Goal: Task Accomplishment & Management: Manage account settings

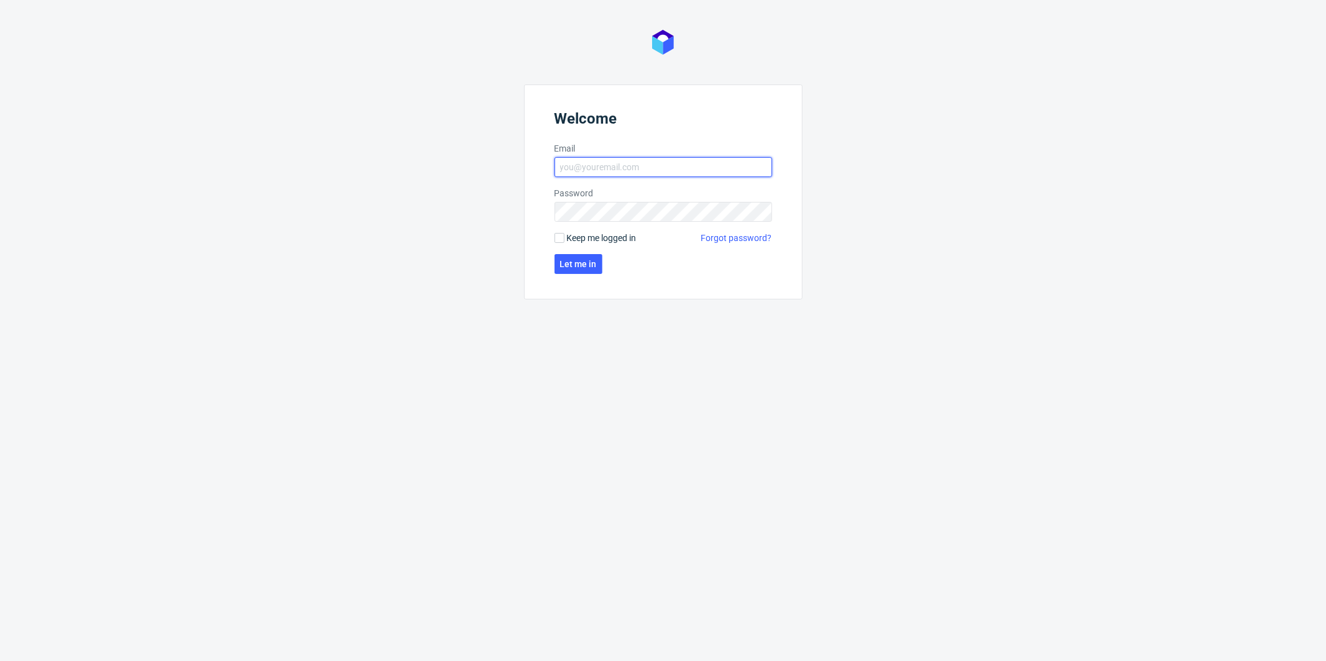
type input "[PERSON_NAME][EMAIL_ADDRESS][PERSON_NAME][DOMAIN_NAME]"
click at [574, 238] on span "Keep me logged in" at bounding box center [602, 238] width 70 height 12
click at [564, 238] on input "Keep me logged in" at bounding box center [559, 238] width 10 height 10
checkbox input "true"
click at [568, 262] on span "Let me in" at bounding box center [578, 264] width 37 height 9
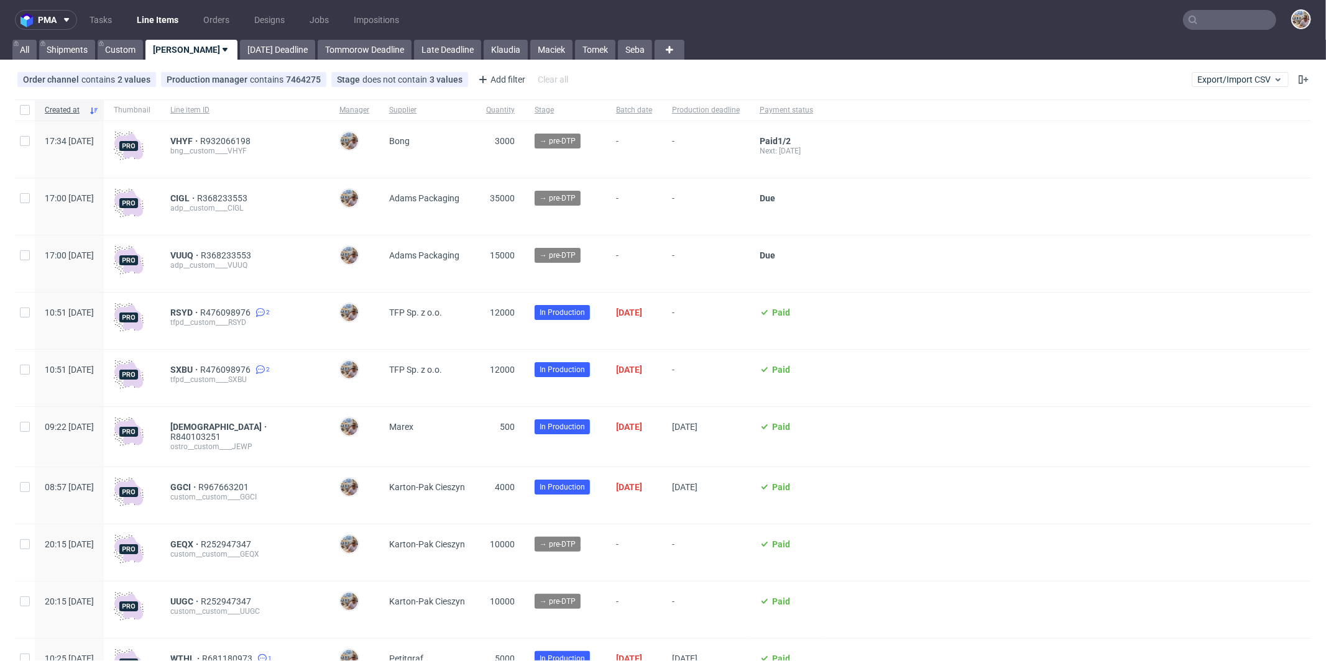
click at [1243, 10] on input "text" at bounding box center [1229, 20] width 93 height 20
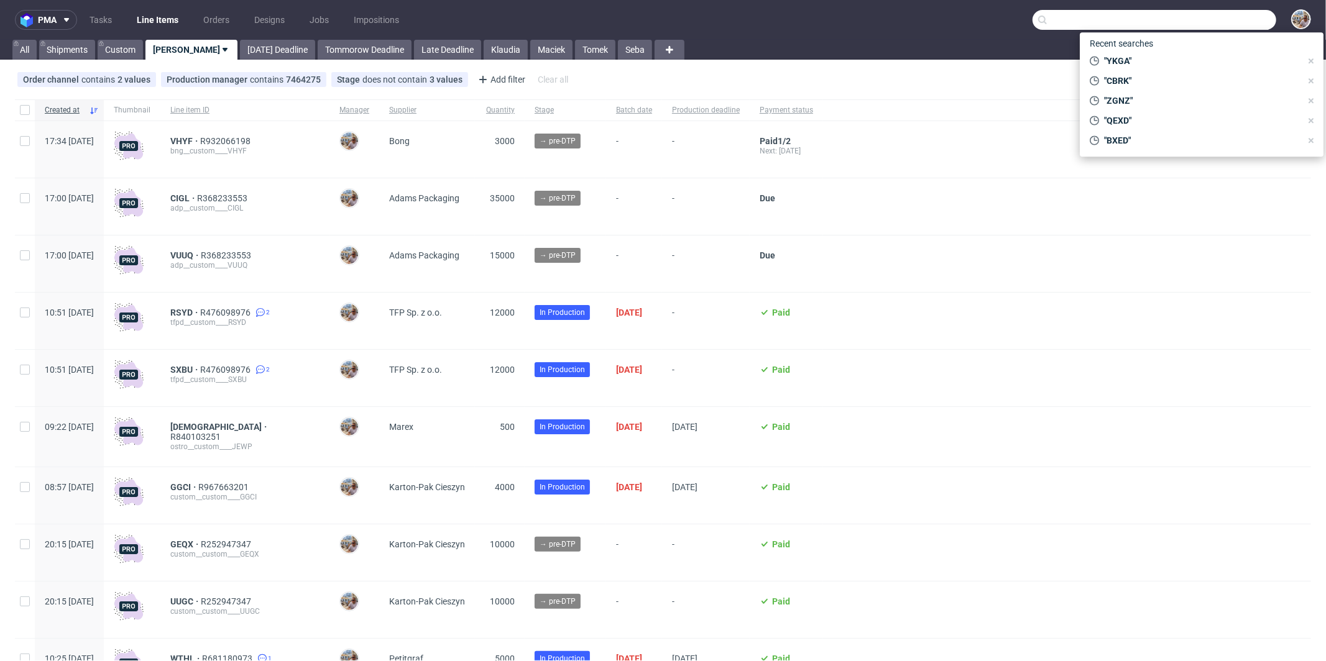
paste input "IZBS"
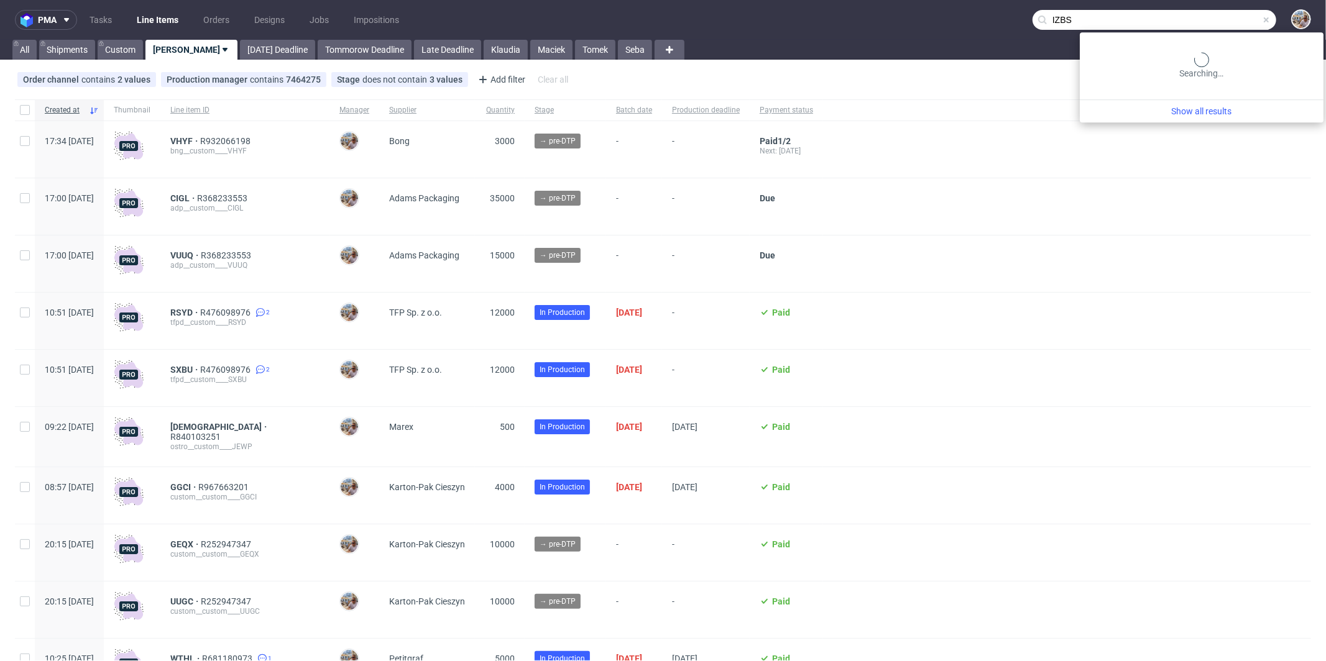
type input "IZBS"
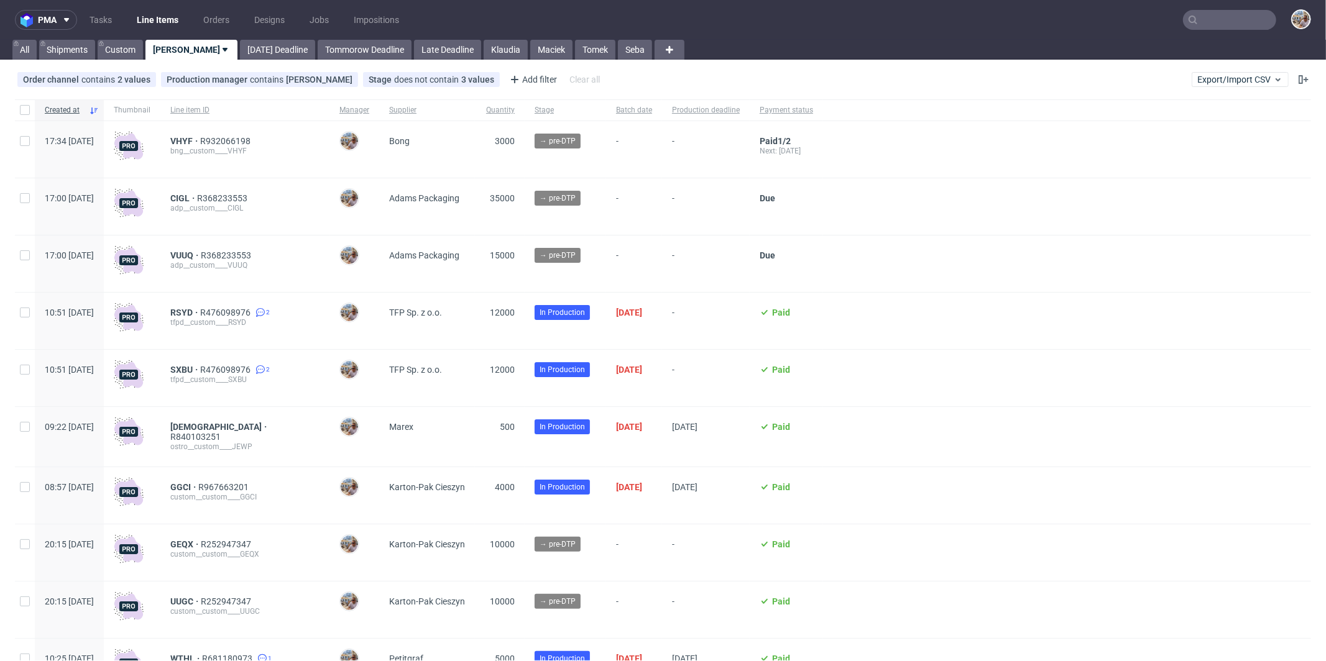
click at [1209, 21] on input "text" at bounding box center [1229, 20] width 93 height 20
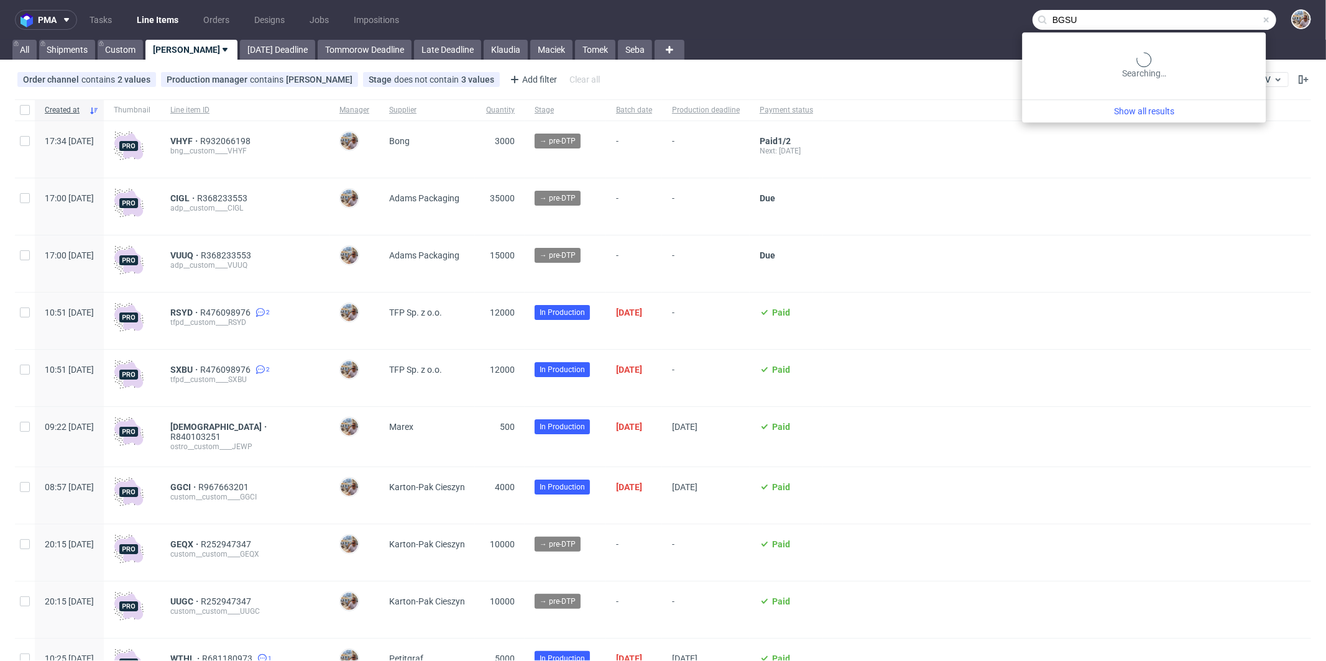
type input "BGSU"
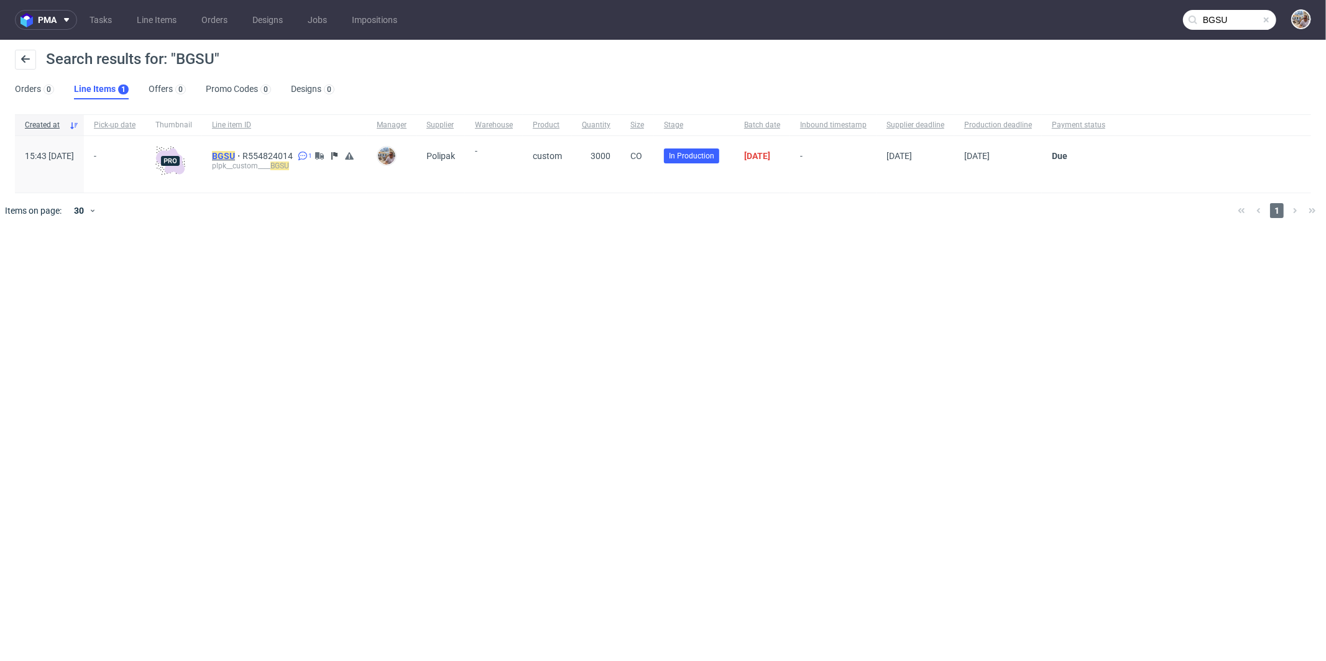
click at [235, 153] on mark "BGSU" at bounding box center [223, 156] width 23 height 10
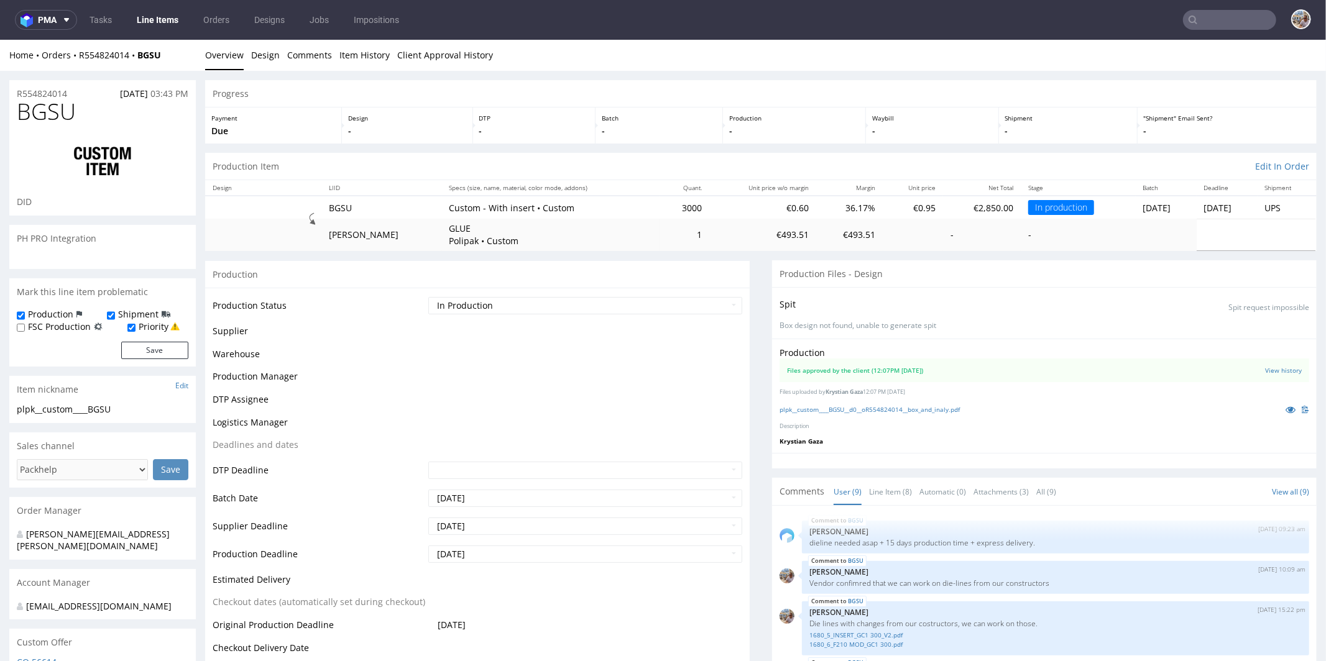
scroll to position [196, 0]
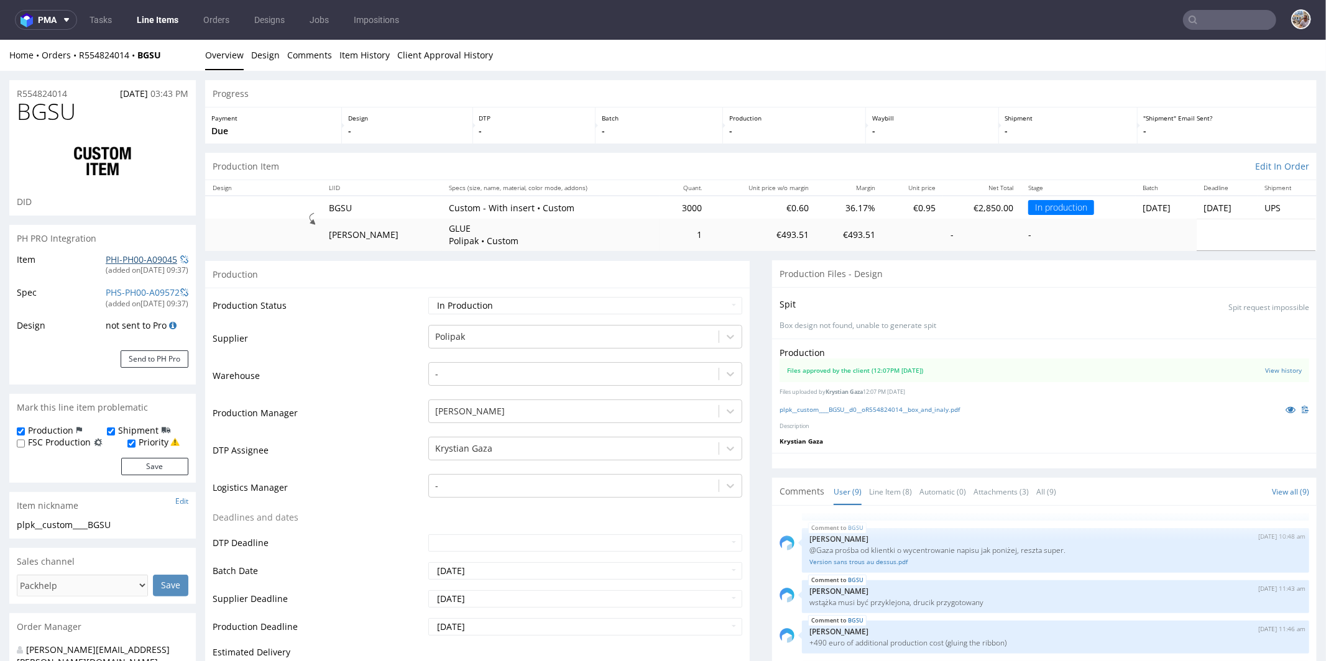
click at [153, 263] on link "PHI-PH00-A09045" at bounding box center [141, 259] width 71 height 12
click at [1235, 31] on nav "pma Tasks Line Items Orders Designs Jobs Impositions" at bounding box center [663, 20] width 1326 height 40
click at [1236, 28] on input "text" at bounding box center [1229, 20] width 93 height 20
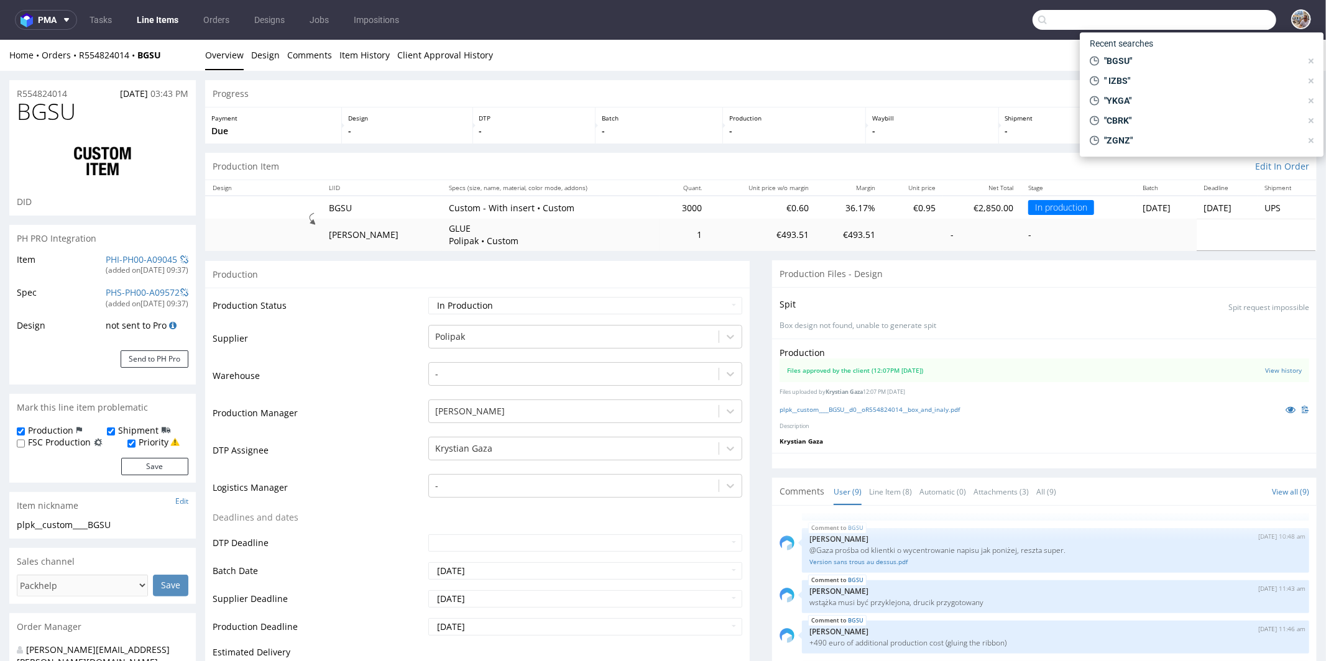
paste input "ACRG"
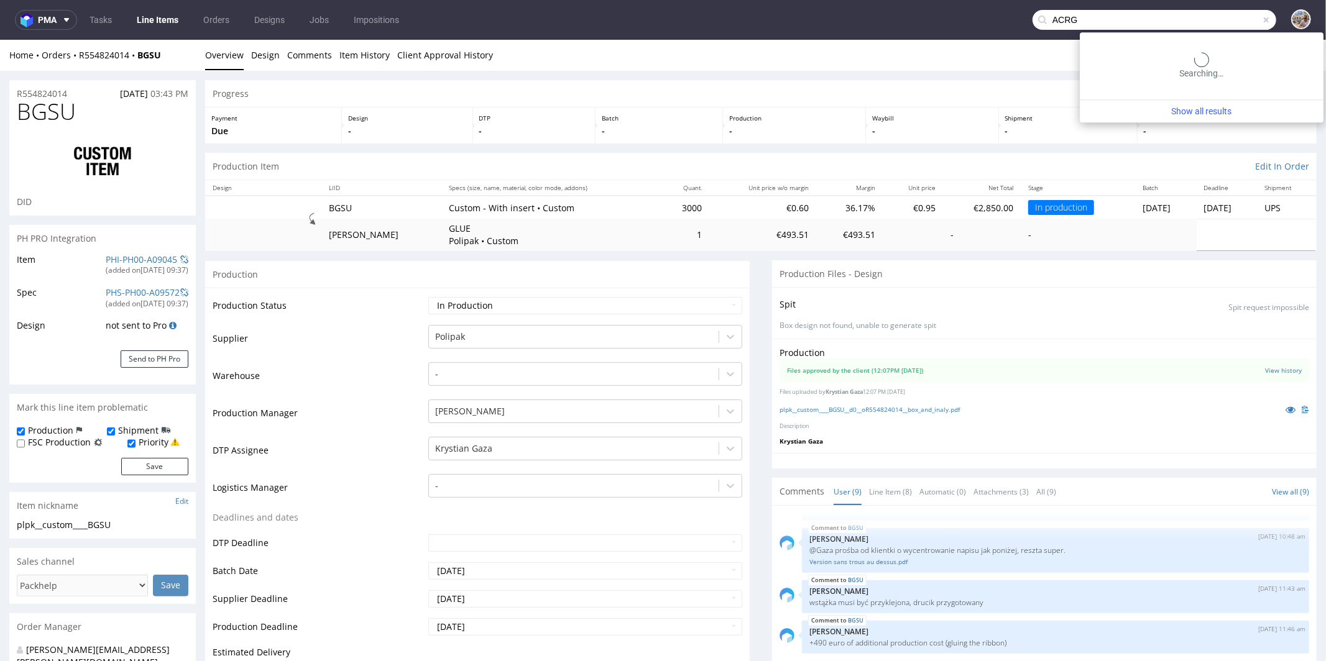
type input "ACRG"
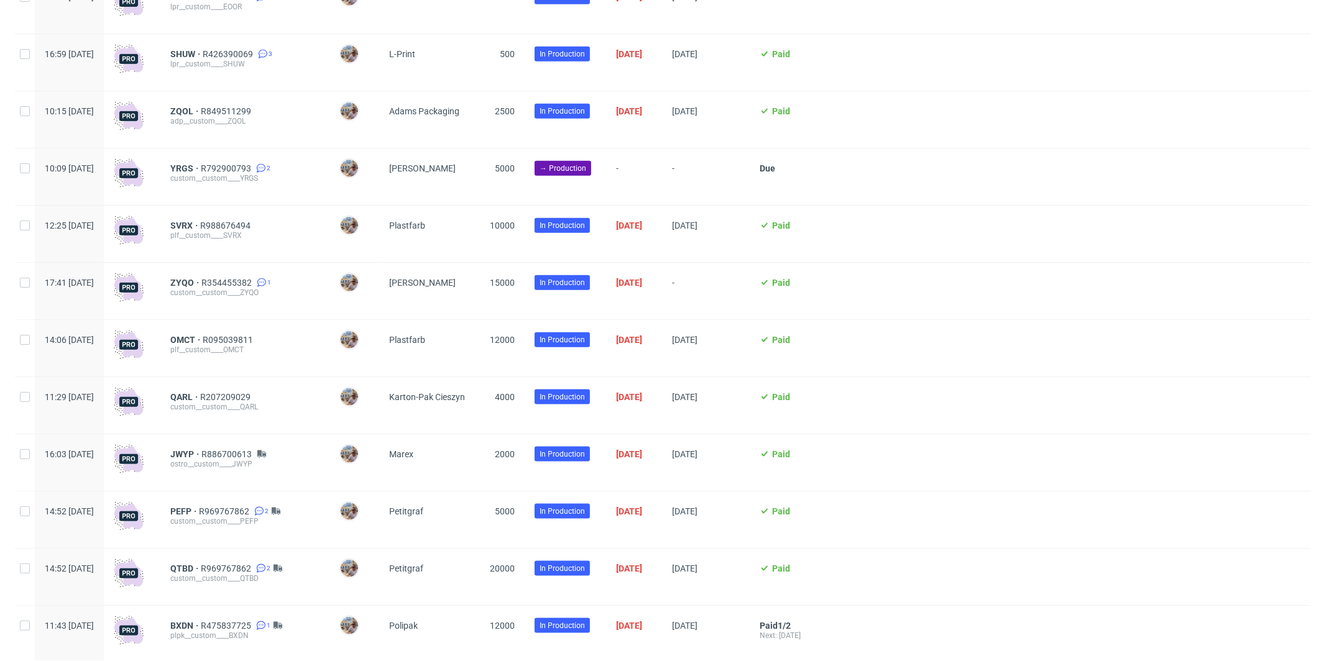
scroll to position [1047, 0]
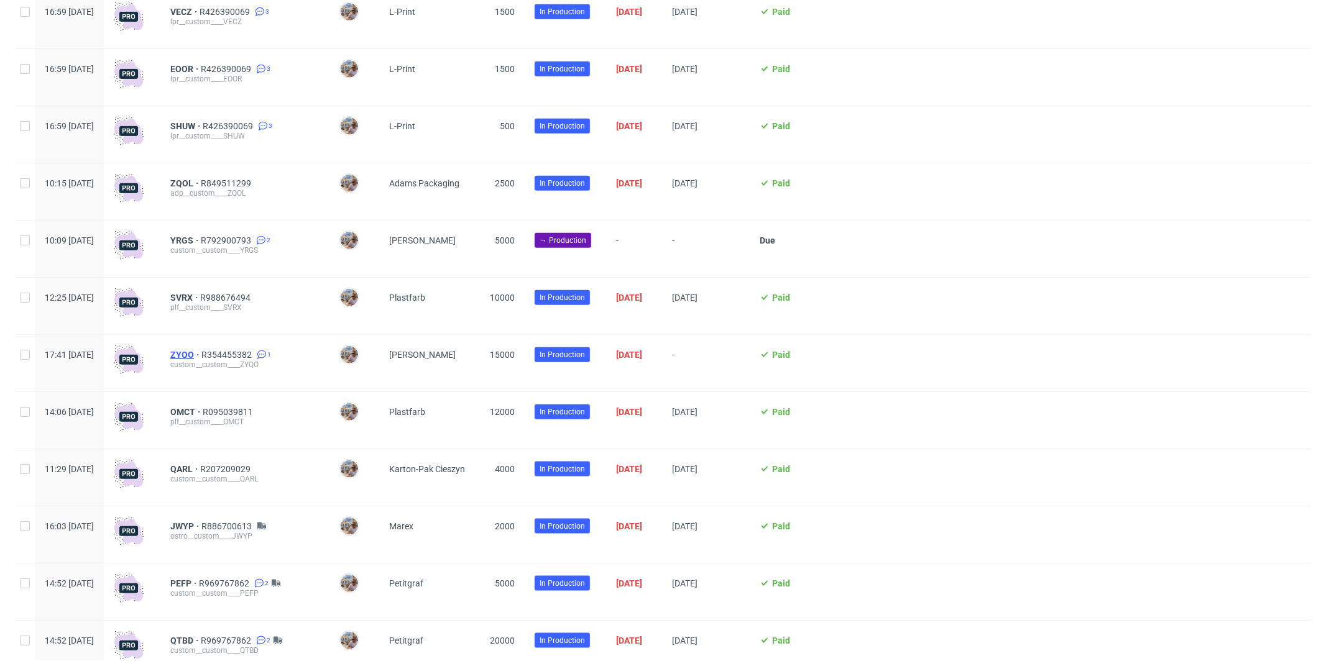
click at [201, 358] on span "ZYQO" at bounding box center [185, 355] width 31 height 10
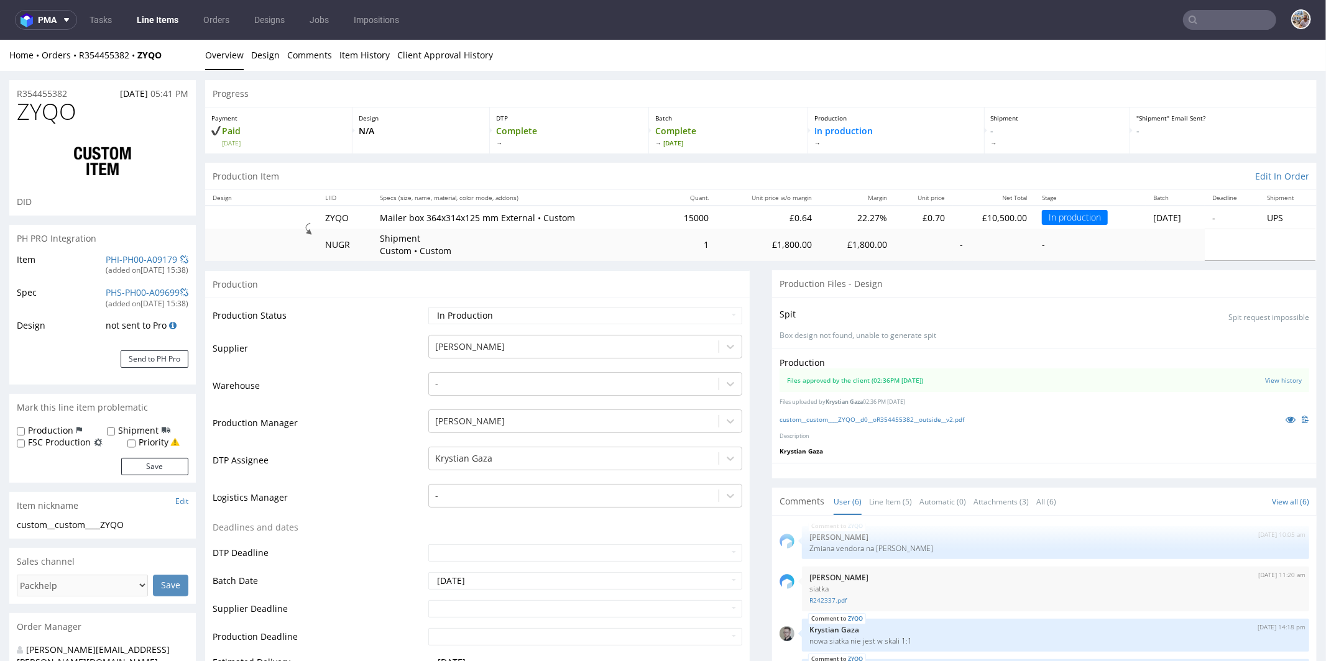
scroll to position [112, 0]
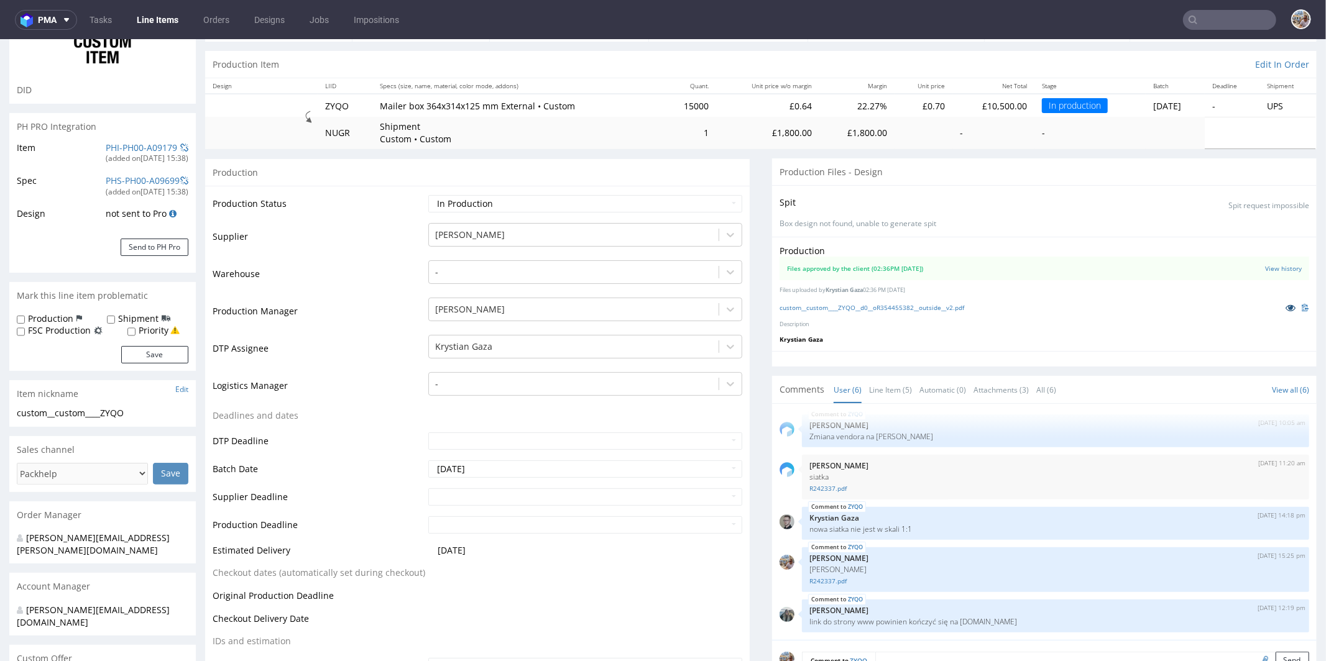
click at [1285, 308] on icon at bounding box center [1290, 307] width 10 height 9
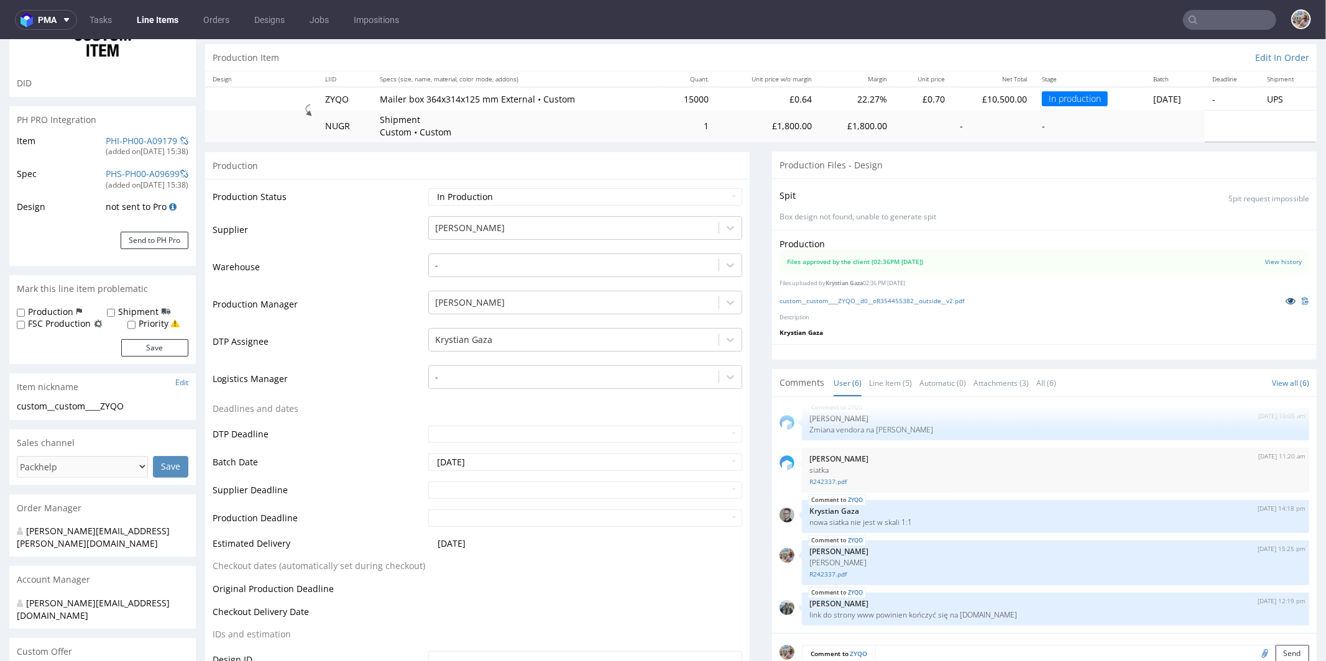
scroll to position [453, 0]
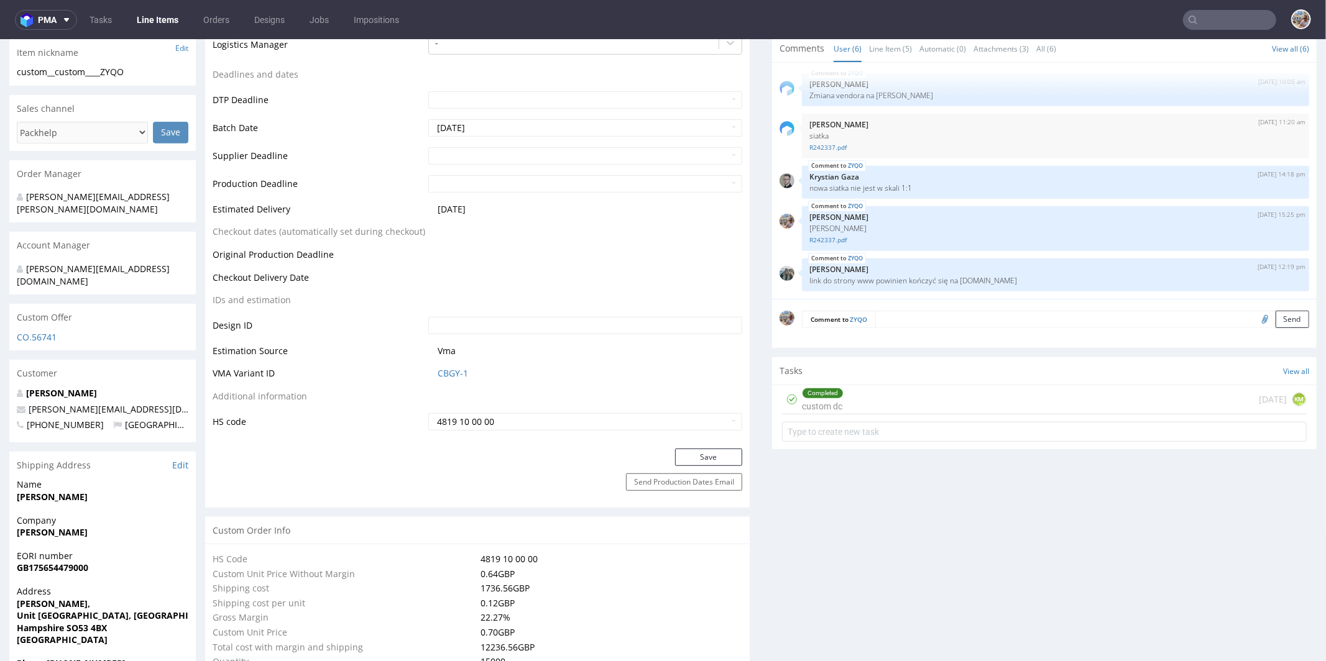
click at [1204, 20] on input "text" at bounding box center [1229, 20] width 93 height 20
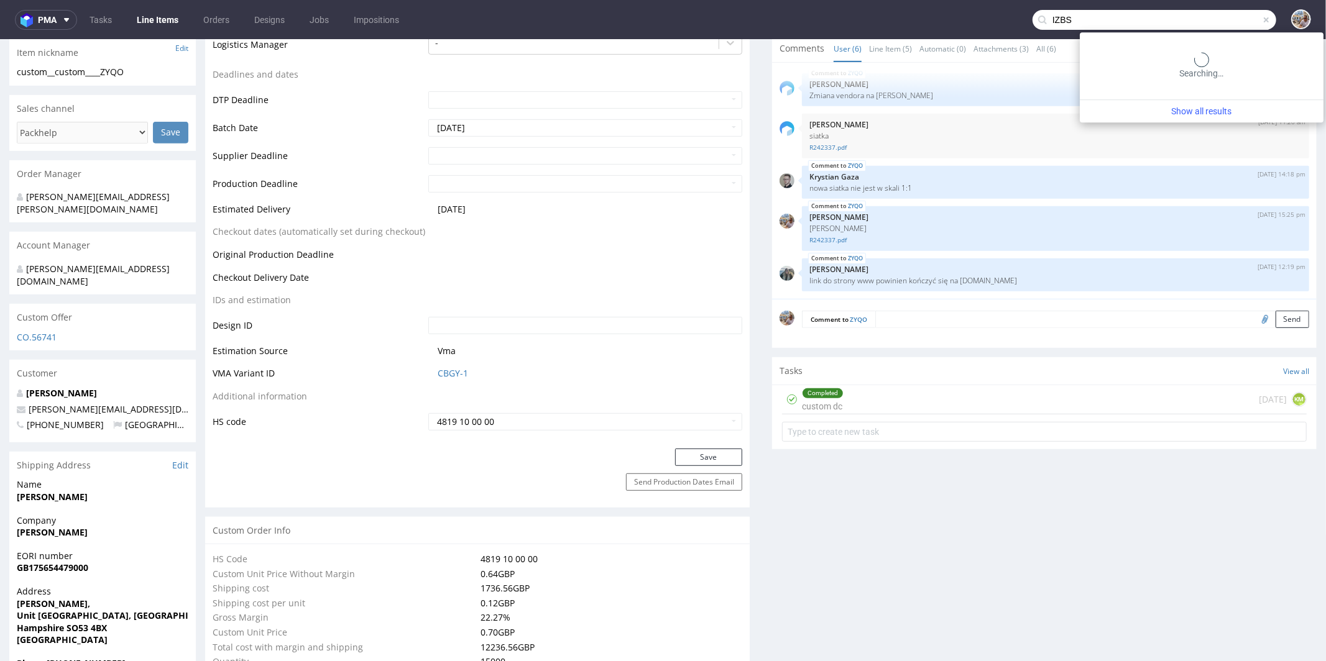
type input "IZBS"
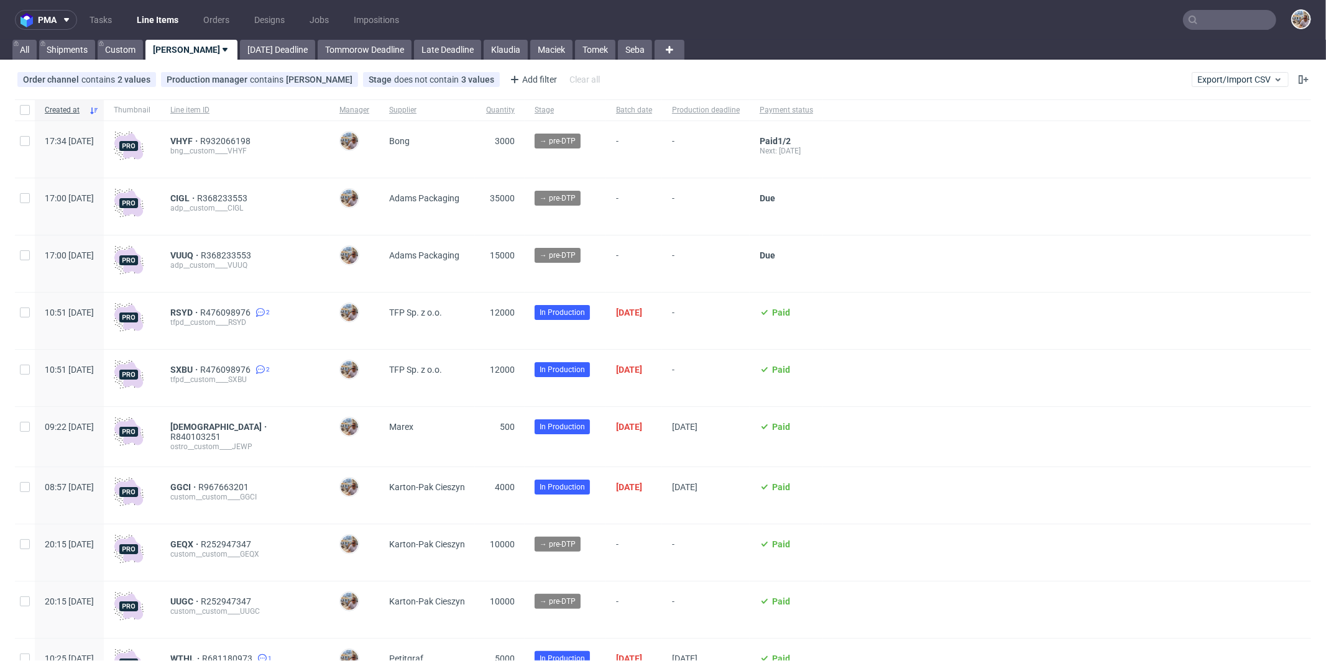
click at [1204, 12] on input "text" at bounding box center [1229, 20] width 93 height 20
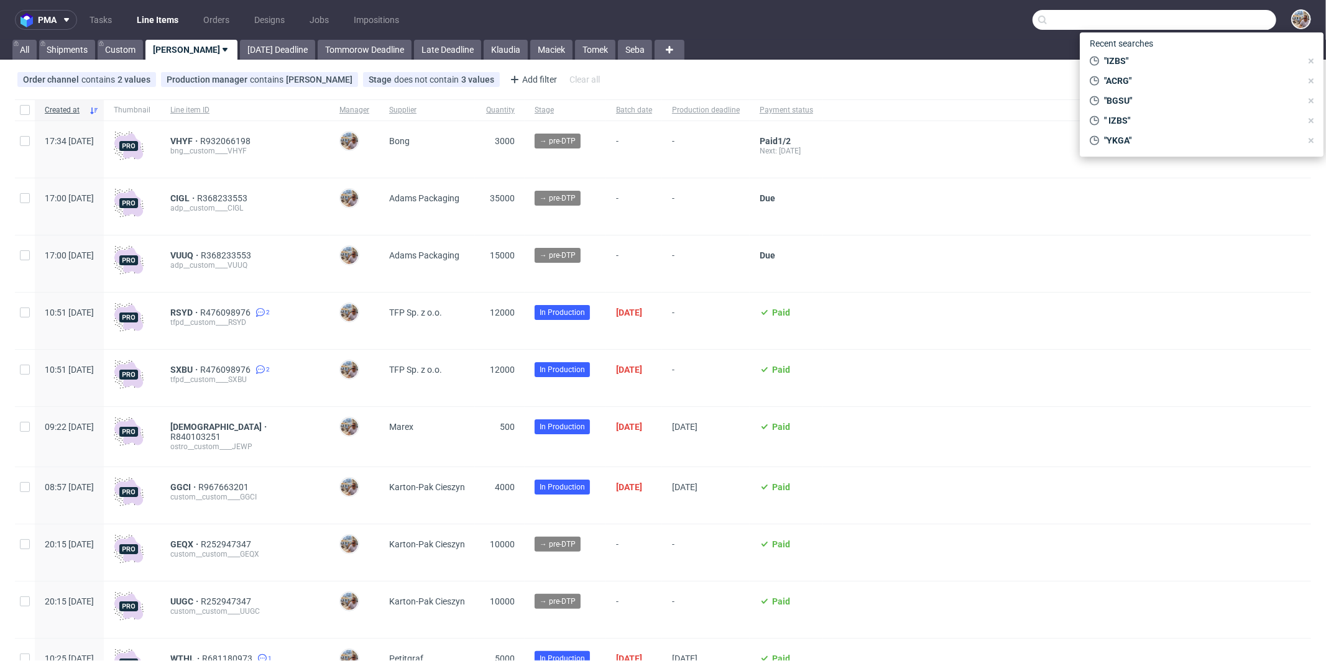
paste input "BPNW"
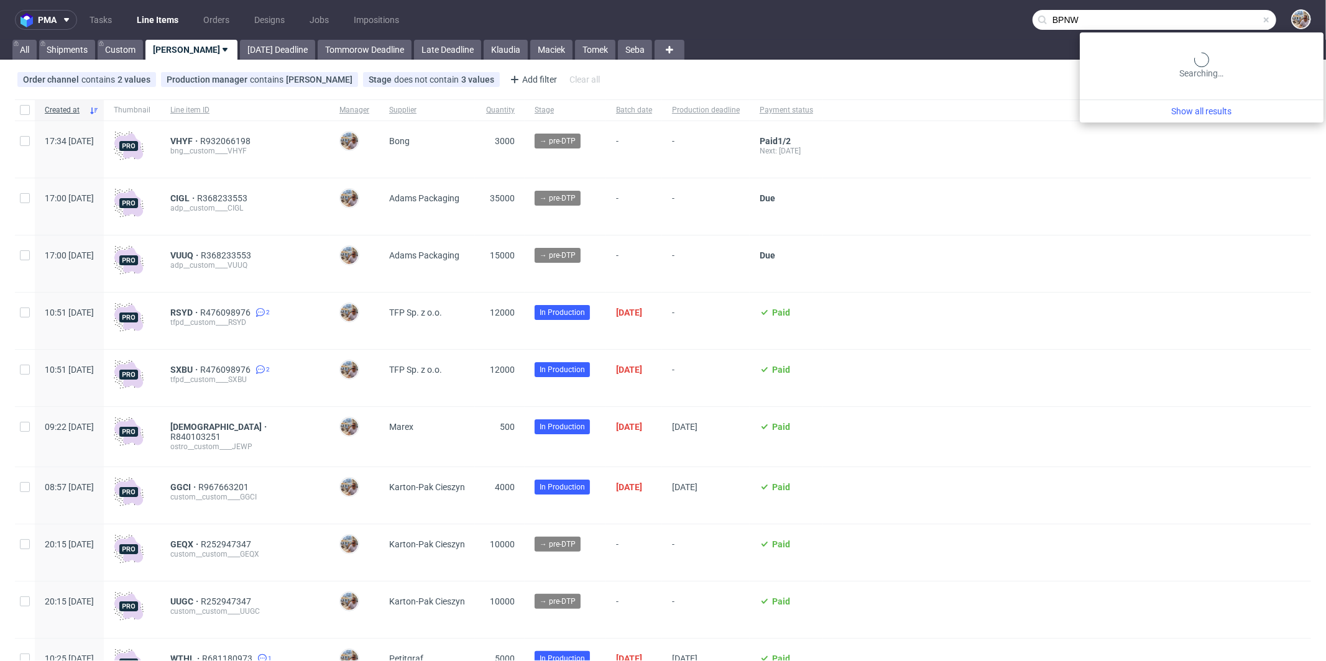
type input "BPNW"
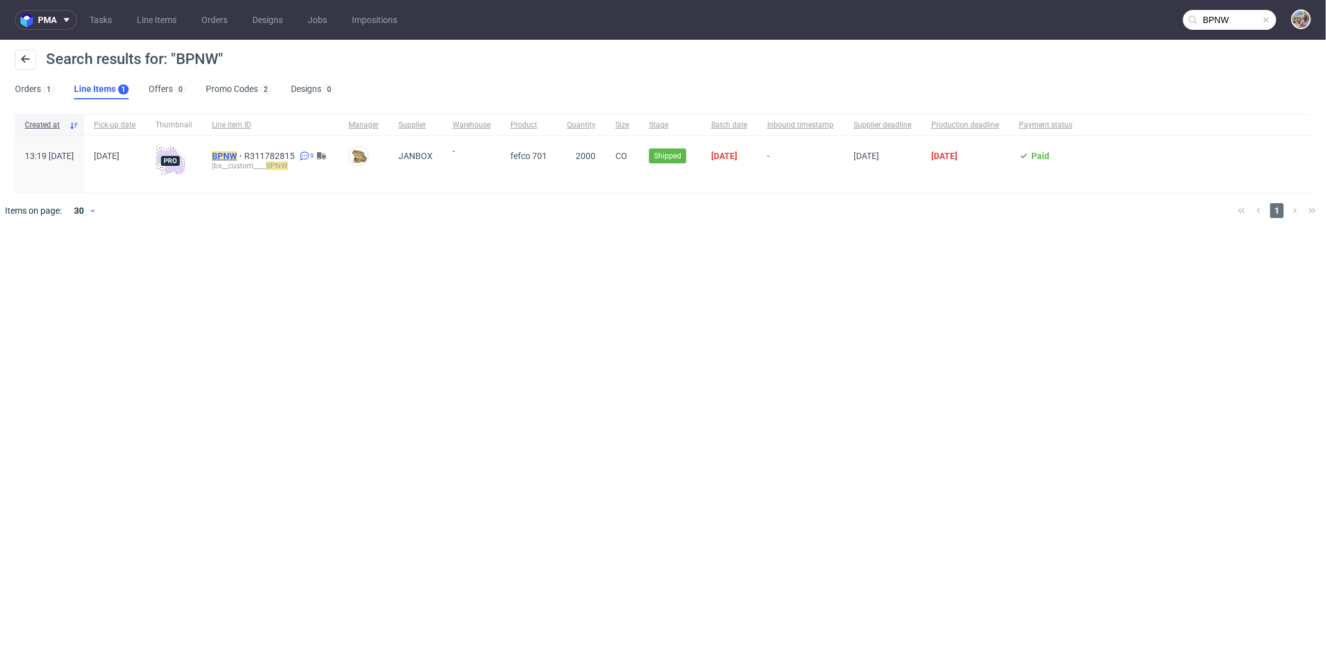
click at [237, 158] on mark "BPNW" at bounding box center [224, 156] width 25 height 10
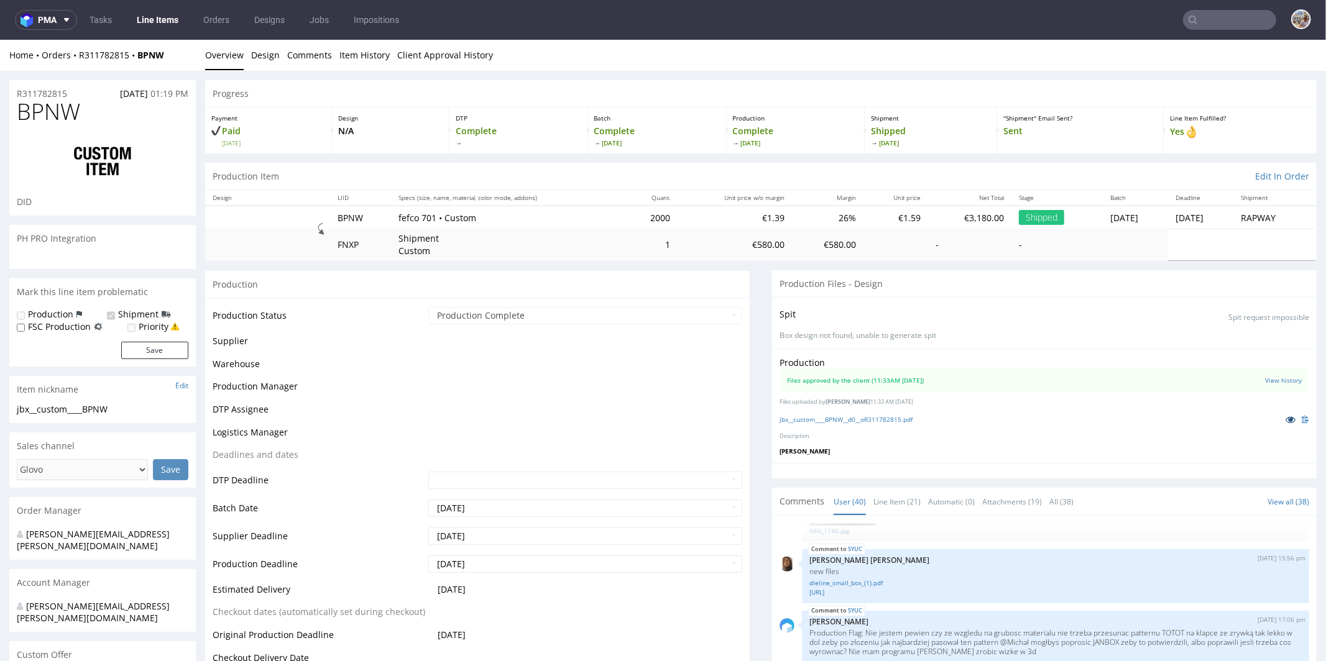
scroll to position [2228, 0]
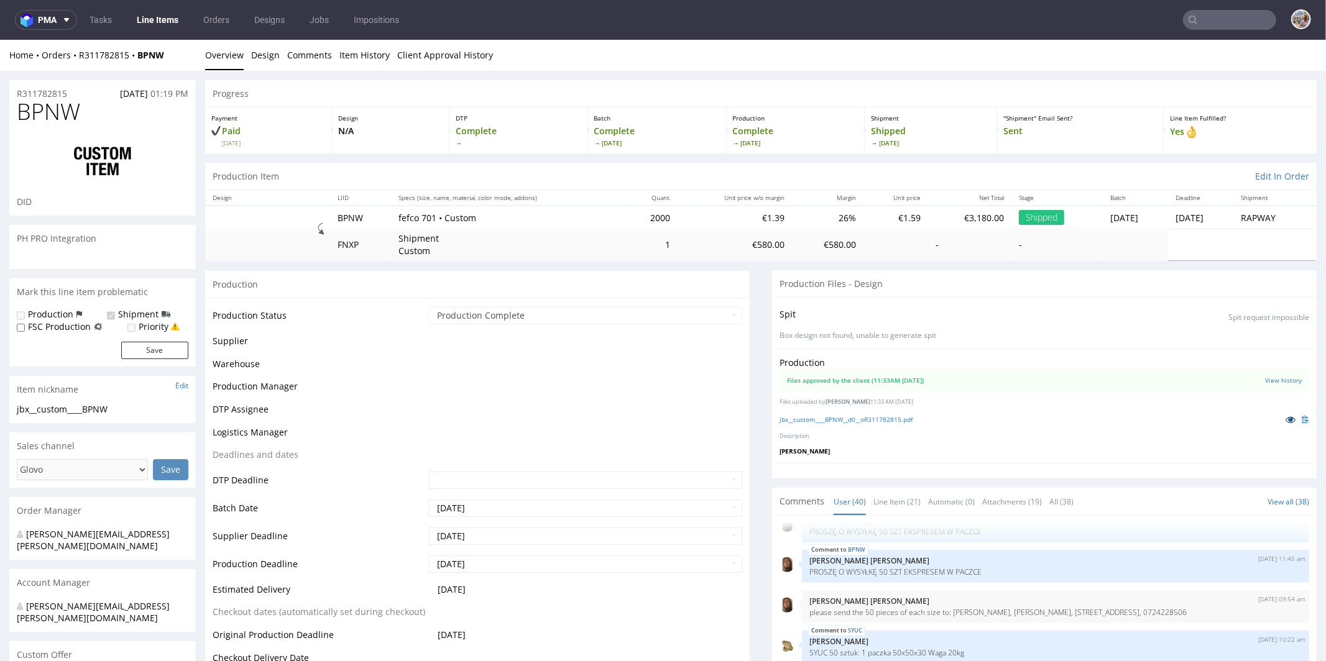
select select "in_progress"
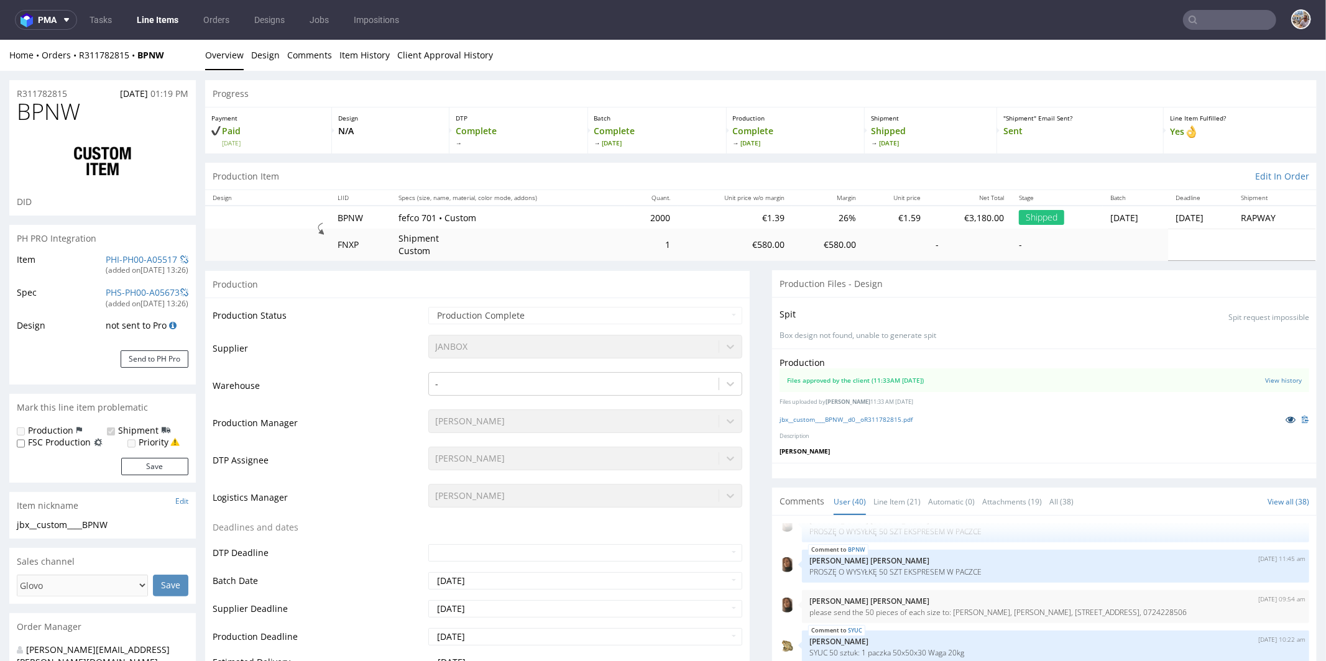
click at [1285, 418] on icon at bounding box center [1290, 418] width 10 height 9
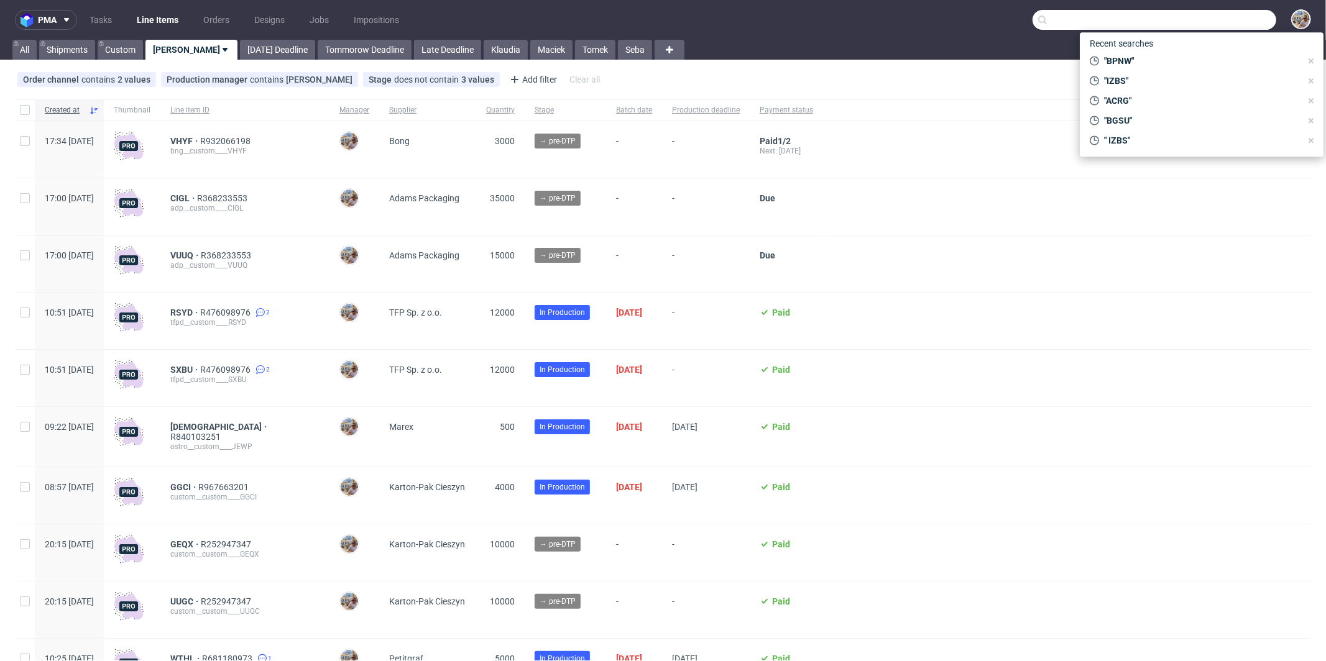
click at [1250, 21] on input "text" at bounding box center [1154, 20] width 244 height 20
paste input "YKGA"
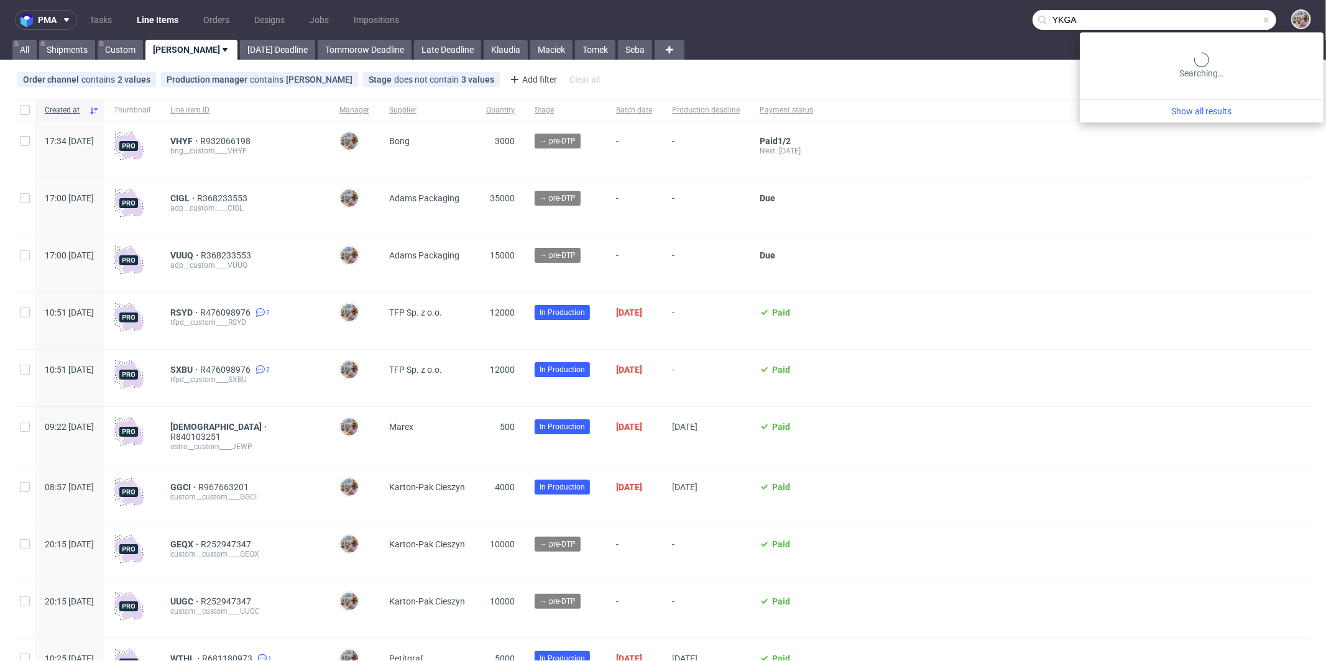
type input "YKGA"
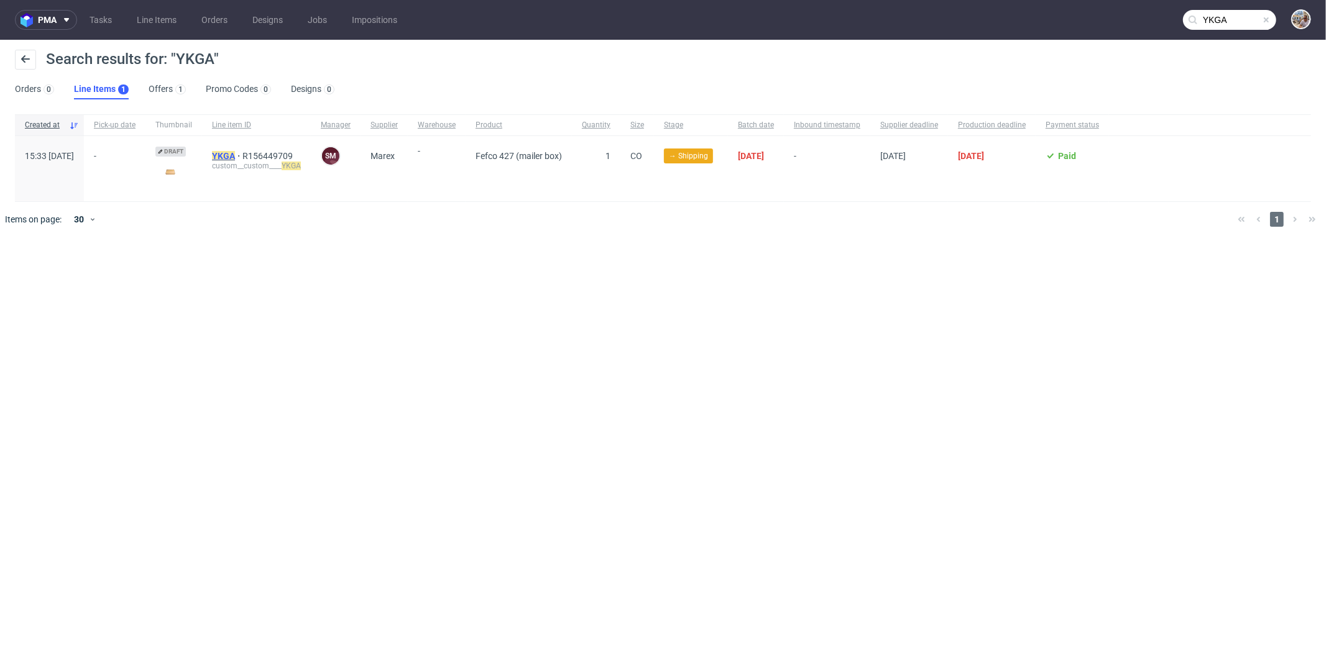
click at [235, 152] on mark "YKGA" at bounding box center [223, 156] width 23 height 10
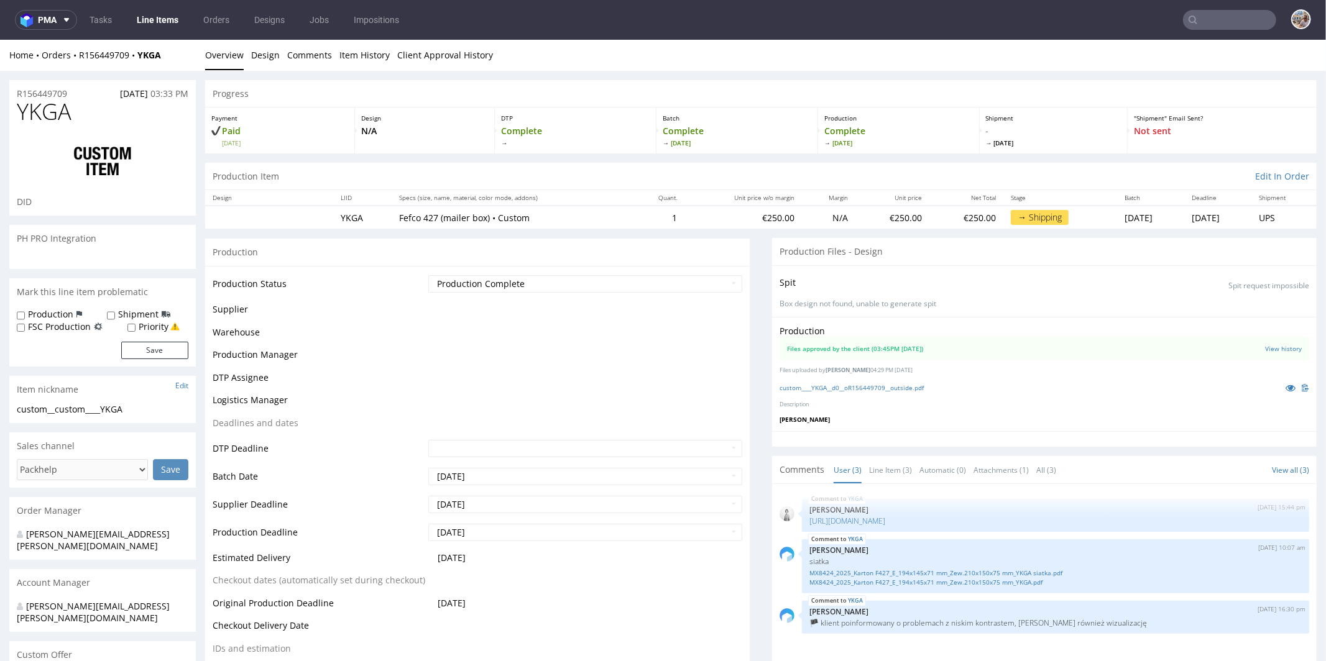
select select "in_progress"
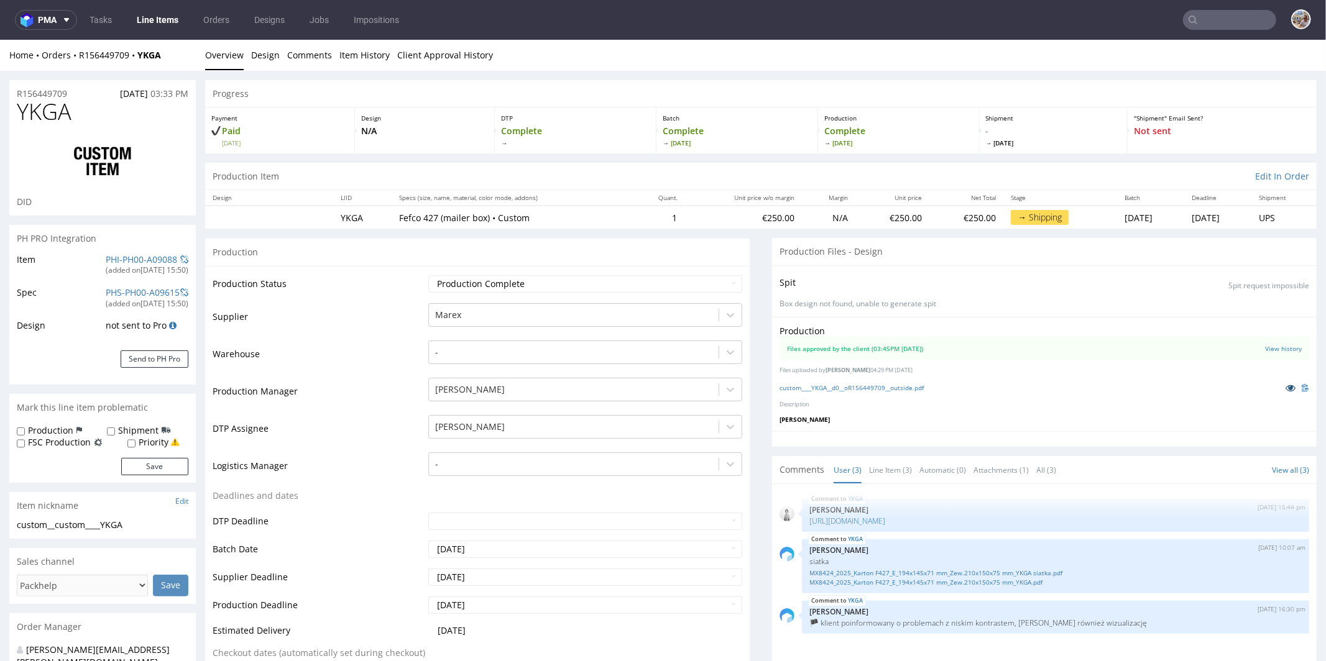
click at [1285, 383] on icon at bounding box center [1290, 387] width 10 height 9
click at [908, 383] on link "custom____YKGA__d0__oR156449709__outside.pdf" at bounding box center [851, 387] width 144 height 9
click at [1206, 22] on input "text" at bounding box center [1229, 20] width 93 height 20
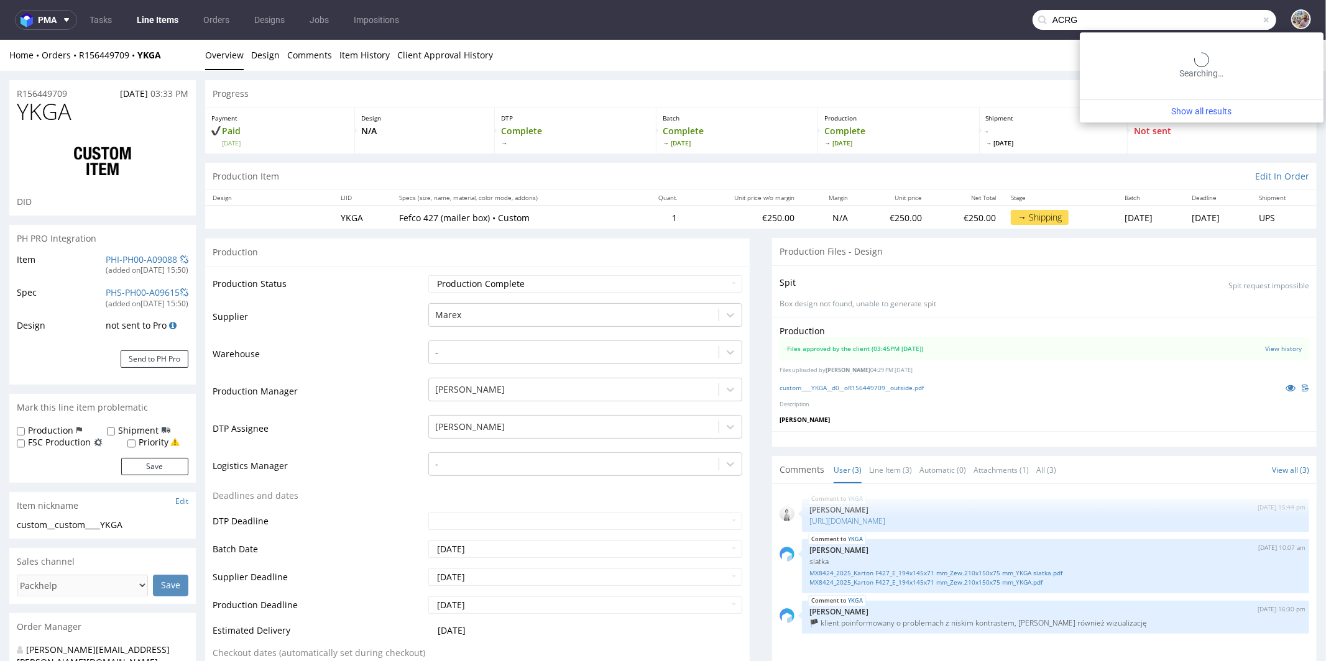
type input "ACRG"
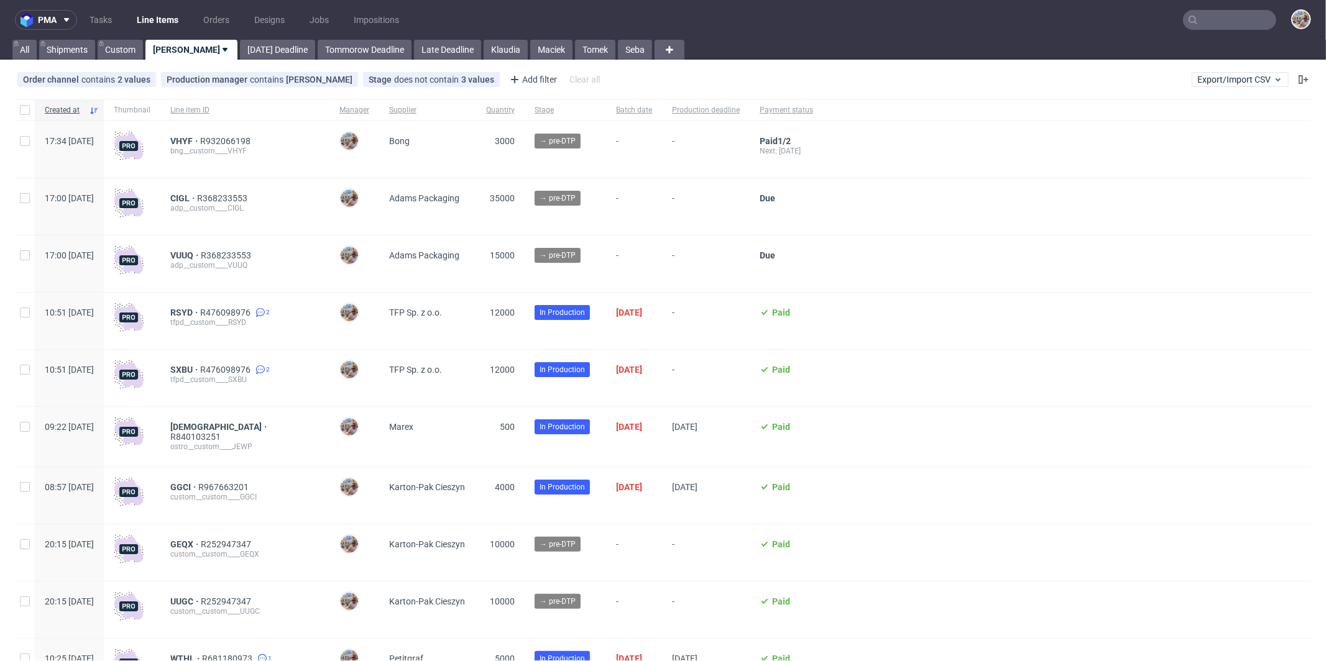
click at [1219, 17] on input "text" at bounding box center [1229, 20] width 93 height 20
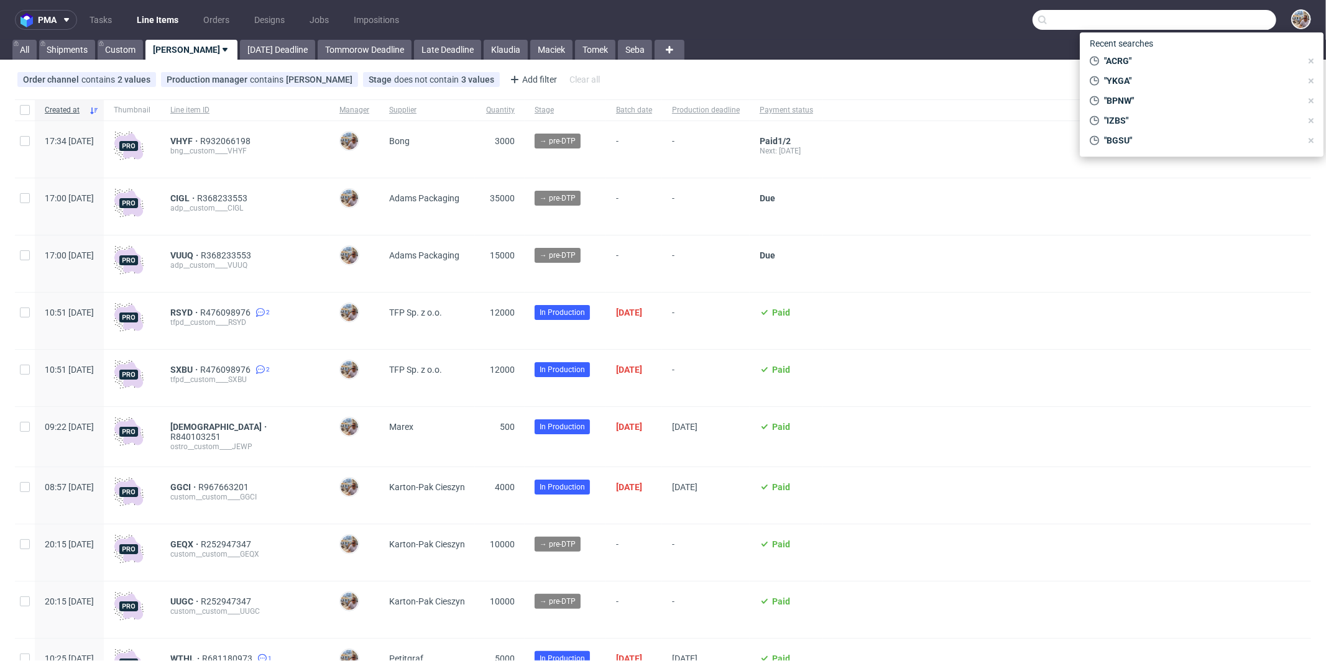
paste input "EUMZ"
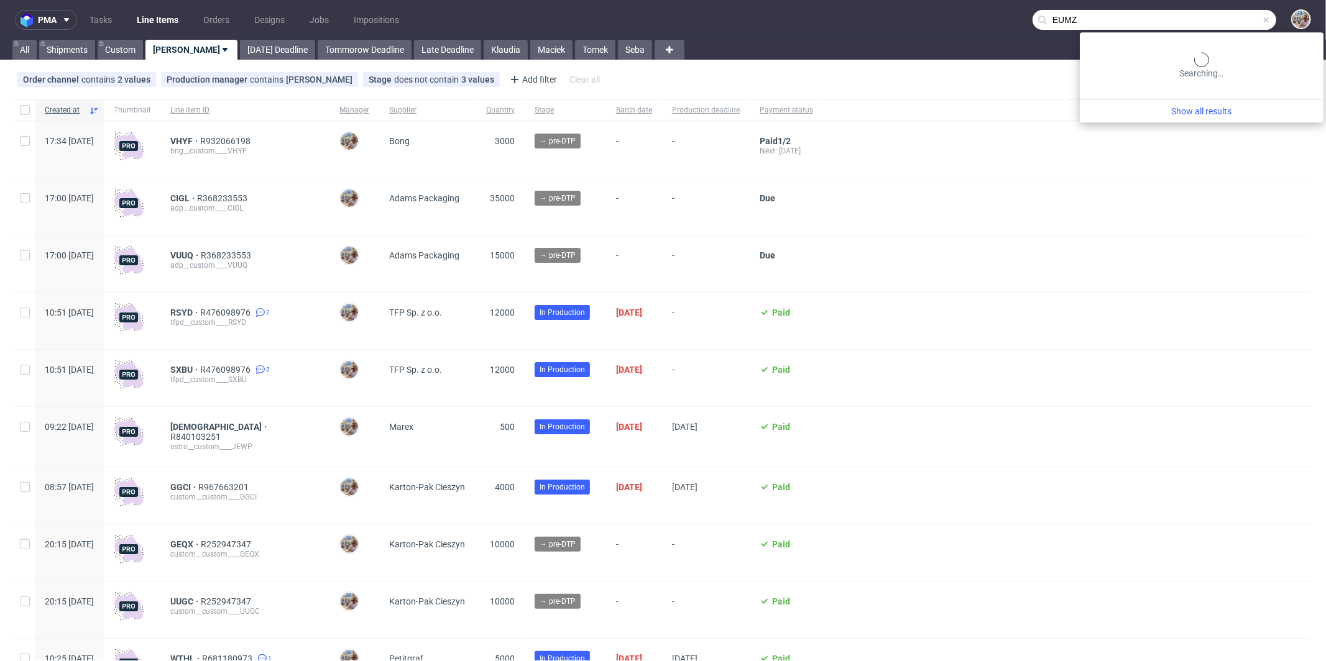
type input "EUMZ"
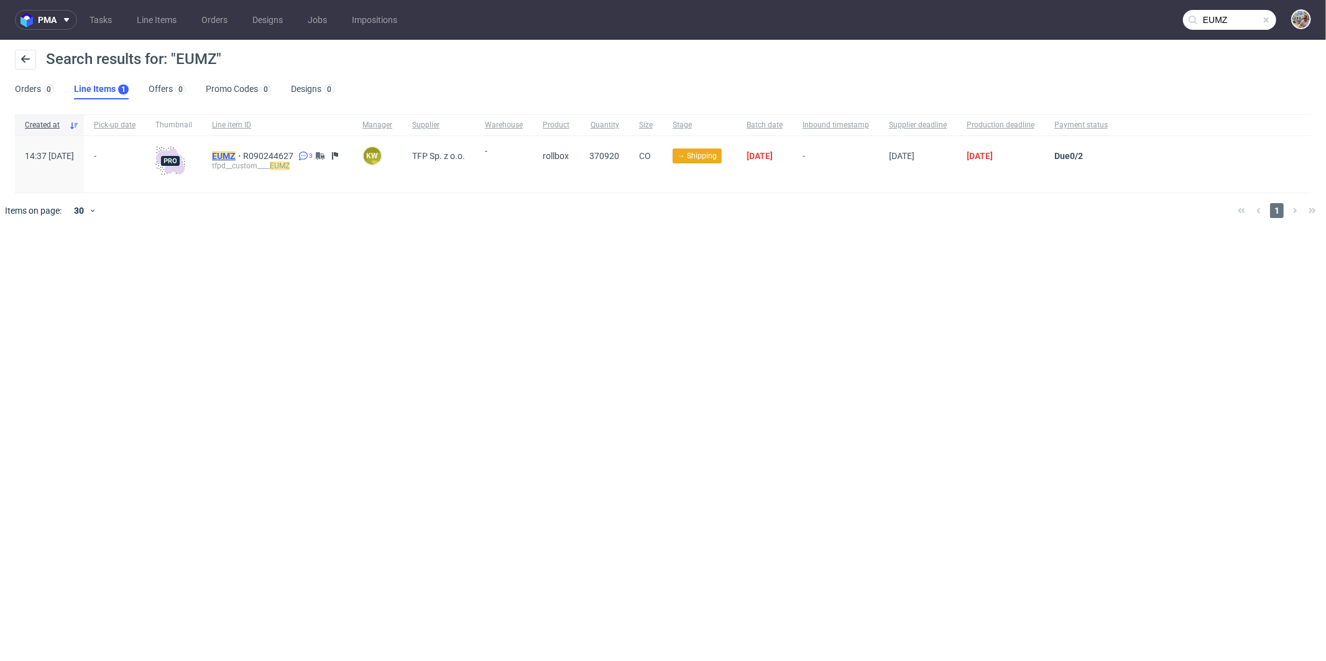
click at [236, 153] on mark "EUMZ" at bounding box center [224, 156] width 24 height 10
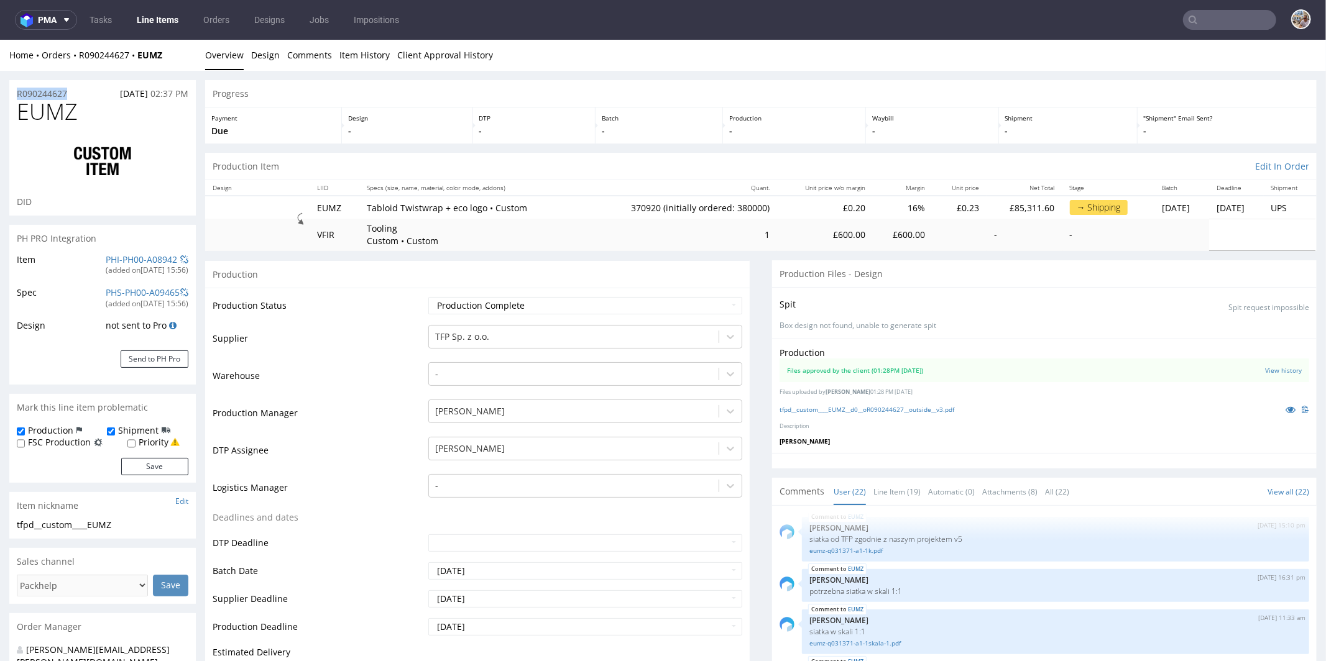
drag, startPoint x: 76, startPoint y: 93, endPoint x: 12, endPoint y: 93, distance: 63.4
click at [12, 93] on div "R090244627 25.07.2025 02:37 PM" at bounding box center [102, 90] width 186 height 20
copy p "R090244627"
drag, startPoint x: 93, startPoint y: 113, endPoint x: 15, endPoint y: 119, distance: 78.5
click at [15, 119] on div "EUMZ DID" at bounding box center [102, 157] width 186 height 116
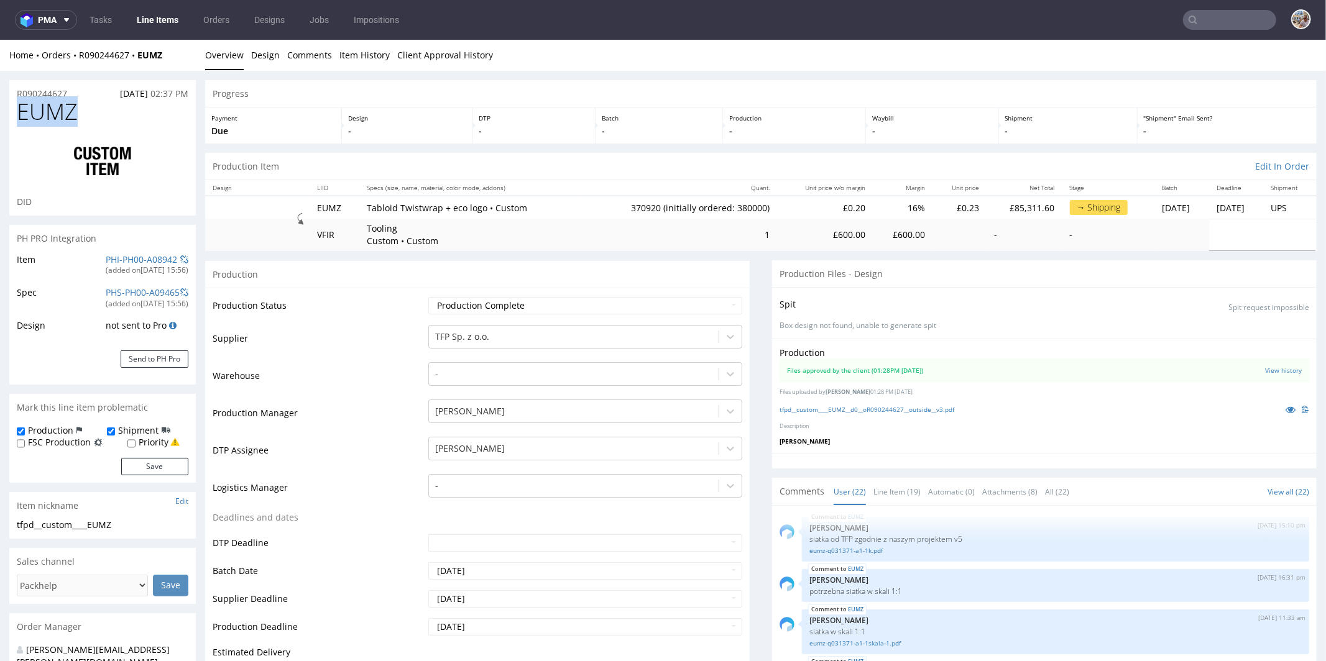
copy span "EUMZ"
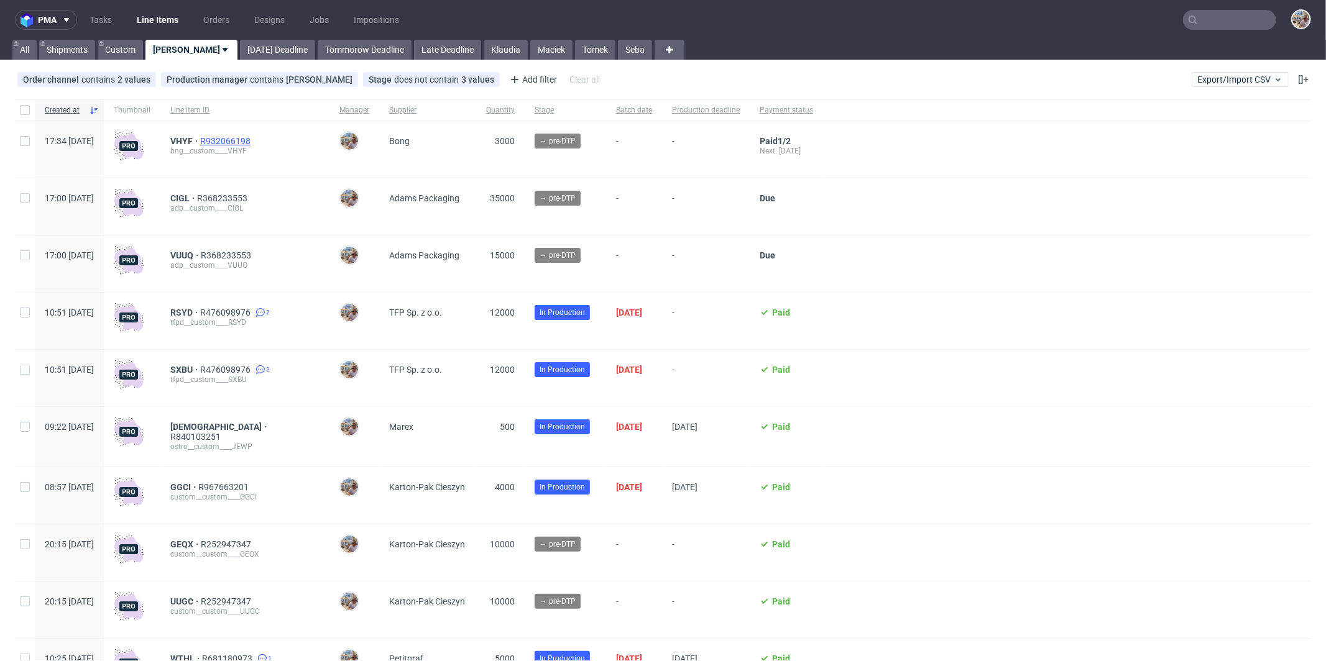
click at [245, 136] on span "R932066198" at bounding box center [226, 141] width 53 height 10
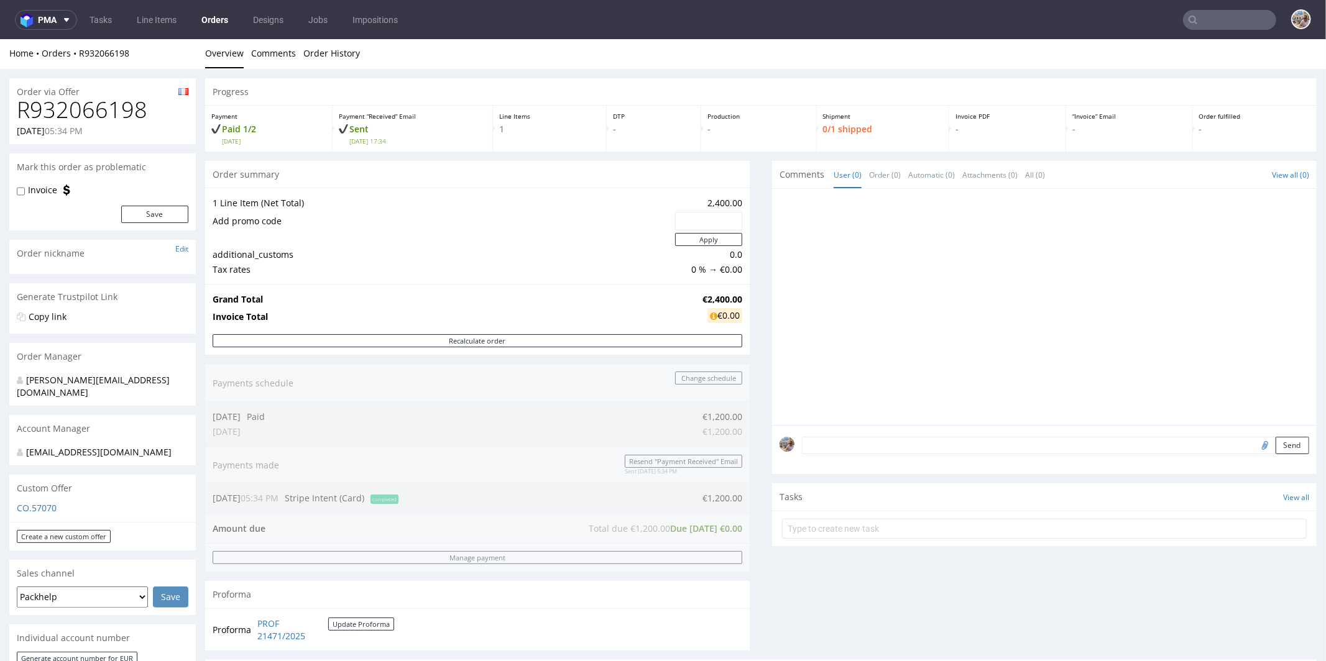
scroll to position [2, 0]
drag, startPoint x: 148, startPoint y: 106, endPoint x: 16, endPoint y: 107, distance: 132.4
click at [16, 107] on div "R932066198 06.10.2025 05:34 PM" at bounding box center [102, 119] width 186 height 47
copy h1 "R932066198"
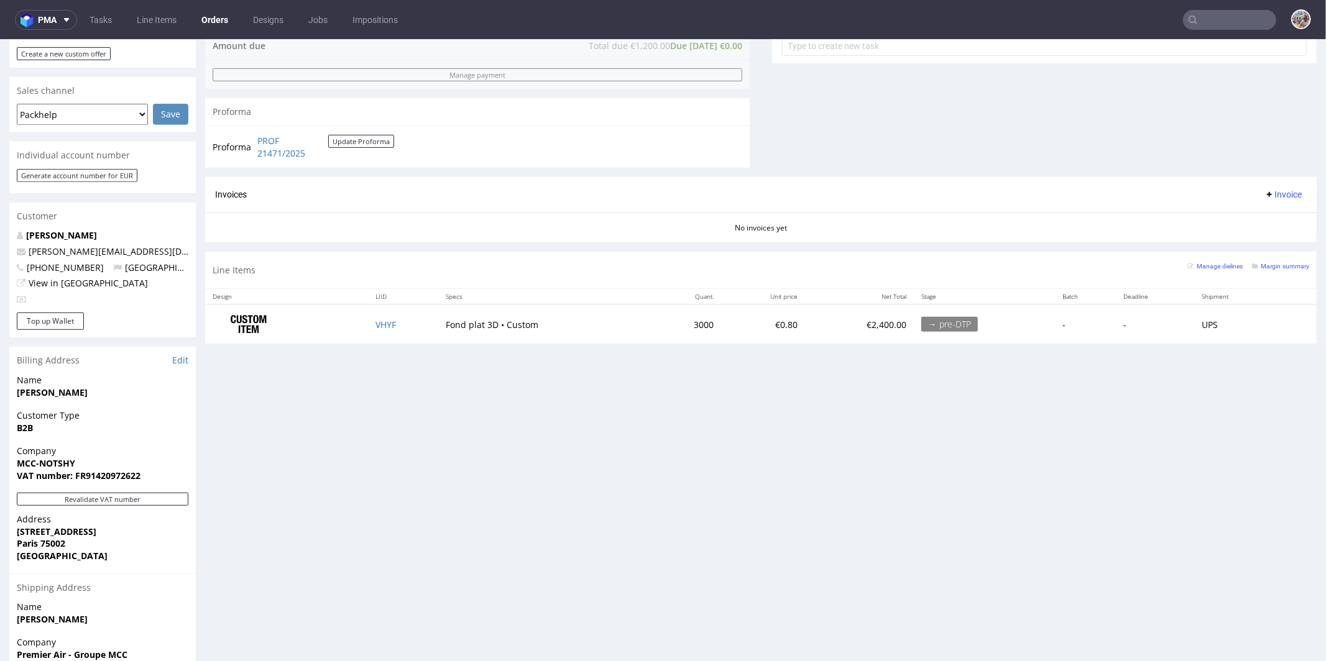
scroll to position [554, 0]
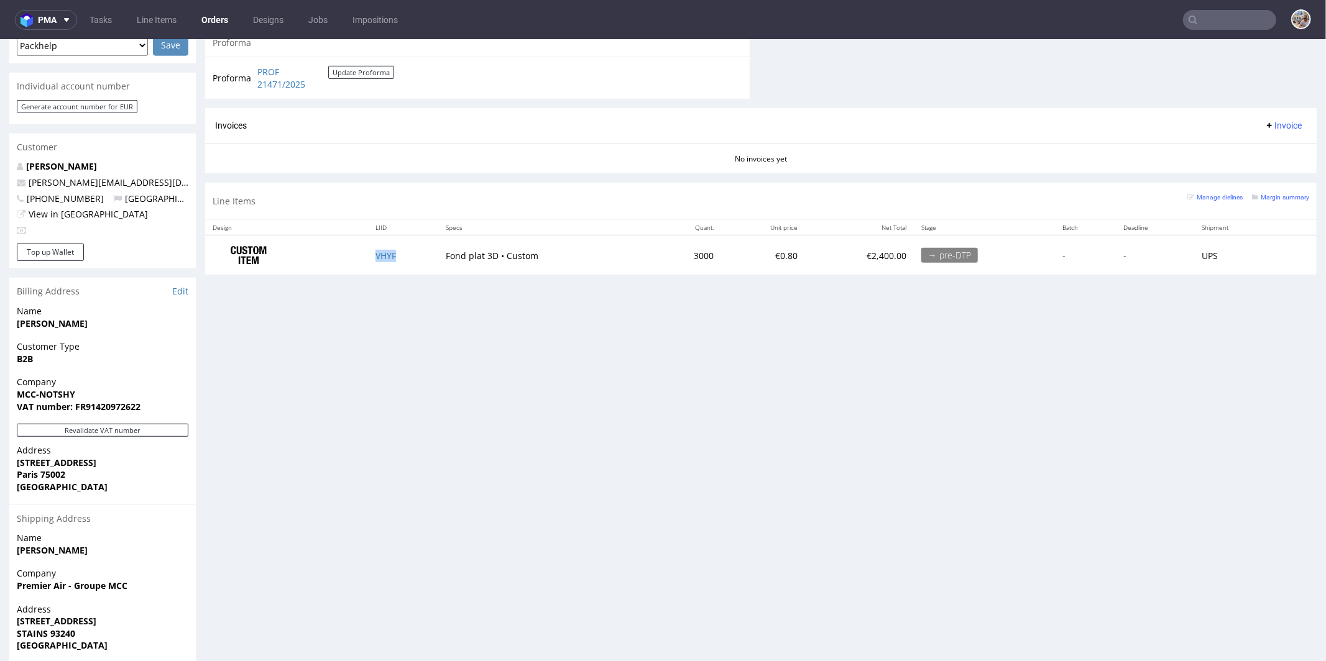
click at [405, 254] on td "VHYF" at bounding box center [403, 254] width 70 height 39
copy link "VHYF"
drag, startPoint x: 705, startPoint y: 245, endPoint x: 680, endPoint y: 250, distance: 24.7
click at [680, 250] on td "3000" at bounding box center [687, 254] width 69 height 39
copy td "3000"
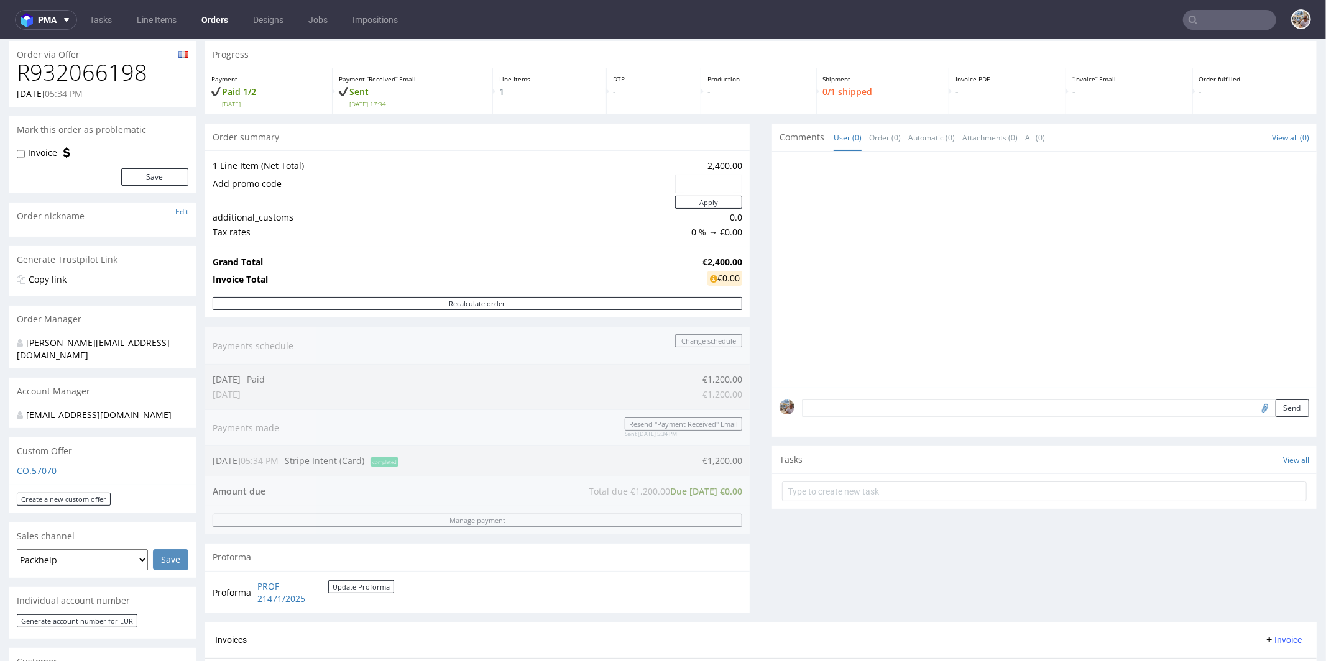
scroll to position [0, 0]
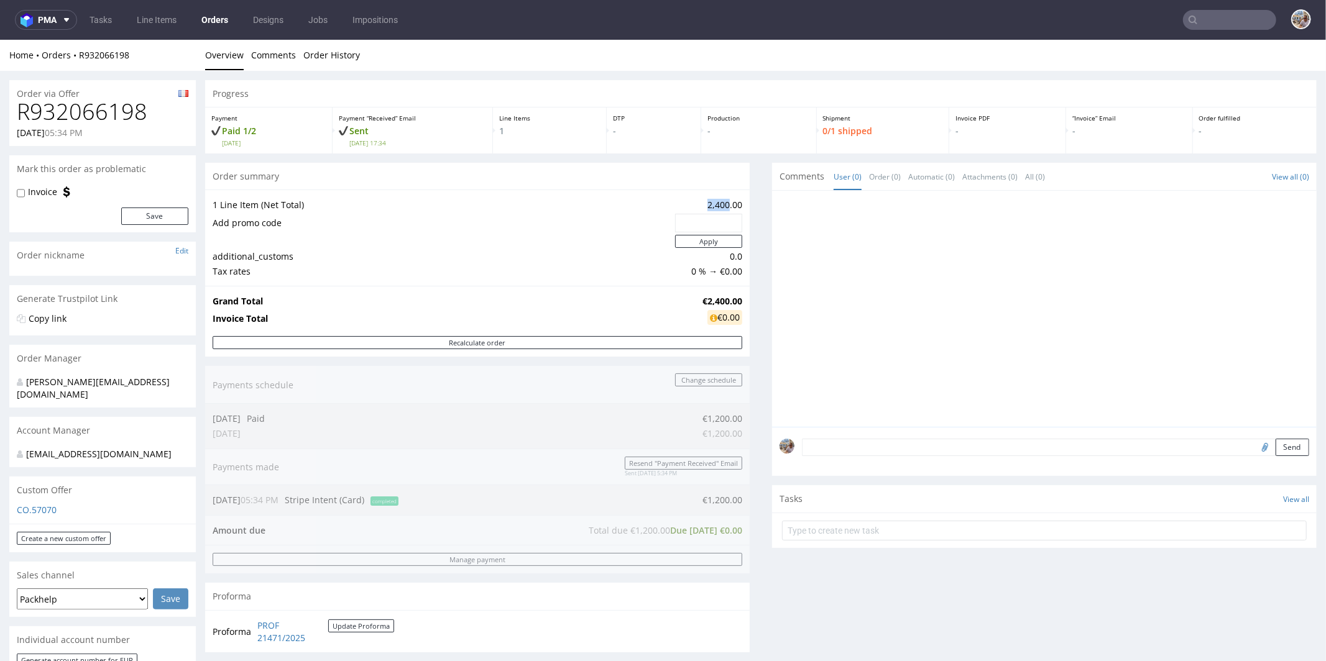
drag, startPoint x: 693, startPoint y: 206, endPoint x: 718, endPoint y: 205, distance: 25.5
click at [718, 205] on td "2,400.00" at bounding box center [707, 204] width 70 height 15
copy td "2,400"
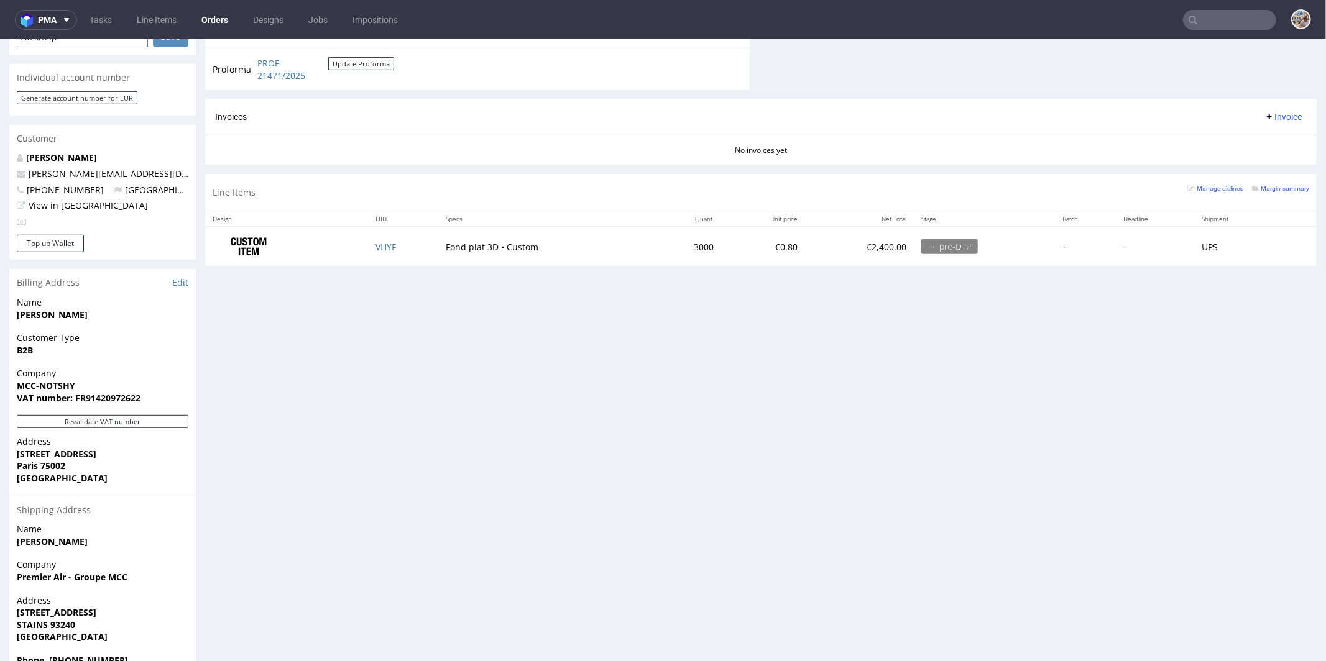
scroll to position [460, 0]
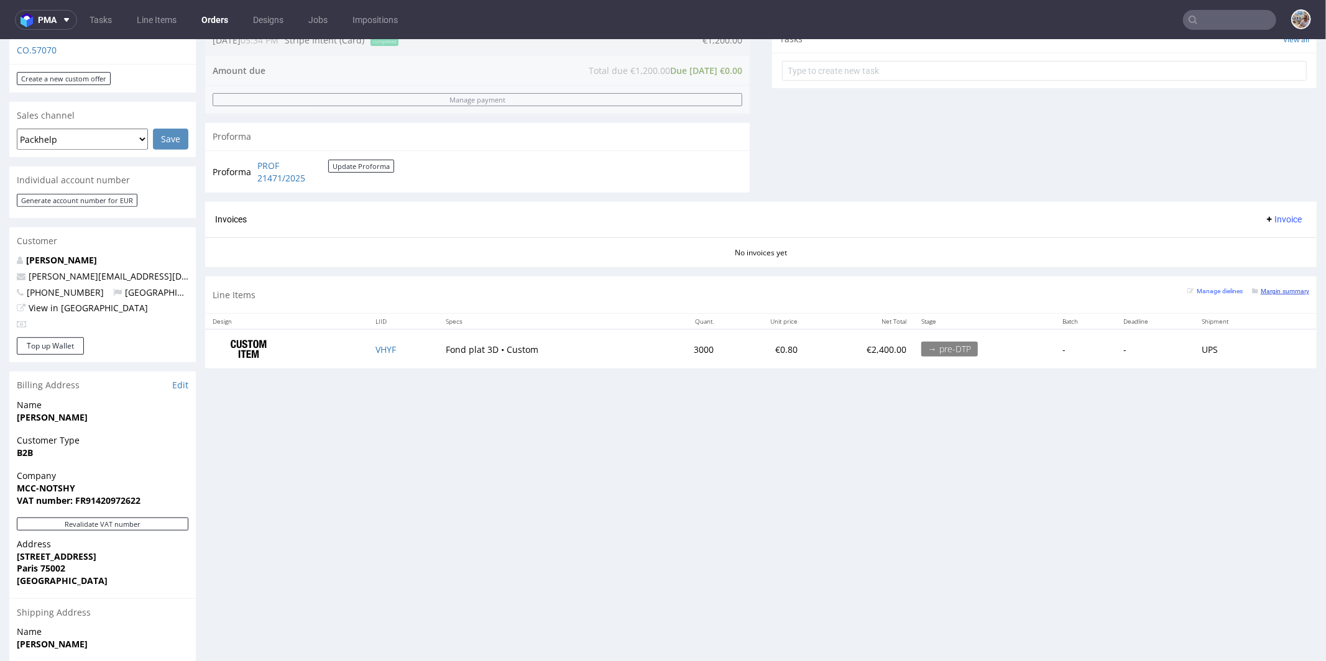
click at [1282, 289] on small "Margin summary" at bounding box center [1280, 290] width 57 height 7
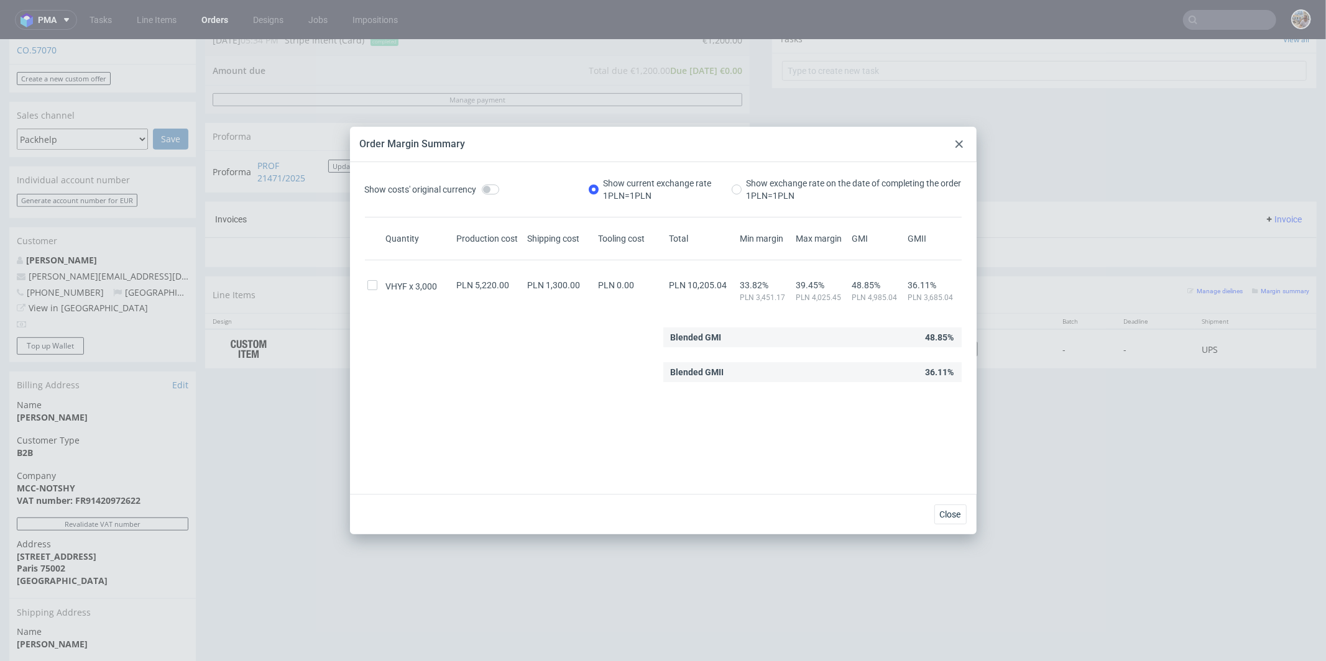
click at [961, 147] on use at bounding box center [958, 143] width 7 height 7
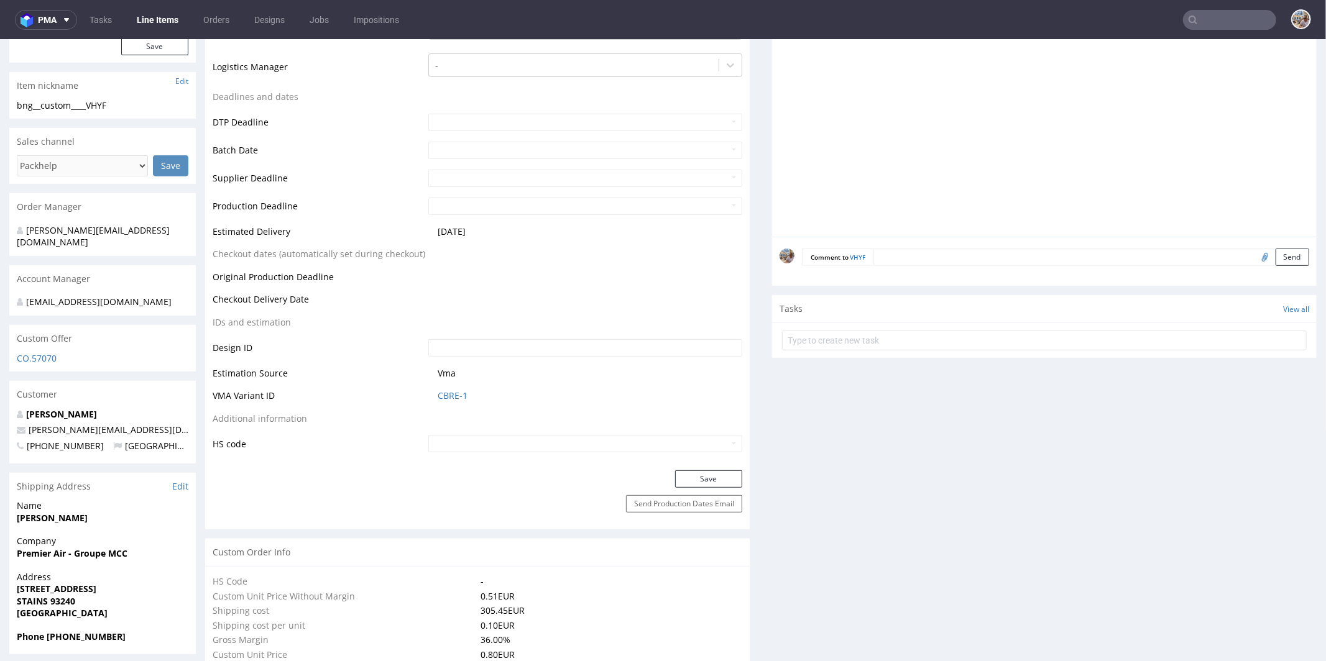
scroll to position [507, 0]
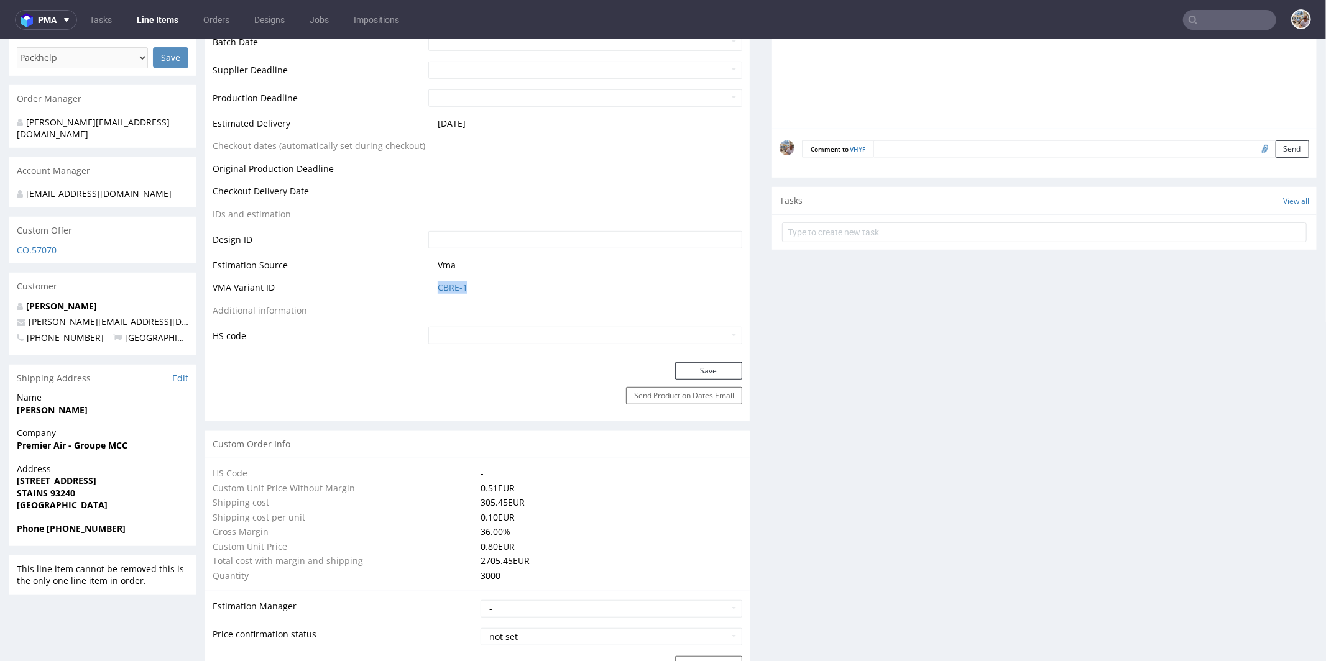
drag, startPoint x: 474, startPoint y: 284, endPoint x: 426, endPoint y: 284, distance: 47.9
click at [426, 284] on td "CBRE-1" at bounding box center [583, 291] width 317 height 23
copy link "CBRE-1"
click at [448, 282] on link "CBRE-1" at bounding box center [452, 287] width 30 height 12
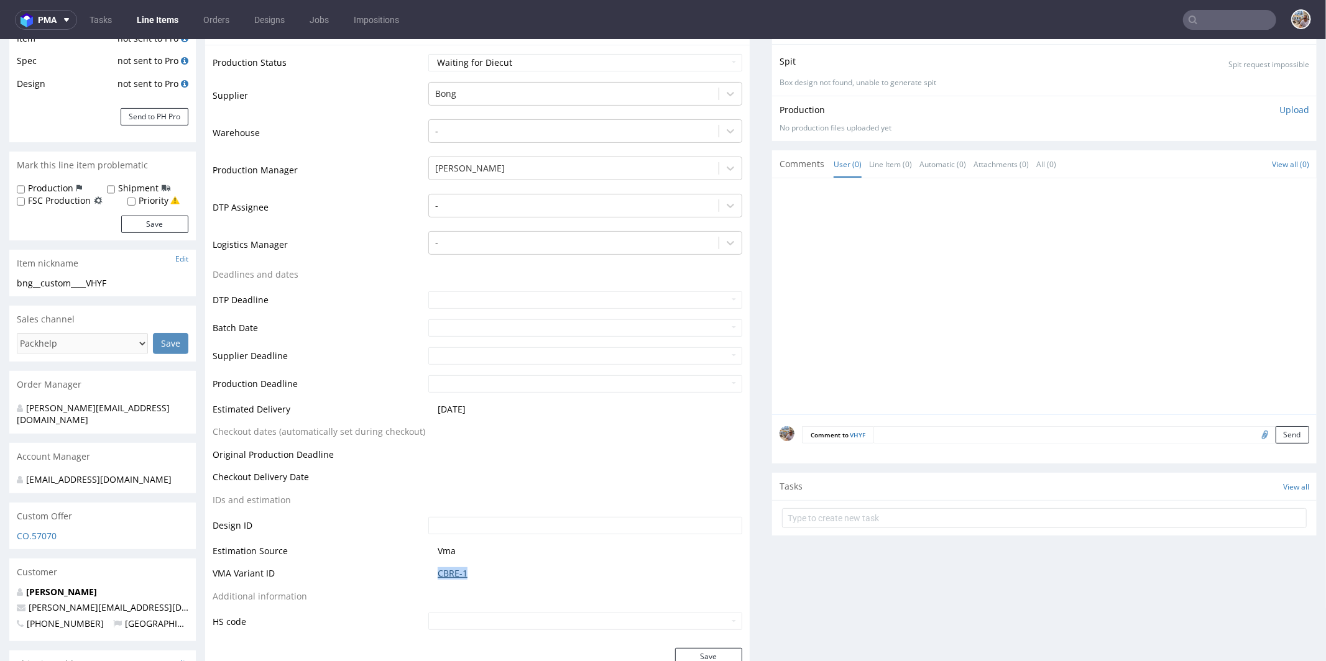
scroll to position [0, 0]
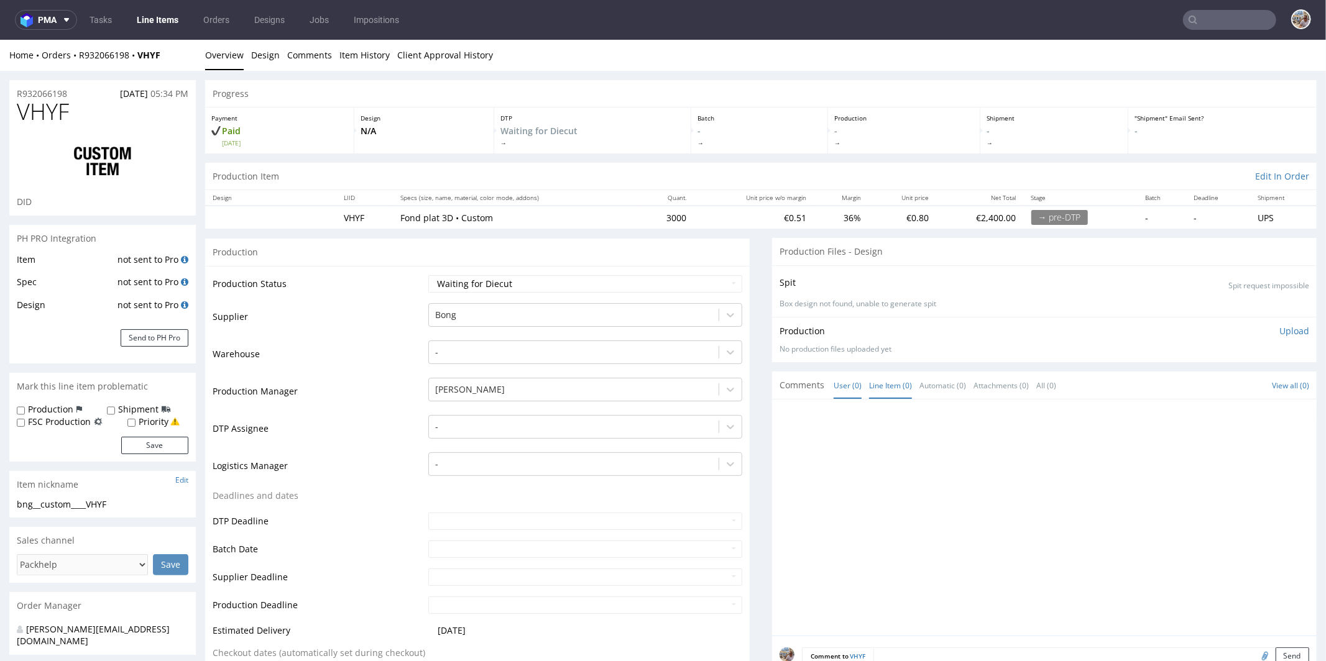
click at [879, 388] on link "Line Item (0)" at bounding box center [890, 385] width 43 height 27
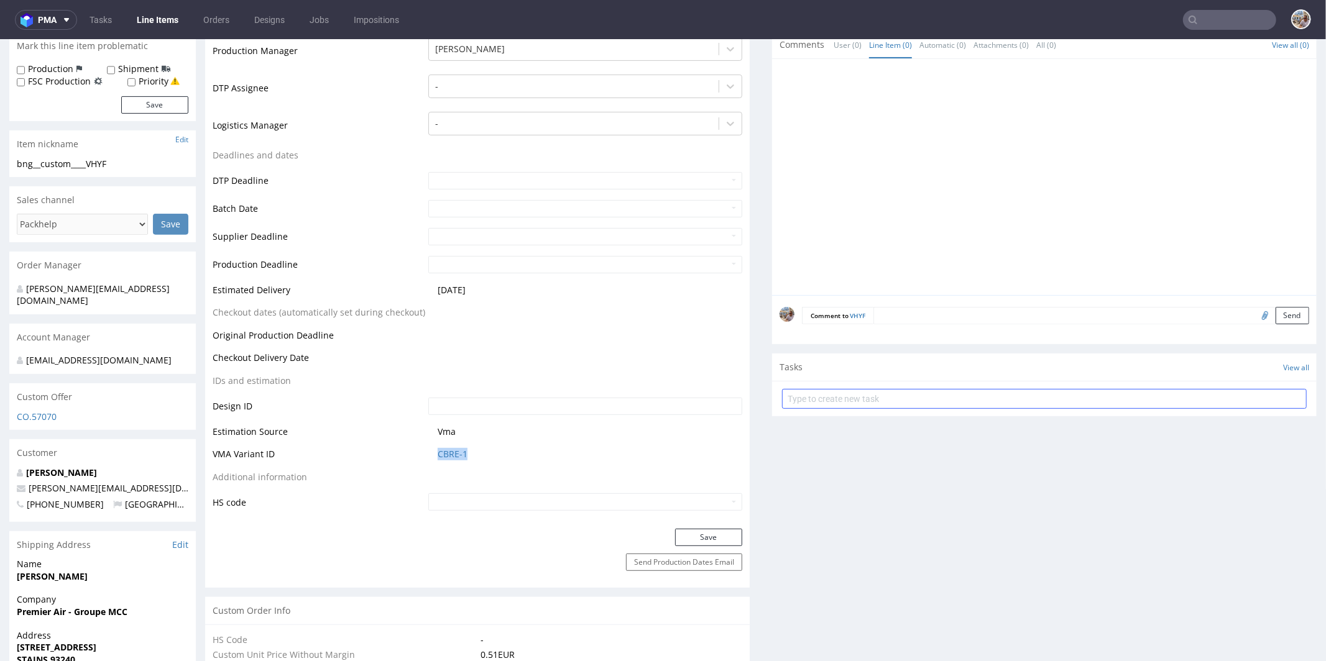
scroll to position [359, 0]
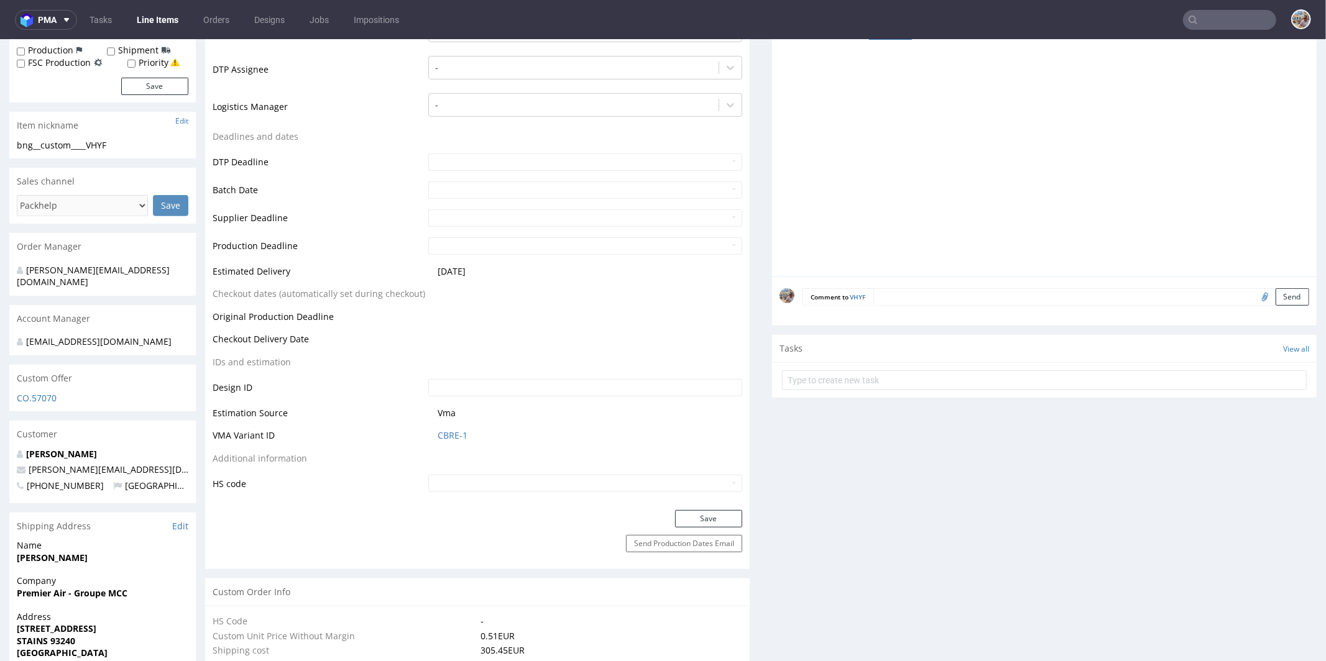
click at [886, 302] on textarea at bounding box center [1091, 296] width 436 height 17
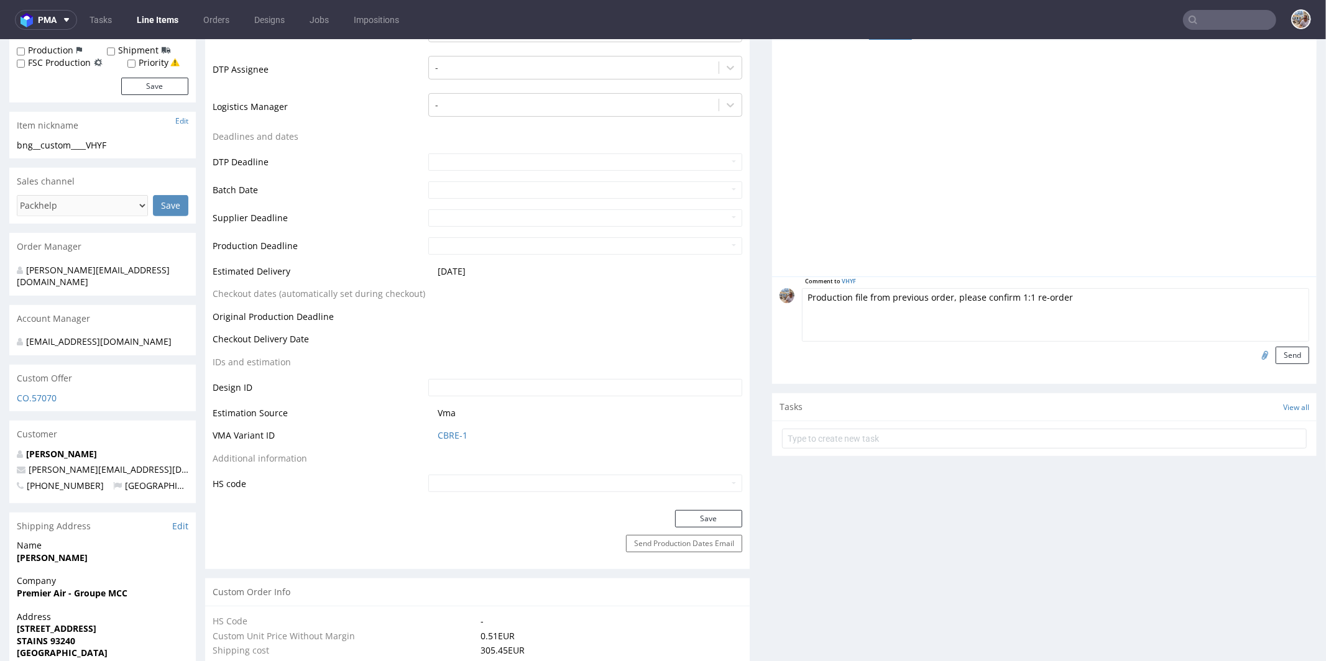
type textarea "Production file from previous order, please confirm 1:1 re-order"
click at [1254, 355] on input "file" at bounding box center [1262, 354] width 17 height 16
type input "C:\fakepath\bng__custom____LZNS__d0__oR821552541 (1).pdf"
click at [1275, 355] on button "Send" at bounding box center [1292, 354] width 34 height 17
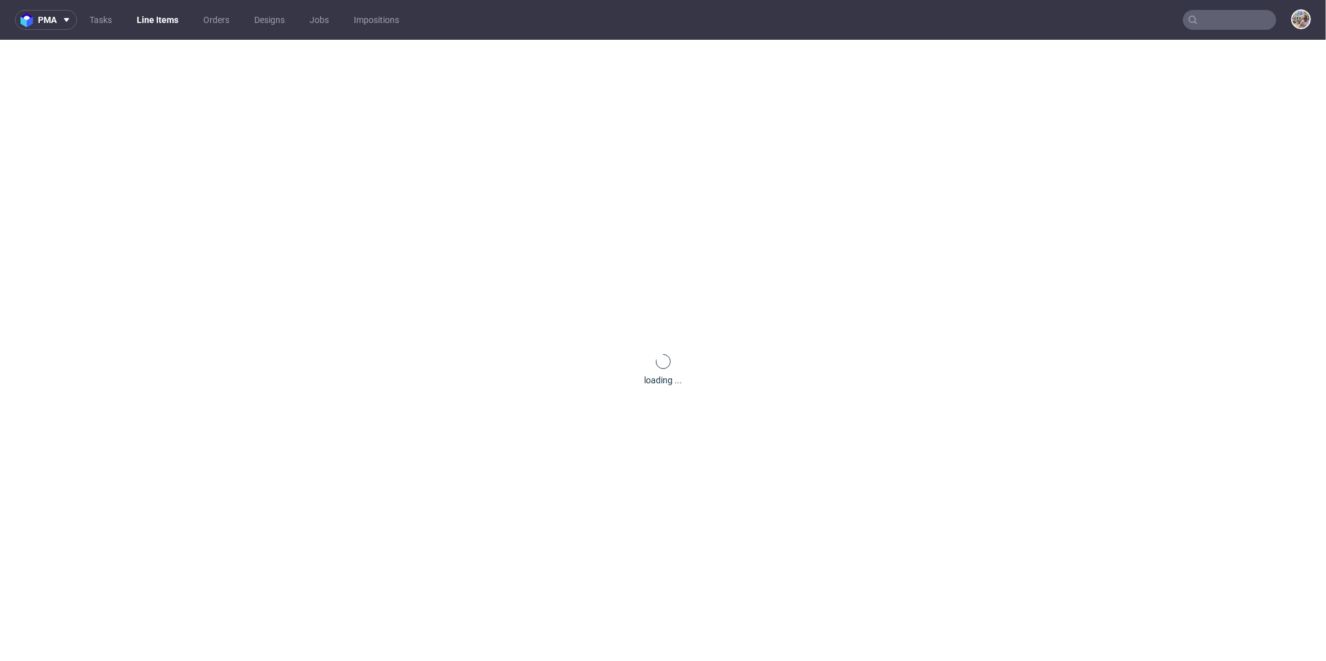
scroll to position [0, 0]
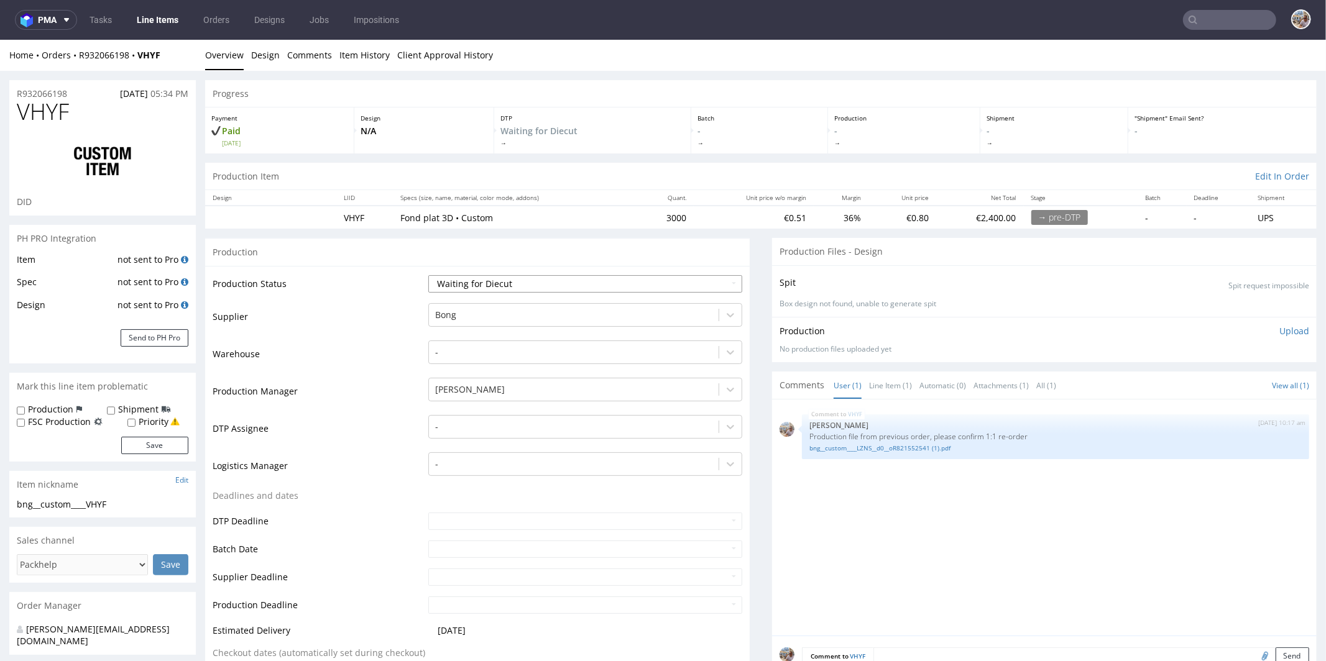
click at [487, 288] on select "Waiting for Artwork Waiting for Diecut Waiting for Mockup Waiting for DTP Waiti…" at bounding box center [585, 283] width 314 height 17
select select "pre_dtp_waiting_for_artwork"
click at [428, 275] on select "Waiting for Artwork Waiting for Diecut Waiting for Mockup Waiting for DTP Waiti…" at bounding box center [585, 283] width 314 height 17
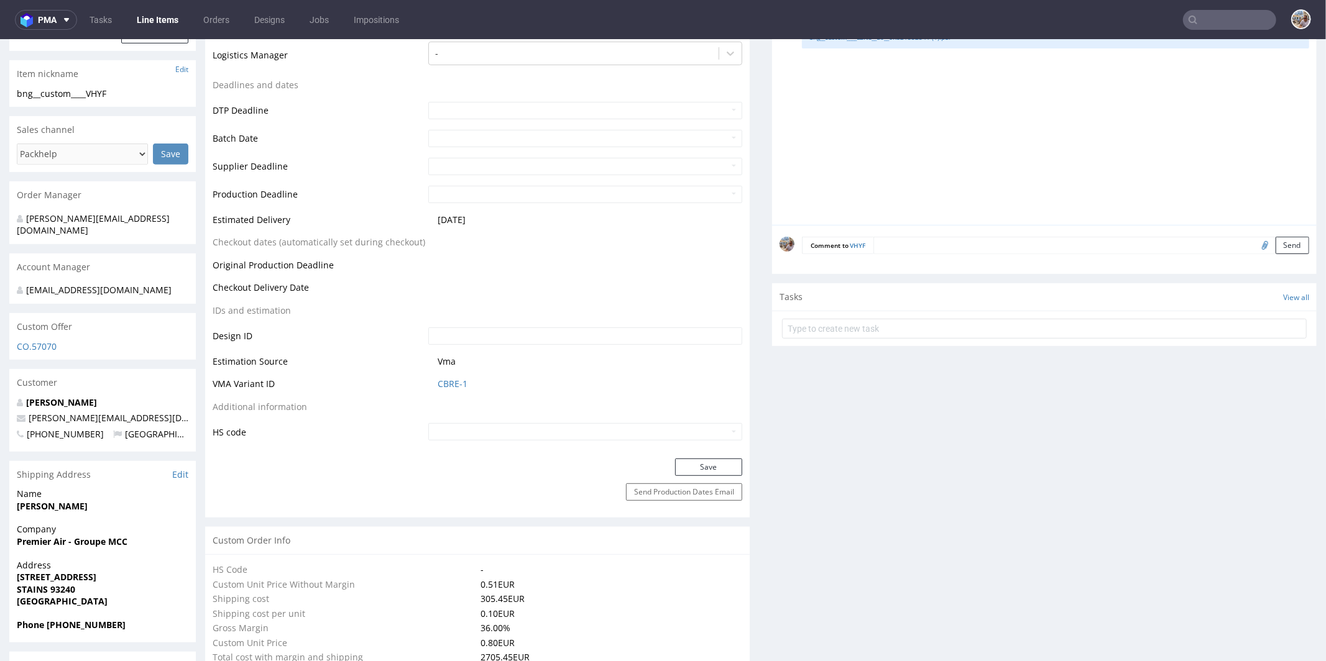
scroll to position [441, 0]
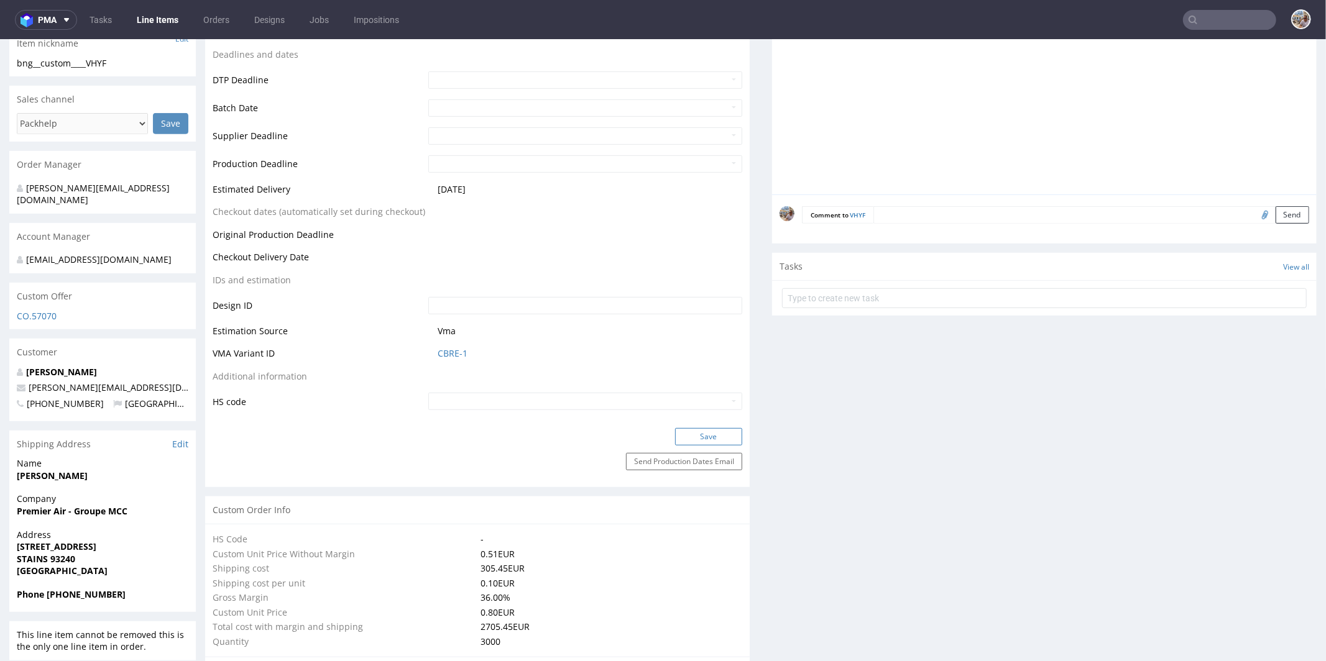
click at [705, 431] on button "Save" at bounding box center [708, 436] width 67 height 17
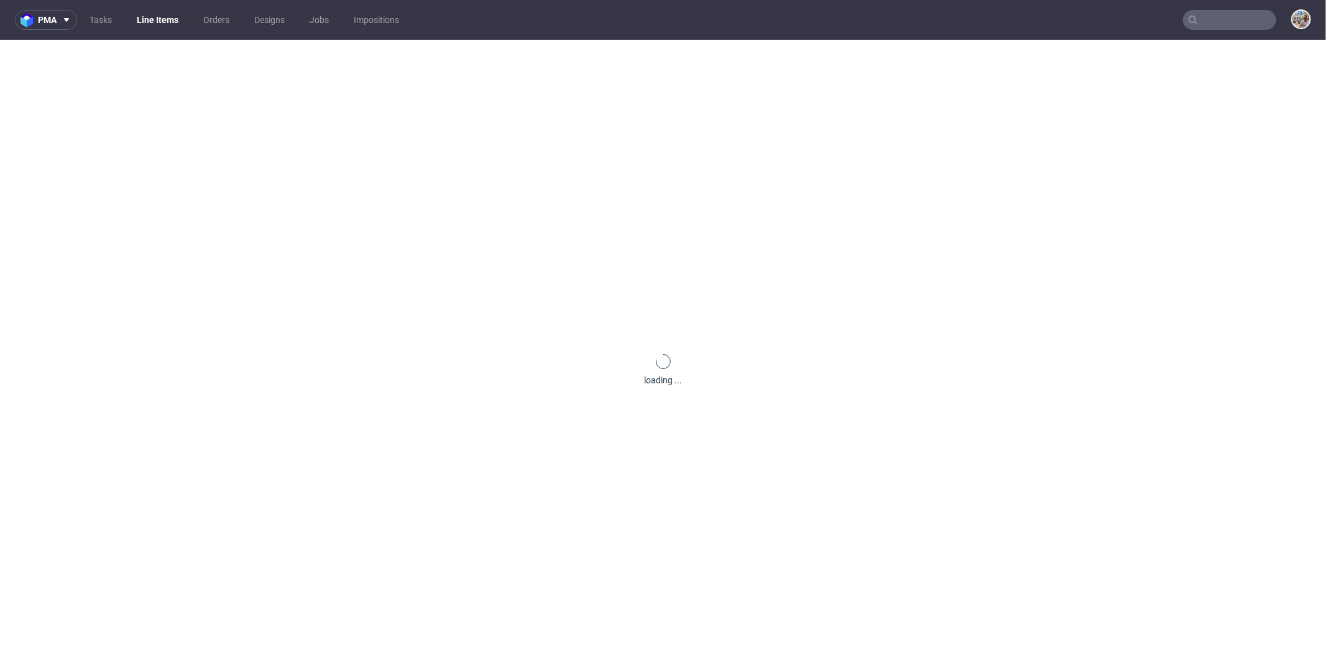
scroll to position [0, 0]
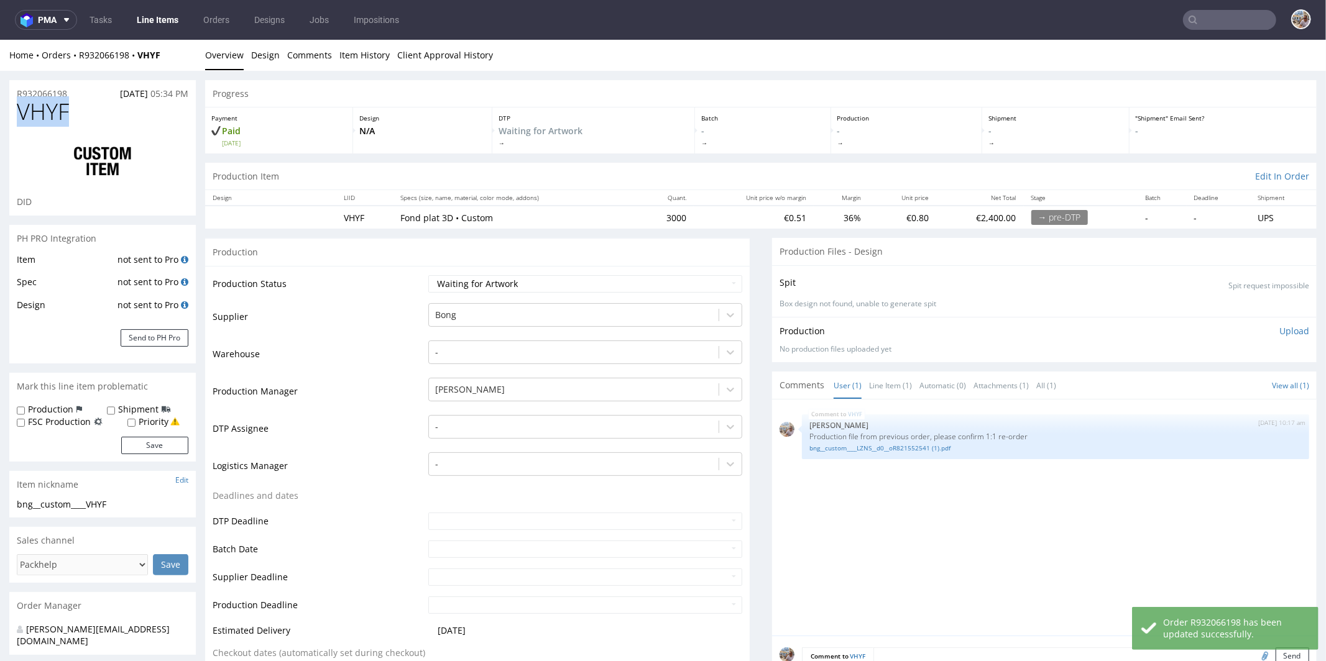
drag, startPoint x: 73, startPoint y: 111, endPoint x: 4, endPoint y: 111, distance: 68.4
copy span "VHYF"
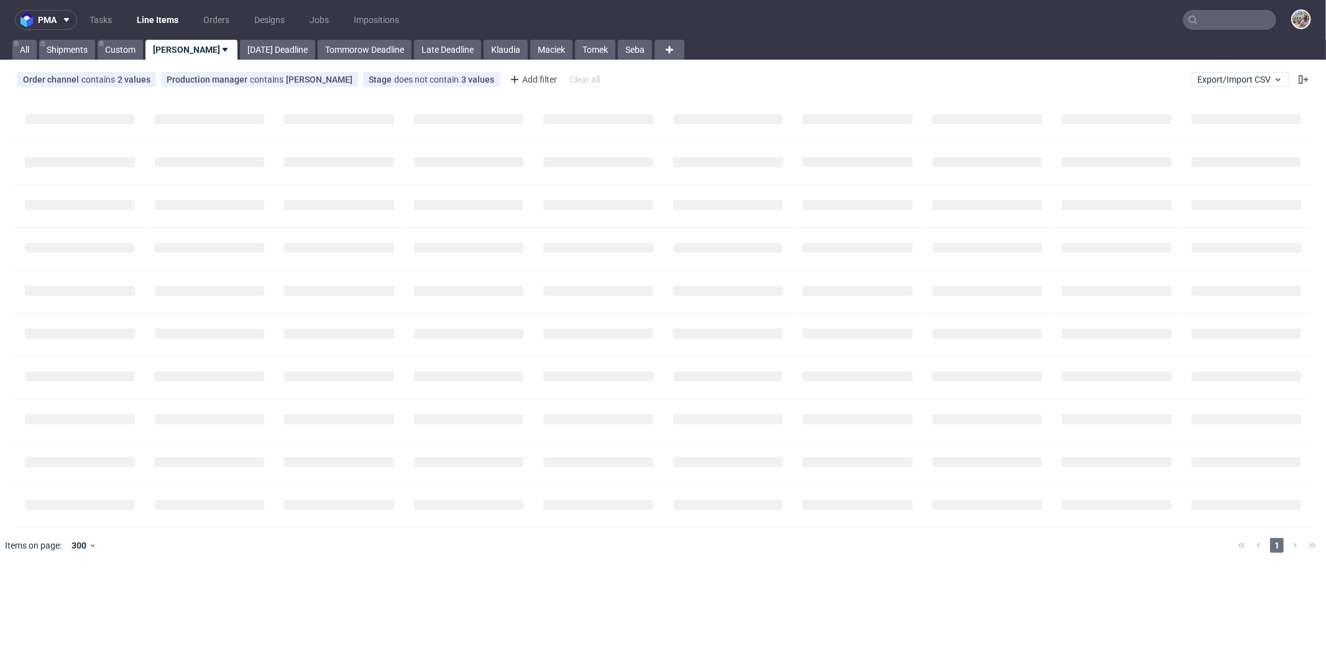
click at [1229, 27] on input "text" at bounding box center [1229, 20] width 93 height 20
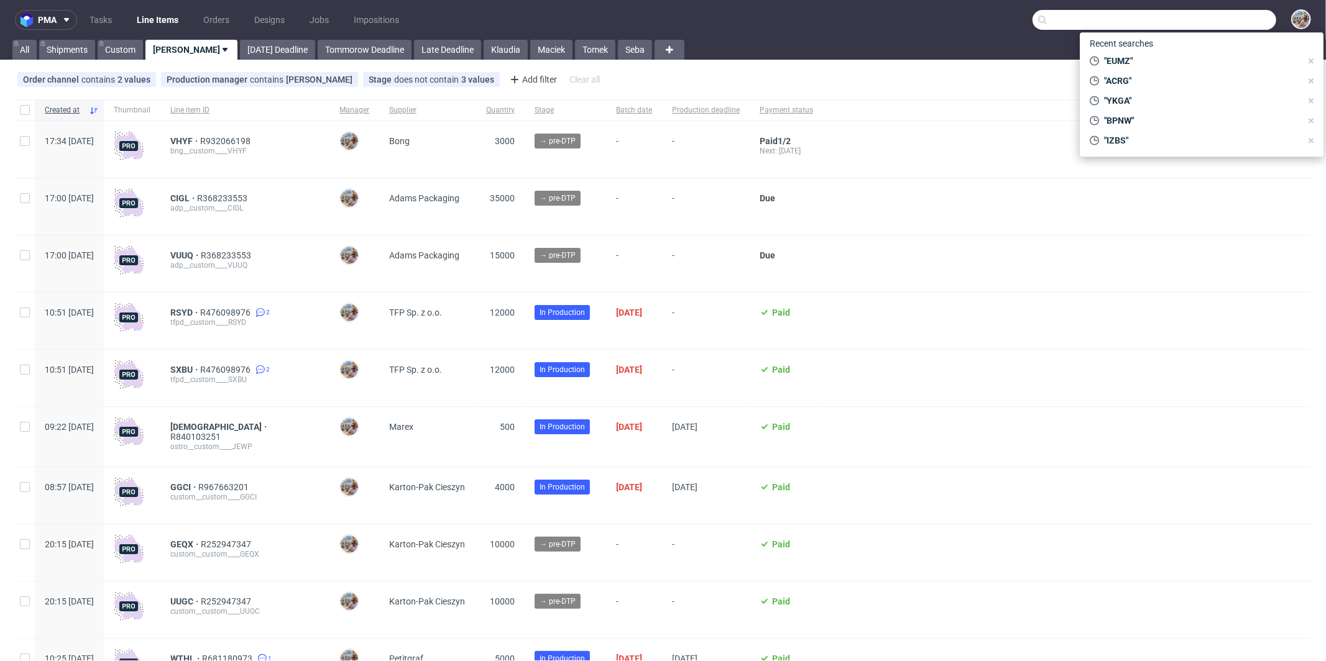
paste input "XRCY"
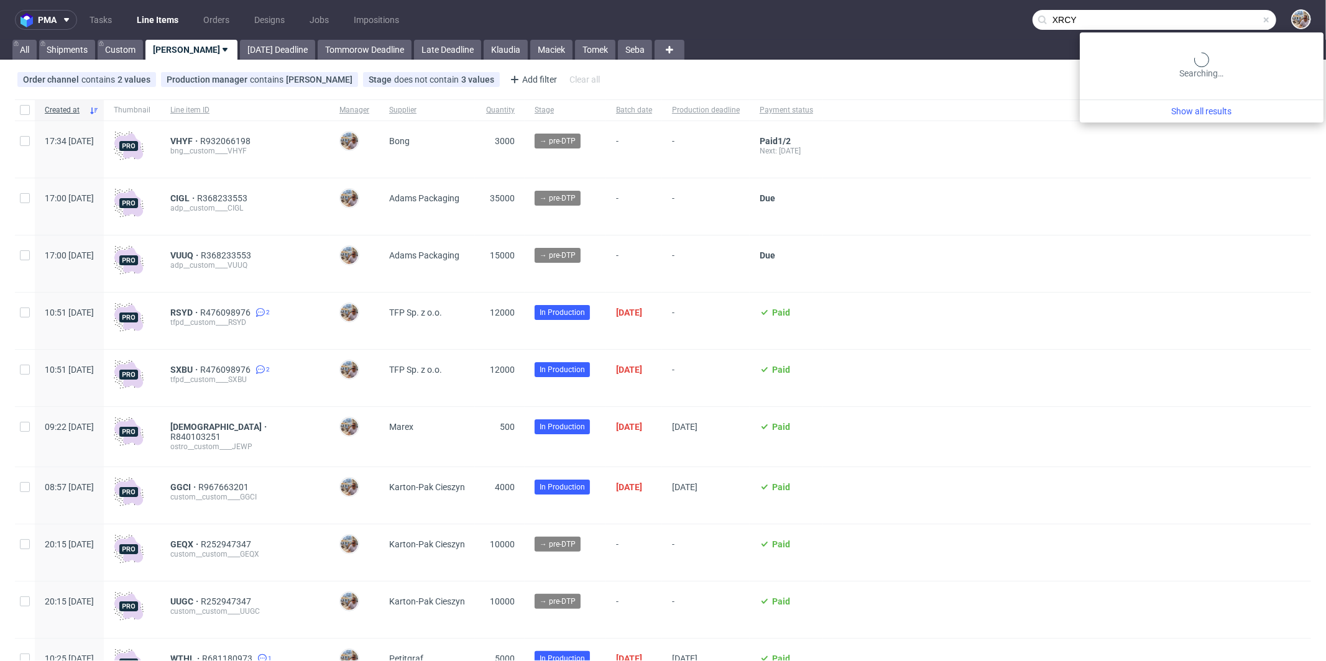
type input "XRCY"
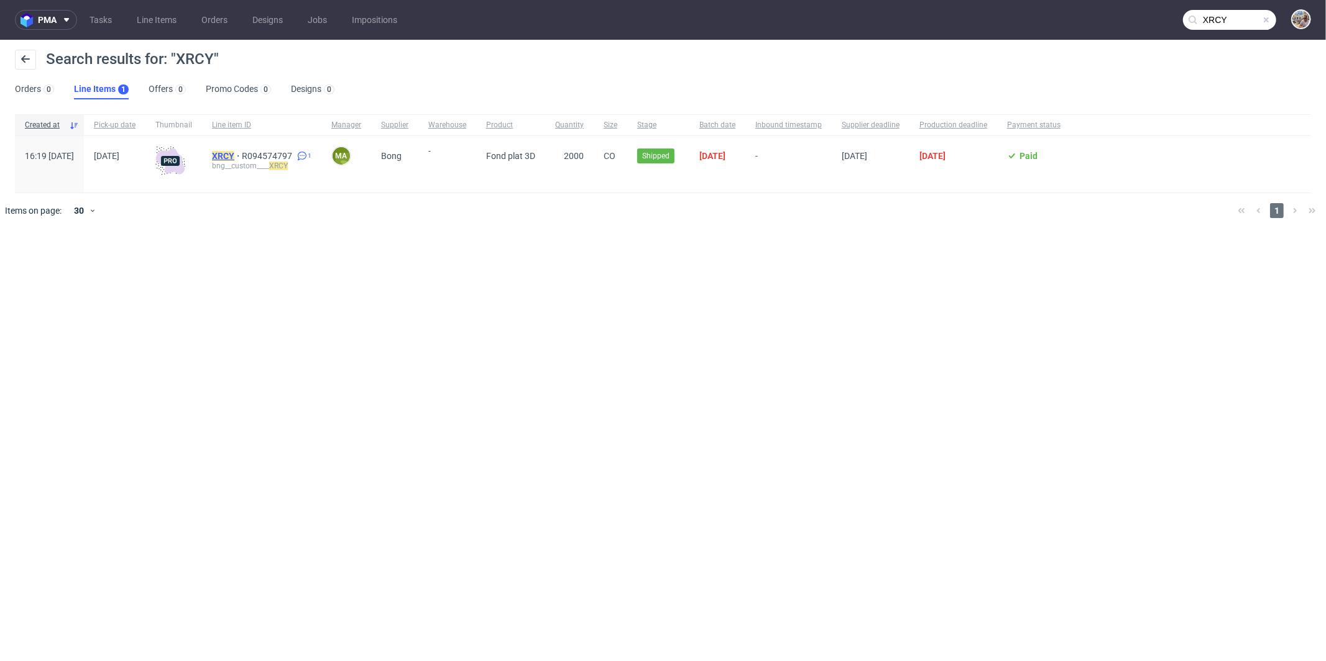
click at [234, 154] on mark "XRCY" at bounding box center [223, 156] width 22 height 10
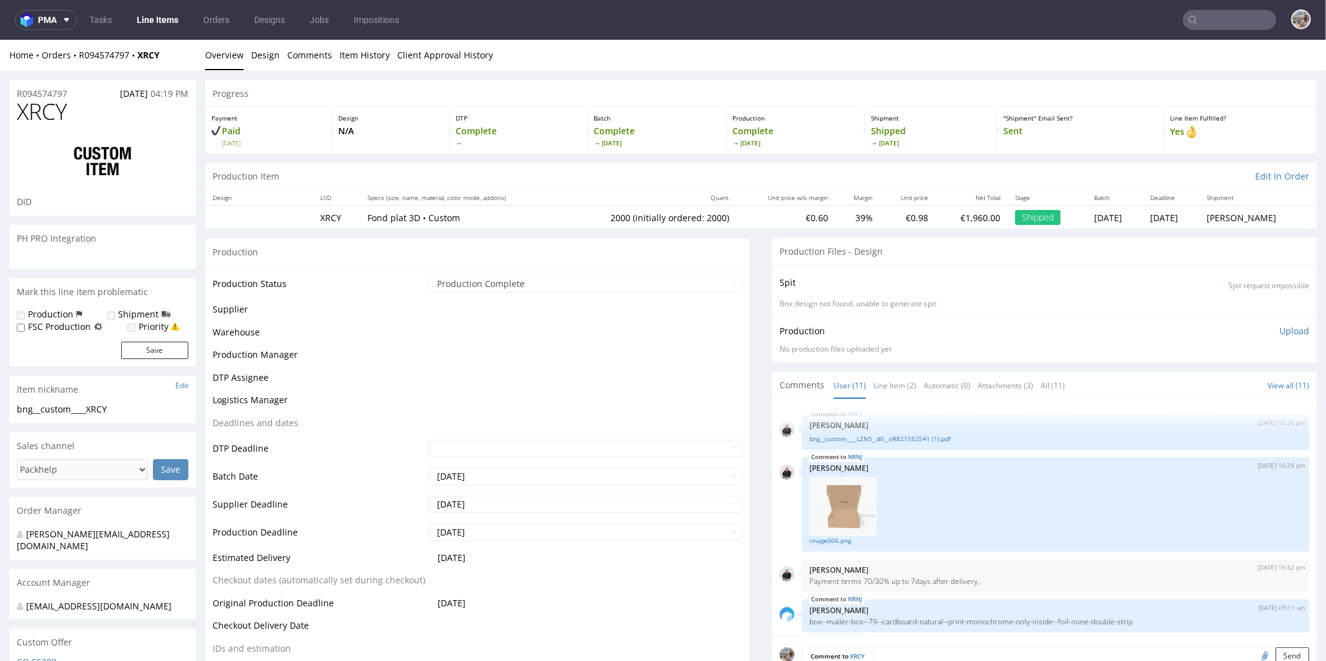
scroll to position [308, 0]
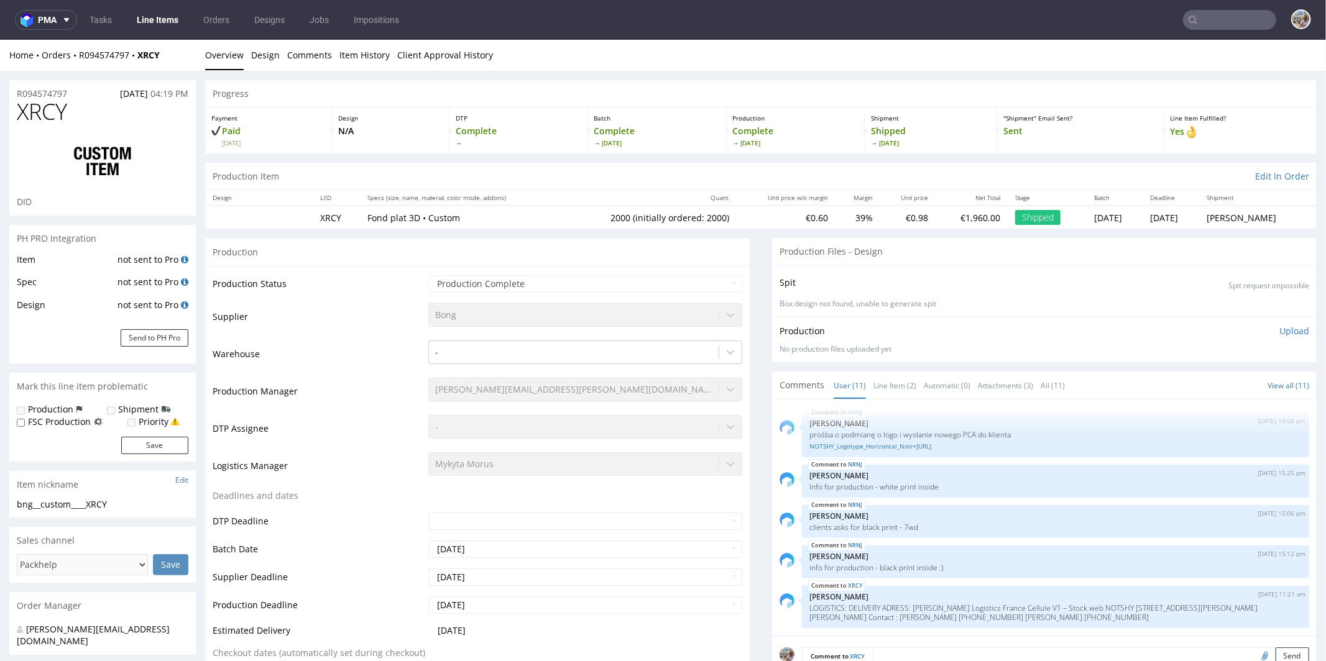
select select "in_progress"
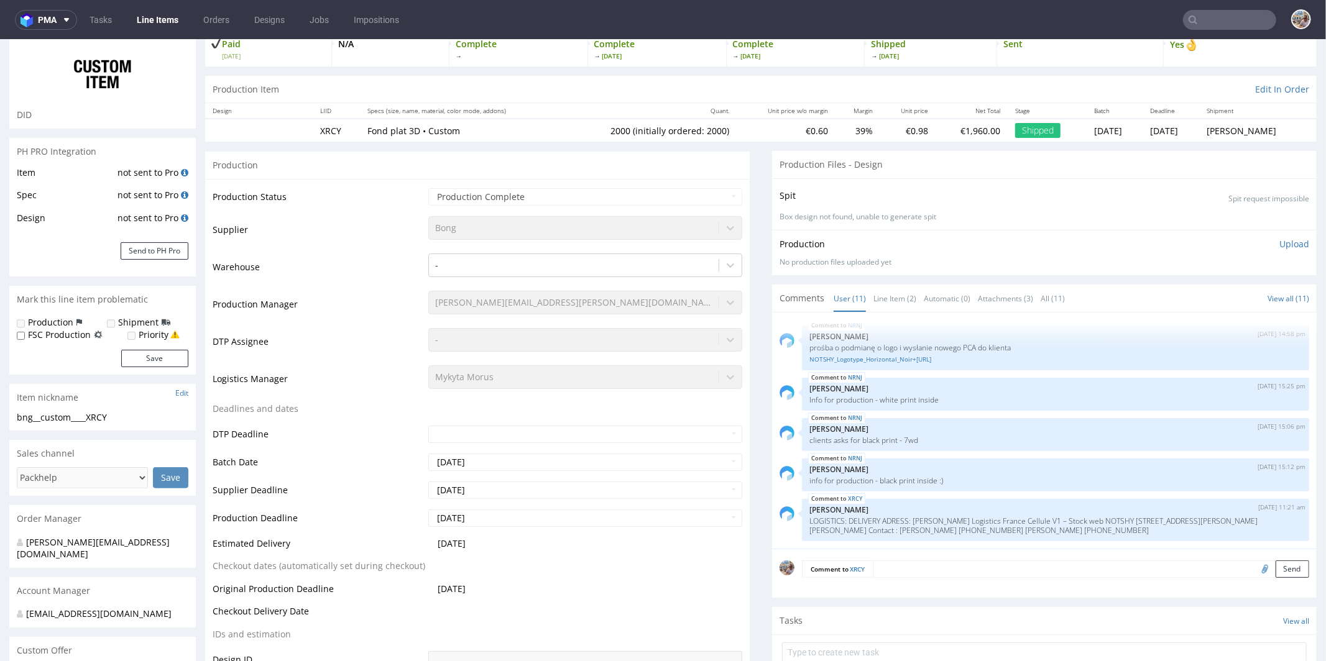
scroll to position [89, 0]
click at [879, 296] on link "Line Item (2)" at bounding box center [894, 296] width 43 height 27
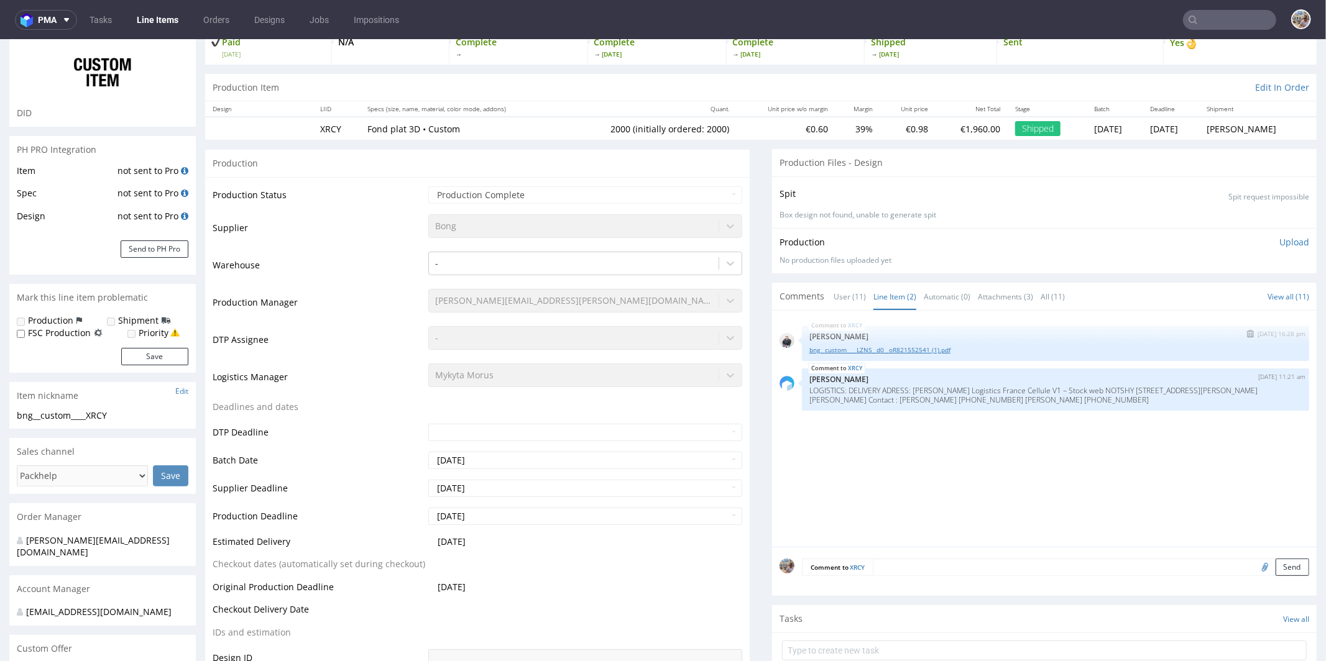
click at [899, 346] on link "bng__custom____LZNS__d0__oR821552541 (1).pdf" at bounding box center [1055, 349] width 492 height 9
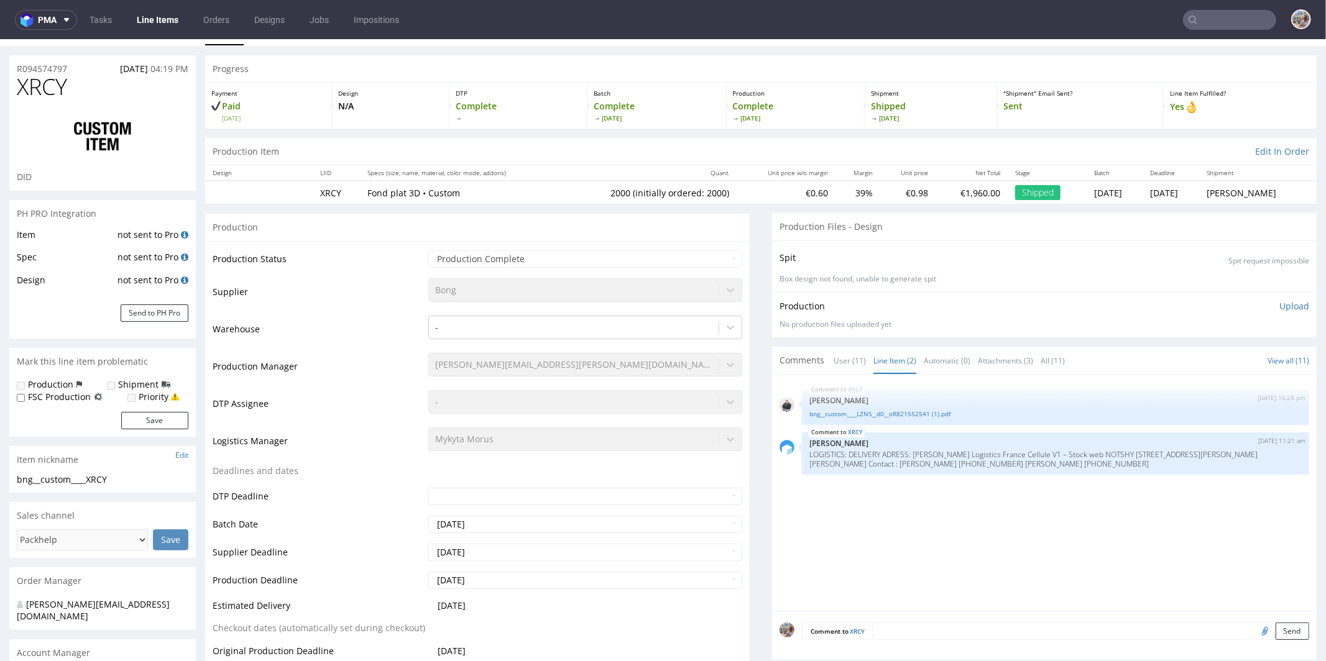
scroll to position [0, 0]
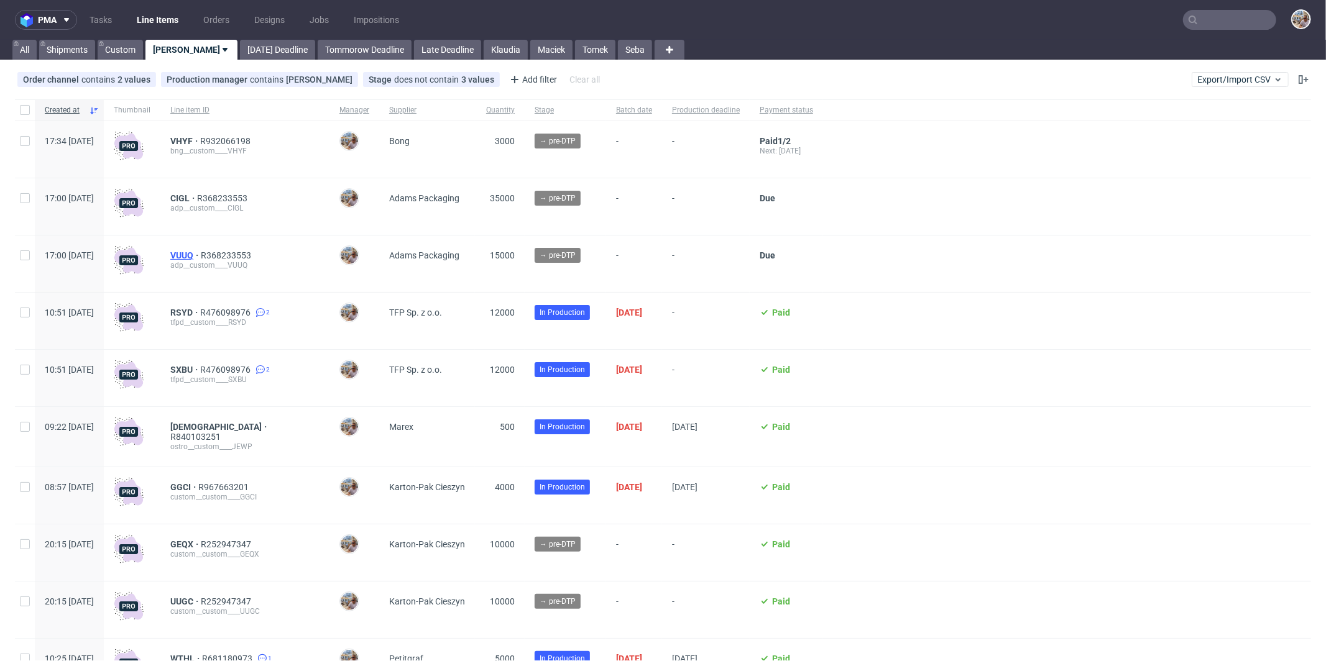
click at [201, 257] on span "VUUQ" at bounding box center [185, 255] width 30 height 10
click at [250, 200] on span "R368233553" at bounding box center [223, 198] width 53 height 10
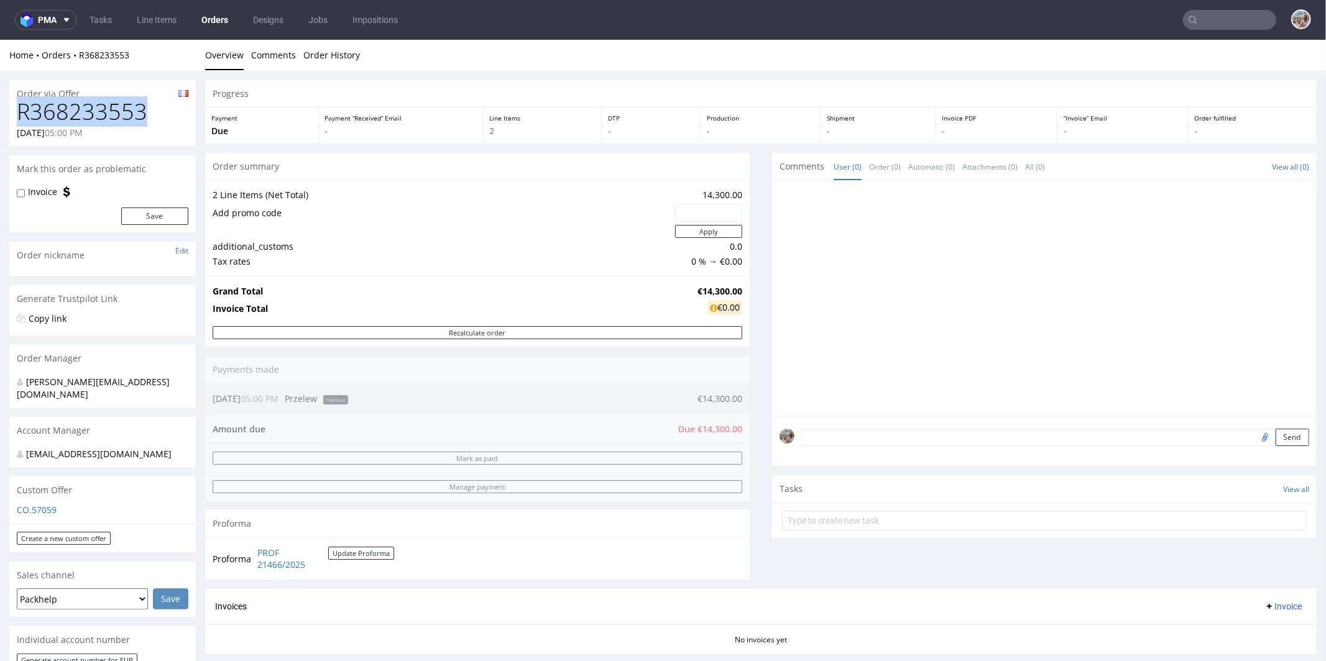
drag, startPoint x: 162, startPoint y: 109, endPoint x: 22, endPoint y: 109, distance: 140.4
click at [22, 109] on h1 "R368233553" at bounding box center [103, 111] width 172 height 25
copy h1 "R368233553"
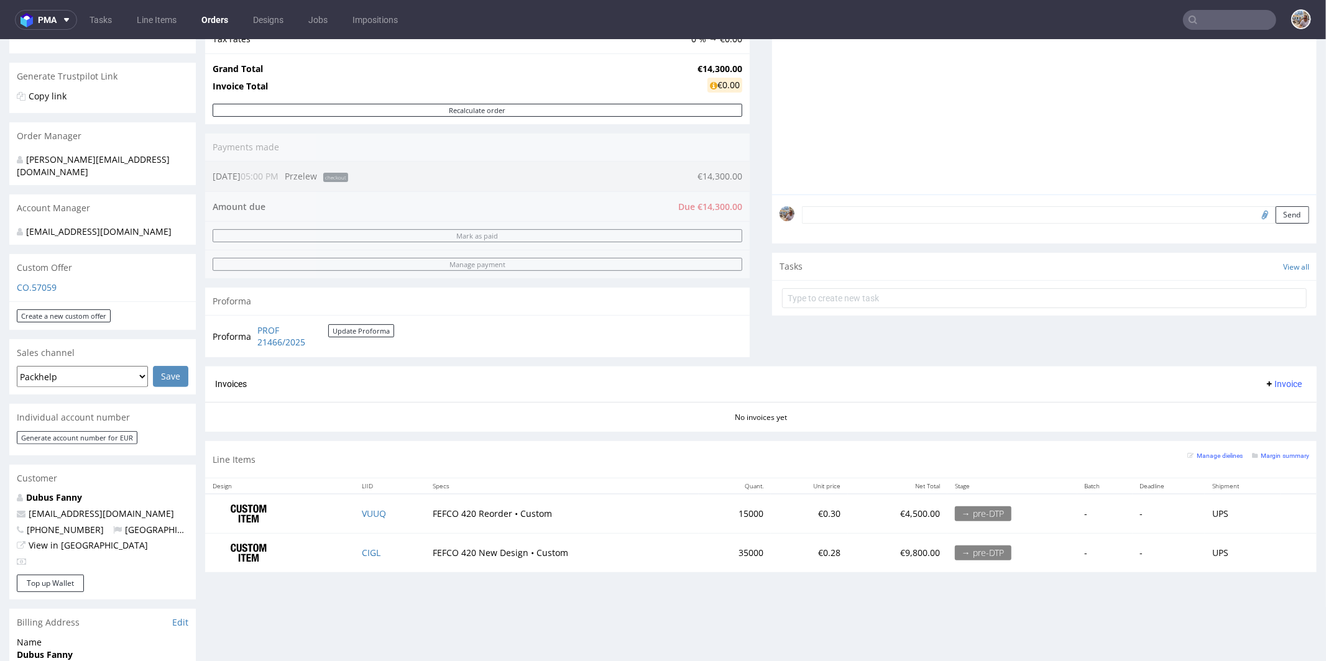
scroll to position [447, 0]
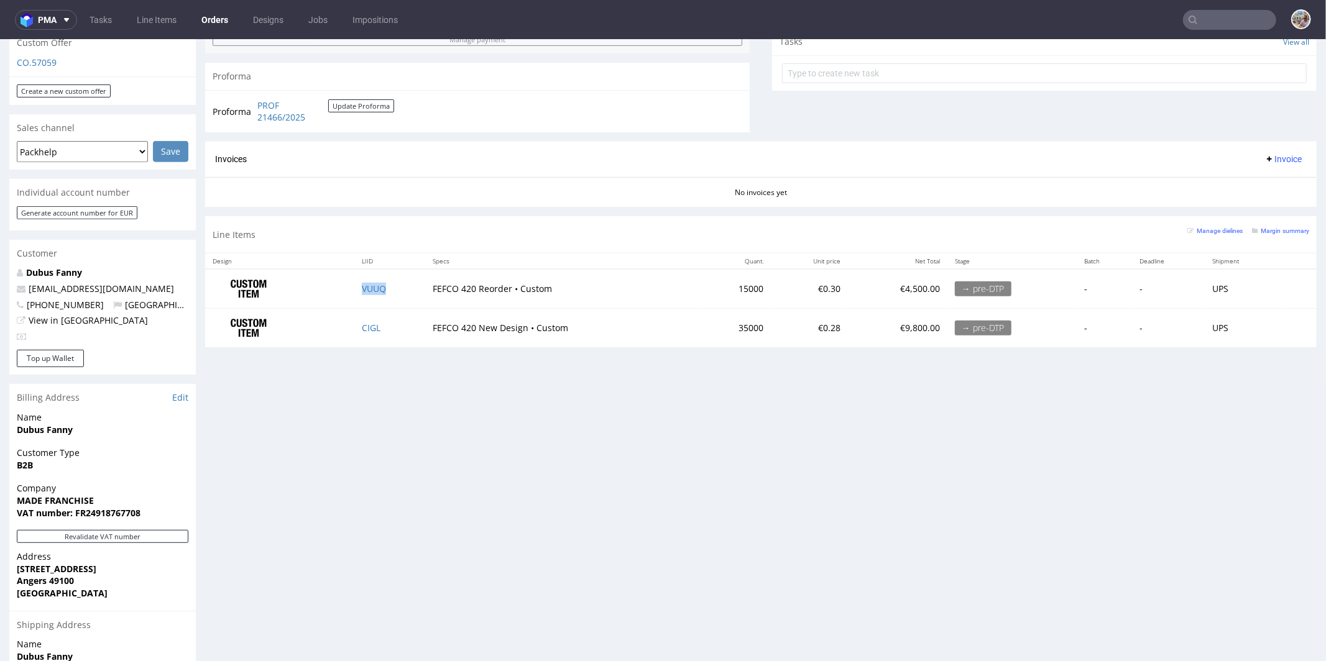
click at [395, 285] on td "VUUQ" at bounding box center [389, 287] width 71 height 39
copy link "VUUQ"
click at [387, 324] on td "CIGL" at bounding box center [389, 327] width 71 height 39
copy link "CIGL"
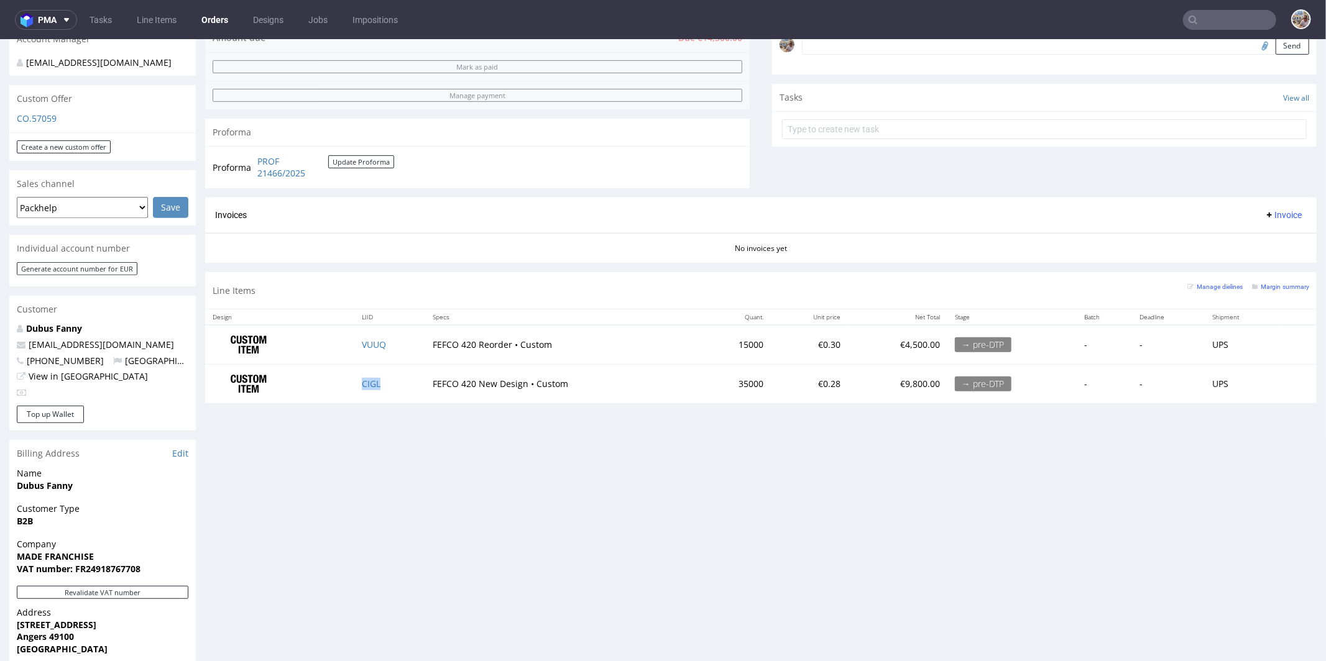
scroll to position [297, 0]
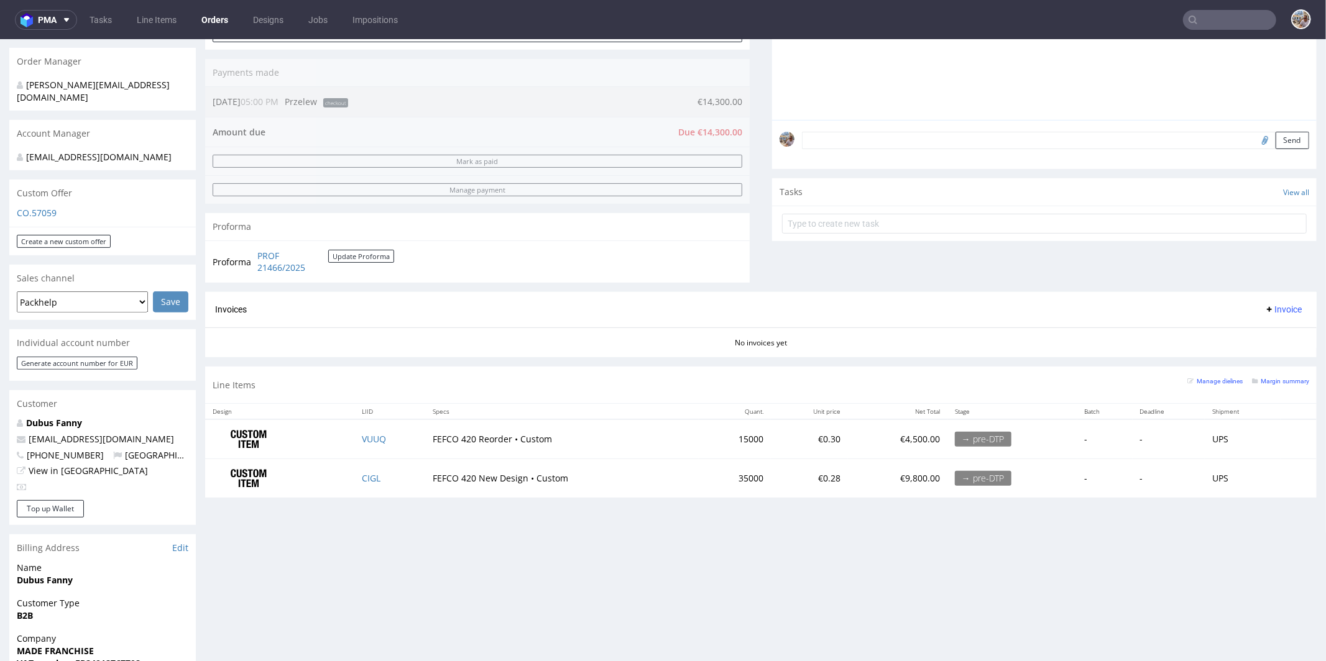
click at [1273, 387] on div "Manage dielines Margin summary" at bounding box center [1248, 384] width 122 height 22
click at [1273, 380] on small "Margin summary" at bounding box center [1280, 380] width 57 height 7
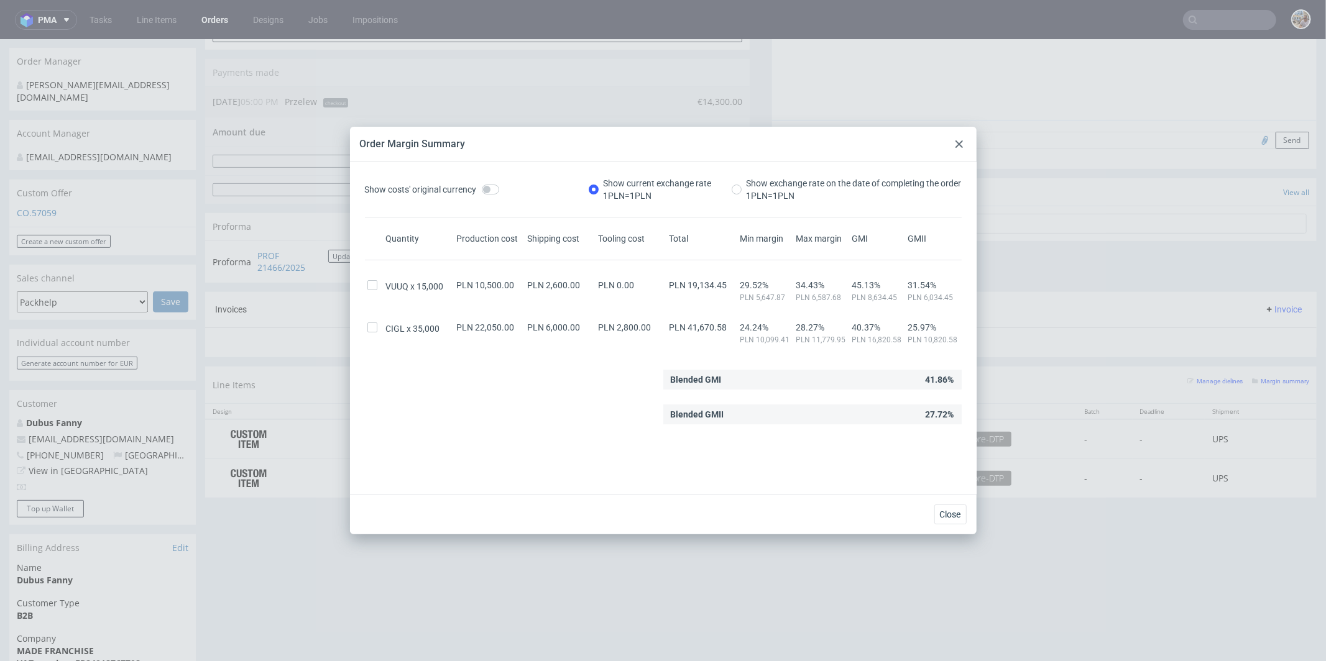
click at [963, 146] on div at bounding box center [958, 144] width 15 height 15
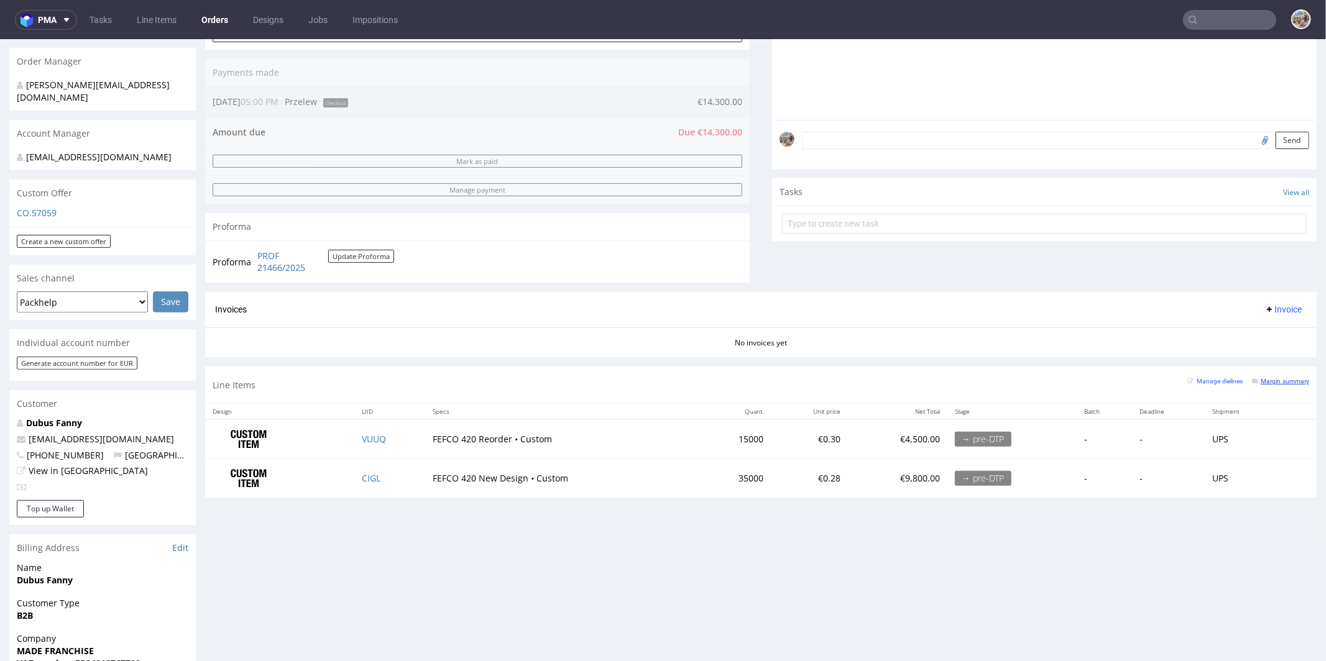
click at [1268, 380] on small "Margin summary" at bounding box center [1280, 380] width 57 height 7
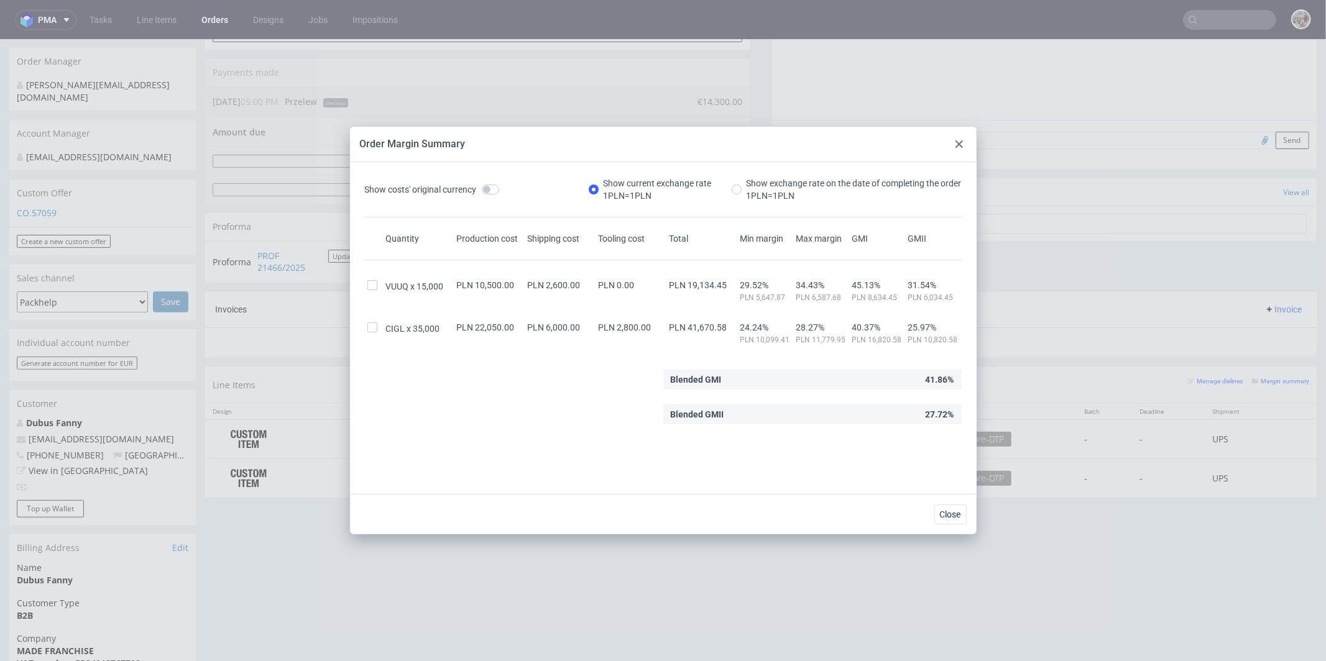
click at [956, 144] on icon at bounding box center [958, 143] width 7 height 7
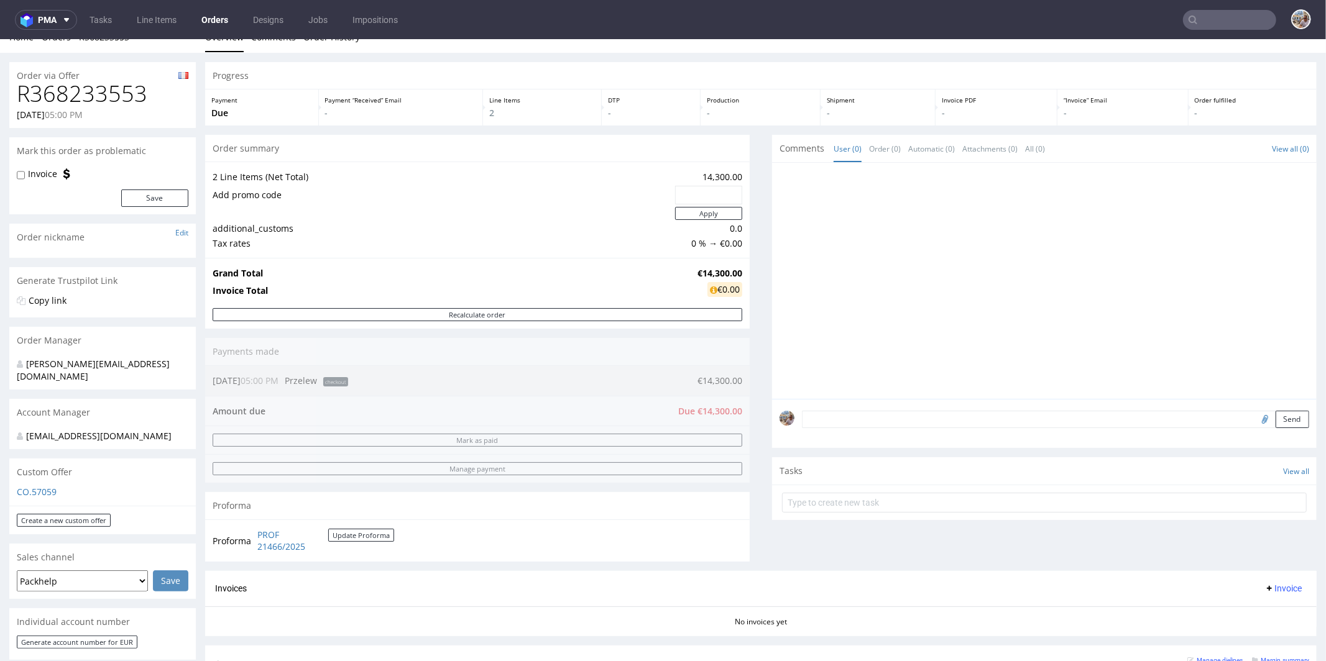
scroll to position [0, 0]
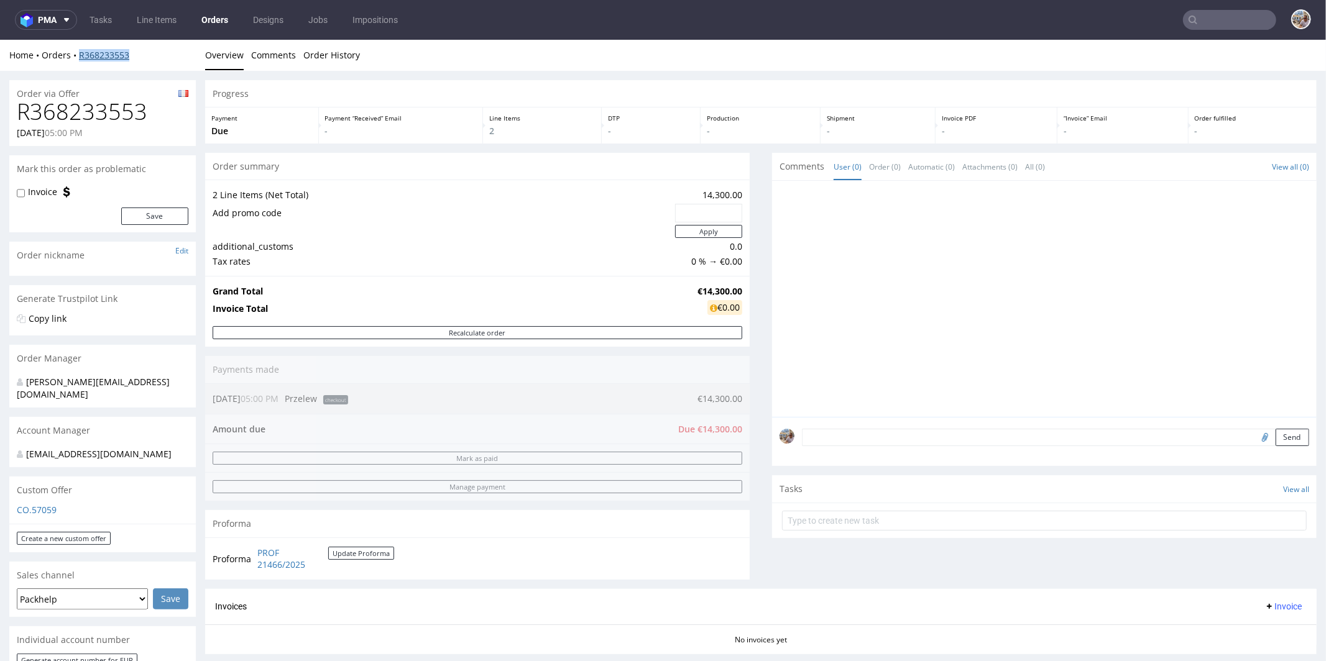
drag, startPoint x: 135, startPoint y: 55, endPoint x: 81, endPoint y: 55, distance: 54.7
click at [81, 55] on div "Home Orders R368233553" at bounding box center [102, 54] width 186 height 12
copy link "R368233553"
click at [155, 59] on div "Home Orders R368233553" at bounding box center [102, 54] width 186 height 12
drag, startPoint x: 150, startPoint y: 56, endPoint x: 79, endPoint y: 55, distance: 71.5
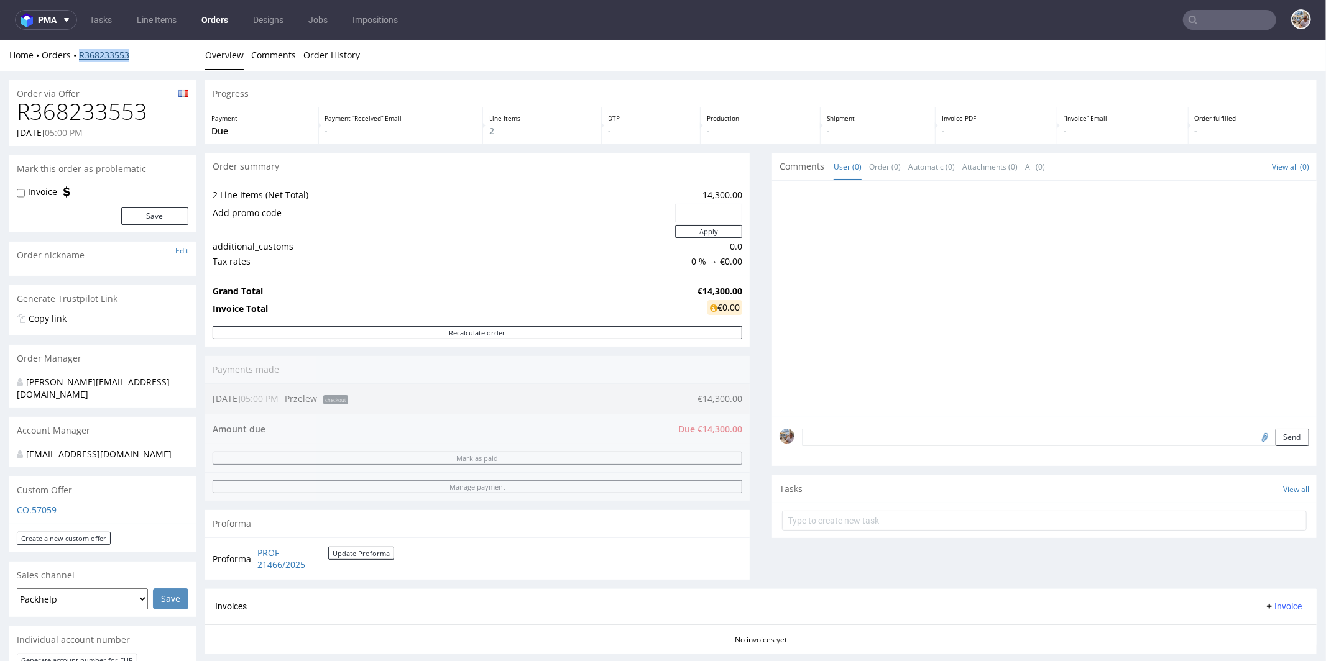
click at [79, 55] on div "Home Orders R368233553" at bounding box center [102, 54] width 186 height 12
copy link "R368233553"
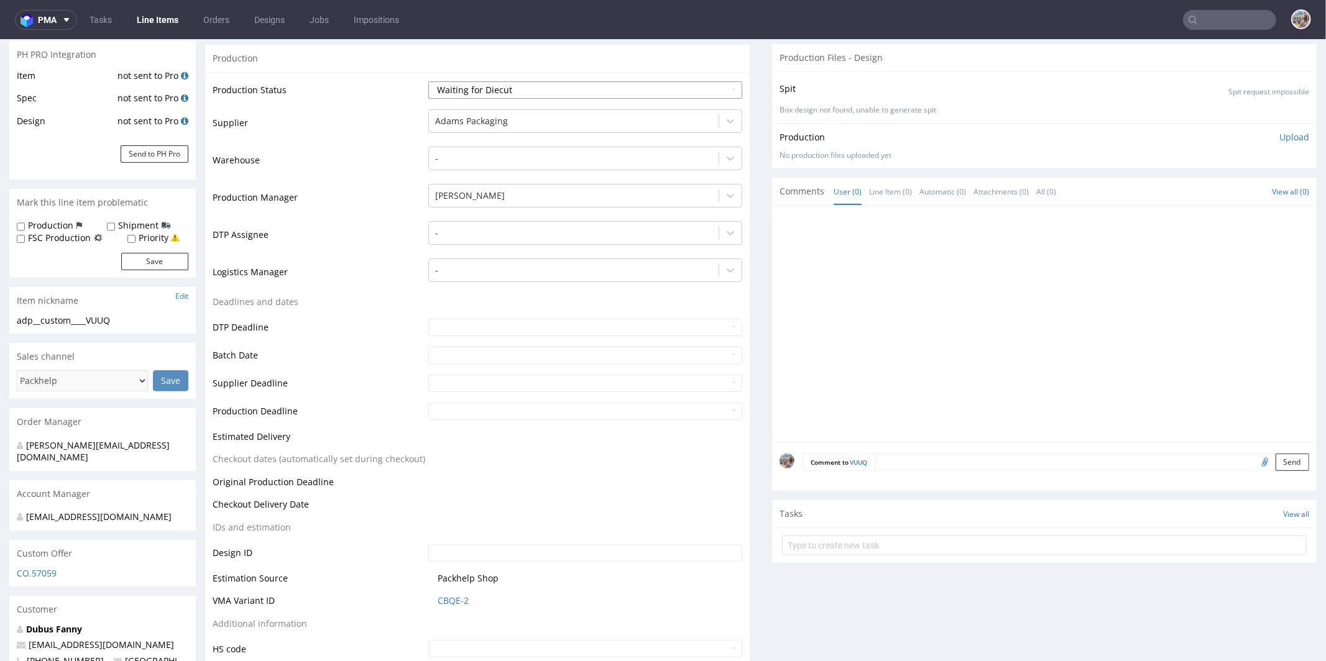
scroll to position [274, 0]
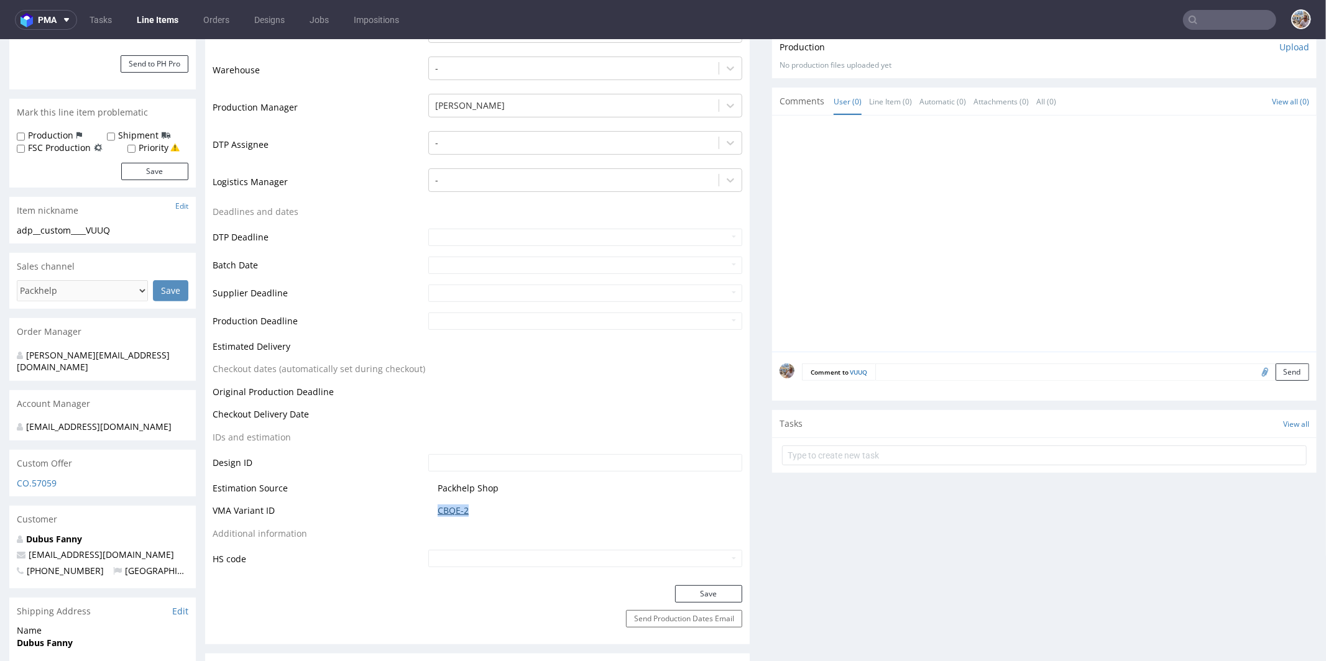
drag, startPoint x: 480, startPoint y: 506, endPoint x: 435, endPoint y: 508, distance: 45.4
click at [437, 508] on span "CBQE-2" at bounding box center [589, 510] width 305 height 12
copy link "CBQE-2"
click at [462, 505] on link "CBQE-2" at bounding box center [452, 510] width 31 height 12
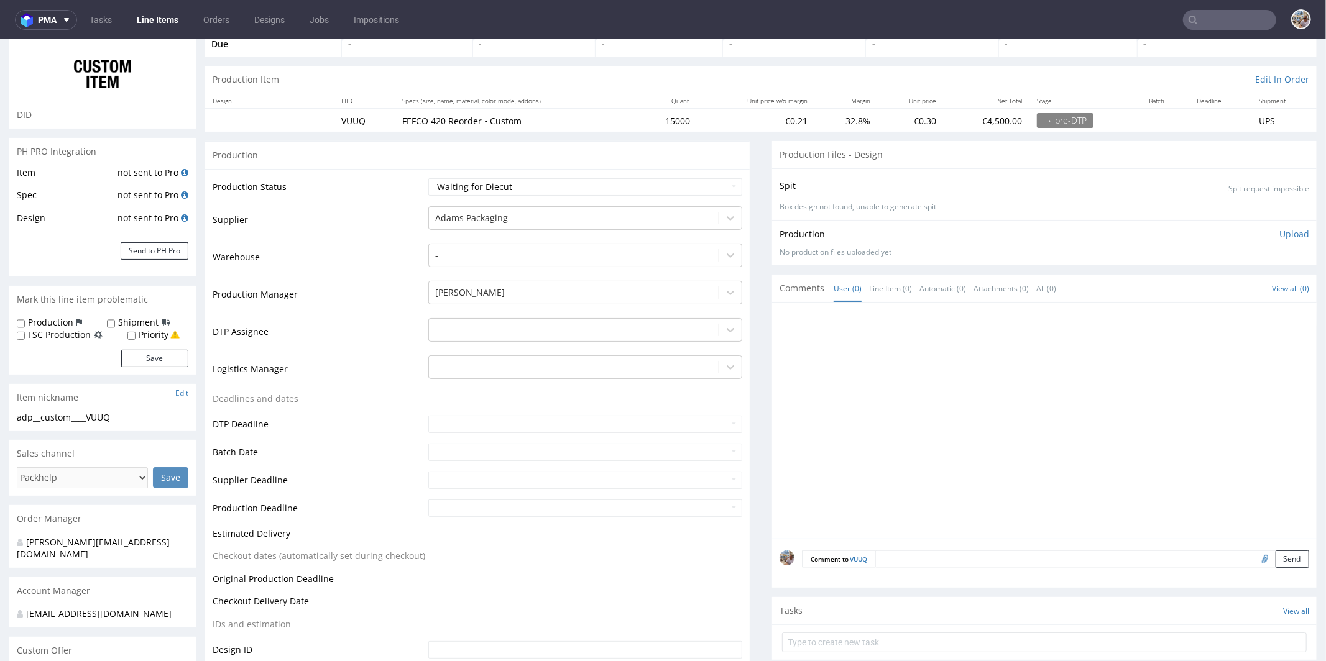
scroll to position [0, 0]
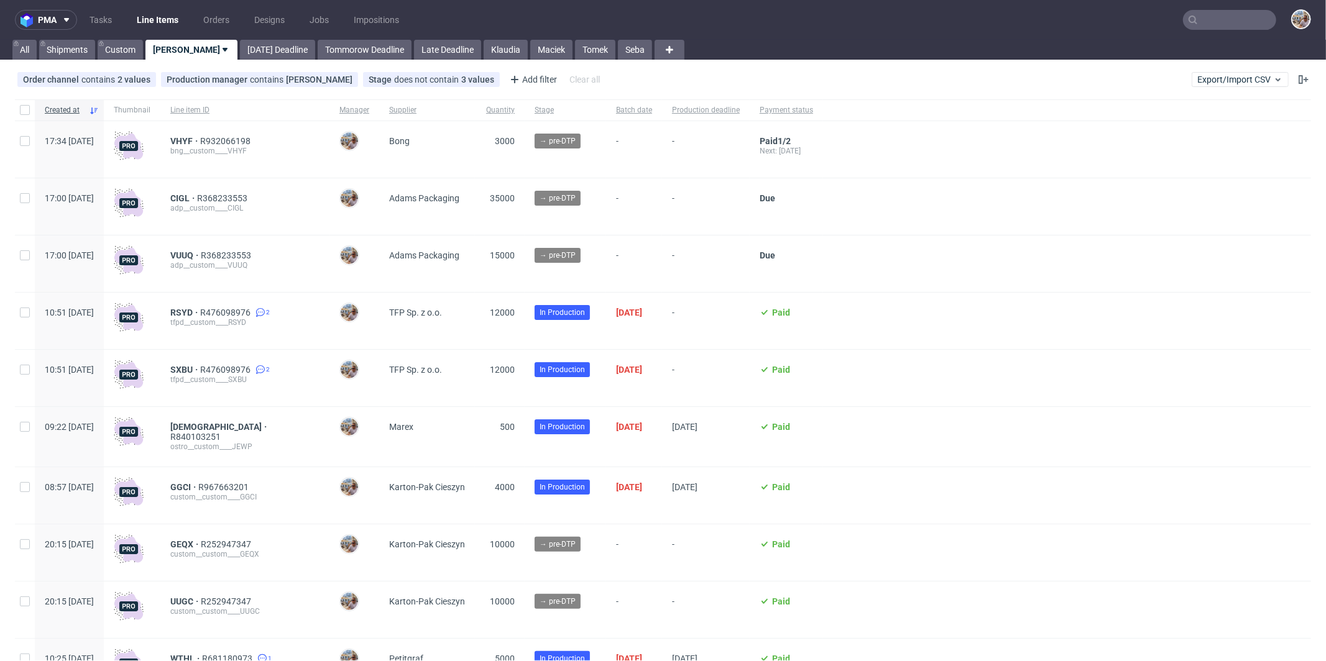
click at [263, 191] on div "CIGL R368233553 adp__custom____CIGL" at bounding box center [244, 206] width 169 height 57
click at [250, 196] on span "R368233553" at bounding box center [223, 198] width 53 height 10
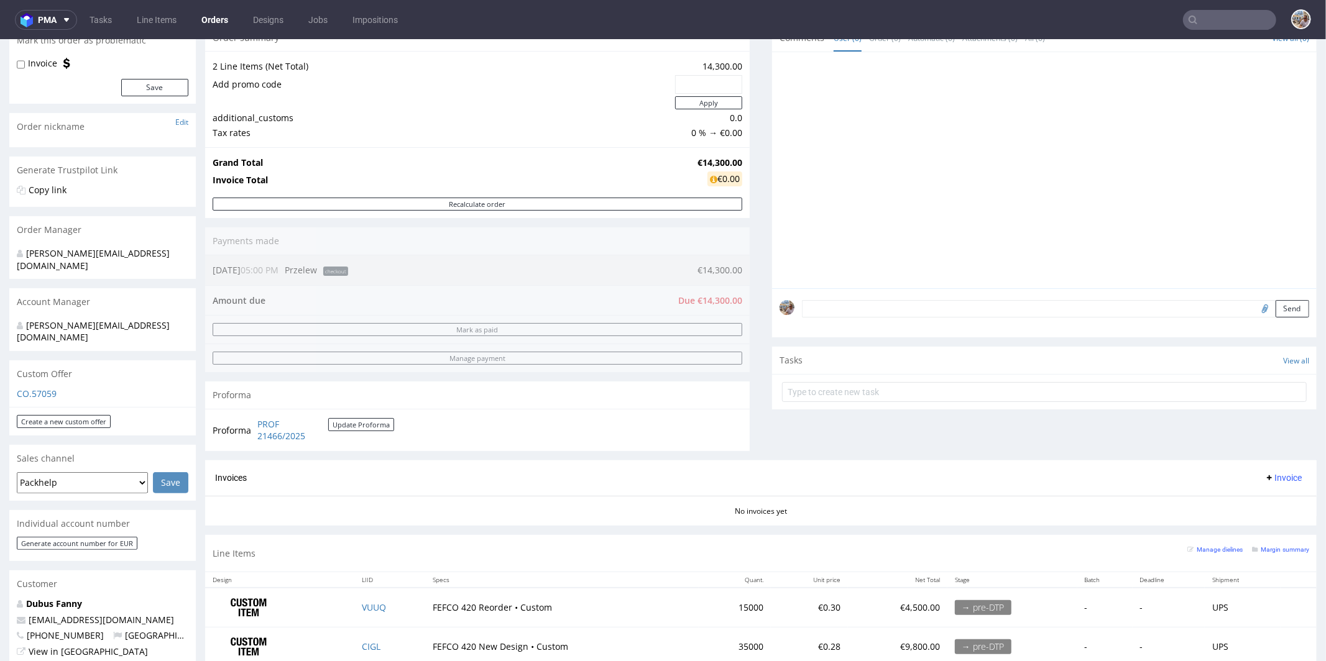
scroll to position [401, 0]
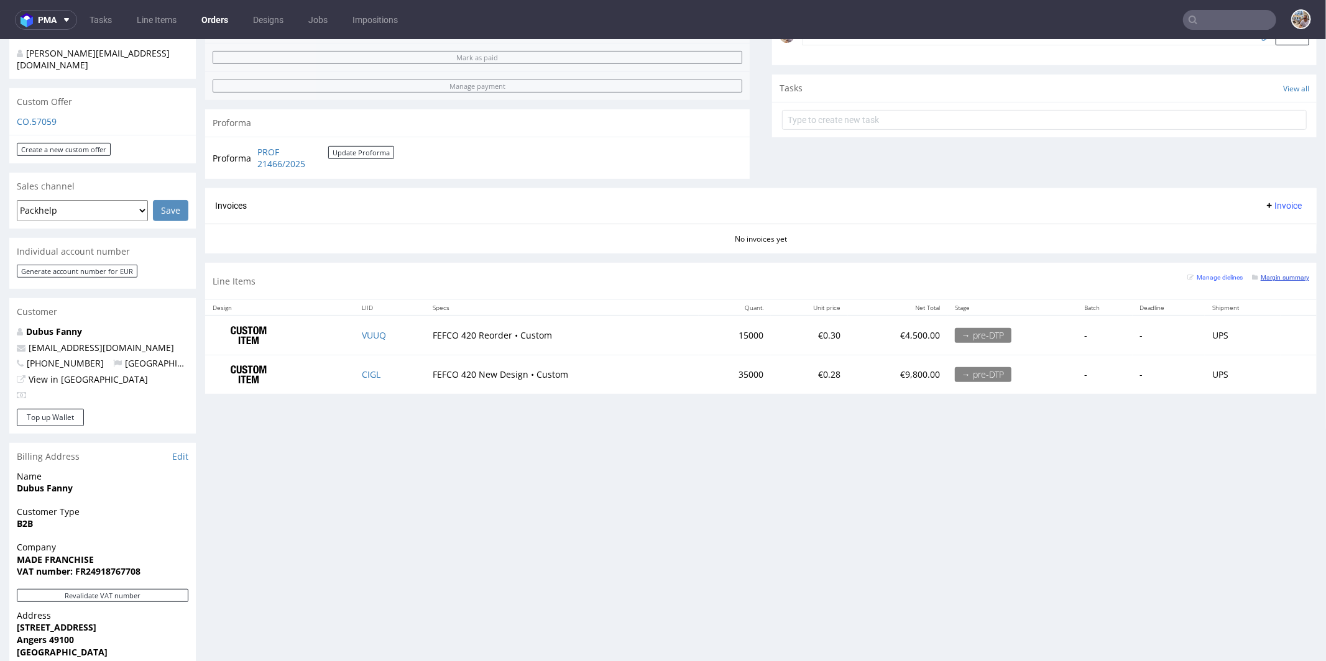
click at [1258, 273] on small "Margin summary" at bounding box center [1280, 276] width 57 height 7
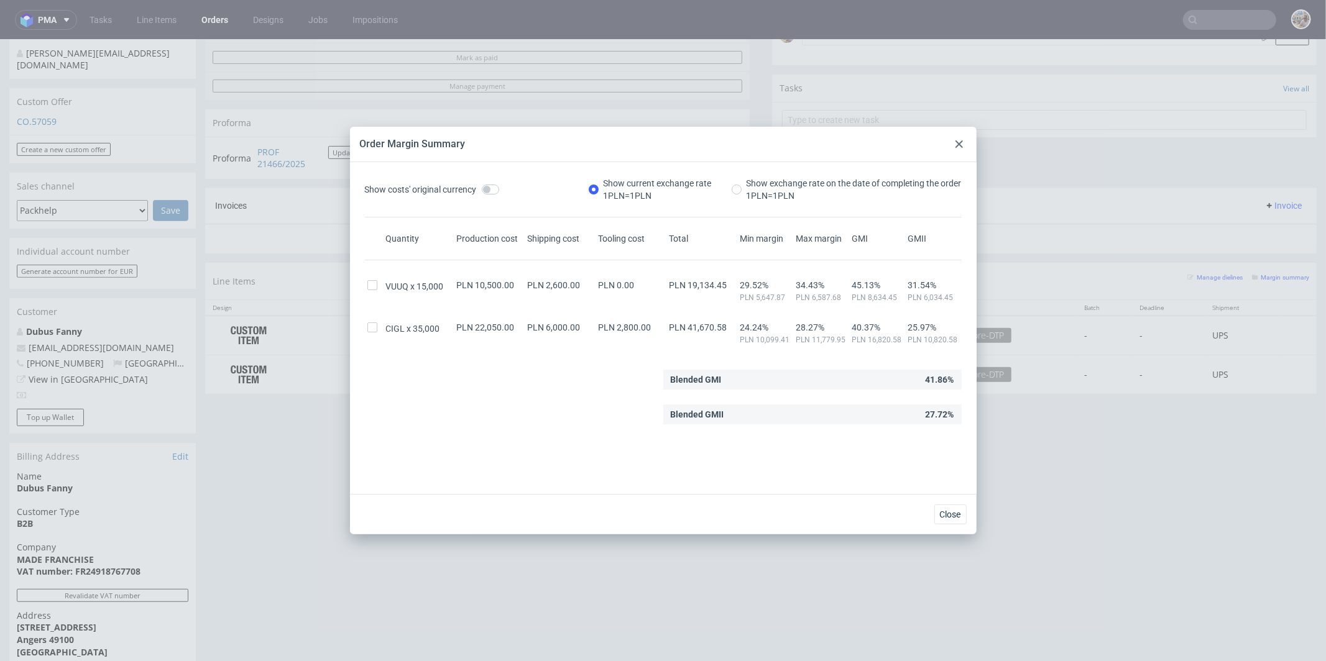
click at [958, 142] on use at bounding box center [958, 143] width 7 height 7
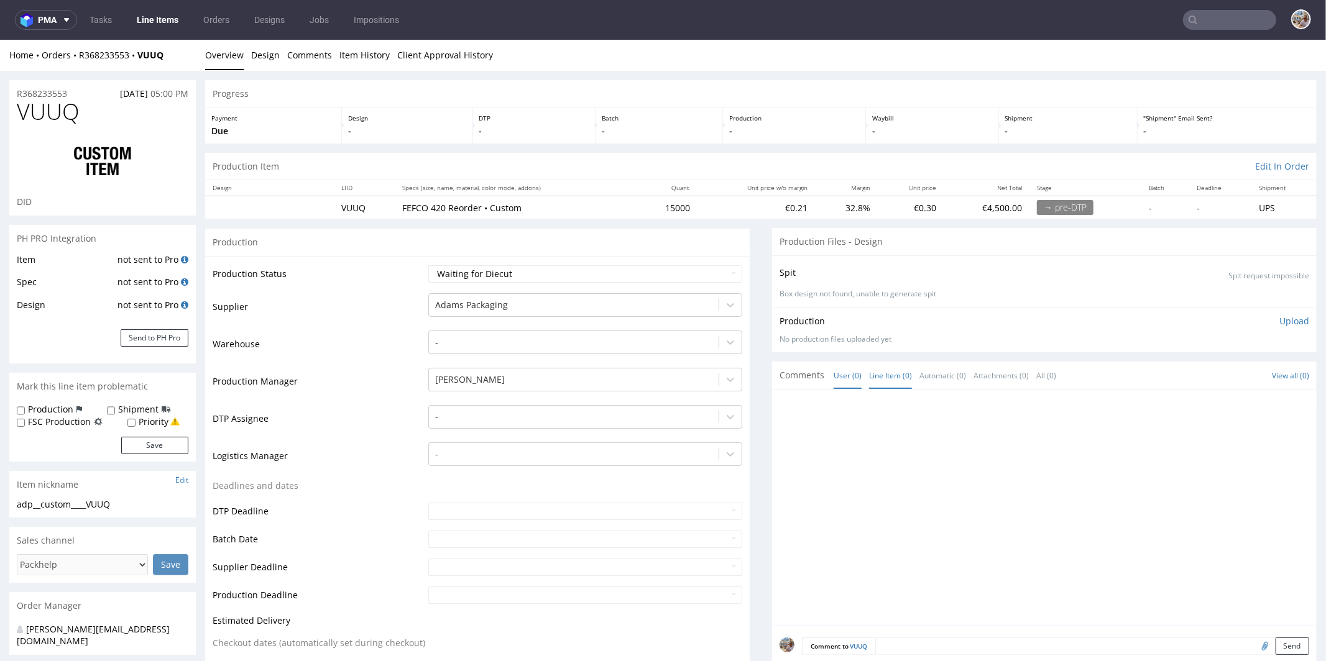
click at [884, 365] on link "Line Item (0)" at bounding box center [890, 375] width 43 height 27
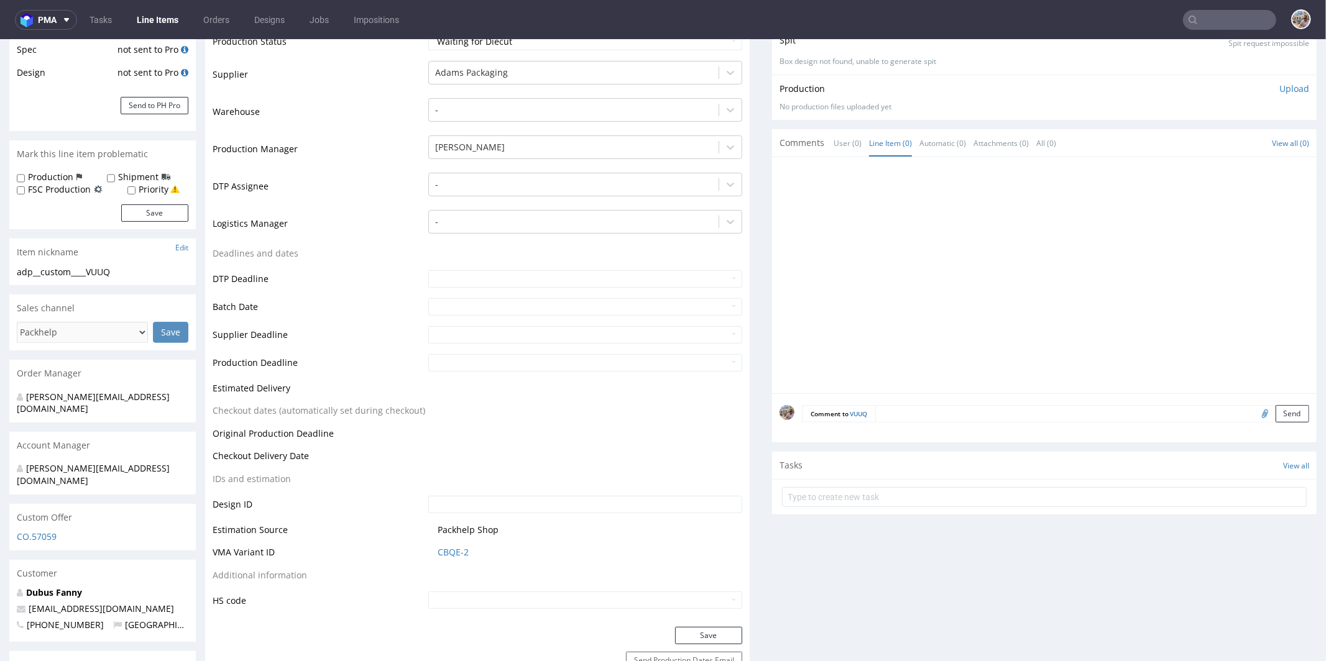
scroll to position [278, 0]
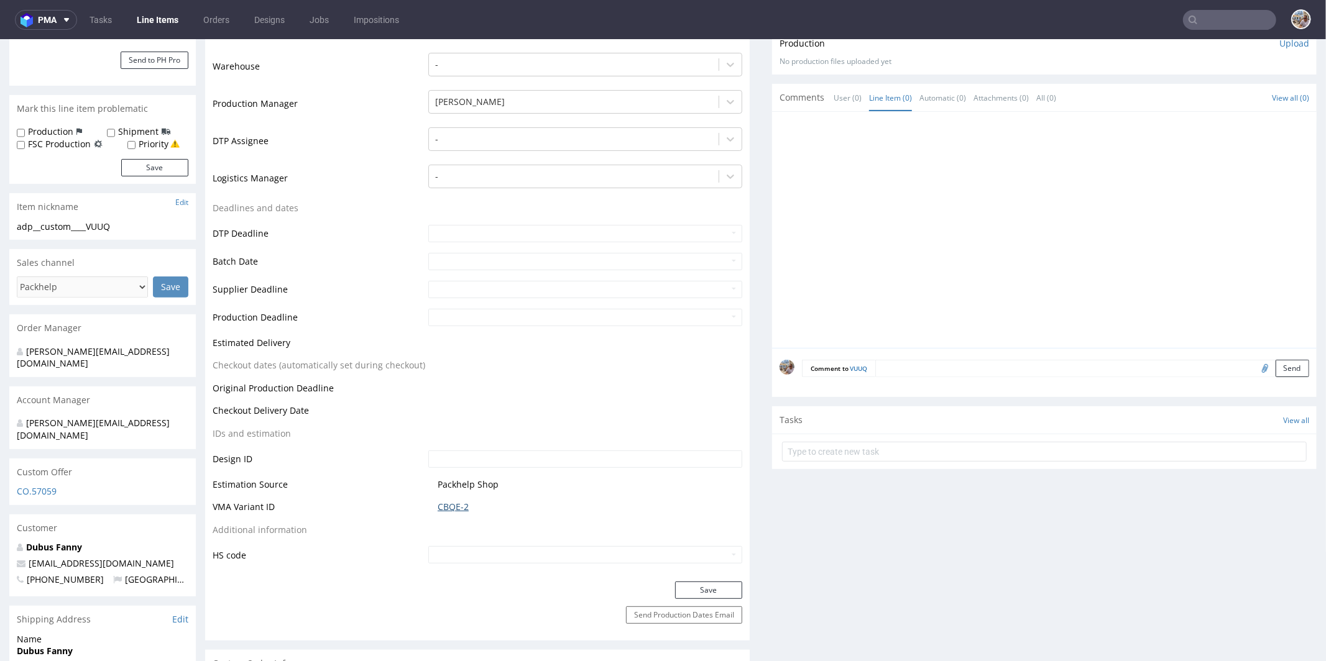
click at [452, 505] on link "CBQE-2" at bounding box center [452, 506] width 31 height 12
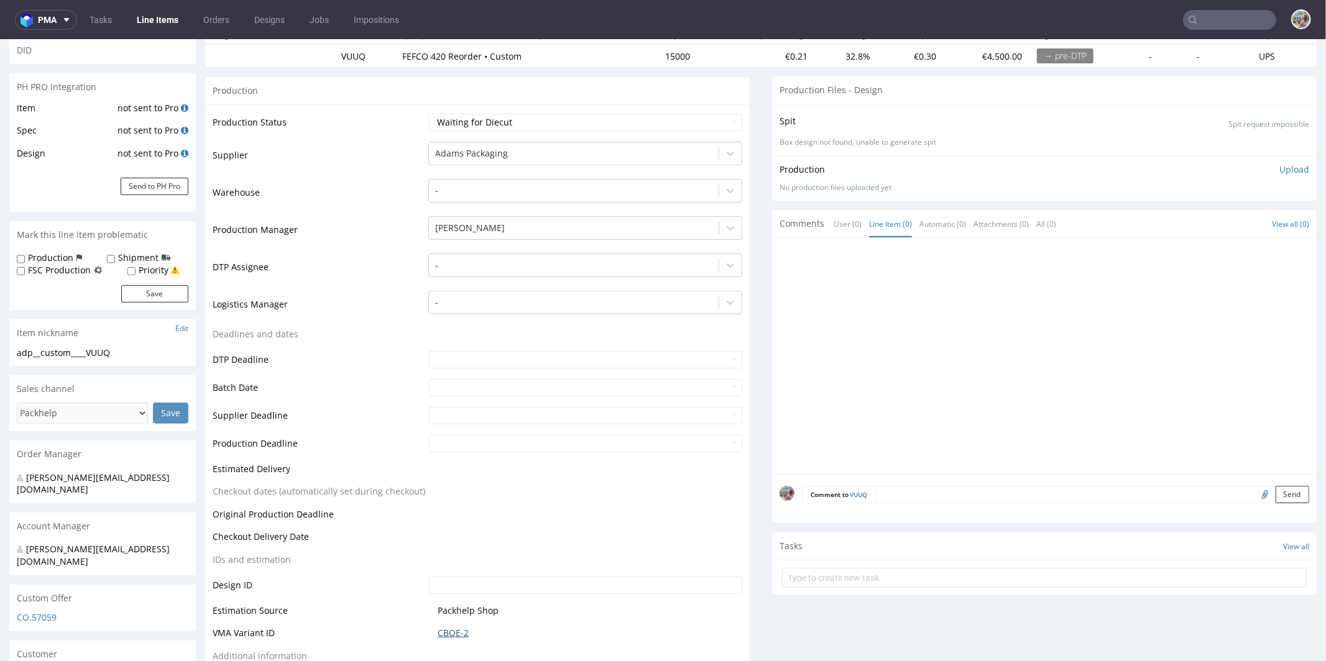
scroll to position [237, 0]
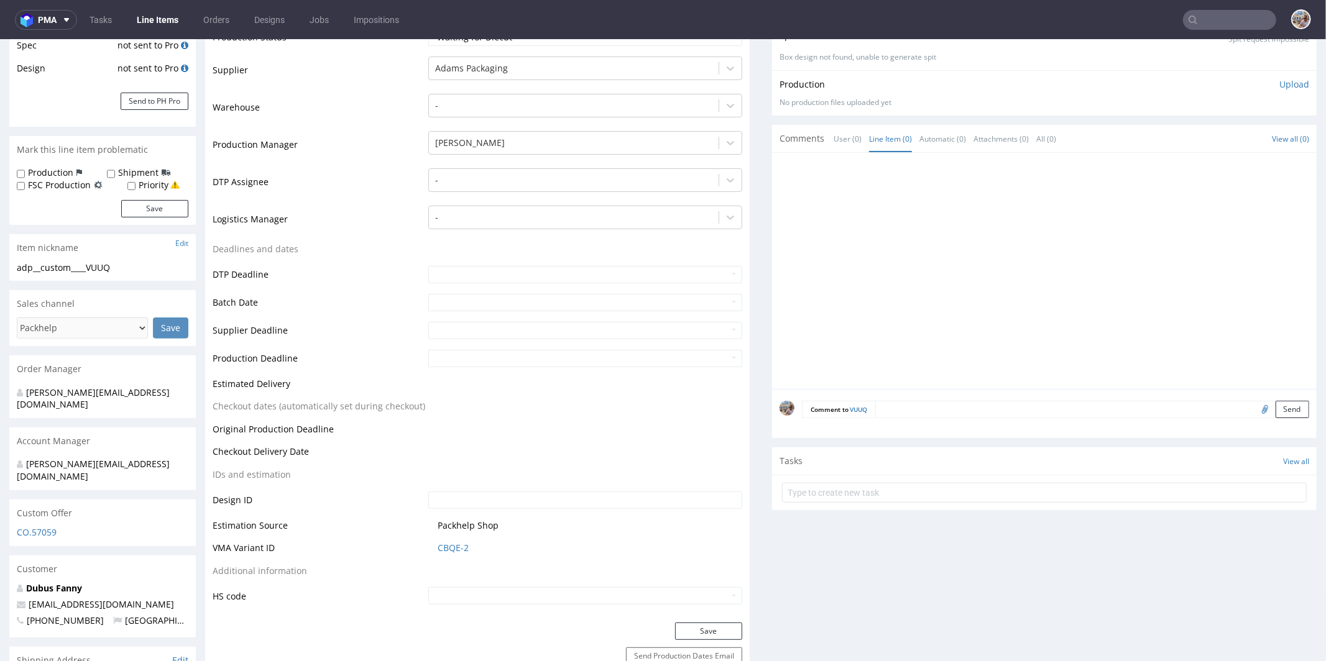
click at [918, 414] on textarea at bounding box center [1092, 408] width 434 height 17
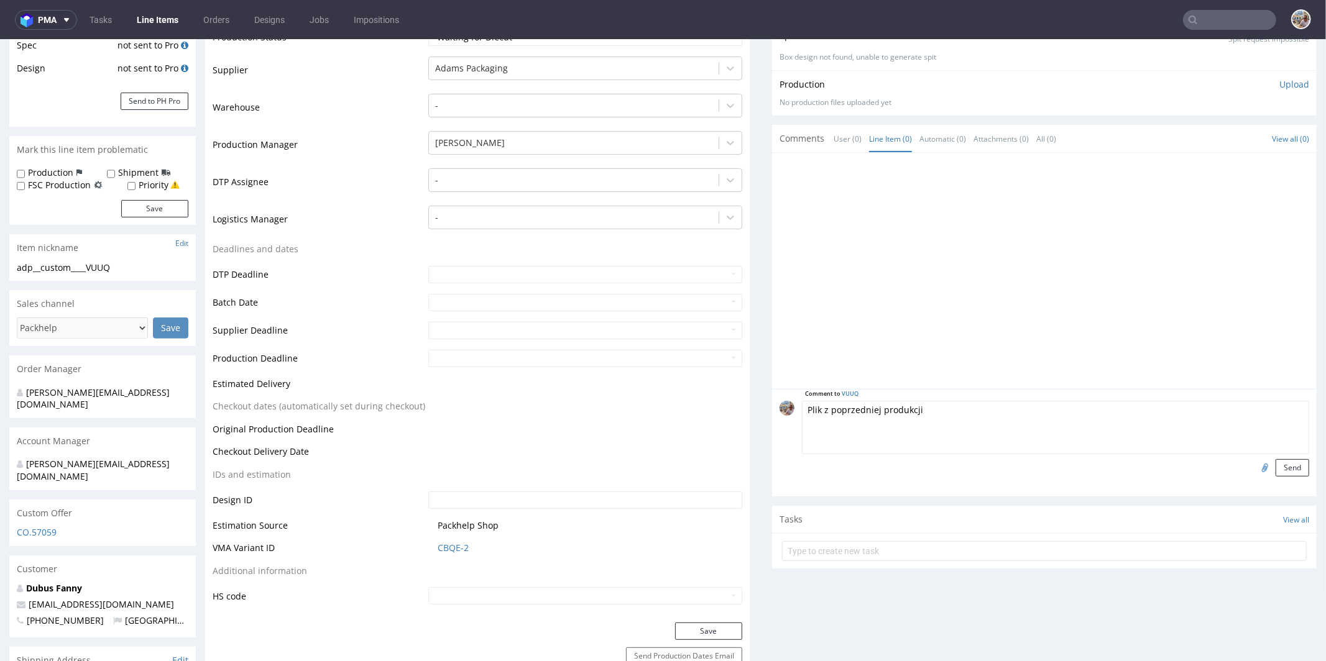
type textarea "Plik z poprzedniej produkcji"
click at [1254, 460] on input "file" at bounding box center [1262, 467] width 17 height 16
type input "C:\fakepath\adp__custom____OSZR__d0__oR761848310__outside__v2.pdf"
click at [1275, 464] on button "Send" at bounding box center [1292, 467] width 34 height 17
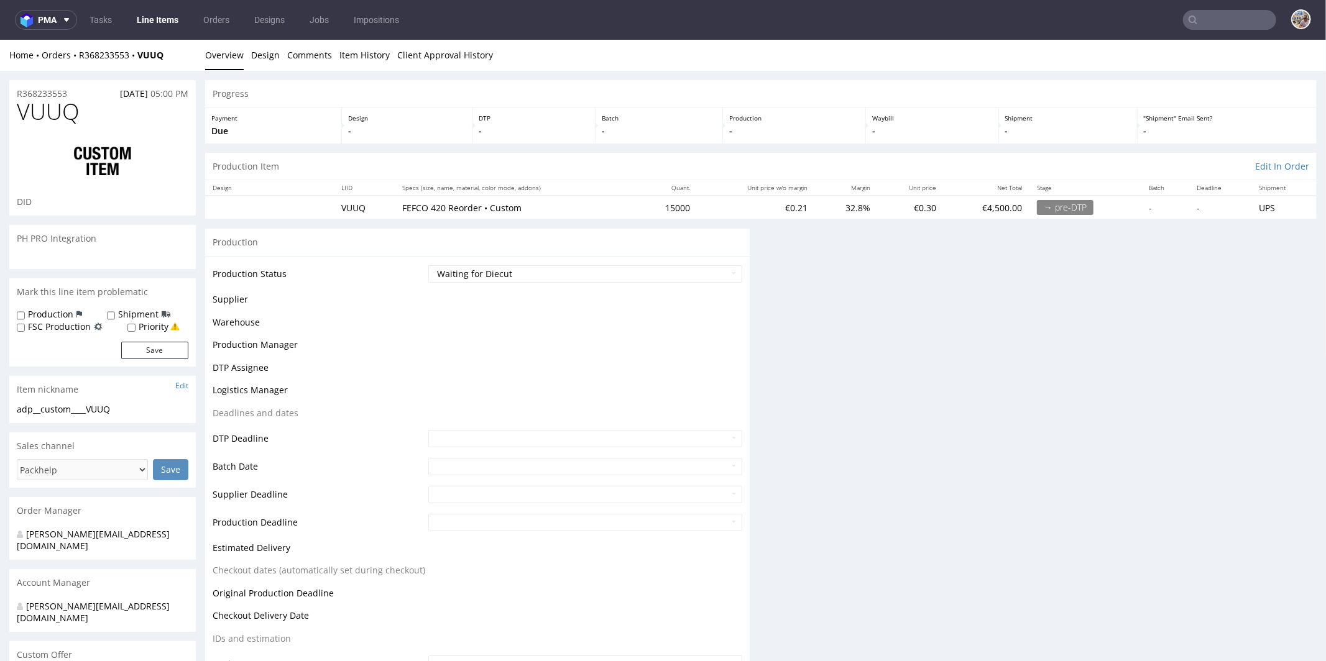
scroll to position [0, 0]
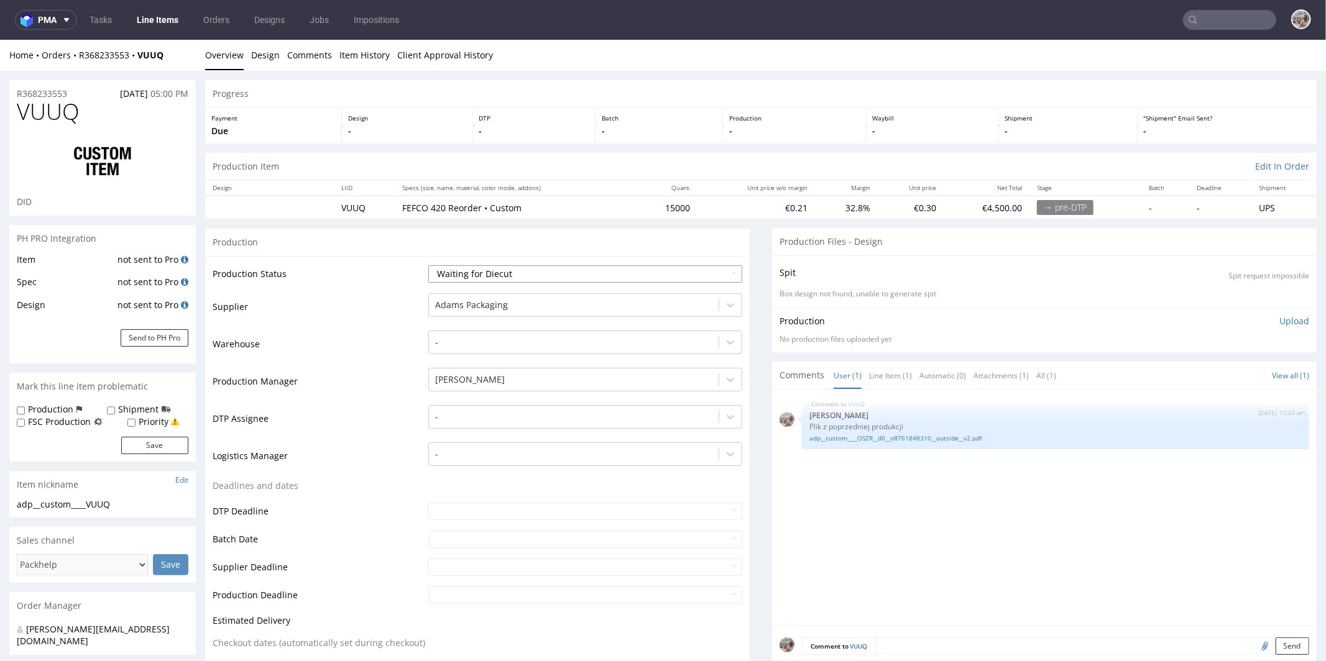
click at [508, 271] on select "Waiting for Artwork Waiting for Diecut Waiting for Mockup Waiting for DTP Waiti…" at bounding box center [585, 273] width 314 height 17
select select "pre_dtp_waiting_for_artwork"
click at [428, 265] on select "Waiting for Artwork Waiting for Diecut Waiting for Mockup Waiting for DTP Waiti…" at bounding box center [585, 273] width 314 height 17
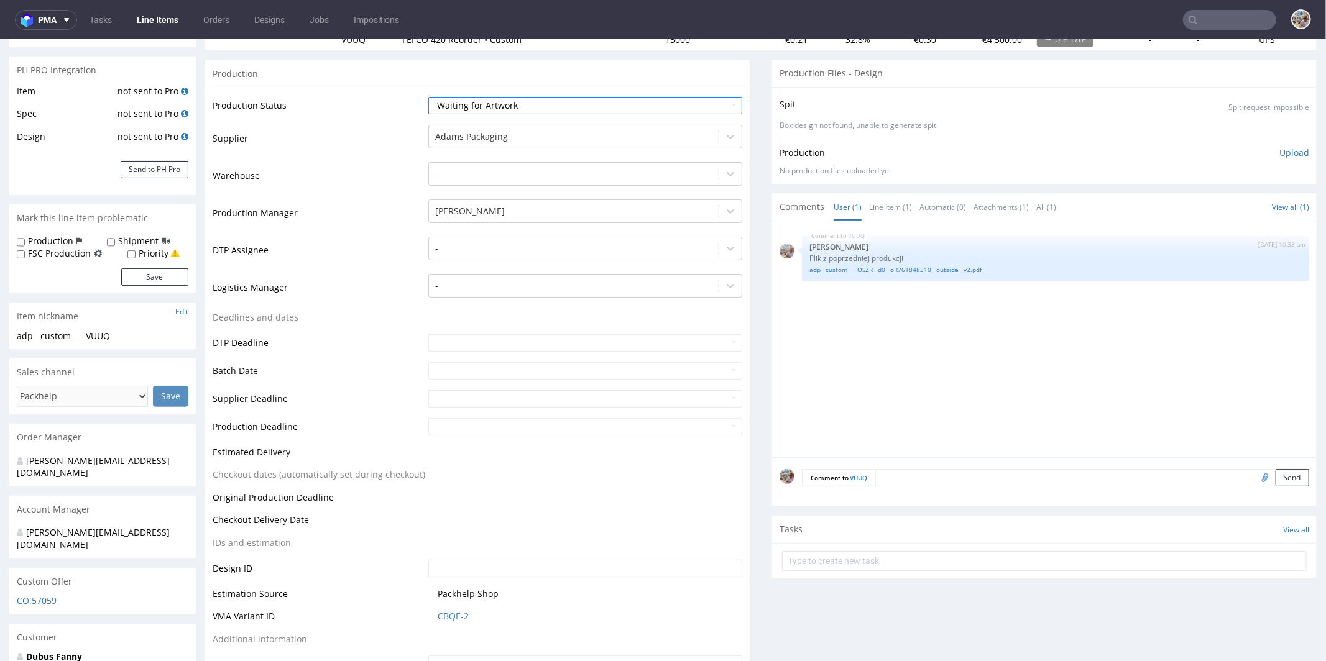
scroll to position [454, 0]
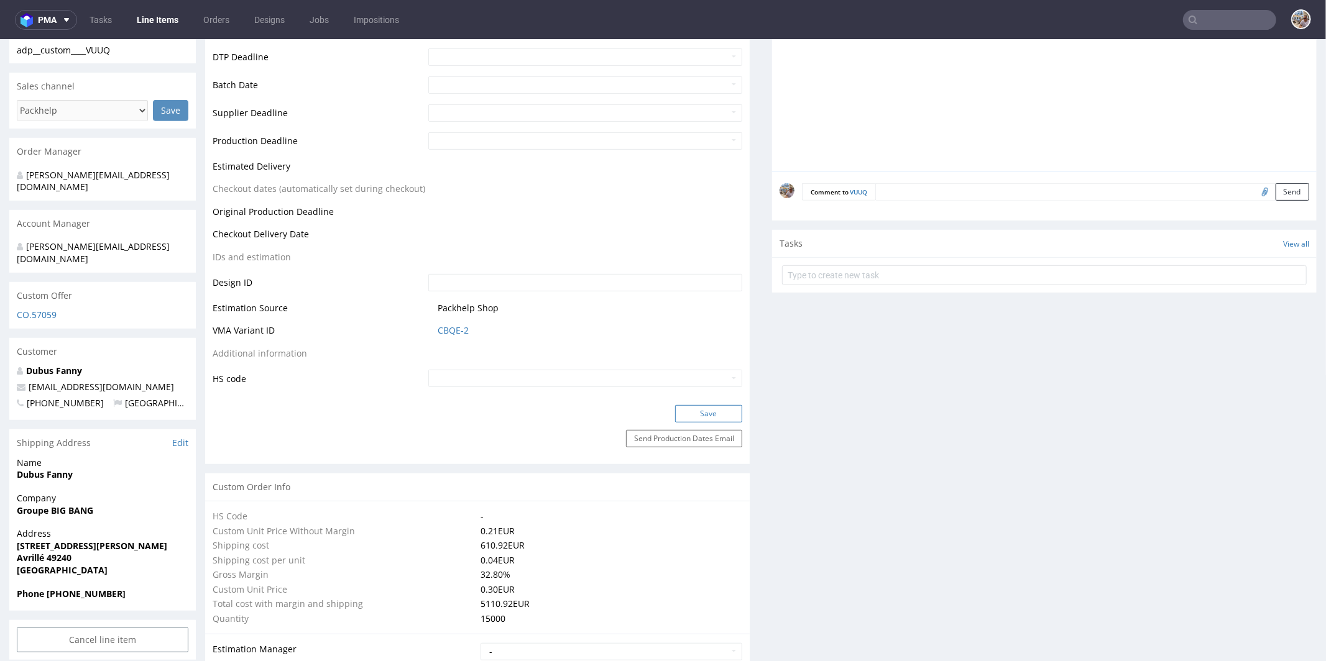
click at [682, 406] on button "Save" at bounding box center [708, 413] width 67 height 17
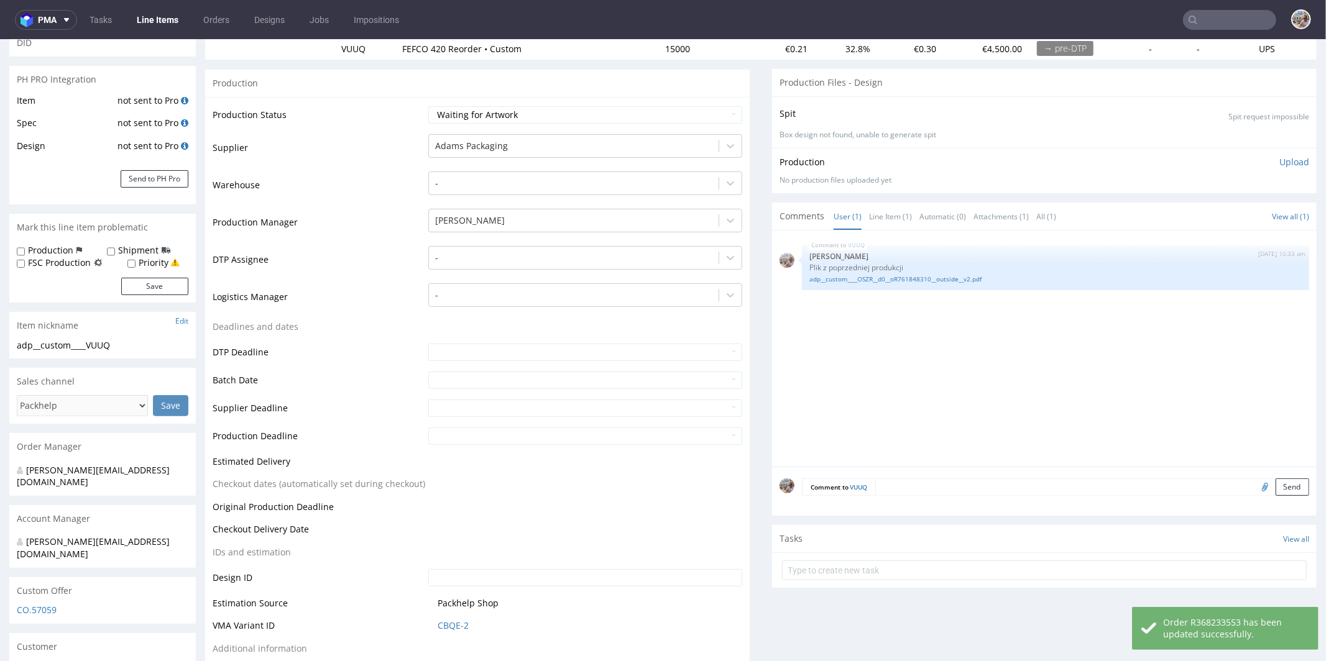
scroll to position [0, 0]
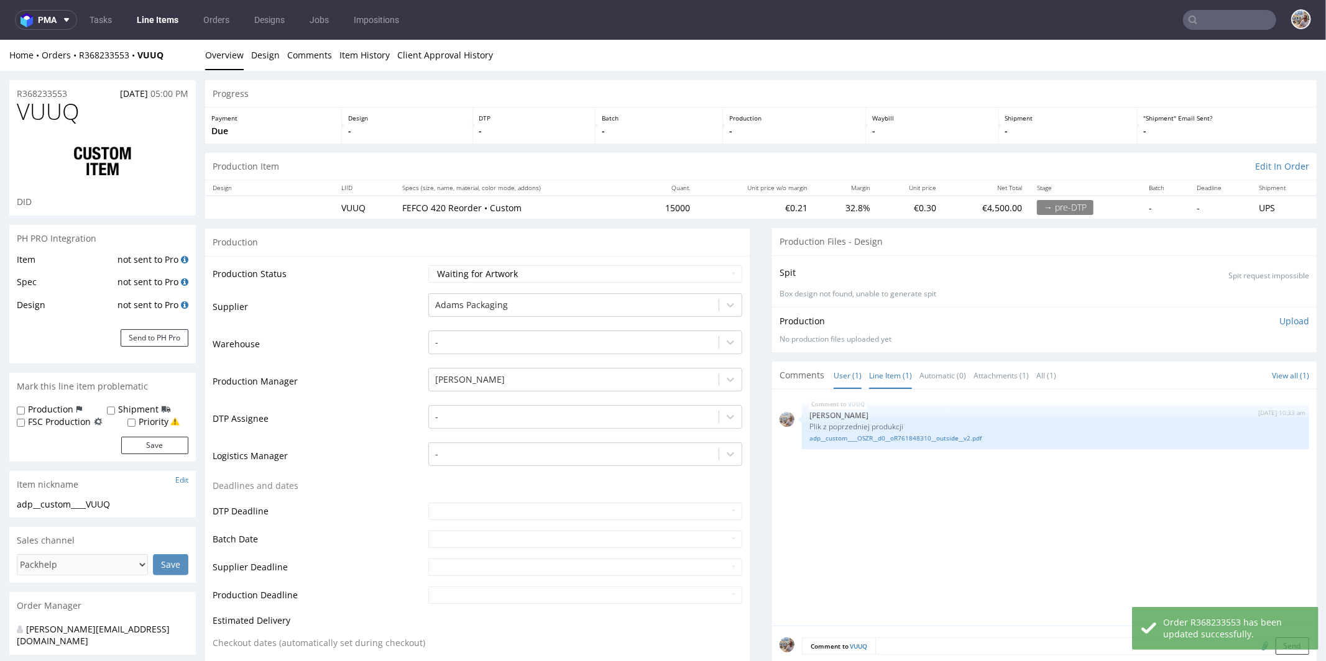
click at [889, 371] on link "Line Item (1)" at bounding box center [890, 375] width 43 height 27
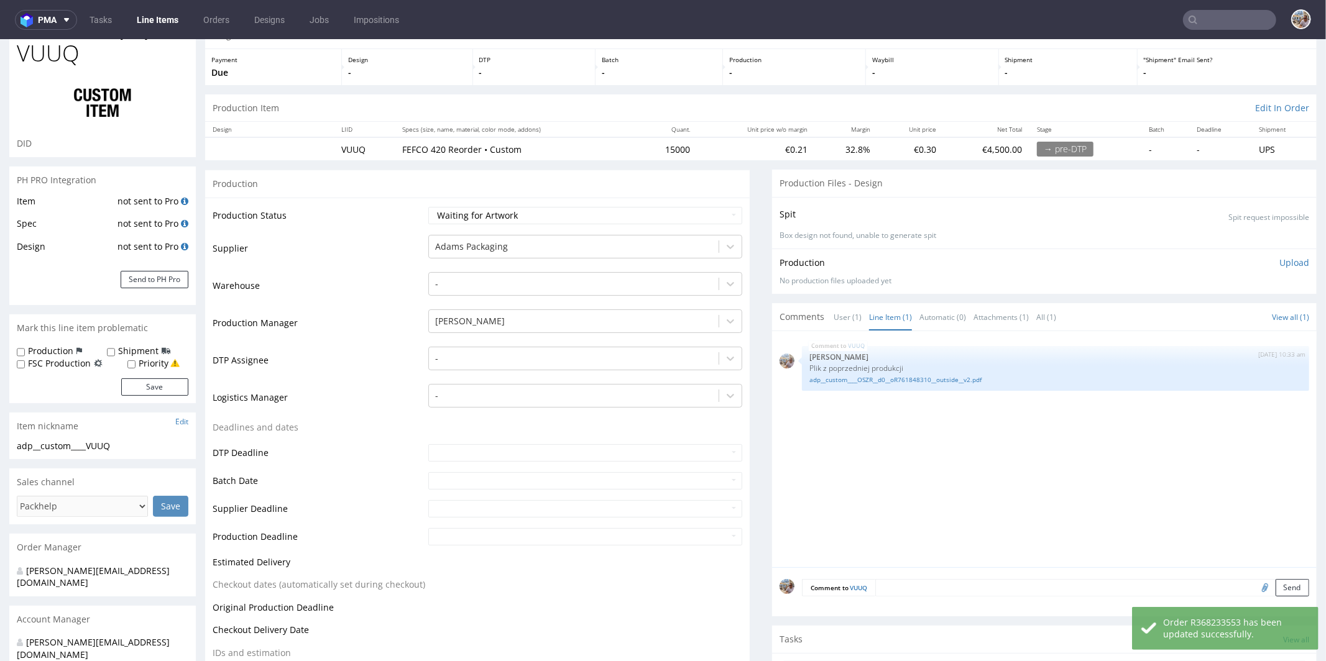
scroll to position [416, 0]
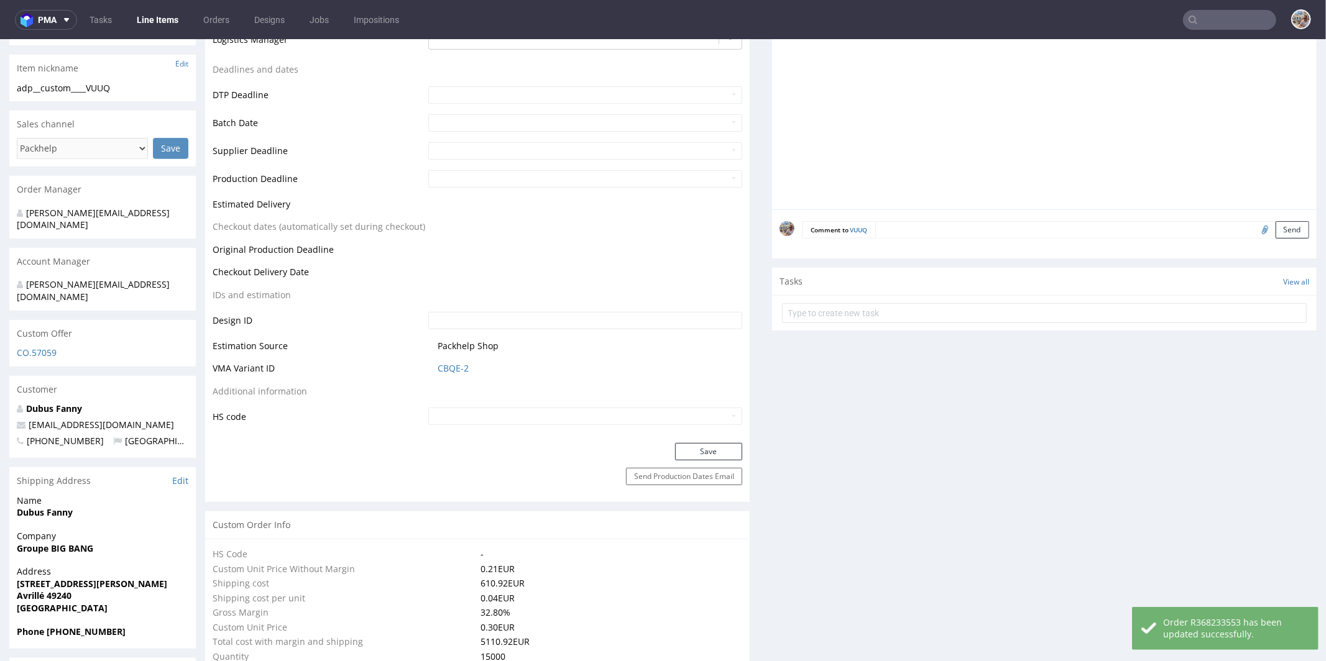
click at [908, 232] on textarea at bounding box center [1092, 229] width 434 height 17
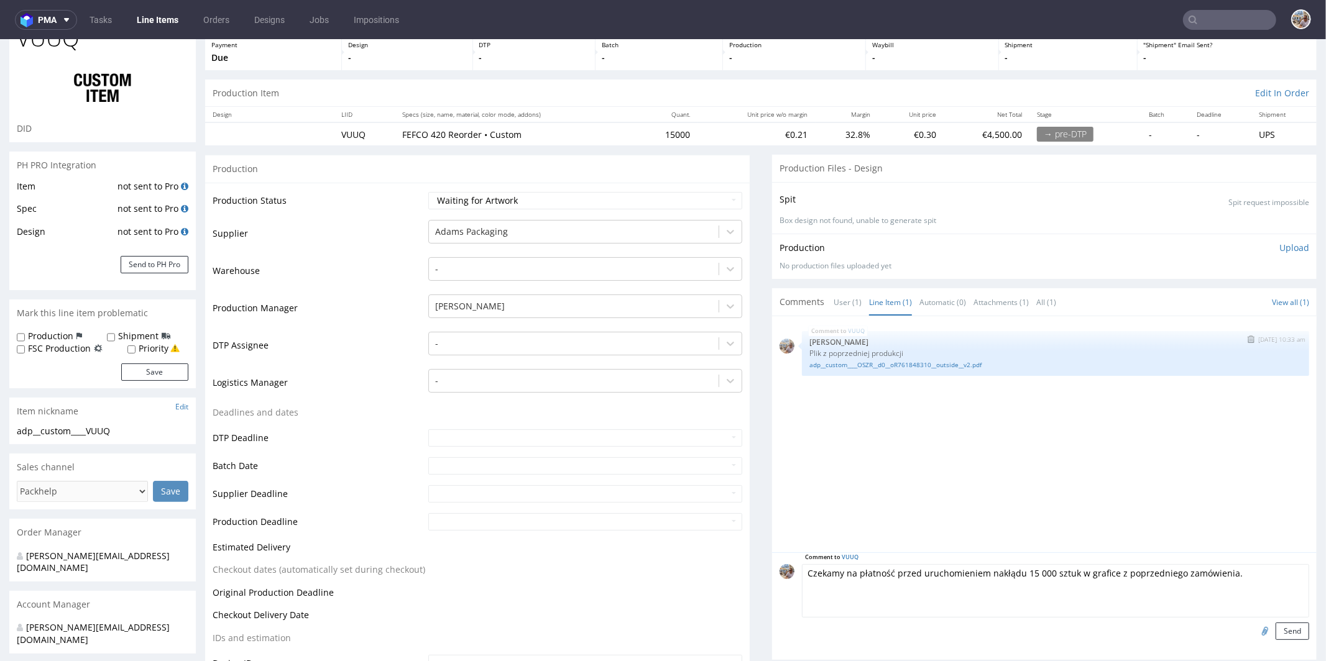
scroll to position [111, 0]
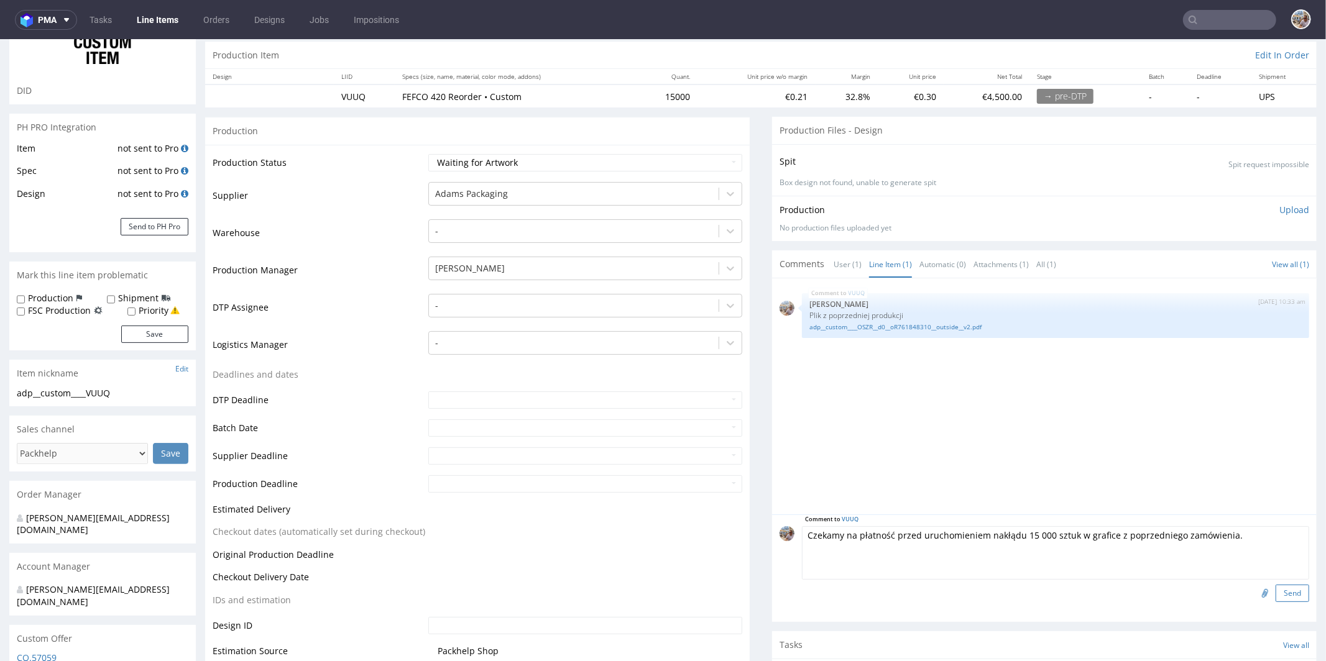
type textarea "Czekamy na płatność przed uruchomieniem nakłądu 15 000 sztuk w grafice z poprze…"
click at [1275, 586] on button "Send" at bounding box center [1292, 592] width 34 height 17
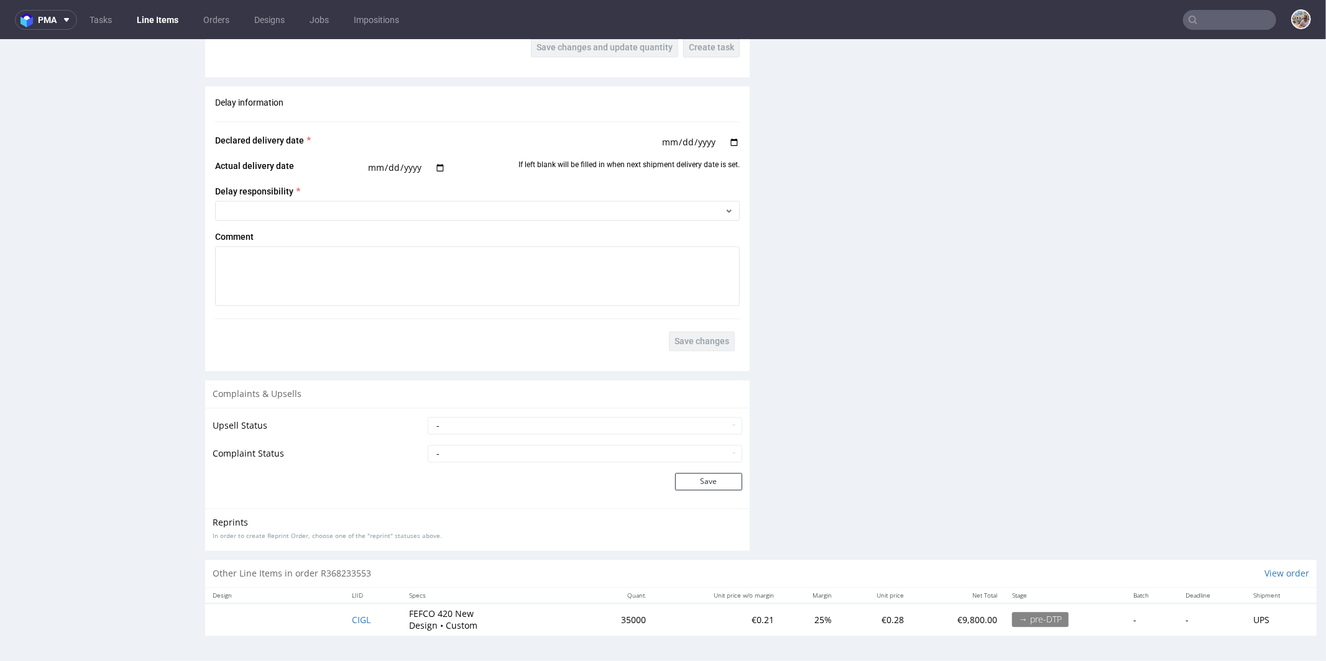
scroll to position [3, 0]
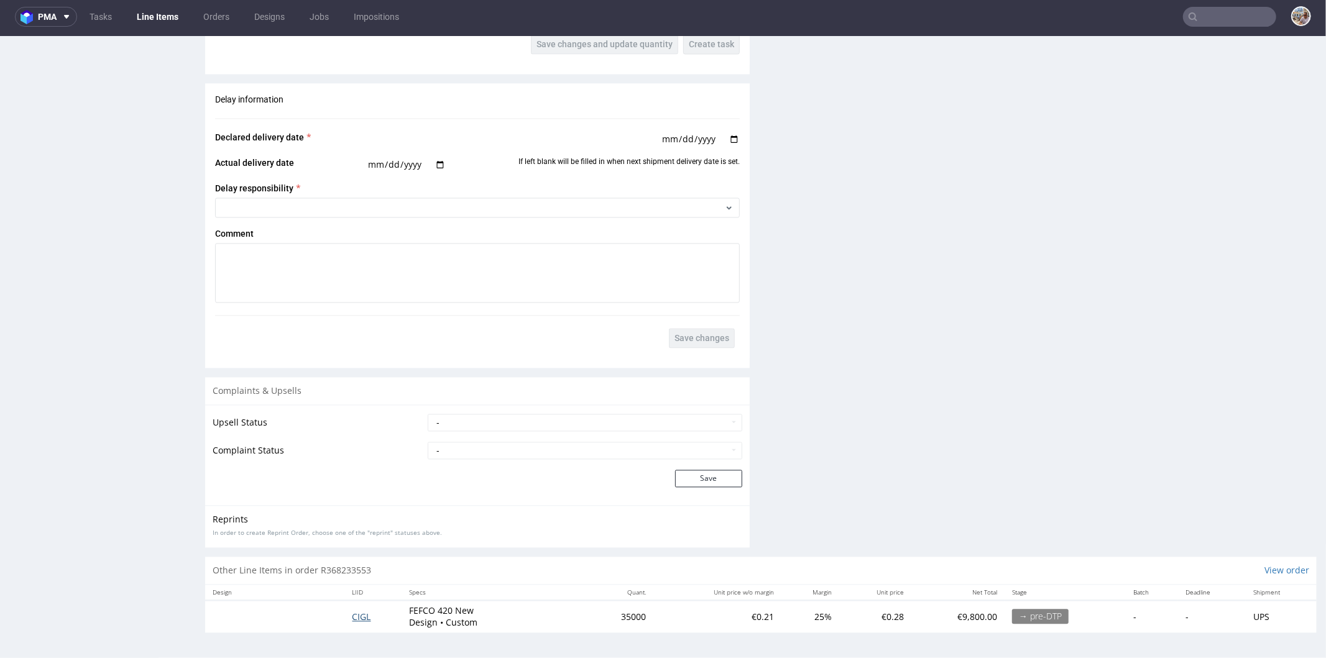
click at [358, 615] on span "CIGL" at bounding box center [361, 617] width 19 height 12
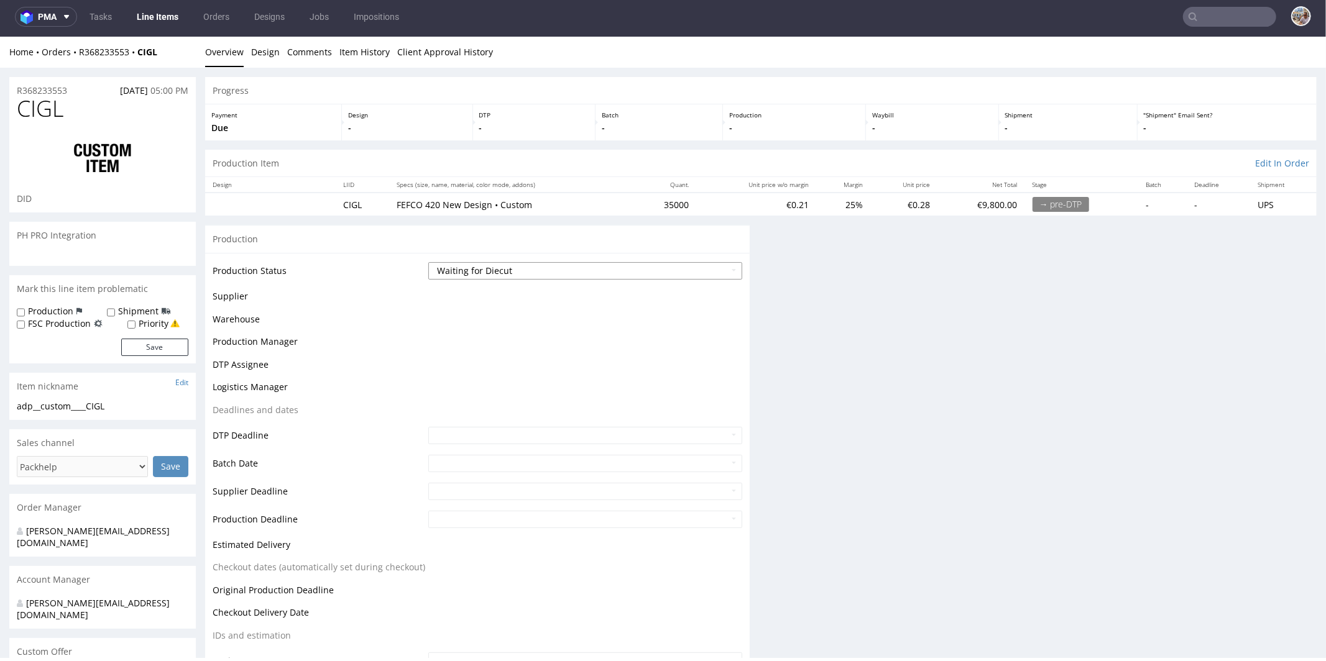
click at [497, 276] on select "Waiting for Artwork Waiting for Diecut Waiting for Mockup Waiting for DTP Waiti…" at bounding box center [585, 270] width 314 height 17
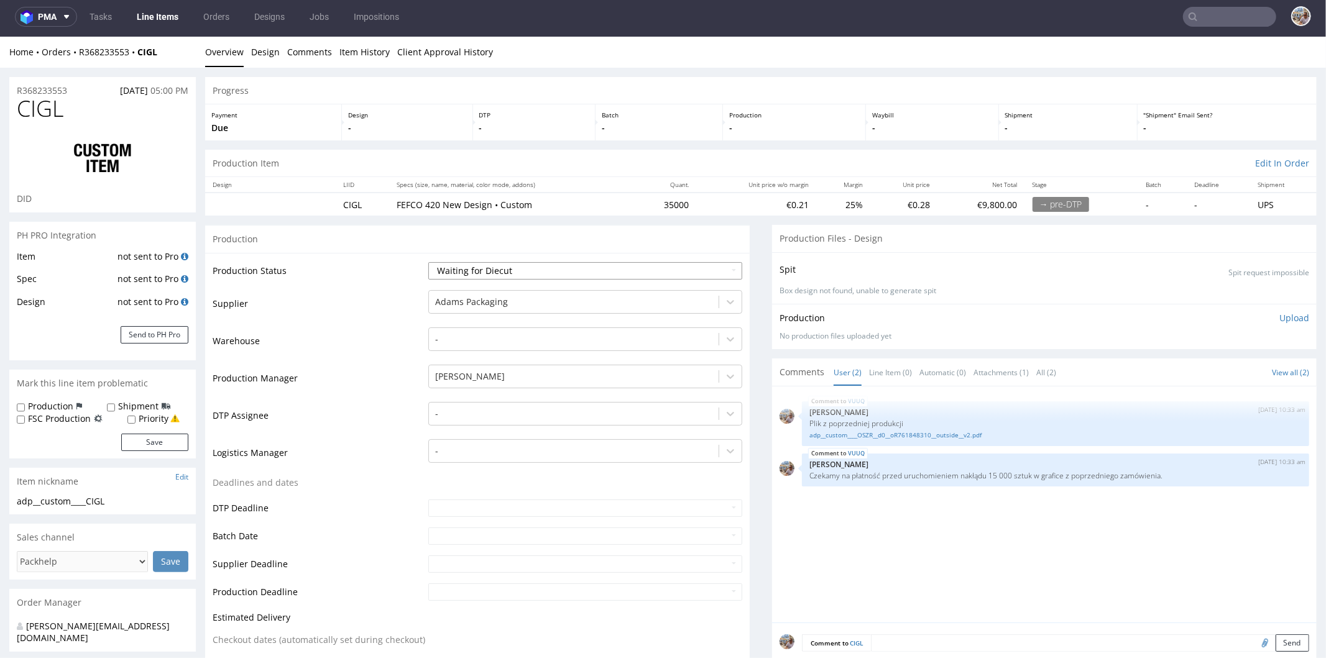
select select "pre_dtp_waiting_for_artwork"
click at [428, 262] on select "Waiting for Artwork Waiting for Diecut Waiting for Mockup Waiting for DTP Waiti…" at bounding box center [585, 270] width 314 height 17
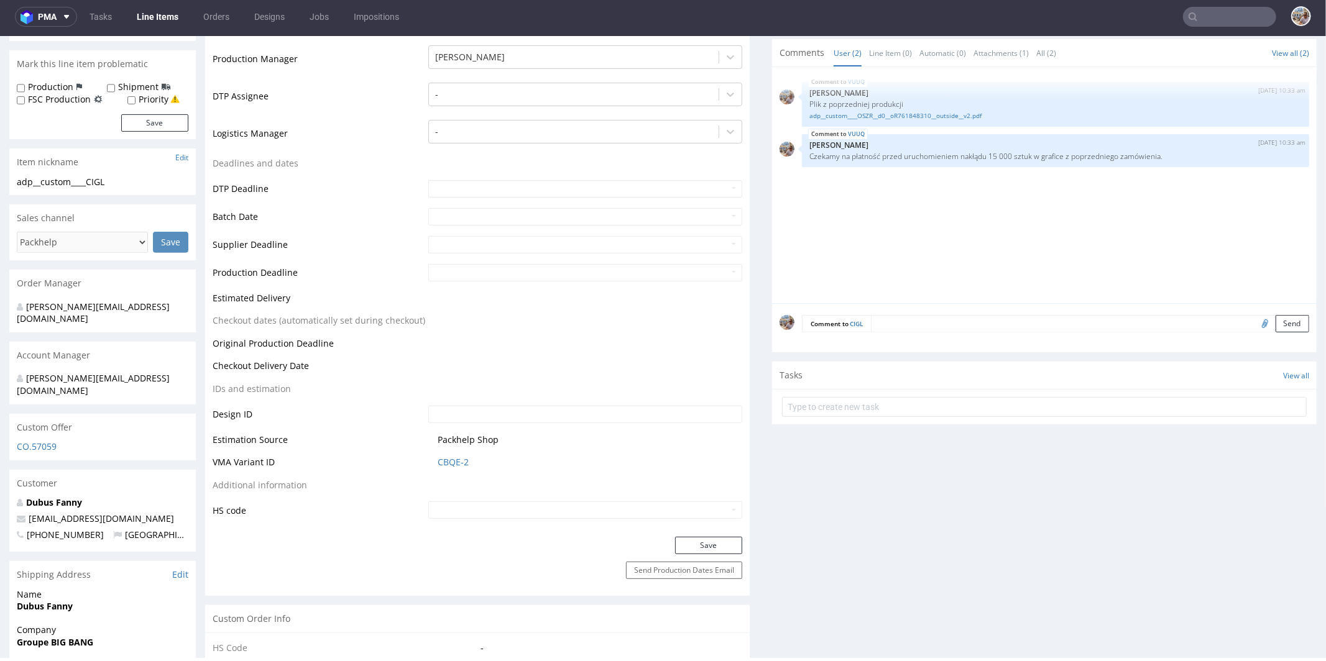
scroll to position [334, 0]
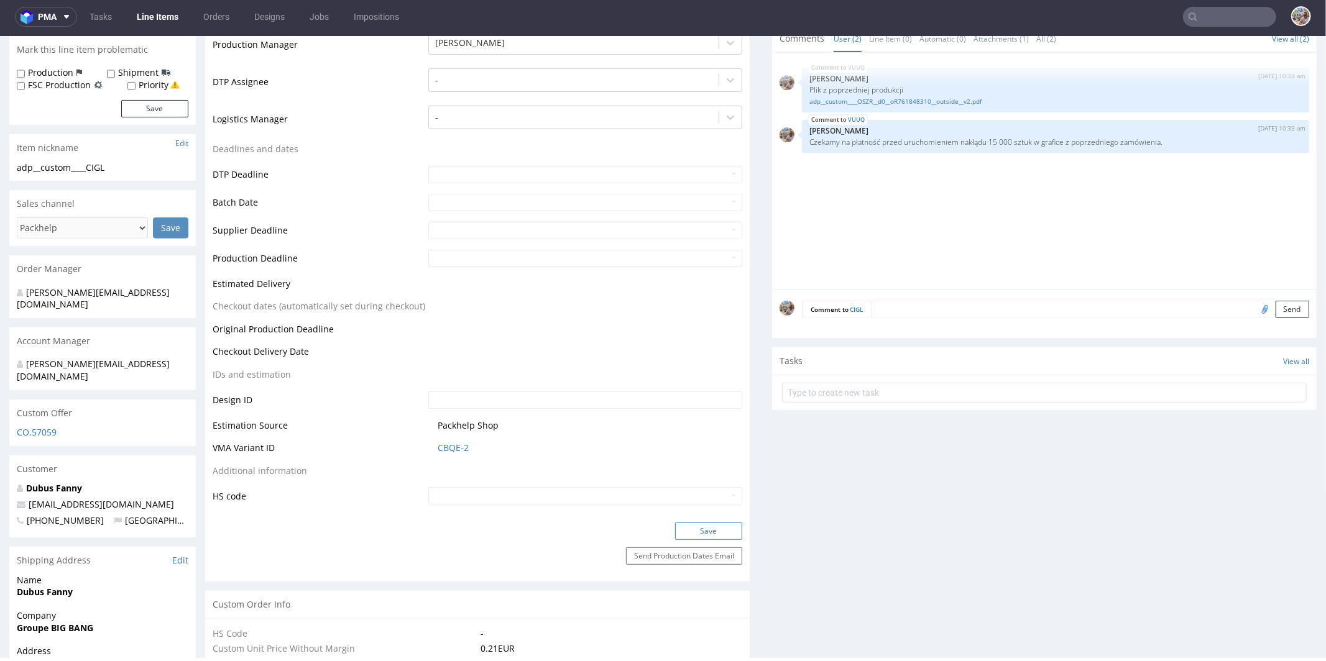
click at [691, 523] on button "Save" at bounding box center [708, 530] width 67 height 17
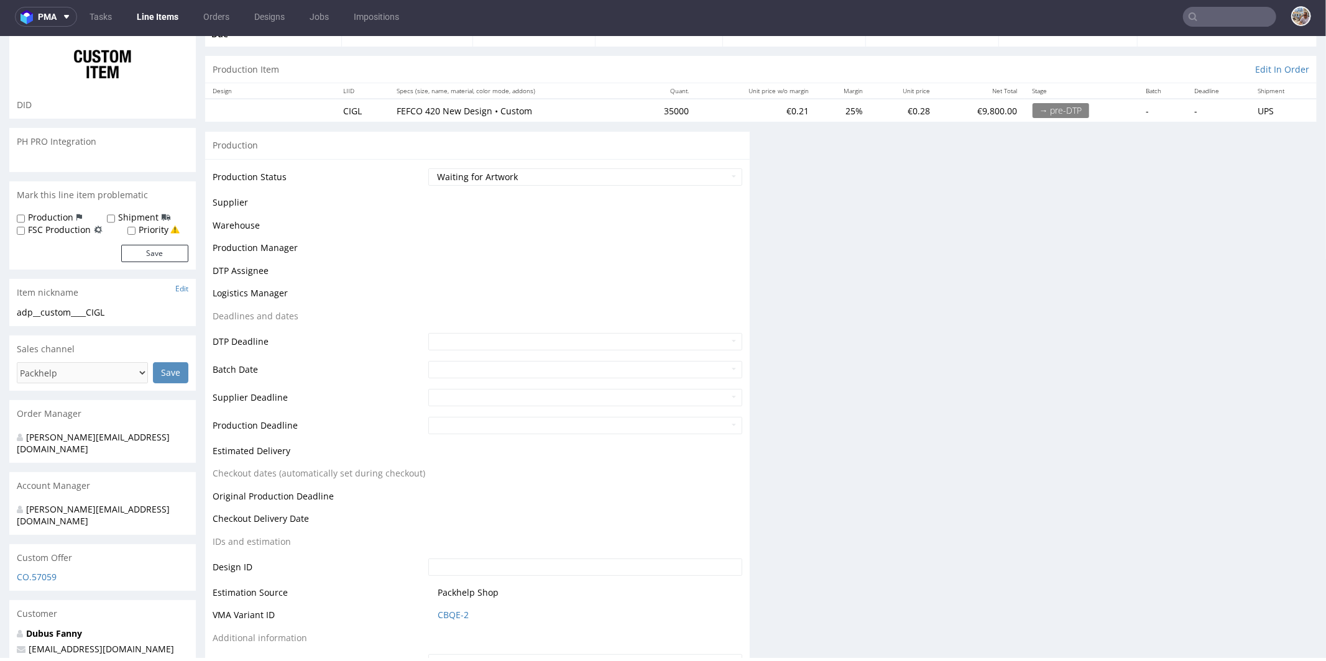
scroll to position [0, 0]
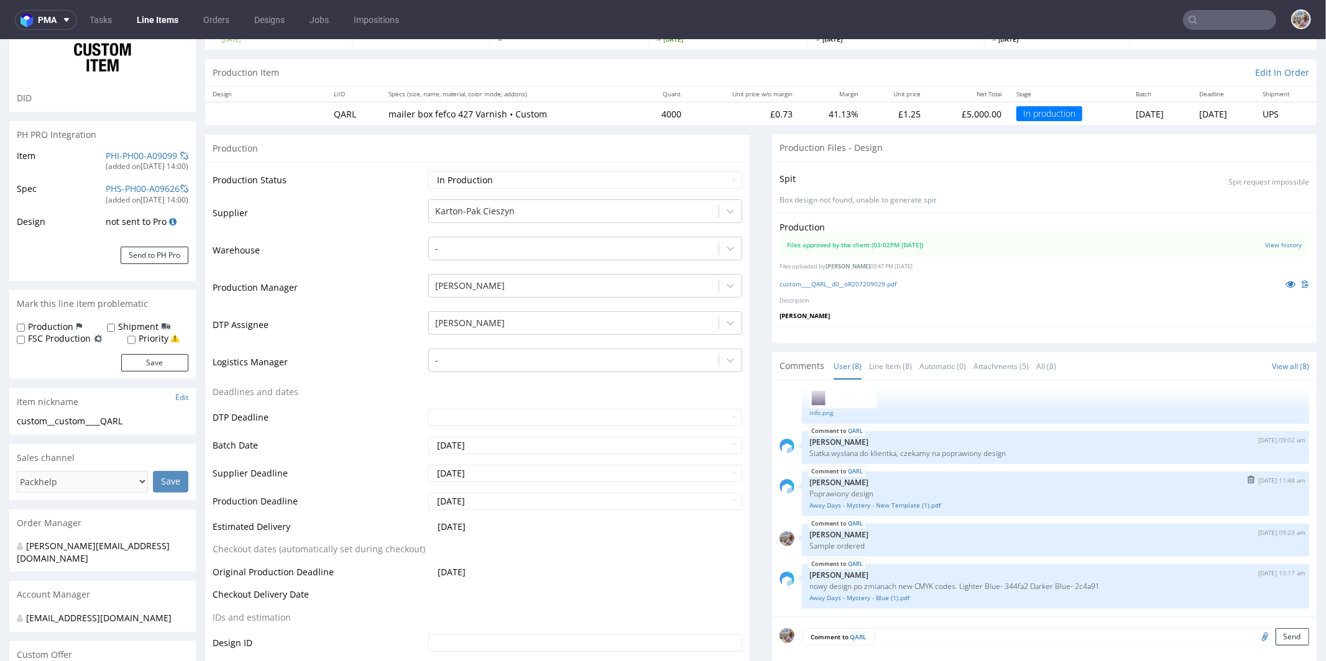
scroll to position [392, 0]
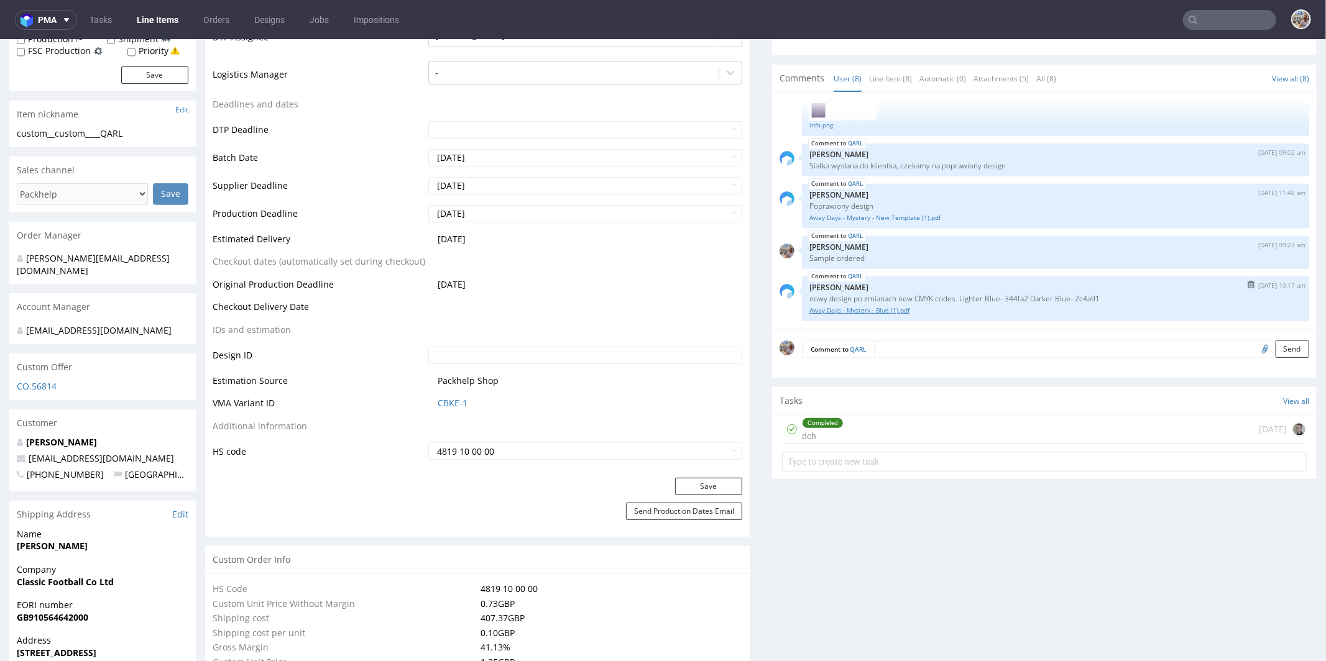
click at [869, 309] on link "Away Days - Mystery - Blue (1).pdf" at bounding box center [1055, 309] width 492 height 9
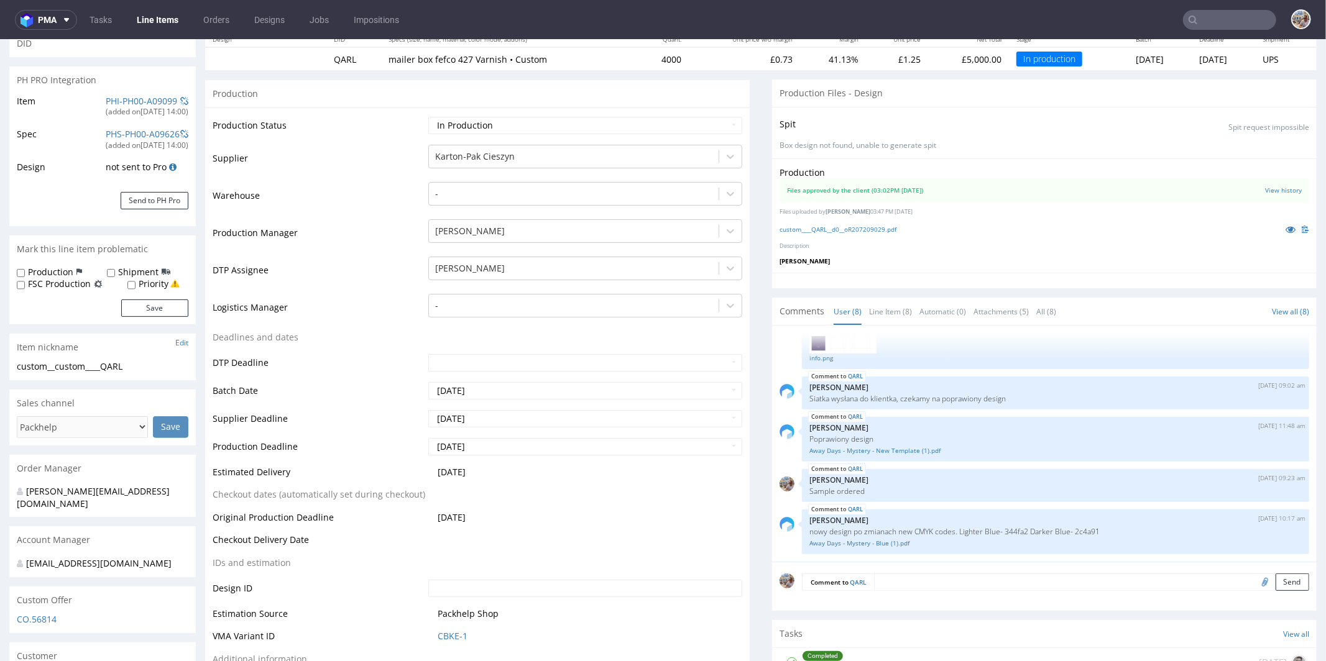
scroll to position [0, 0]
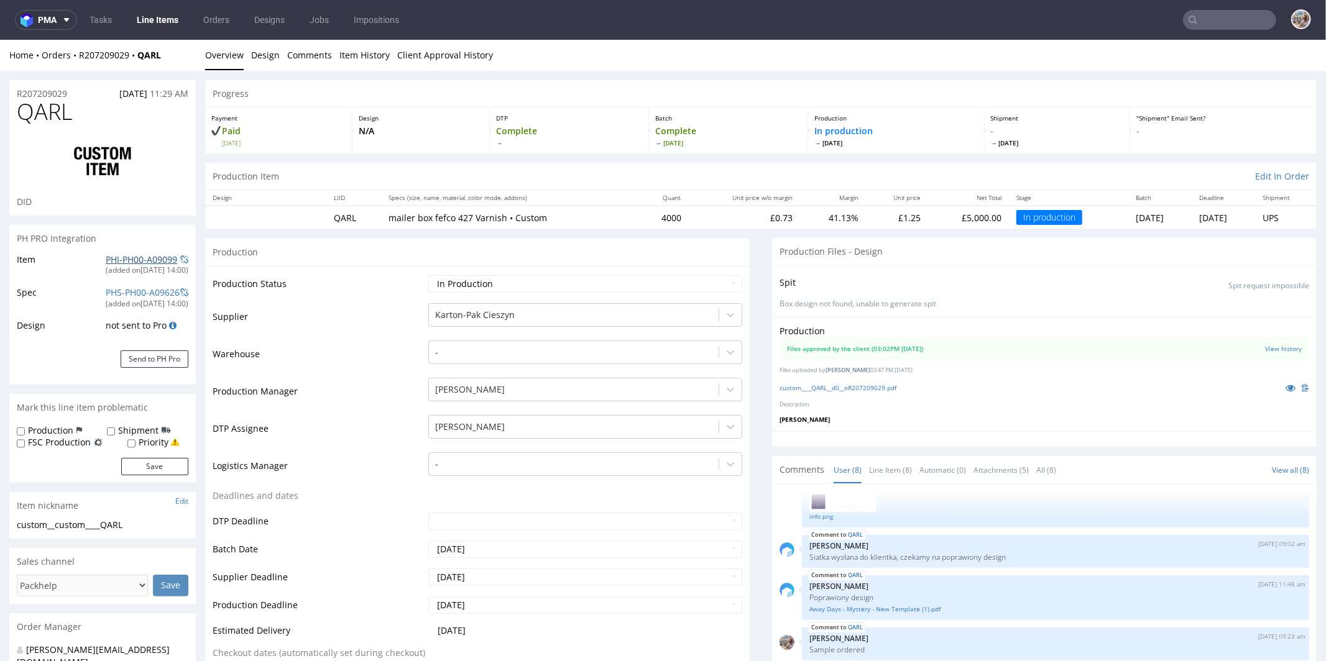
click at [140, 260] on link "PHI-PH00-A09099" at bounding box center [141, 259] width 71 height 12
click at [470, 282] on select "Waiting for Artwork Waiting for Diecut Waiting for Mockup Waiting for DTP Waiti…" at bounding box center [585, 283] width 314 height 17
select select "back_for_dtp"
click at [428, 275] on select "Waiting for Artwork Waiting for Diecut Waiting for Mockup Waiting for DTP Waiti…" at bounding box center [585, 283] width 314 height 17
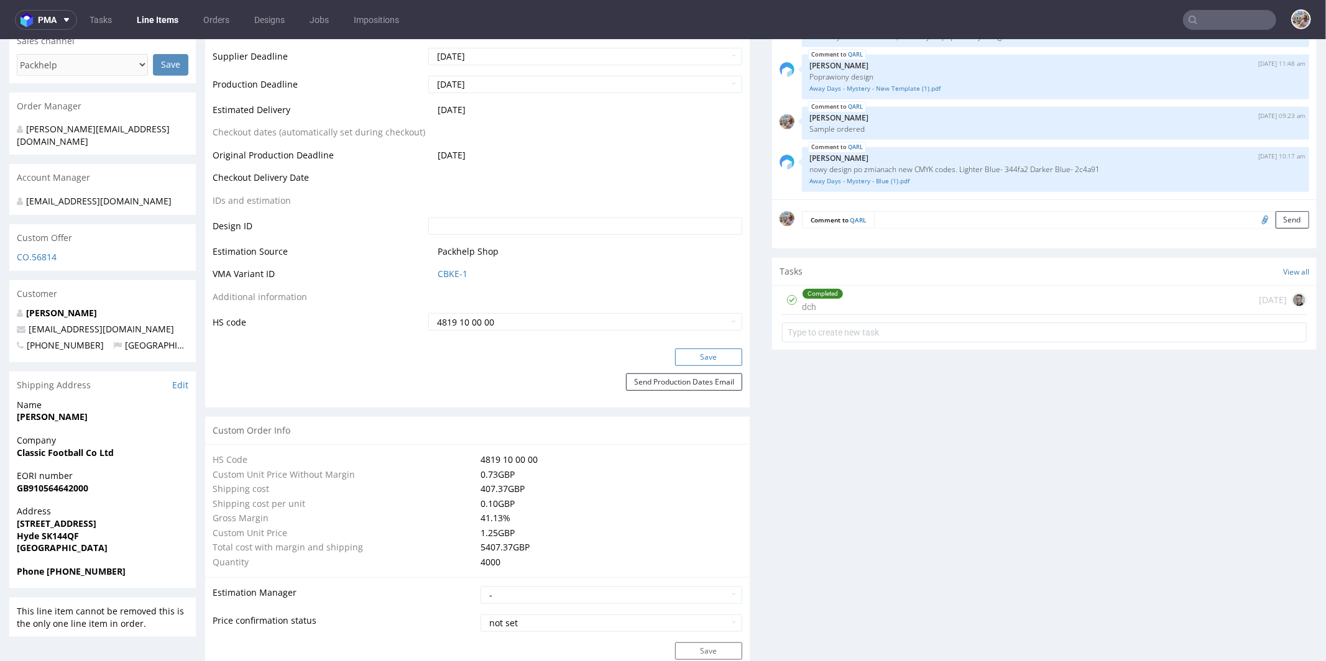
scroll to position [521, 0]
click at [693, 355] on button "Save" at bounding box center [708, 355] width 67 height 17
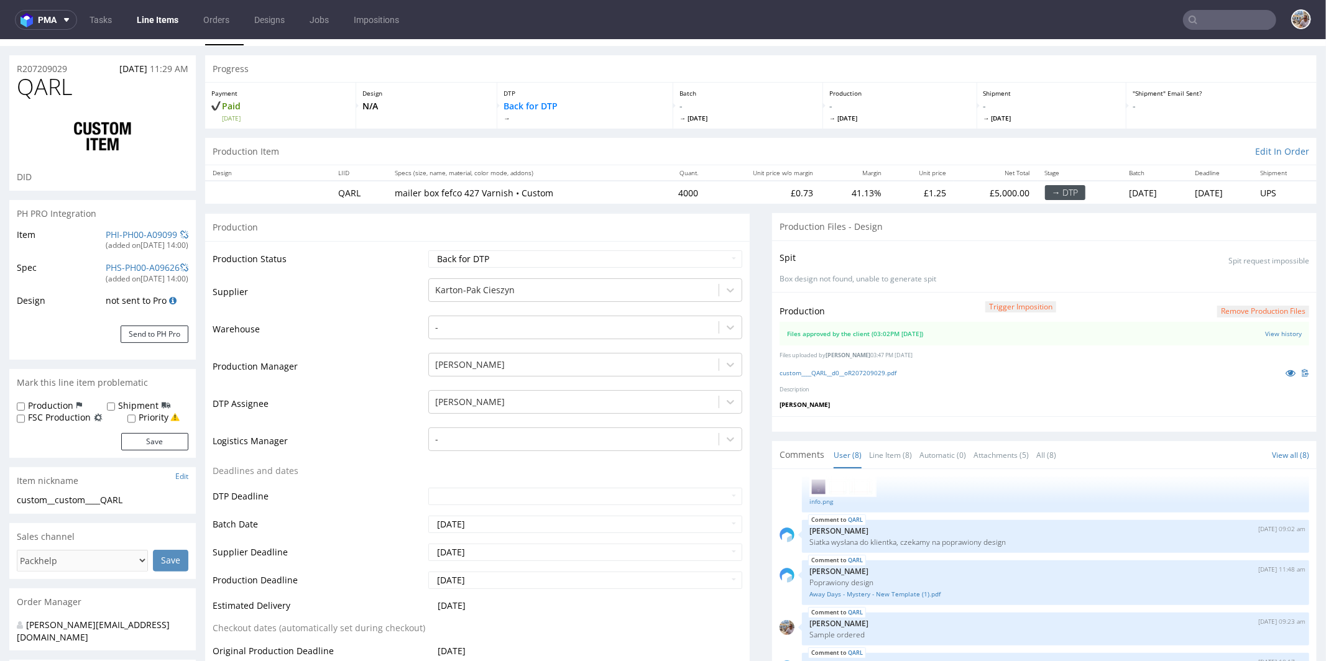
scroll to position [0, 0]
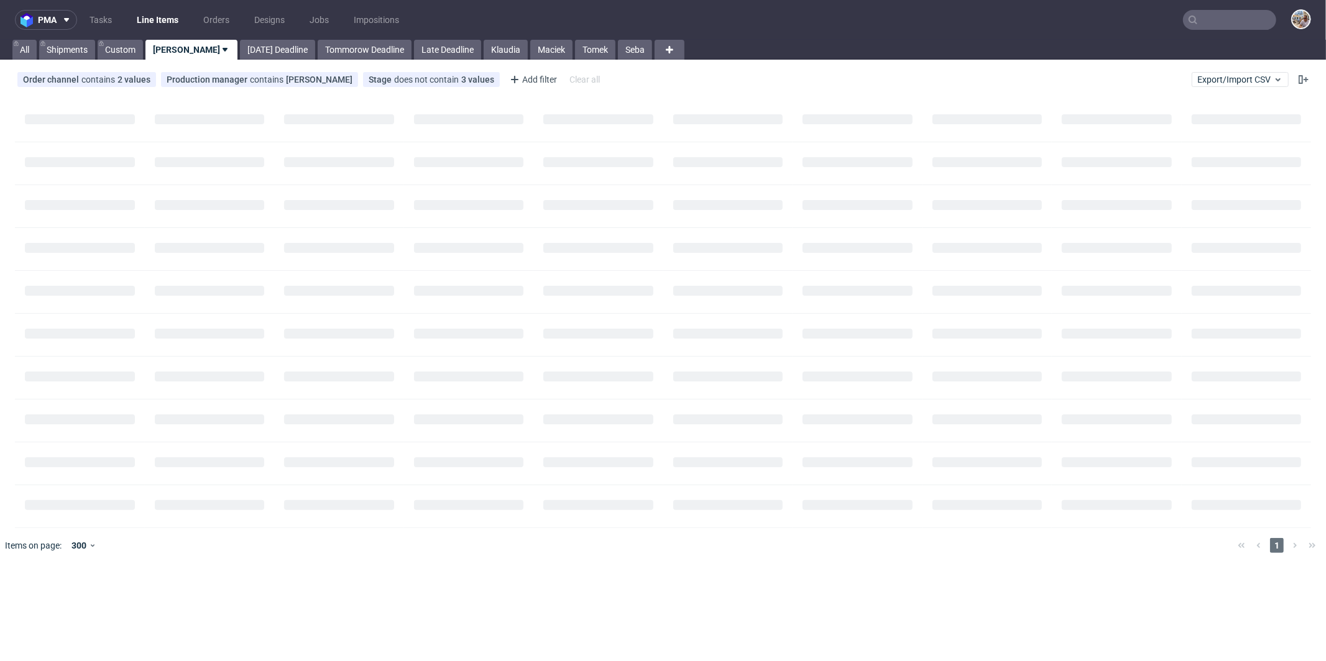
click at [1252, 29] on input "text" at bounding box center [1229, 20] width 93 height 20
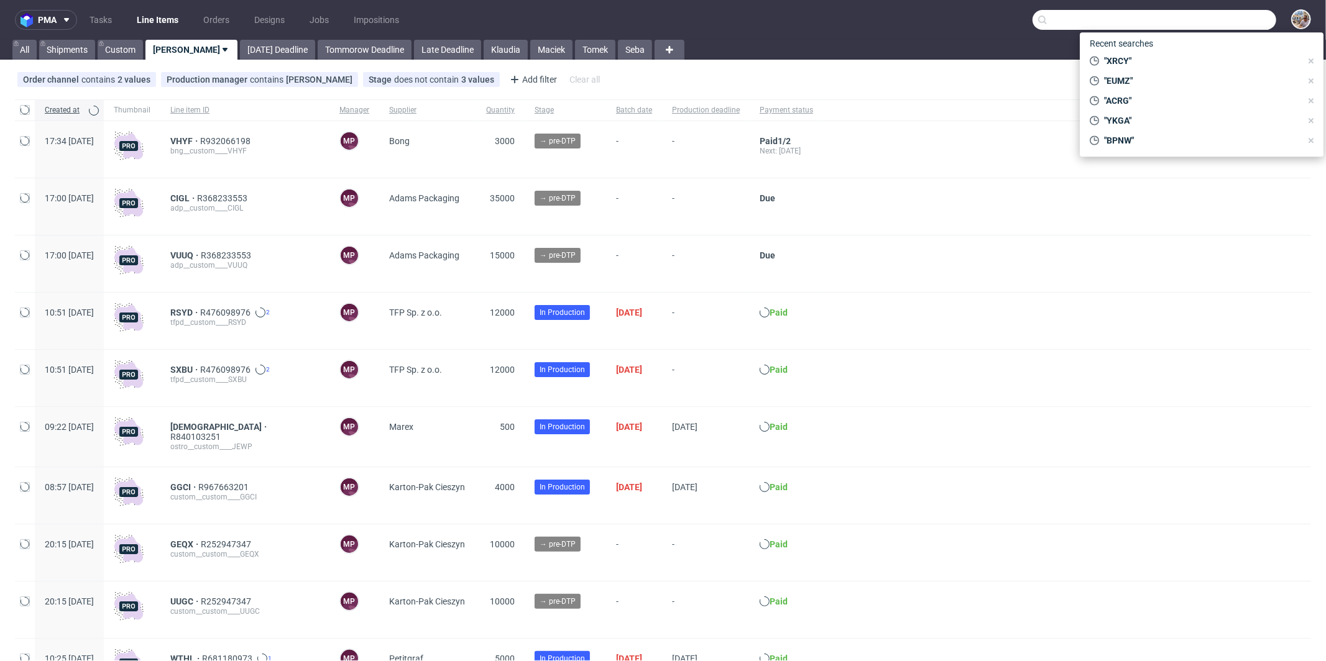
paste input "OSZR"
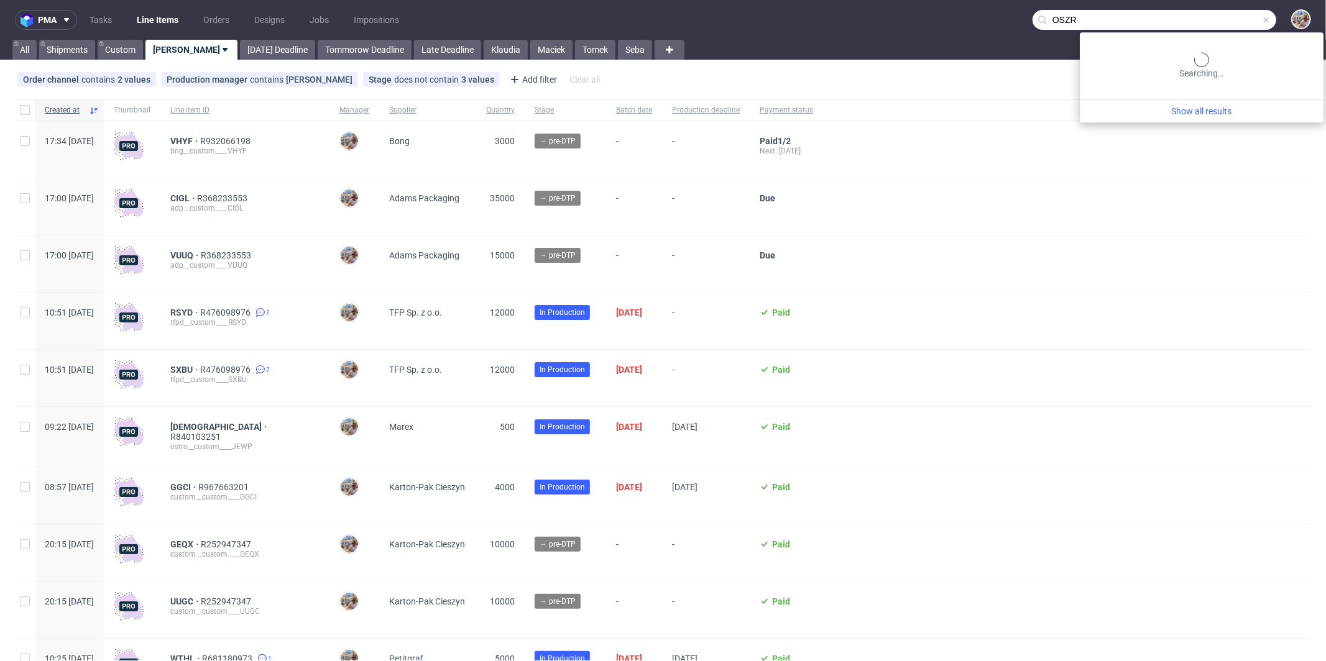
type input "OSZR"
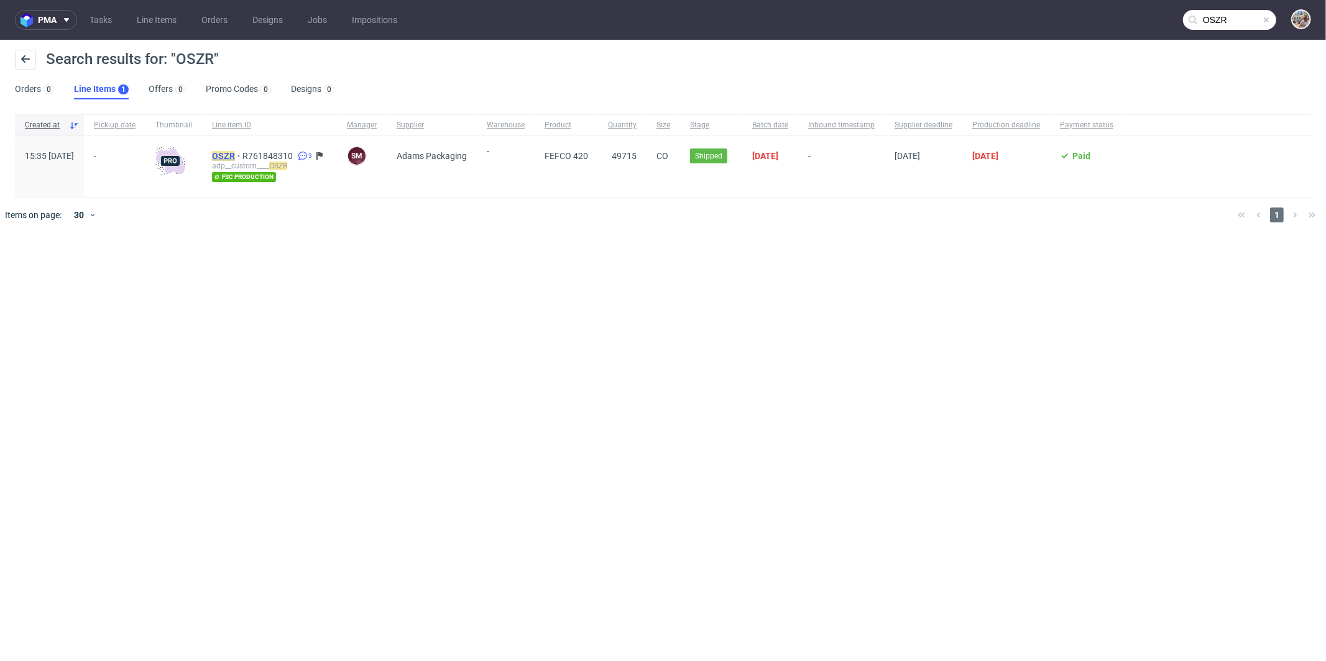
click at [235, 156] on mark "OSZR" at bounding box center [223, 156] width 23 height 10
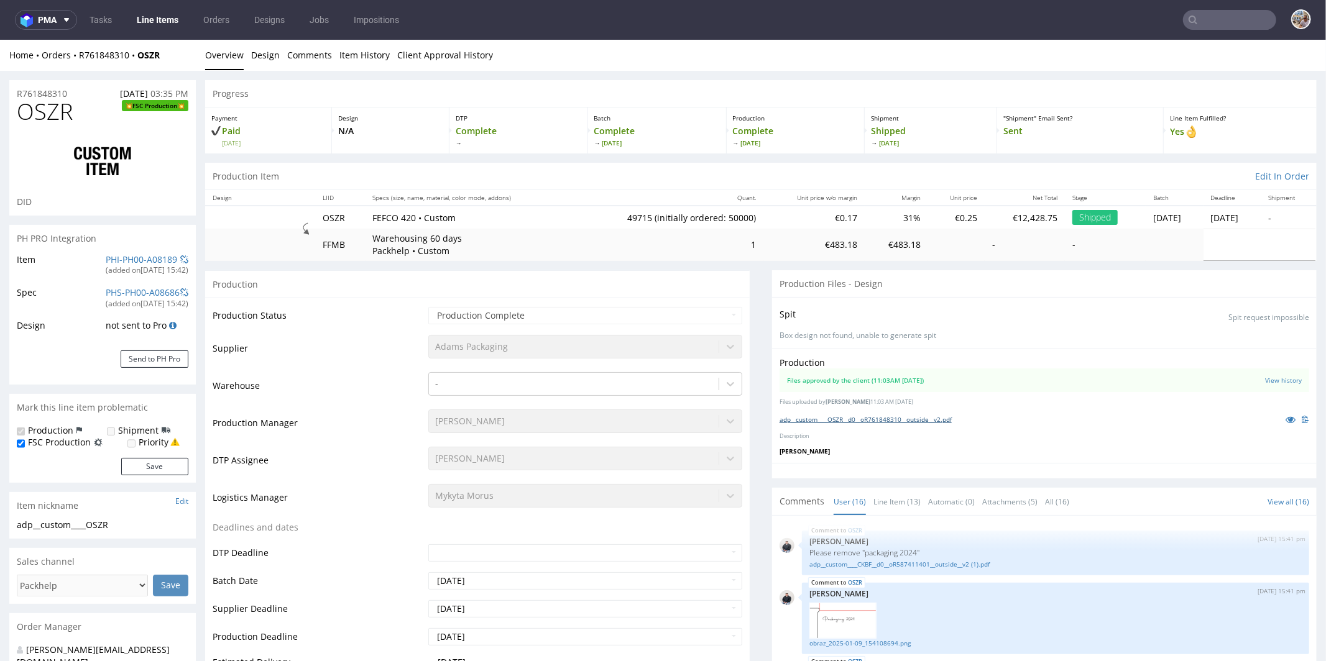
scroll to position [579, 0]
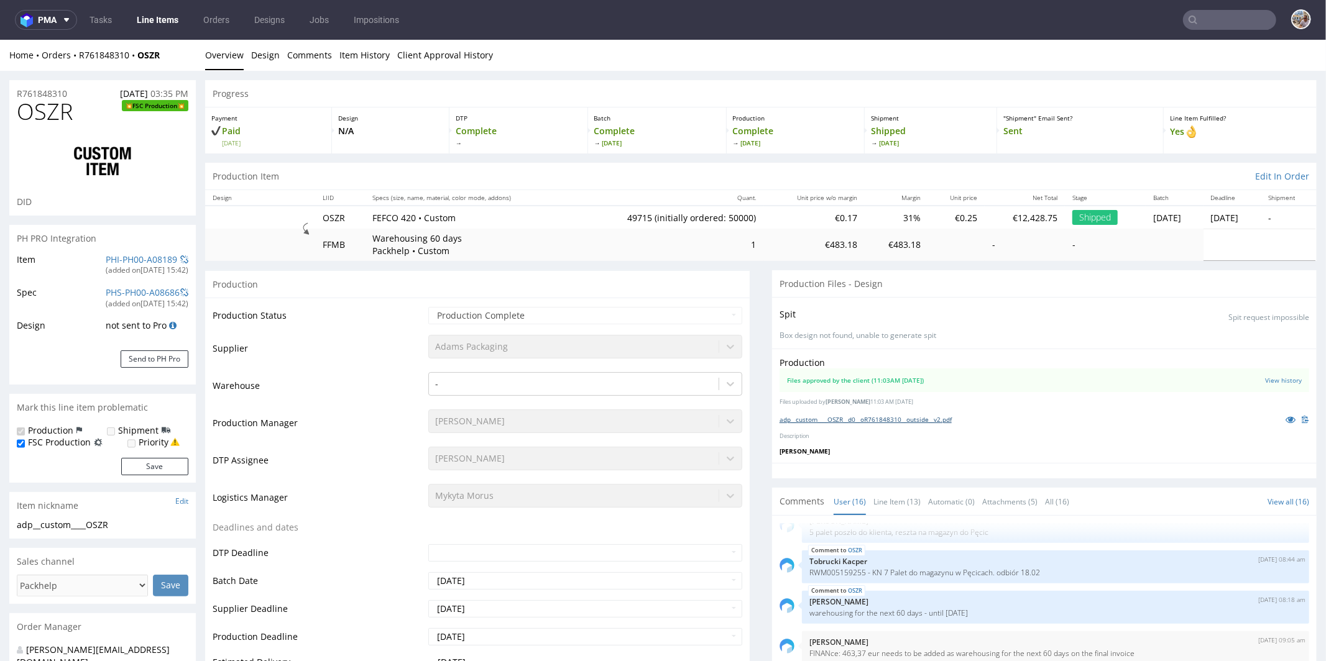
select select "in_progress"
type input "49715"
click at [881, 418] on link "adp__custom____OSZR__d0__oR761848310__outside__v2.pdf" at bounding box center [865, 418] width 172 height 9
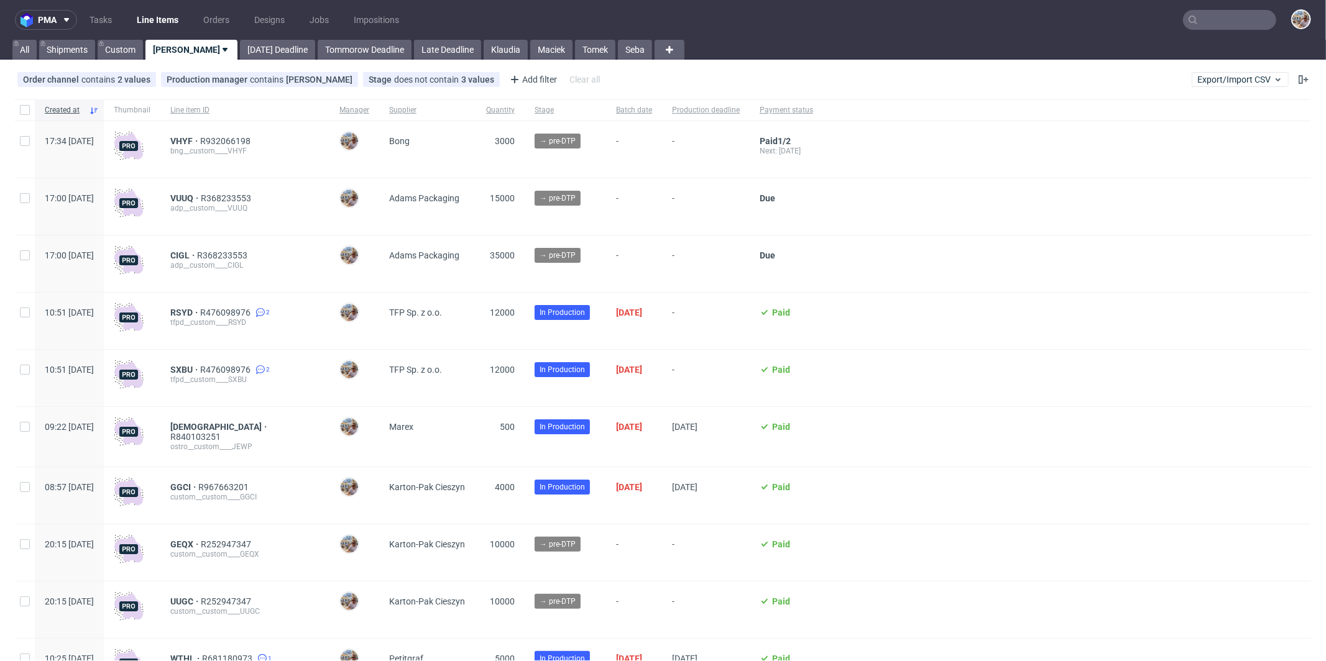
click at [1229, 18] on input "text" at bounding box center [1229, 20] width 93 height 20
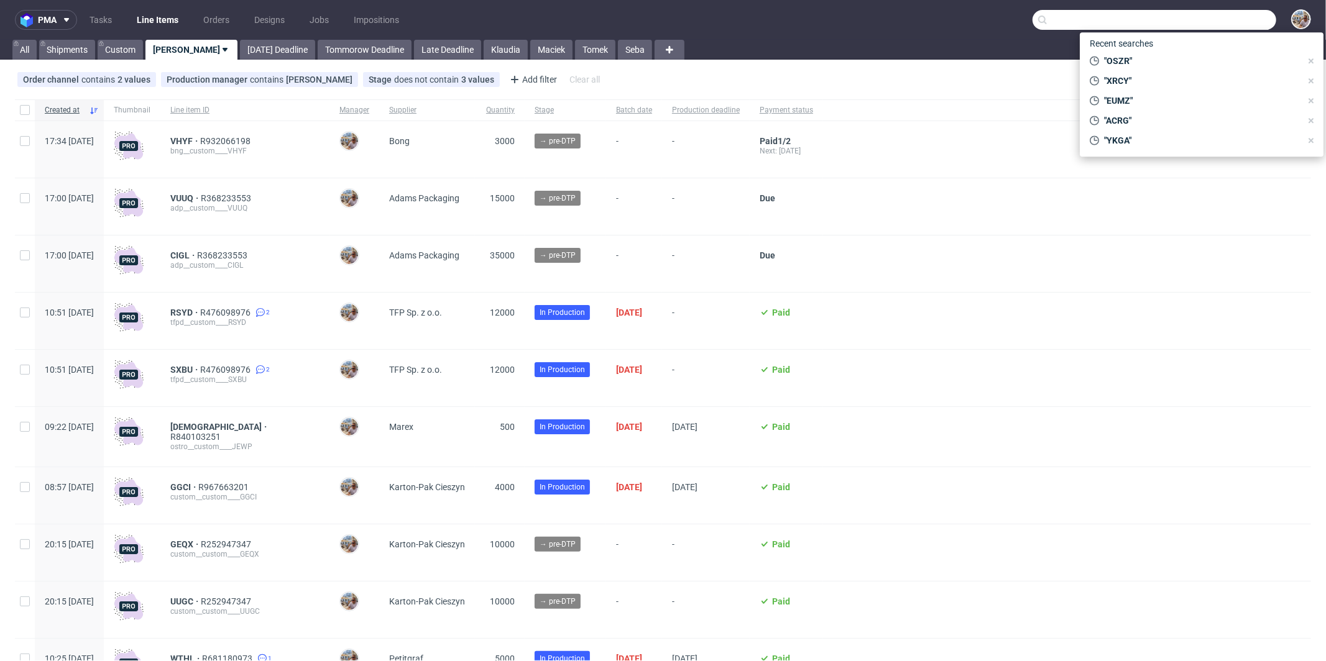
paste input "CBGY"
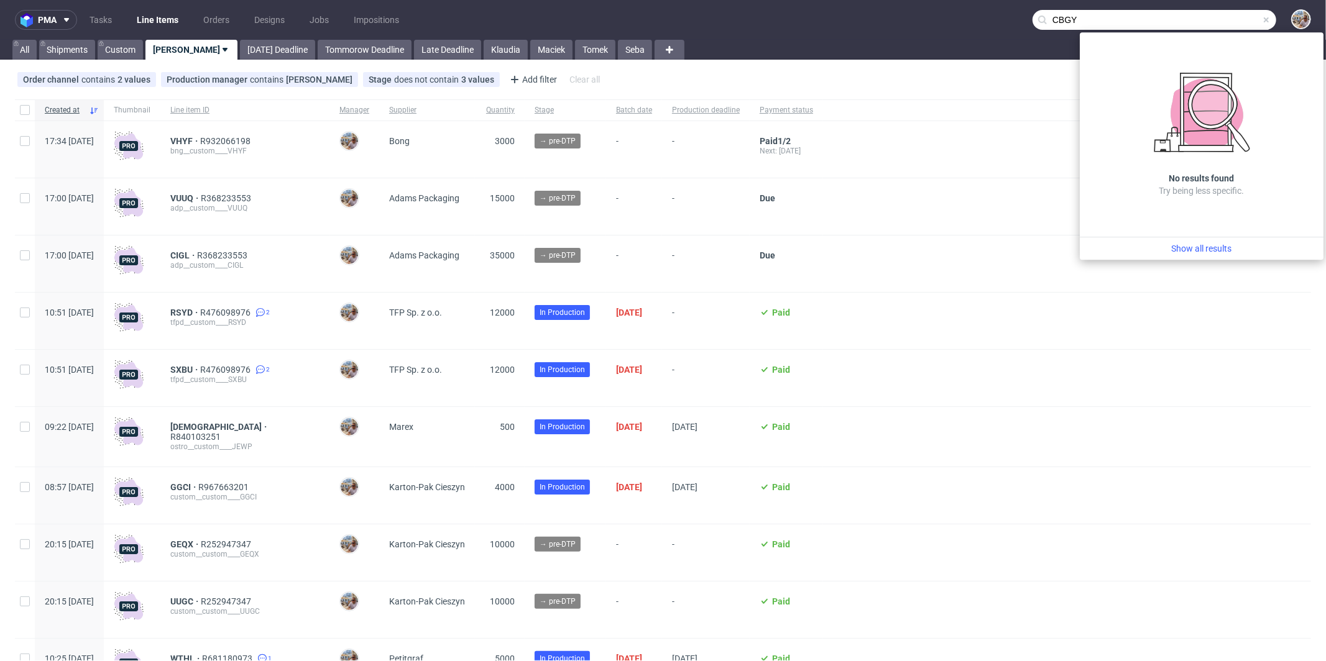
type input "CBGY"
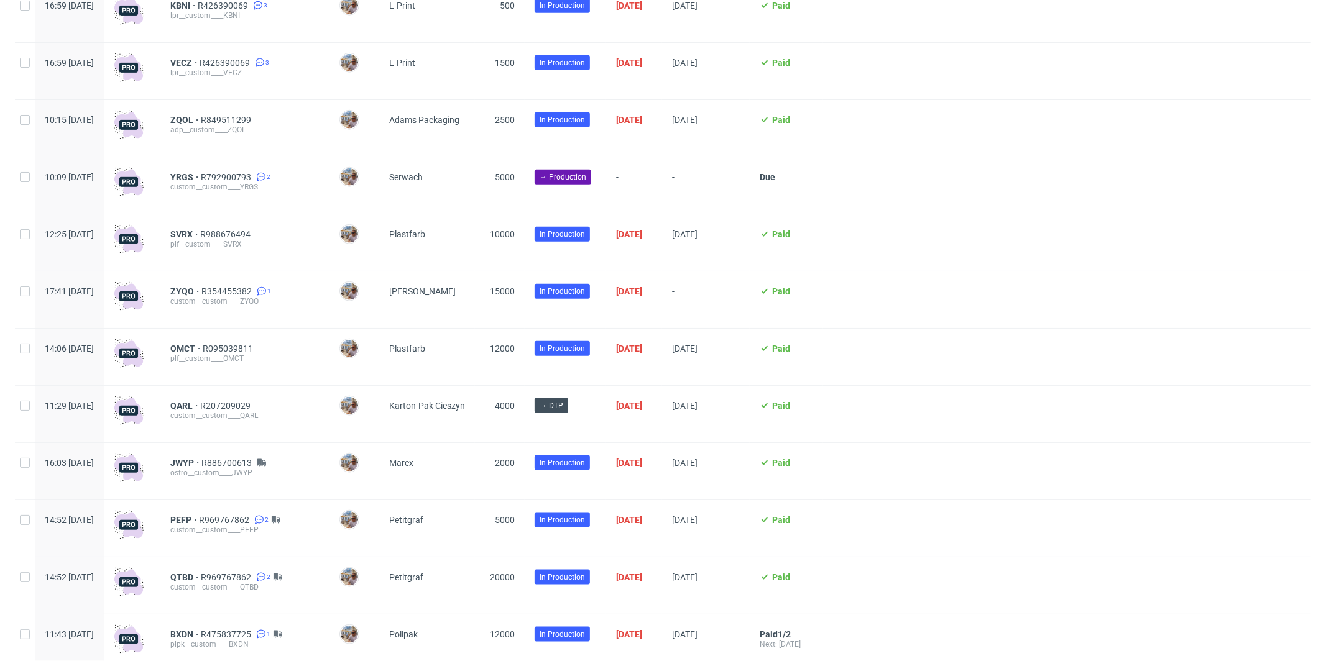
scroll to position [1114, 0]
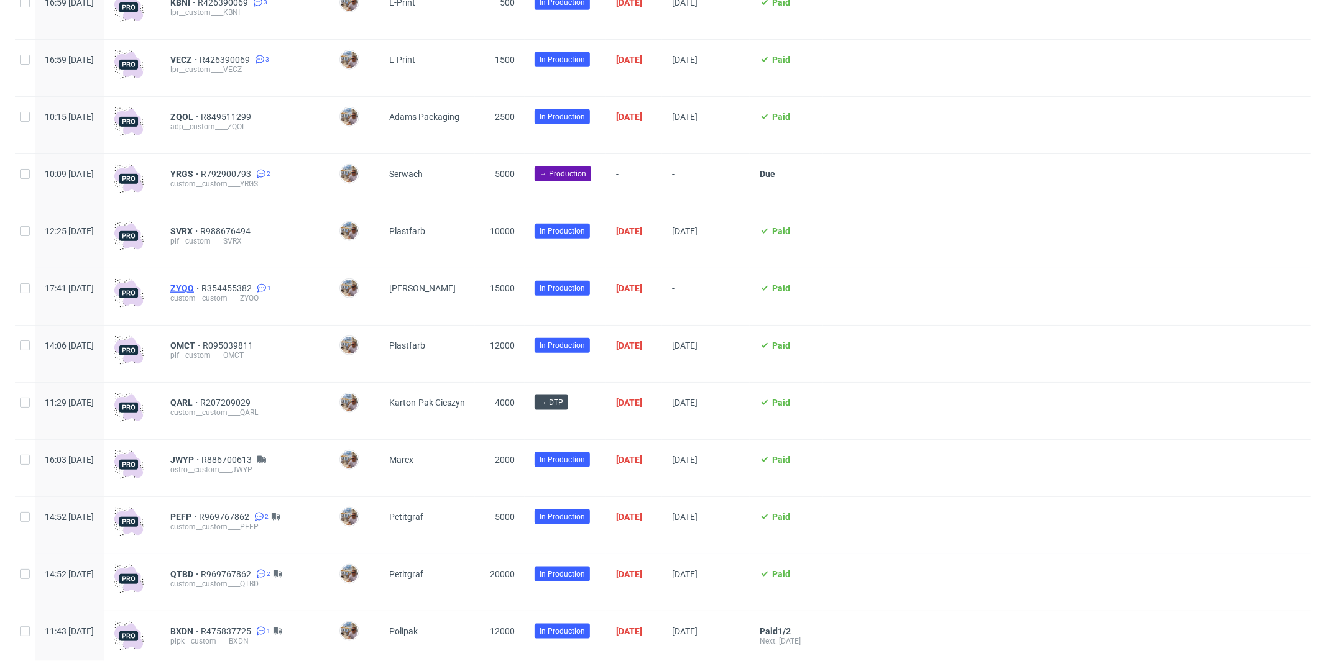
click at [201, 289] on span "ZYQO" at bounding box center [185, 288] width 31 height 10
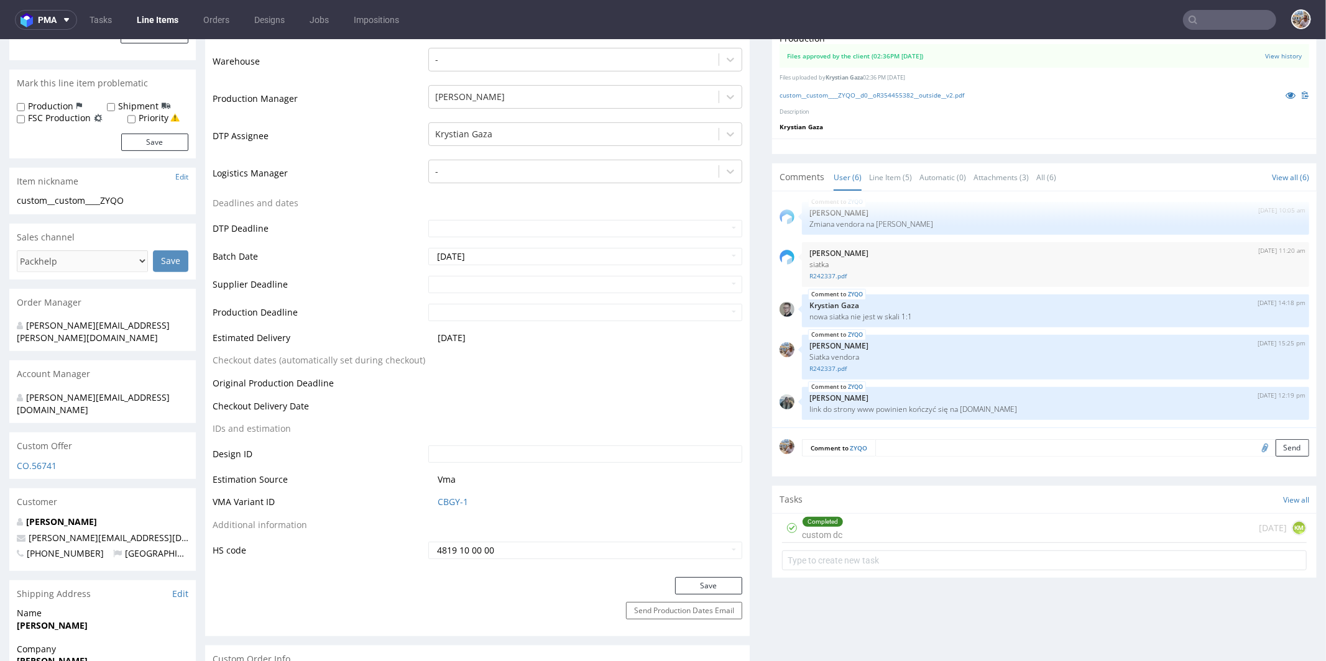
scroll to position [145, 0]
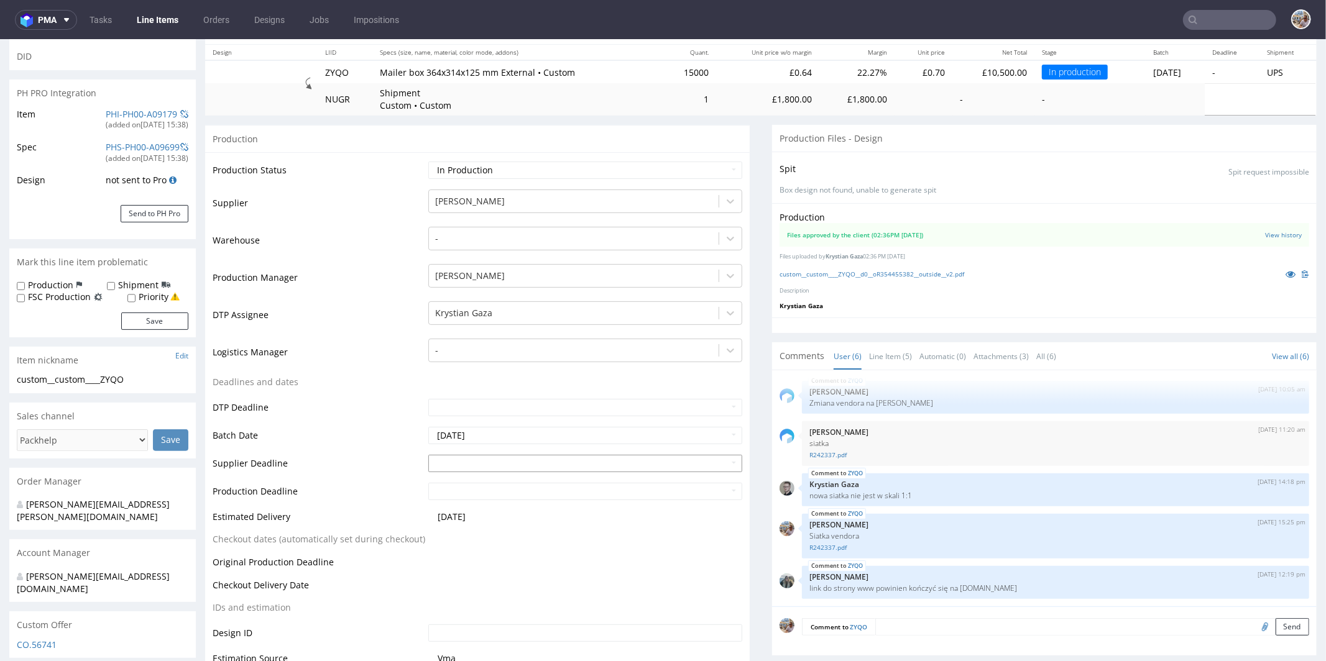
click at [503, 462] on input "text" at bounding box center [585, 462] width 314 height 17
click at [400, 413] on td "DTP Deadline" at bounding box center [319, 411] width 213 height 28
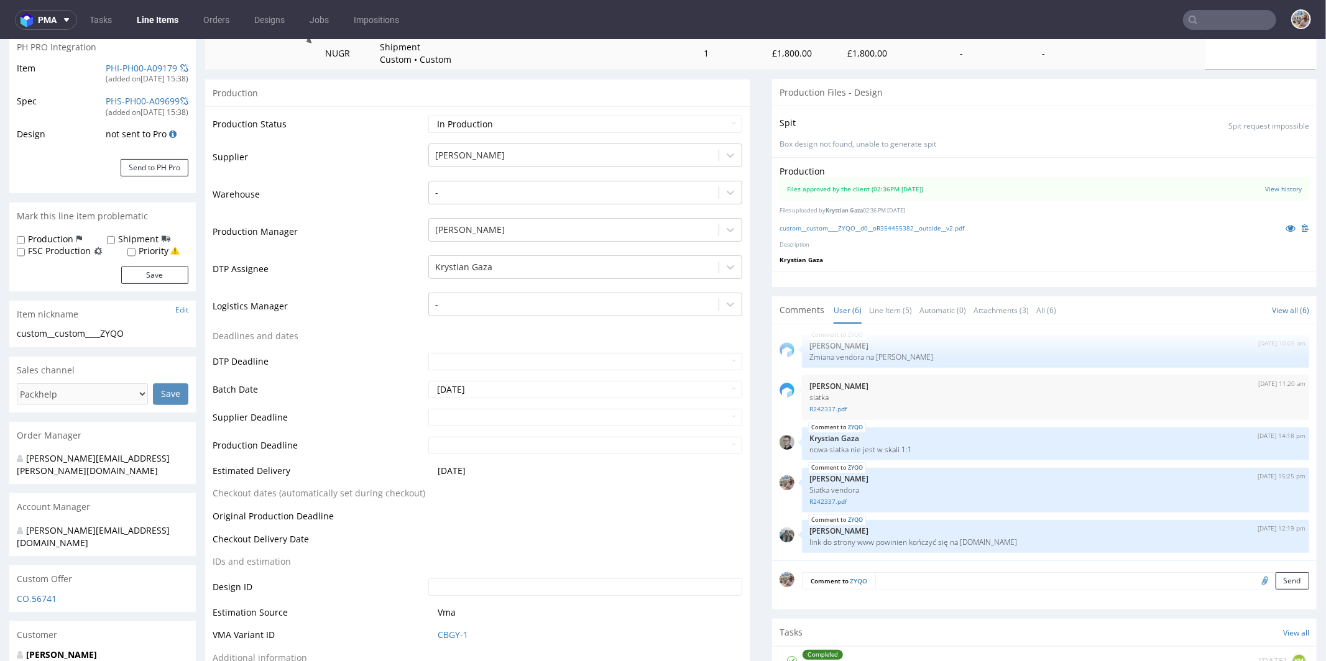
scroll to position [389, 0]
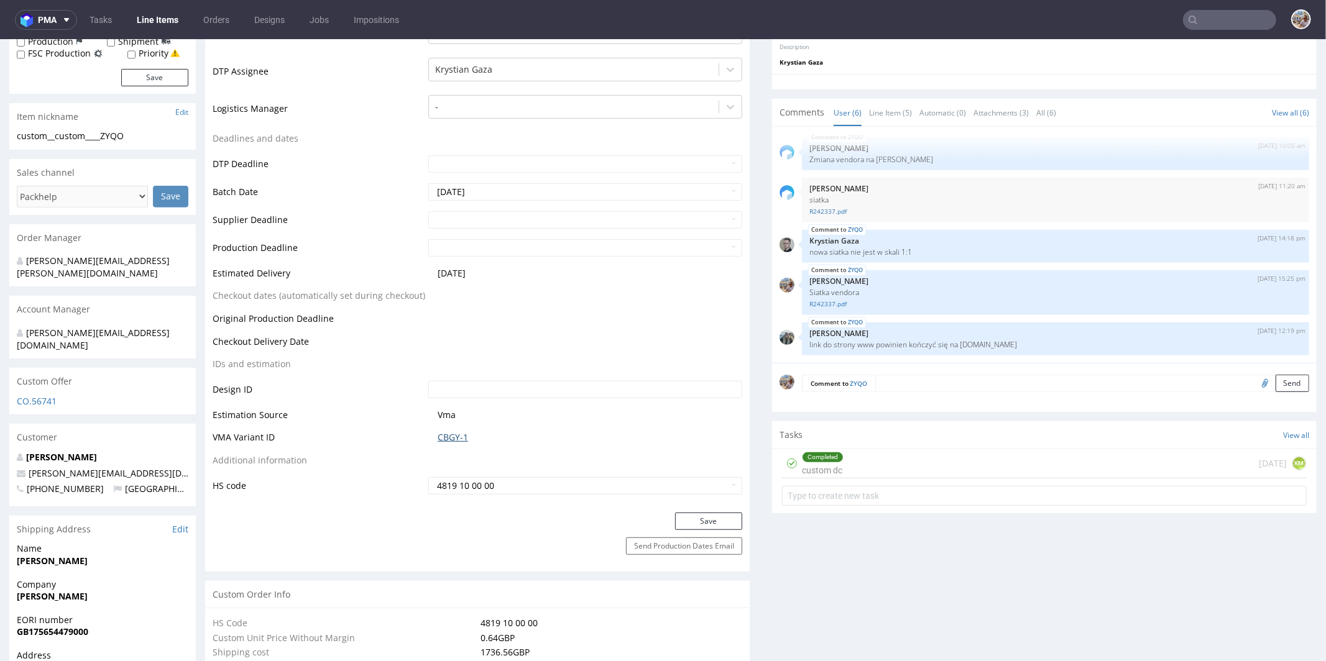
click at [450, 433] on link "CBGY-1" at bounding box center [452, 437] width 30 height 12
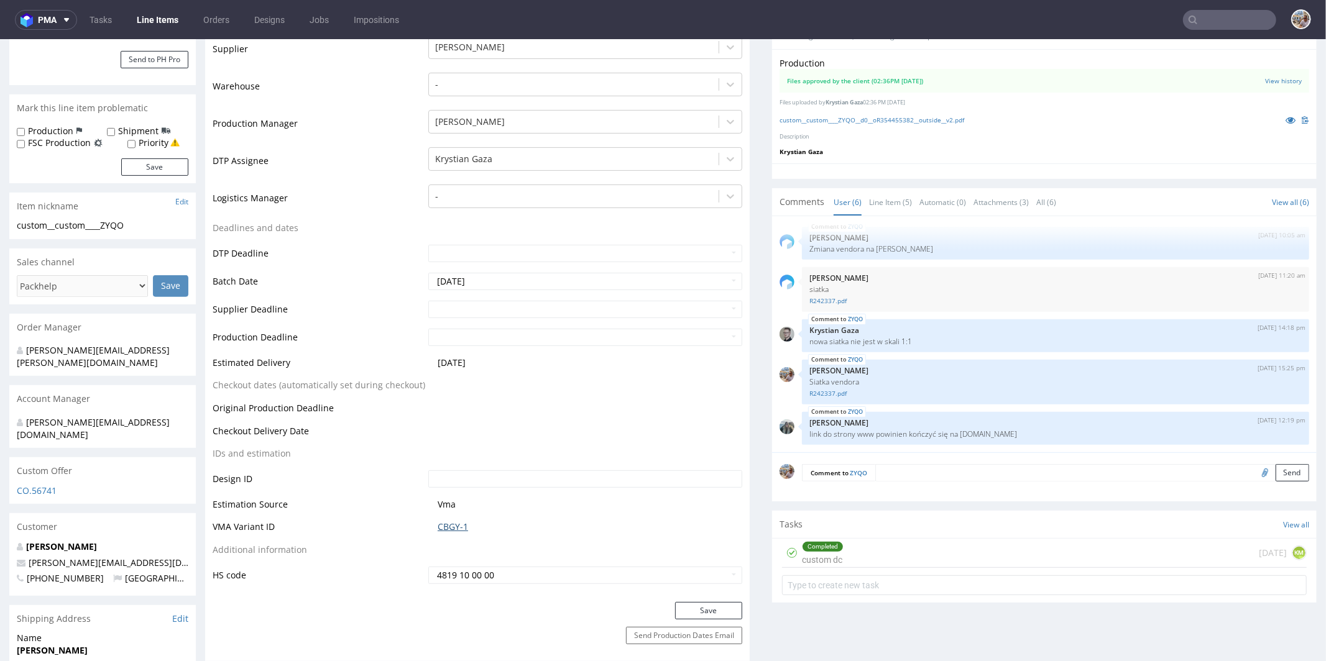
scroll to position [296, 0]
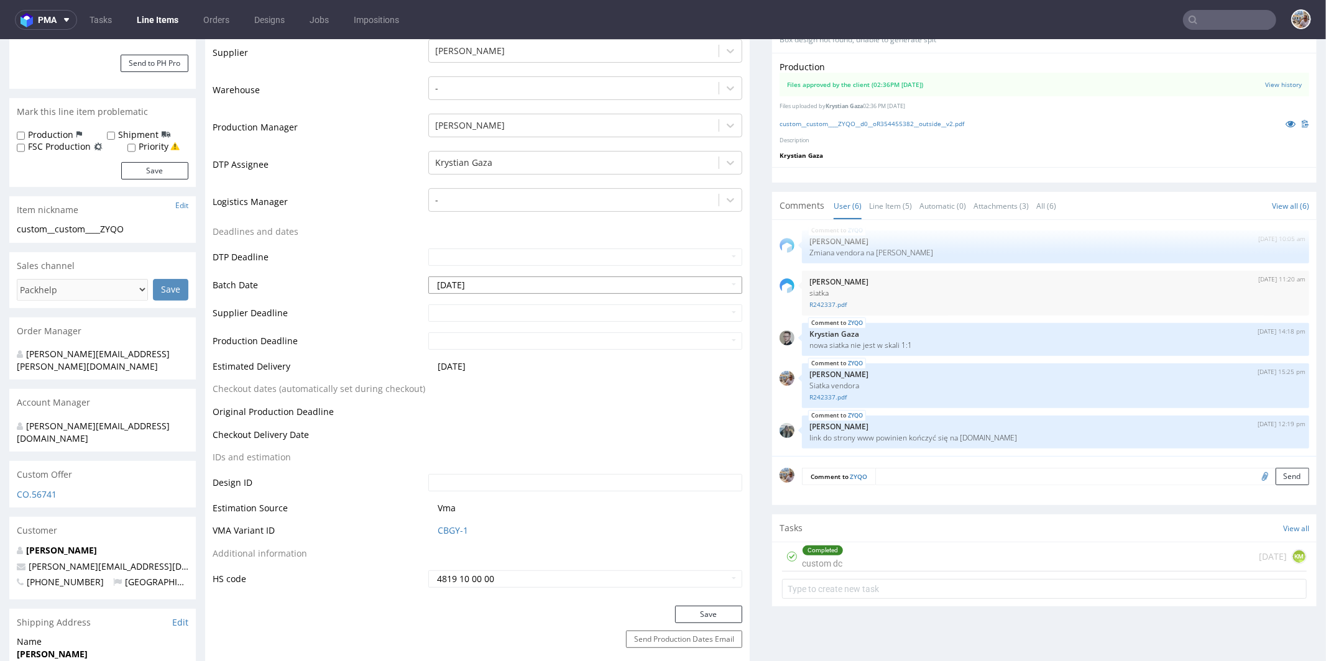
click at [492, 283] on input "2025-09-29" at bounding box center [585, 284] width 314 height 17
click at [556, 135] on th at bounding box center [549, 135] width 19 height 19
click at [398, 331] on td "Production Deadline" at bounding box center [319, 345] width 213 height 28
click at [451, 308] on input "text" at bounding box center [585, 312] width 314 height 17
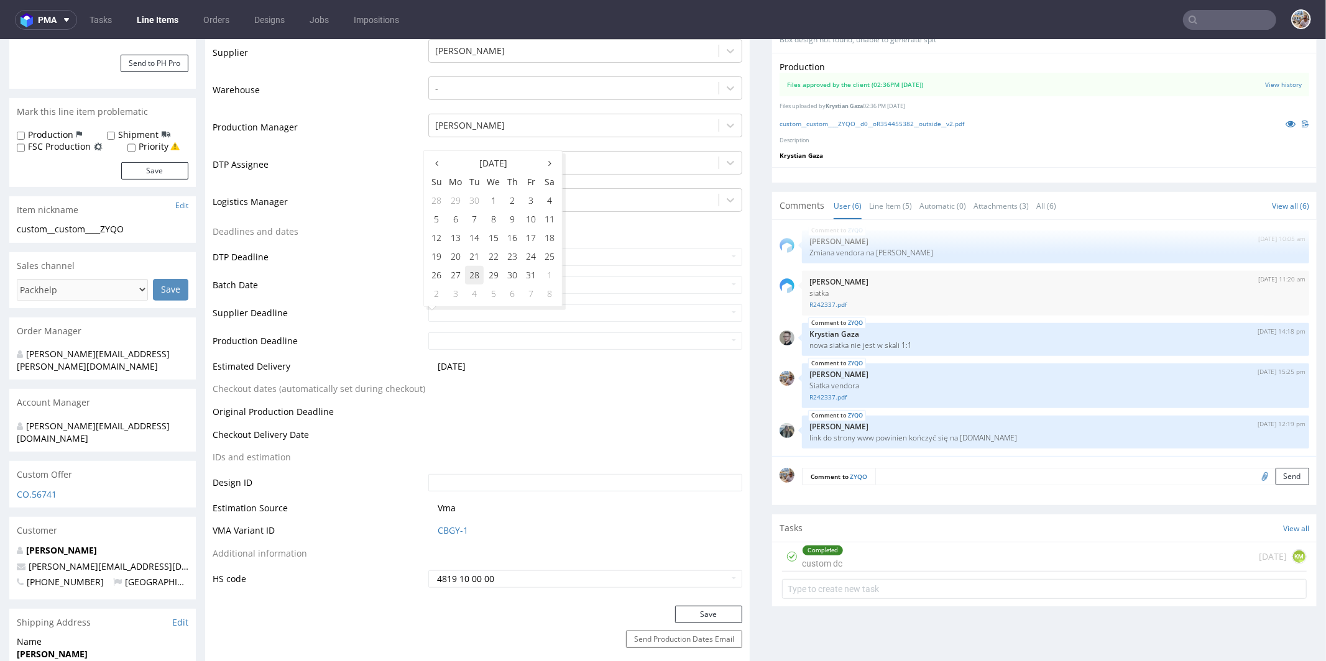
click at [476, 268] on td "28" at bounding box center [474, 274] width 19 height 19
type input "2025-10-28"
click at [456, 339] on input "text" at bounding box center [585, 340] width 314 height 17
click at [508, 300] on td "30" at bounding box center [512, 302] width 19 height 19
type input "2025-10-30"
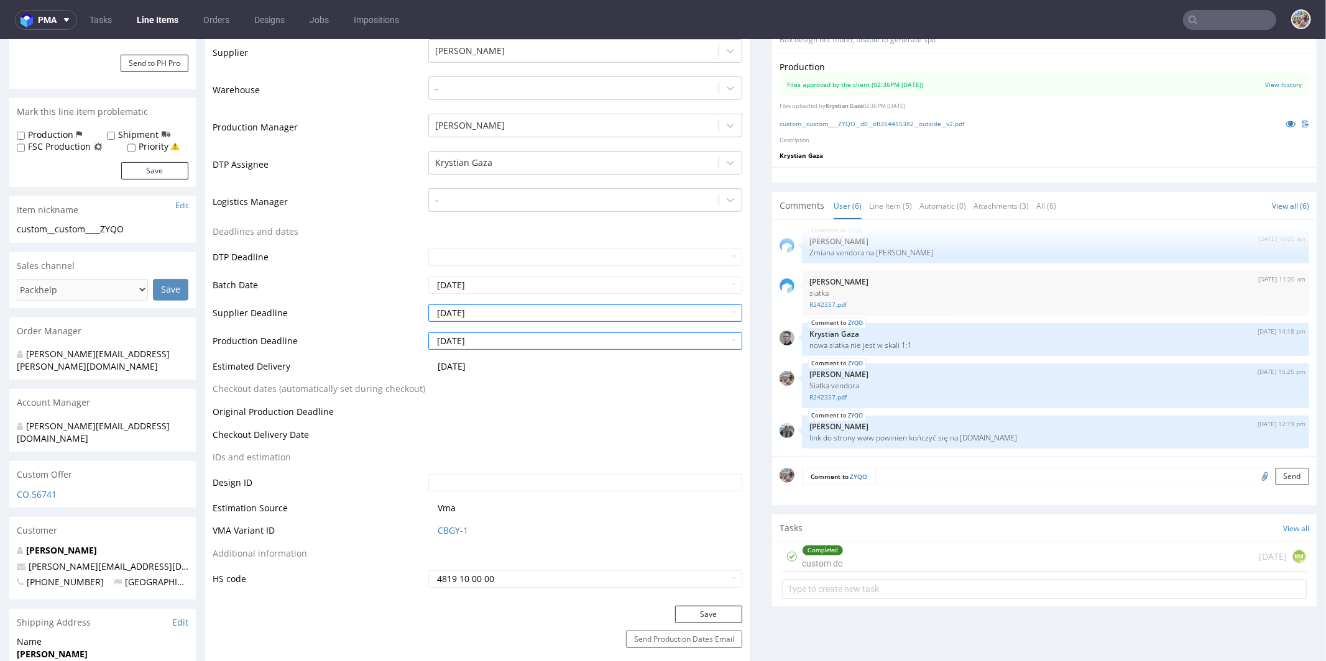
scroll to position [520, 0]
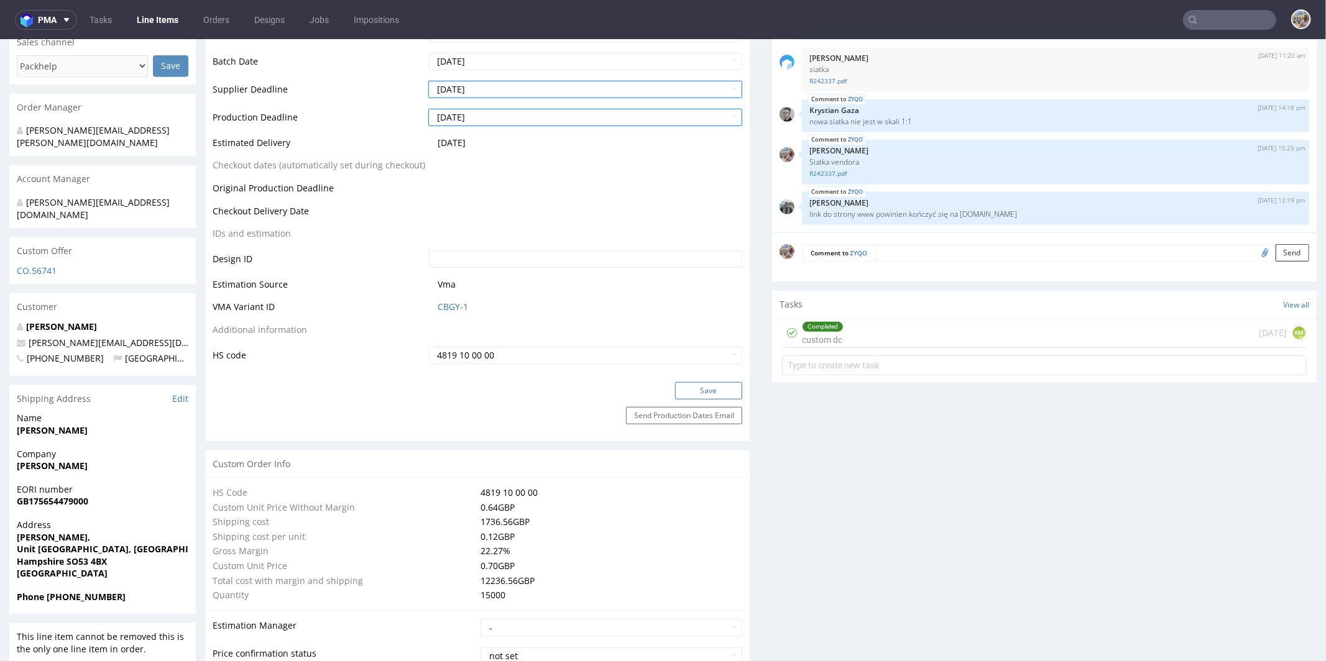
click at [704, 388] on button "Save" at bounding box center [708, 390] width 67 height 17
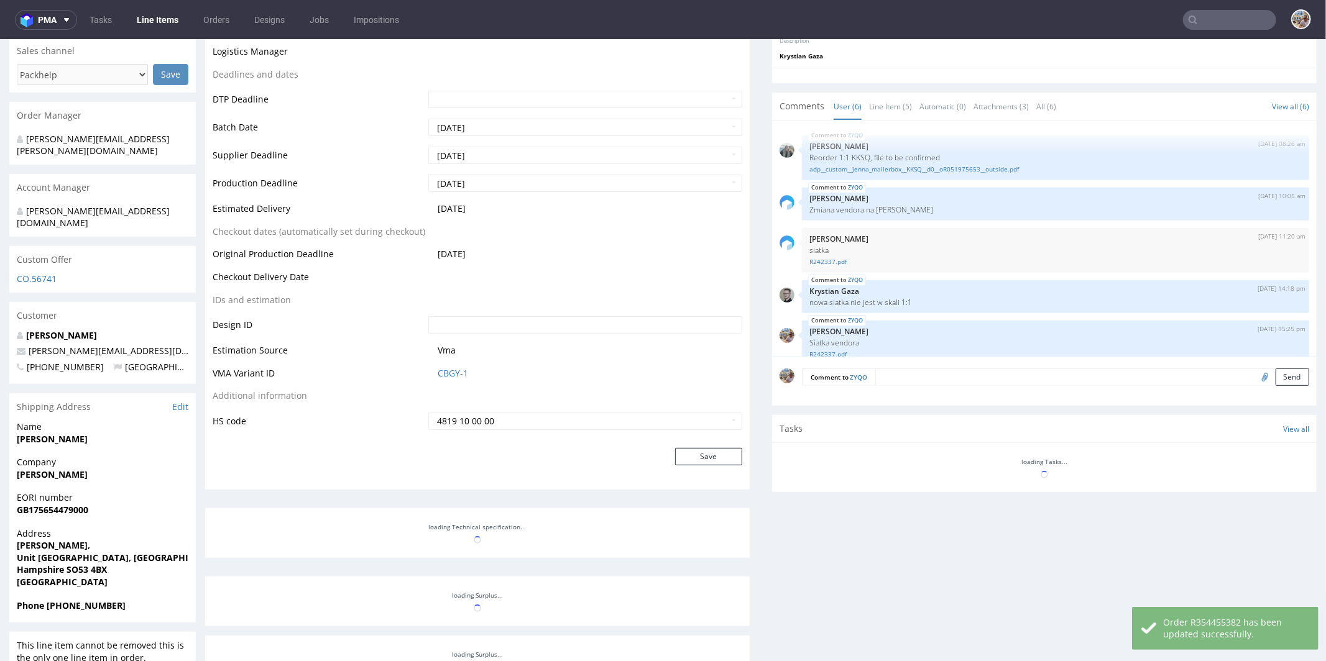
scroll to position [511, 0]
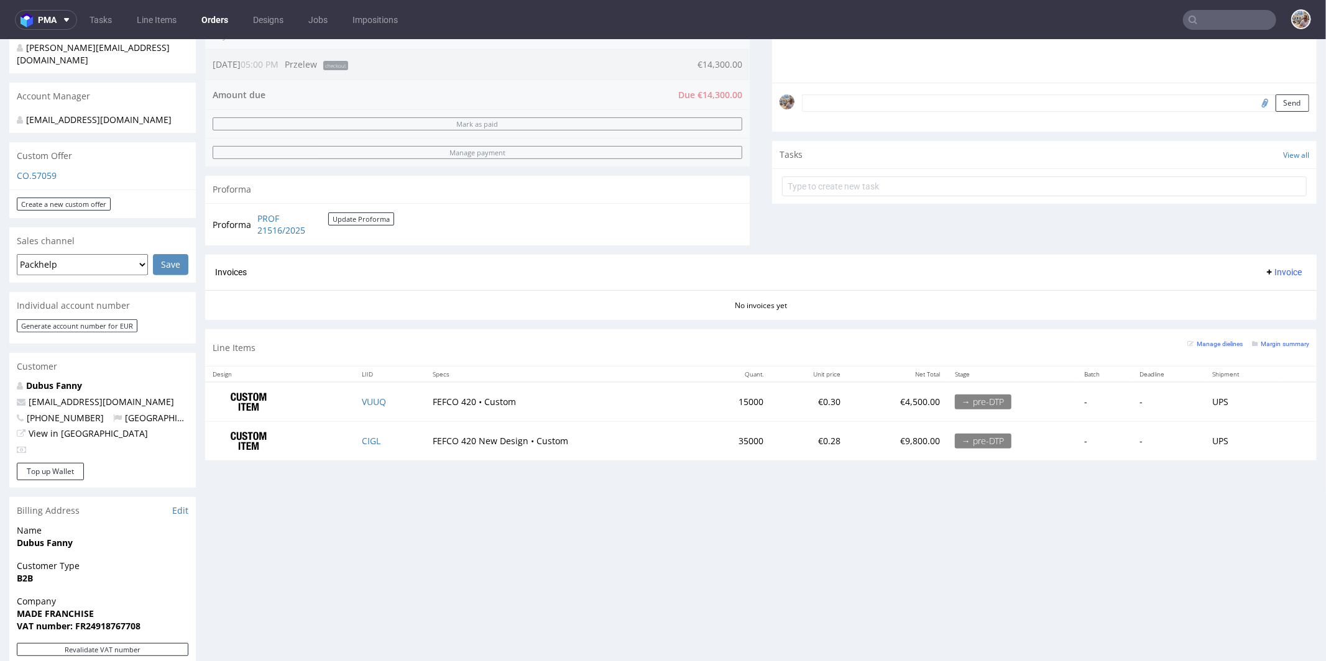
scroll to position [335, 0]
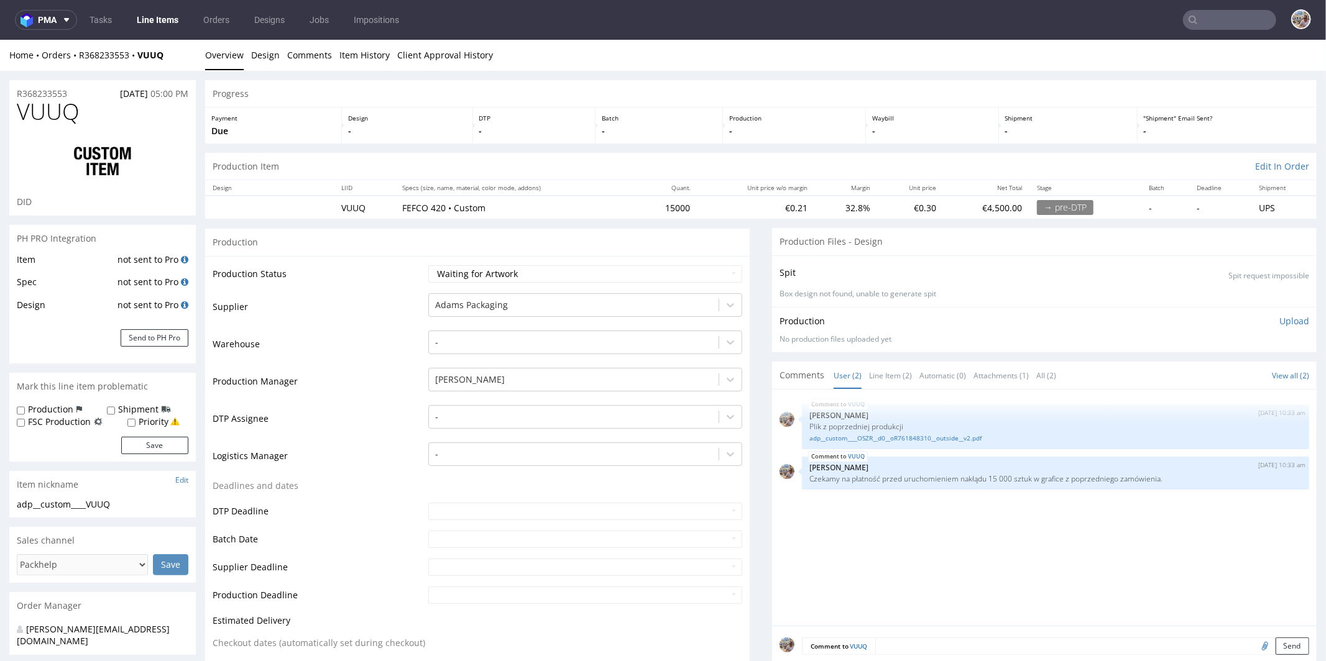
scroll to position [459, 0]
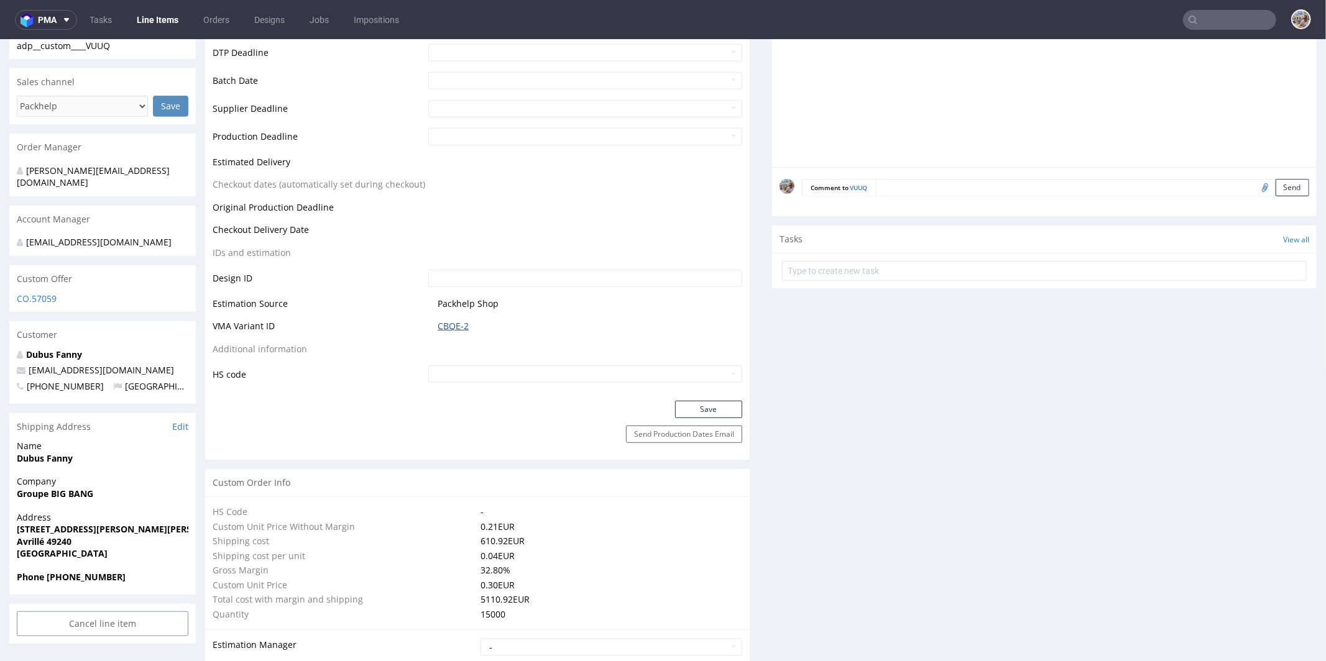
click at [464, 323] on link "CBQE-2" at bounding box center [452, 325] width 31 height 12
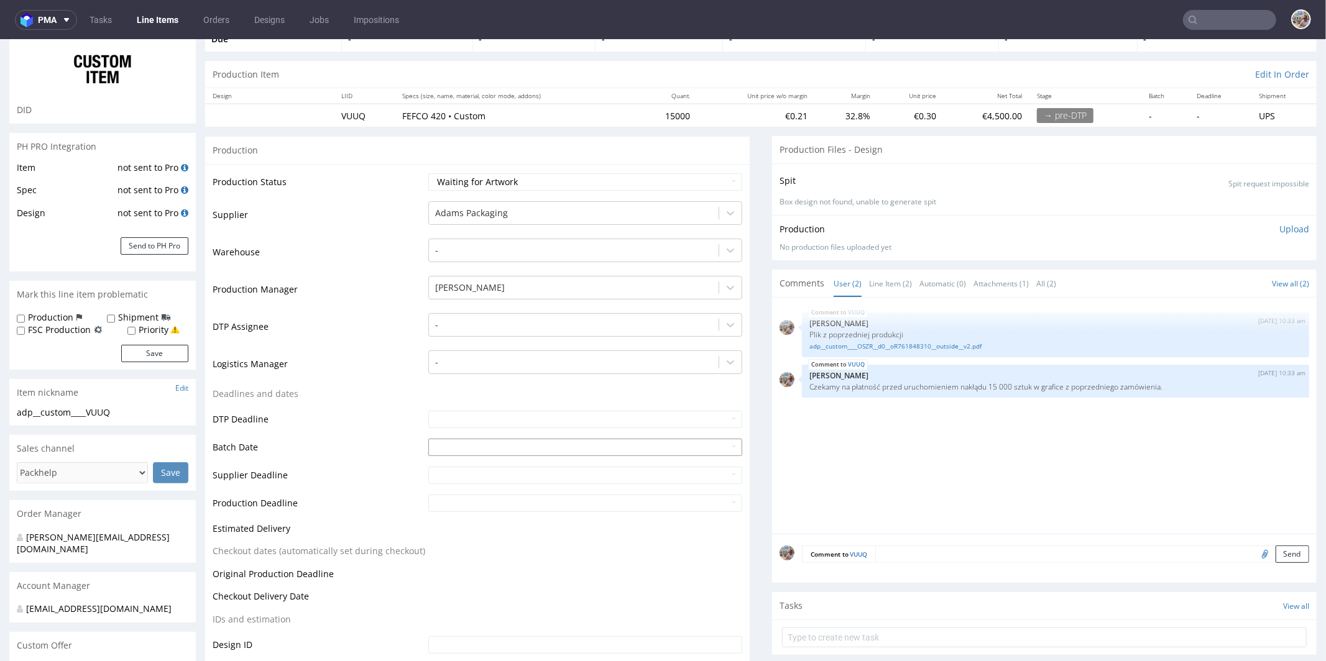
scroll to position [0, 0]
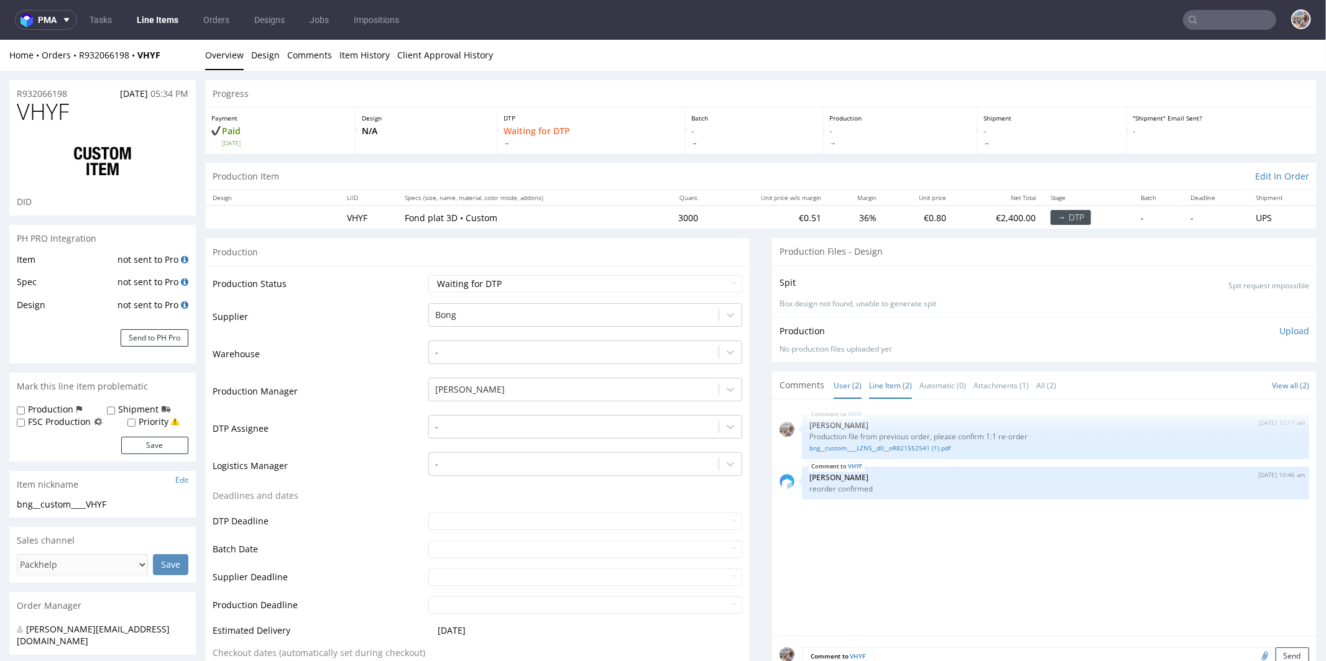
click at [871, 381] on link "Line Item (2)" at bounding box center [890, 385] width 43 height 27
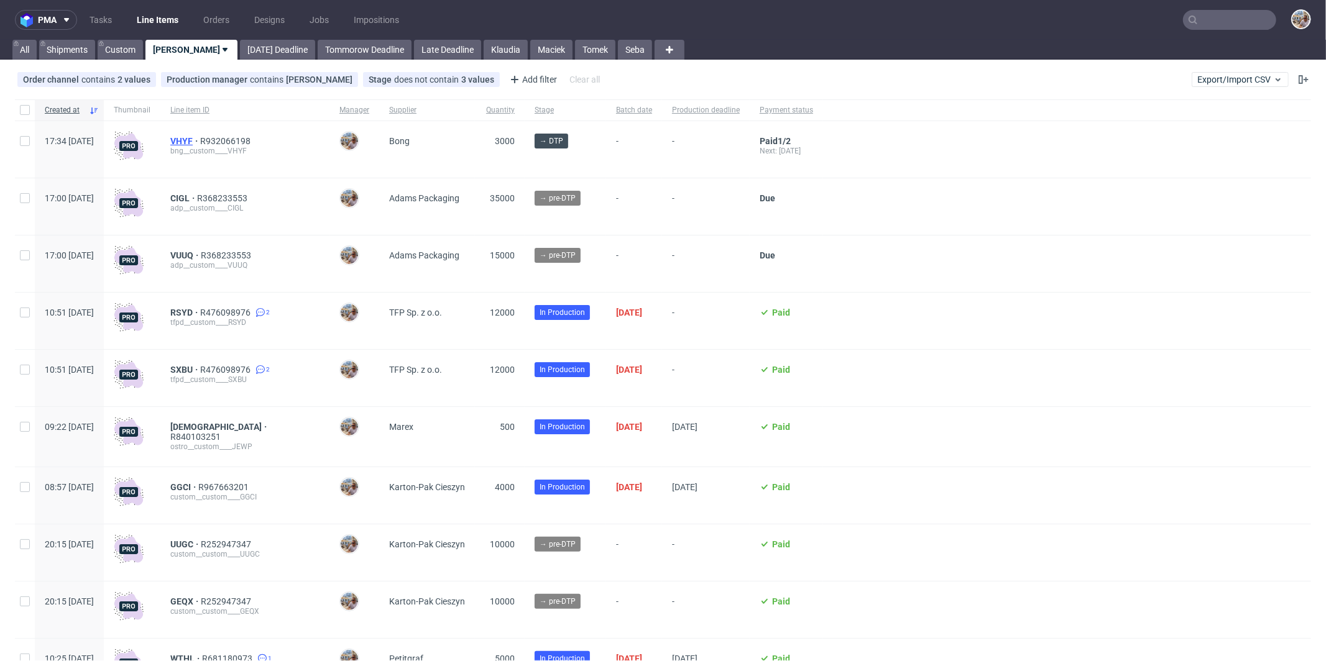
click at [200, 137] on span "VHYF" at bounding box center [185, 141] width 30 height 10
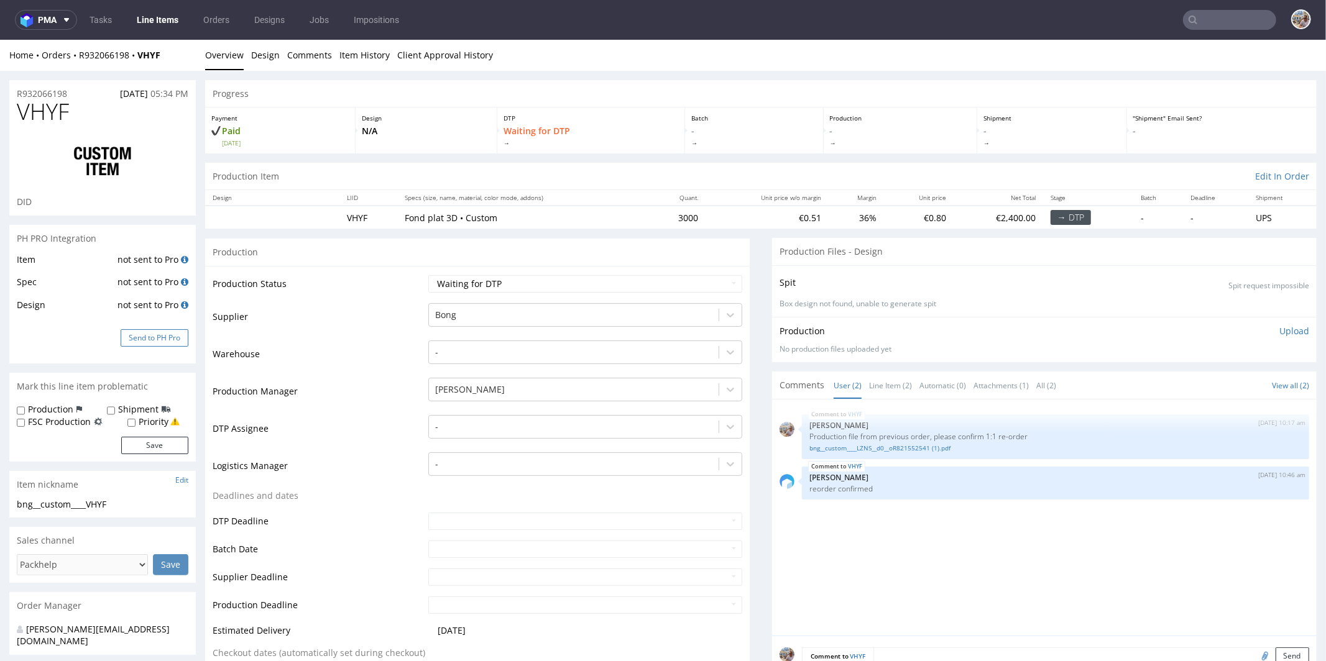
click at [158, 336] on button "Send to PH Pro" at bounding box center [155, 337] width 68 height 17
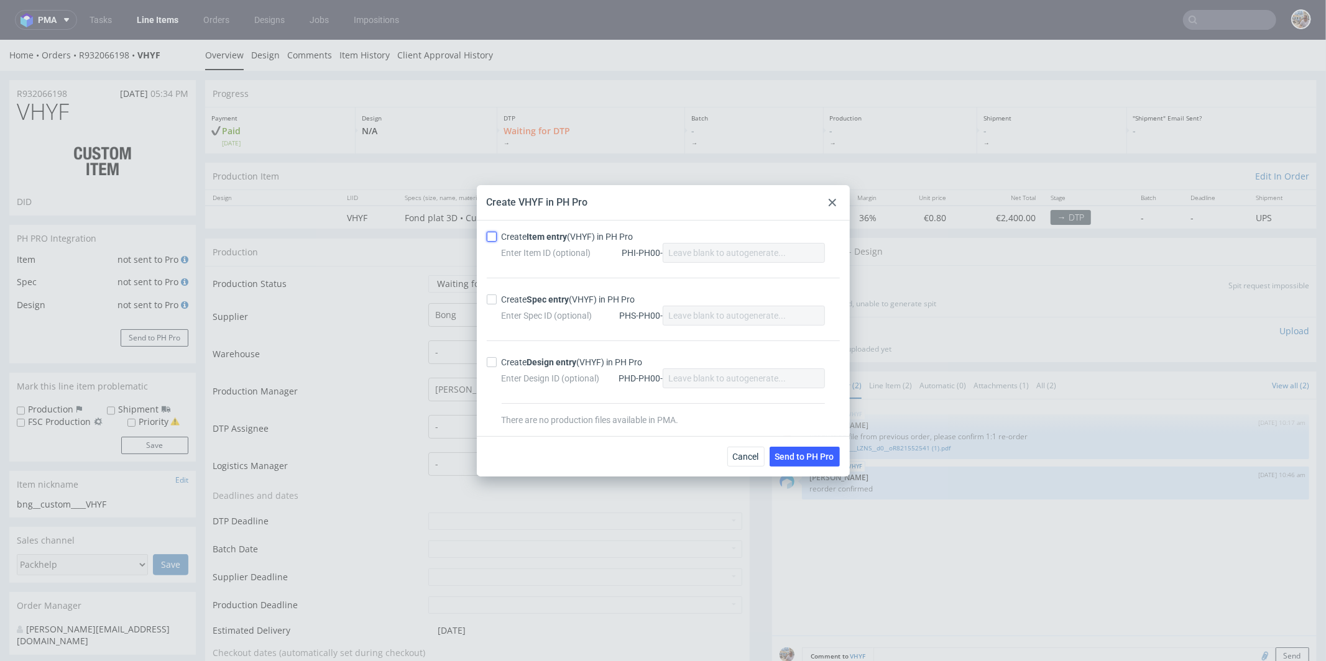
click at [493, 238] on input "Create Item entry (VHYF) in PH Pro" at bounding box center [492, 237] width 10 height 10
checkbox input "true"
click at [488, 294] on label "Create Spec entry (VHYF) in PH Pro" at bounding box center [663, 299] width 353 height 12
click at [488, 295] on input "Create Spec entry (VHYF) in PH Pro" at bounding box center [492, 300] width 10 height 10
click at [489, 300] on input "Create Spec entry (VHYF) in PH Pro" at bounding box center [492, 300] width 10 height 10
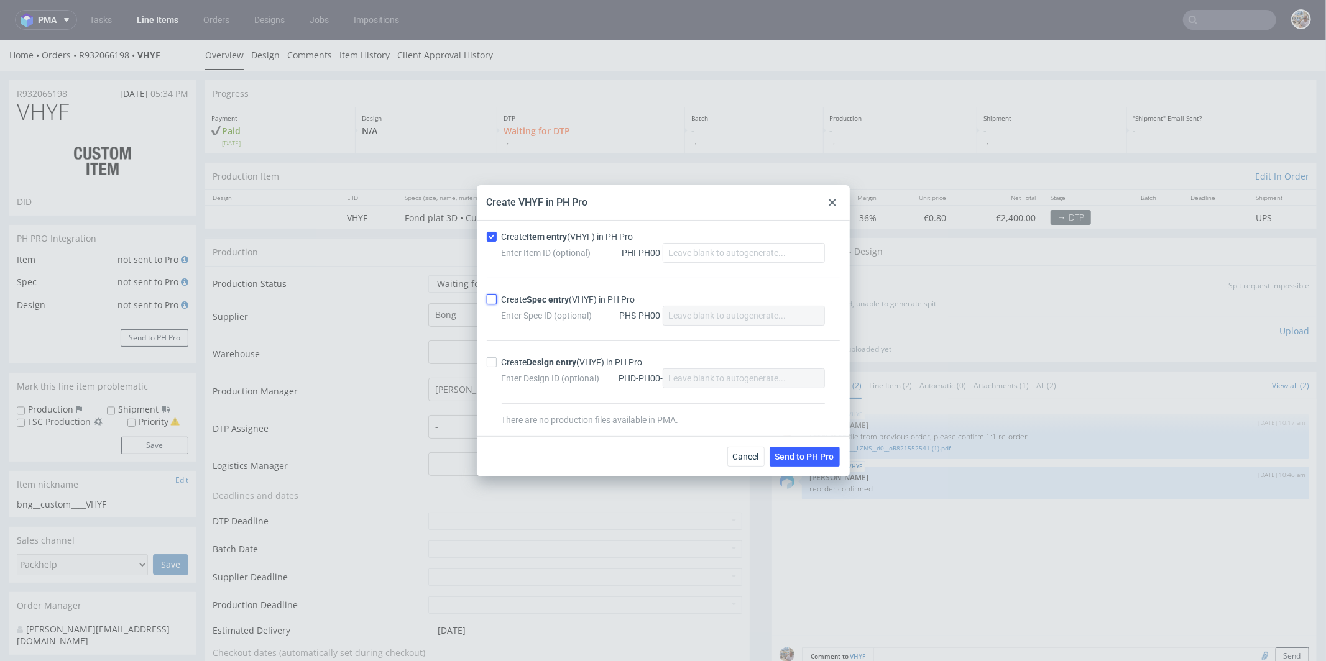
click at [489, 300] on input "Create Spec entry (VHYF) in PH Pro" at bounding box center [492, 300] width 10 height 10
checkbox input "true"
click at [795, 449] on button "Send to PH Pro" at bounding box center [804, 457] width 70 height 20
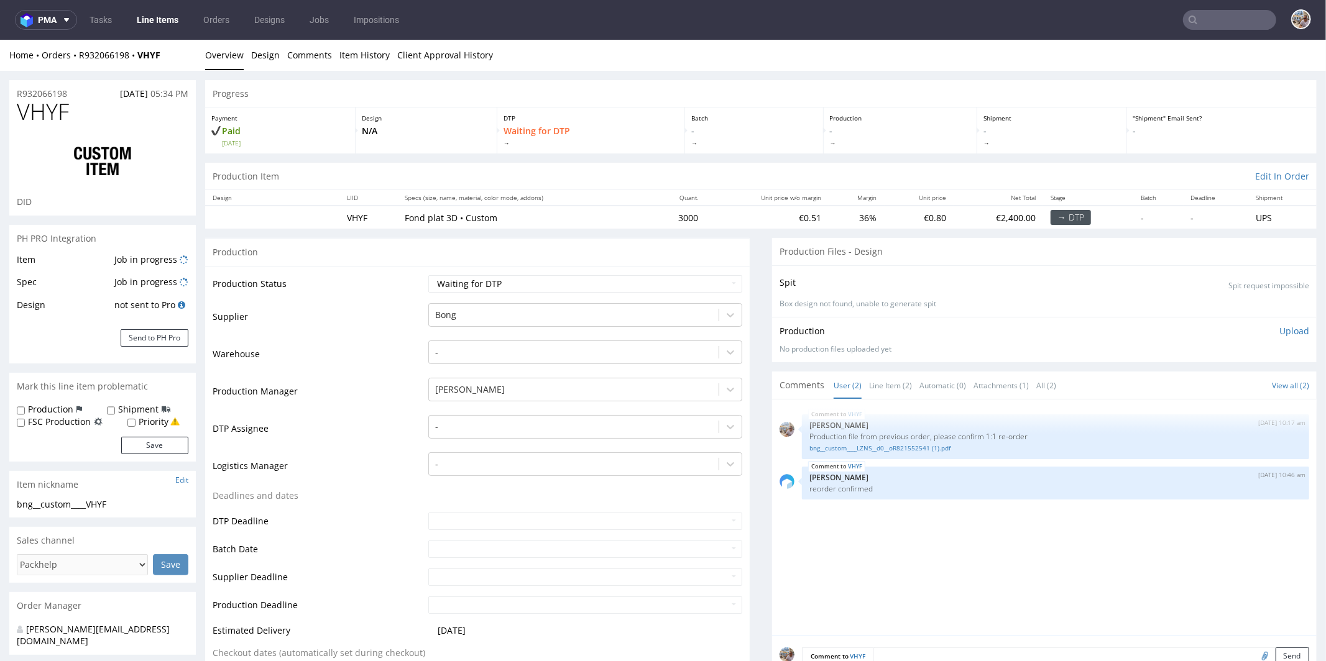
click at [1226, 28] on input "text" at bounding box center [1229, 20] width 93 height 20
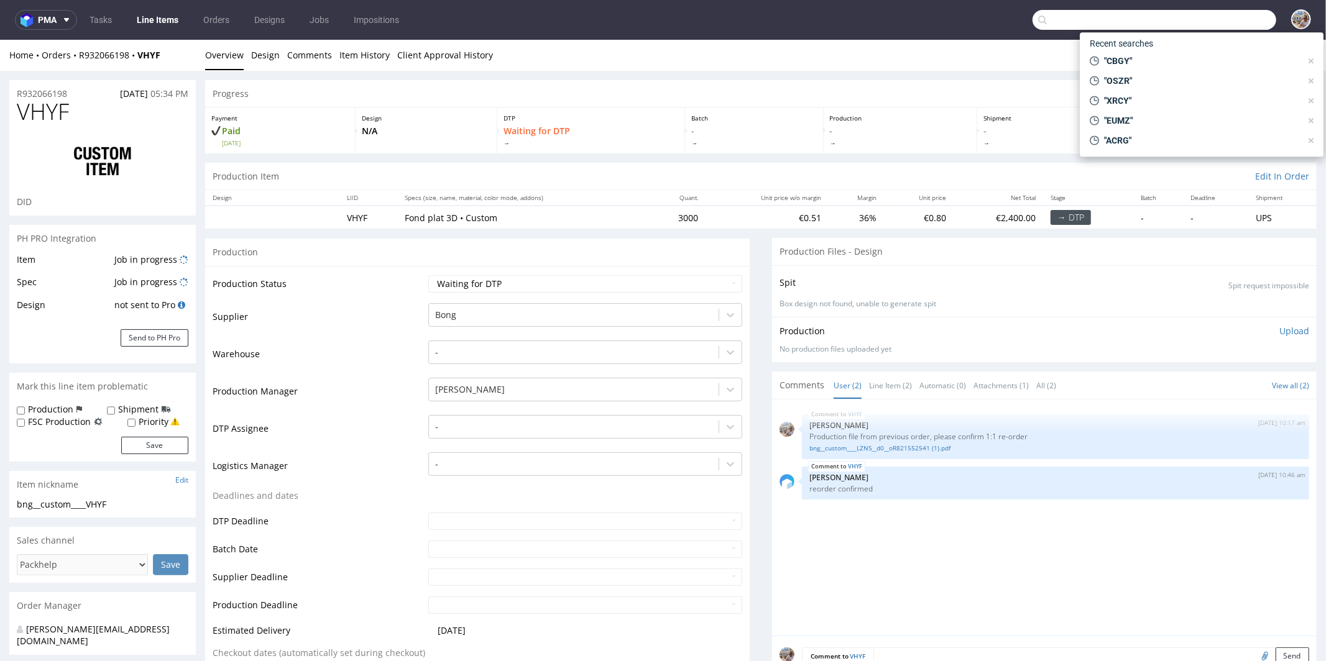
paste input "ESJL"
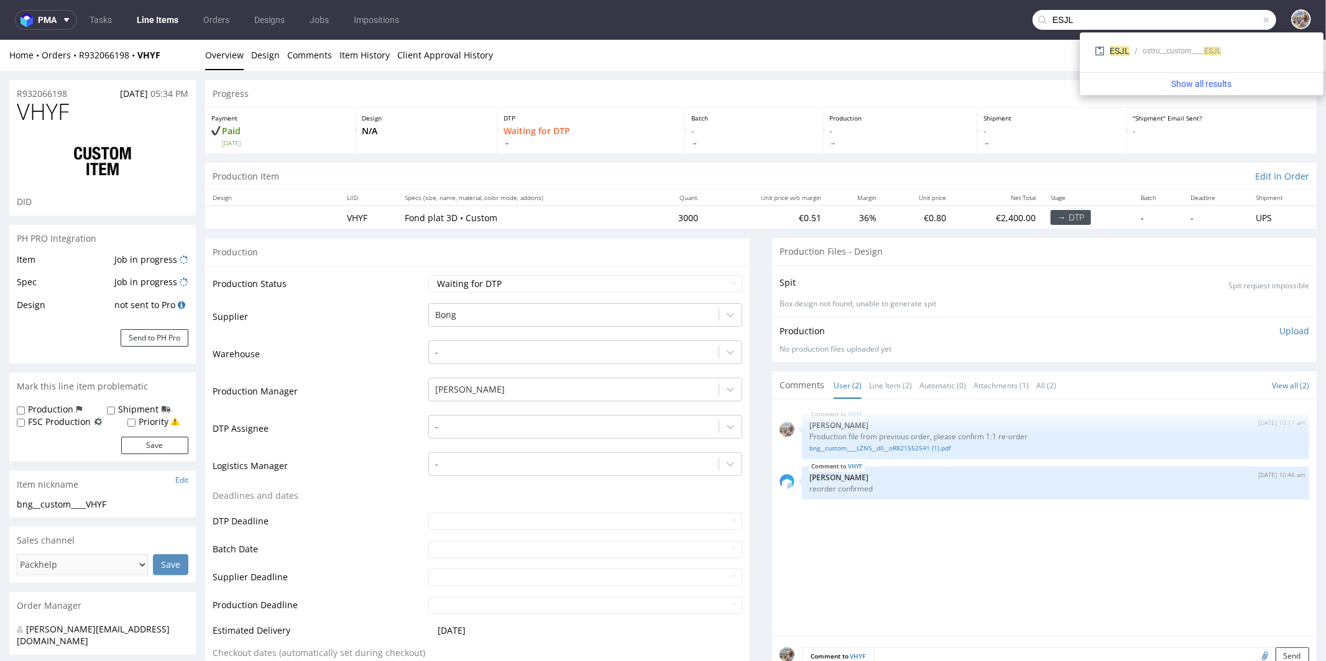
type input "ESJL"
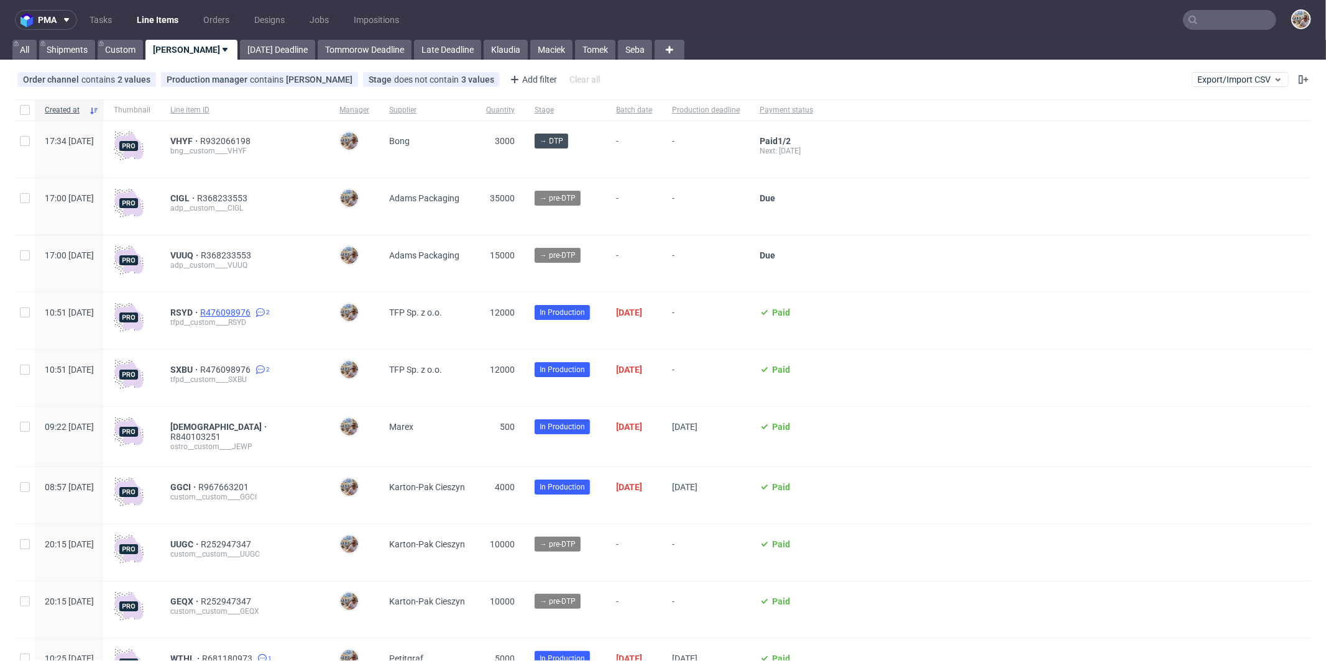
click at [253, 311] on span "R476098976" at bounding box center [226, 313] width 53 height 10
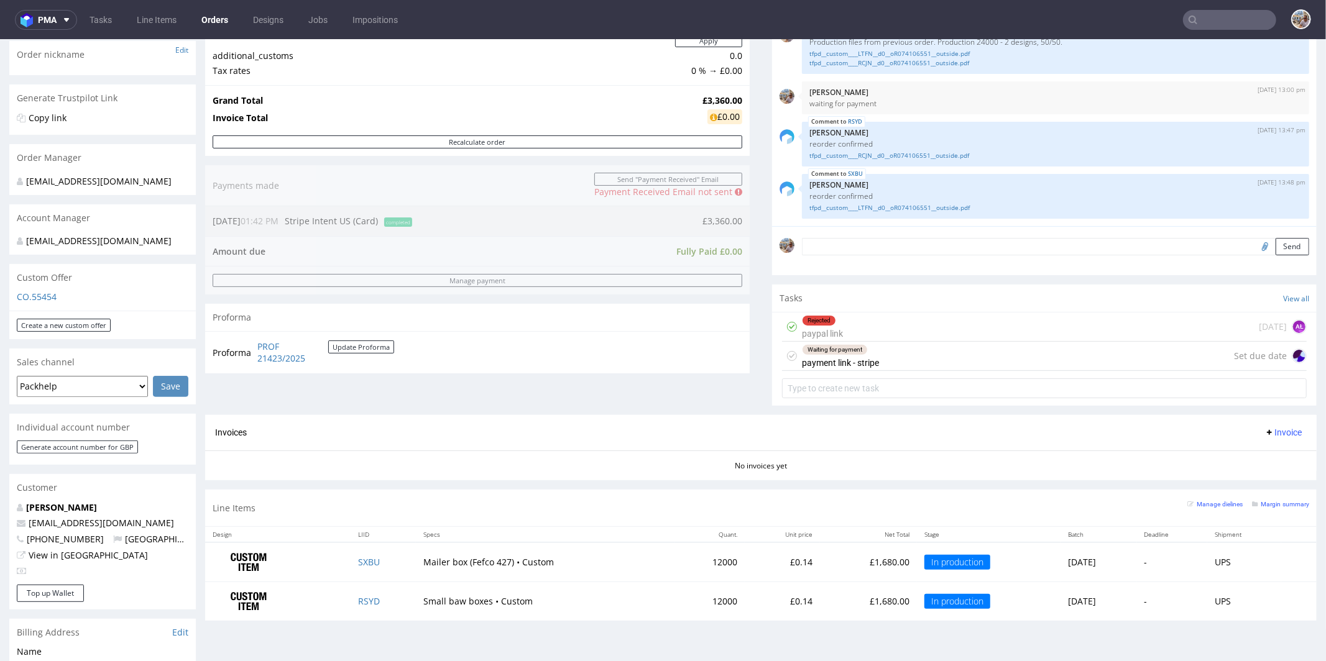
scroll to position [429, 0]
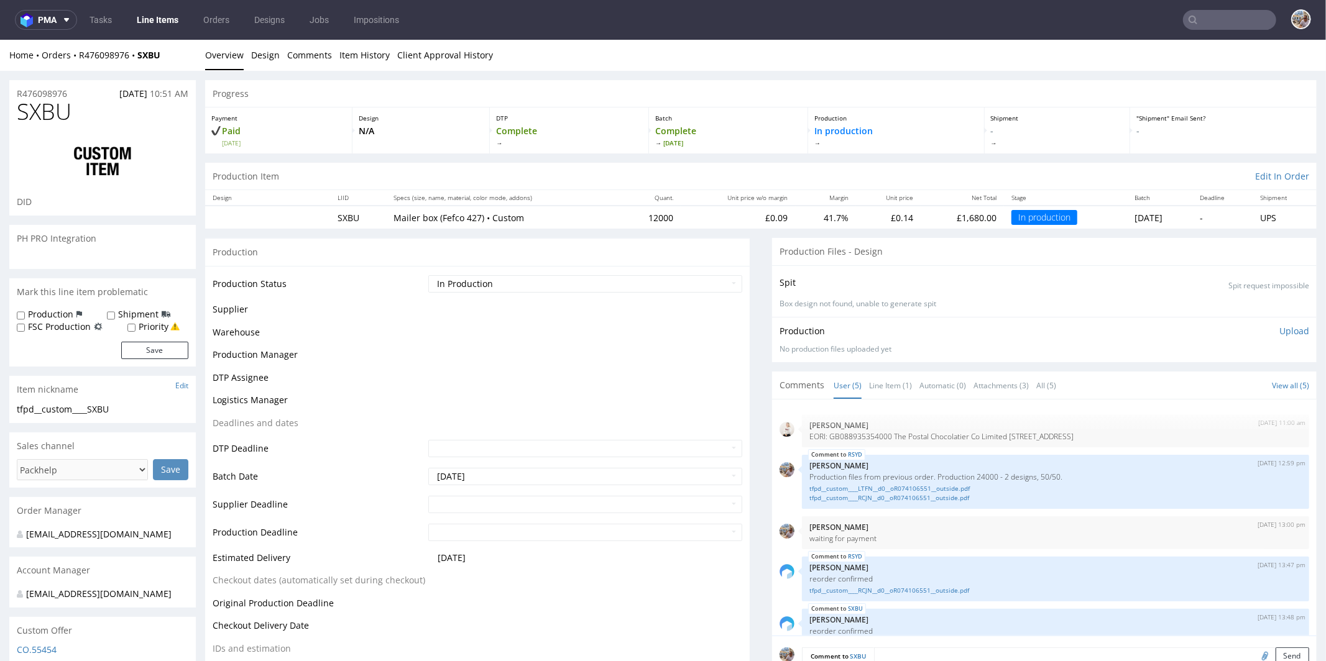
scroll to position [25, 0]
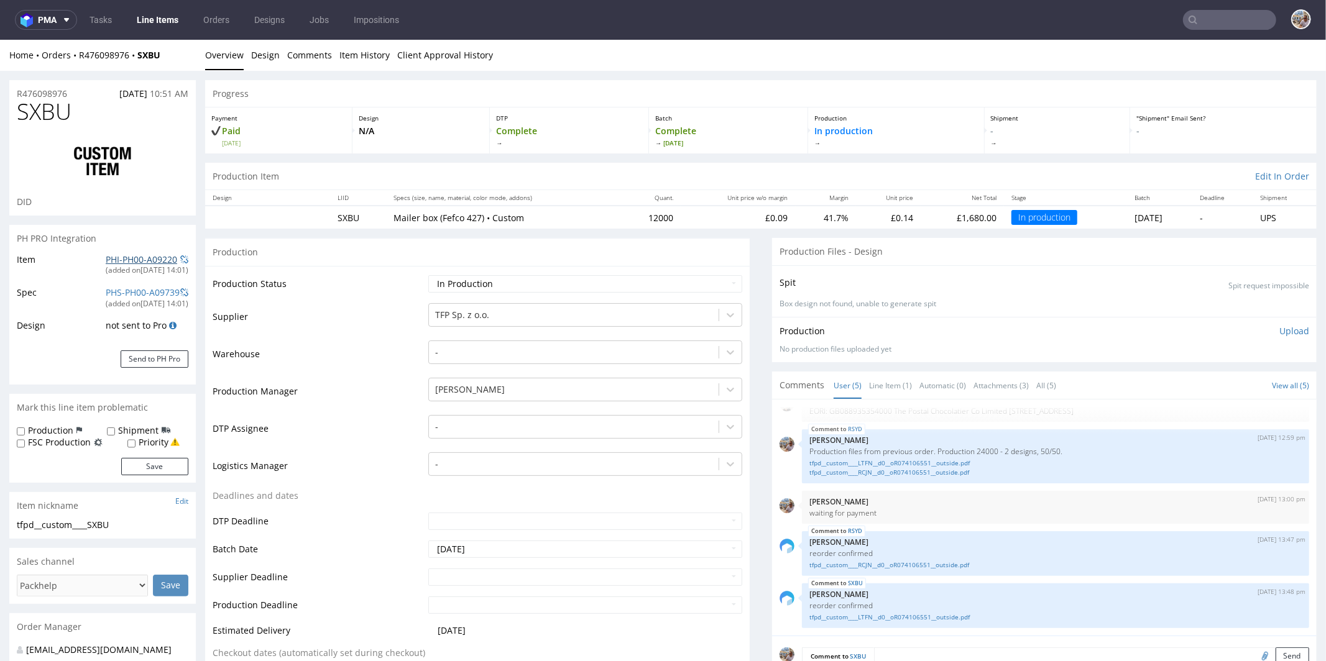
click at [152, 260] on link "PHI-PH00-A09220" at bounding box center [141, 259] width 71 height 12
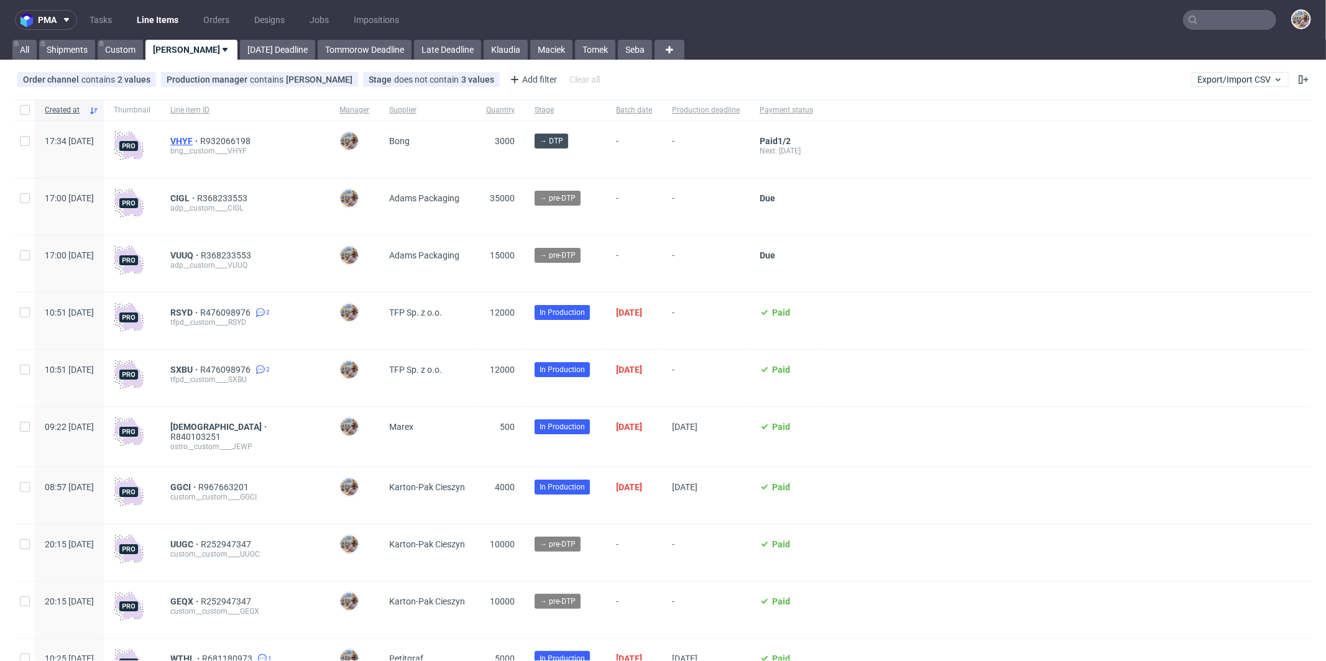
click at [200, 138] on span "VHYF" at bounding box center [185, 141] width 30 height 10
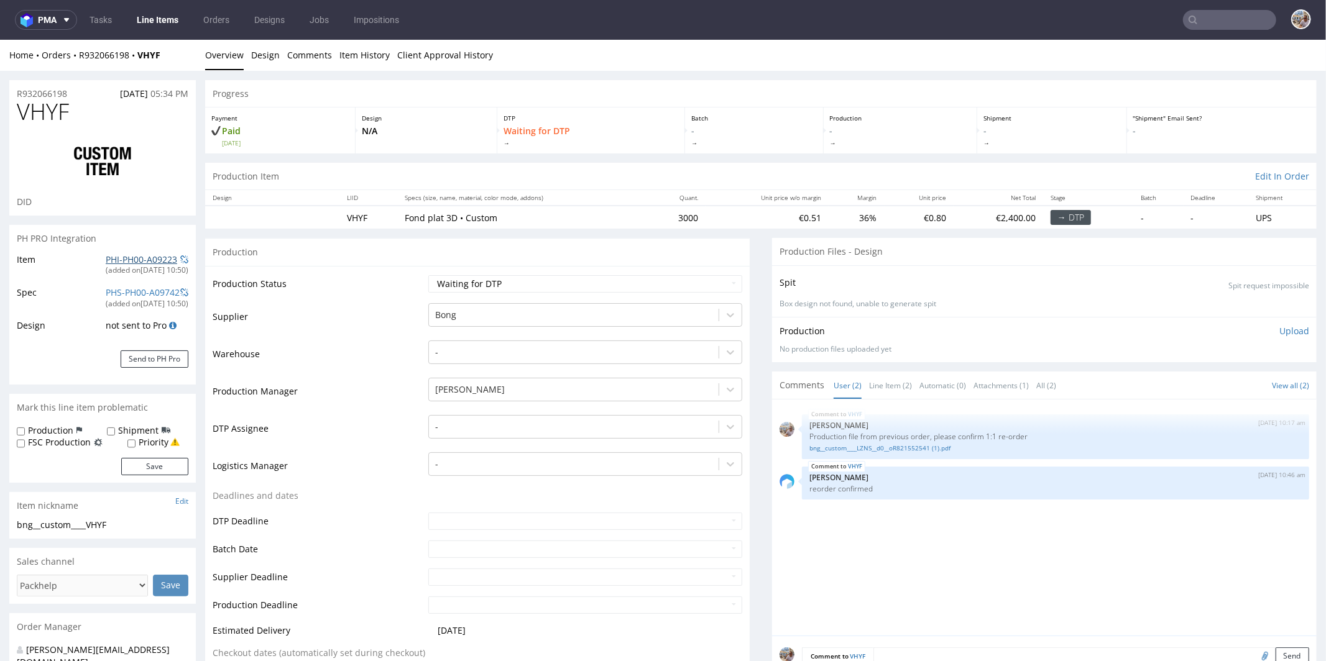
click at [152, 258] on link "PHI-PH00-A09223" at bounding box center [141, 259] width 71 height 12
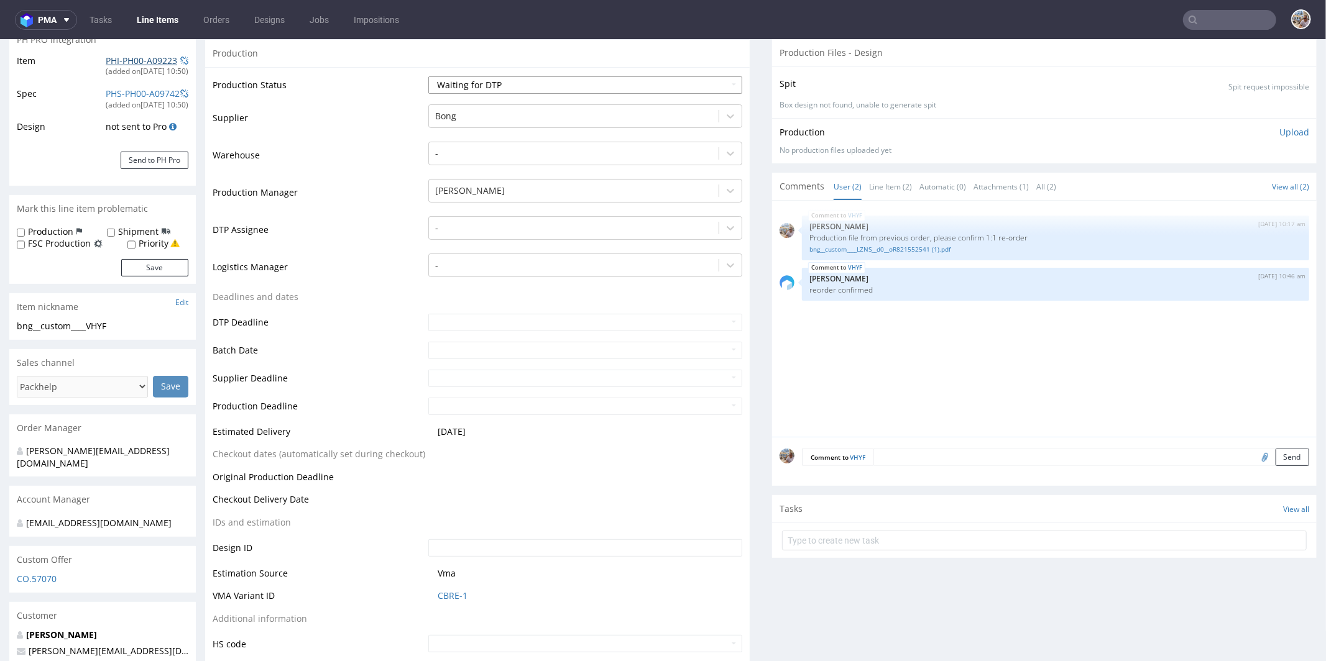
scroll to position [449, 0]
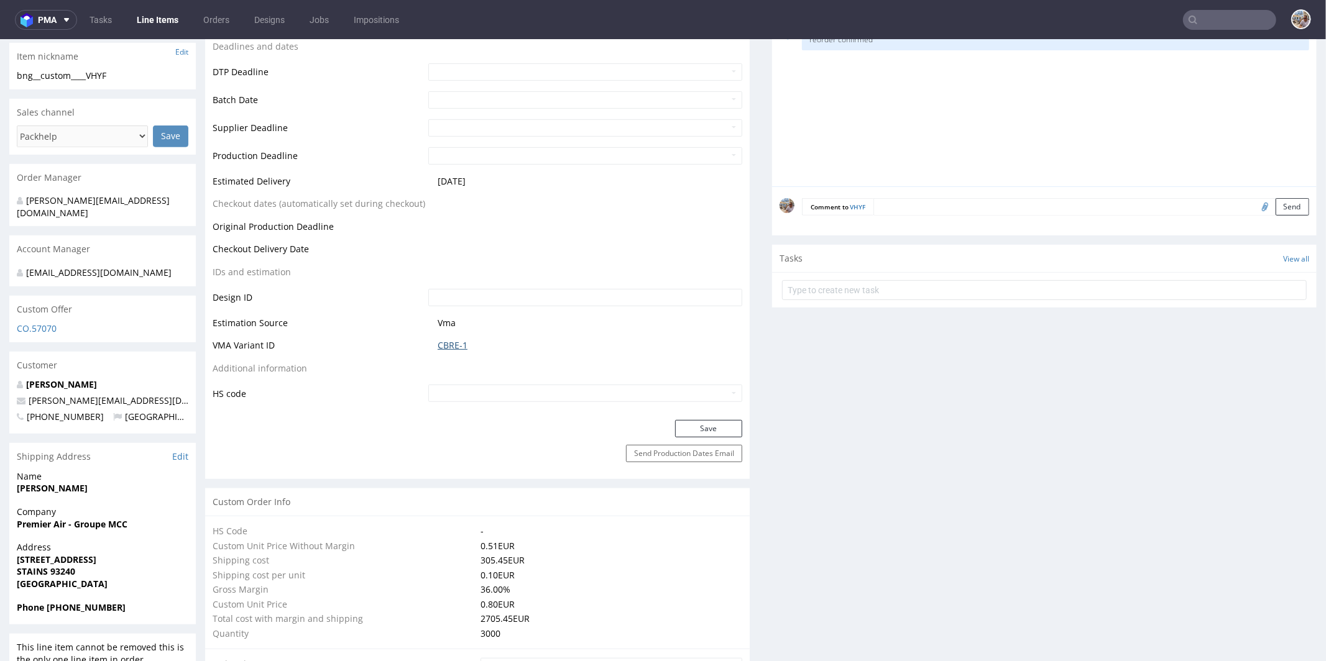
click at [442, 347] on link "CBRE-1" at bounding box center [452, 345] width 30 height 12
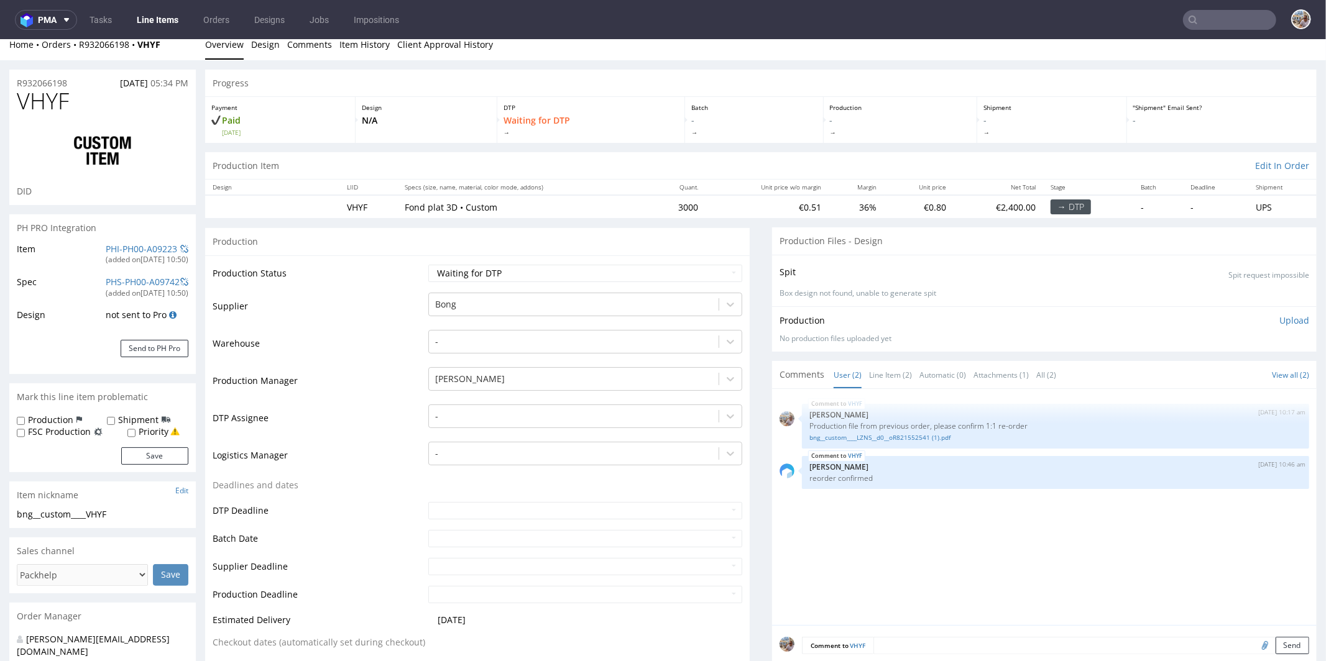
scroll to position [9, 0]
drag, startPoint x: 698, startPoint y: 208, endPoint x: 666, endPoint y: 206, distance: 32.3
click at [666, 206] on tr "VHYF Fond plat 3D • Custom 3000 €0.51 36% €0.80 €2,400.00 → DTP - - UPS" at bounding box center [760, 207] width 1111 height 23
copy td "3000"
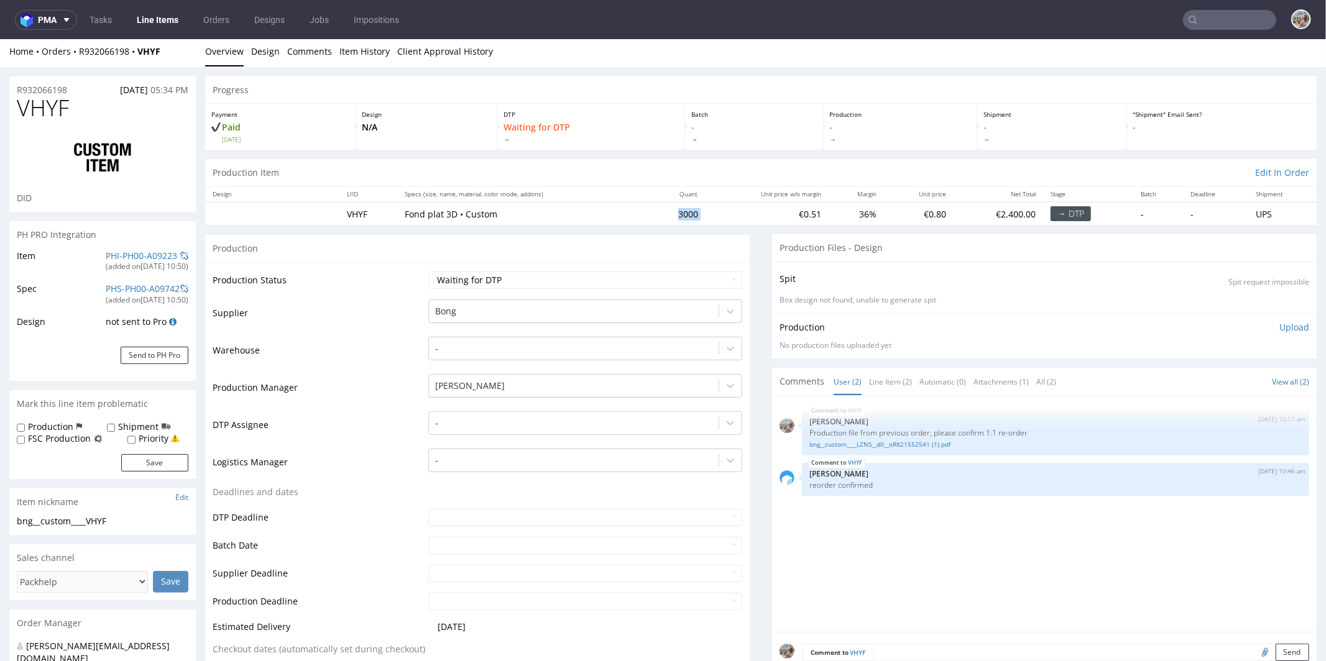
scroll to position [0, 0]
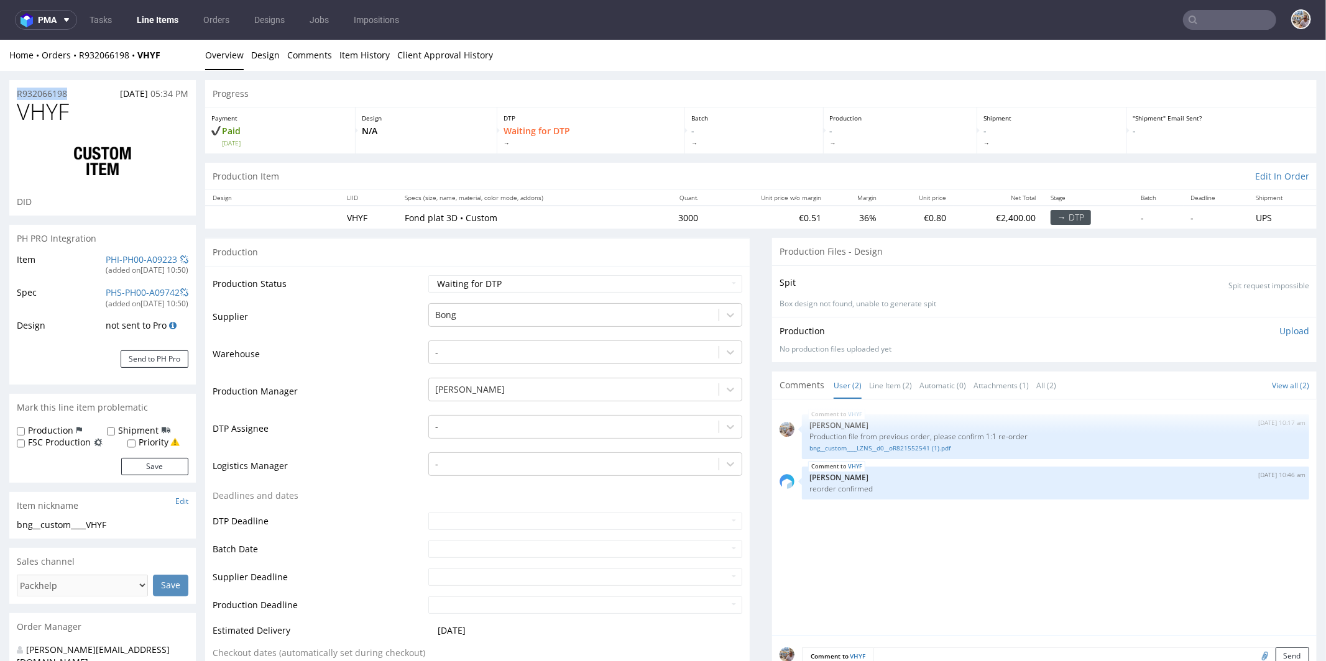
drag, startPoint x: 77, startPoint y: 94, endPoint x: 2, endPoint y: 91, distance: 75.3
copy p "R932066198"
drag, startPoint x: 67, startPoint y: 116, endPoint x: 15, endPoint y: 109, distance: 52.6
click at [15, 109] on div "VHYF DID" at bounding box center [102, 157] width 186 height 116
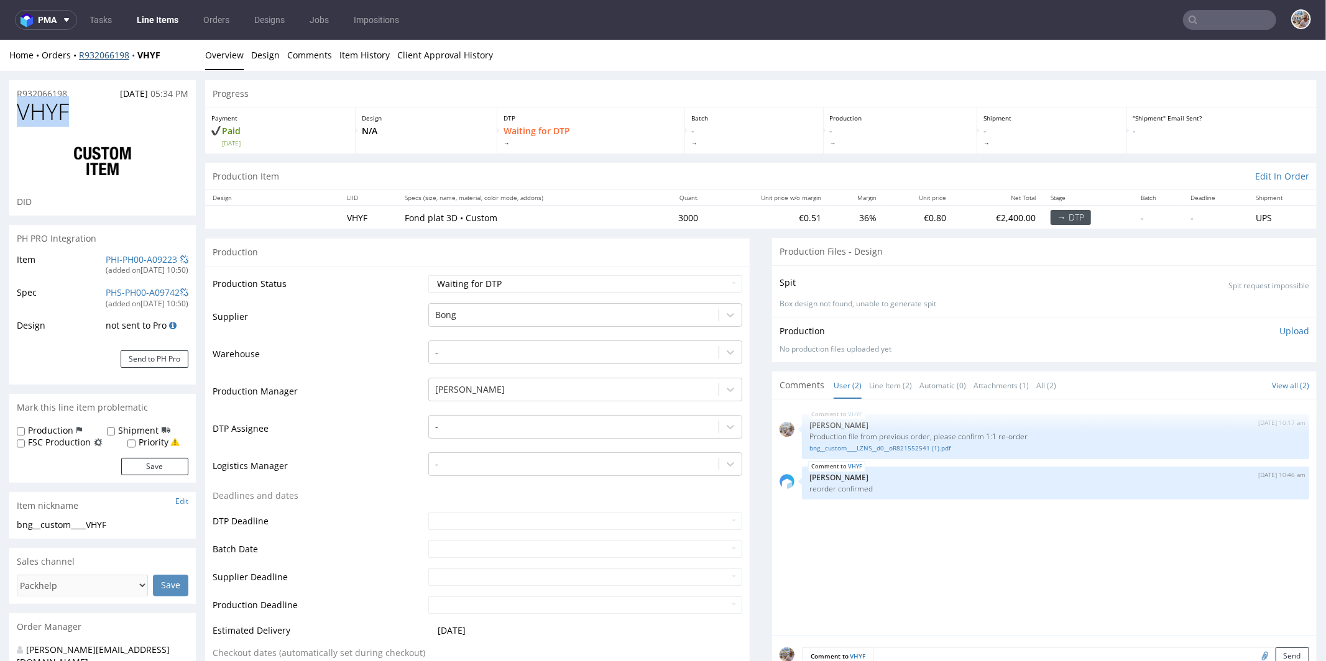
copy span "VHYF"
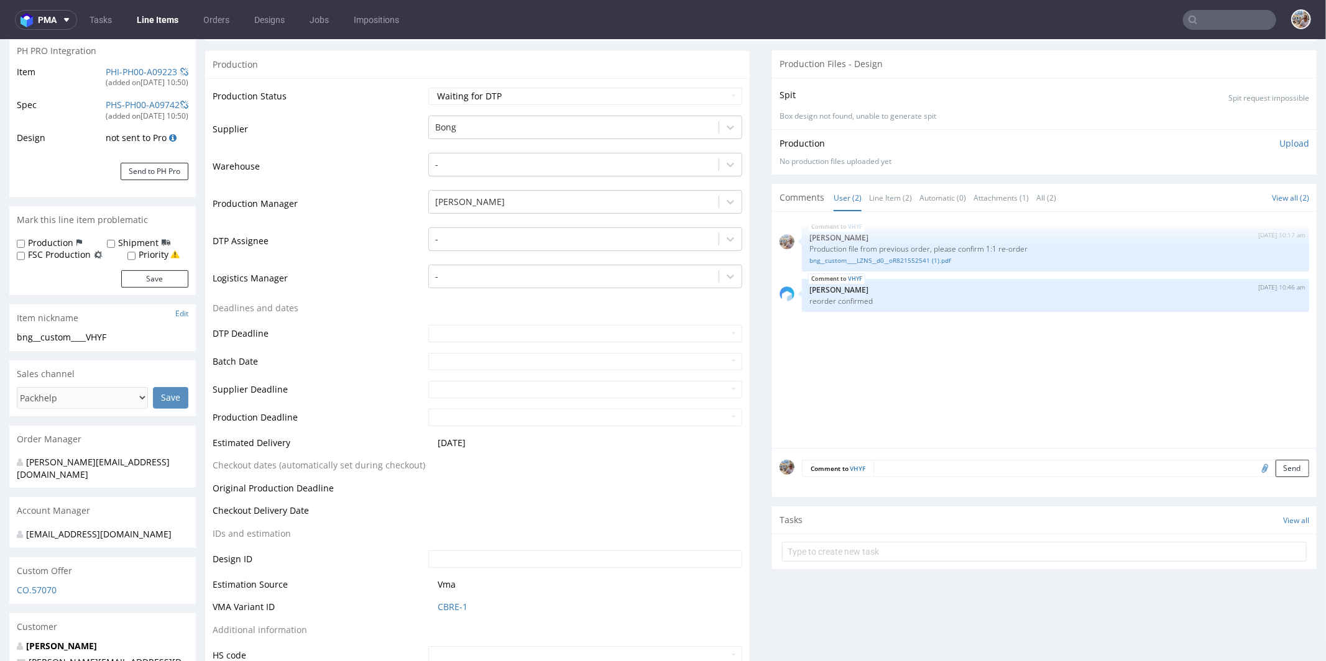
scroll to position [436, 0]
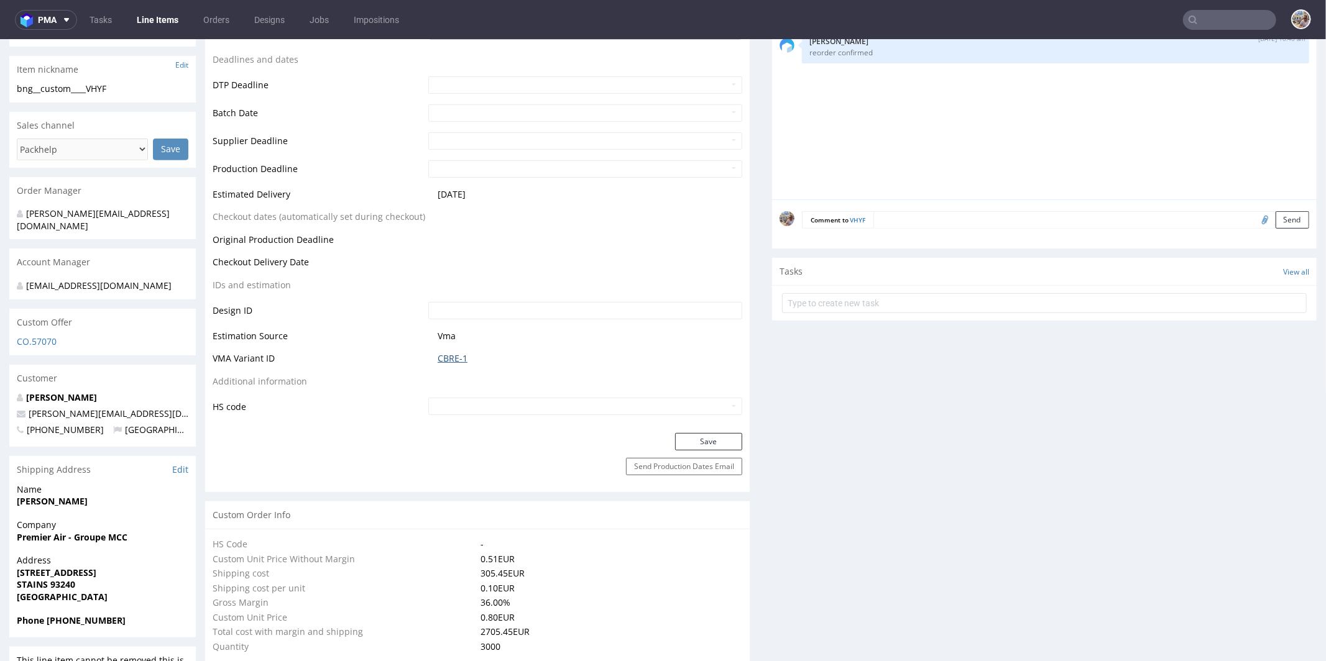
click at [460, 354] on link "CBRE-1" at bounding box center [452, 358] width 30 height 12
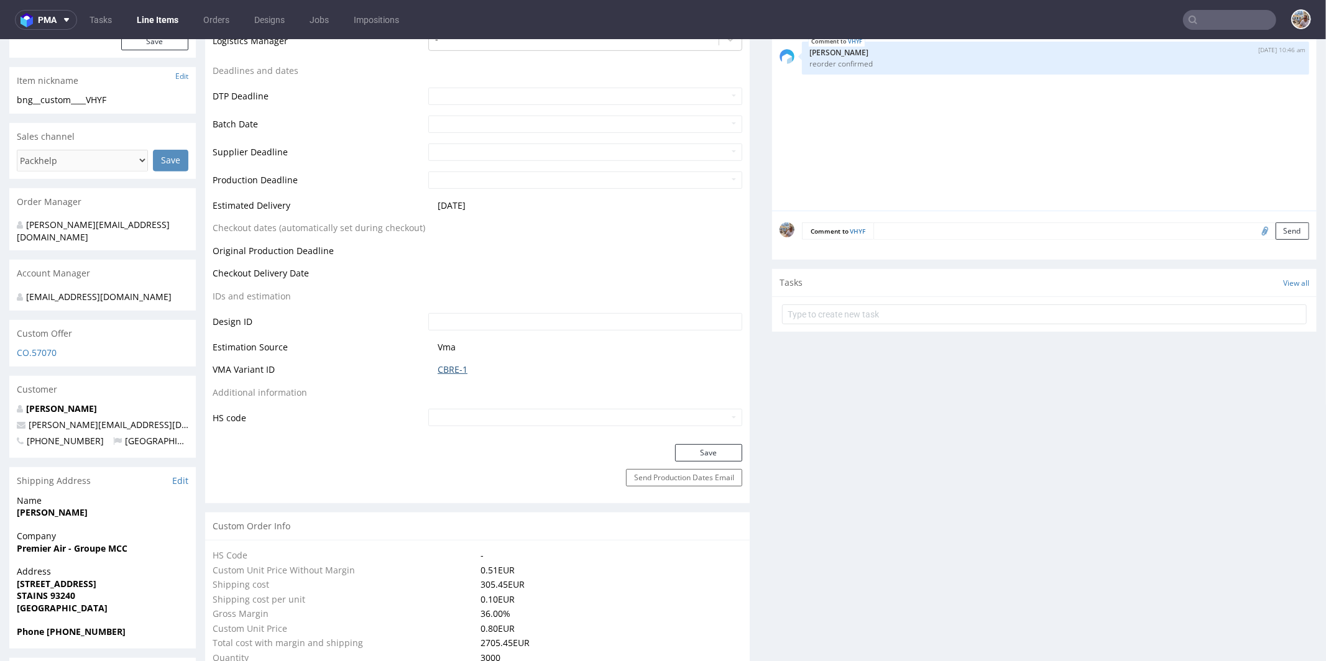
scroll to position [0, 0]
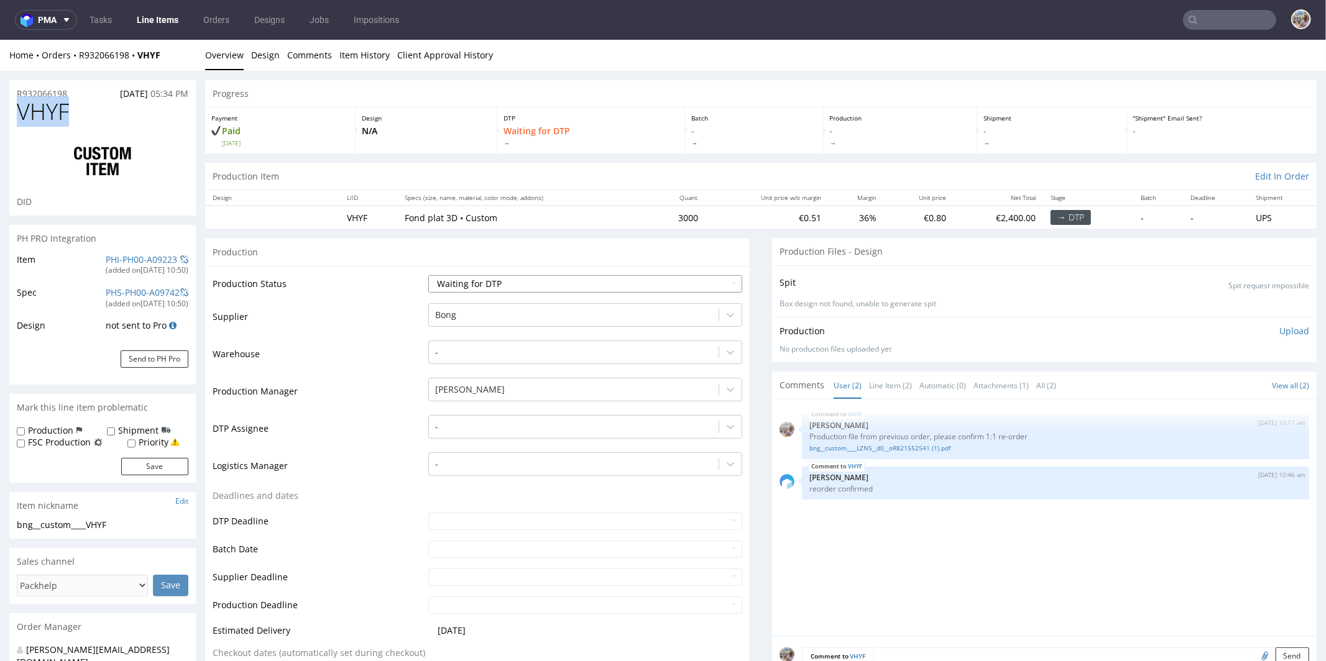
click at [479, 282] on select "Waiting for Artwork Waiting for Diecut Waiting for Mockup Waiting for DTP Waiti…" at bounding box center [585, 283] width 314 height 17
select select "production_in_process"
click at [428, 275] on select "Waiting for Artwork Waiting for Diecut Waiting for Mockup Waiting for DTP Waiti…" at bounding box center [585, 283] width 314 height 17
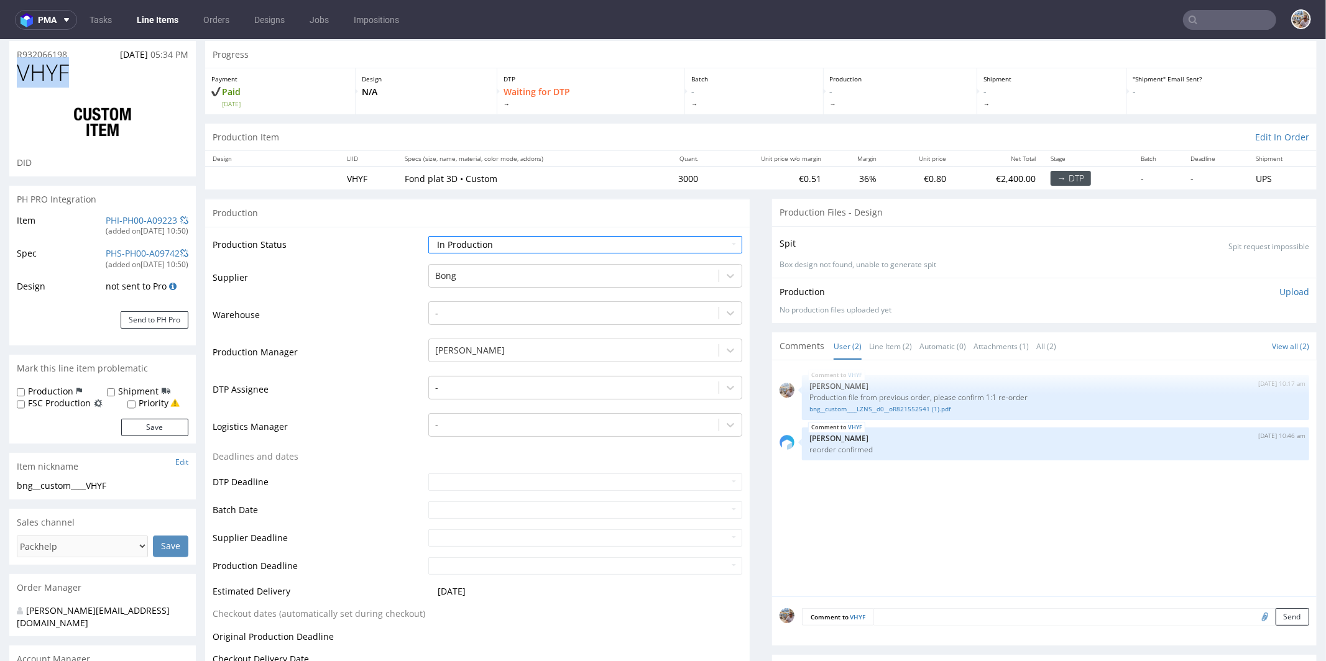
scroll to position [131, 0]
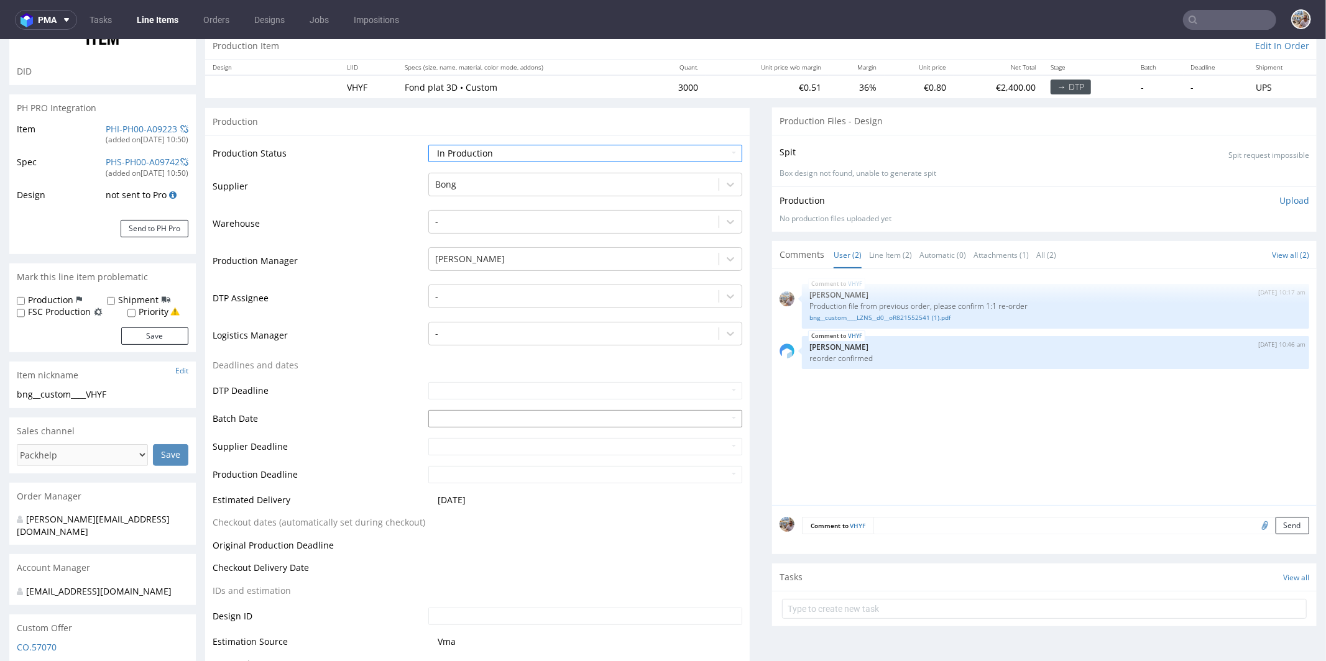
click at [431, 421] on input "text" at bounding box center [585, 418] width 314 height 17
click at [476, 328] on td "7" at bounding box center [474, 323] width 19 height 19
type input "2025-10-07"
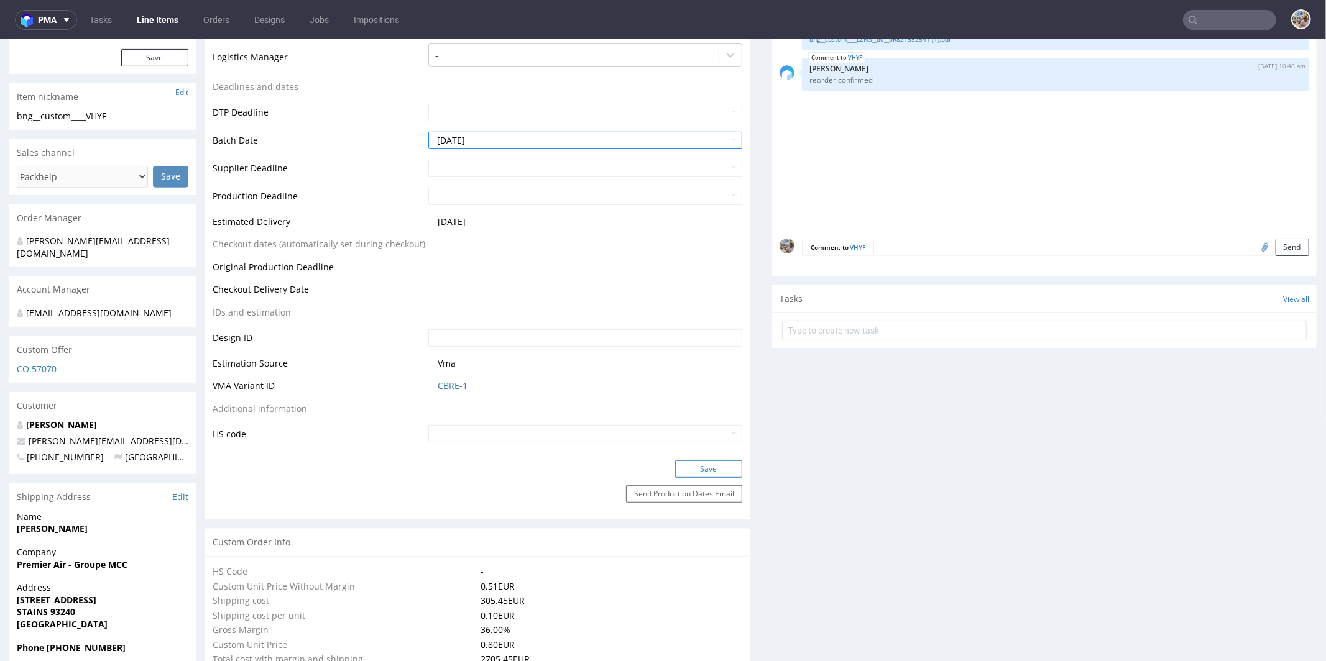
scroll to position [410, 0]
click at [684, 470] on button "Save" at bounding box center [708, 467] width 67 height 17
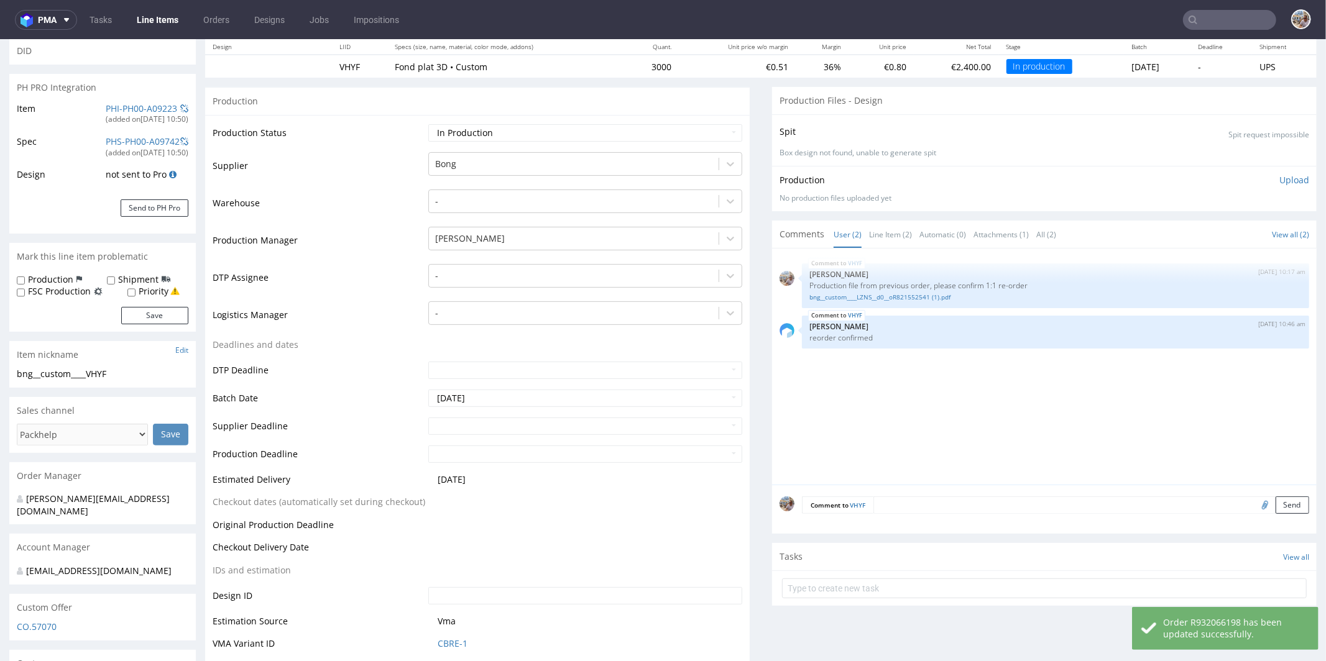
scroll to position [0, 0]
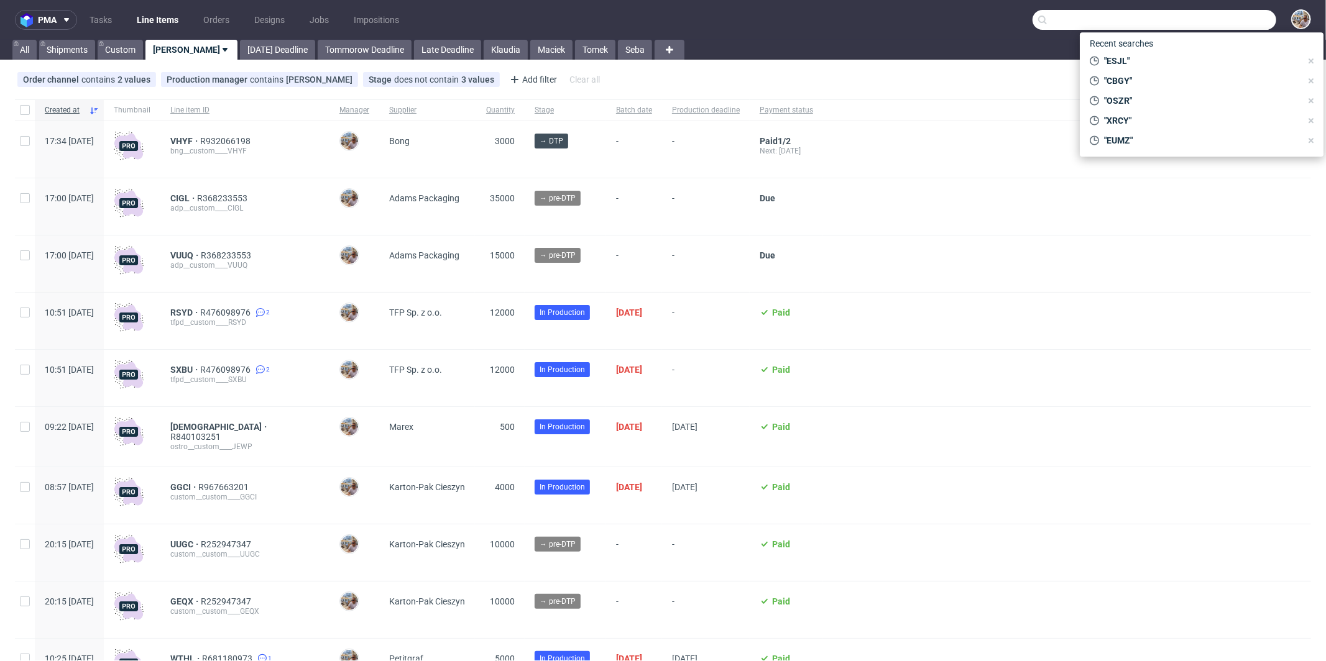
click at [1222, 21] on input "text" at bounding box center [1154, 20] width 244 height 20
paste input "XRCY"
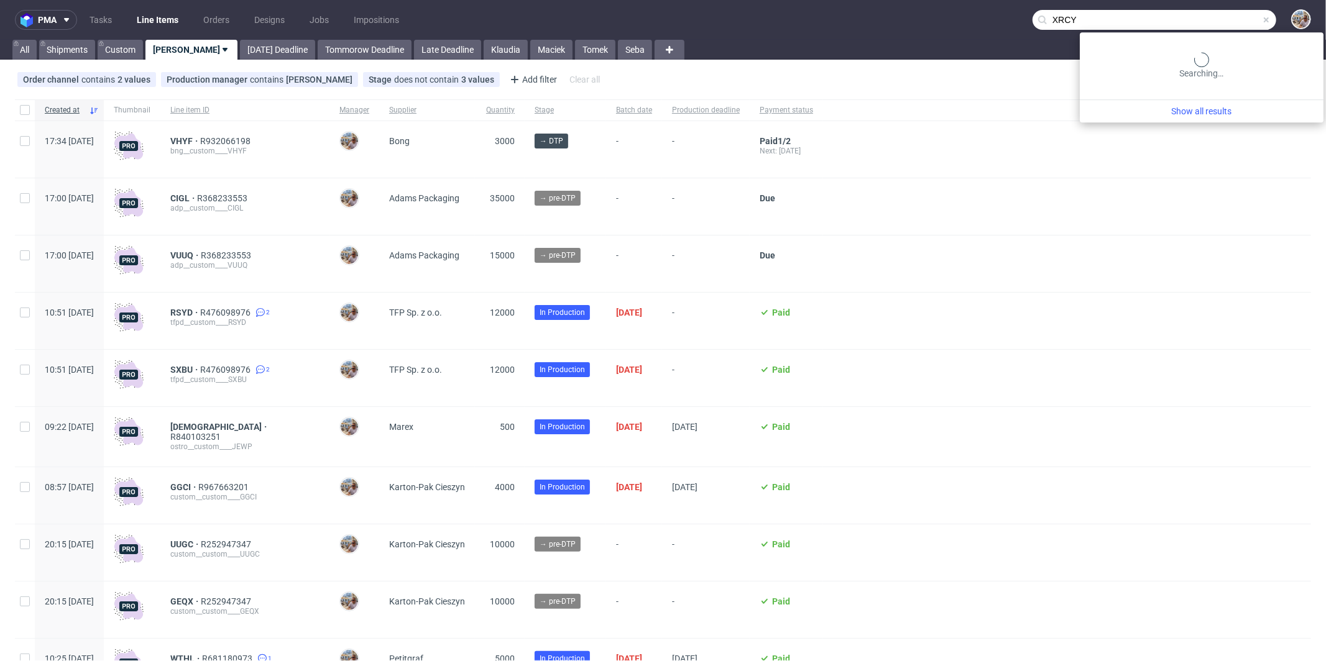
type input "XRCY"
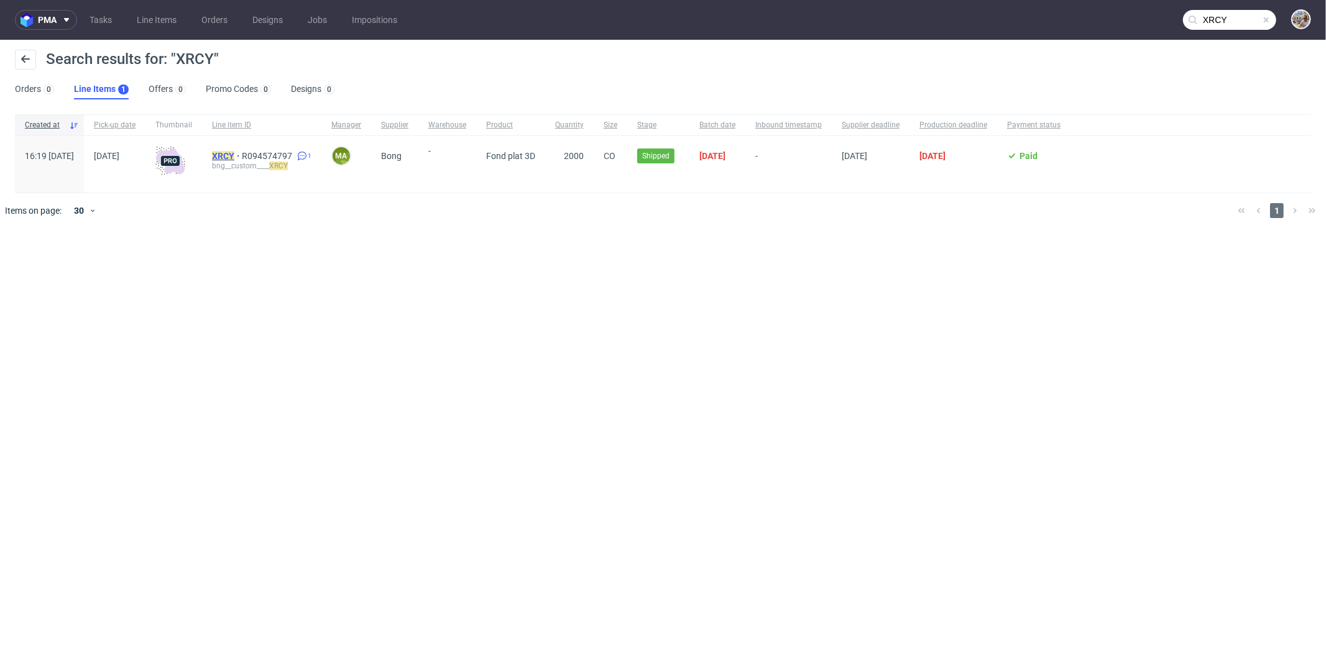
click at [234, 152] on mark "XRCY" at bounding box center [223, 156] width 22 height 10
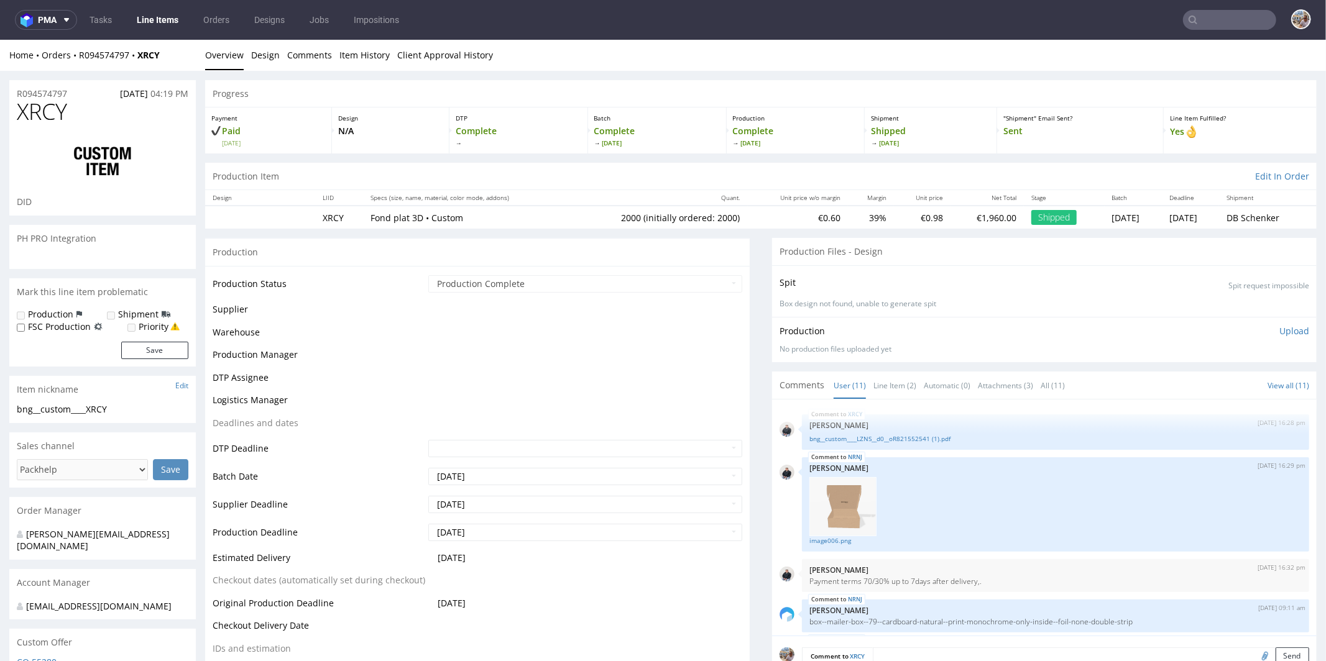
scroll to position [308, 0]
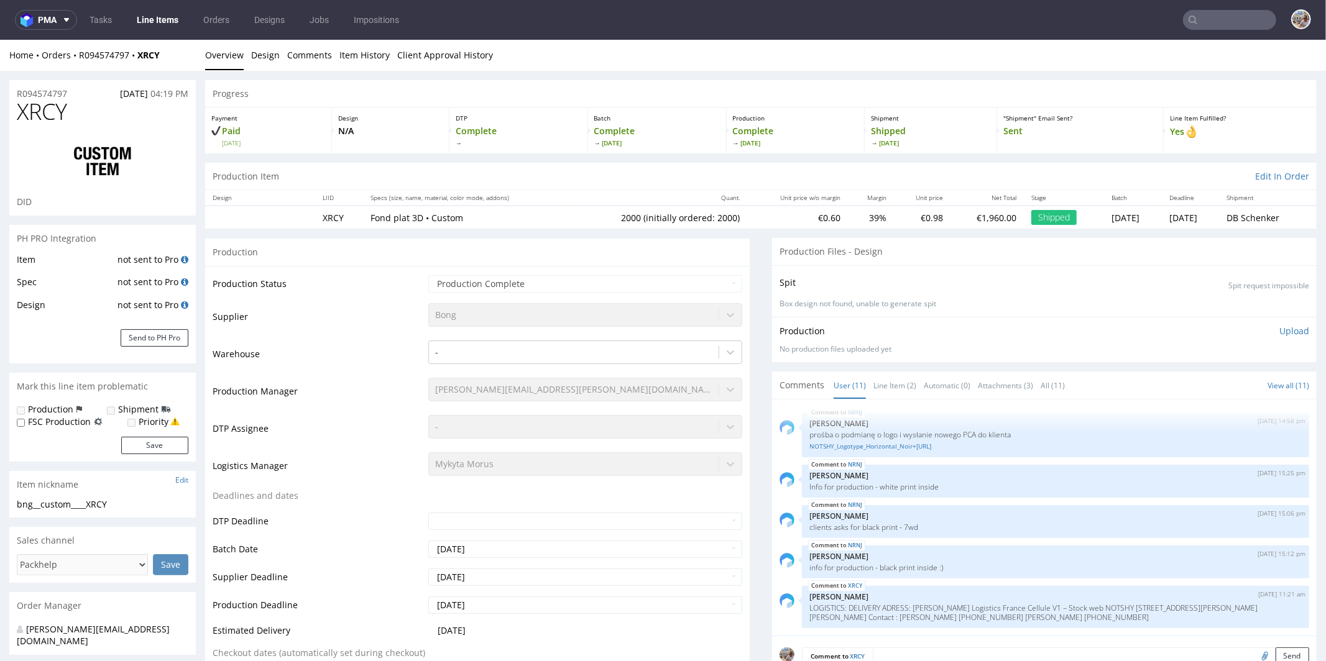
select select "in_progress"
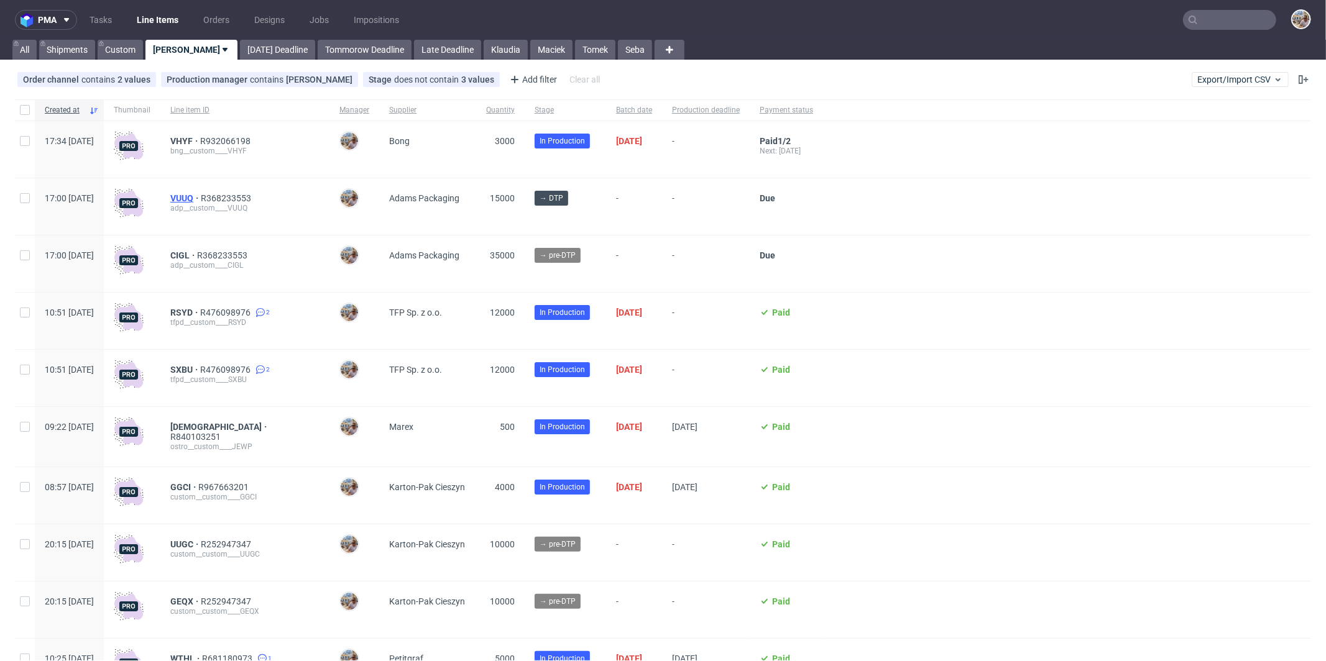
click at [201, 198] on span "VUUQ" at bounding box center [185, 198] width 30 height 10
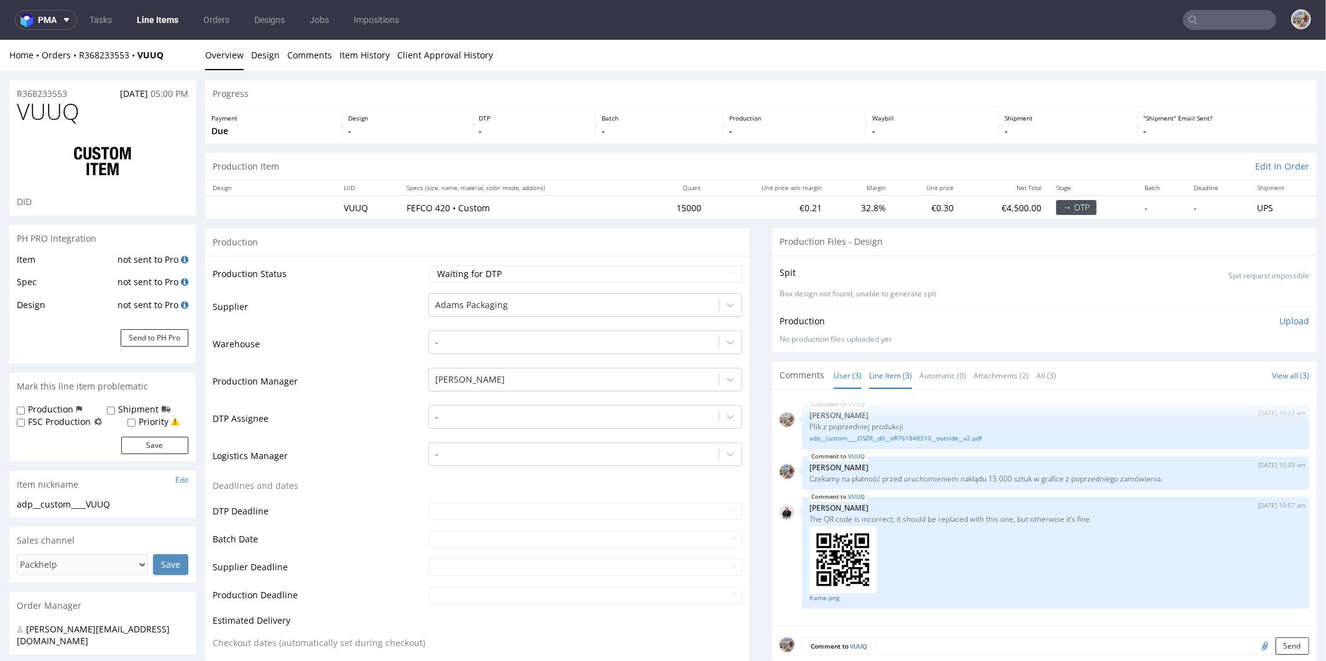
click at [887, 368] on link "Line Item (3)" at bounding box center [890, 375] width 43 height 27
click at [873, 433] on link "adp__custom____OSZR__d0__oR761848310__outside__v2.pdf" at bounding box center [1055, 437] width 492 height 9
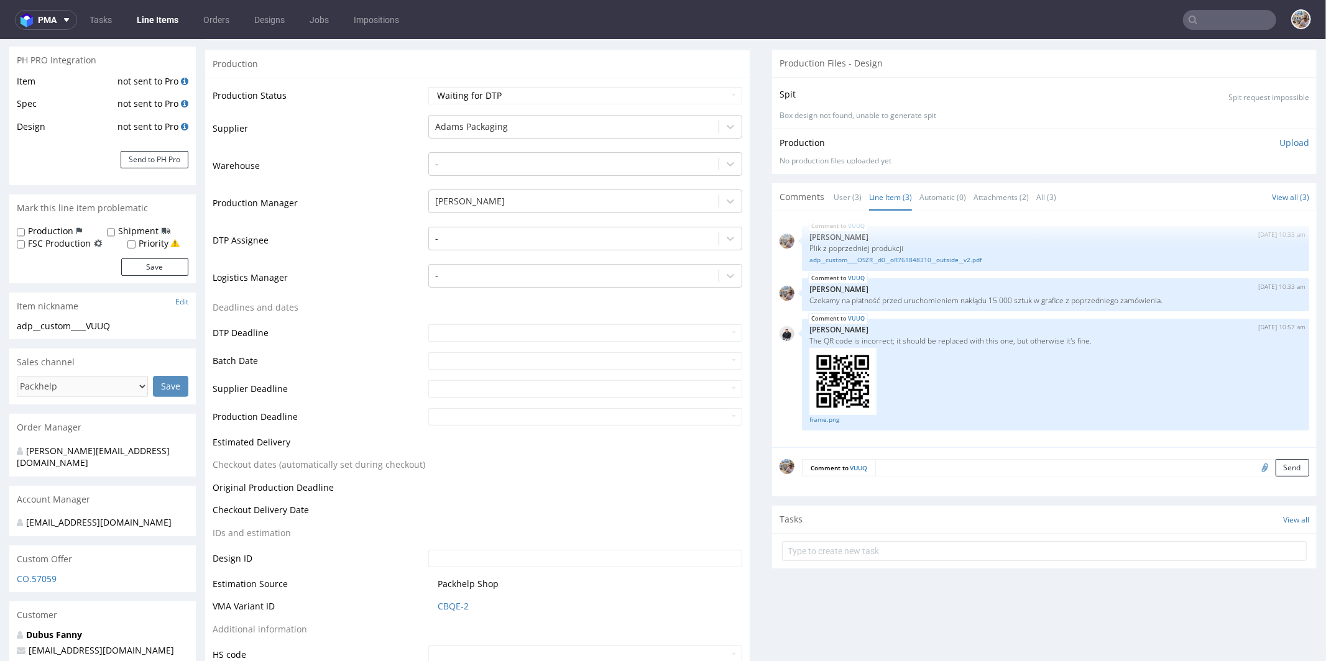
scroll to position [446, 0]
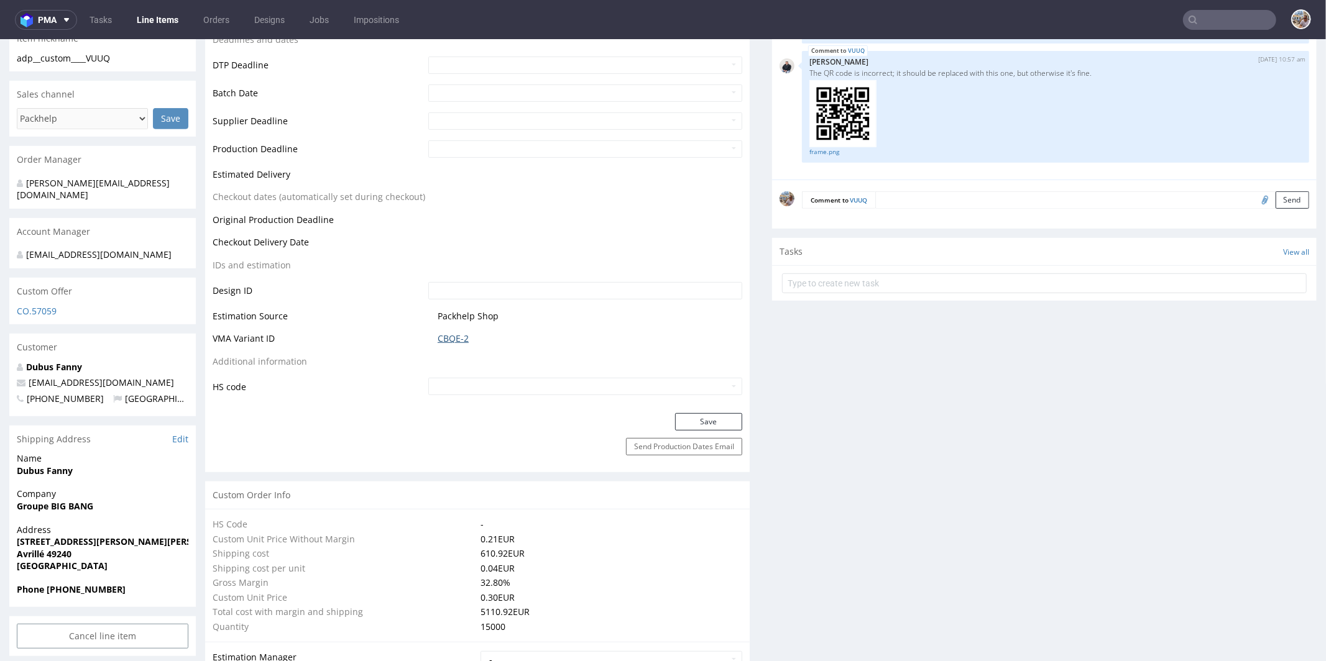
click at [464, 336] on link "CBQE-2" at bounding box center [452, 338] width 31 height 12
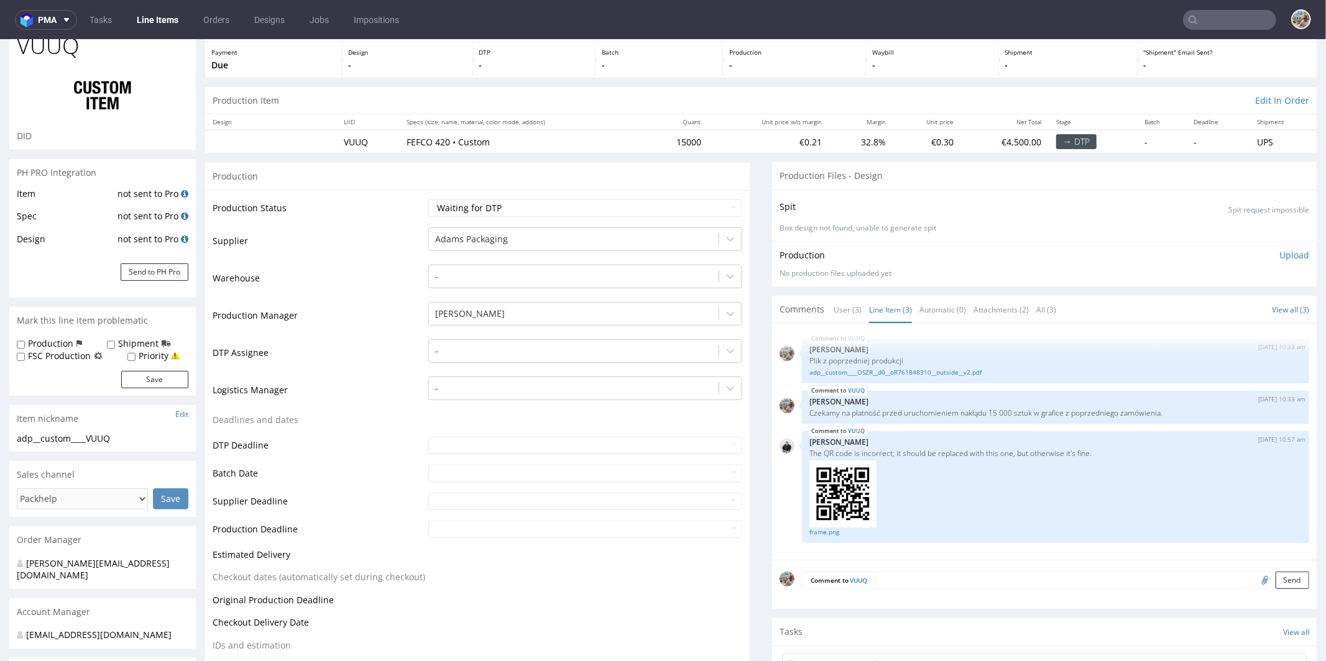
scroll to position [0, 0]
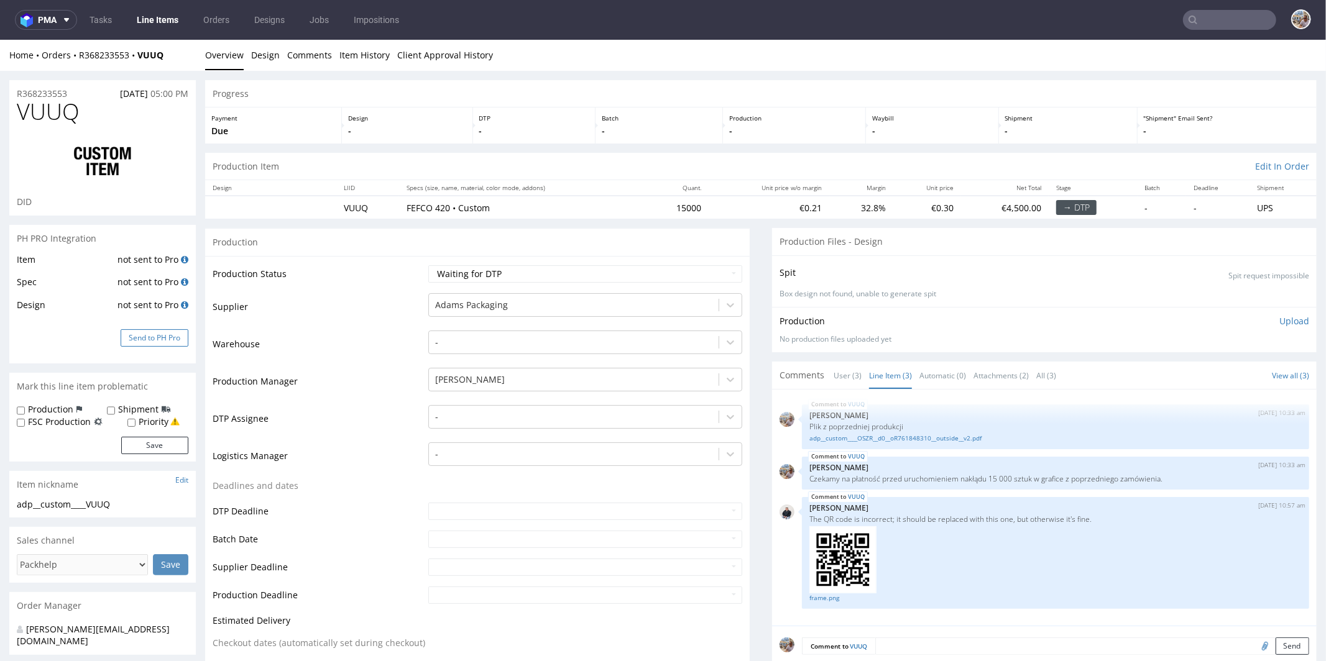
click at [157, 335] on button "Send to PH Pro" at bounding box center [155, 337] width 68 height 17
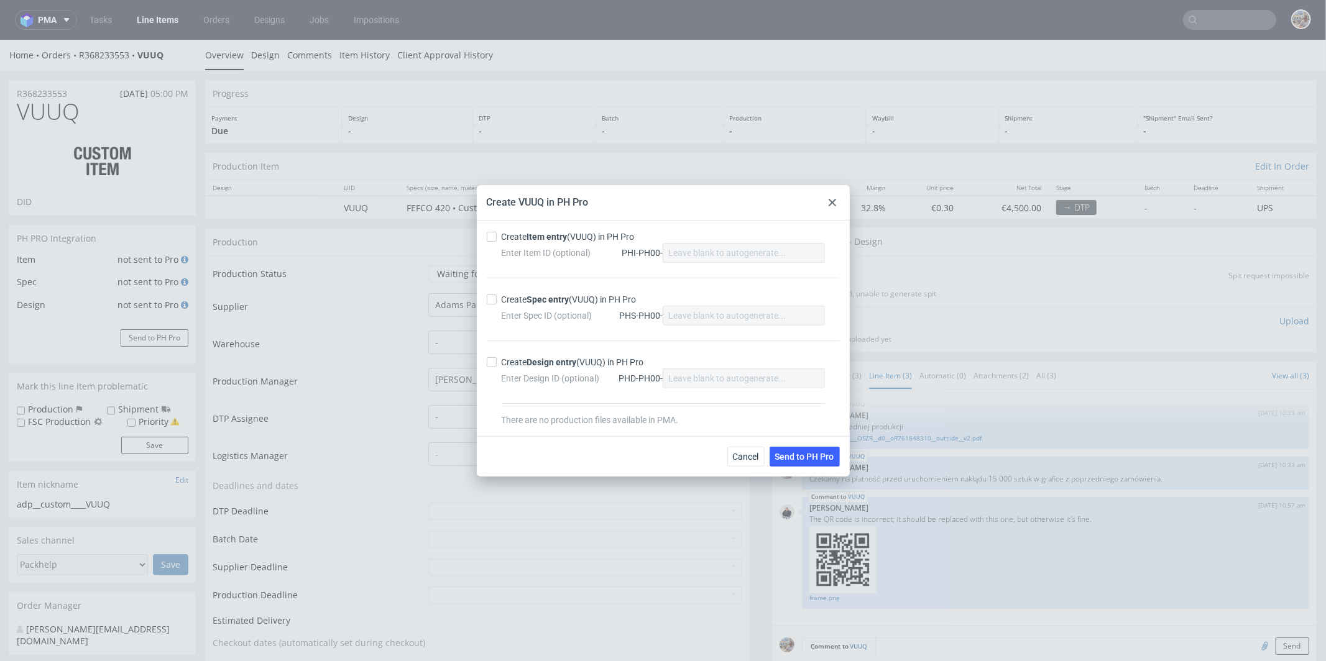
click at [535, 239] on strong "Item entry" at bounding box center [547, 237] width 40 height 10
click at [497, 239] on input "Create Item entry (VUUQ) in PH Pro" at bounding box center [492, 237] width 10 height 10
checkbox input "true"
click at [521, 292] on div "Create Spec entry (VUUQ) in PH Pro Enter Spec ID (optional) PHS-PH00-" at bounding box center [663, 309] width 353 height 63
click at [524, 301] on div "Create Spec entry (VUUQ) in PH Pro" at bounding box center [569, 299] width 135 height 12
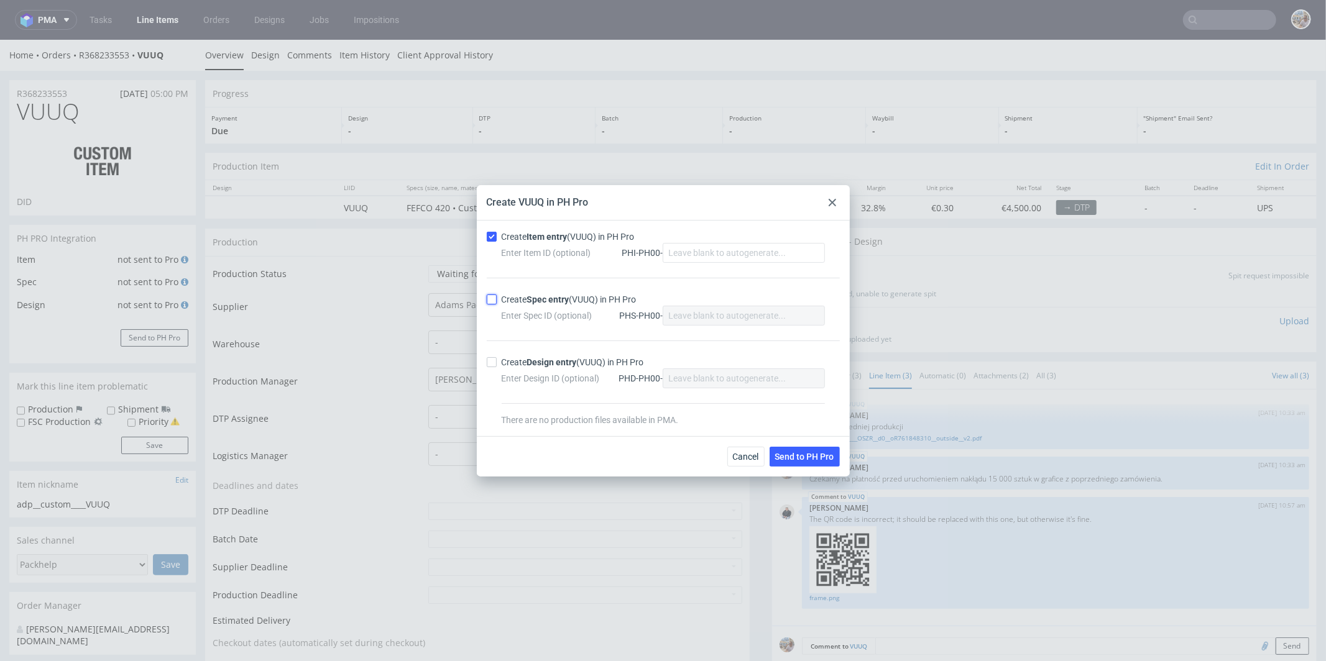
click at [497, 301] on input "Create Spec entry (VUUQ) in PH Pro" at bounding box center [492, 300] width 10 height 10
checkbox input "true"
click at [822, 461] on button "Send to PH Pro" at bounding box center [804, 457] width 70 height 20
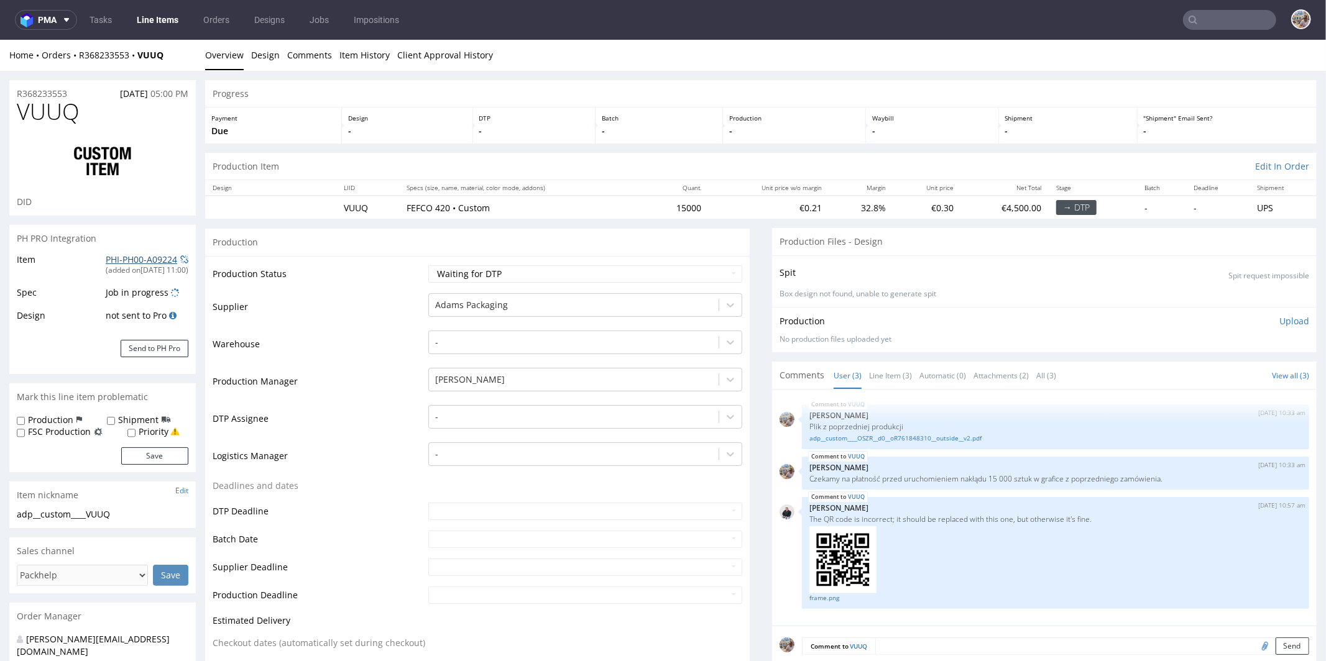
click at [108, 260] on link "PHI-PH00-A09224" at bounding box center [141, 259] width 71 height 12
click at [117, 114] on h1 "VUUQ" at bounding box center [103, 108] width 172 height 25
drag, startPoint x: 81, startPoint y: 112, endPoint x: 9, endPoint y: 112, distance: 72.7
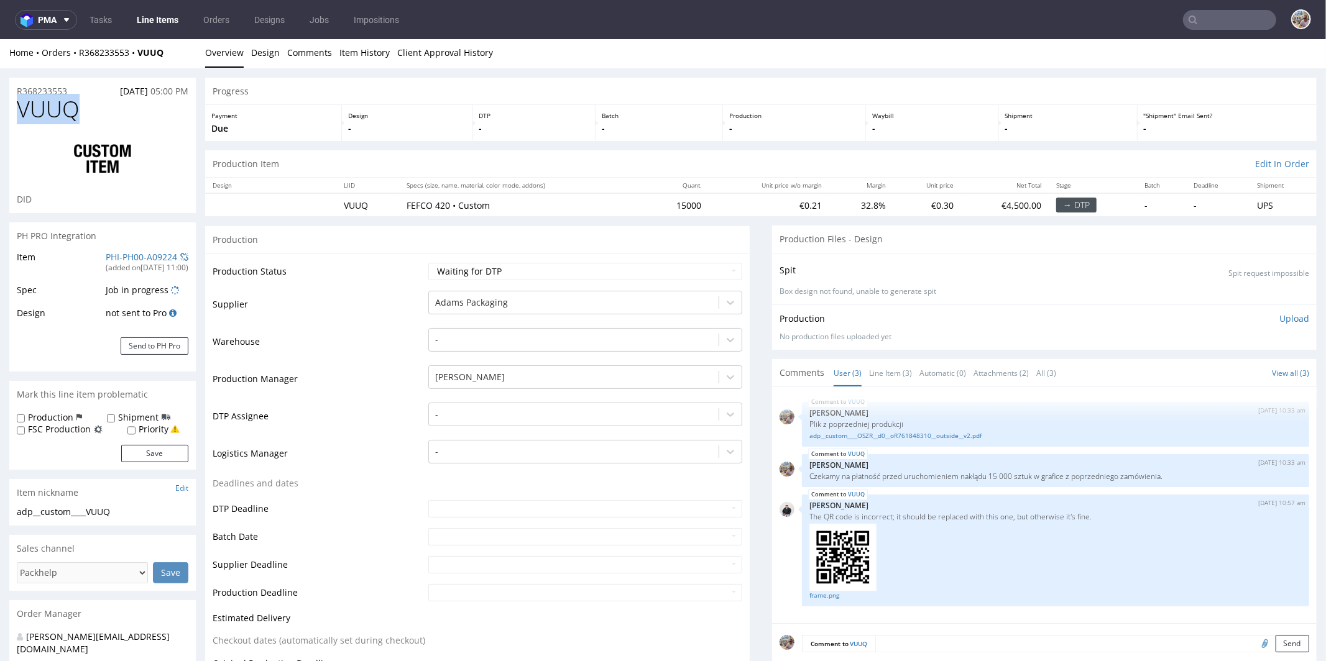
copy span "VUUQ"
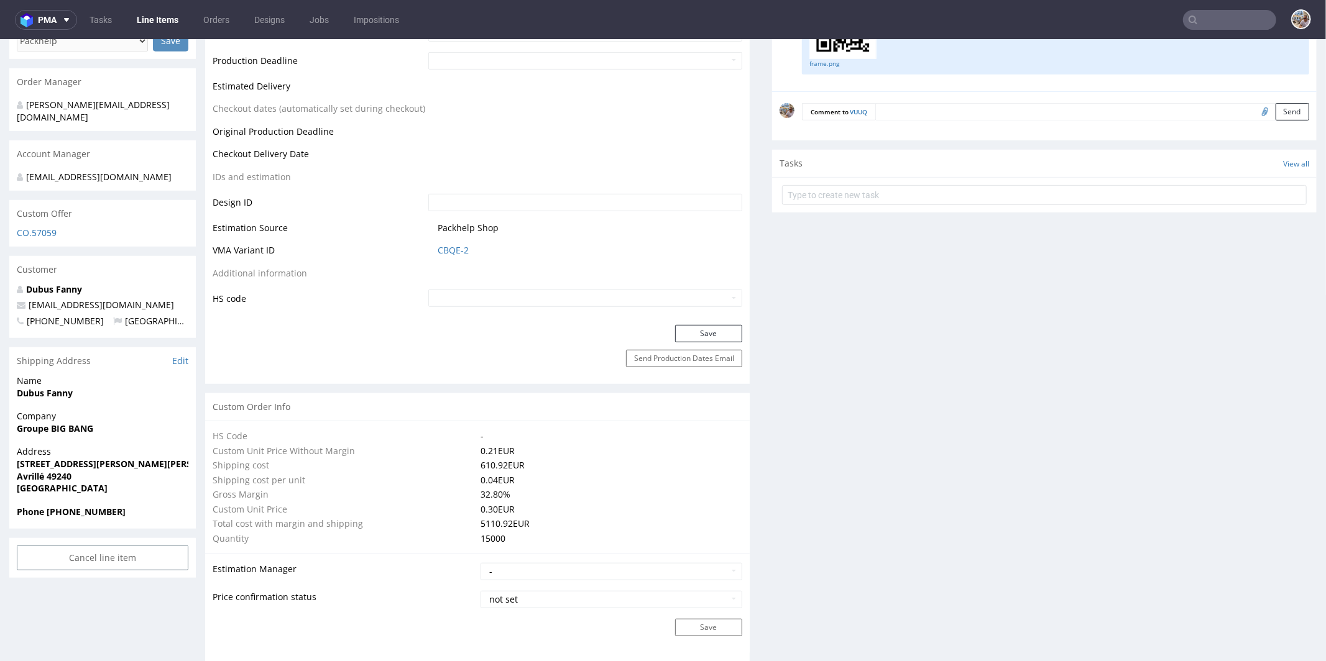
scroll to position [908, 0]
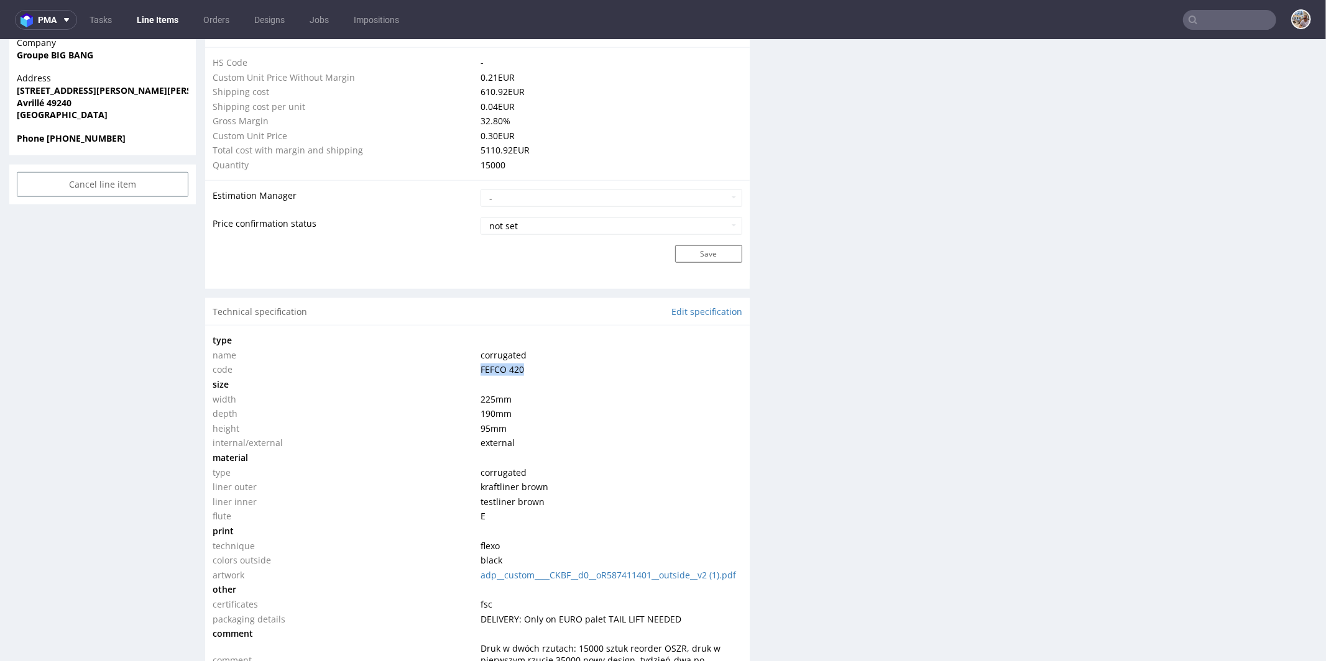
drag, startPoint x: 524, startPoint y: 367, endPoint x: 473, endPoint y: 367, distance: 51.6
click at [477, 367] on td "FEFCO 420" at bounding box center [609, 369] width 265 height 15
copy span "FEFCO 420"
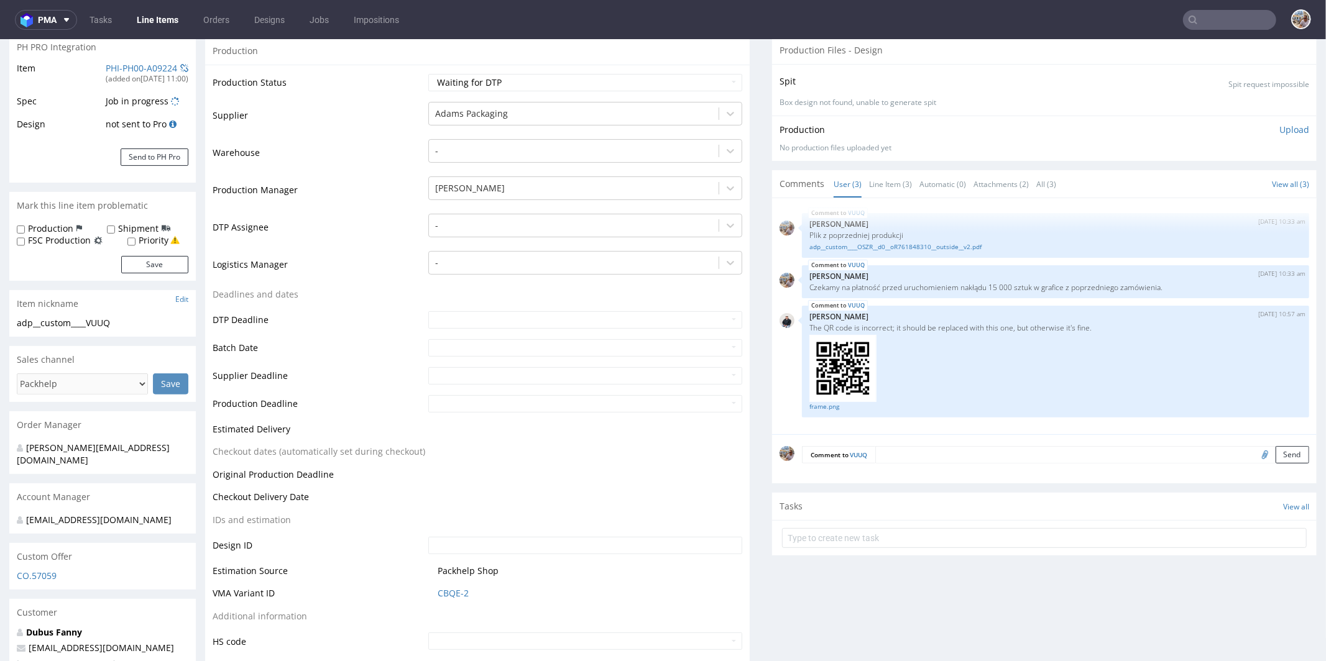
scroll to position [0, 0]
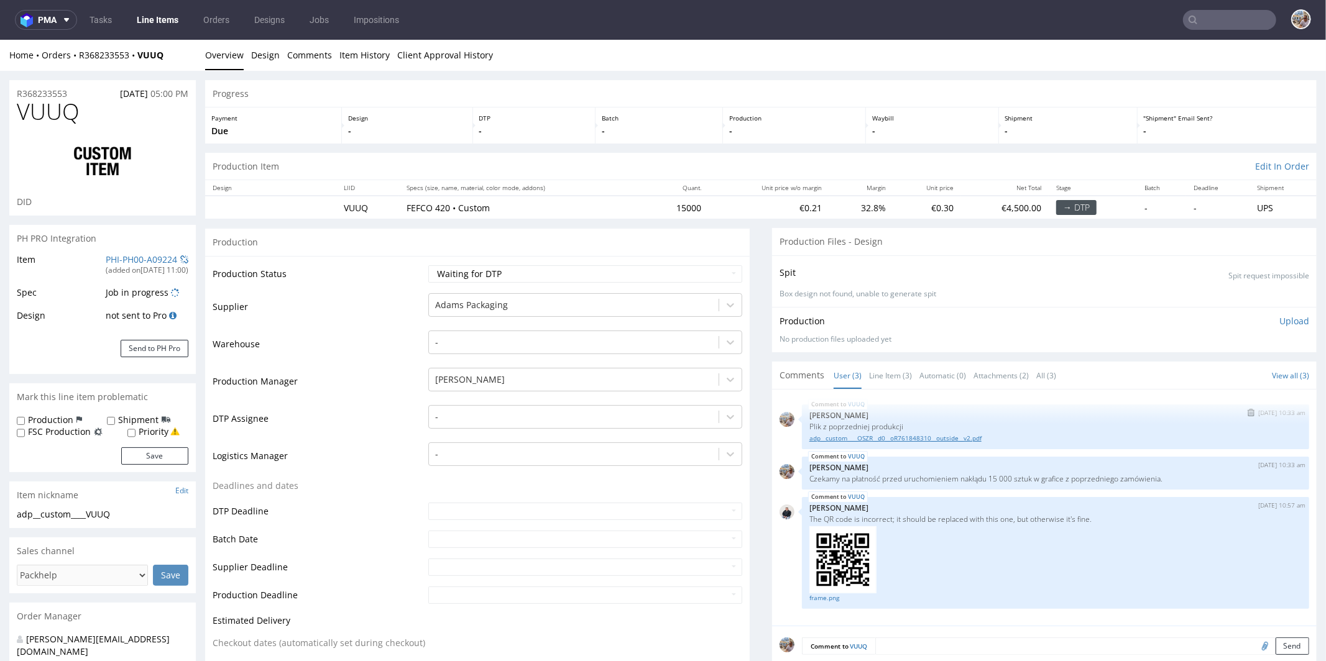
click at [918, 436] on link "adp__custom____OSZR__d0__oR761848310__outside__v2.pdf" at bounding box center [1055, 437] width 492 height 9
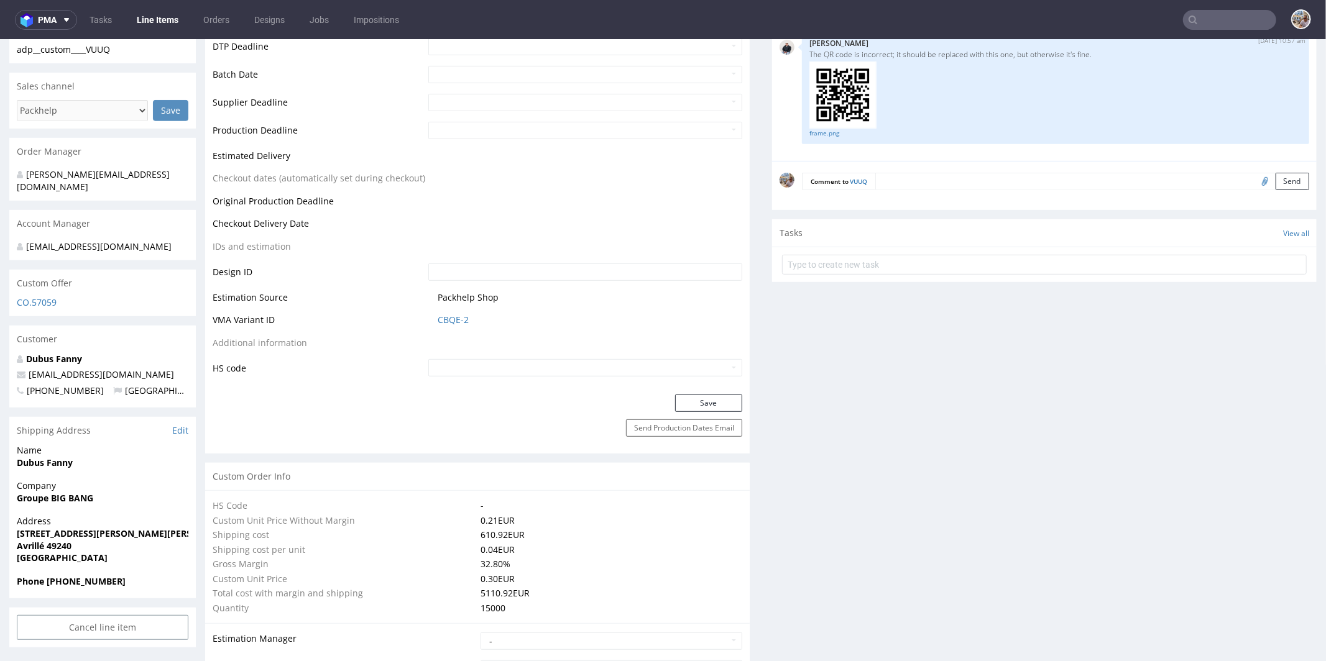
scroll to position [935, 0]
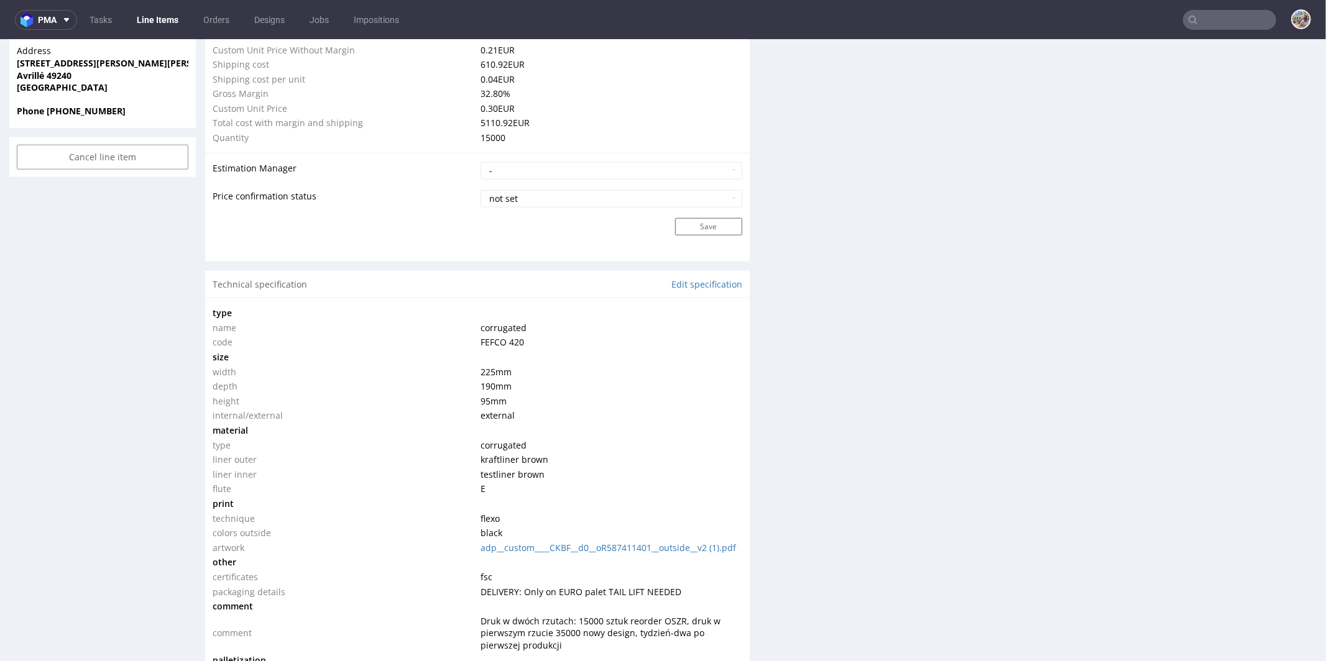
click at [550, 349] on td at bounding box center [609, 356] width 265 height 15
drag, startPoint x: 540, startPoint y: 338, endPoint x: 469, endPoint y: 332, distance: 71.7
click at [469, 334] on tr "code FEFCO 420" at bounding box center [477, 341] width 529 height 15
copy tr "code FEFCO 420"
click at [538, 430] on td at bounding box center [609, 430] width 265 height 15
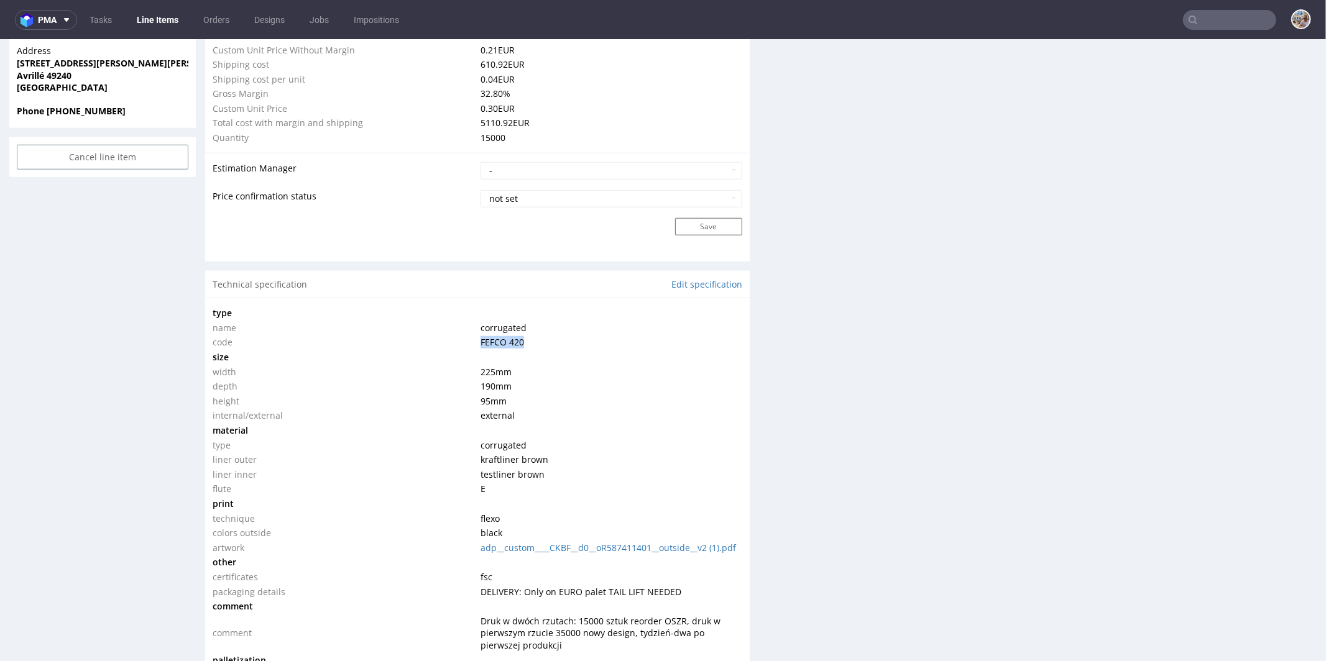
drag, startPoint x: 469, startPoint y: 339, endPoint x: 521, endPoint y: 340, distance: 51.6
click at [521, 340] on tr "code FEFCO 420" at bounding box center [477, 341] width 529 height 15
copy tr "FEFCO 420"
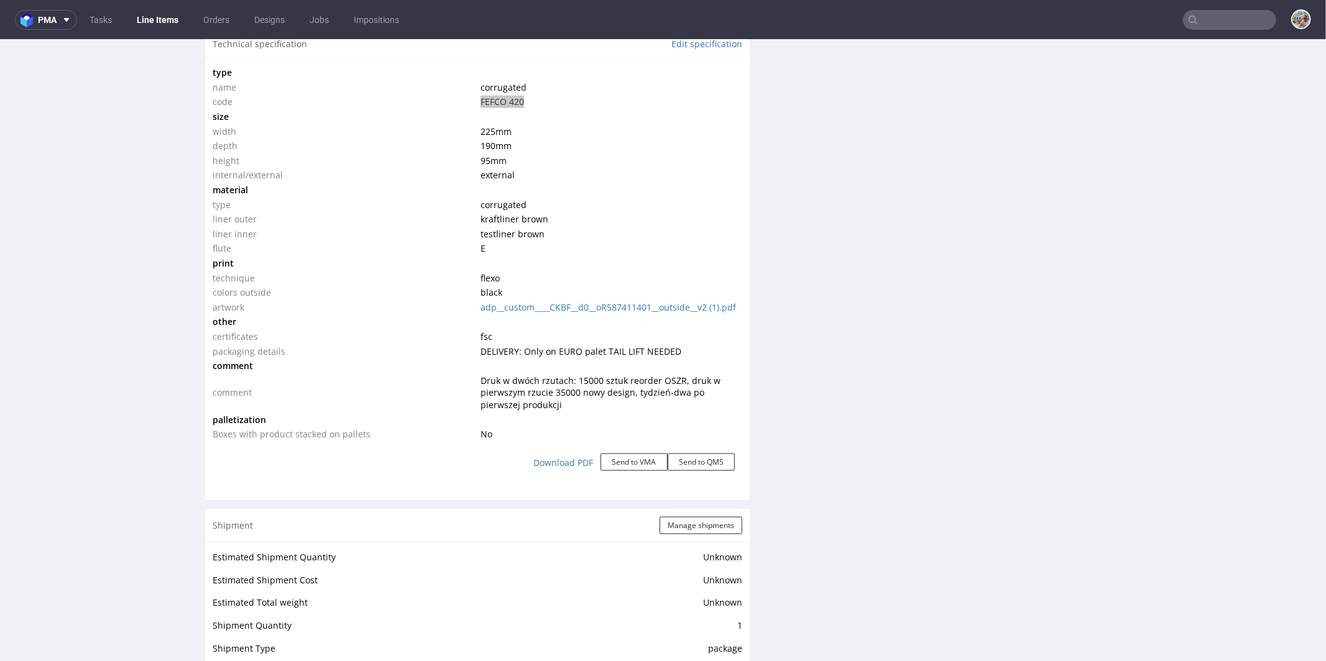
scroll to position [1176, 0]
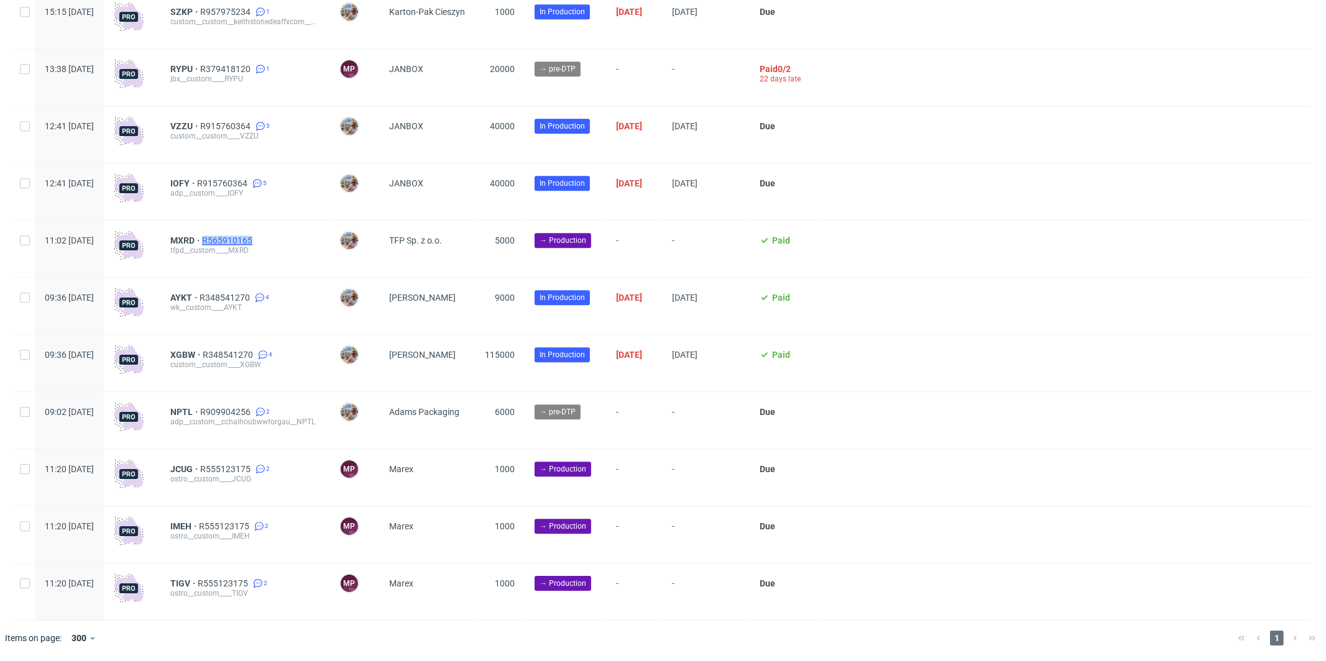
scroll to position [2941, 0]
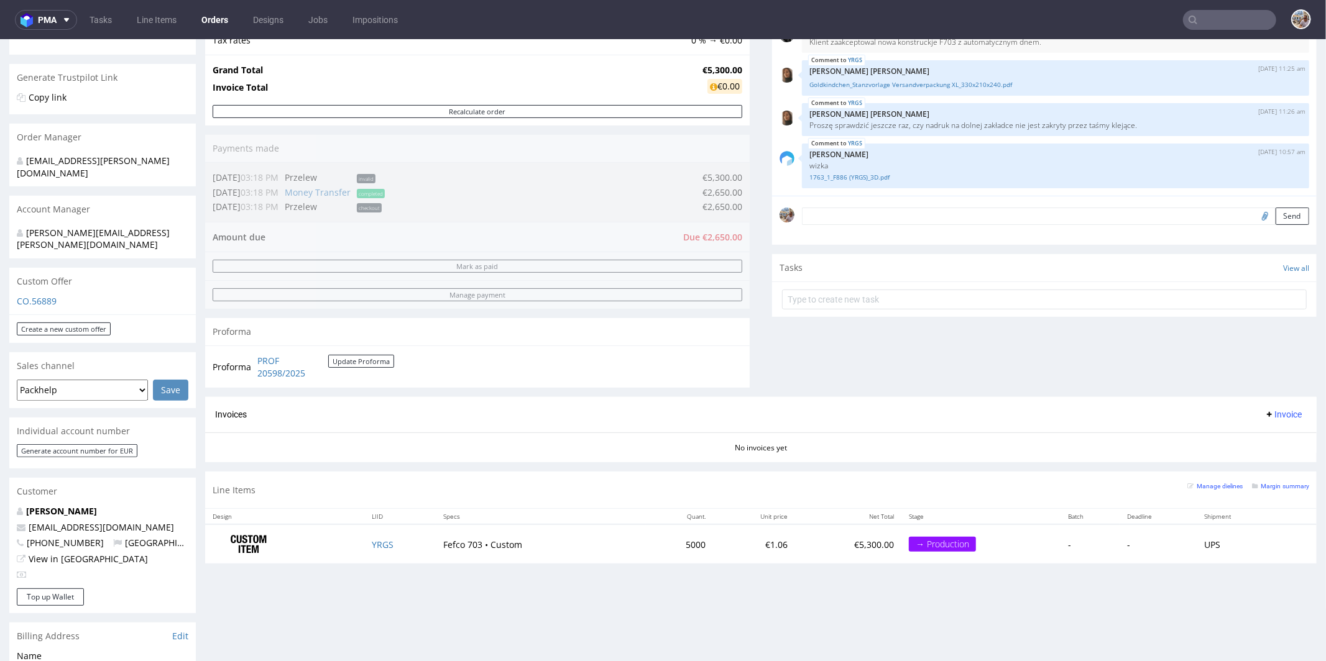
scroll to position [237, 0]
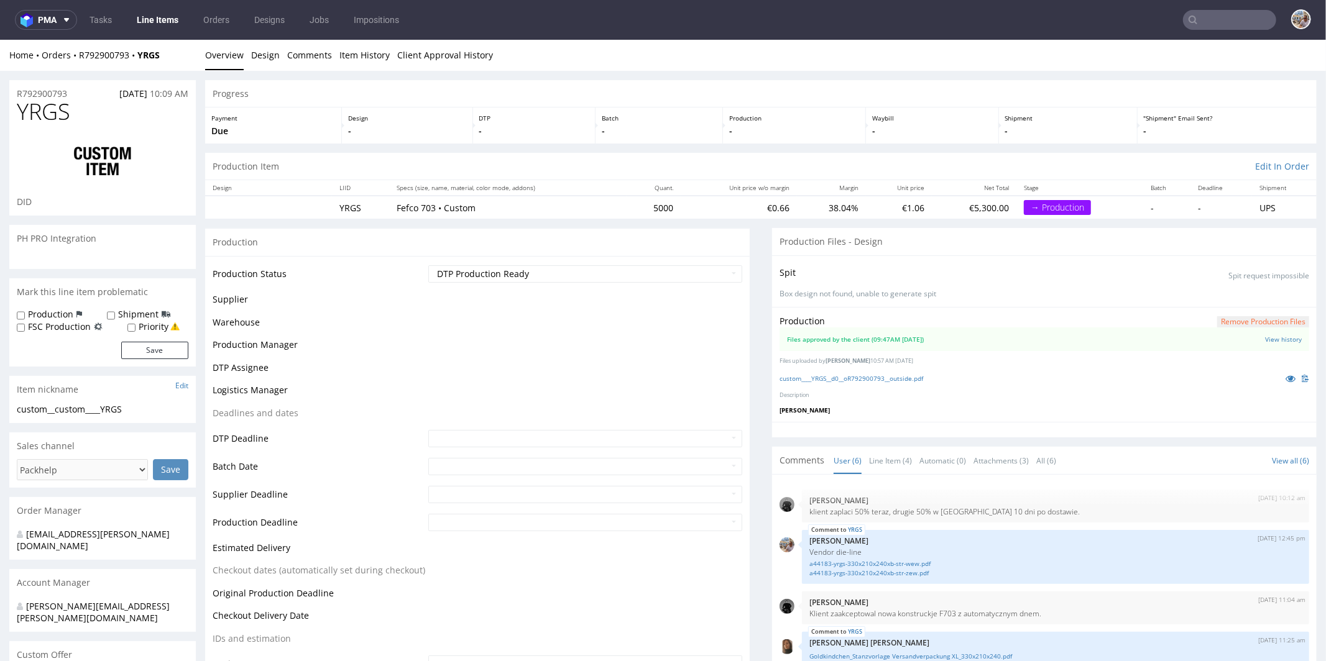
scroll to position [57, 0]
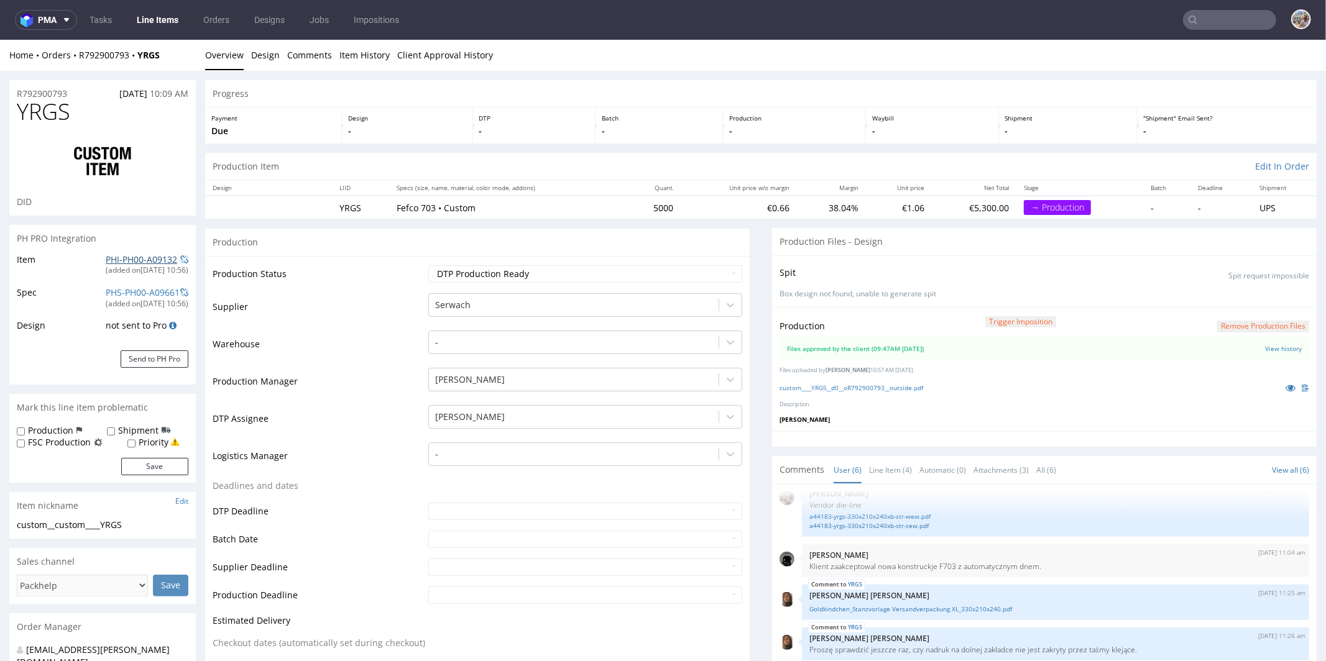
click at [142, 262] on link "PHI-PH00-A09132" at bounding box center [141, 259] width 71 height 12
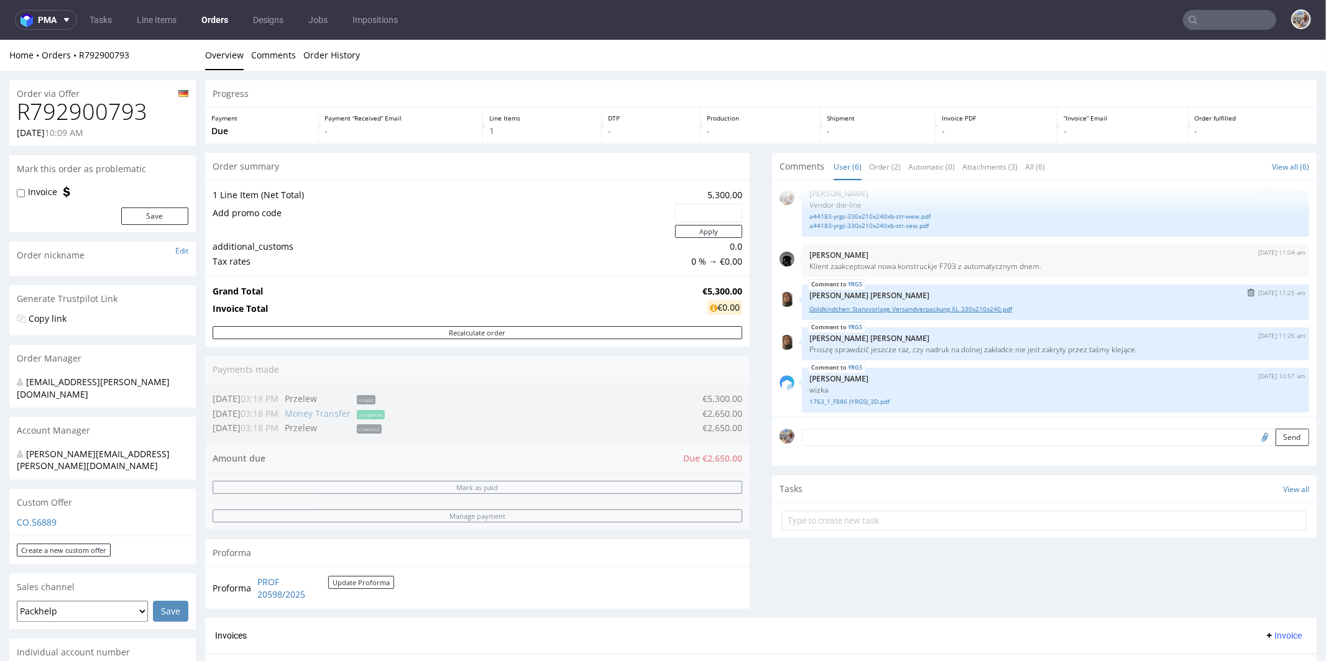
scroll to position [57, 0]
click at [816, 398] on link "1763_1_F886 (YRGS)_3D.pdf" at bounding box center [1055, 397] width 492 height 9
click at [167, 122] on h1 "R792900793" at bounding box center [103, 111] width 172 height 25
drag, startPoint x: 163, startPoint y: 117, endPoint x: 21, endPoint y: 116, distance: 142.9
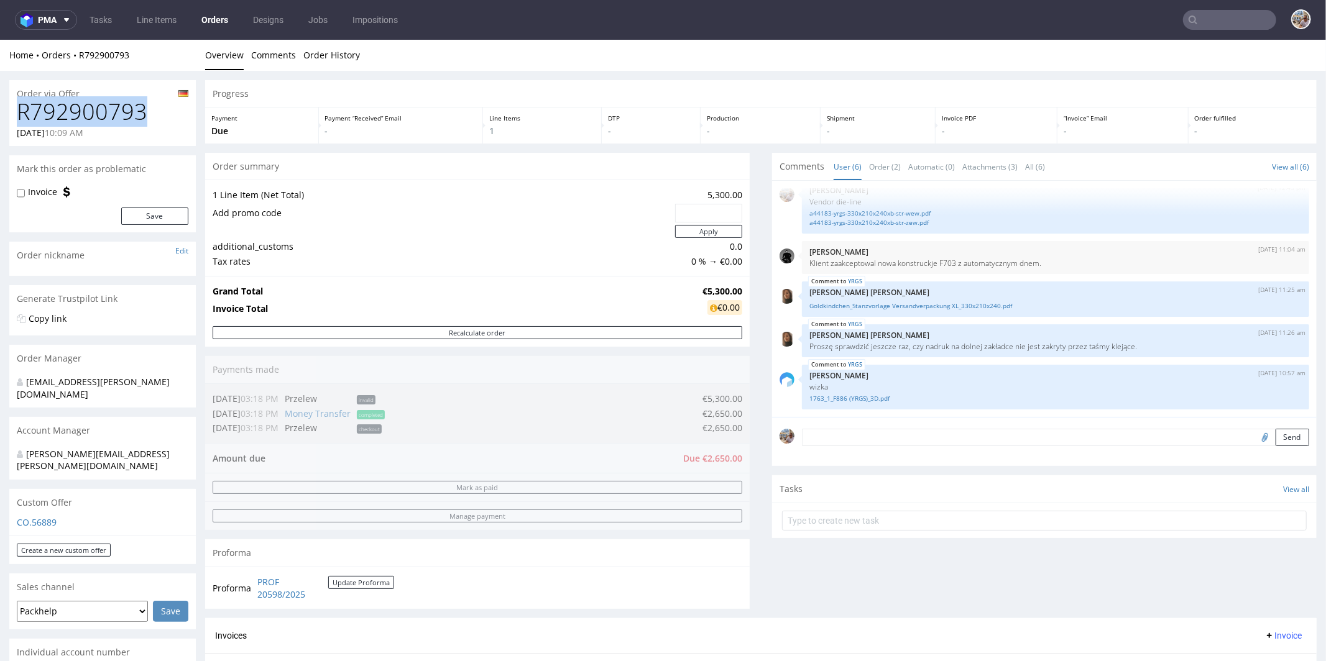
click at [21, 116] on h1 "R792900793" at bounding box center [103, 111] width 172 height 25
copy h1 "R792900793"
drag, startPoint x: 134, startPoint y: 53, endPoint x: 80, endPoint y: 52, distance: 54.7
click at [80, 52] on div "Home Orders R792900793" at bounding box center [102, 54] width 186 height 12
copy link "R792900793"
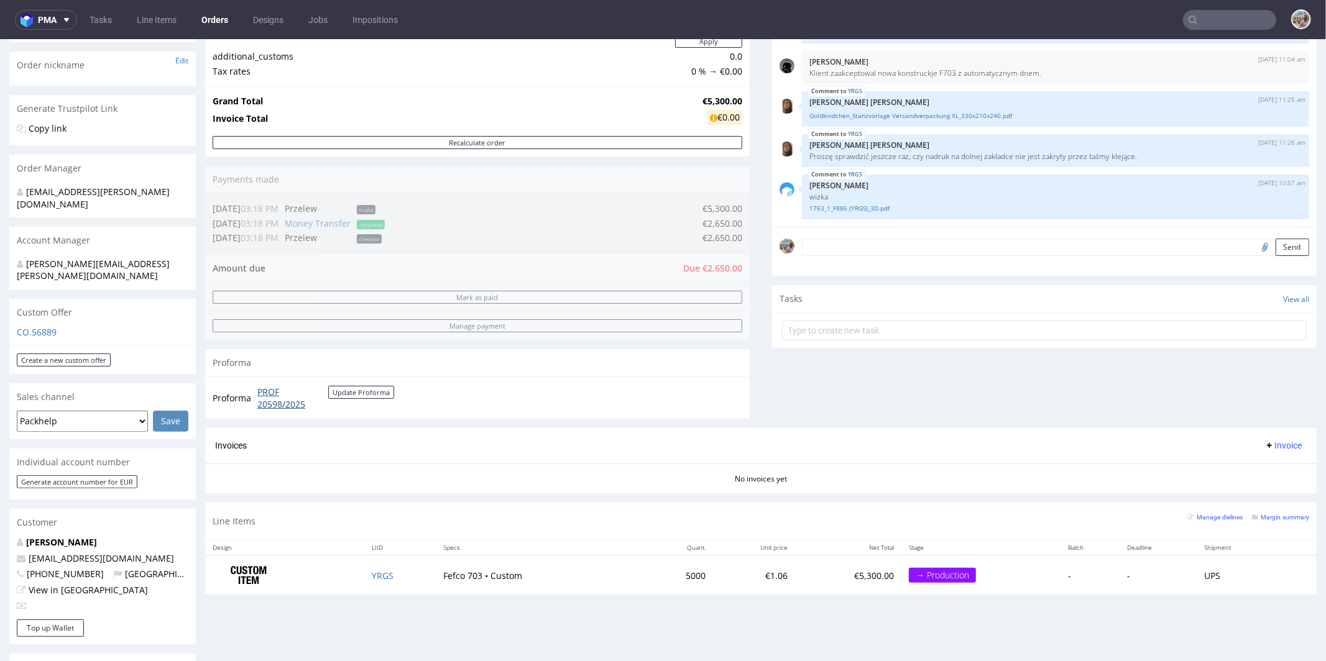
scroll to position [296, 0]
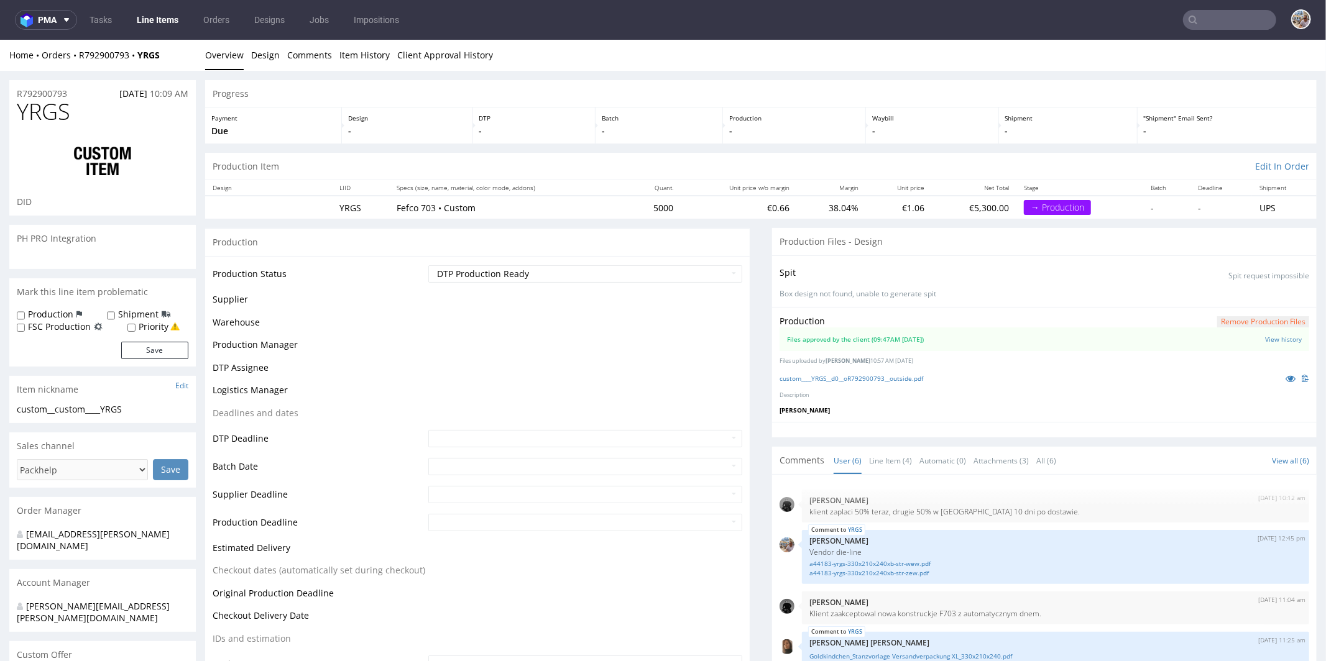
scroll to position [57, 0]
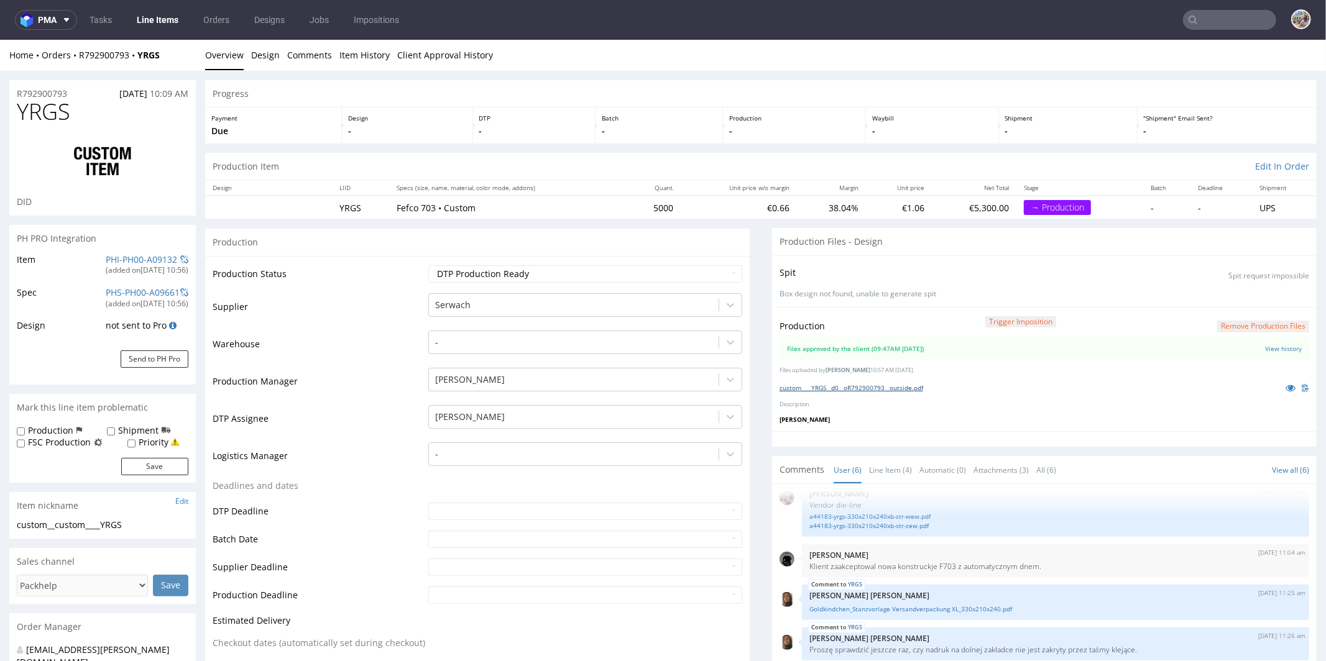
click at [854, 383] on link "custom____YRGS__d0__oR792900793__outside.pdf" at bounding box center [851, 387] width 144 height 9
drag, startPoint x: 90, startPoint y: 112, endPoint x: 18, endPoint y: 114, distance: 72.1
click at [18, 114] on h1 "YRGS" at bounding box center [103, 111] width 172 height 25
copy span "YRGS"
drag, startPoint x: 679, startPoint y: 207, endPoint x: 642, endPoint y: 206, distance: 37.3
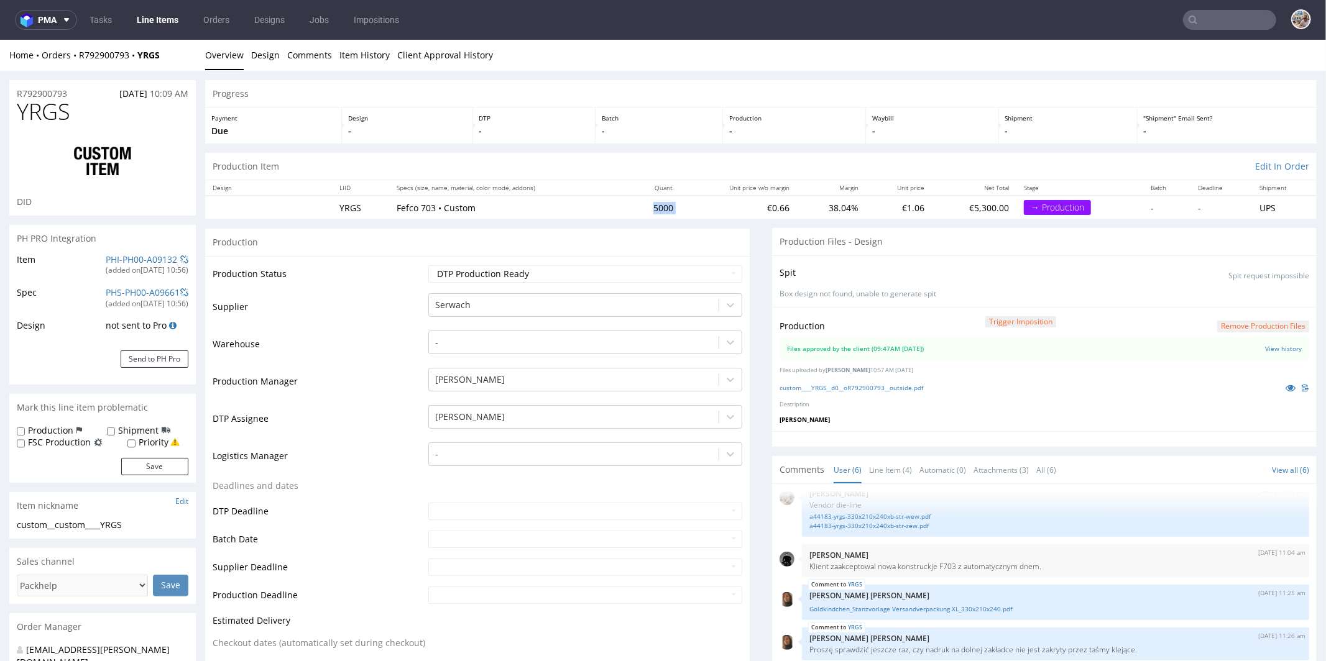
click at [642, 206] on tr "YRGS Fefco 703 • Custom 5000 €0.66 38.04% €1.06 €5,300.00 → Production - - UPS" at bounding box center [760, 206] width 1111 height 23
copy td "5000"
drag, startPoint x: 97, startPoint y: 119, endPoint x: 15, endPoint y: 112, distance: 82.3
click at [15, 112] on div "YRGS DID" at bounding box center [102, 157] width 186 height 116
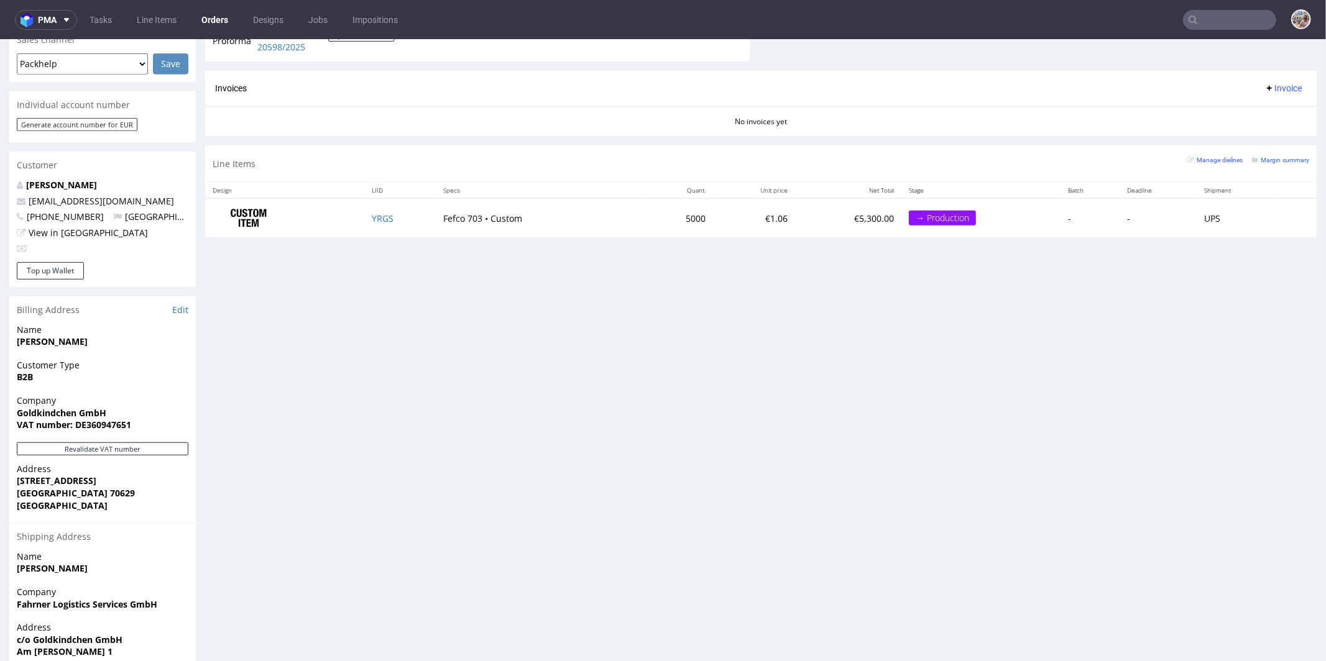
scroll to position [471, 0]
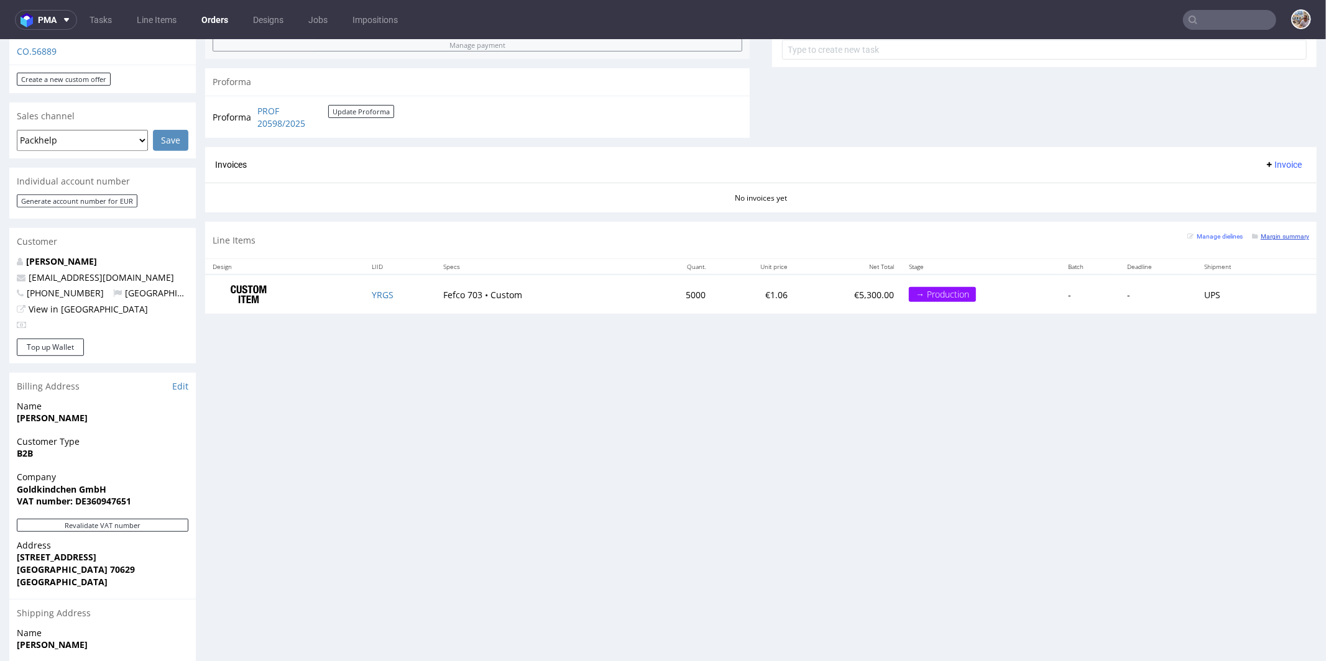
click at [1252, 233] on small "Margin summary" at bounding box center [1280, 235] width 57 height 7
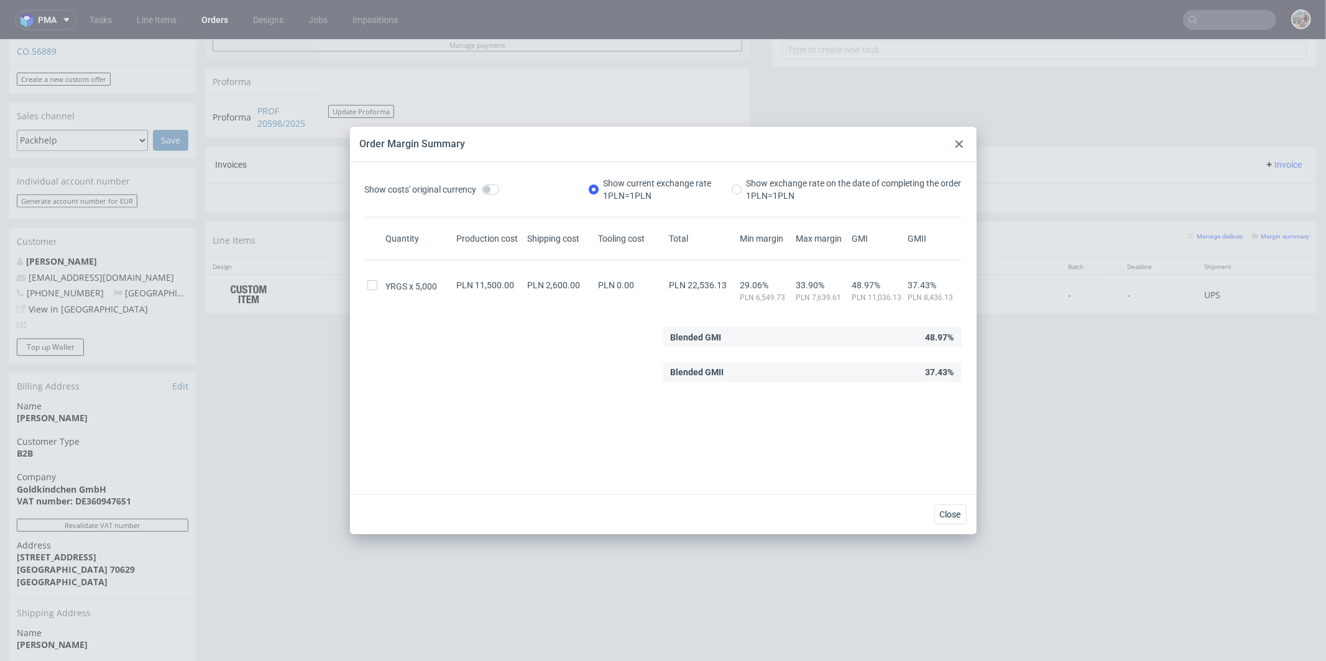
click at [955, 143] on icon at bounding box center [958, 143] width 7 height 7
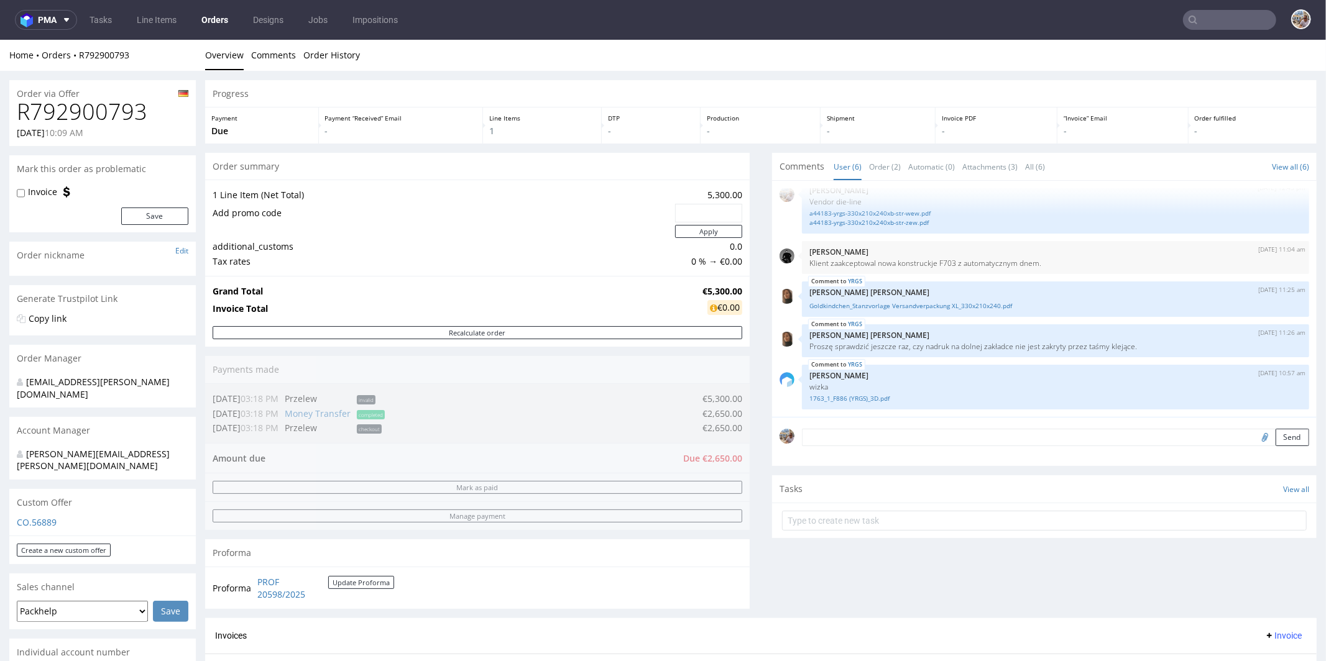
scroll to position [0, 0]
drag, startPoint x: 166, startPoint y: 107, endPoint x: 11, endPoint y: 109, distance: 155.4
click at [11, 109] on div "R792900793 23.09.2025 10:09 AM" at bounding box center [102, 122] width 186 height 47
copy h1 "R792900793"
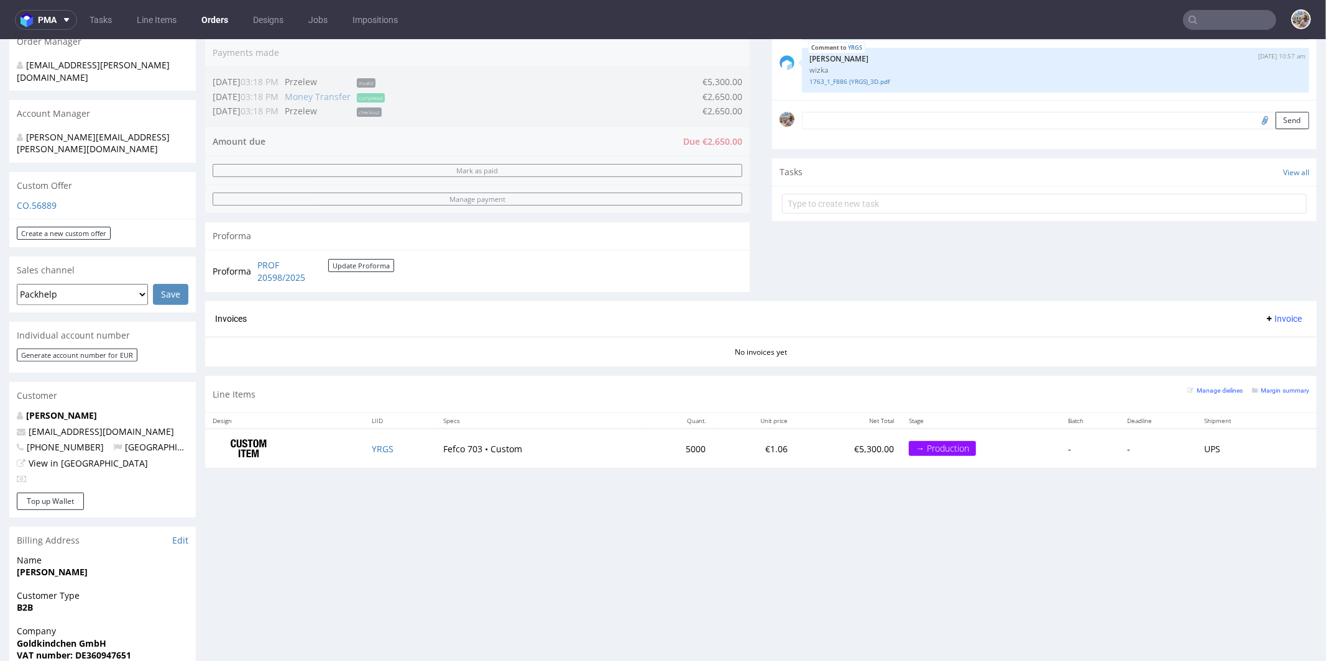
scroll to position [458, 0]
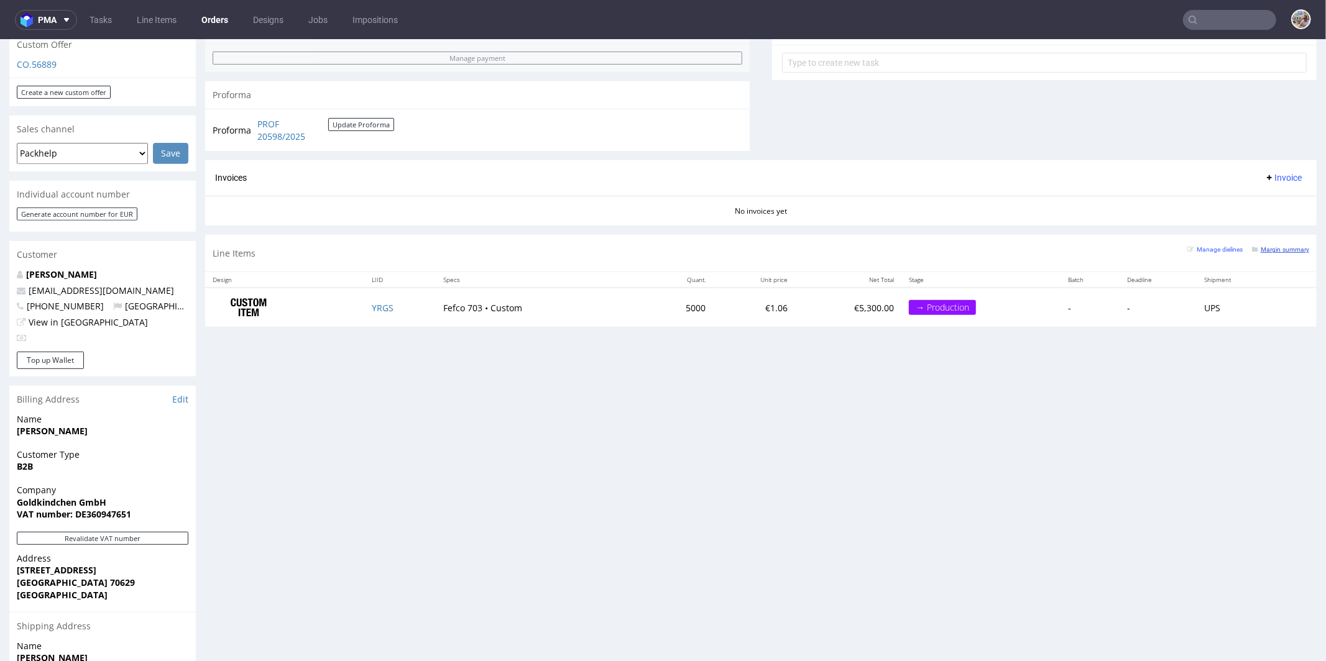
click at [1266, 245] on small "Margin summary" at bounding box center [1280, 248] width 57 height 7
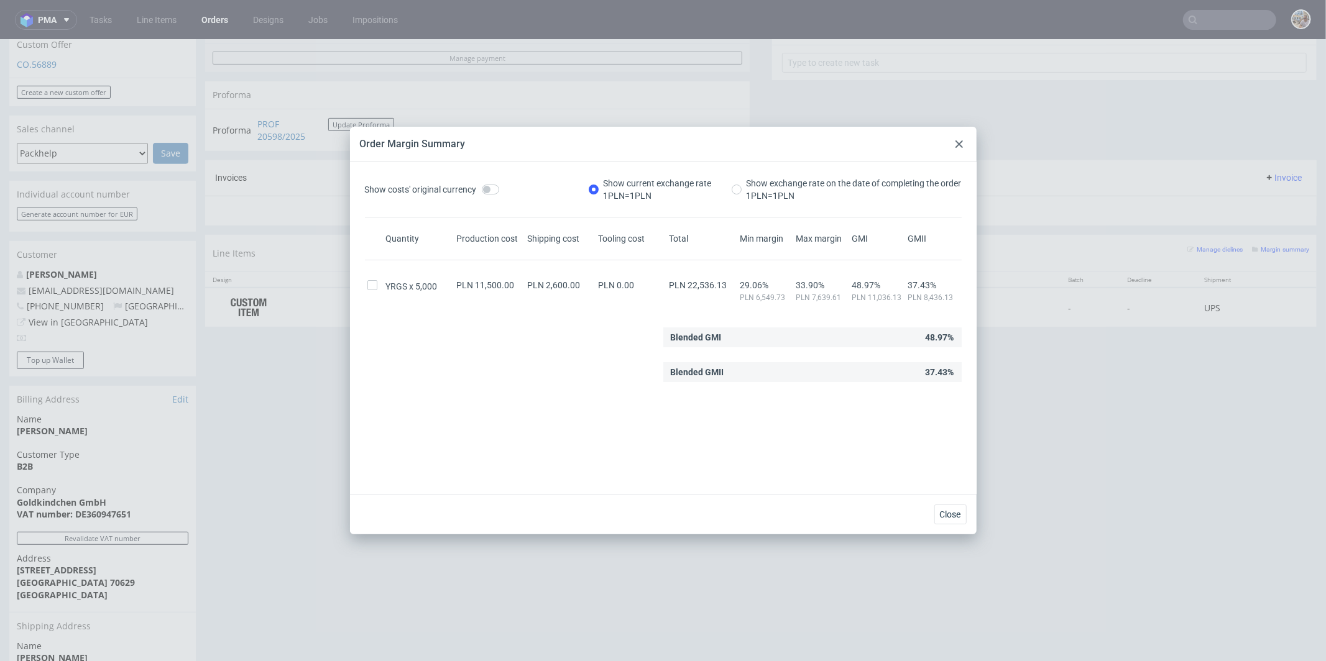
click at [956, 142] on icon at bounding box center [958, 143] width 7 height 7
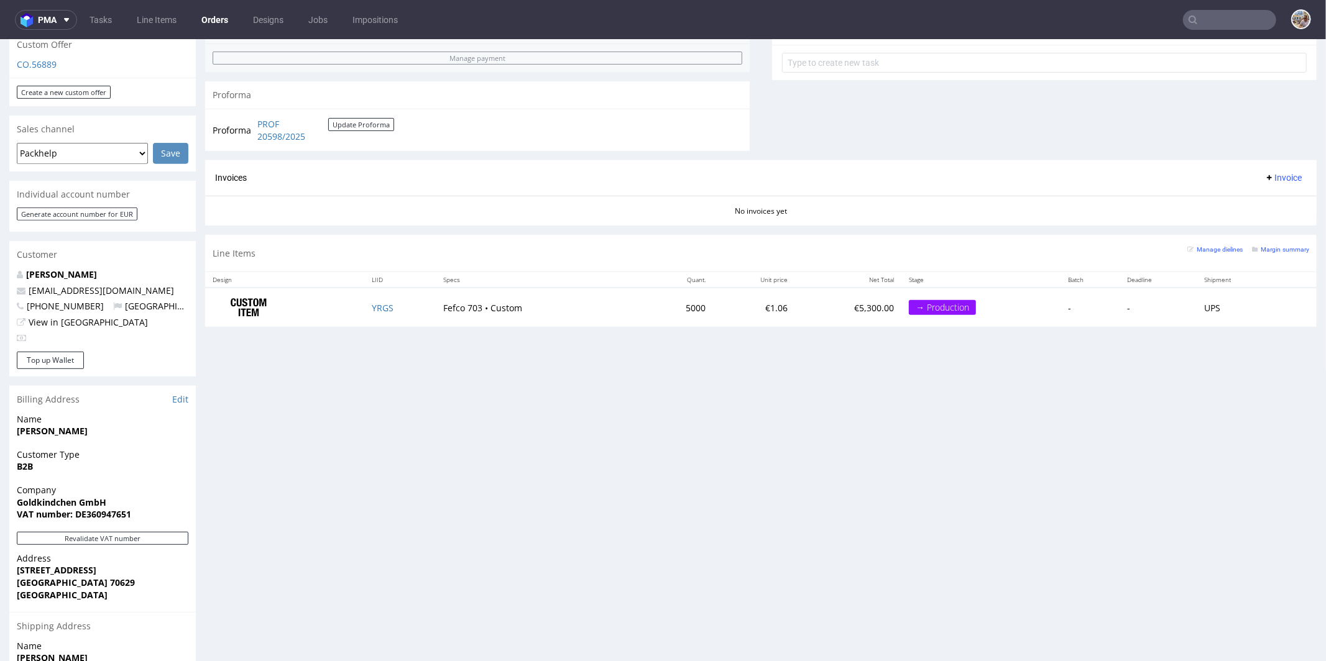
scroll to position [0, 0]
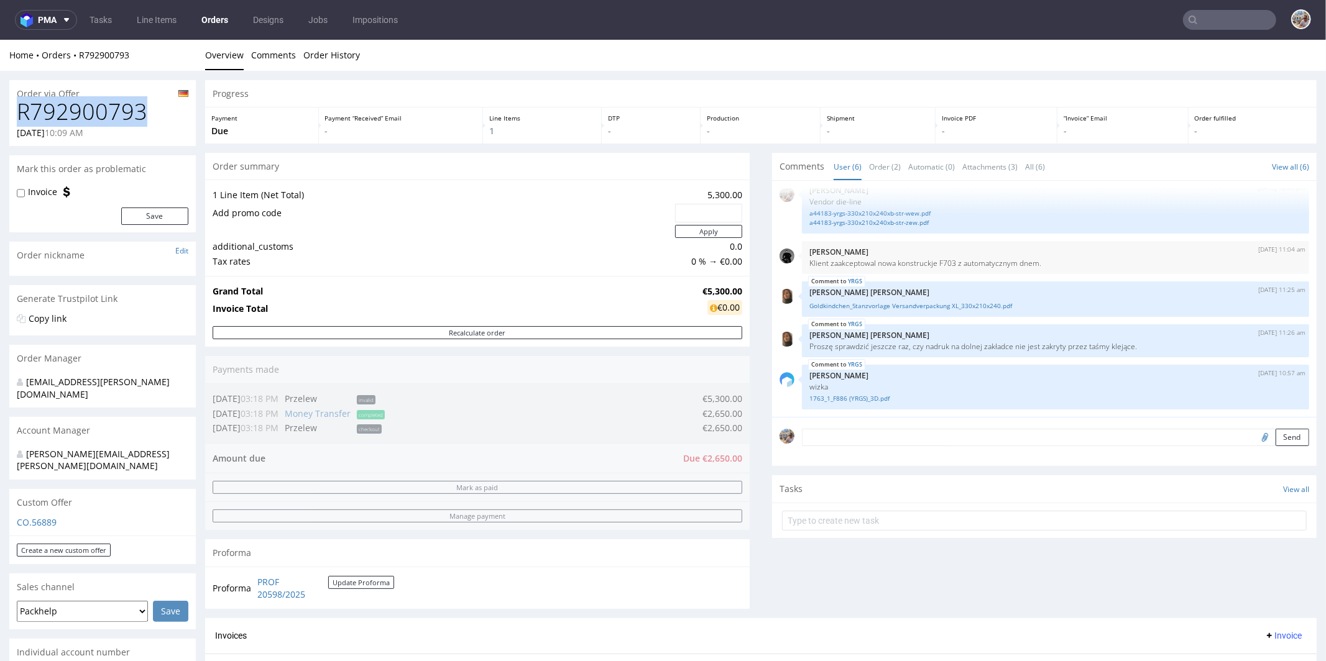
drag, startPoint x: 150, startPoint y: 112, endPoint x: 21, endPoint y: 112, distance: 129.9
click at [21, 112] on h1 "R792900793" at bounding box center [103, 111] width 172 height 25
copy h1 "R792900793"
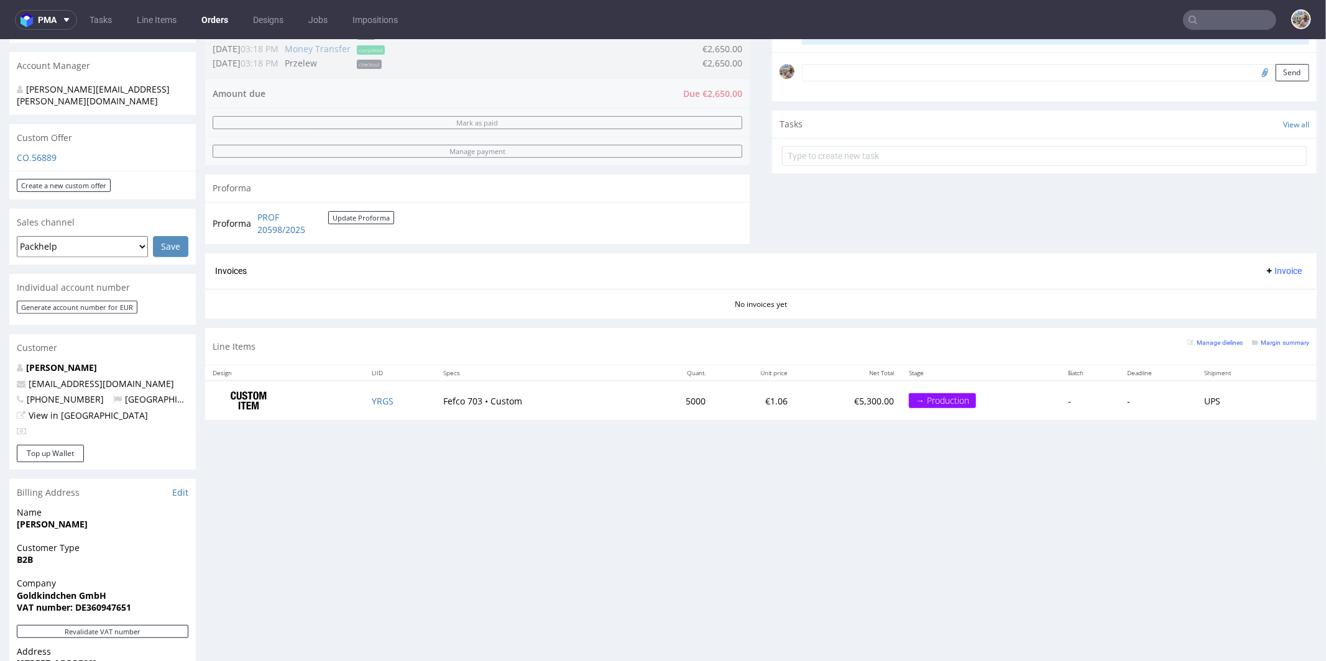
scroll to position [477, 0]
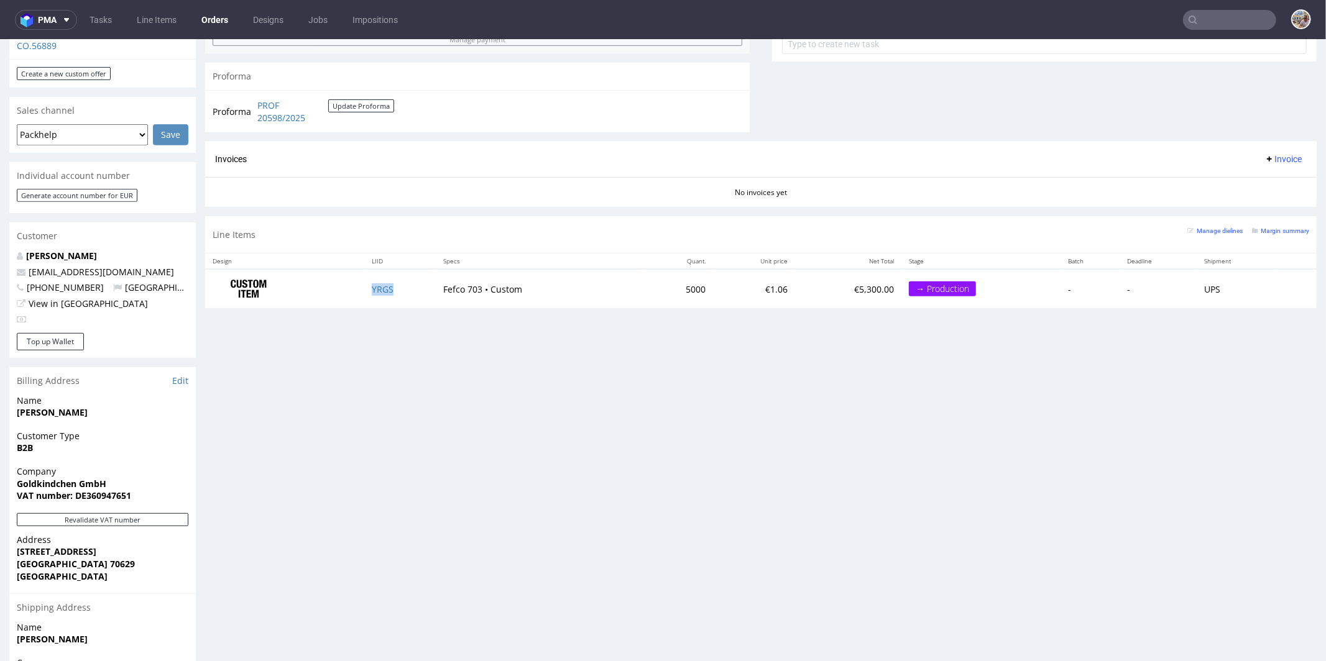
click at [402, 290] on td "YRGS" at bounding box center [399, 287] width 71 height 39
copy link "YRGS"
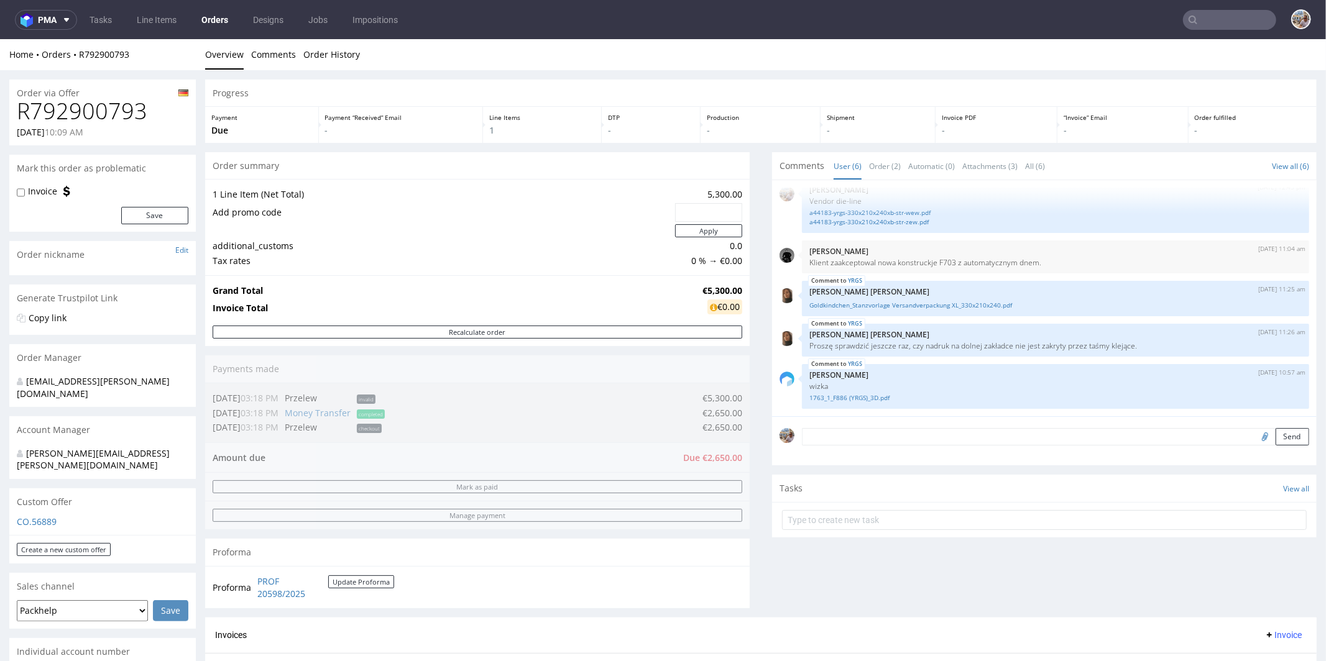
scroll to position [0, 0]
drag, startPoint x: 150, startPoint y: 111, endPoint x: 8, endPoint y: 113, distance: 141.7
click at [8, 113] on div "Order via Offer R792900793 23.09.2025 10:09 AM Mark this order as problematic I…" at bounding box center [663, 671] width 1326 height 1203
copy h1 "R792900793"
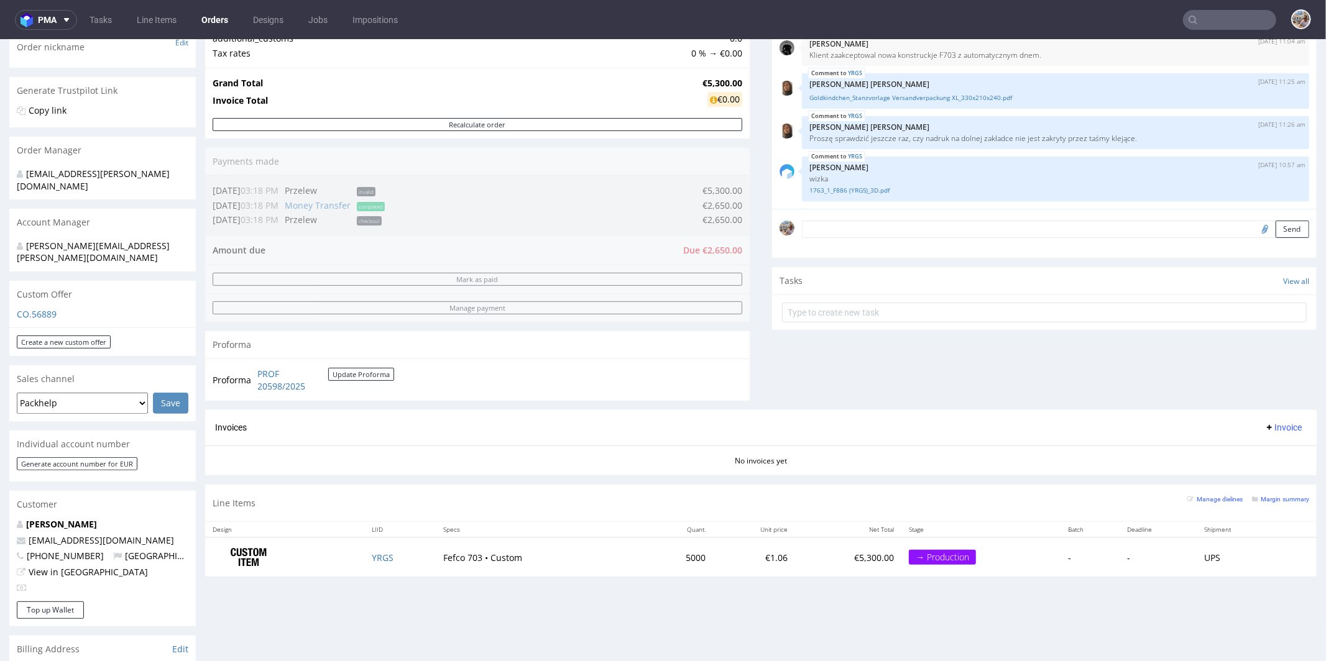
scroll to position [456, 0]
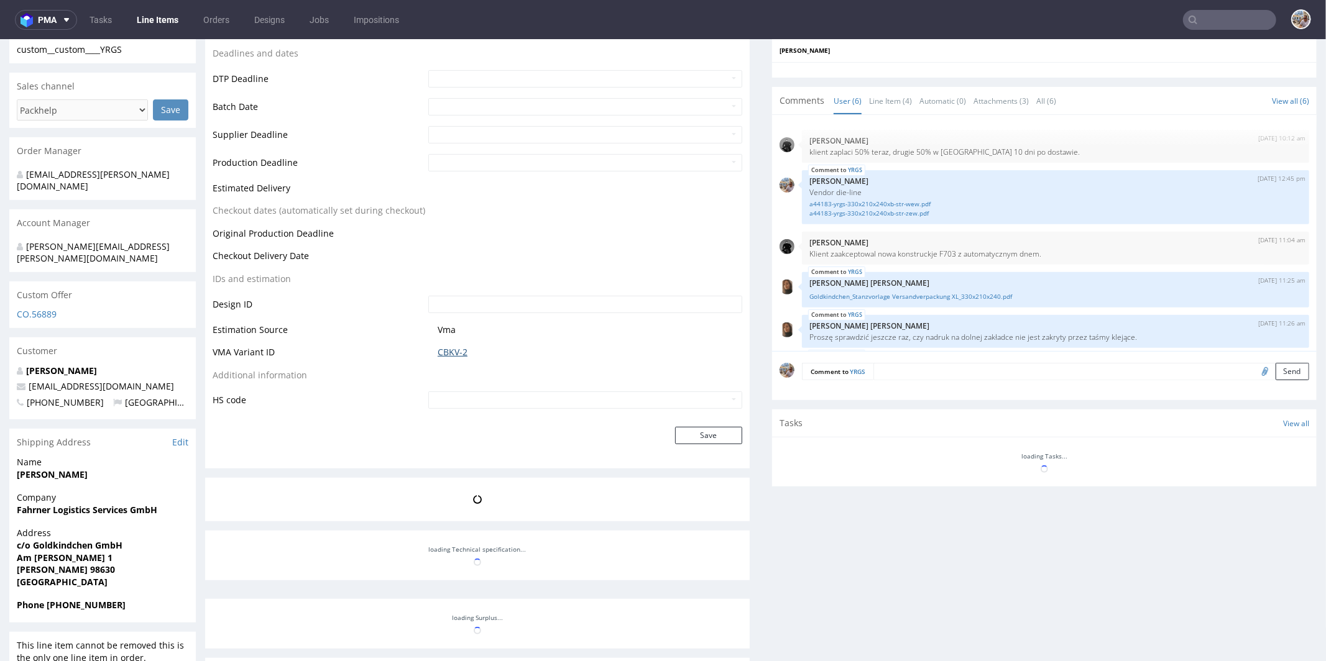
scroll to position [57, 0]
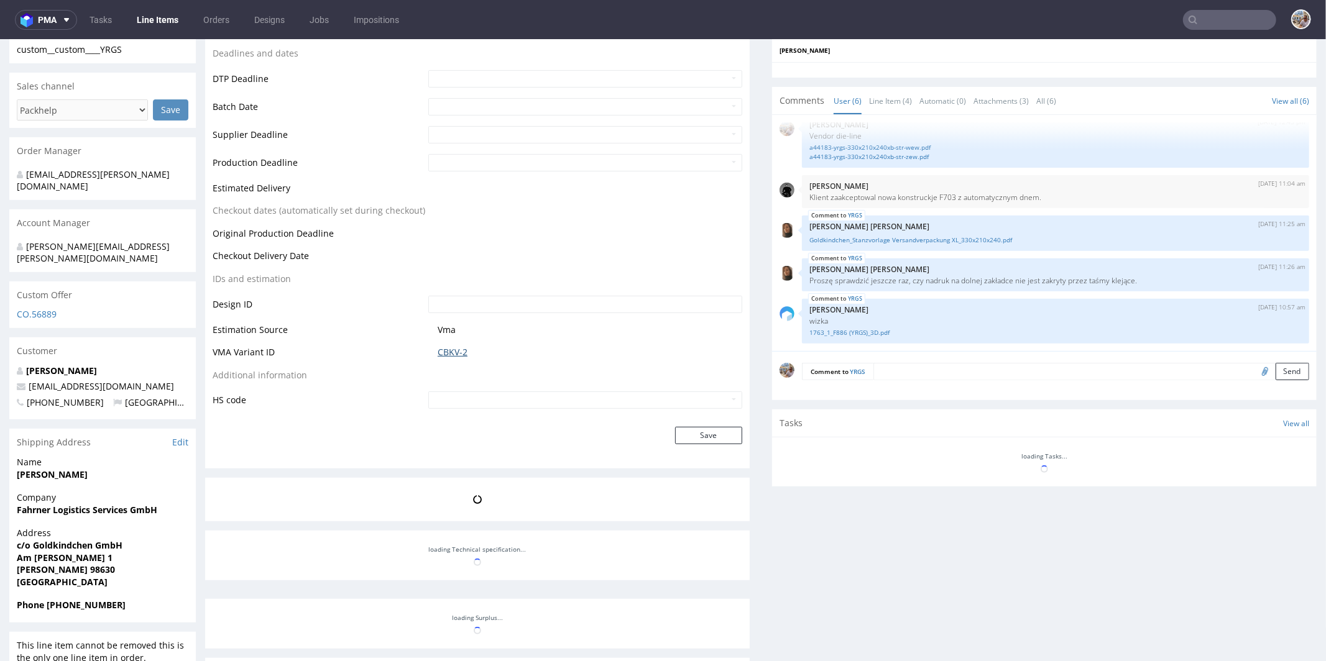
click at [444, 391] on input "text" at bounding box center [585, 399] width 314 height 17
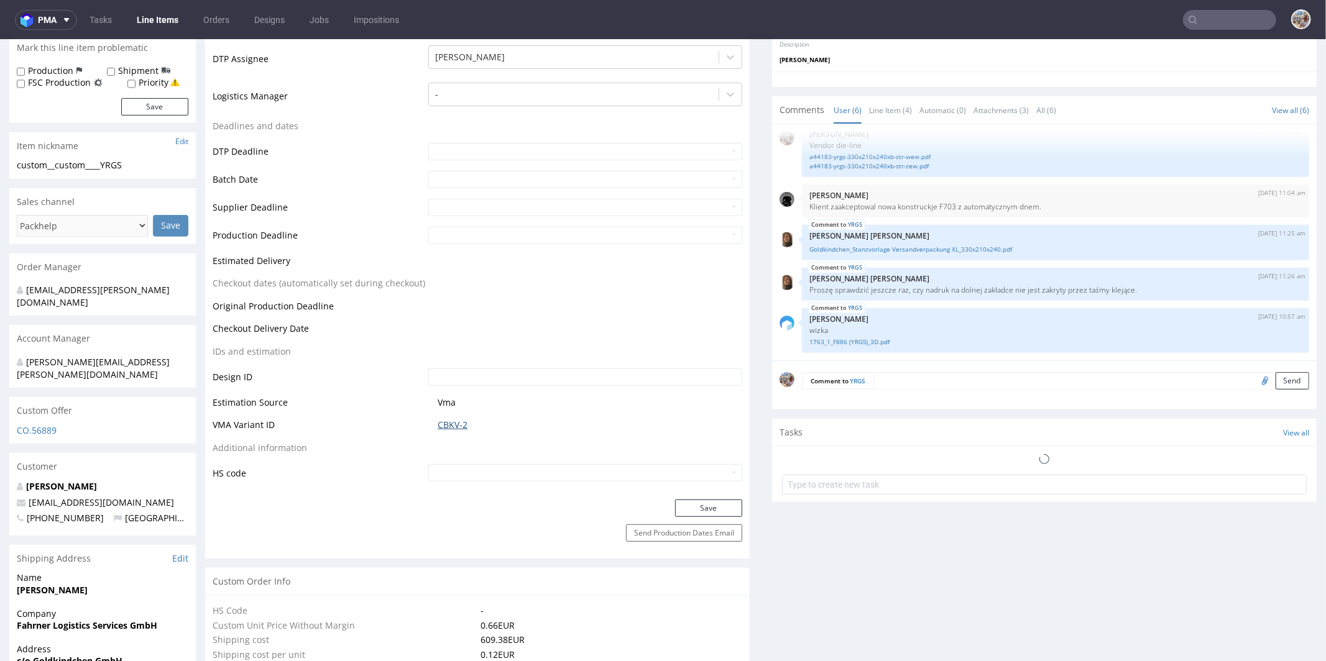
scroll to position [476, 0]
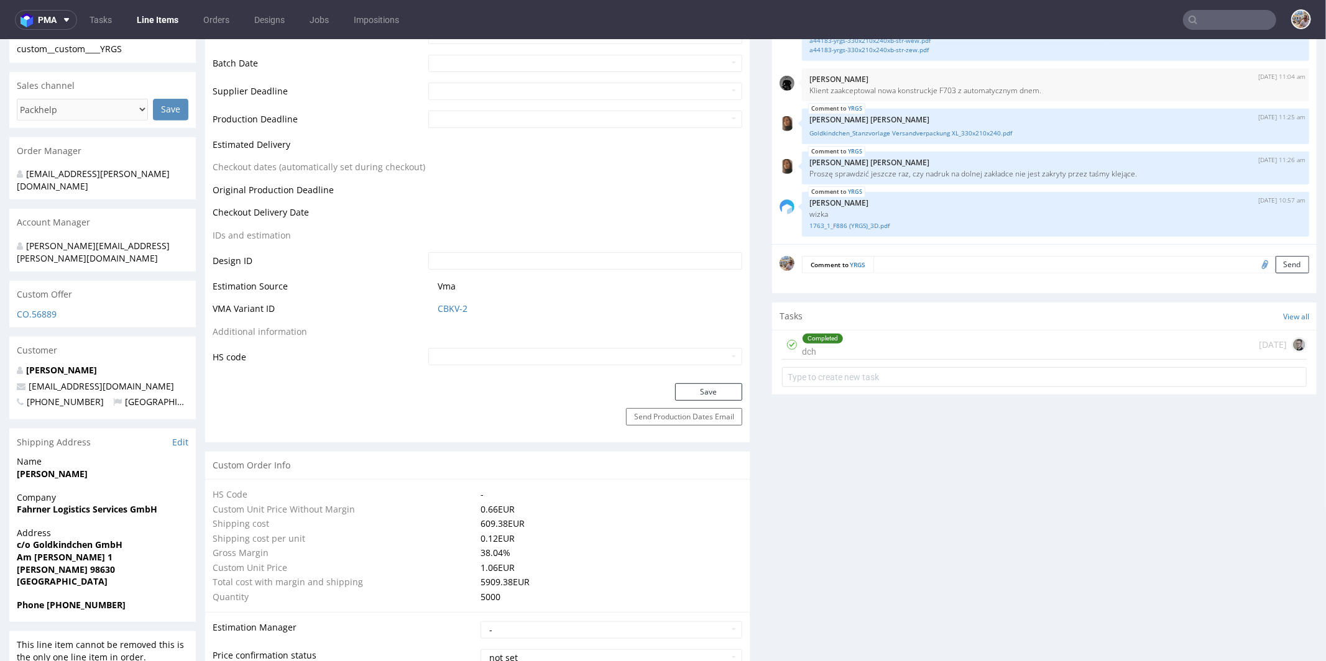
click at [442, 339] on table "Production Status Waiting for Artwork Waiting for Diecut Waiting for Mockup Wai…" at bounding box center [477, 76] width 529 height 579
click at [452, 309] on link "CBKV-2" at bounding box center [452, 308] width 30 height 12
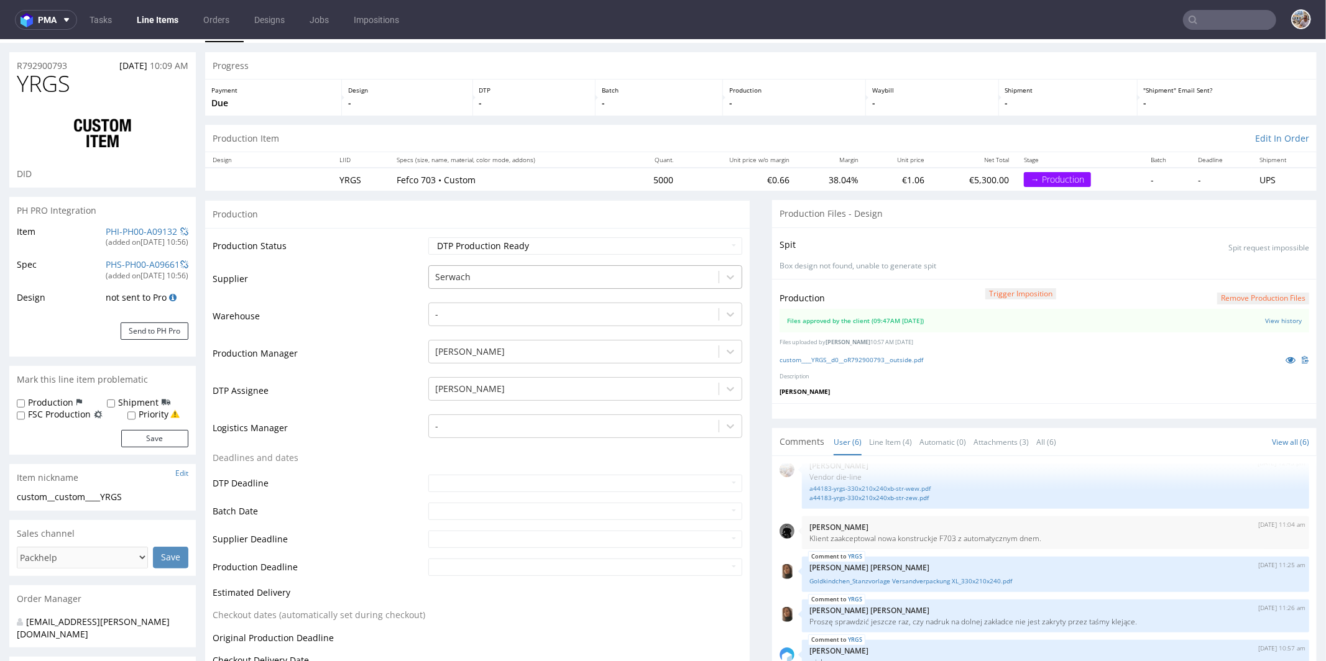
scroll to position [0, 0]
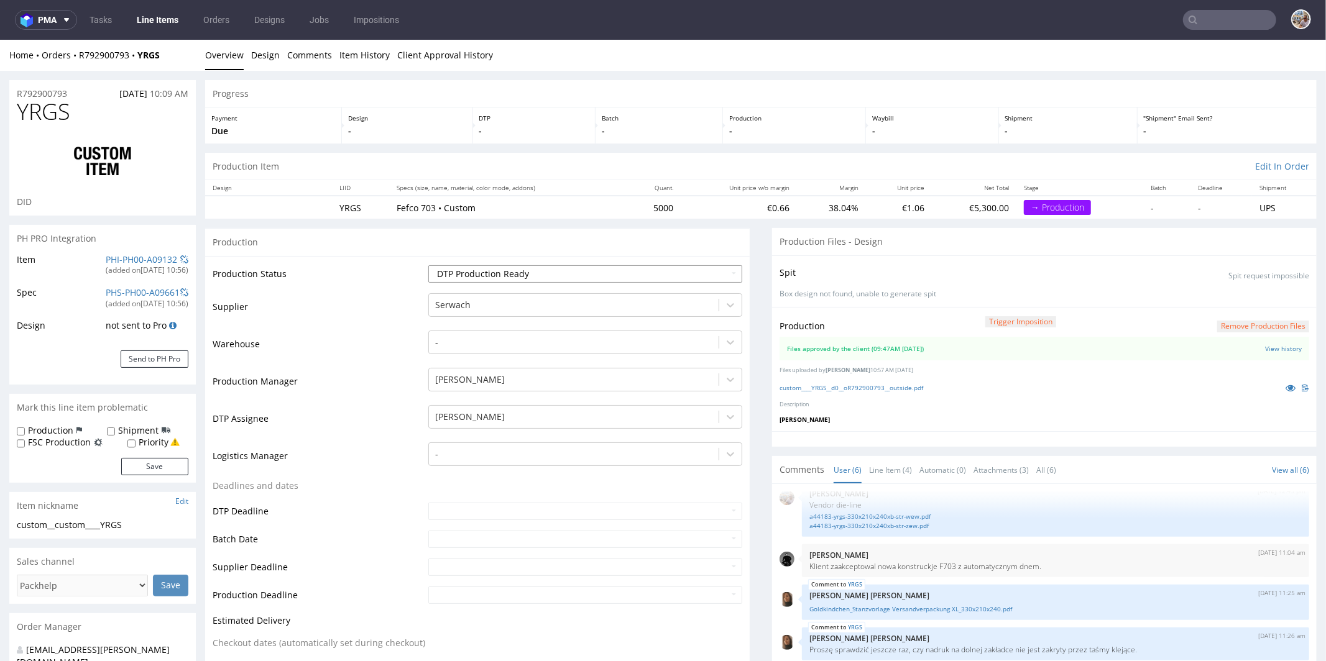
click at [526, 271] on select "Waiting for Artwork Waiting for Diecut Waiting for Mockup Waiting for DTP Waiti…" at bounding box center [585, 273] width 314 height 17
select select "production_in_process"
click at [428, 265] on select "Waiting for Artwork Waiting for Diecut Waiting for Mockup Waiting for DTP Waiti…" at bounding box center [585, 273] width 314 height 17
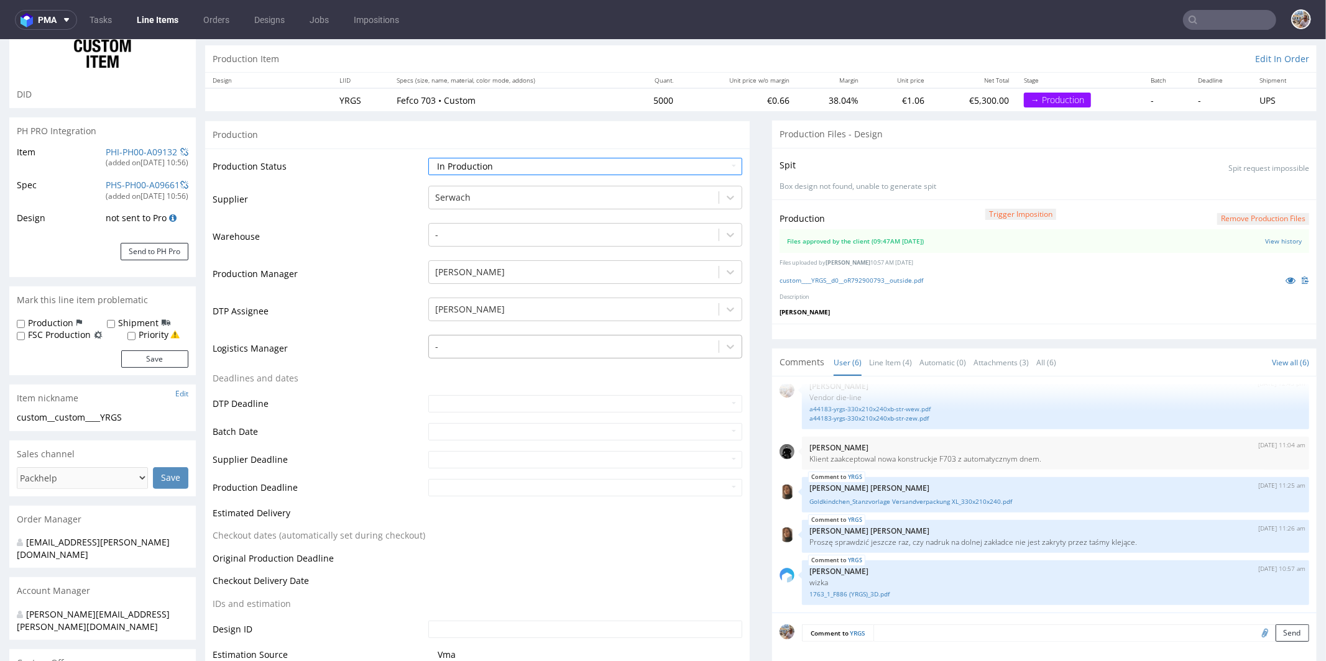
scroll to position [129, 0]
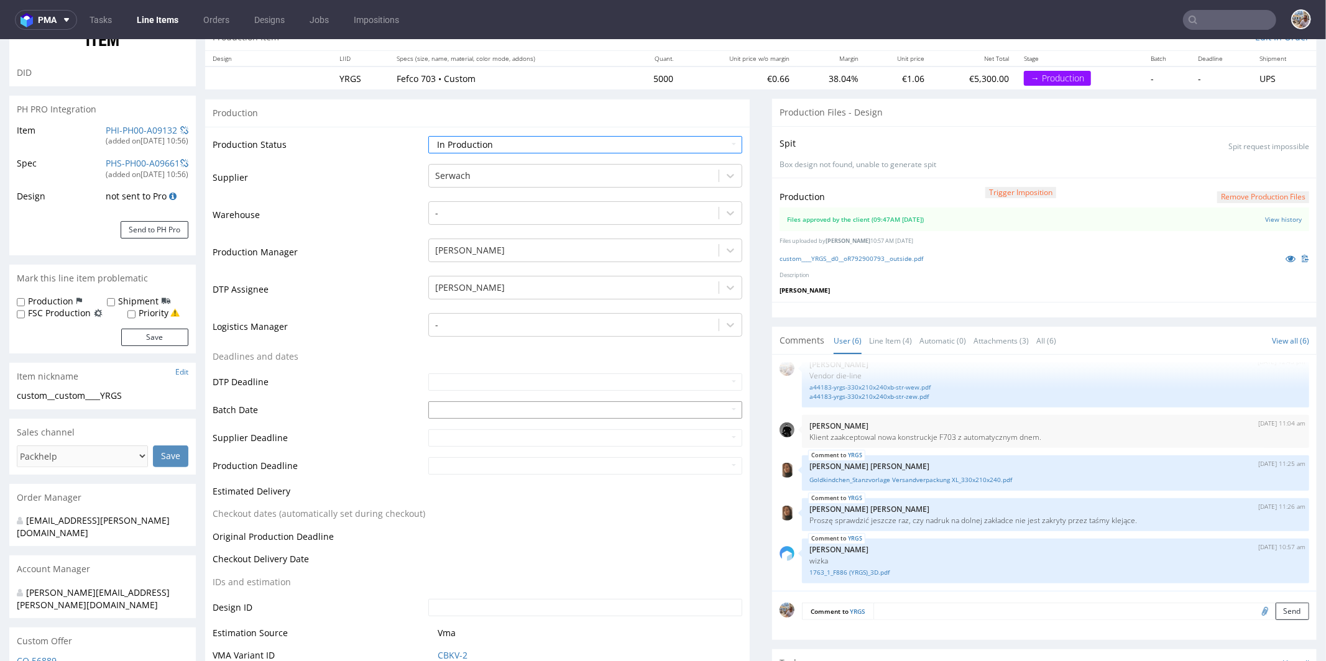
click at [442, 404] on input "text" at bounding box center [585, 409] width 314 height 17
click at [470, 315] on td "7" at bounding box center [474, 315] width 19 height 19
type input "2025-10-07"
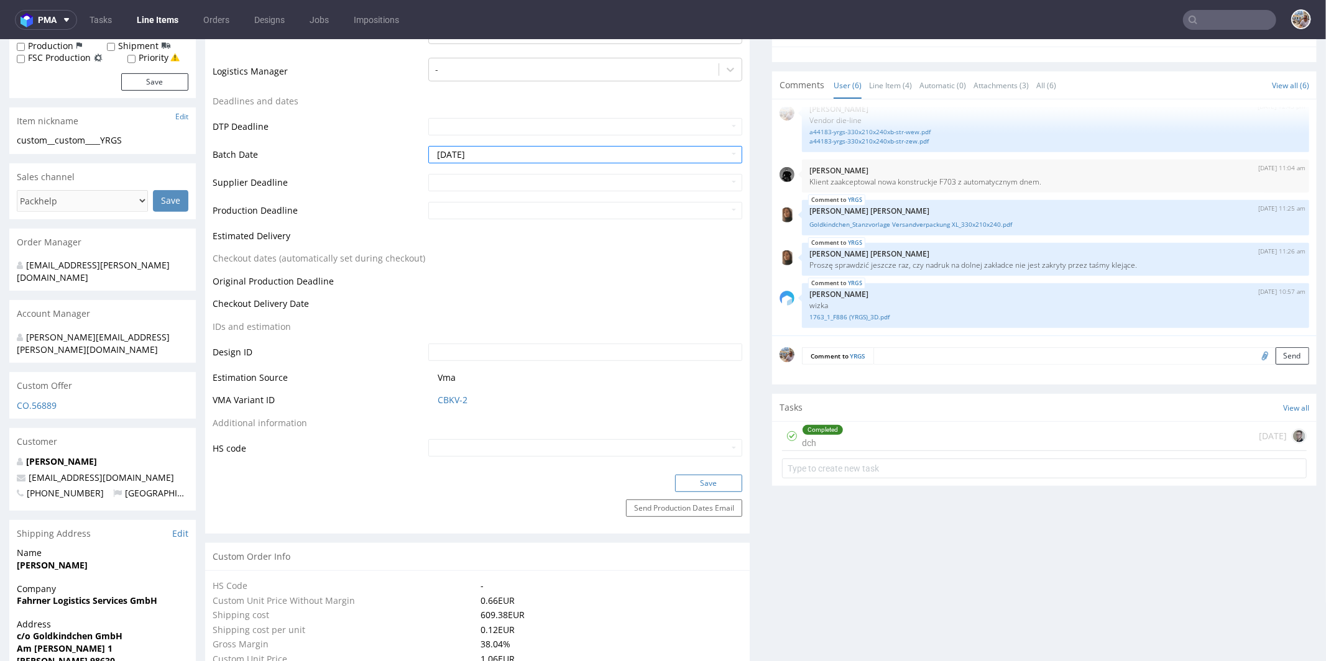
click at [687, 477] on button "Save" at bounding box center [708, 482] width 67 height 17
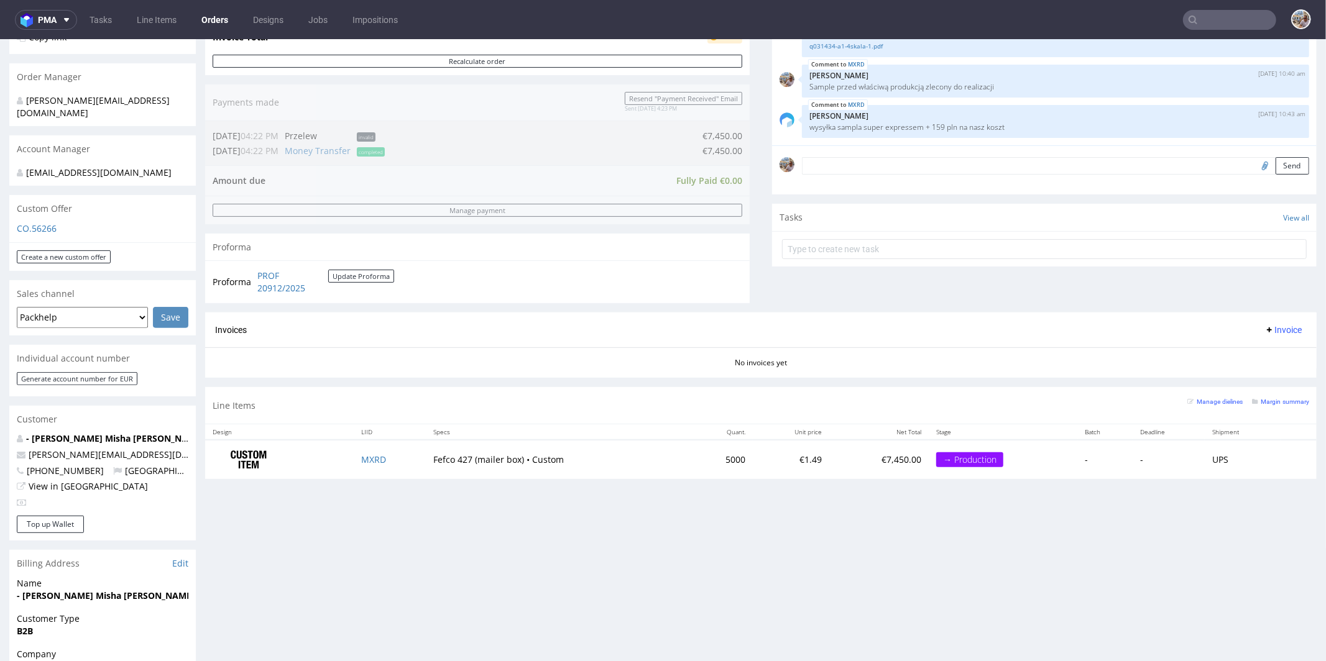
scroll to position [336, 0]
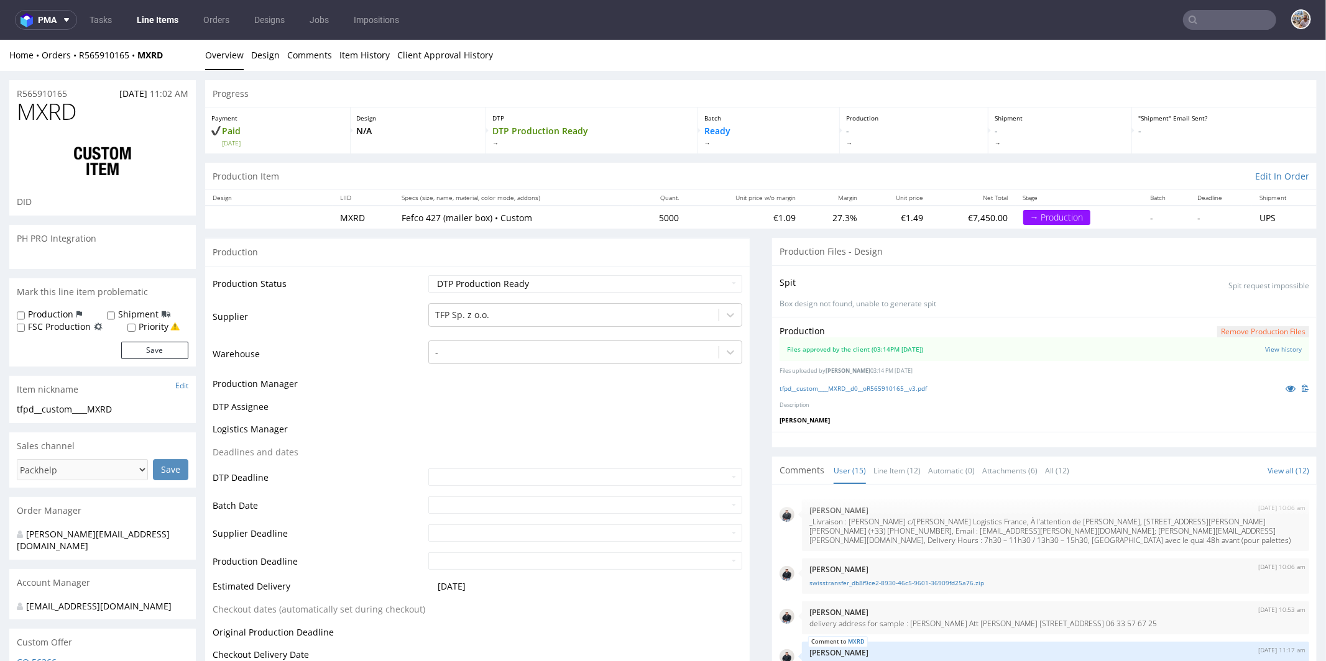
scroll to position [577, 0]
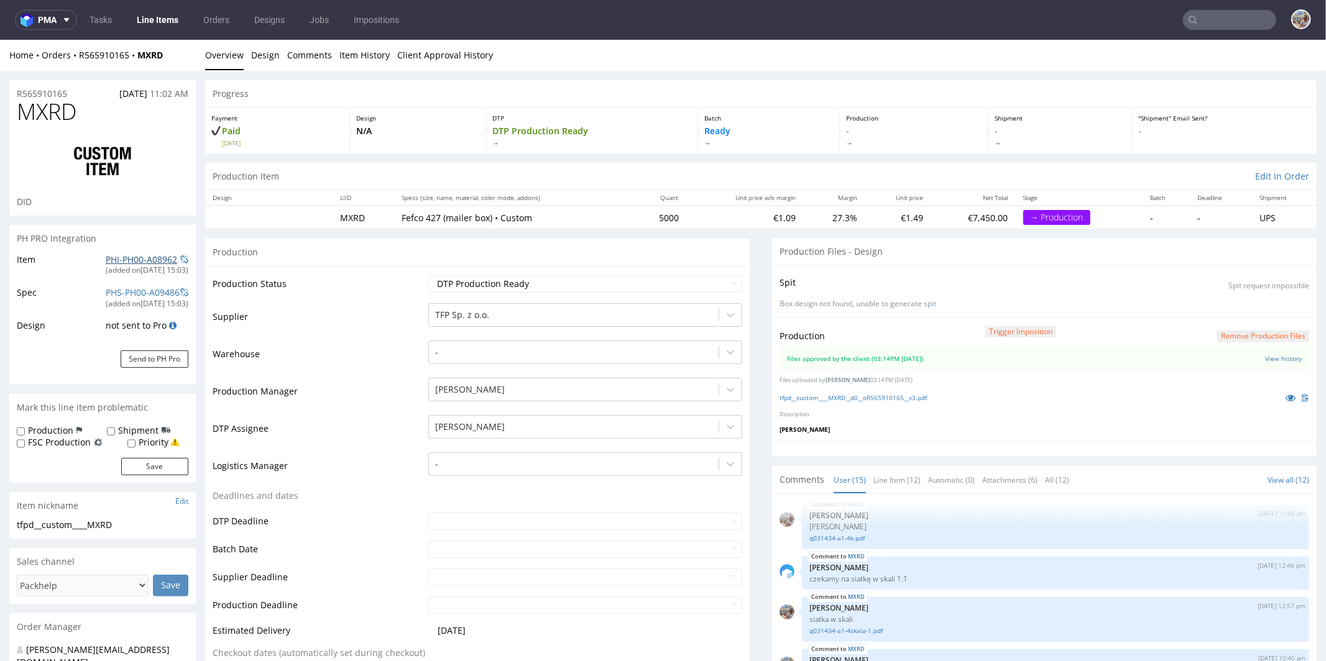
click at [124, 256] on link "PHI-PH00-A08962" at bounding box center [141, 259] width 71 height 12
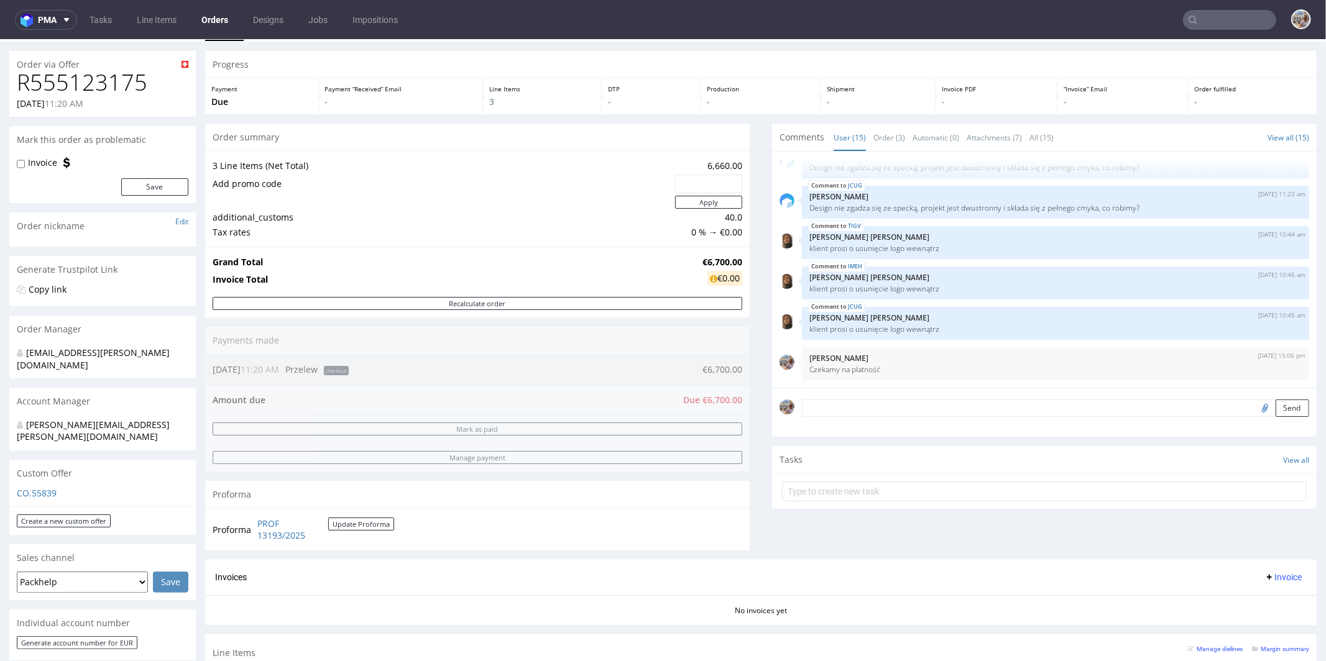
scroll to position [25, 0]
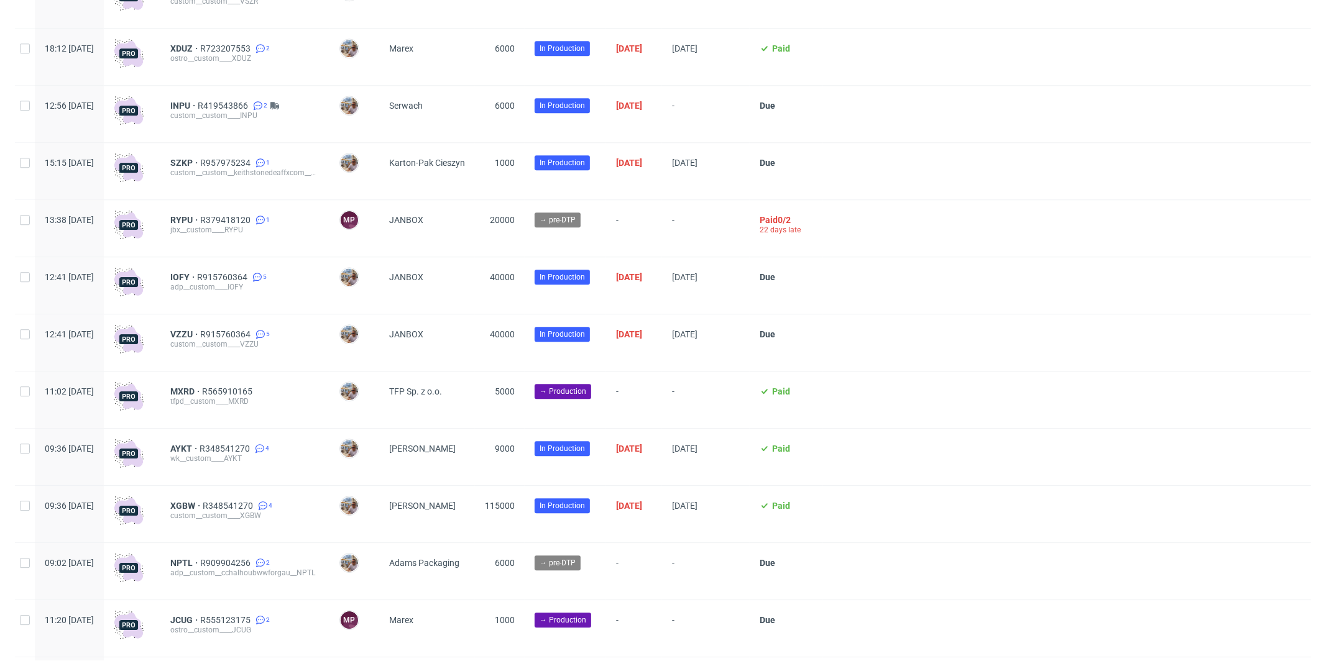
scroll to position [2941, 0]
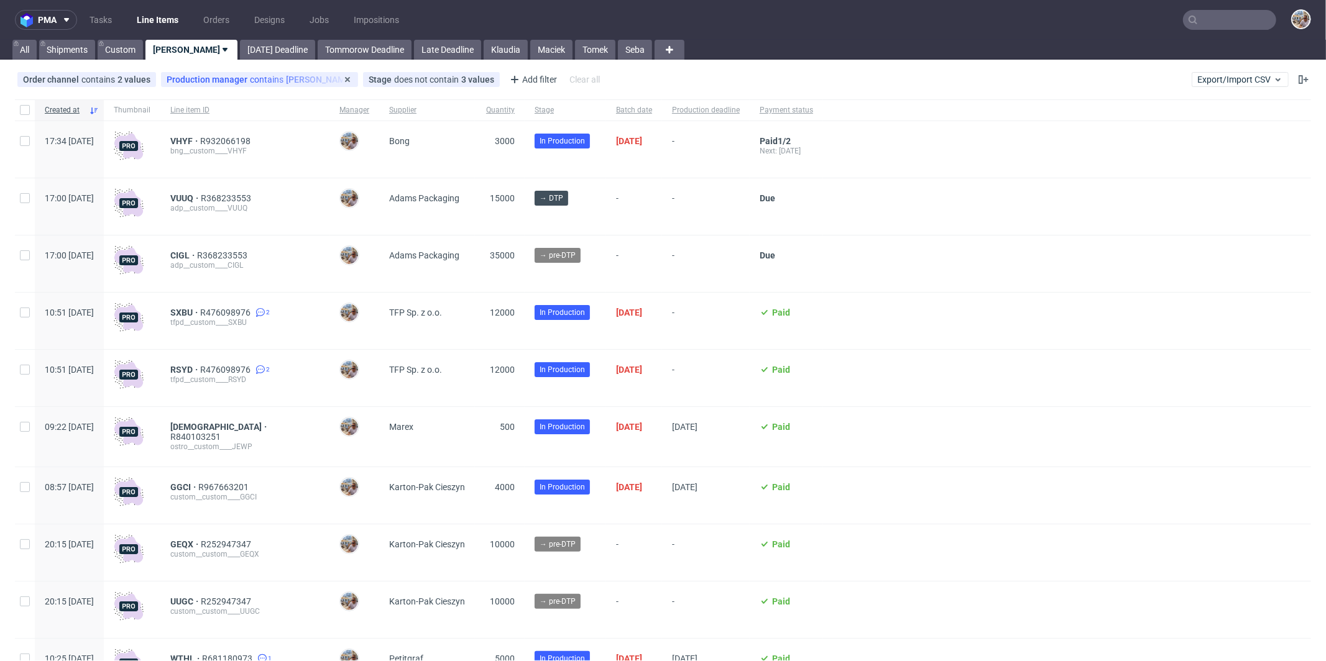
click at [272, 80] on div "Production manager contains Michał Palasek" at bounding box center [260, 80] width 186 height 10
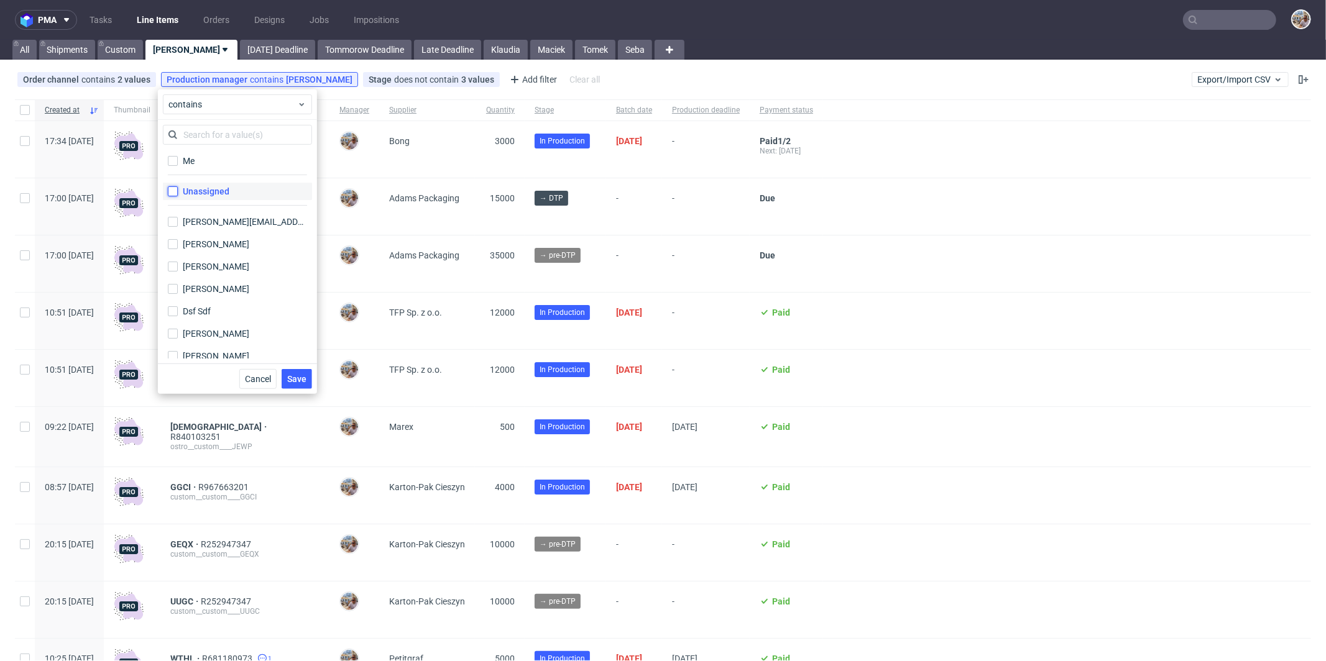
click at [176, 188] on input "Unassigned" at bounding box center [173, 191] width 10 height 10
checkbox input "true"
click at [177, 293] on input "[PERSON_NAME]" at bounding box center [173, 298] width 10 height 10
checkbox input "false"
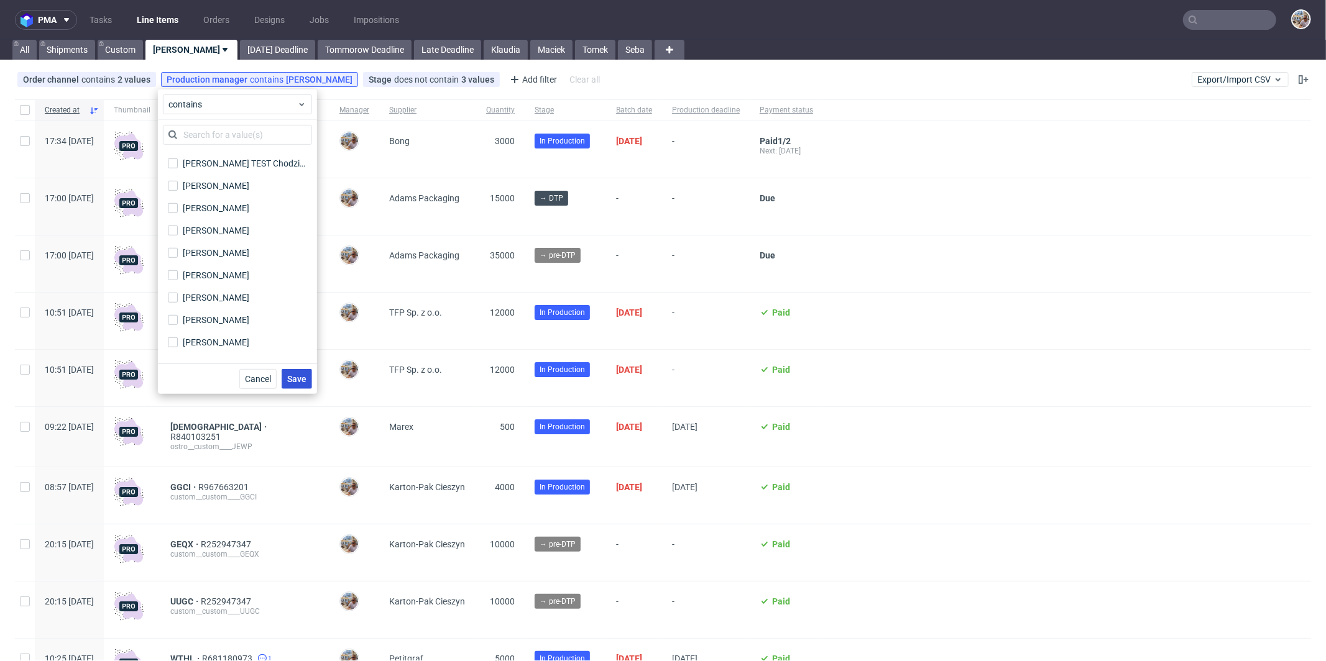
click at [295, 375] on span "Save" at bounding box center [296, 379] width 19 height 9
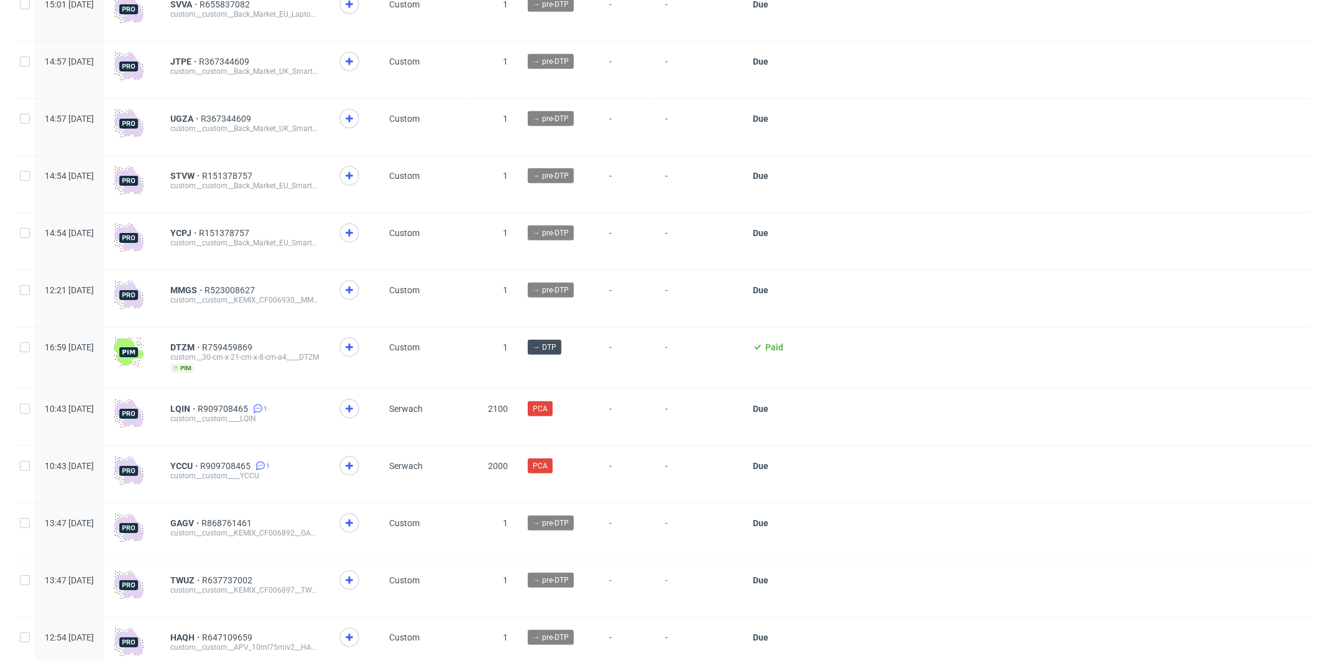
scroll to position [592, 0]
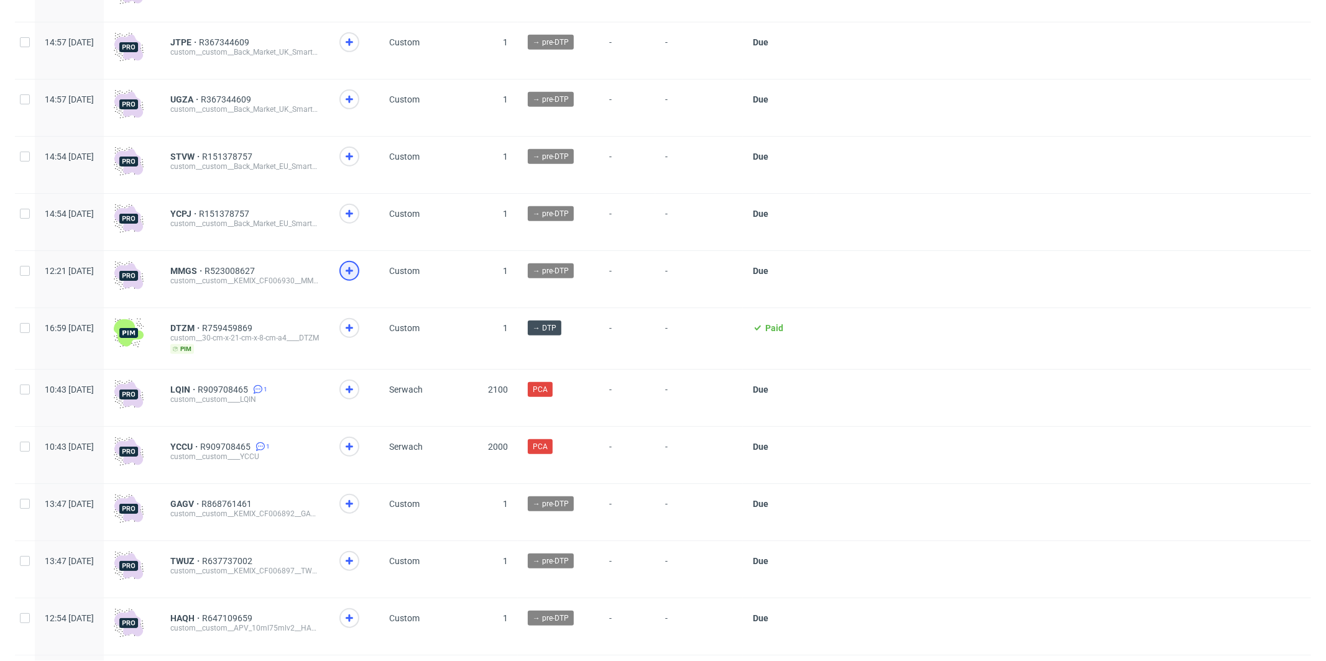
click at [353, 269] on use at bounding box center [349, 270] width 7 height 7
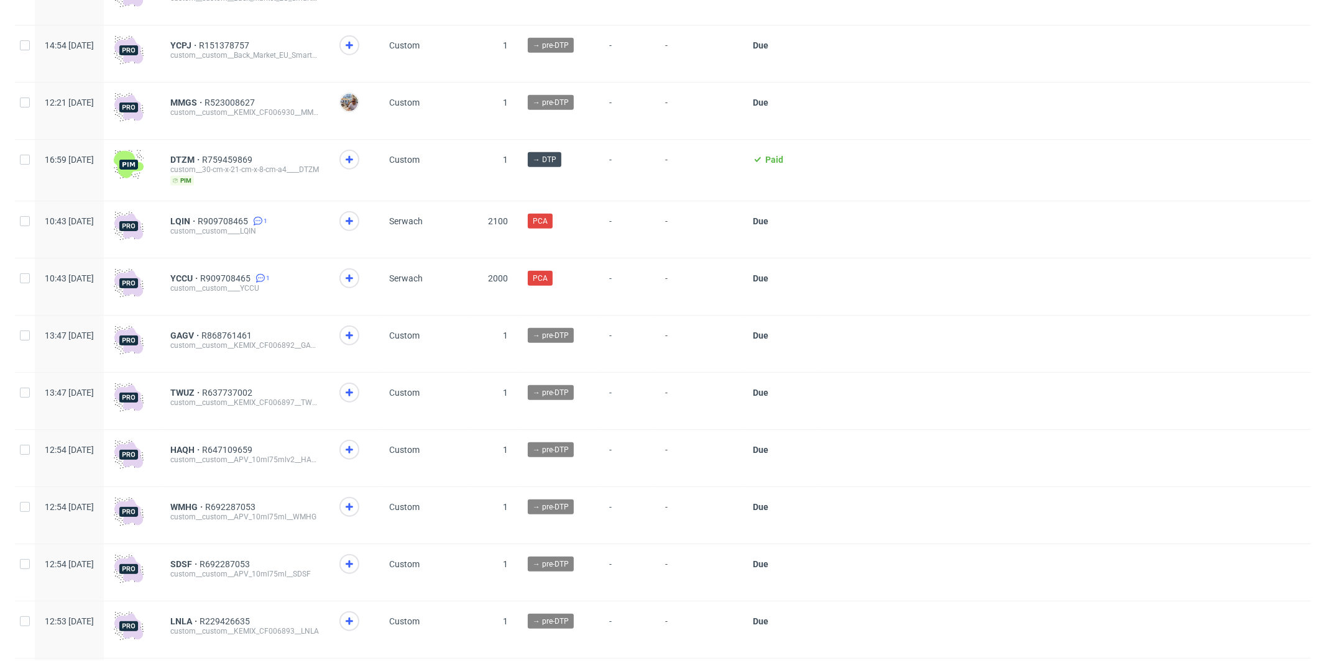
scroll to position [763, 0]
click at [357, 219] on icon at bounding box center [349, 219] width 15 height 15
click at [357, 280] on icon at bounding box center [349, 276] width 15 height 15
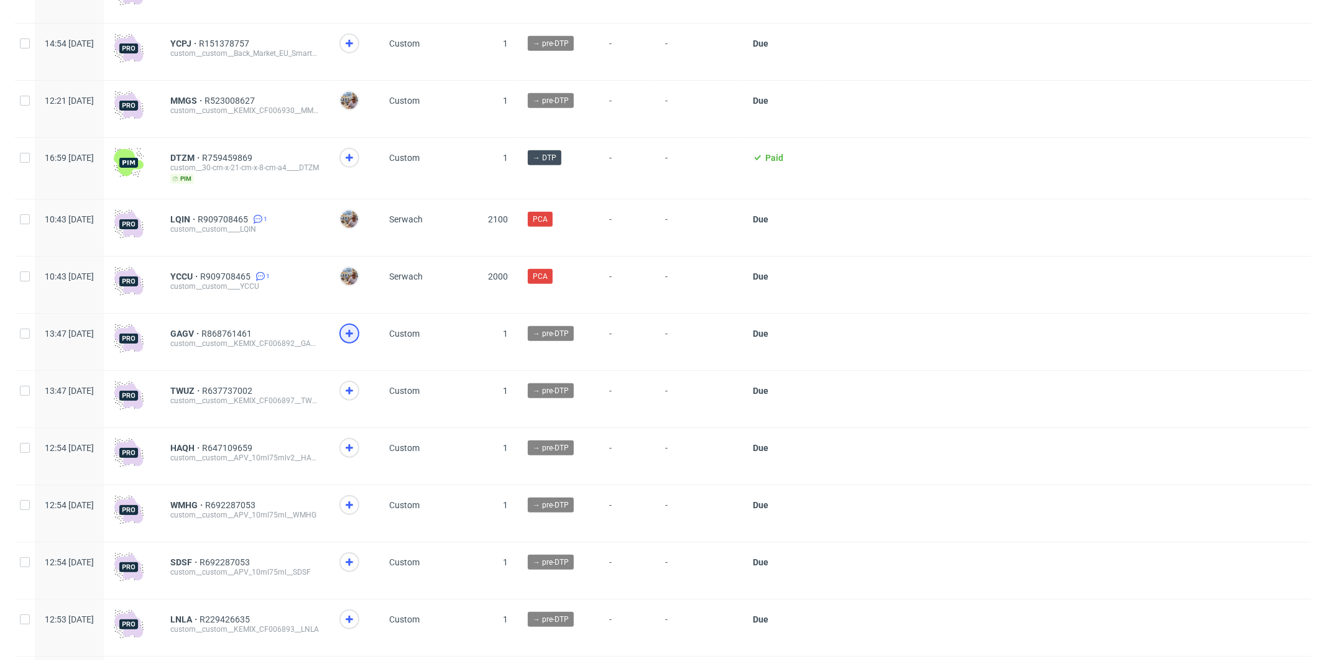
click at [353, 334] on use at bounding box center [349, 333] width 7 height 7
click at [357, 390] on icon at bounding box center [349, 390] width 15 height 15
click at [357, 454] on icon at bounding box center [349, 448] width 15 height 15
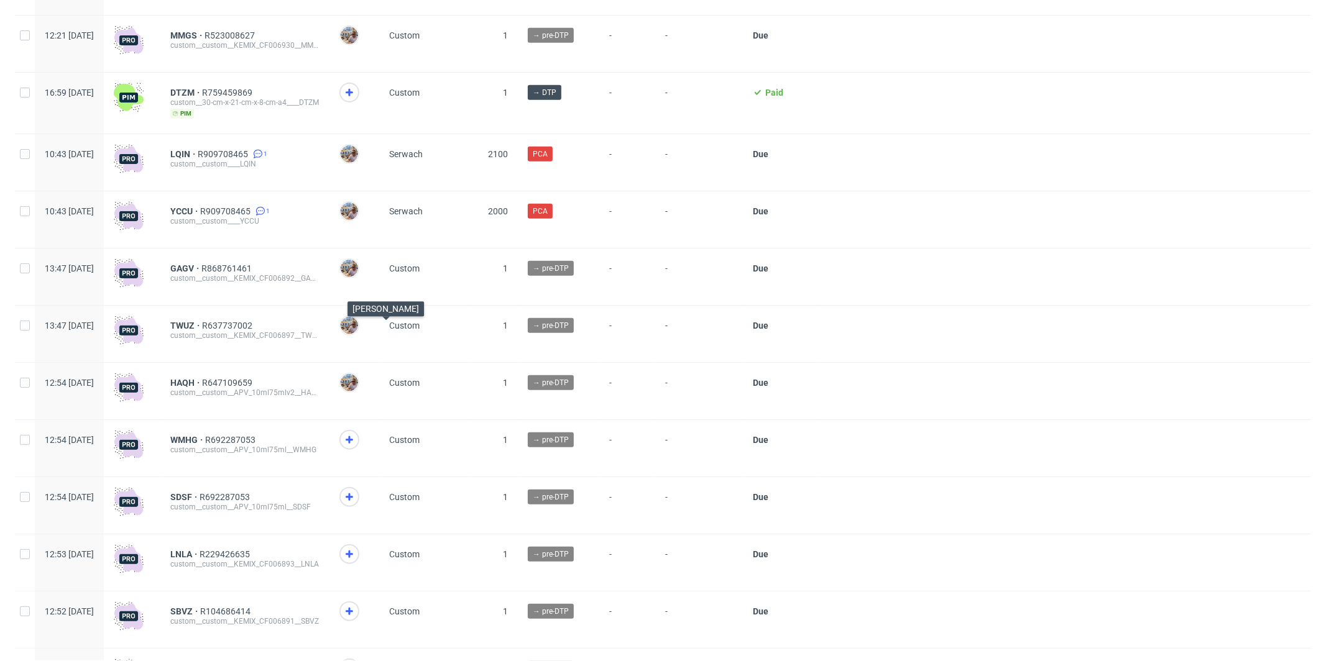
scroll to position [833, 0]
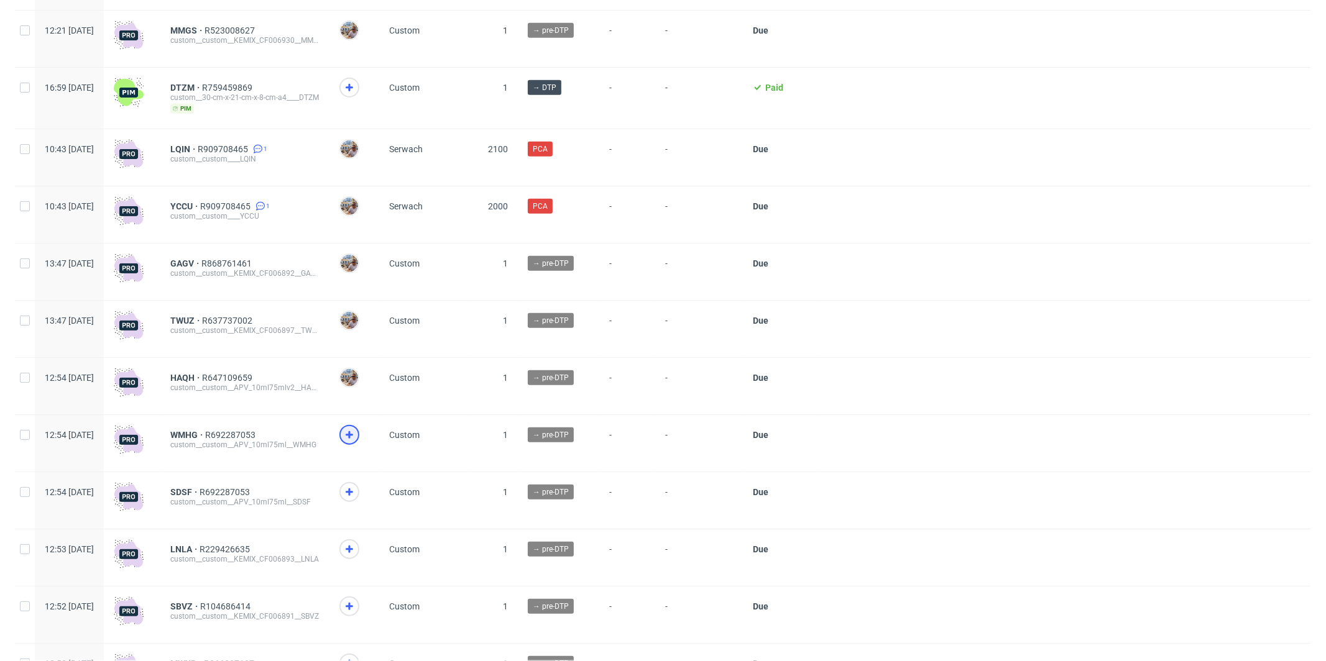
click at [357, 441] on icon at bounding box center [349, 435] width 15 height 15
click at [353, 495] on use at bounding box center [349, 491] width 7 height 7
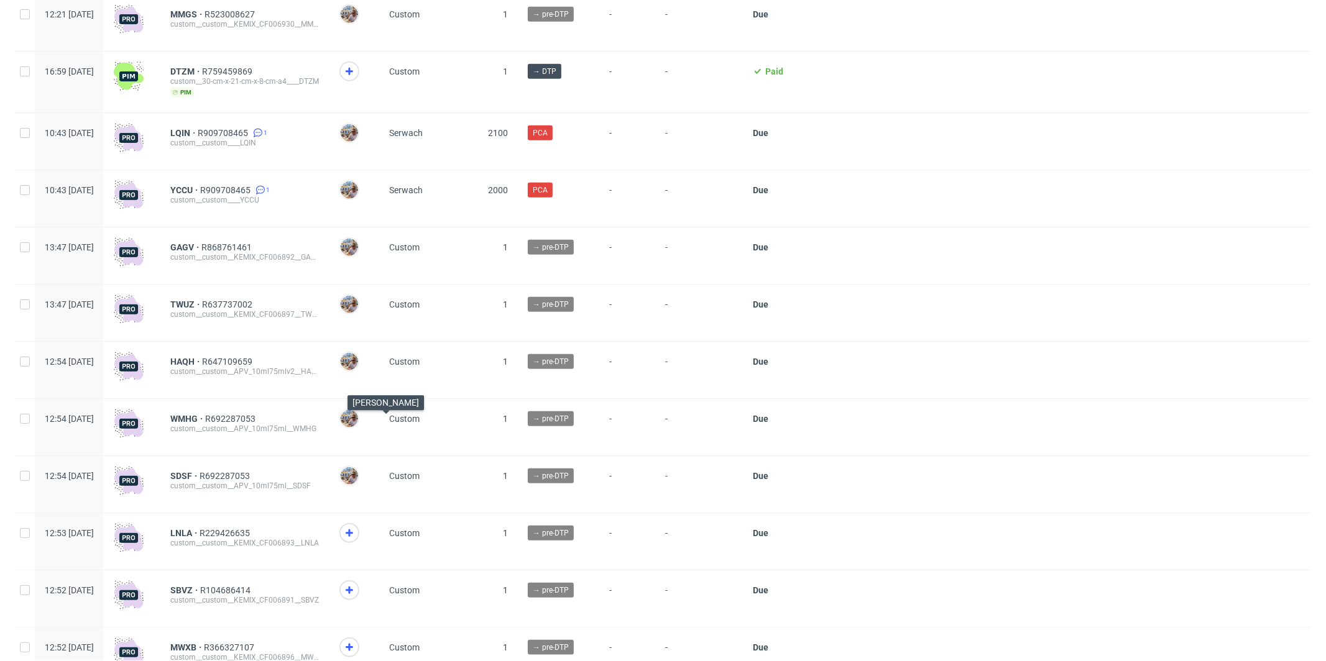
scroll to position [850, 0]
click at [357, 529] on icon at bounding box center [349, 531] width 15 height 15
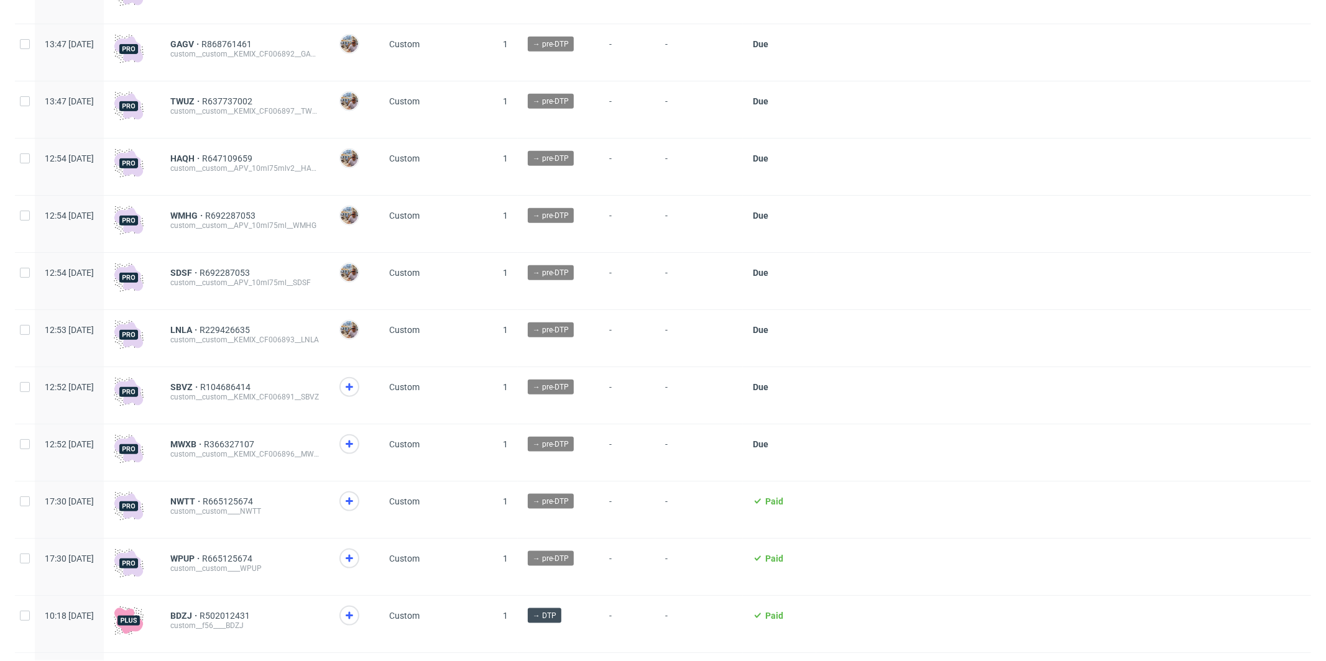
scroll to position [1056, 0]
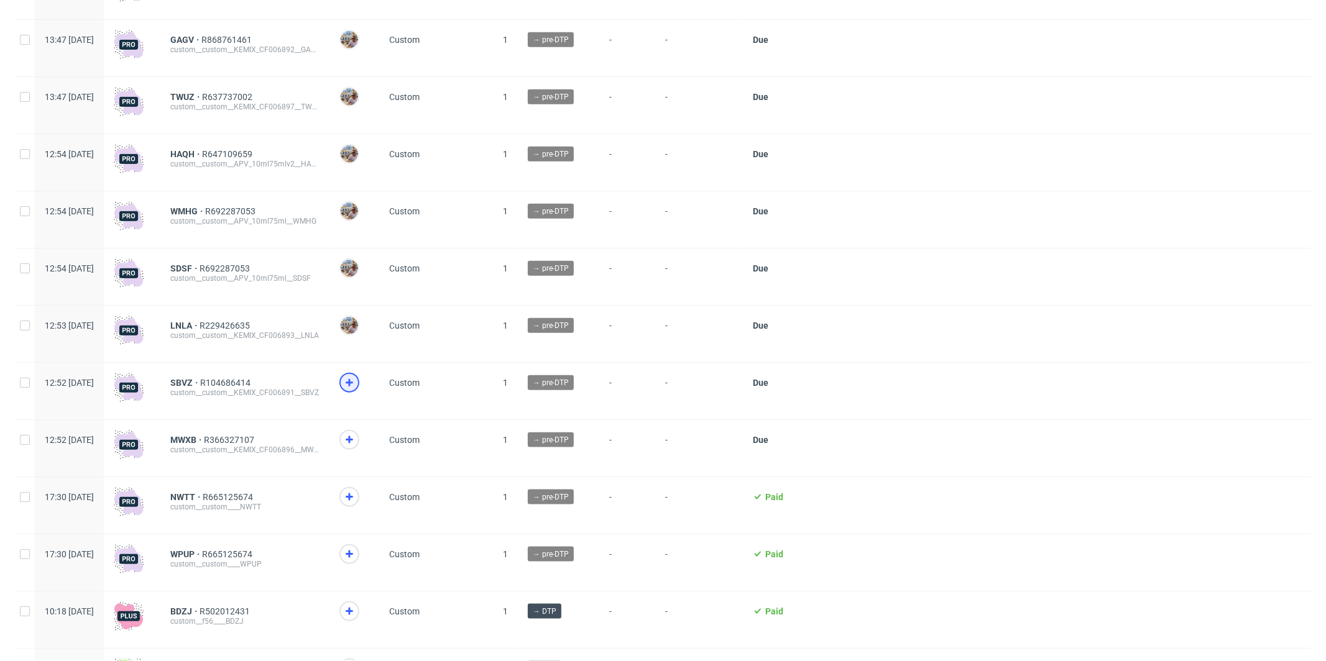
click at [357, 387] on icon at bounding box center [349, 382] width 15 height 15
click at [357, 444] on icon at bounding box center [349, 440] width 15 height 15
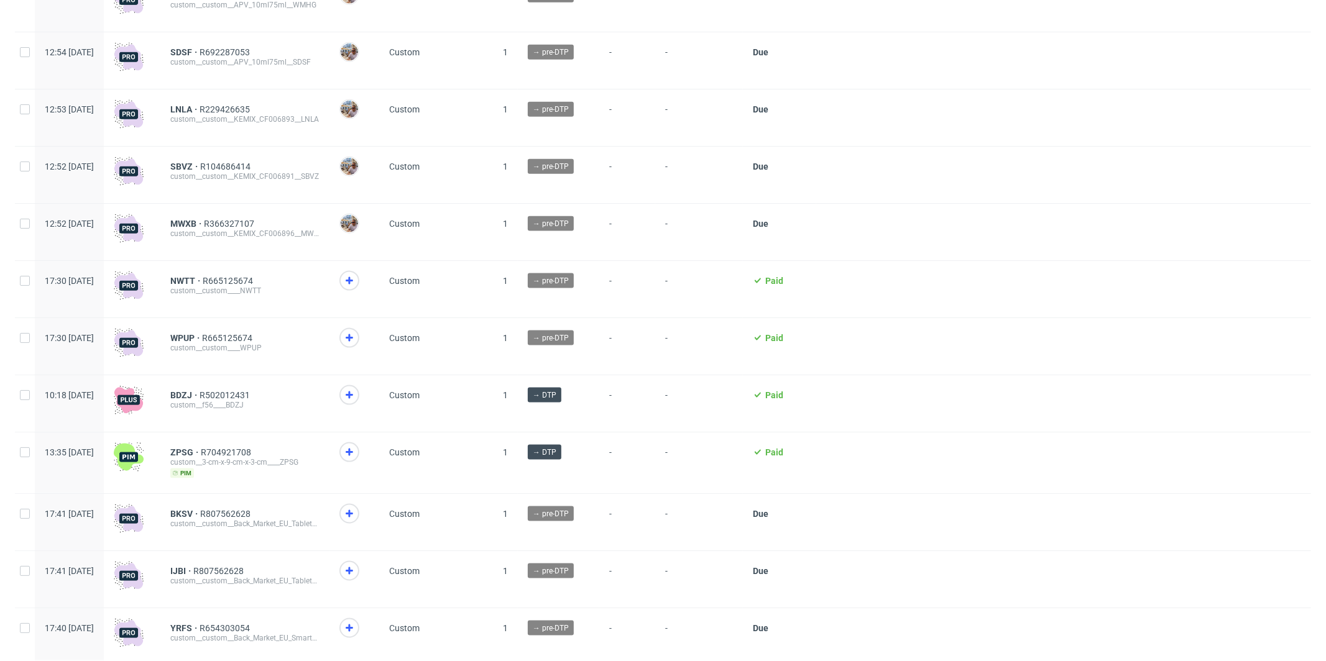
scroll to position [1273, 0]
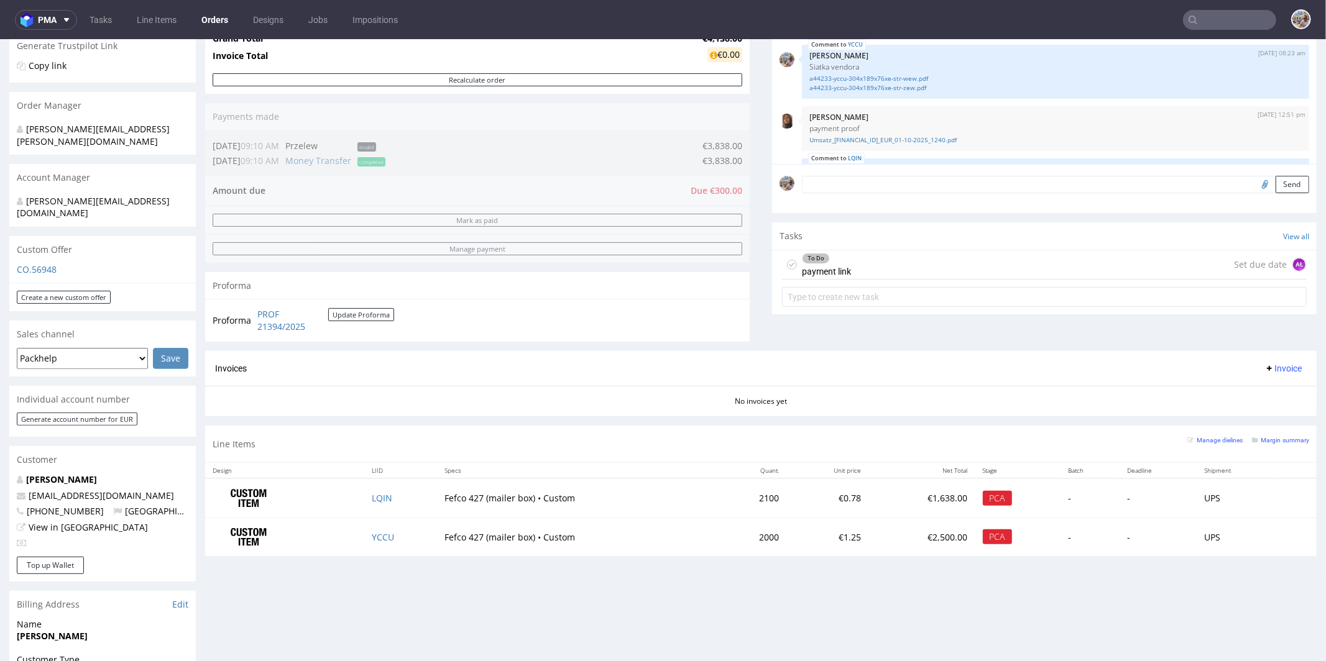
scroll to position [289, 0]
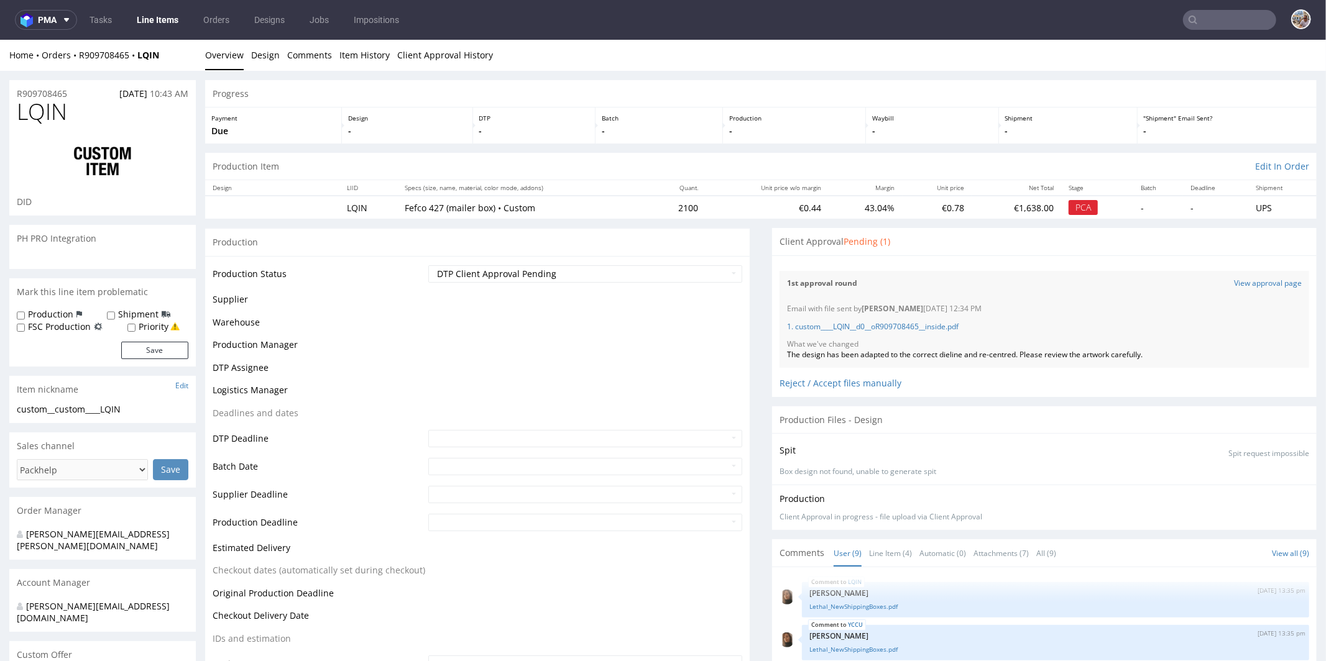
scroll to position [234, 0]
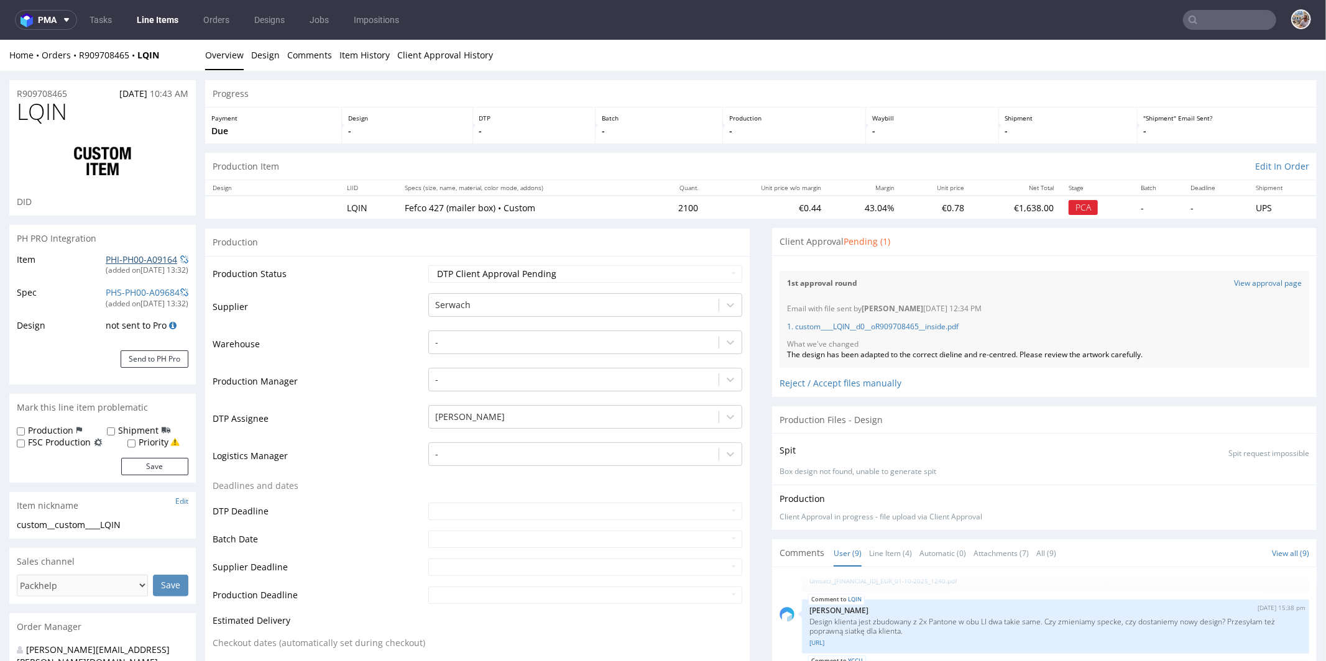
click at [139, 257] on link "PHI-PH00-A09164" at bounding box center [141, 259] width 71 height 12
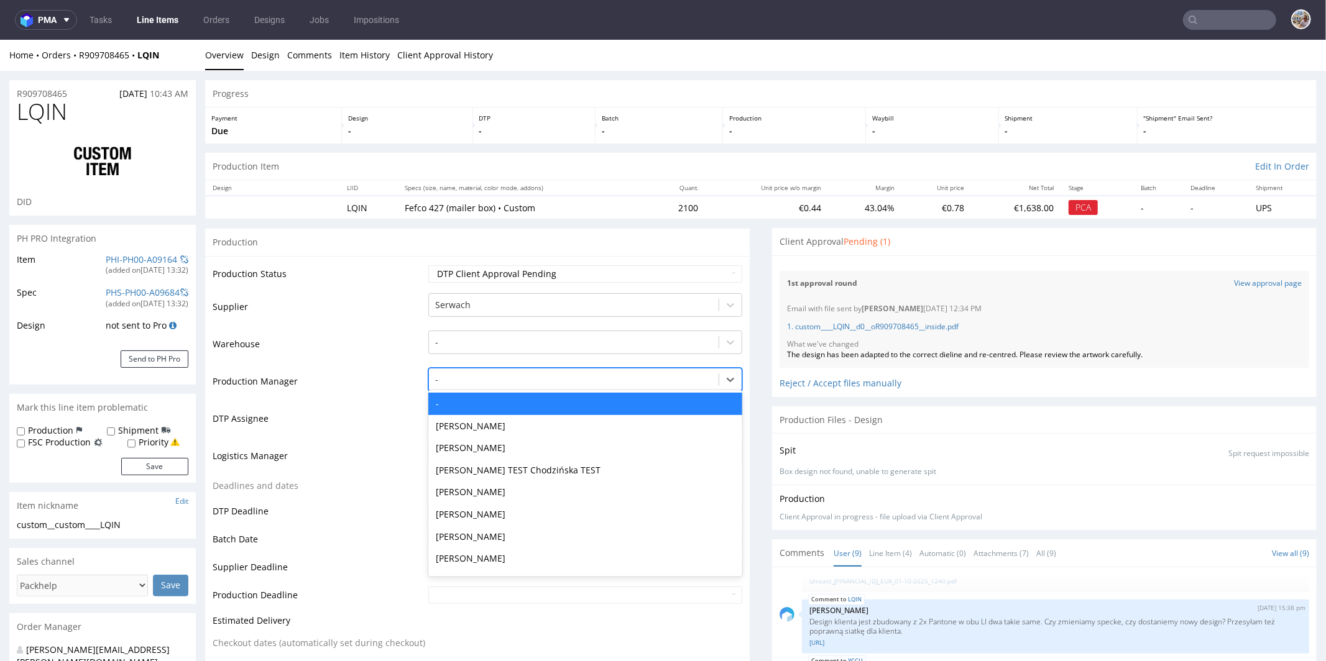
click at [451, 378] on div at bounding box center [573, 379] width 277 height 15
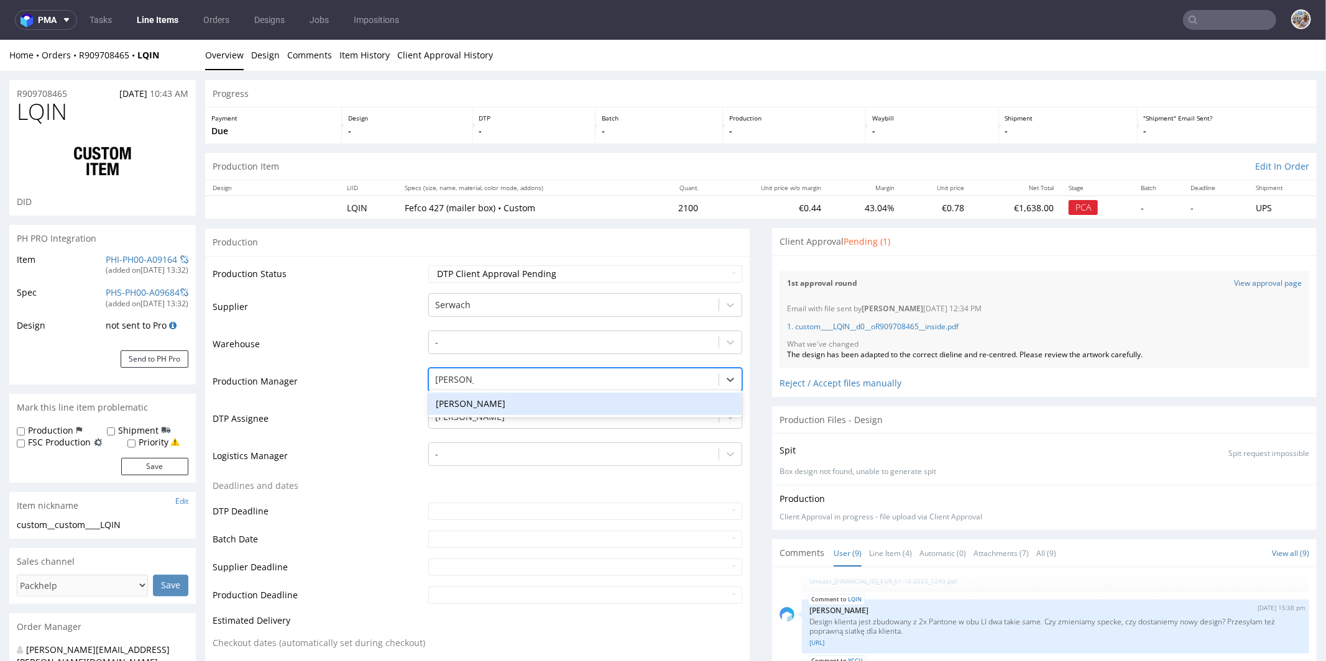
type input "michał pal"
click at [475, 398] on div "[PERSON_NAME]" at bounding box center [585, 403] width 314 height 22
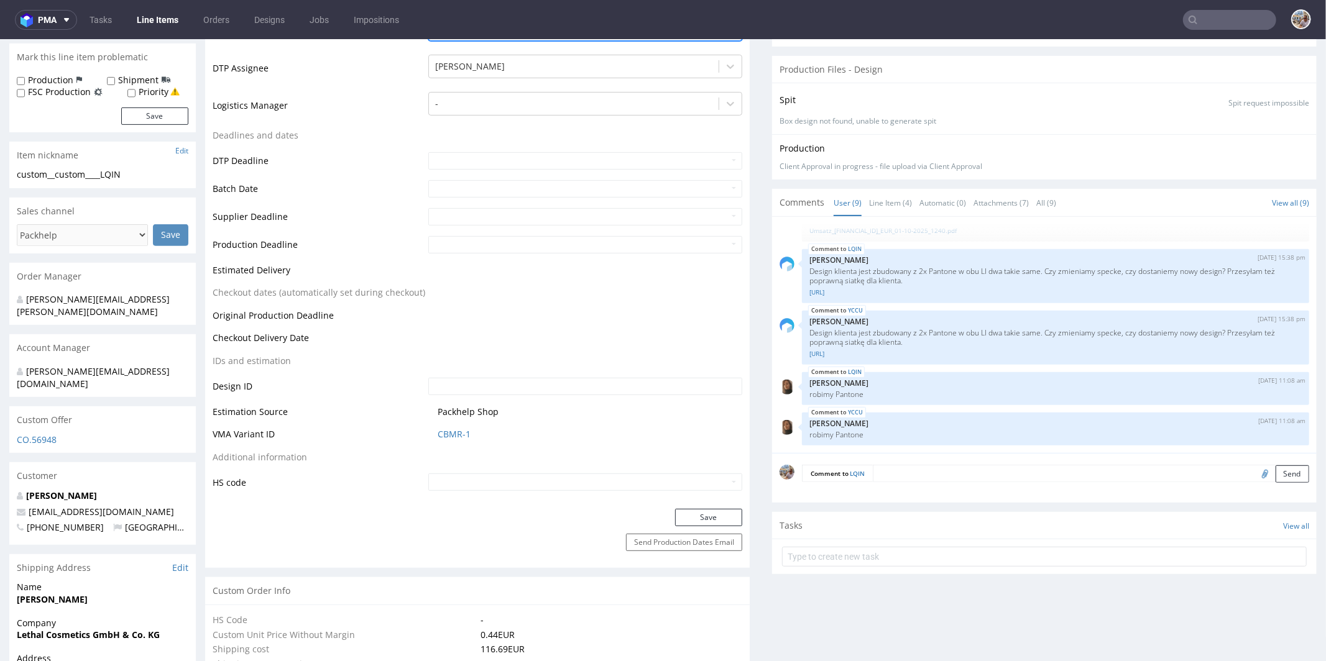
scroll to position [503, 0]
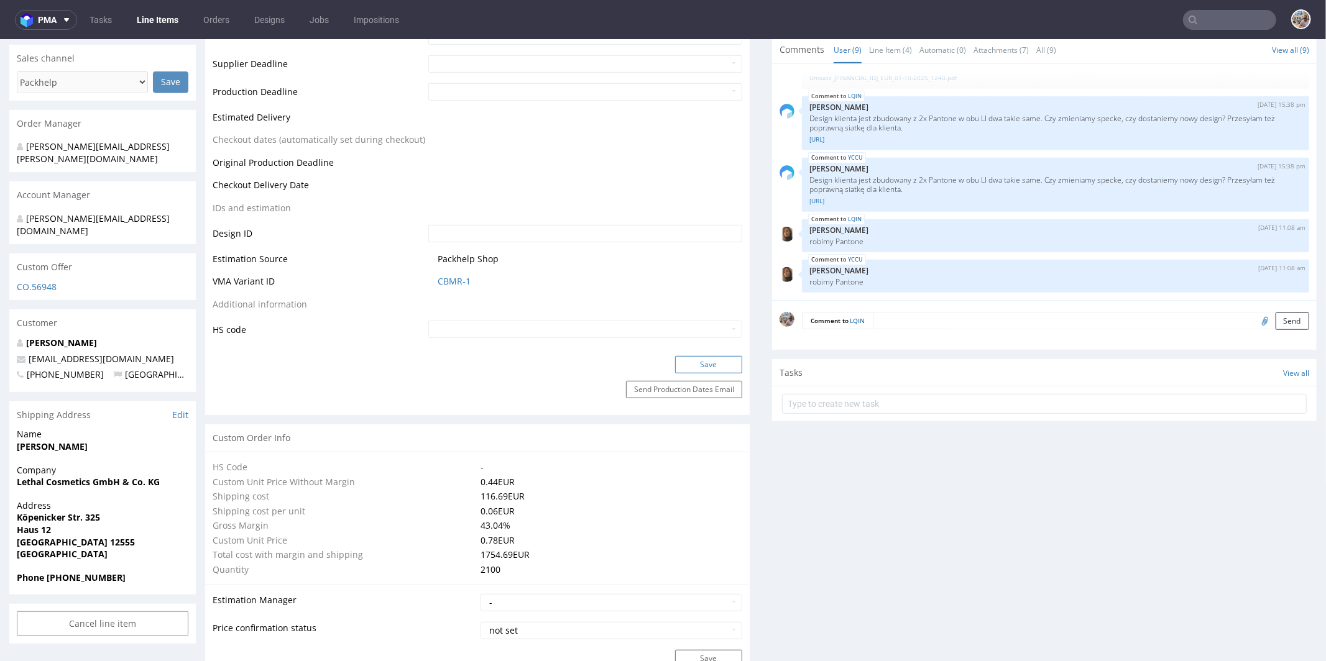
click at [681, 363] on button "Save" at bounding box center [708, 363] width 67 height 17
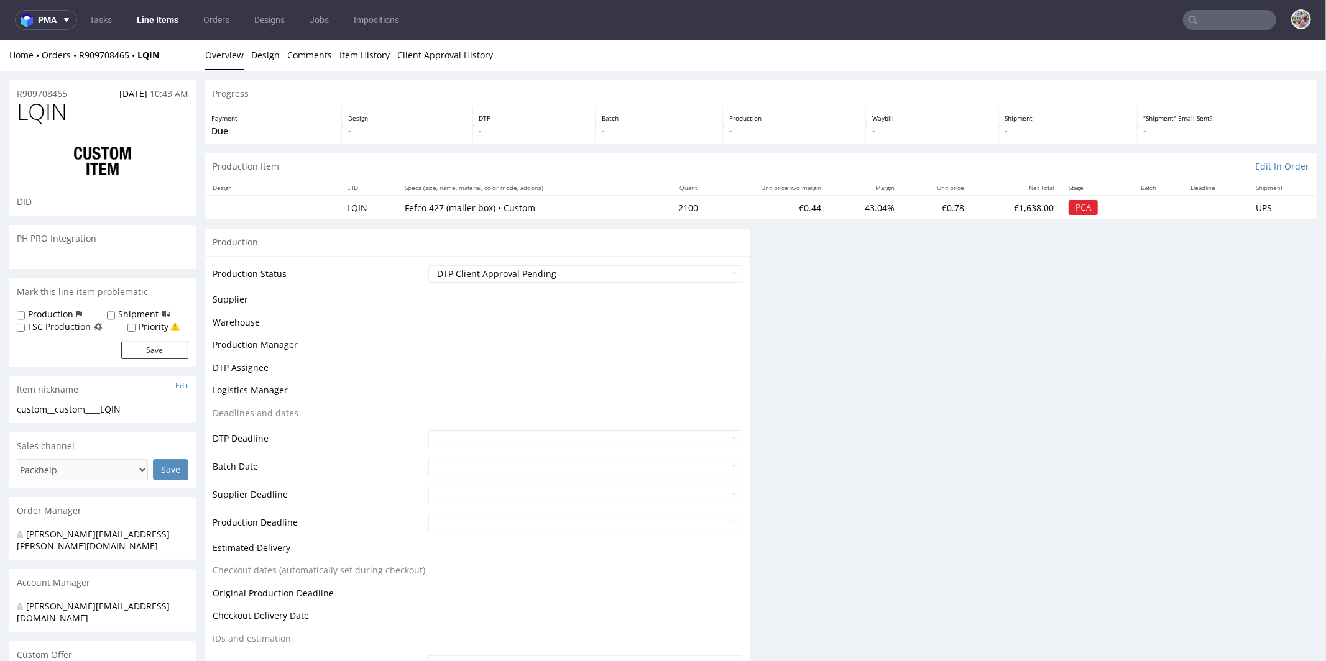
scroll to position [0, 0]
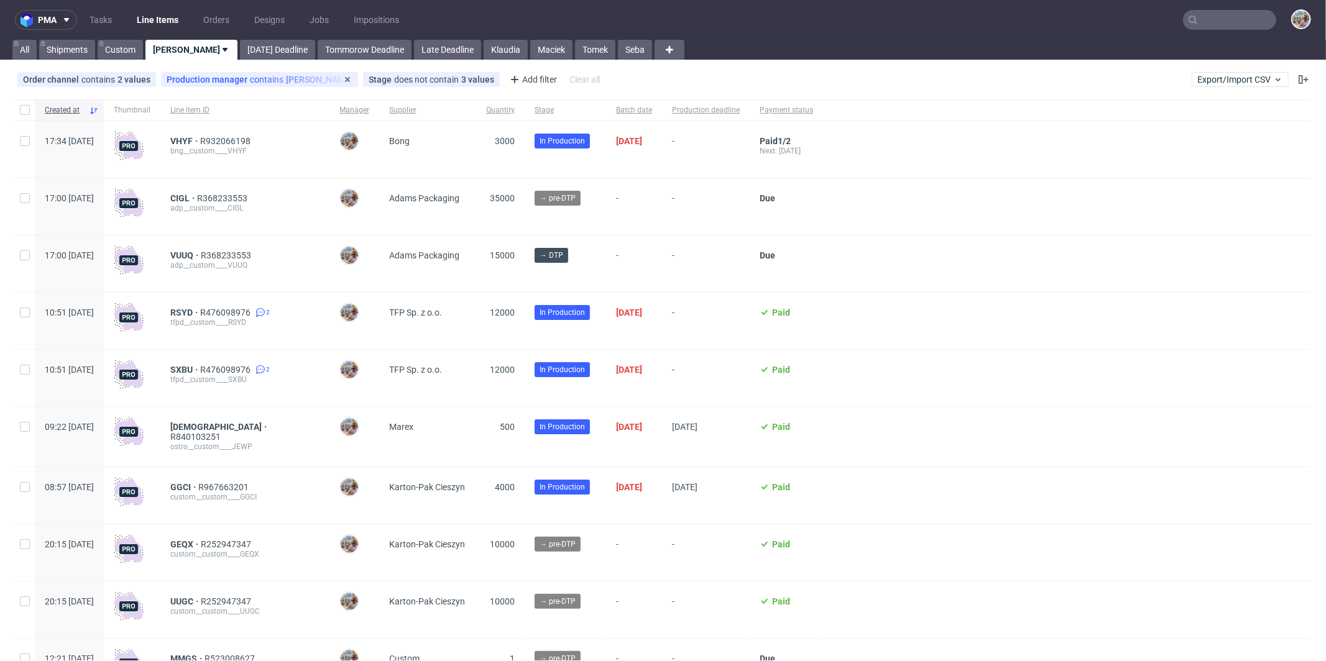
click at [270, 81] on div "Production manager contains [PERSON_NAME]" at bounding box center [260, 80] width 186 height 10
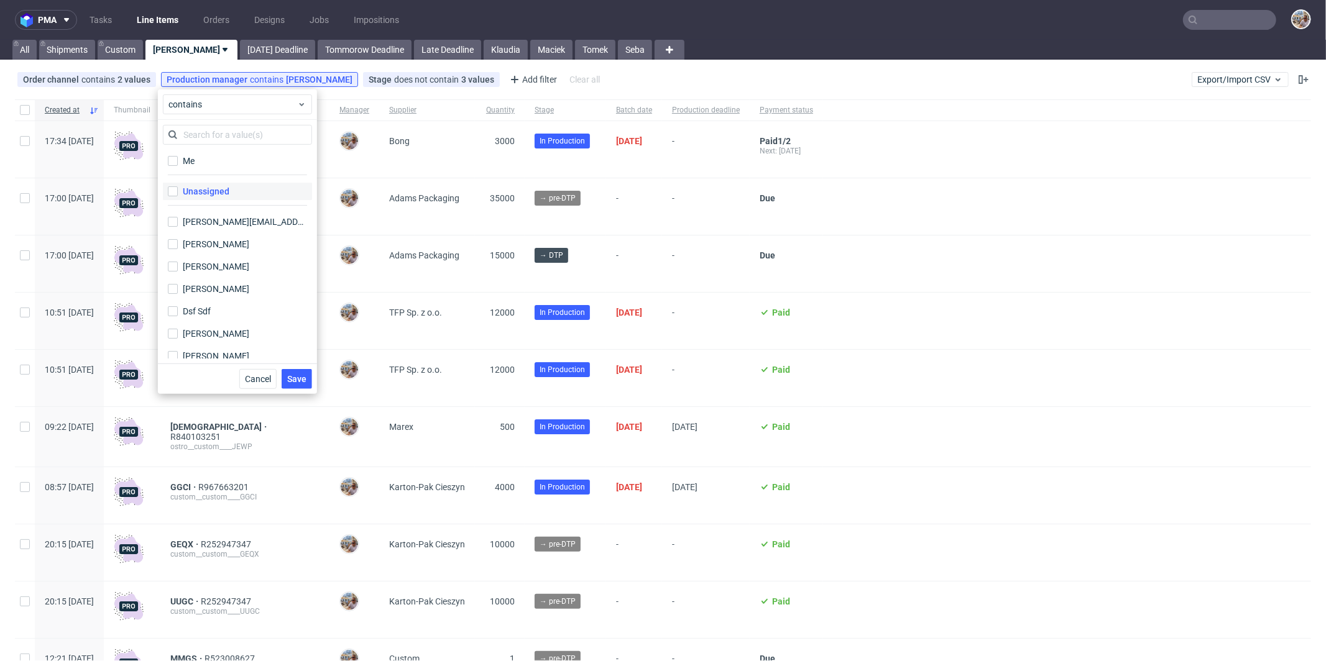
click at [190, 198] on label "Unassigned" at bounding box center [237, 191] width 149 height 17
click at [178, 196] on input "Unassigned" at bounding box center [173, 191] width 10 height 10
checkbox input "true"
click at [175, 234] on input "[PERSON_NAME]" at bounding box center [173, 234] width 10 height 10
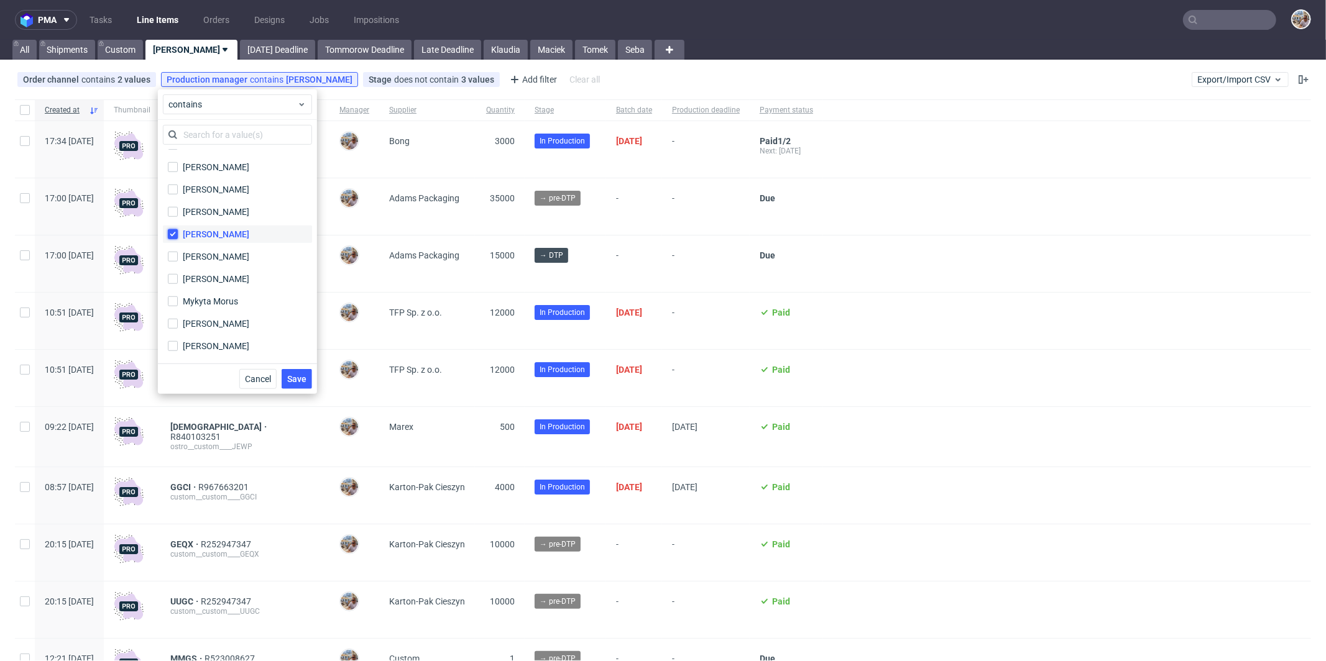
checkbox input "false"
click at [293, 381] on span "Save" at bounding box center [296, 379] width 19 height 9
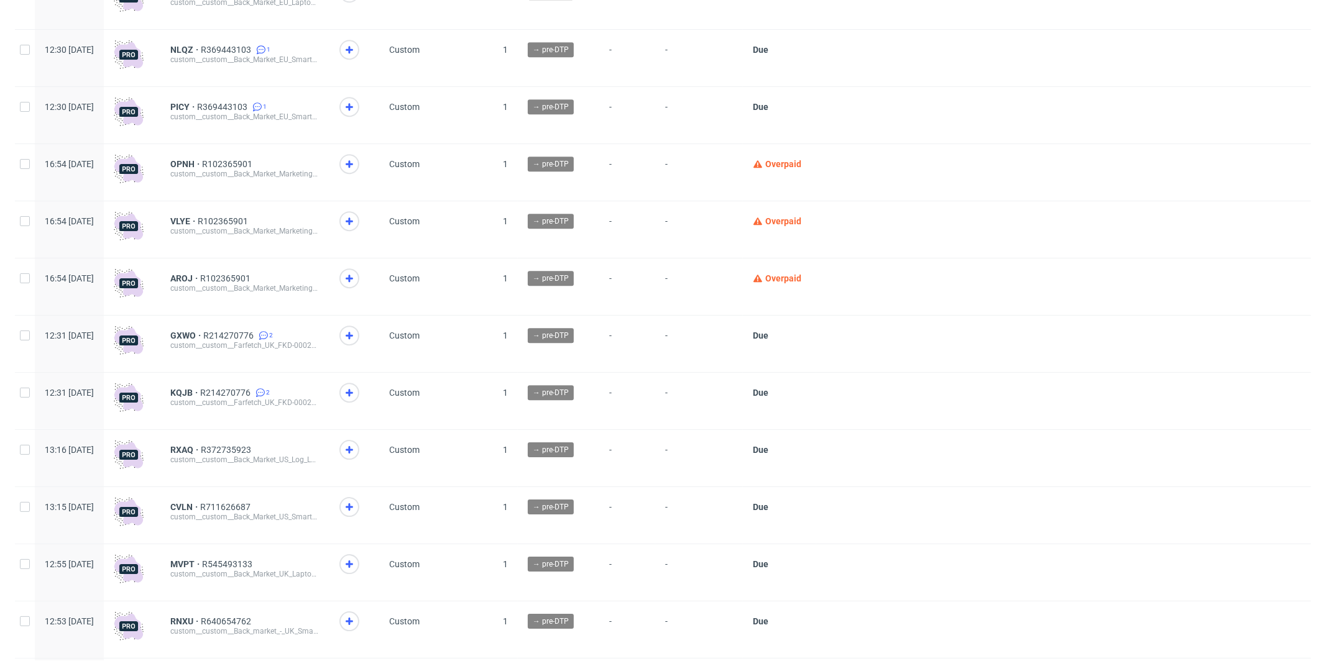
scroll to position [3248, 0]
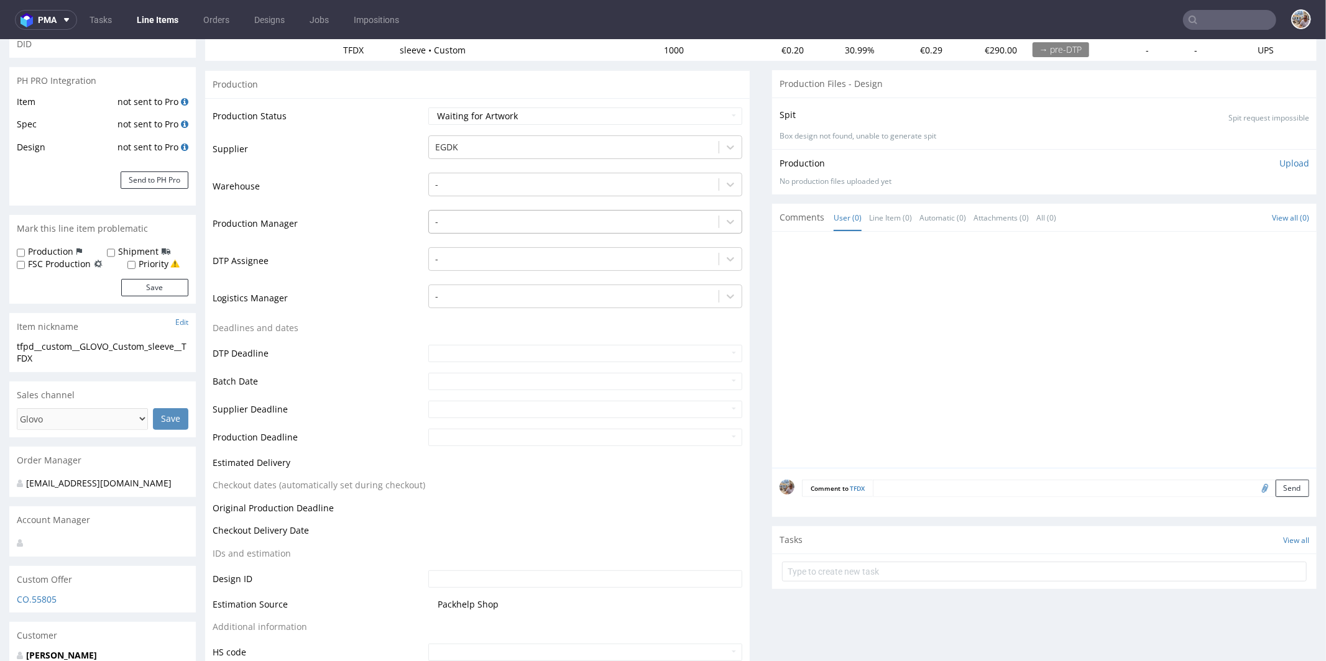
scroll to position [71, 0]
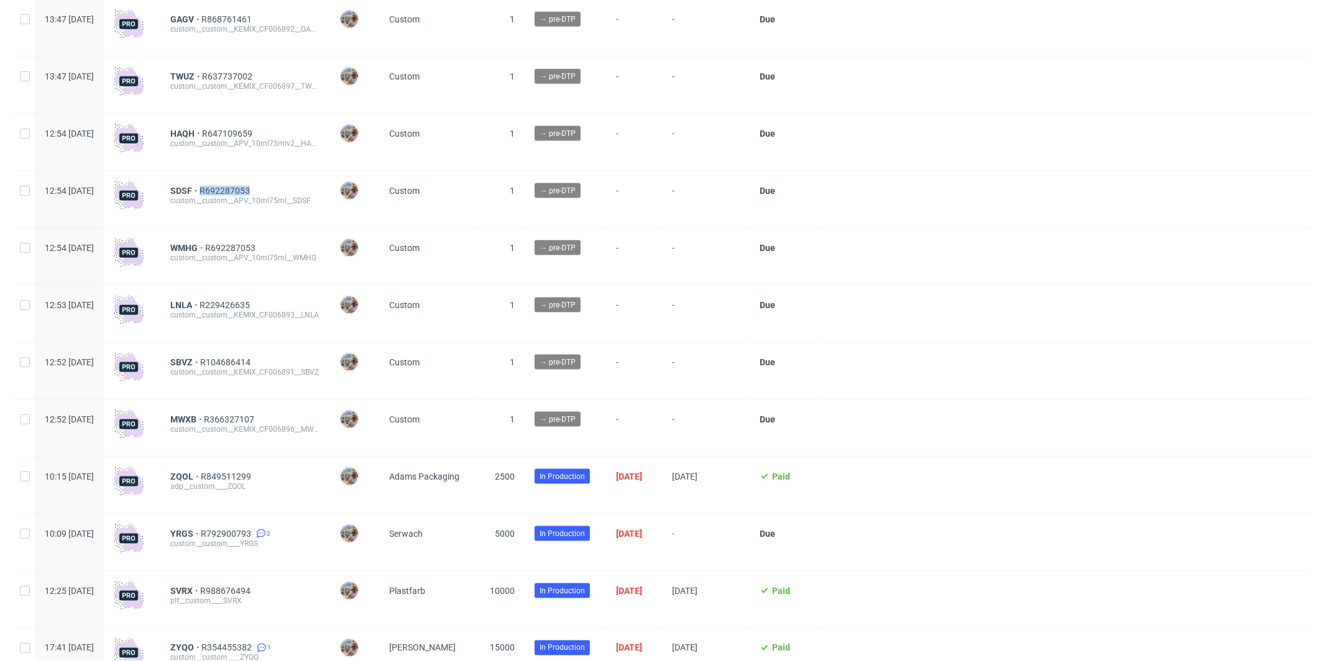
scroll to position [1406, 0]
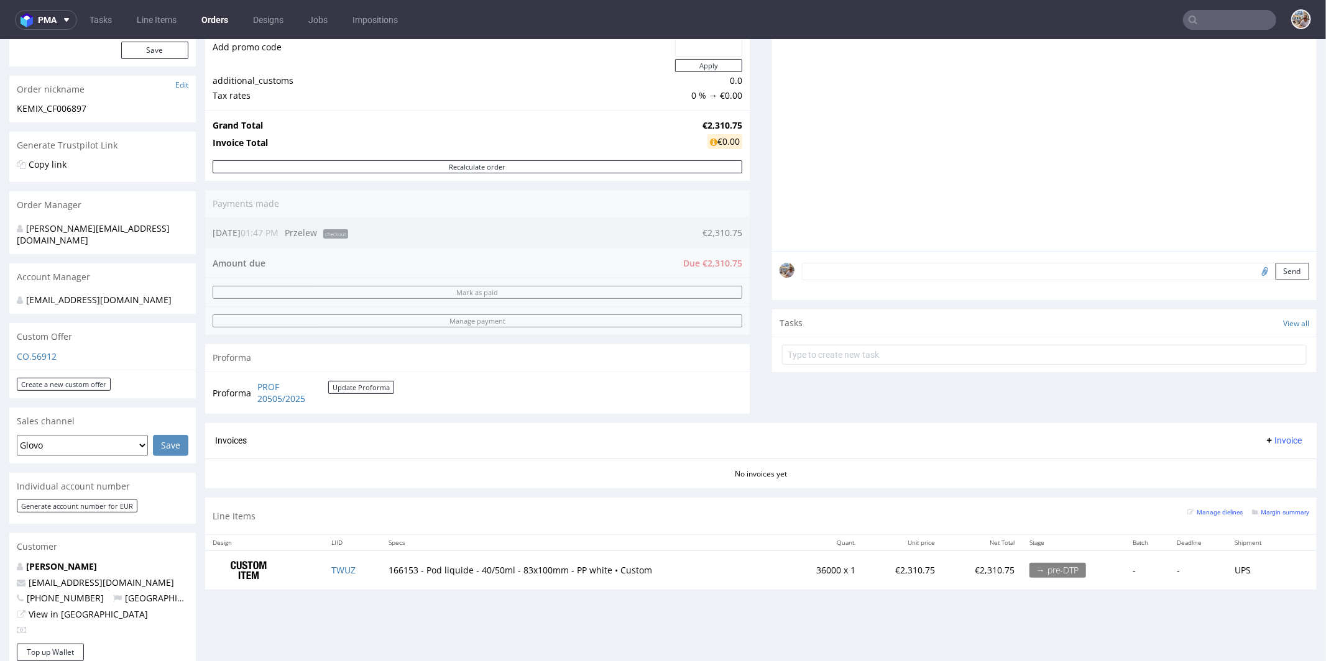
scroll to position [418, 0]
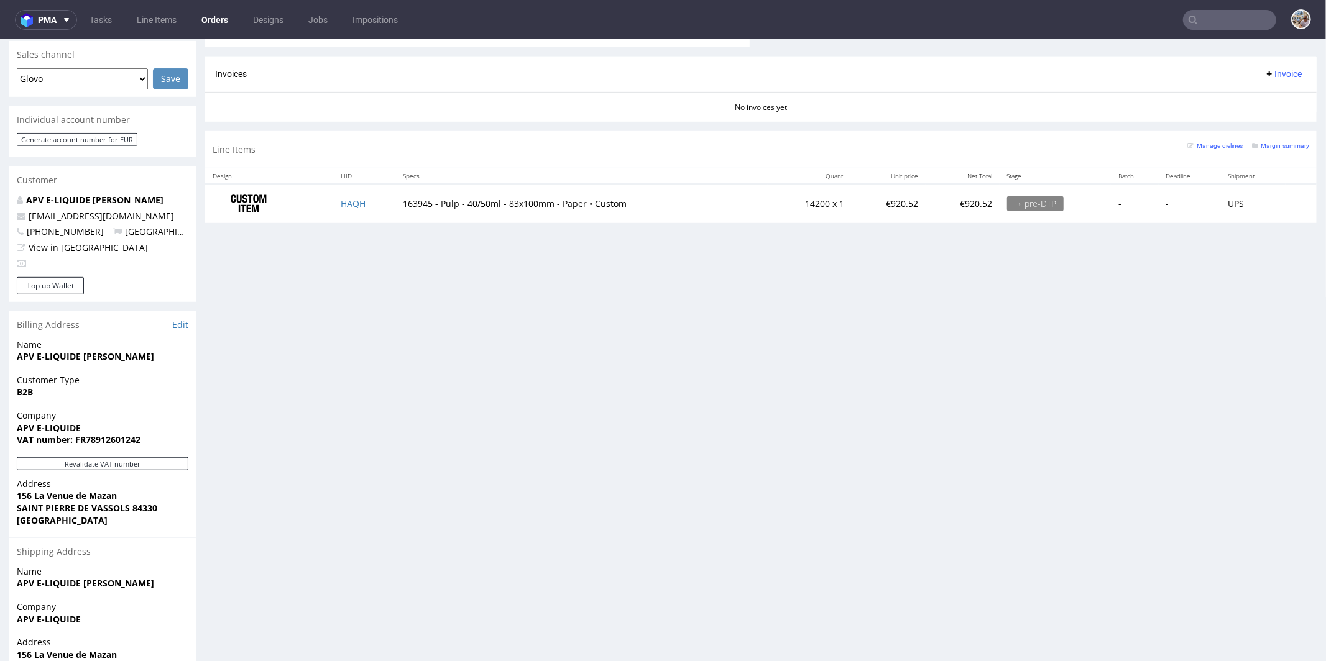
scroll to position [360, 0]
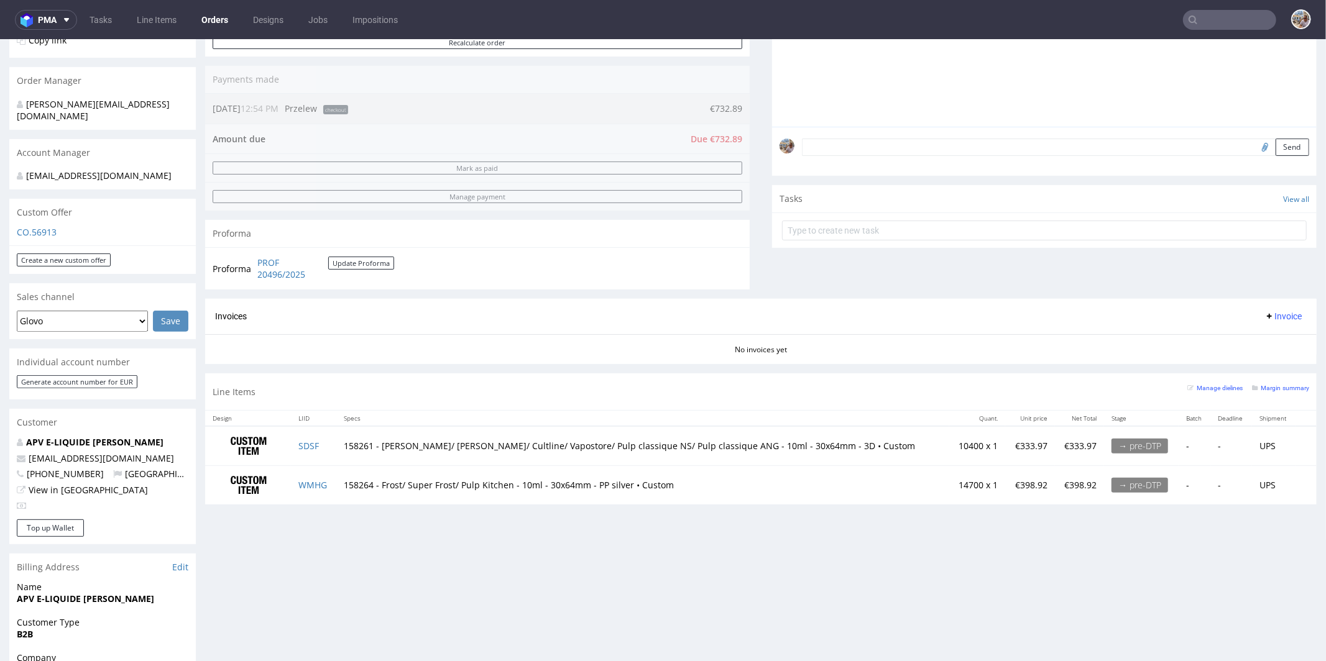
scroll to position [183, 0]
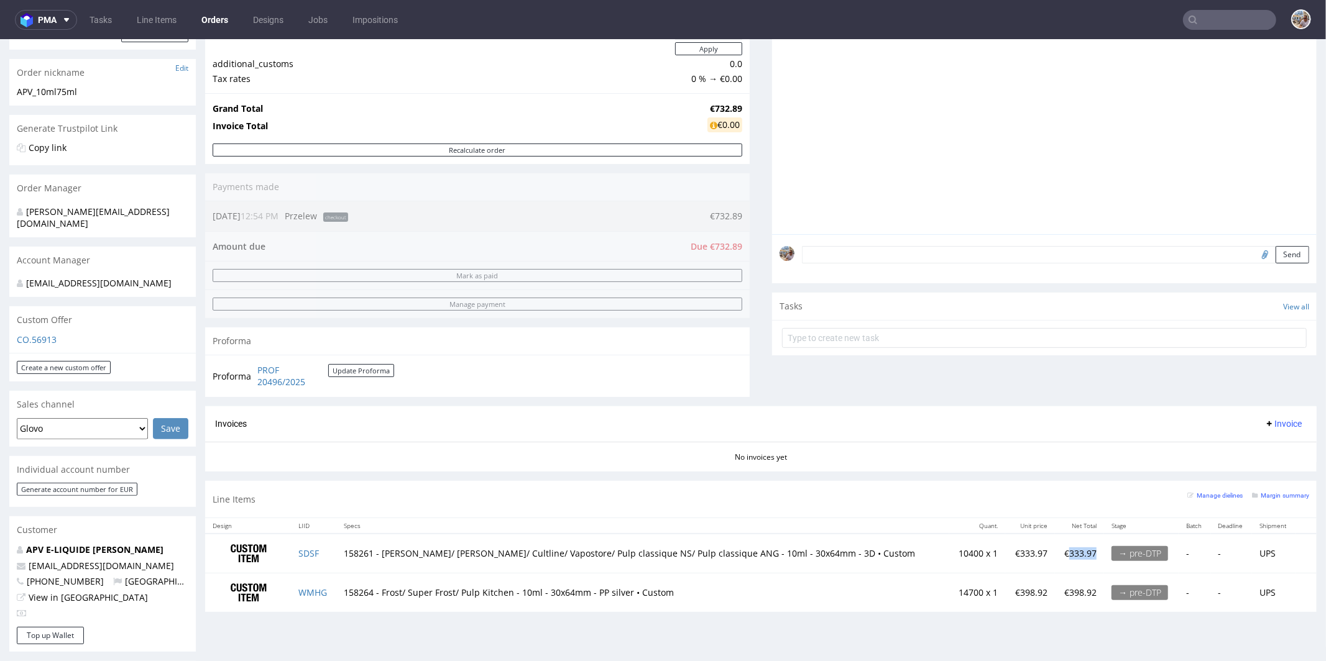
drag, startPoint x: 1032, startPoint y: 550, endPoint x: 1058, endPoint y: 549, distance: 26.1
click at [1062, 549] on p "€333.97" at bounding box center [1079, 553] width 34 height 12
copy p "333.97"
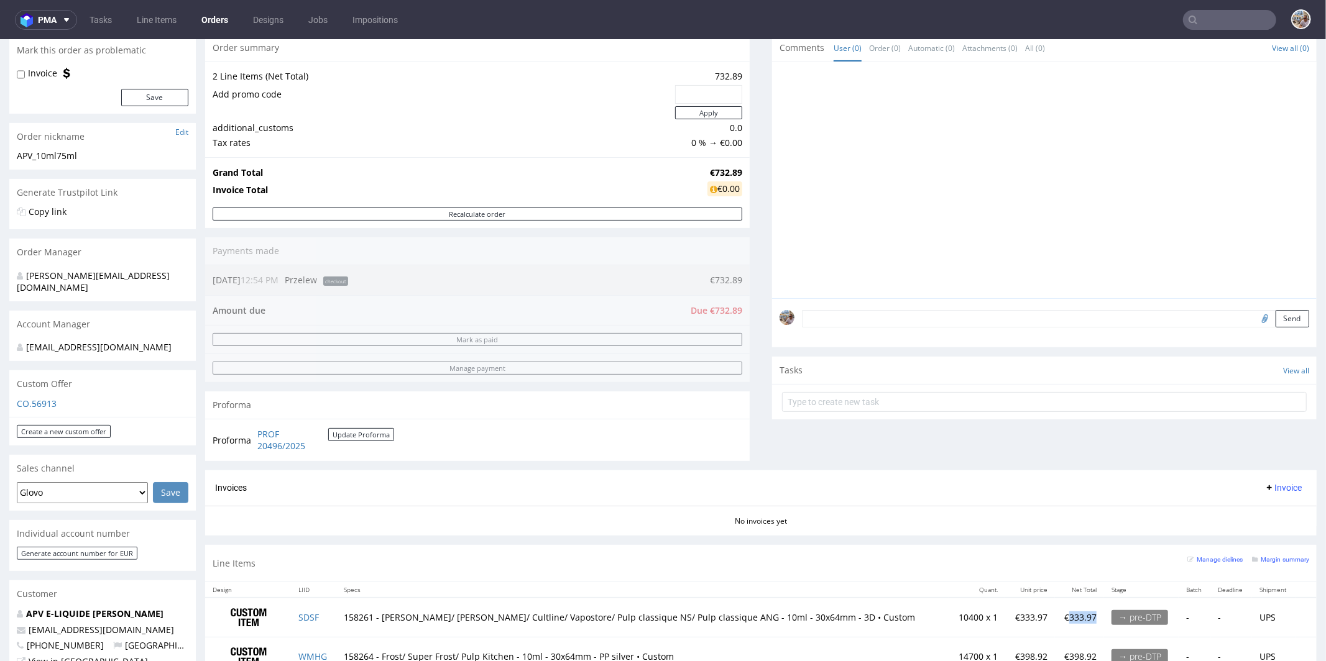
scroll to position [0, 0]
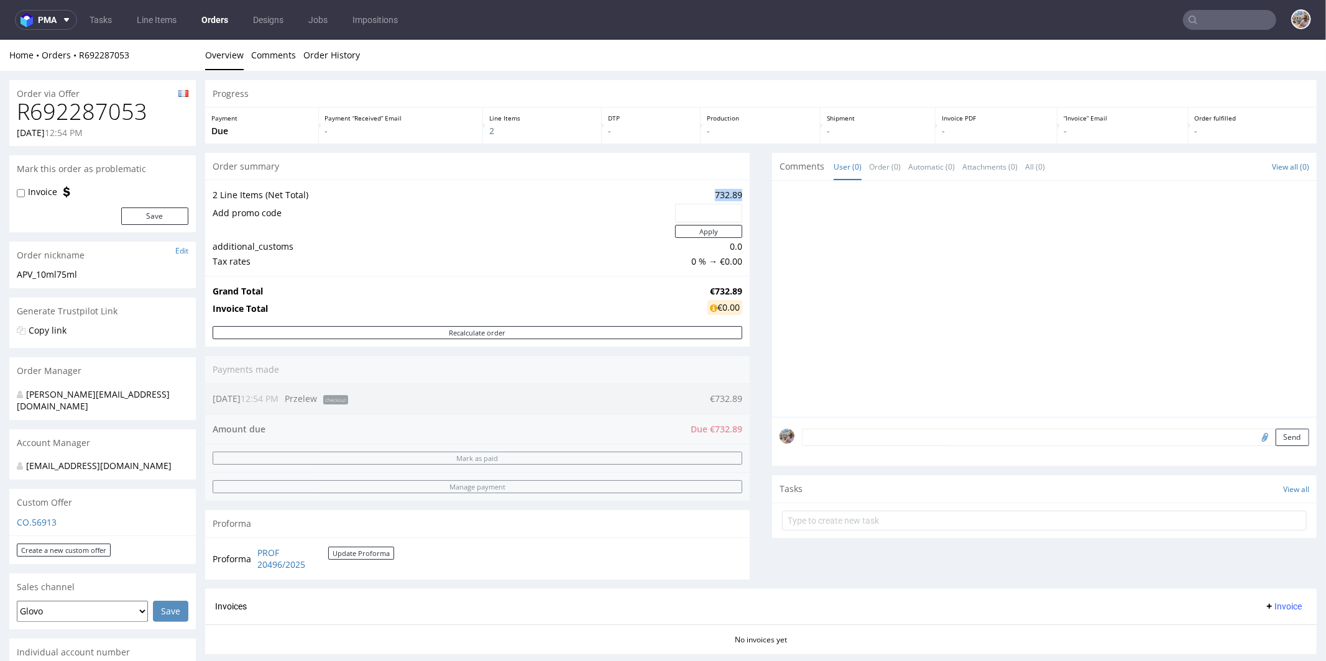
drag, startPoint x: 702, startPoint y: 195, endPoint x: 730, endPoint y: 192, distance: 28.1
click at [730, 192] on td "732.89" at bounding box center [707, 194] width 70 height 15
copy td "732.89"
drag, startPoint x: 141, startPoint y: 55, endPoint x: 78, endPoint y: 55, distance: 63.4
click at [78, 55] on div "Home Orders R692287053" at bounding box center [102, 54] width 186 height 12
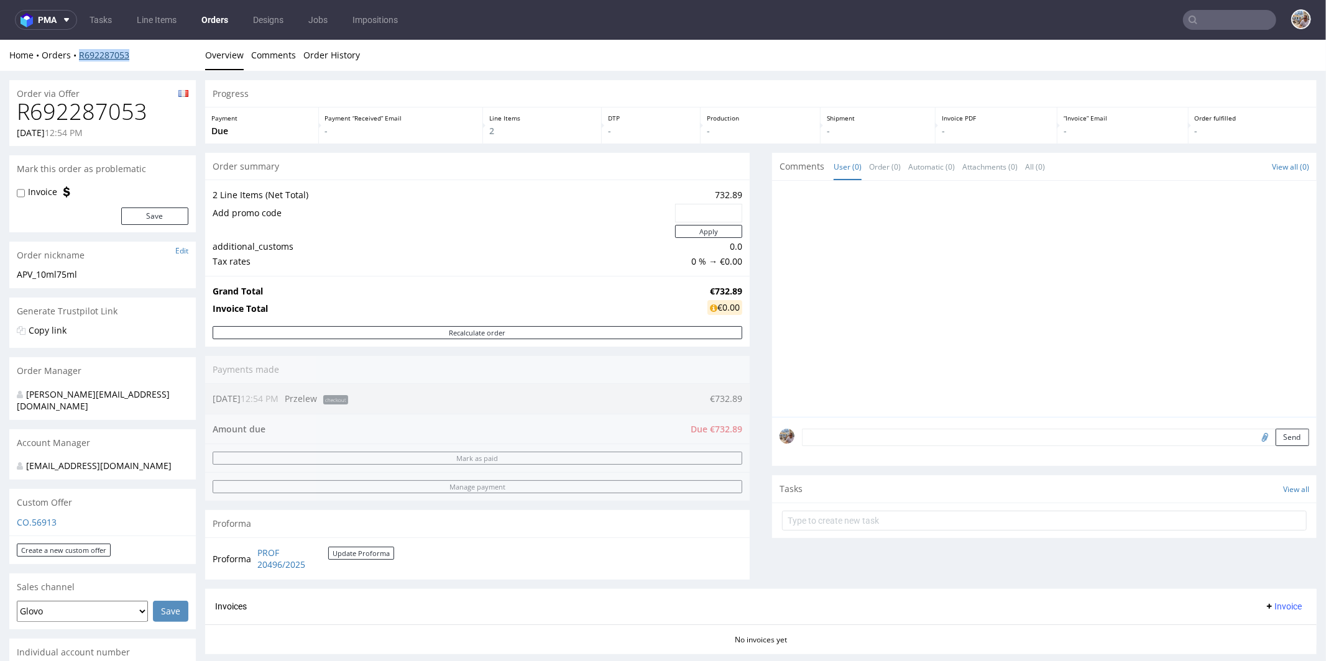
copy link "R692287053"
click at [139, 55] on div "Home Orders R692287053" at bounding box center [102, 54] width 186 height 12
drag, startPoint x: 139, startPoint y: 55, endPoint x: 95, endPoint y: 60, distance: 44.5
click at [89, 62] on div "Home Orders R692287053 Overview Comments Order History" at bounding box center [663, 54] width 1326 height 31
click at [122, 58] on link "R692287053" at bounding box center [104, 54] width 50 height 12
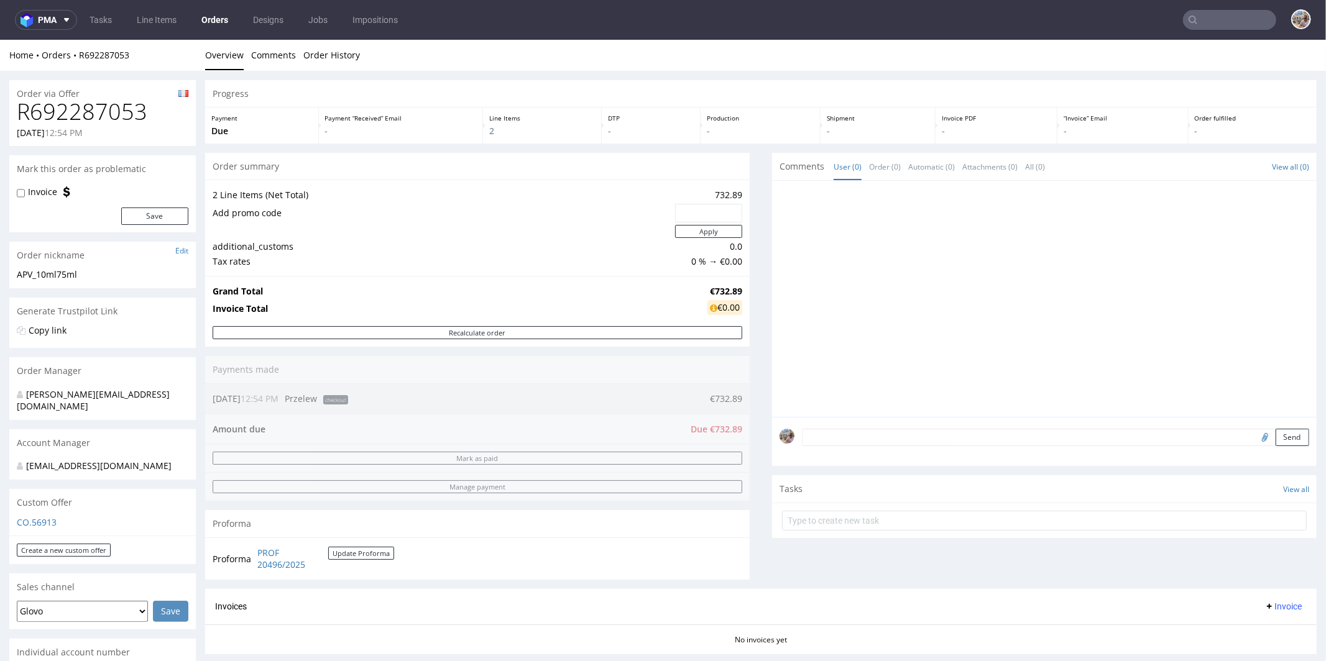
click at [158, 58] on div "Home Orders R692287053" at bounding box center [102, 54] width 186 height 12
drag, startPoint x: 142, startPoint y: 57, endPoint x: 80, endPoint y: 53, distance: 62.2
click at [80, 53] on div "Home Orders R692287053" at bounding box center [102, 54] width 186 height 12
copy link "R692287053"
click at [154, 73] on div "Order via Offer R692287053 [DATE] 12:54 PM Mark this order as problematic Invoi…" at bounding box center [663, 665] width 1326 height 1191
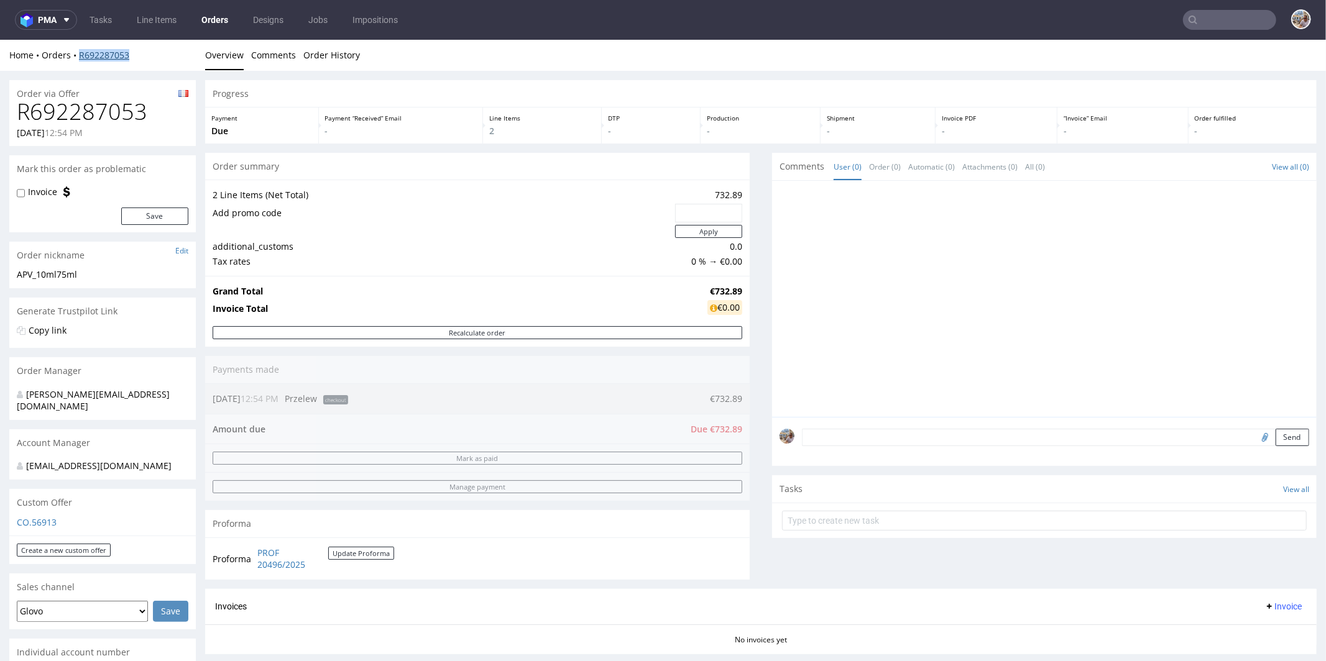
drag, startPoint x: 144, startPoint y: 51, endPoint x: 80, endPoint y: 50, distance: 64.0
click at [80, 50] on div "Home Orders R692287053" at bounding box center [102, 54] width 186 height 12
copy link "R692287053"
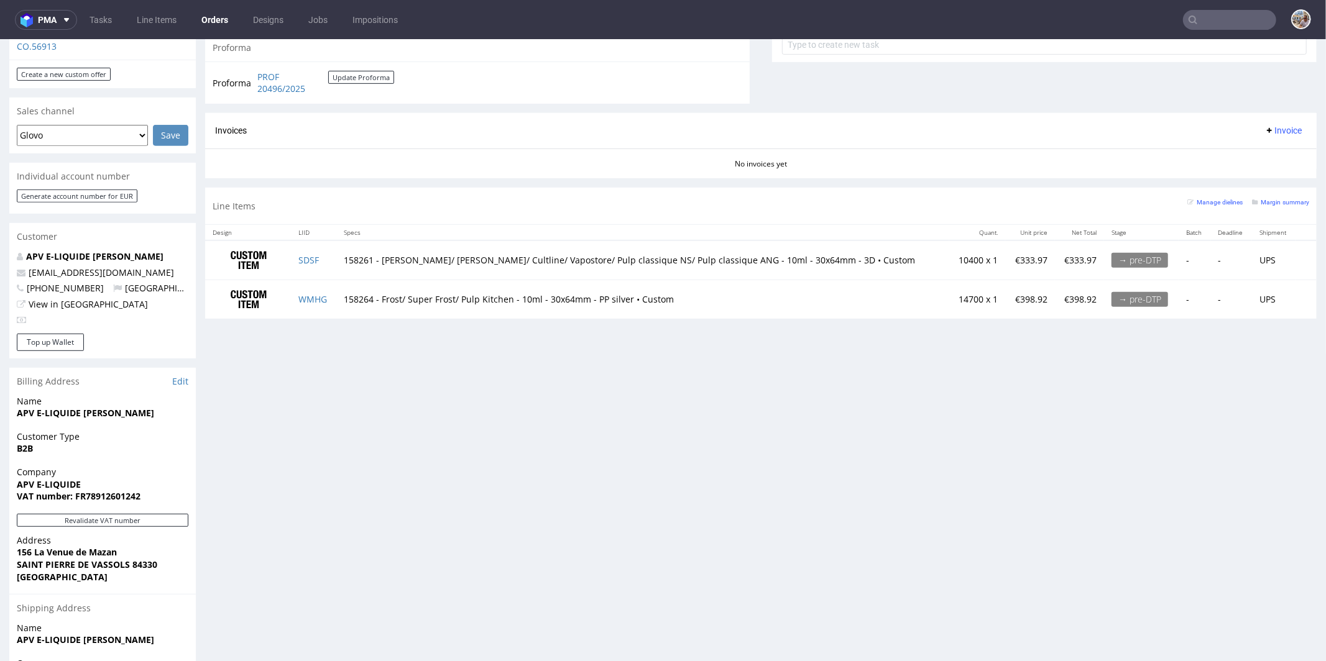
scroll to position [482, 0]
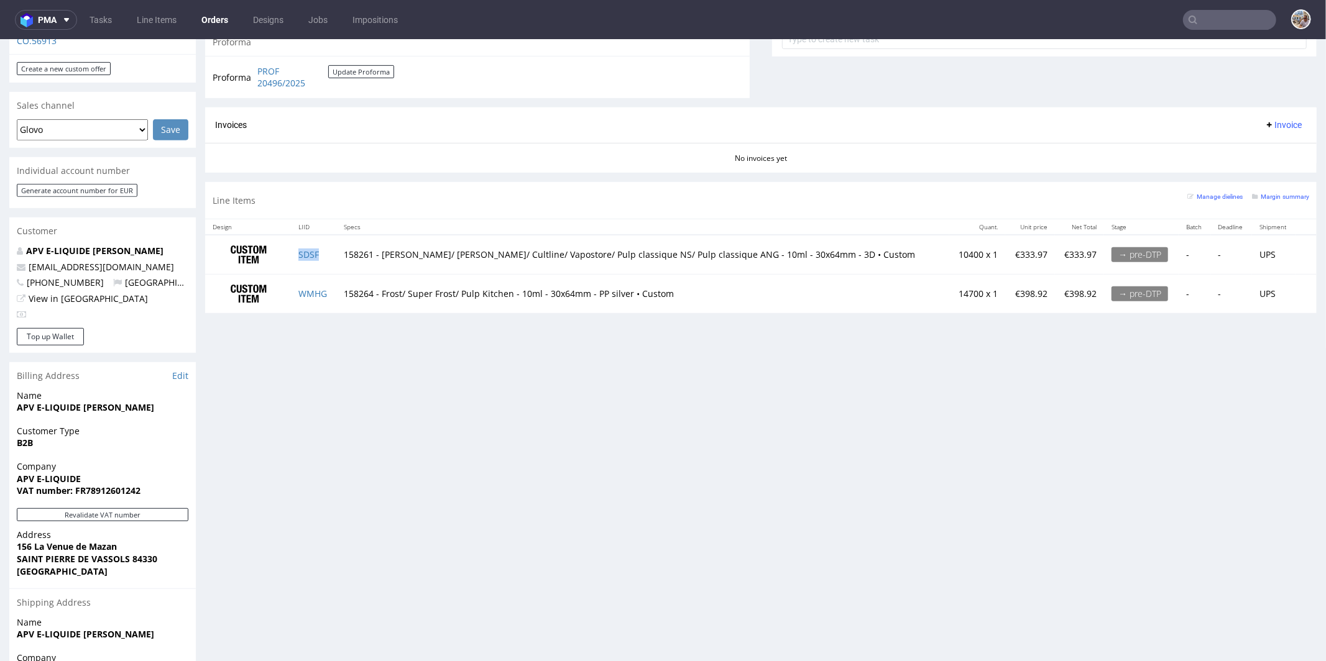
click at [332, 254] on td "SDSF" at bounding box center [313, 253] width 45 height 39
copy link "SDSF"
click at [336, 293] on td "WMHG" at bounding box center [313, 293] width 45 height 39
copy link "WMHG"
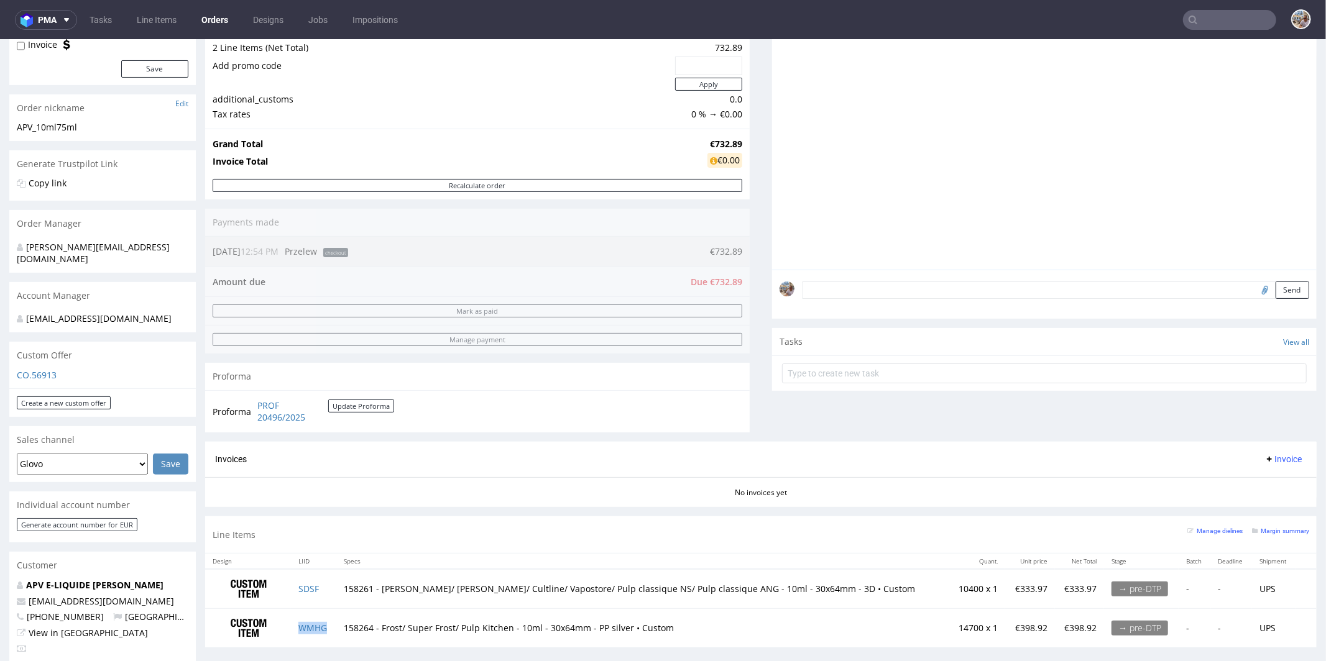
scroll to position [0, 0]
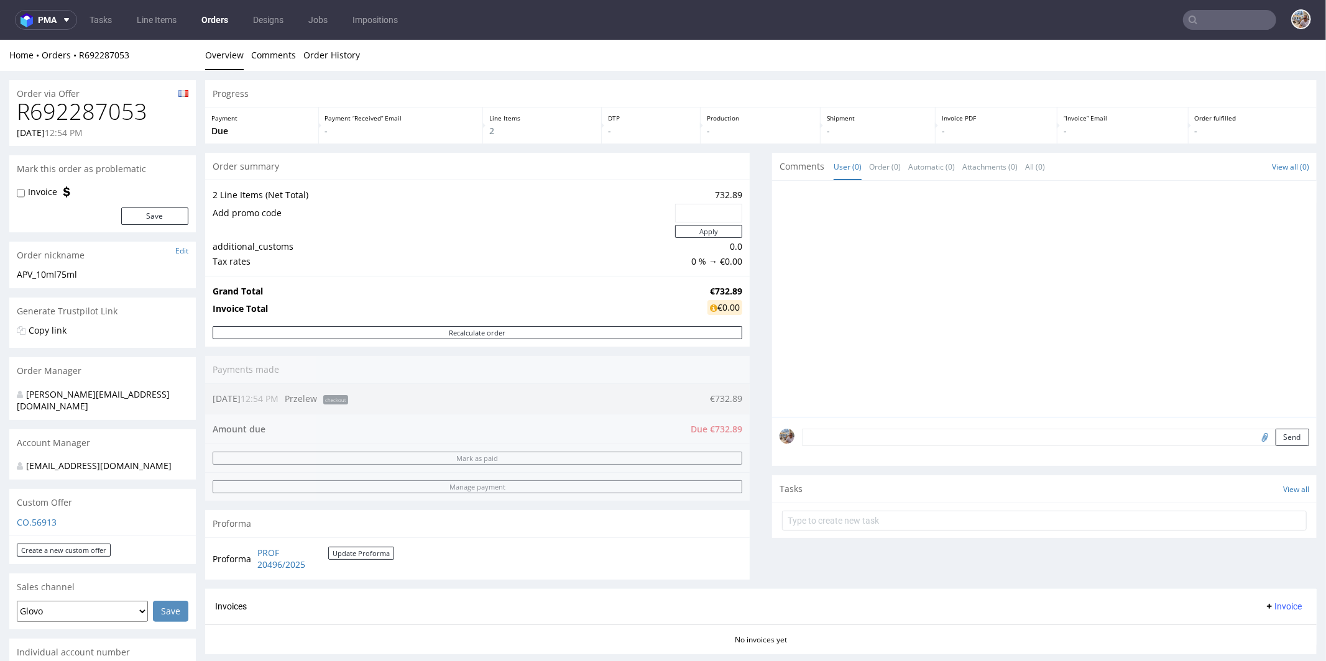
click at [702, 191] on td "732.89" at bounding box center [707, 194] width 70 height 15
drag, startPoint x: 700, startPoint y: 193, endPoint x: 735, endPoint y: 193, distance: 34.8
click at [735, 193] on div "2 Line Items (Net Total) 732.89 Add promo code Apply additional_customs 0.0 Tax…" at bounding box center [477, 227] width 544 height 96
click at [732, 192] on div "2 Line Items (Net Total) 732.89 Add promo code Apply additional_customs 0.0 Tax…" at bounding box center [477, 227] width 544 height 96
drag, startPoint x: 706, startPoint y: 192, endPoint x: 731, endPoint y: 192, distance: 24.9
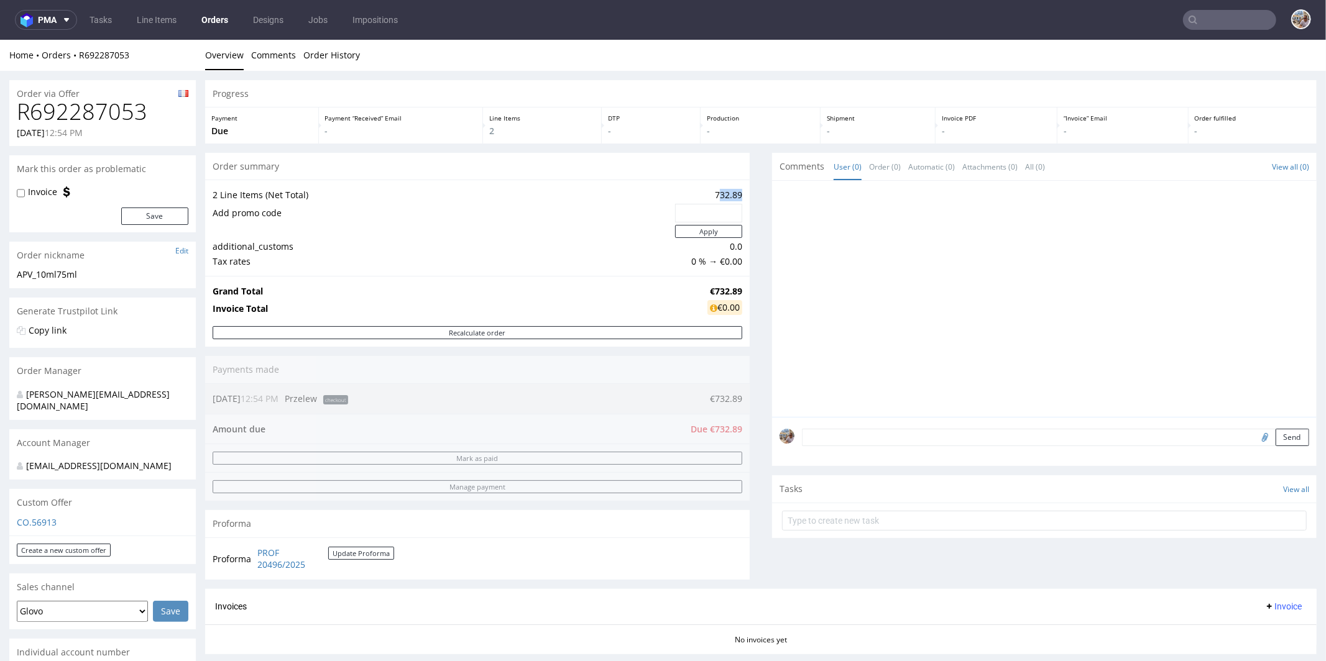
click at [731, 192] on td "732.89" at bounding box center [707, 194] width 70 height 15
click at [707, 193] on td "732.89" at bounding box center [707, 194] width 70 height 15
drag, startPoint x: 702, startPoint y: 193, endPoint x: 731, endPoint y: 194, distance: 29.2
click at [731, 194] on td "732.89" at bounding box center [707, 194] width 70 height 15
copy td "732.89"
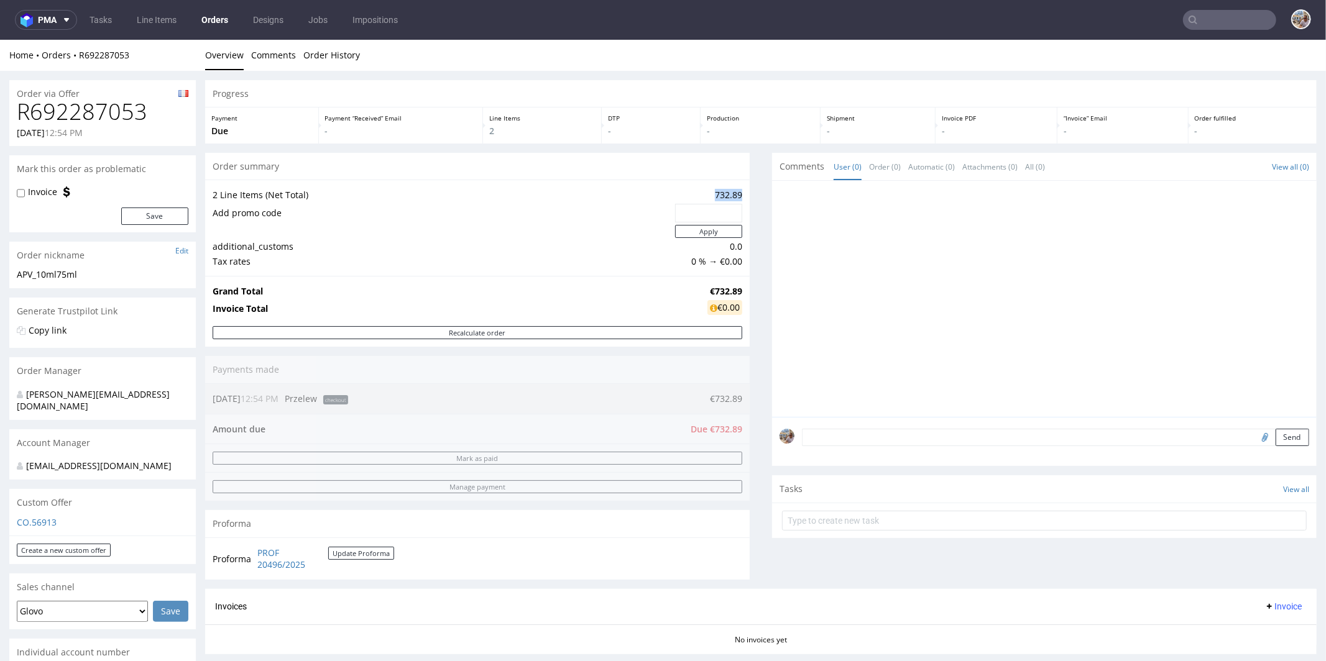
click at [695, 191] on td "732.89" at bounding box center [707, 194] width 70 height 15
drag, startPoint x: 695, startPoint y: 191, endPoint x: 726, endPoint y: 196, distance: 32.0
click at [726, 196] on td "732.89" at bounding box center [707, 194] width 70 height 15
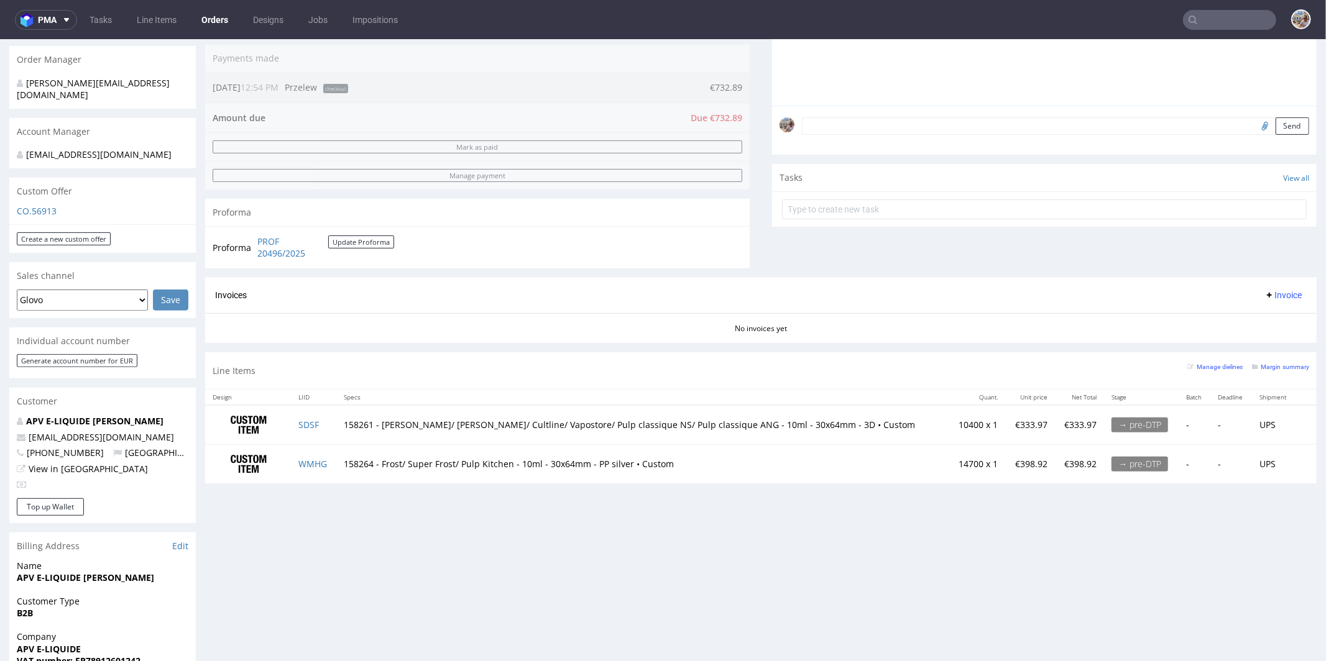
scroll to position [475, 0]
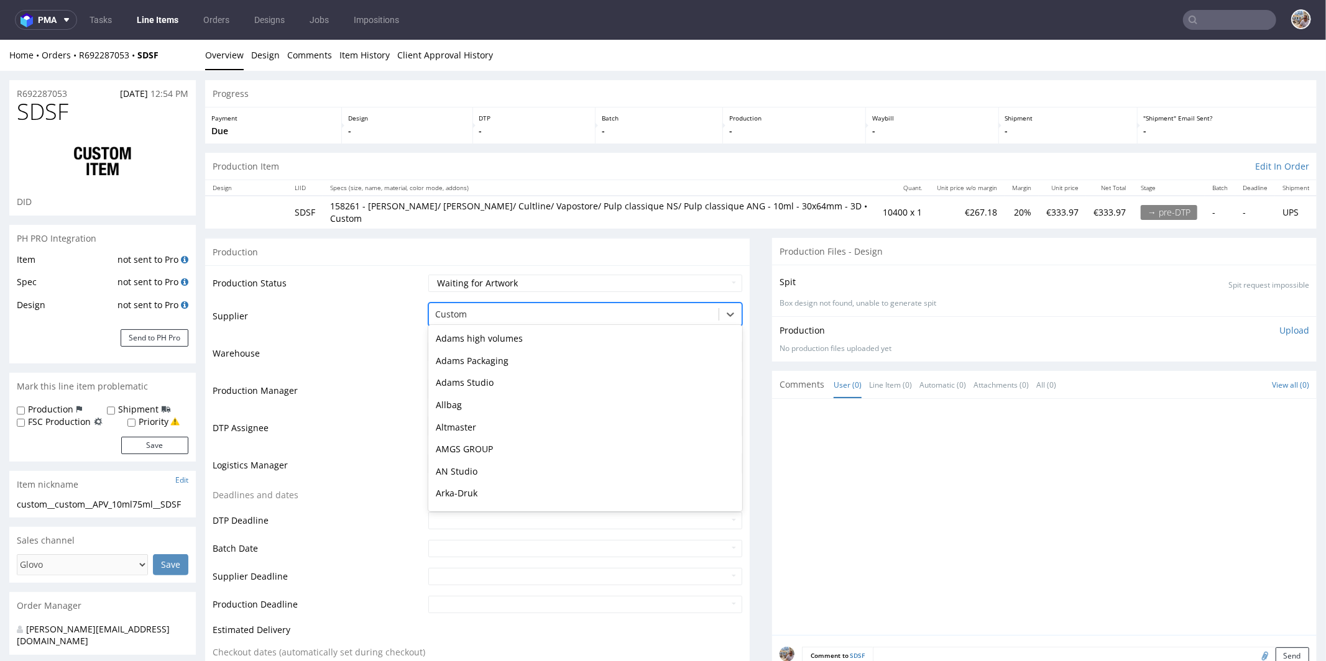
click at [475, 306] on div at bounding box center [573, 313] width 277 height 15
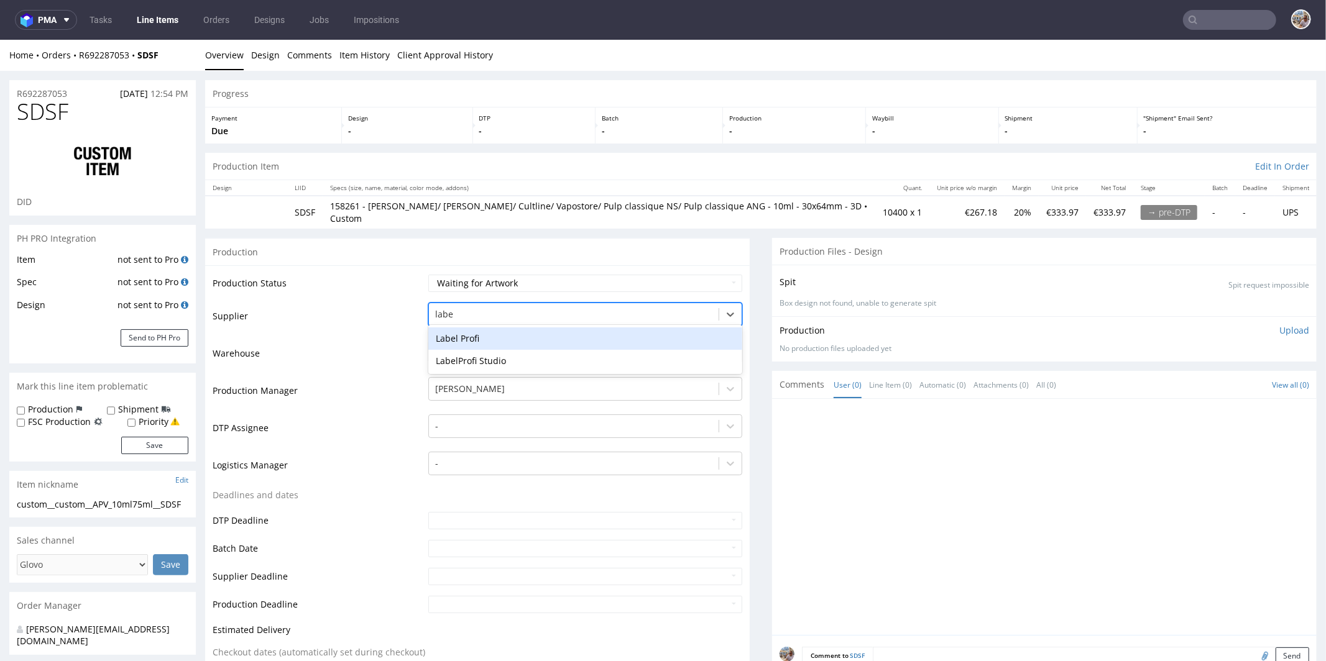
type input "label"
click at [462, 330] on div "Label Profi" at bounding box center [585, 338] width 314 height 22
click at [504, 275] on select "Waiting for Artwork Waiting for Diecut Waiting for Mockup Waiting for DTP Waiti…" at bounding box center [585, 282] width 314 height 17
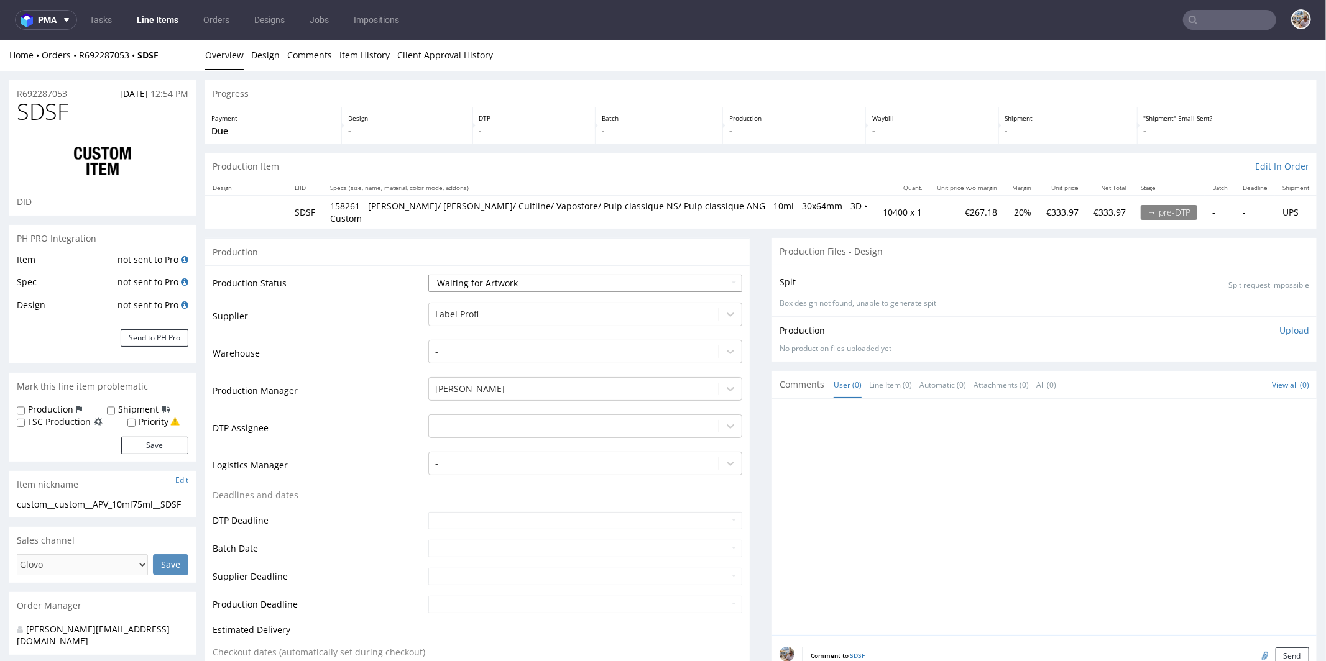
click at [530, 274] on select "Waiting for Artwork Waiting for Diecut Waiting for Mockup Waiting for DTP Waiti…" at bounding box center [585, 282] width 314 height 17
select select "production_complete"
click at [428, 274] on select "Waiting for Artwork Waiting for Diecut Waiting for Mockup Waiting for DTP Waiti…" at bounding box center [585, 282] width 314 height 17
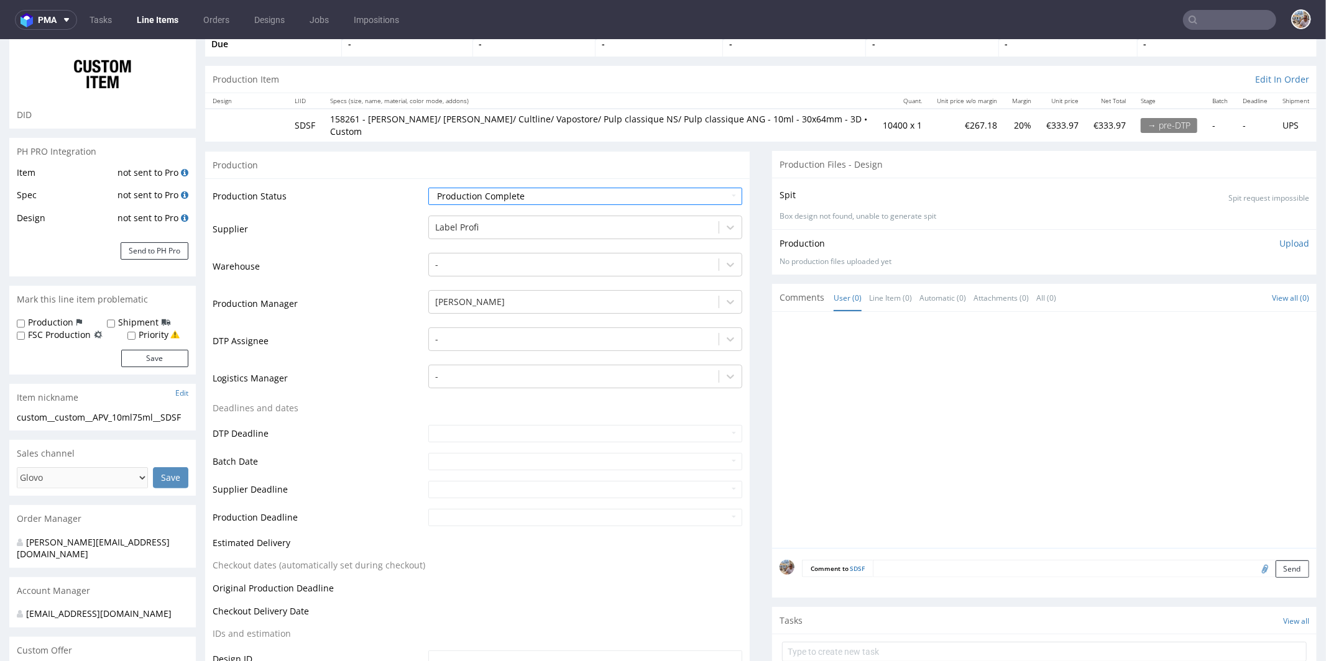
scroll to position [118, 0]
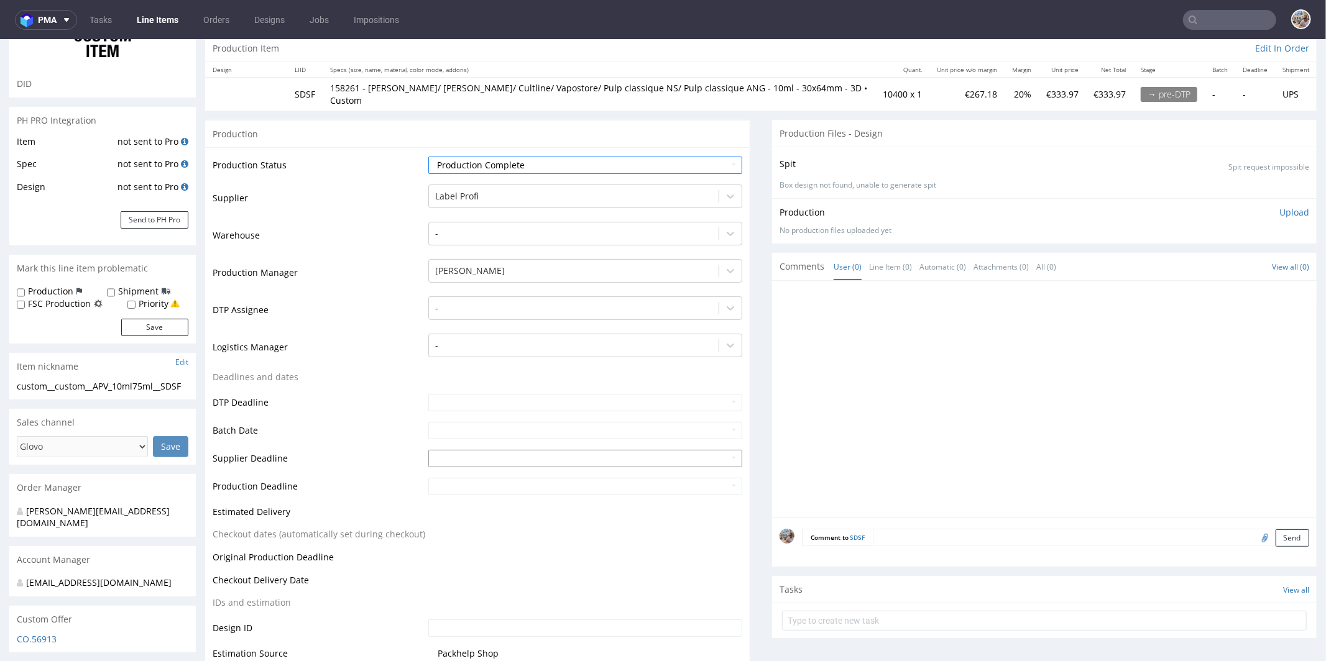
click at [447, 451] on input "text" at bounding box center [585, 457] width 314 height 17
click at [506, 336] on td "2" at bounding box center [512, 335] width 19 height 19
type input "[DATE]"
click at [456, 477] on input "text" at bounding box center [585, 485] width 314 height 17
click at [515, 367] on td "2" at bounding box center [512, 363] width 19 height 19
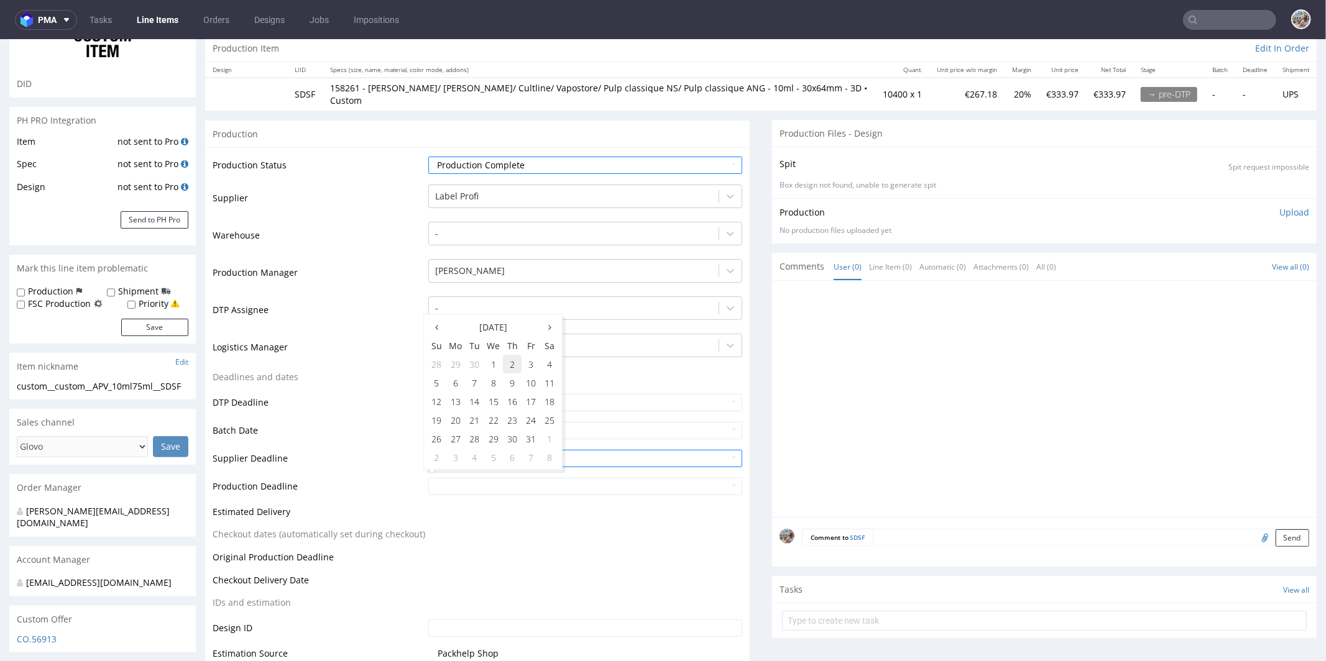
type input "[DATE]"
click at [436, 273] on icon at bounding box center [436, 271] width 3 height 9
click at [517, 365] on td "25" at bounding box center [512, 363] width 19 height 19
type input "[DATE]"
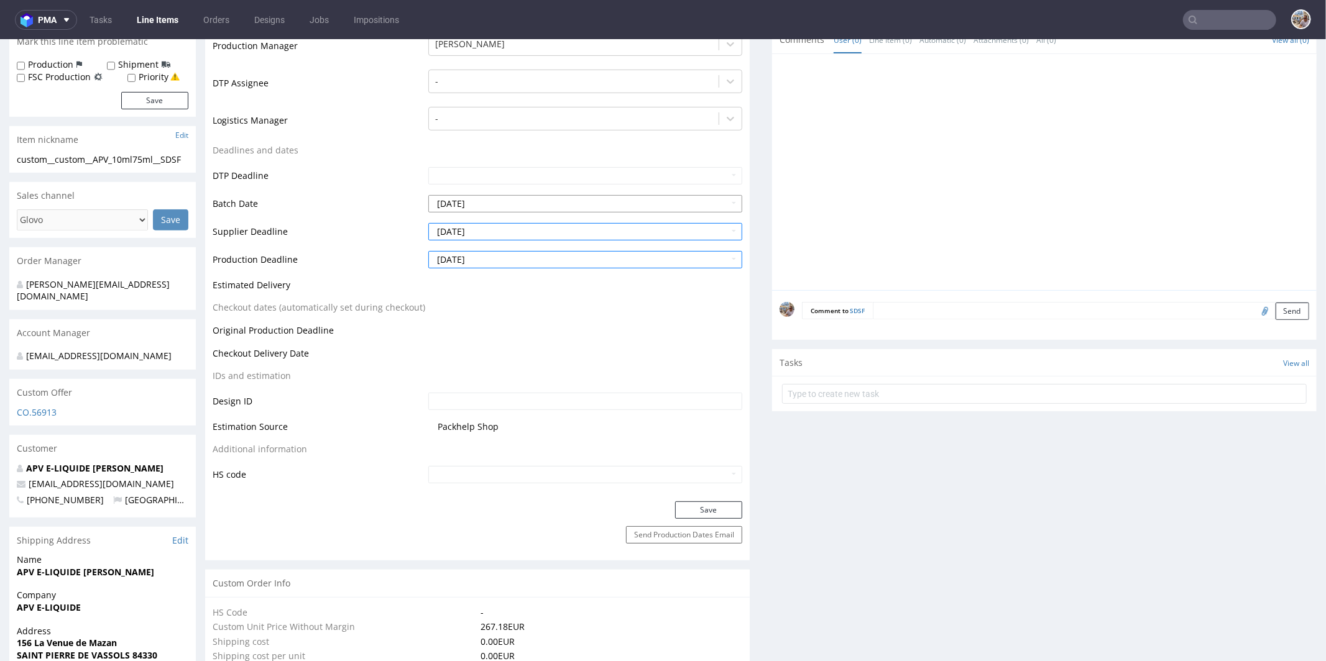
scroll to position [407, 0]
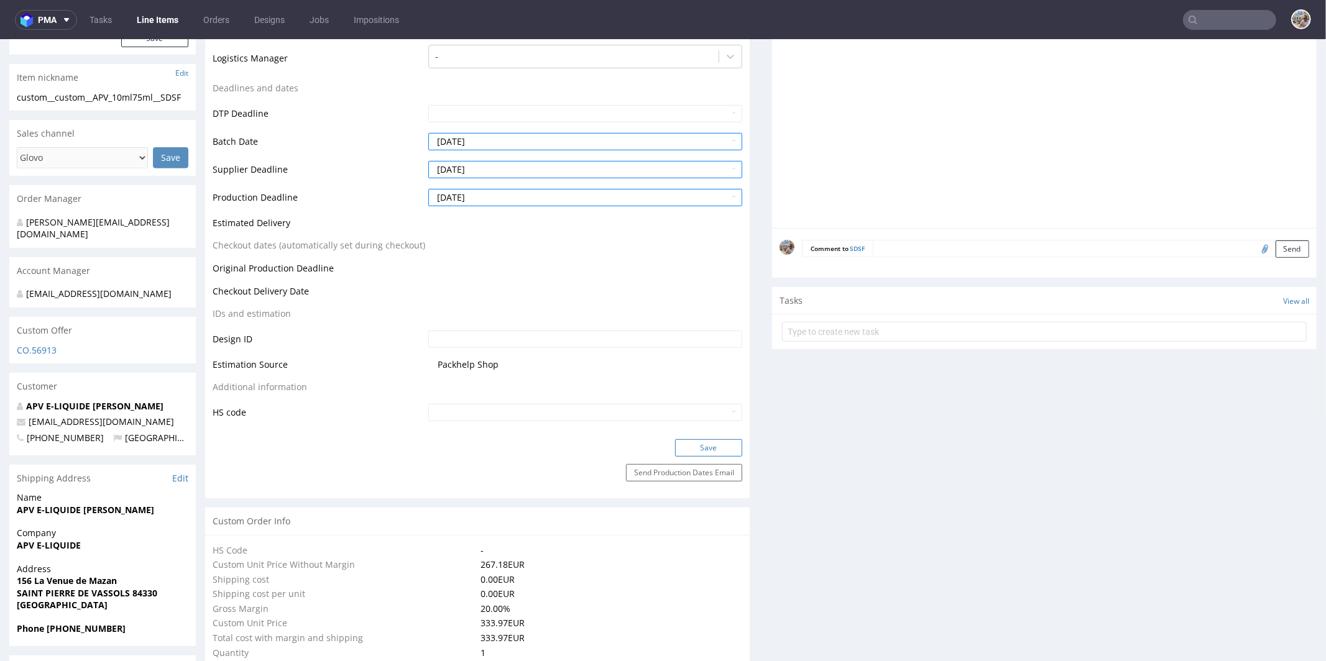
click at [680, 439] on button "Save" at bounding box center [708, 447] width 67 height 17
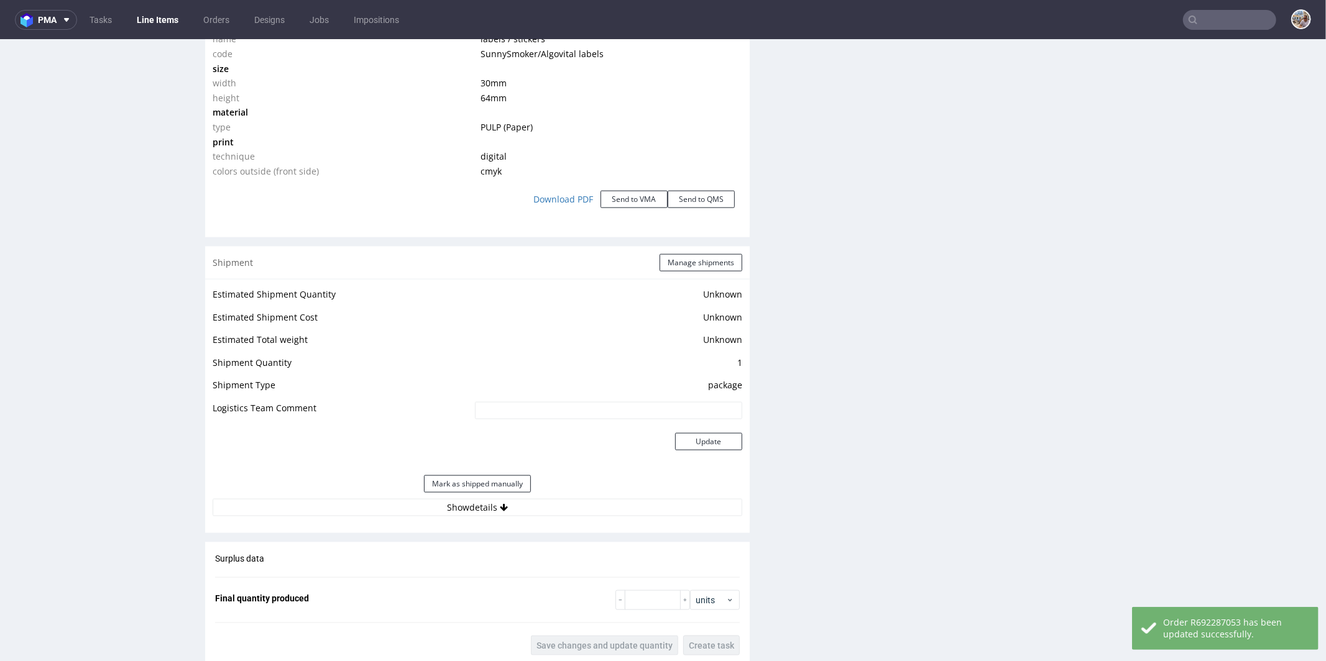
scroll to position [1237, 0]
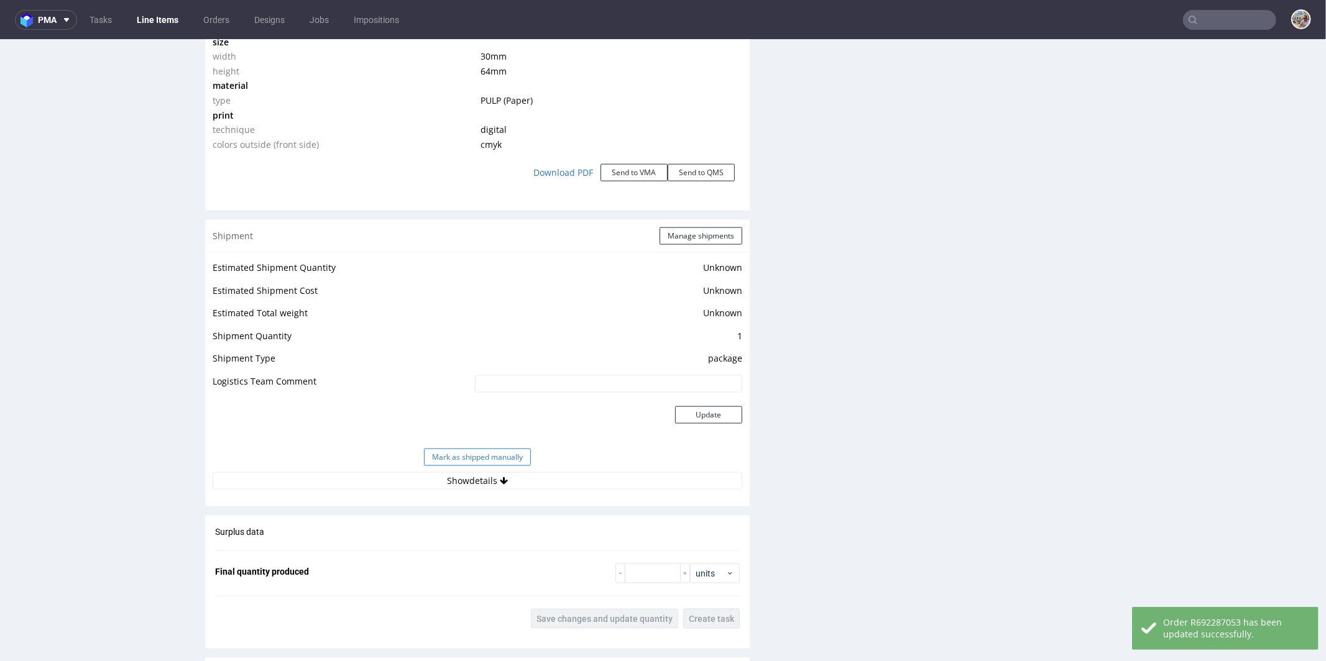
click at [463, 451] on button "Mark as shipped manually" at bounding box center [477, 456] width 107 height 17
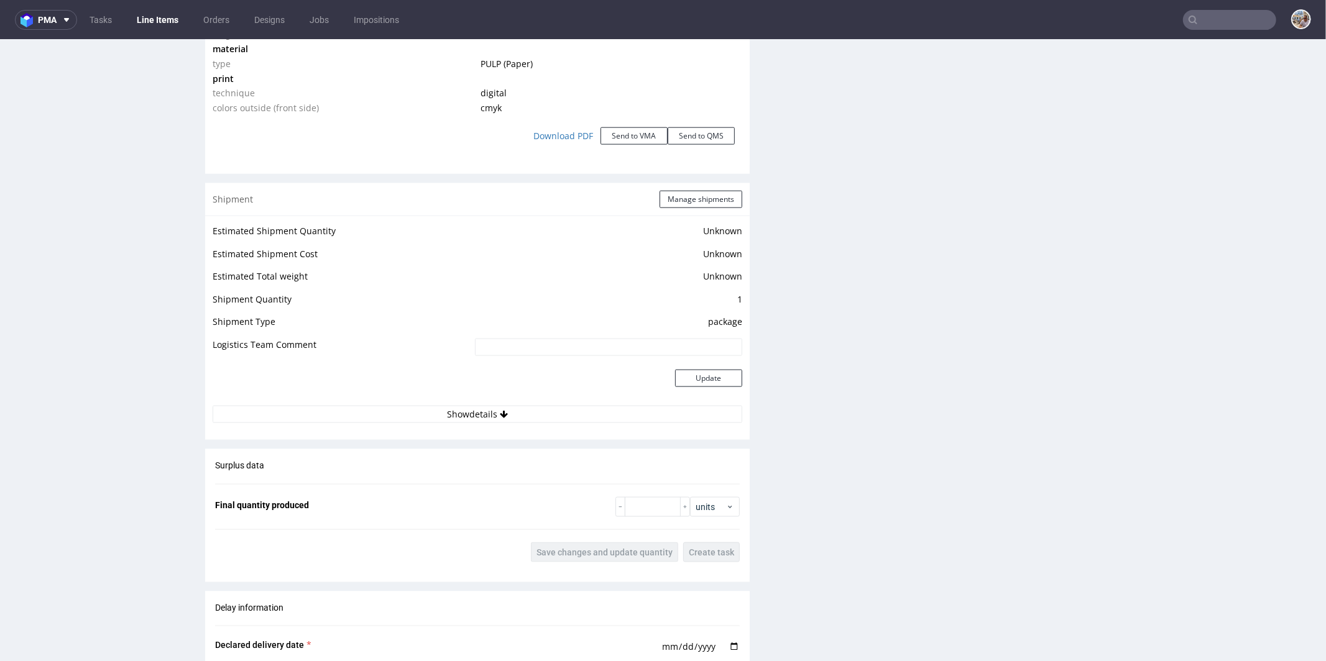
scroll to position [1798, 0]
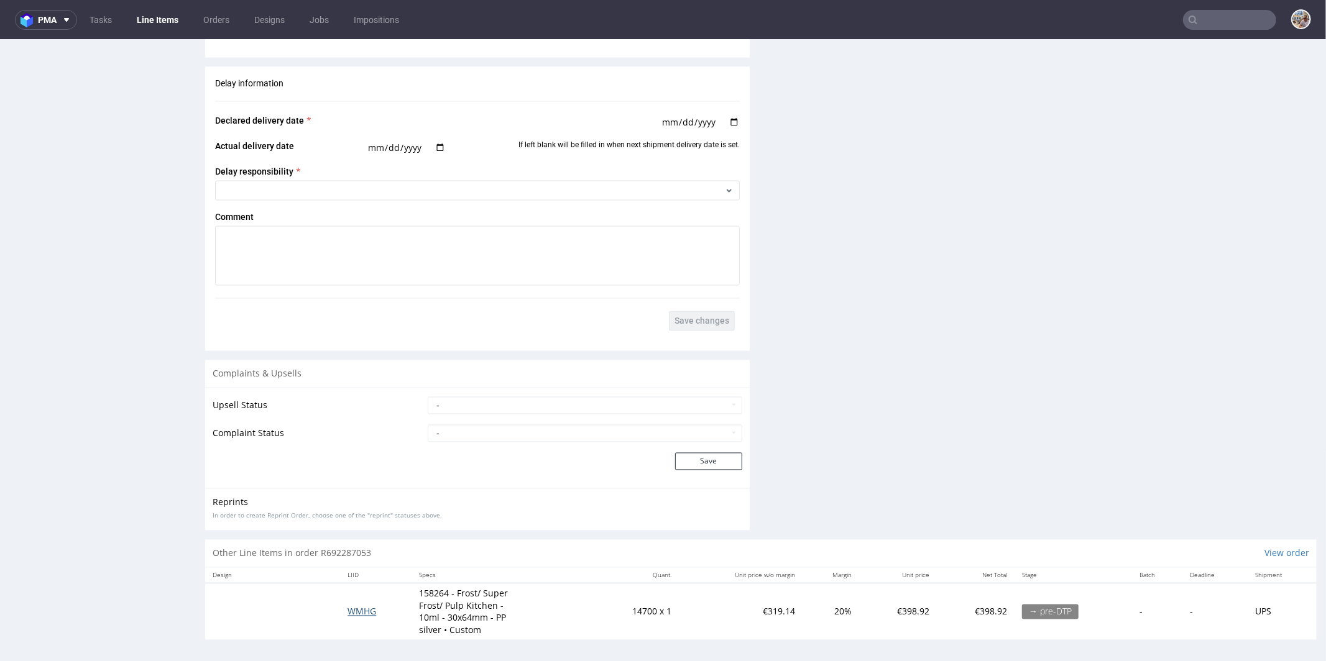
click at [353, 610] on span "WMHG" at bounding box center [361, 611] width 29 height 12
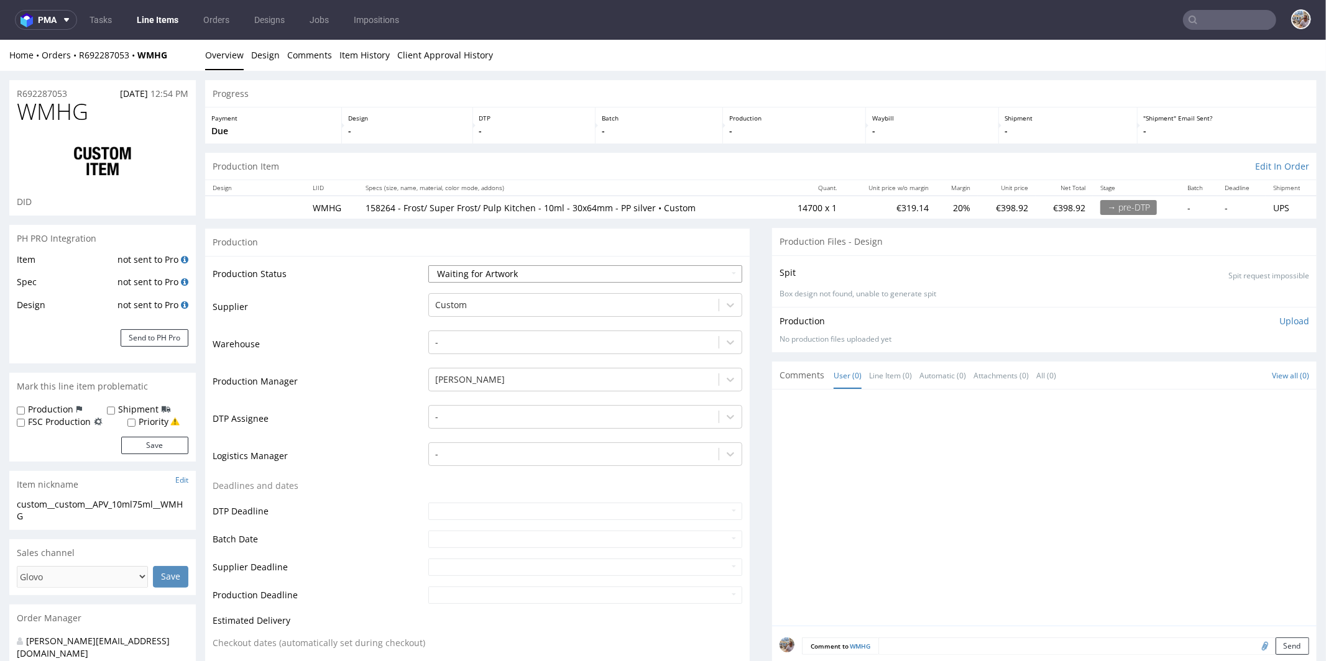
click at [528, 268] on select "Waiting for Artwork Waiting for Diecut Waiting for Mockup Waiting for DTP Waiti…" at bounding box center [585, 273] width 314 height 17
select select "production_complete"
click at [428, 265] on select "Waiting for Artwork Waiting for Diecut Waiting for Mockup Waiting for DTP Waiti…" at bounding box center [585, 273] width 314 height 17
click at [494, 308] on div at bounding box center [573, 304] width 277 height 15
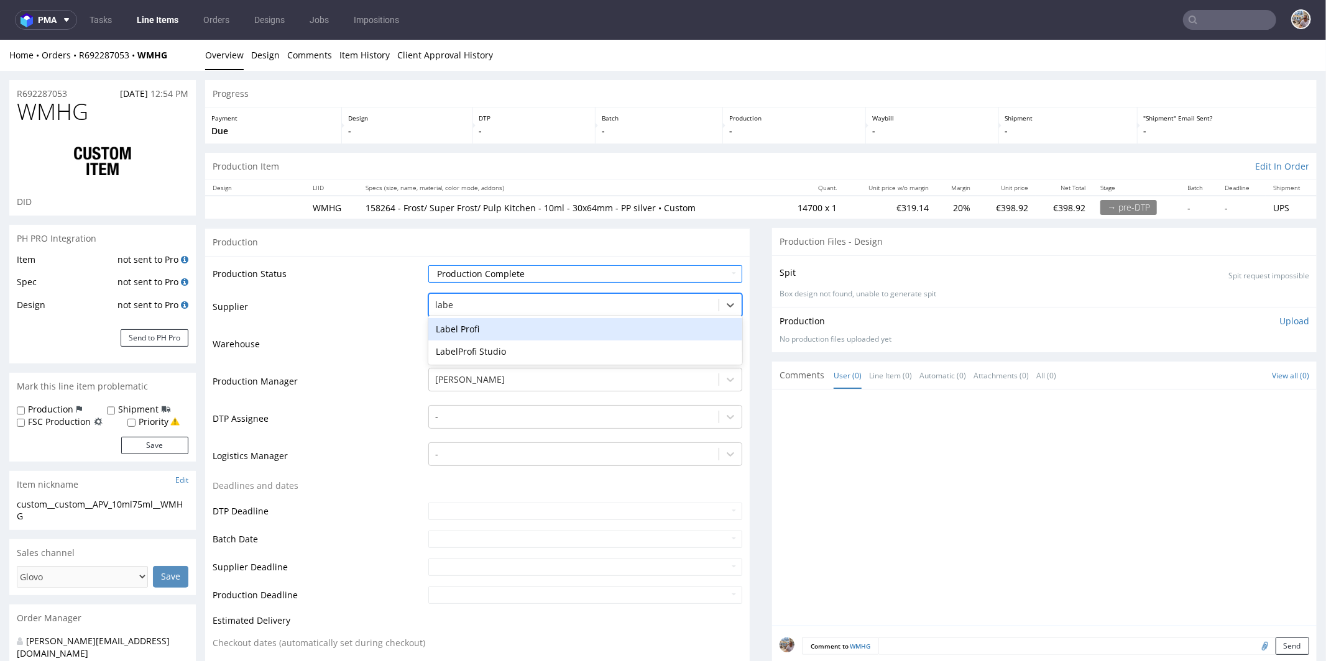
type input "label"
click at [482, 330] on div "Label Profi" at bounding box center [585, 329] width 314 height 22
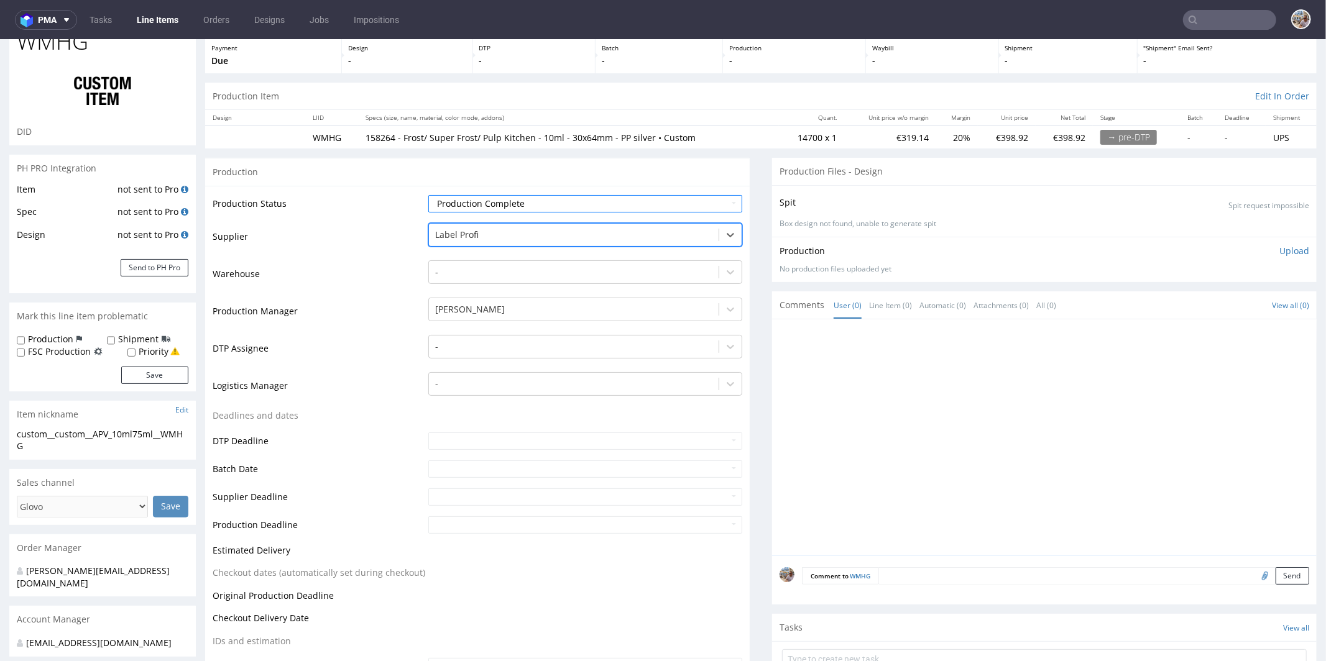
scroll to position [122, 0]
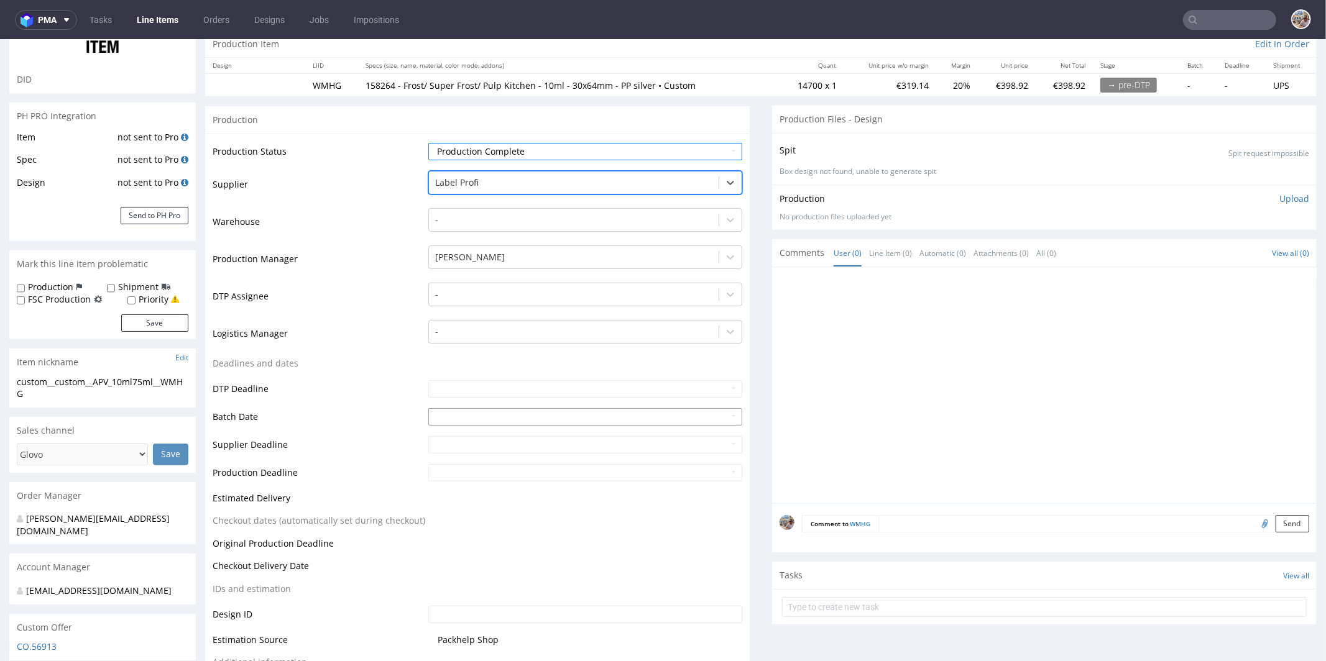
click at [437, 414] on input "text" at bounding box center [585, 416] width 314 height 17
click at [437, 268] on th at bounding box center [436, 266] width 19 height 19
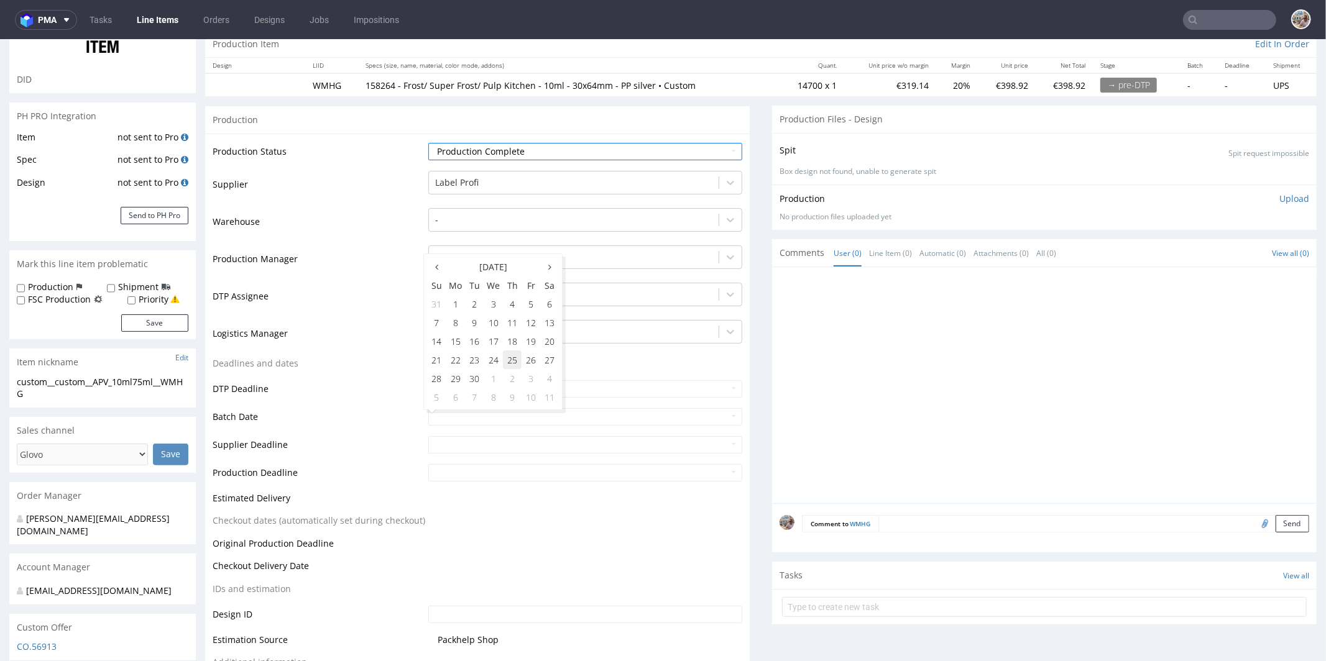
click at [516, 363] on td "25" at bounding box center [512, 359] width 19 height 19
type input "[DATE]"
click at [492, 443] on input "text" at bounding box center [585, 444] width 314 height 17
click at [508, 330] on td "2" at bounding box center [512, 331] width 19 height 19
type input "[DATE]"
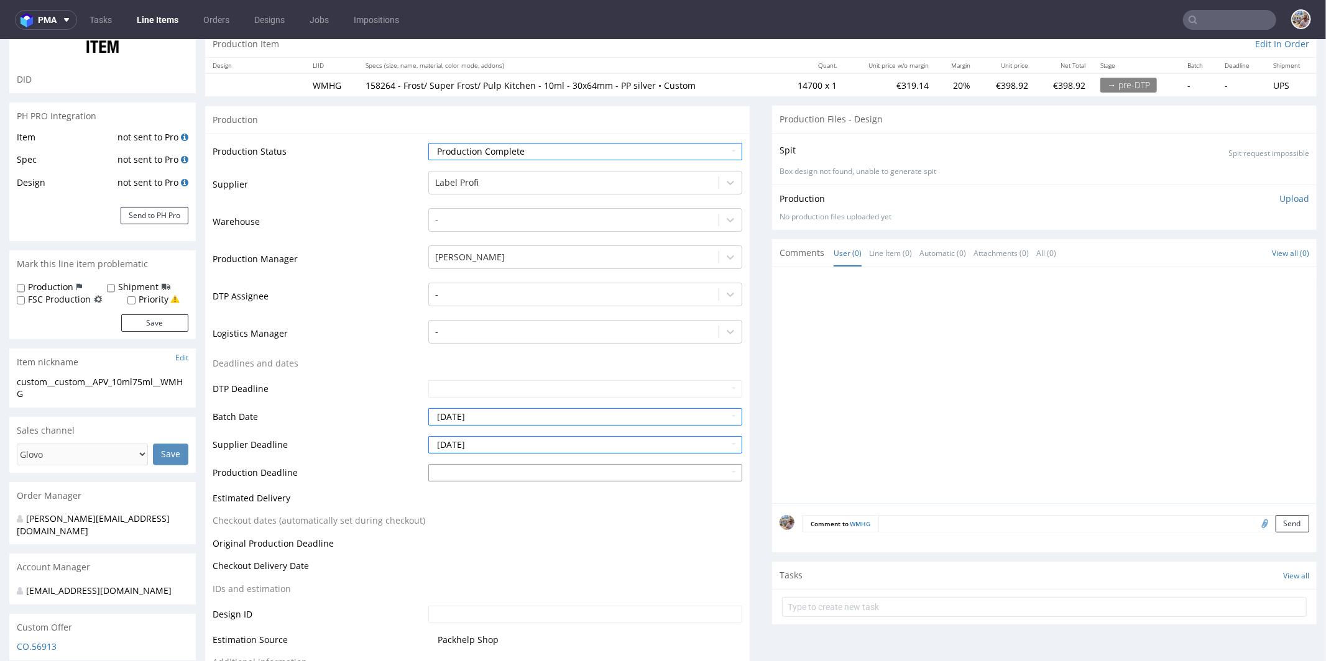
click at [483, 473] on input "text" at bounding box center [585, 472] width 314 height 17
click at [510, 358] on td "2" at bounding box center [512, 359] width 19 height 19
type input "[DATE]"
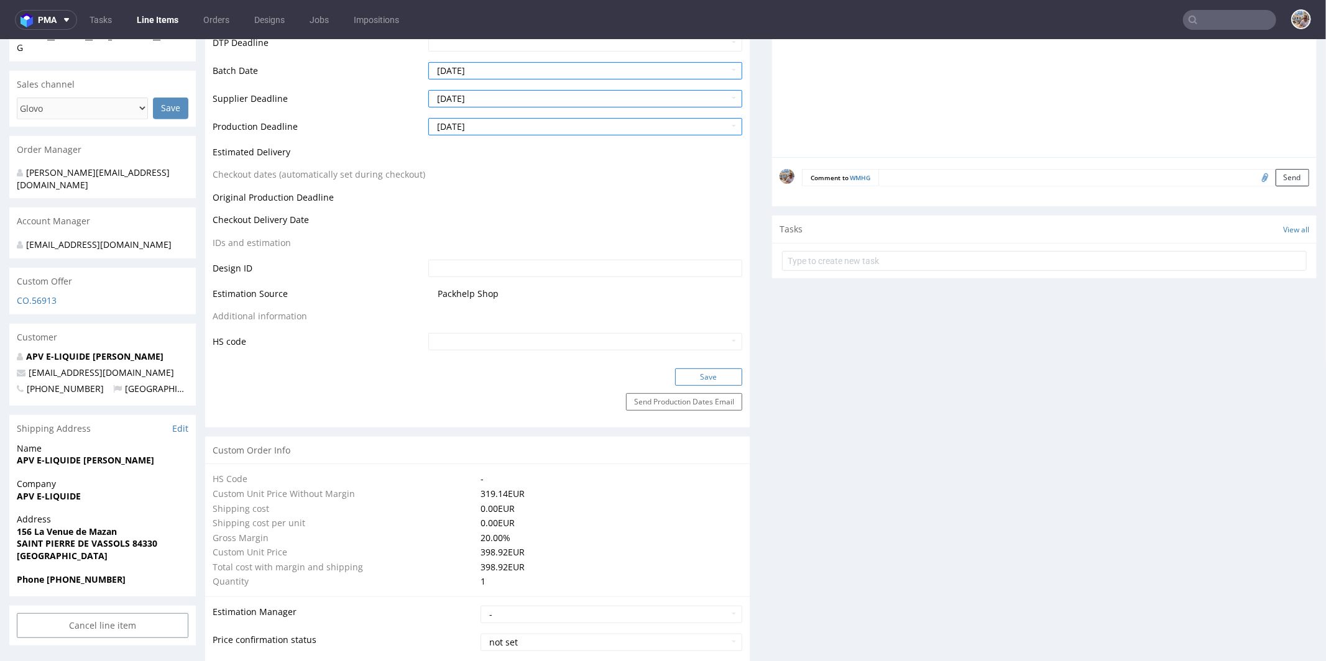
scroll to position [451, 0]
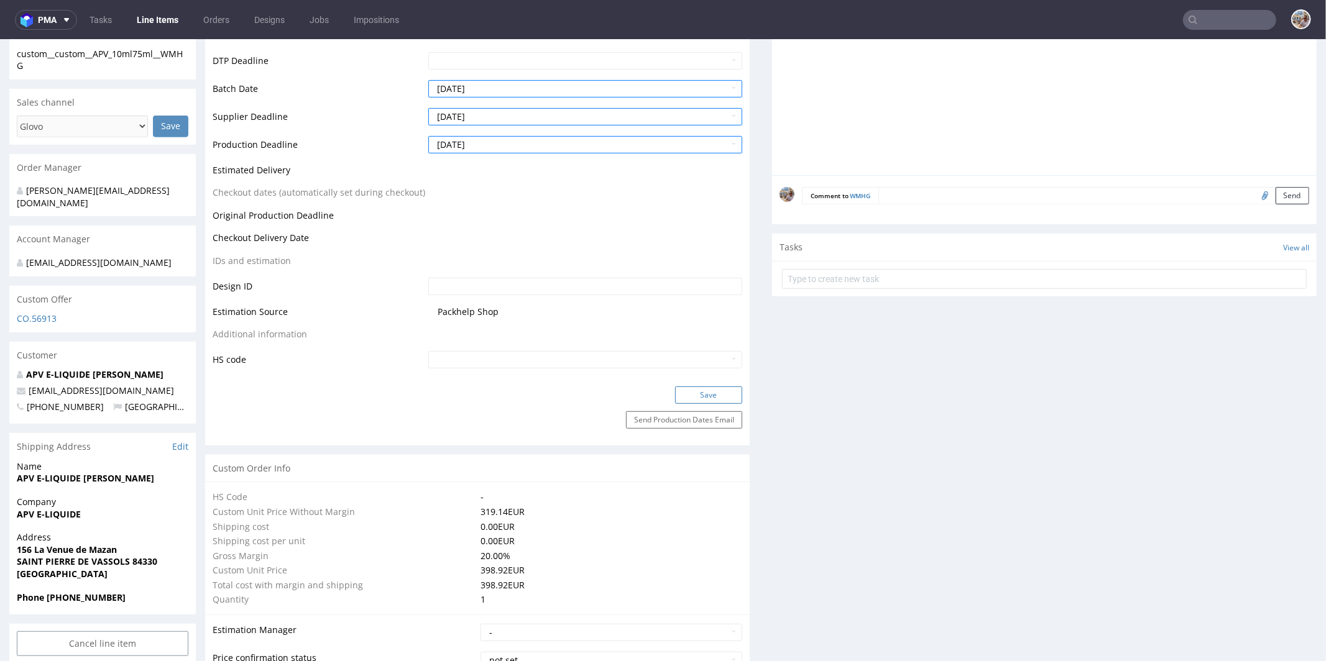
click at [694, 390] on button "Save" at bounding box center [708, 394] width 67 height 17
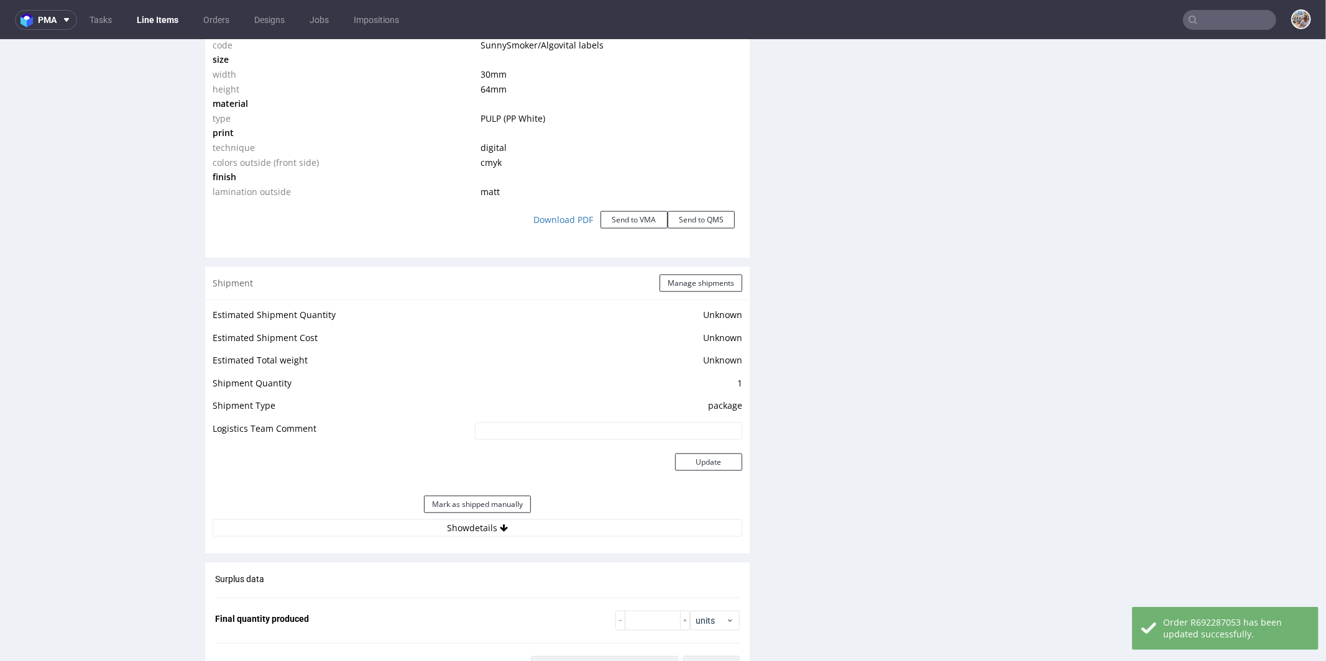
scroll to position [1296, 0]
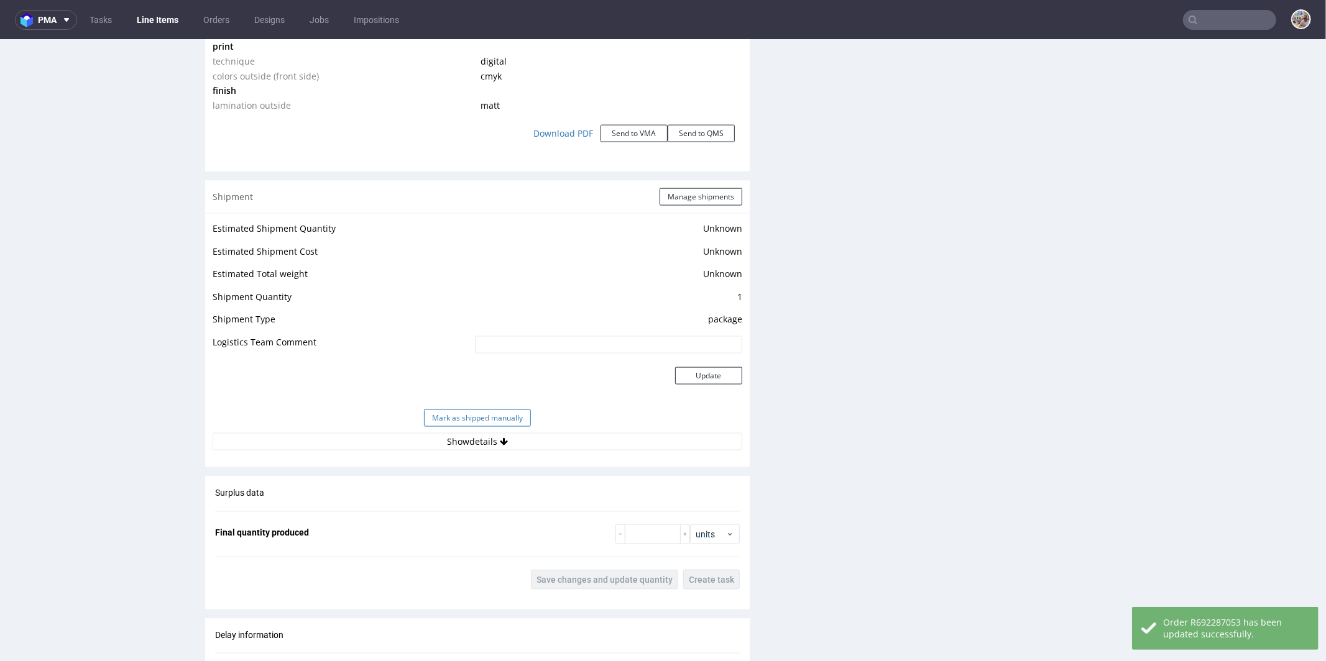
click at [453, 419] on button "Mark as shipped manually" at bounding box center [477, 417] width 107 height 17
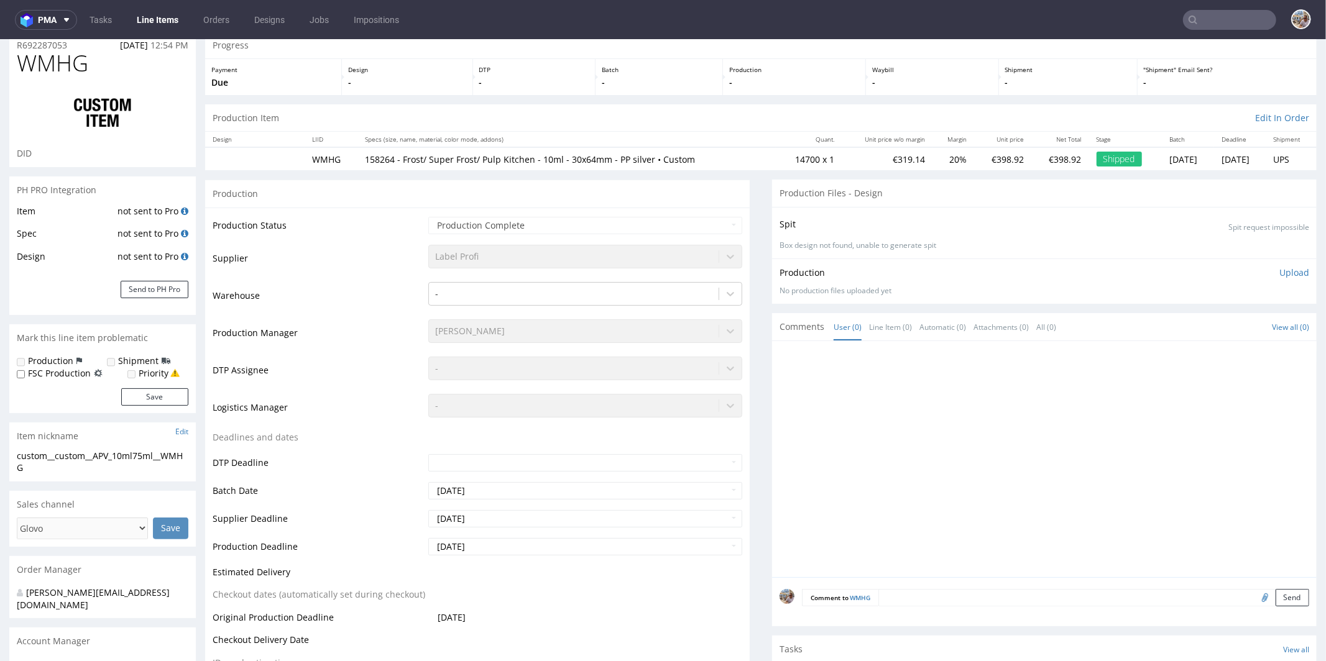
scroll to position [0, 0]
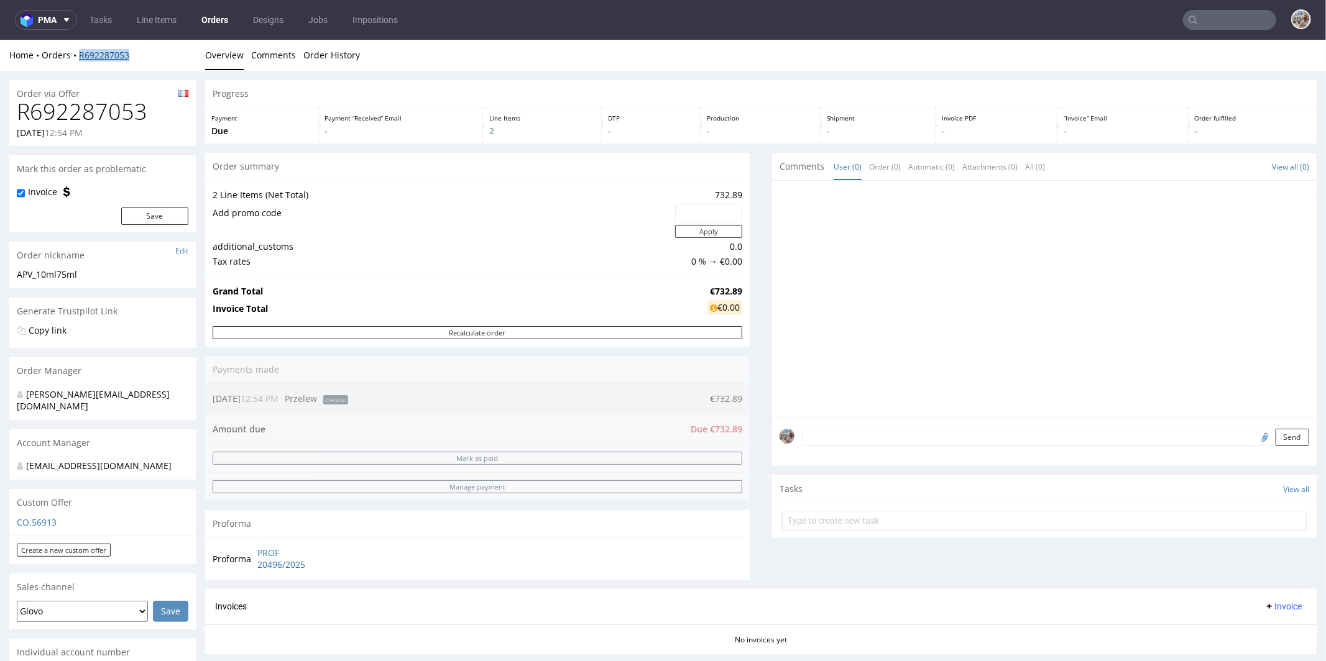
drag, startPoint x: 140, startPoint y: 56, endPoint x: 80, endPoint y: 56, distance: 60.3
click at [80, 56] on div "Home Orders R692287053" at bounding box center [102, 54] width 186 height 12
copy link "R692287053"
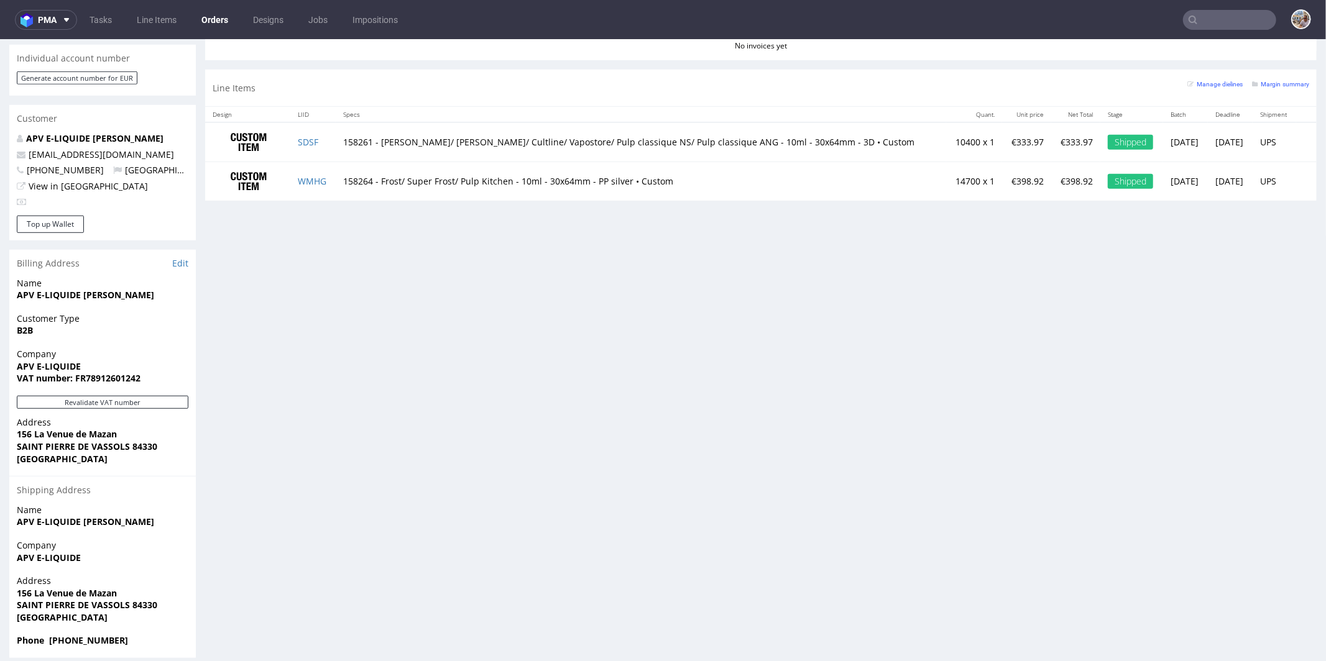
scroll to position [470, 0]
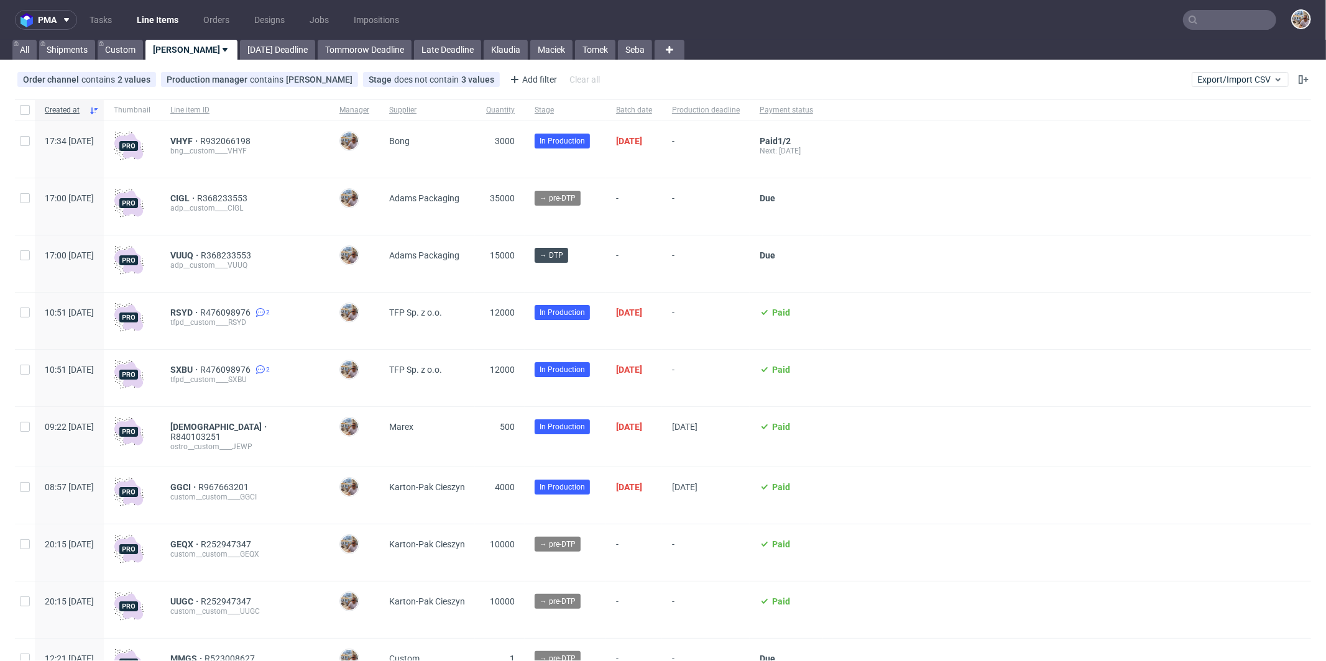
scroll to position [1406, 0]
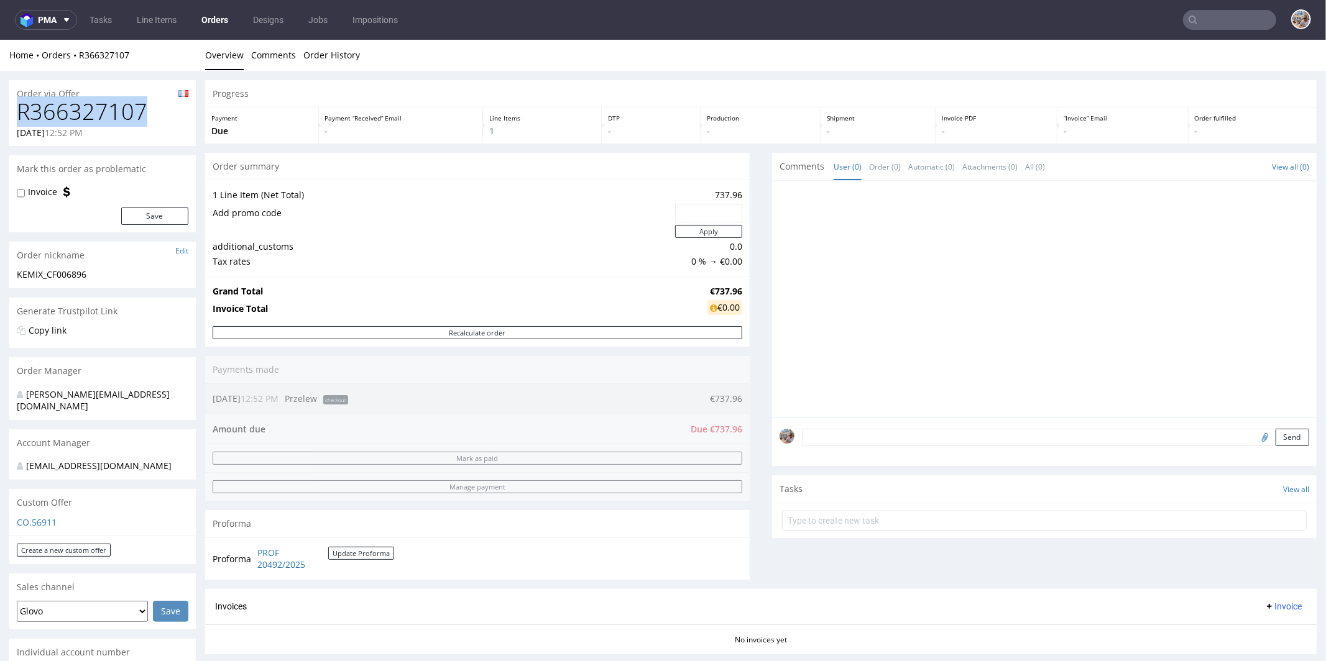
drag, startPoint x: 150, startPoint y: 117, endPoint x: 20, endPoint y: 114, distance: 130.5
click at [20, 114] on h1 "R366327107" at bounding box center [103, 111] width 172 height 25
copy h1 "R366327107"
click at [714, 183] on div "1 Line Item (Net Total) 737.96 Add promo code Apply additional_customs 0.0 Tax …" at bounding box center [477, 227] width 544 height 96
drag, startPoint x: 705, startPoint y: 193, endPoint x: 730, endPoint y: 193, distance: 25.5
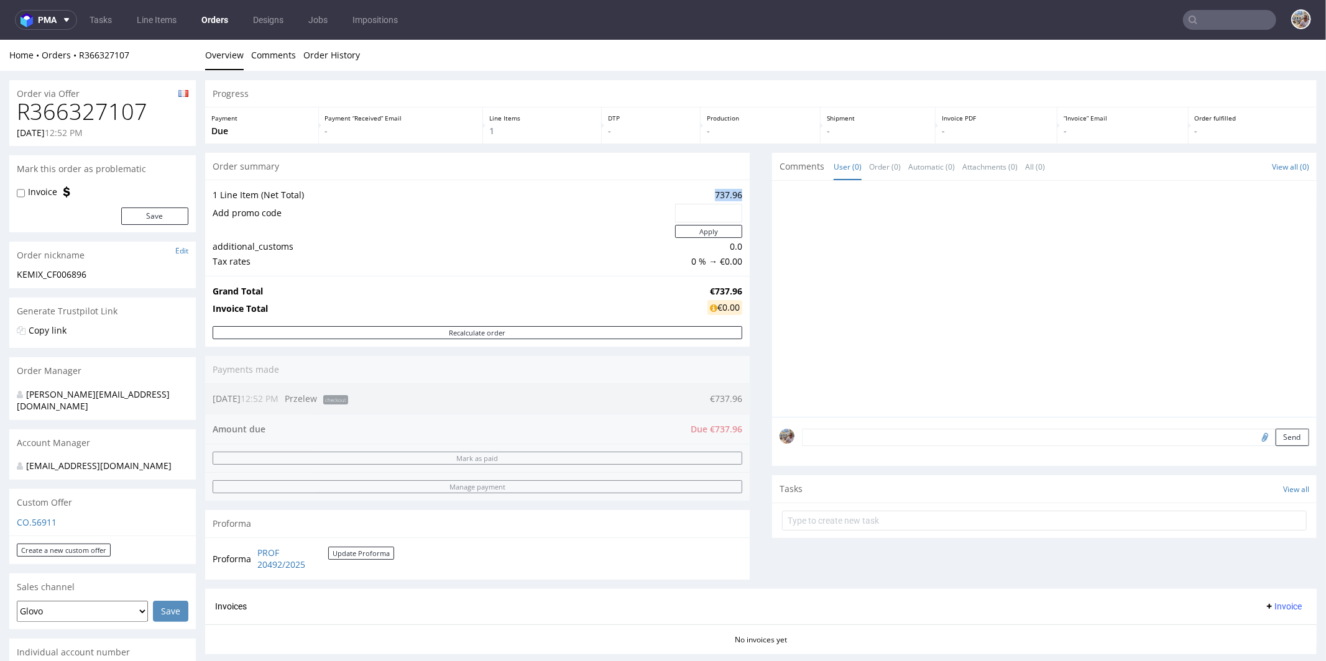
click at [730, 193] on td "737.96" at bounding box center [707, 194] width 70 height 15
copy td "737.96"
drag, startPoint x: 150, startPoint y: 108, endPoint x: 14, endPoint y: 114, distance: 136.3
click at [14, 114] on div "R366327107 24.09.2025 12:52 PM" at bounding box center [102, 122] width 186 height 47
copy h1 "R366327107"
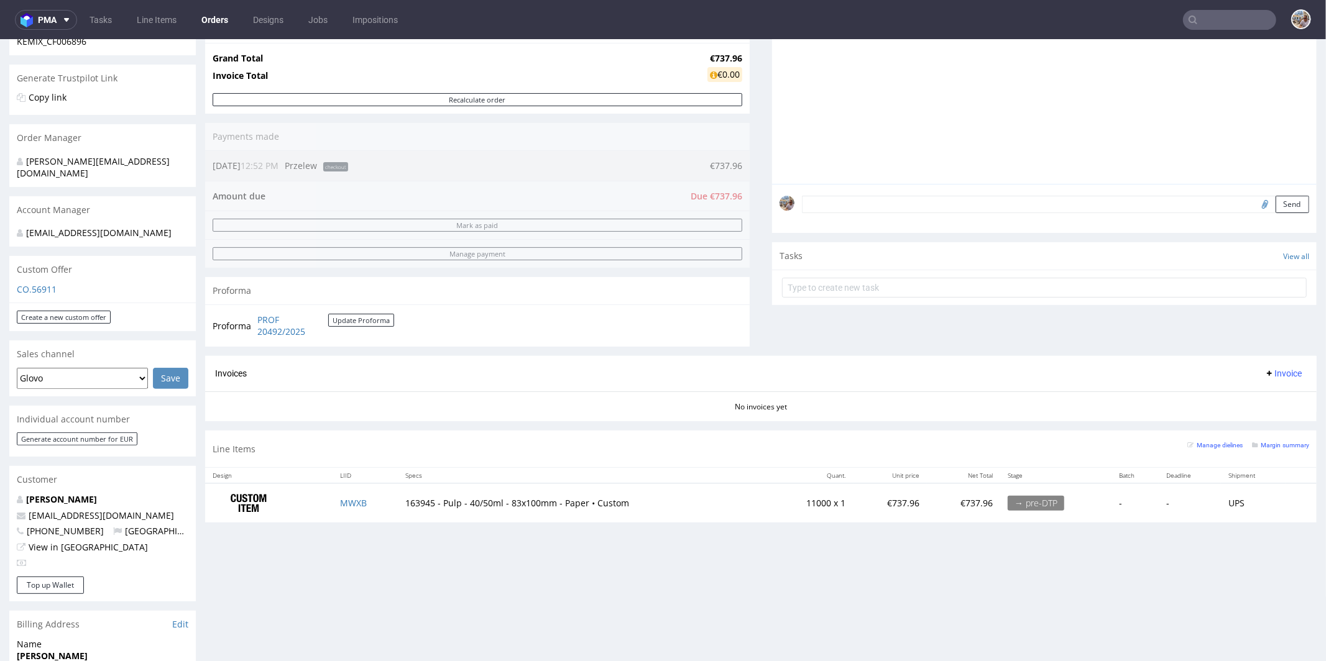
scroll to position [286, 0]
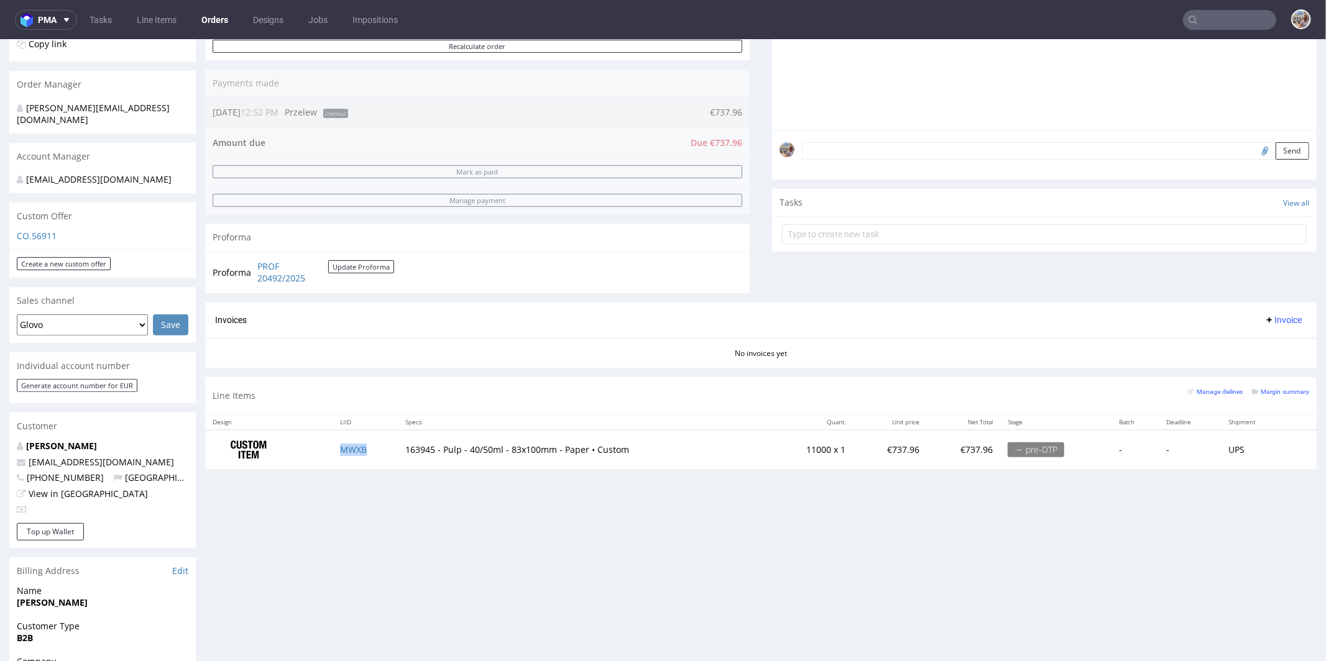
click at [375, 445] on td "MWXB" at bounding box center [364, 448] width 65 height 39
copy link "MWXB"
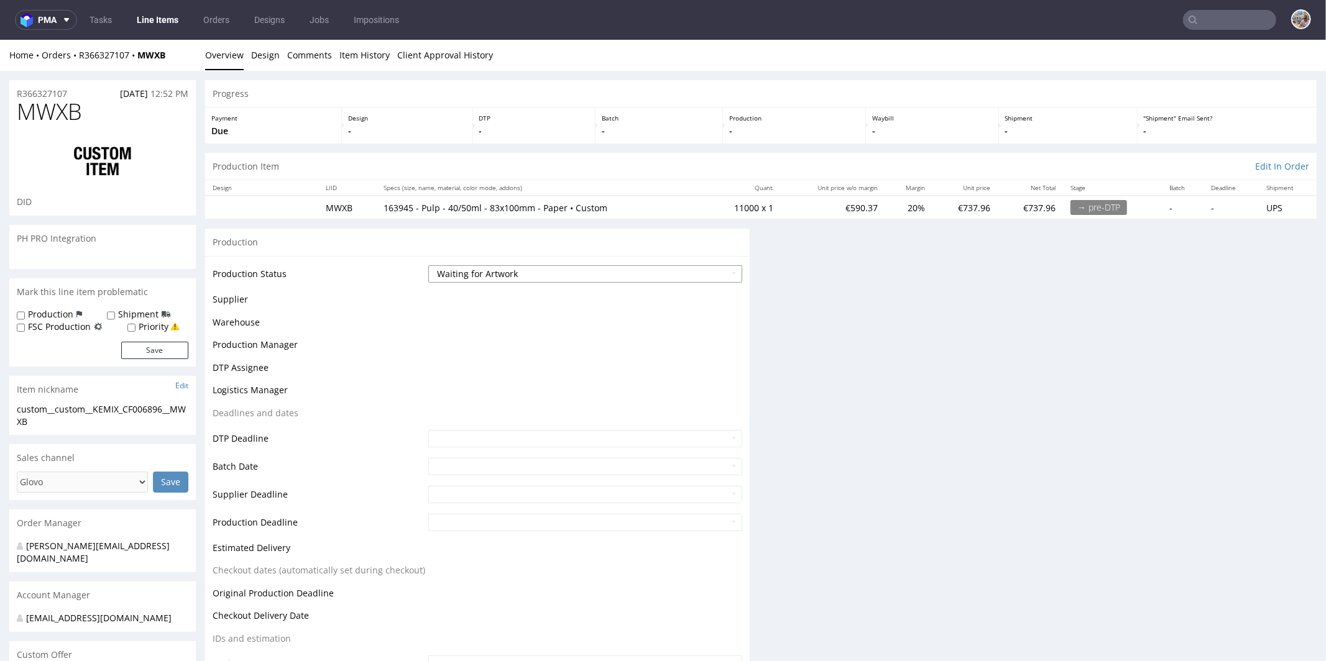
click at [489, 270] on select "Waiting for Artwork Waiting for Diecut Waiting for Mockup Waiting for DTP Waiti…" at bounding box center [585, 273] width 314 height 17
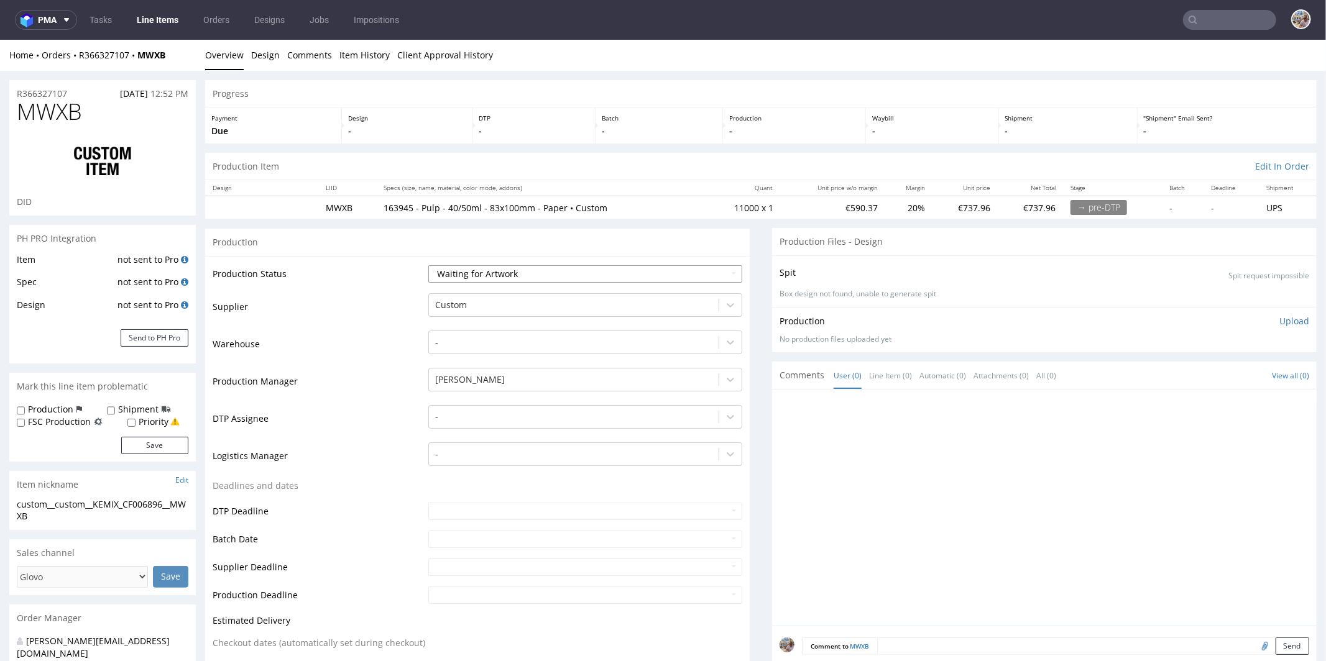
select select "production_complete"
click at [428, 265] on select "Waiting for Artwork Waiting for Diecut Waiting for Mockup Waiting for DTP Waiti…" at bounding box center [585, 273] width 314 height 17
click at [469, 309] on div at bounding box center [573, 304] width 277 height 15
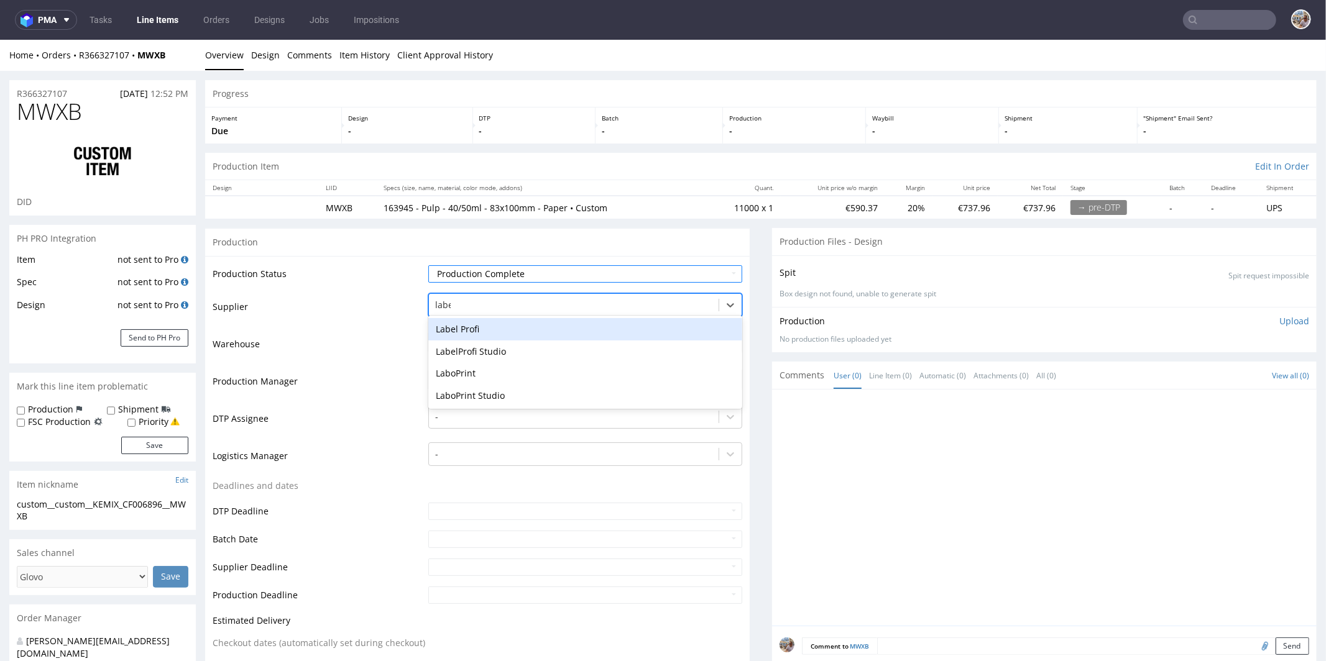
type input "label"
click at [494, 330] on div "Label Profi" at bounding box center [585, 329] width 314 height 22
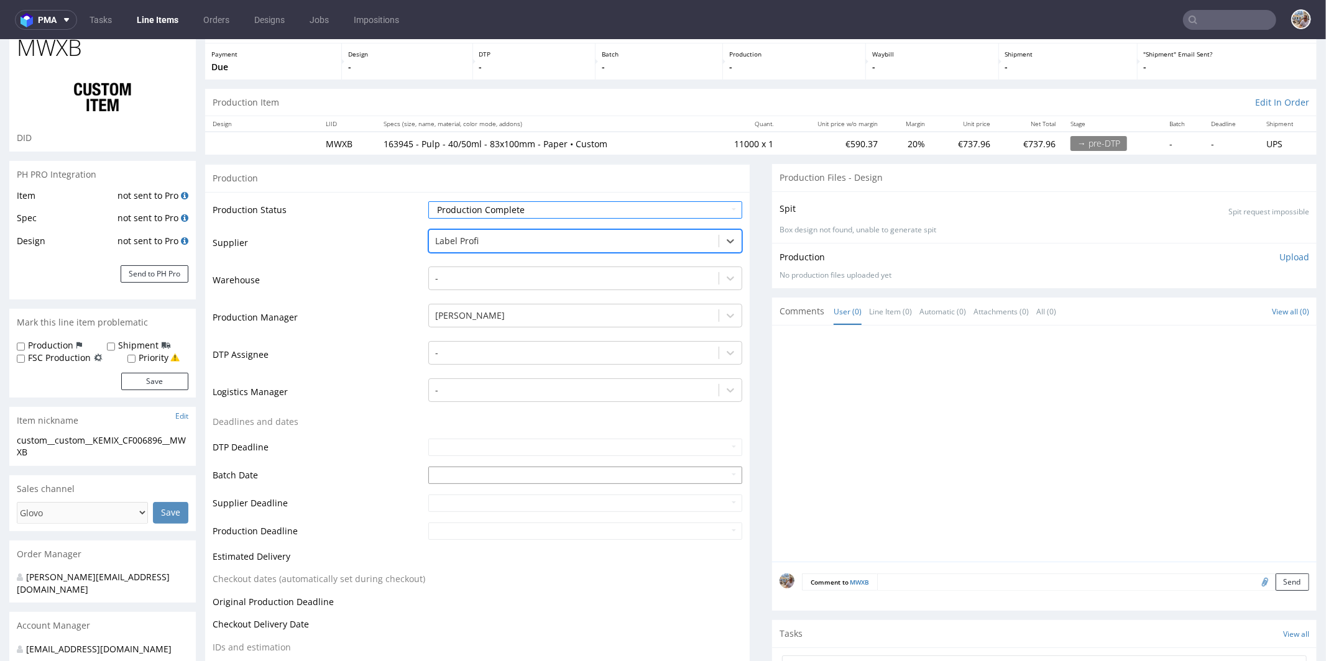
scroll to position [131, 0]
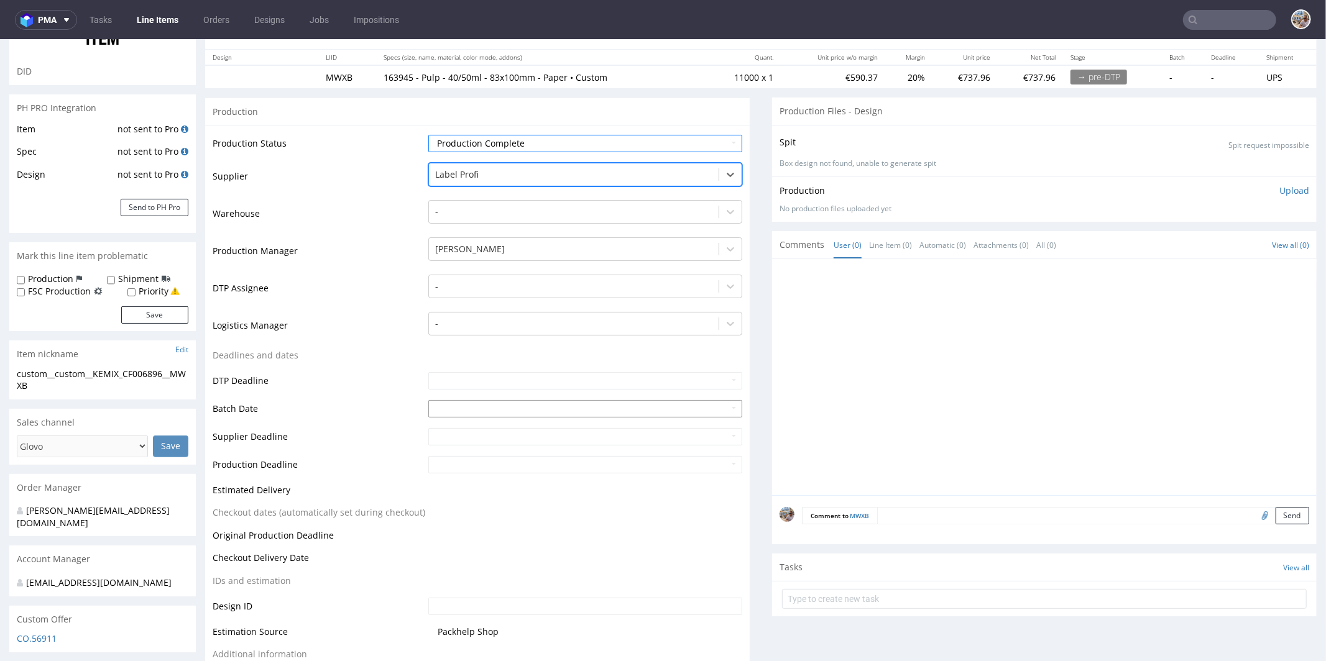
click at [437, 262] on th at bounding box center [436, 258] width 19 height 19
click at [517, 354] on td "25" at bounding box center [512, 351] width 19 height 19
type input "[DATE]"
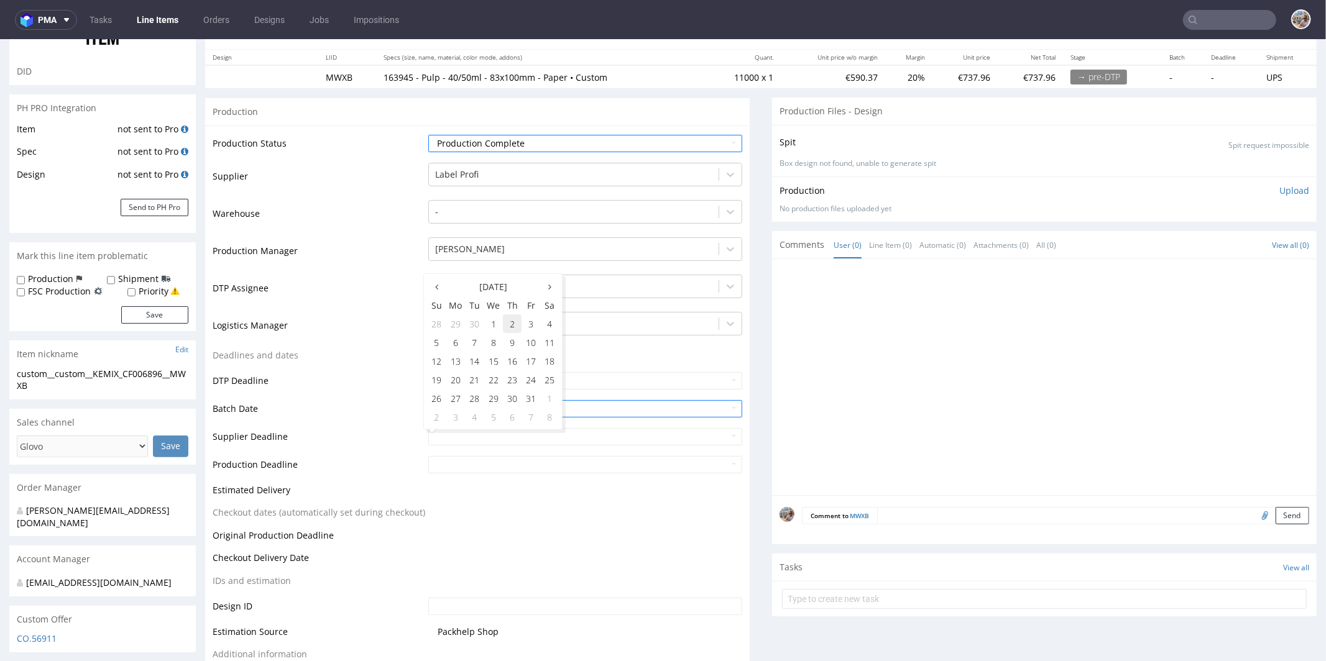
click at [510, 328] on td "2" at bounding box center [512, 323] width 19 height 19
type input "[DATE]"
click at [447, 457] on input "text" at bounding box center [585, 464] width 314 height 17
click at [509, 347] on td "2" at bounding box center [512, 351] width 19 height 19
type input "[DATE]"
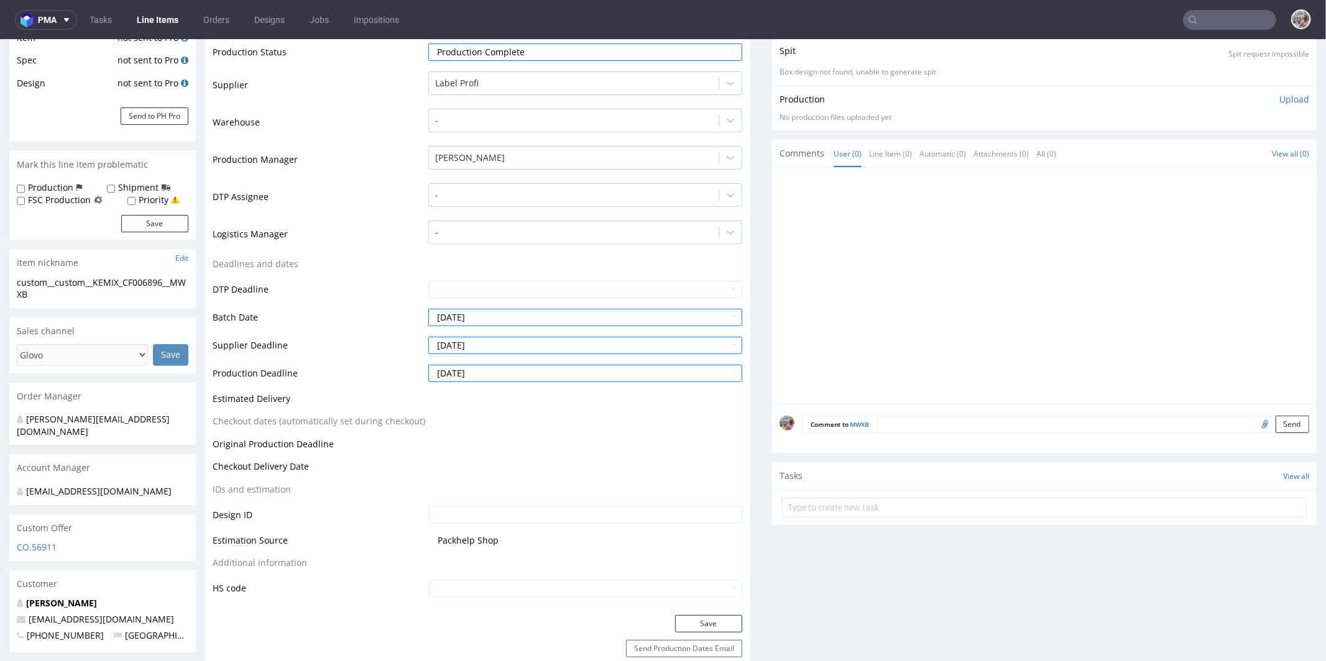
scroll to position [547, 0]
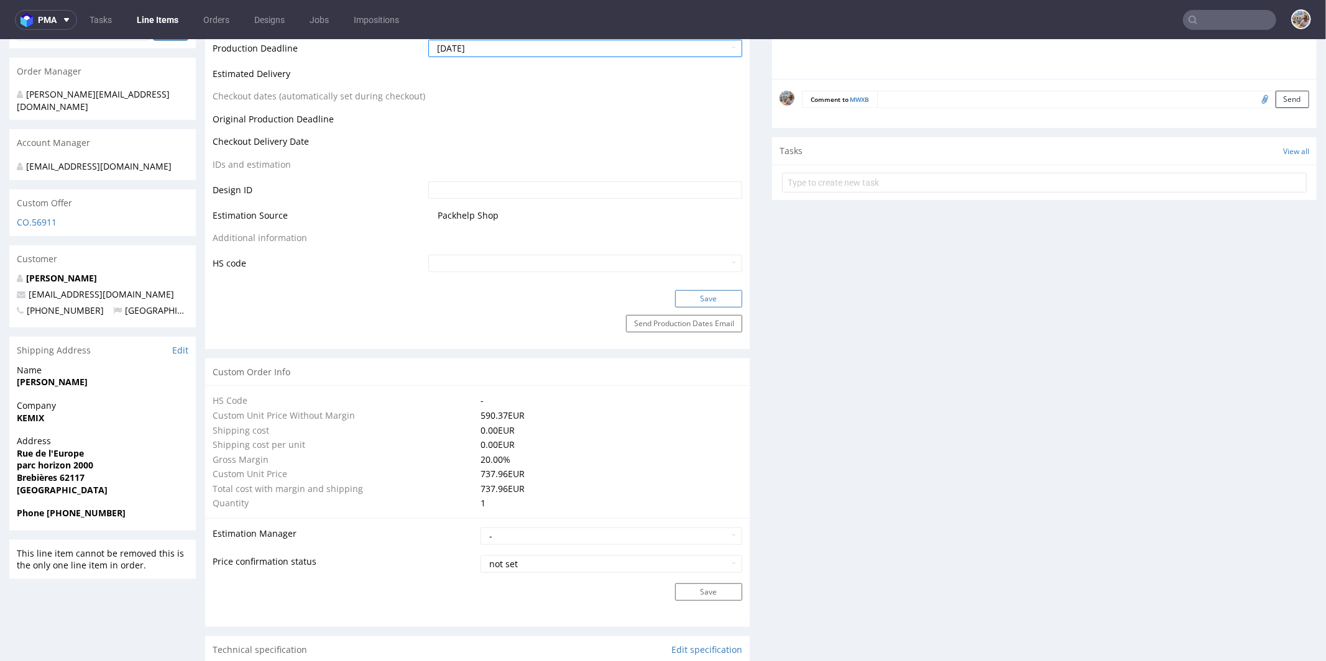
click at [705, 290] on button "Save" at bounding box center [708, 298] width 67 height 17
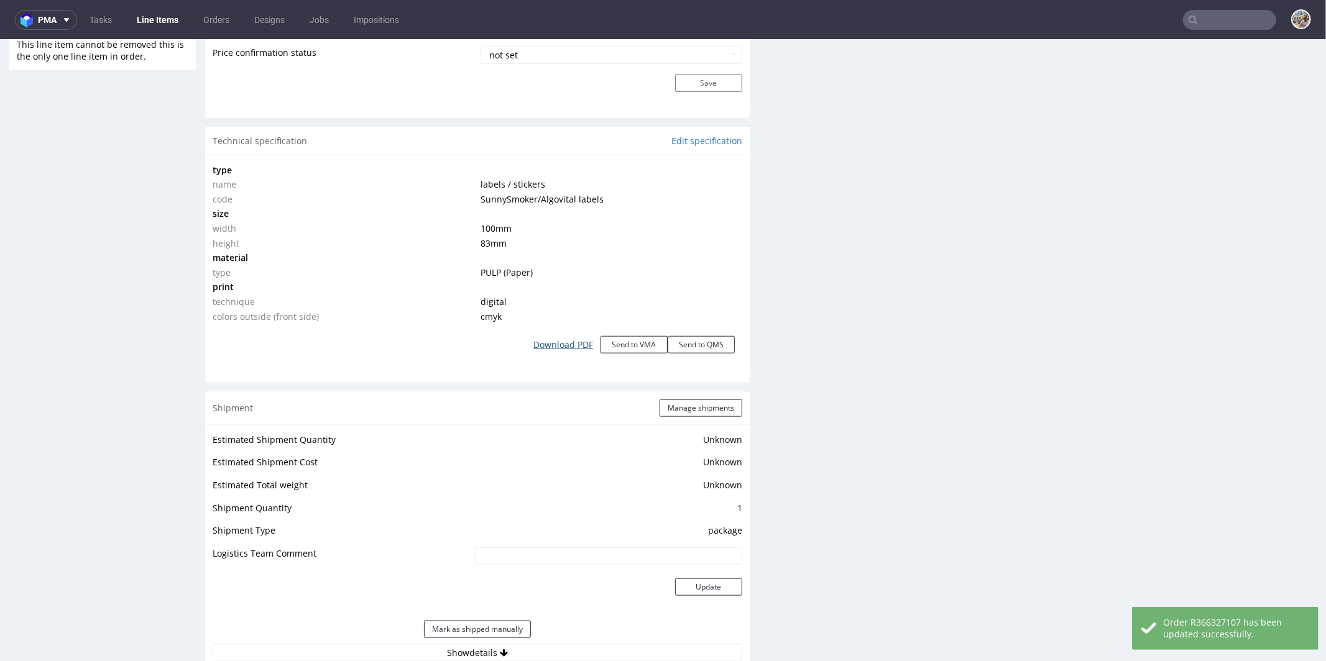
scroll to position [1472, 0]
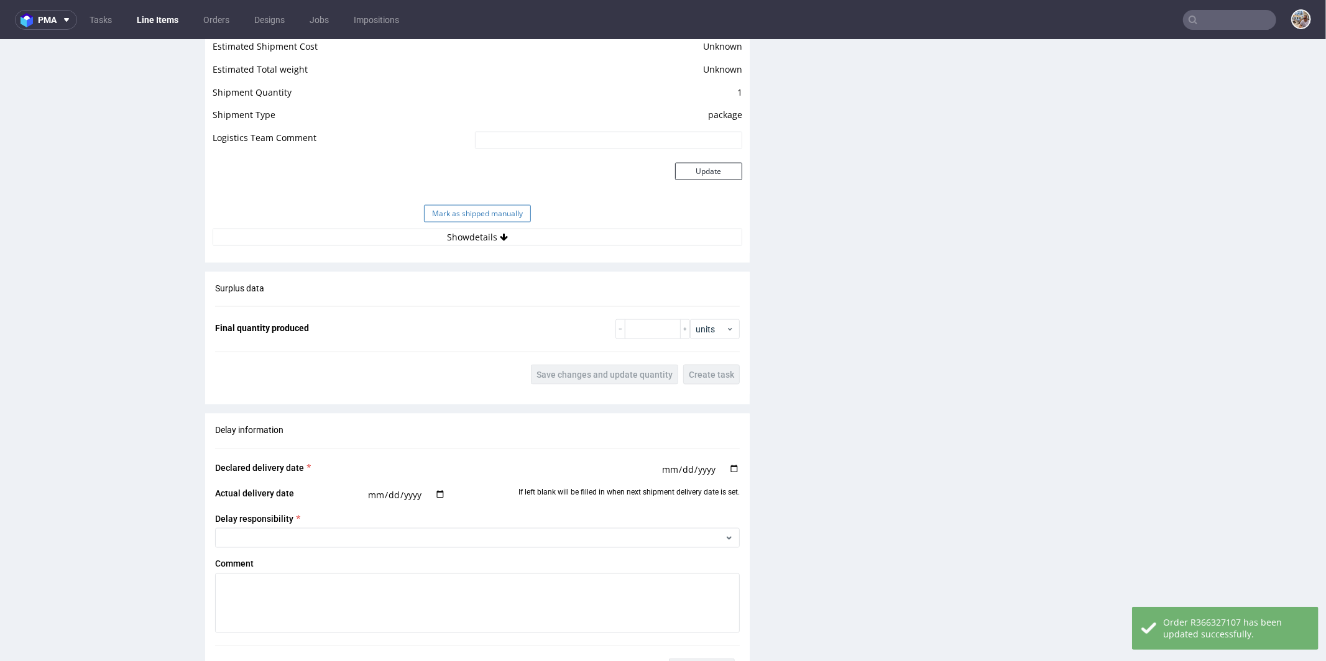
click at [479, 207] on button "Mark as shipped manually" at bounding box center [477, 212] width 107 height 17
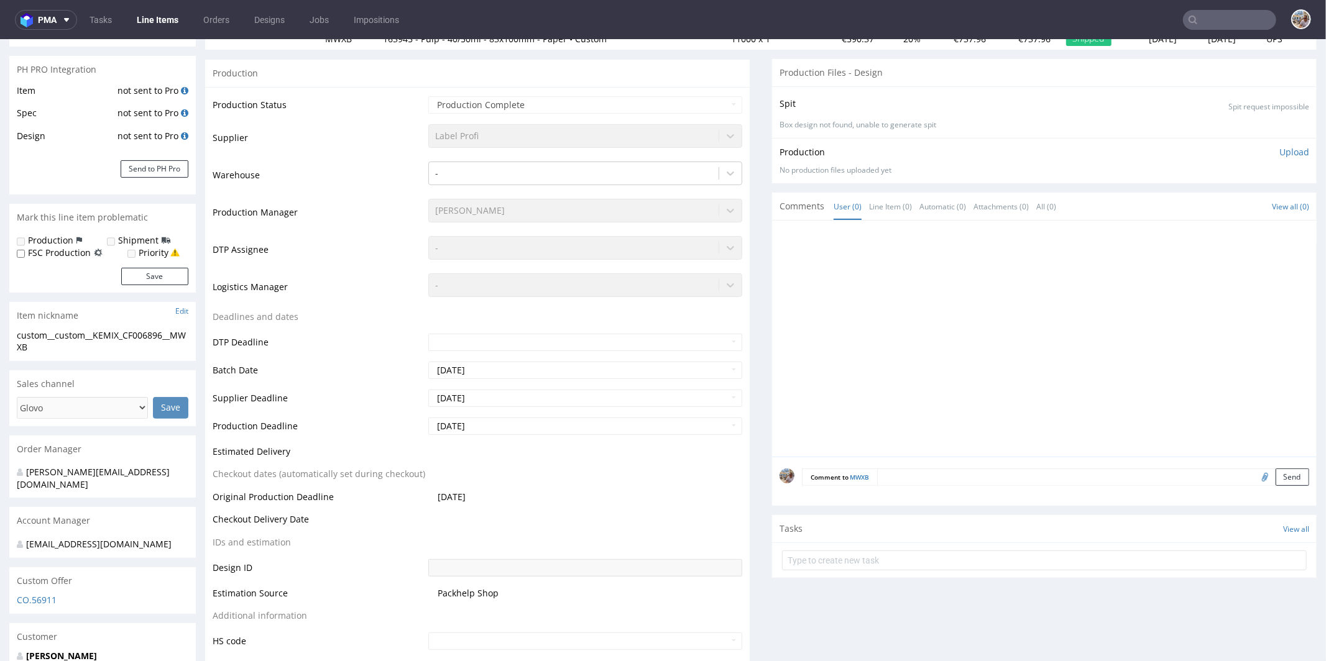
scroll to position [0, 0]
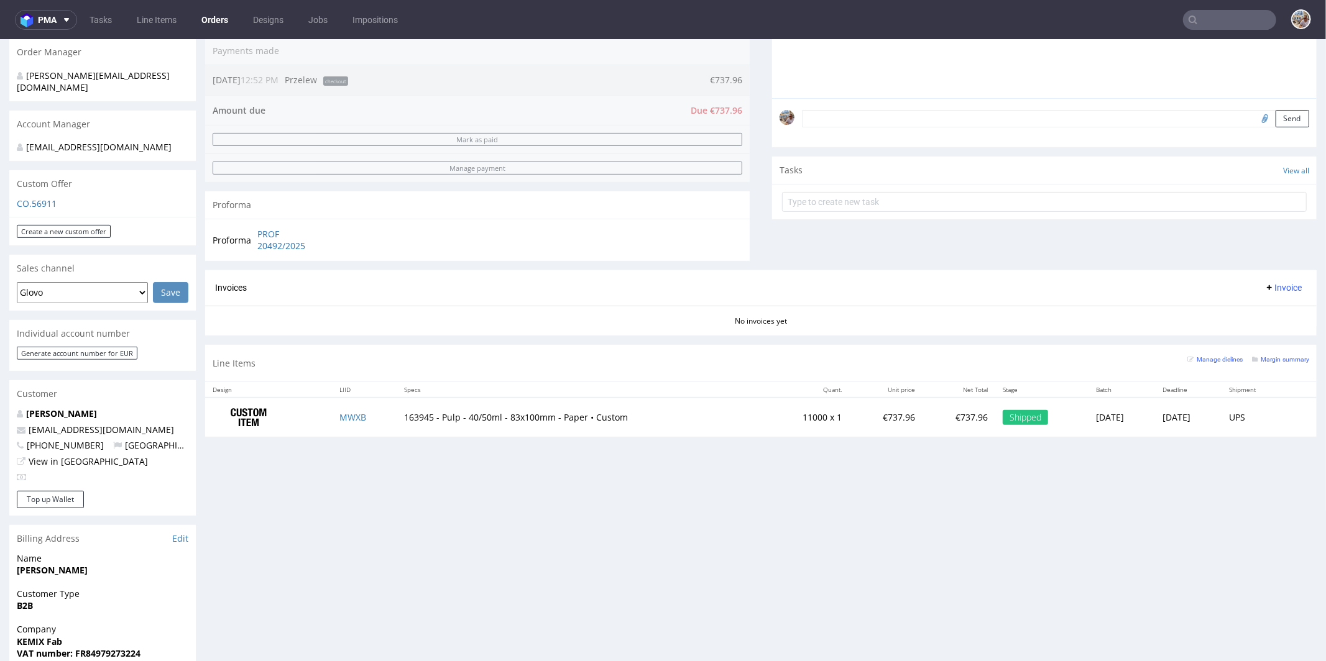
scroll to position [474, 0]
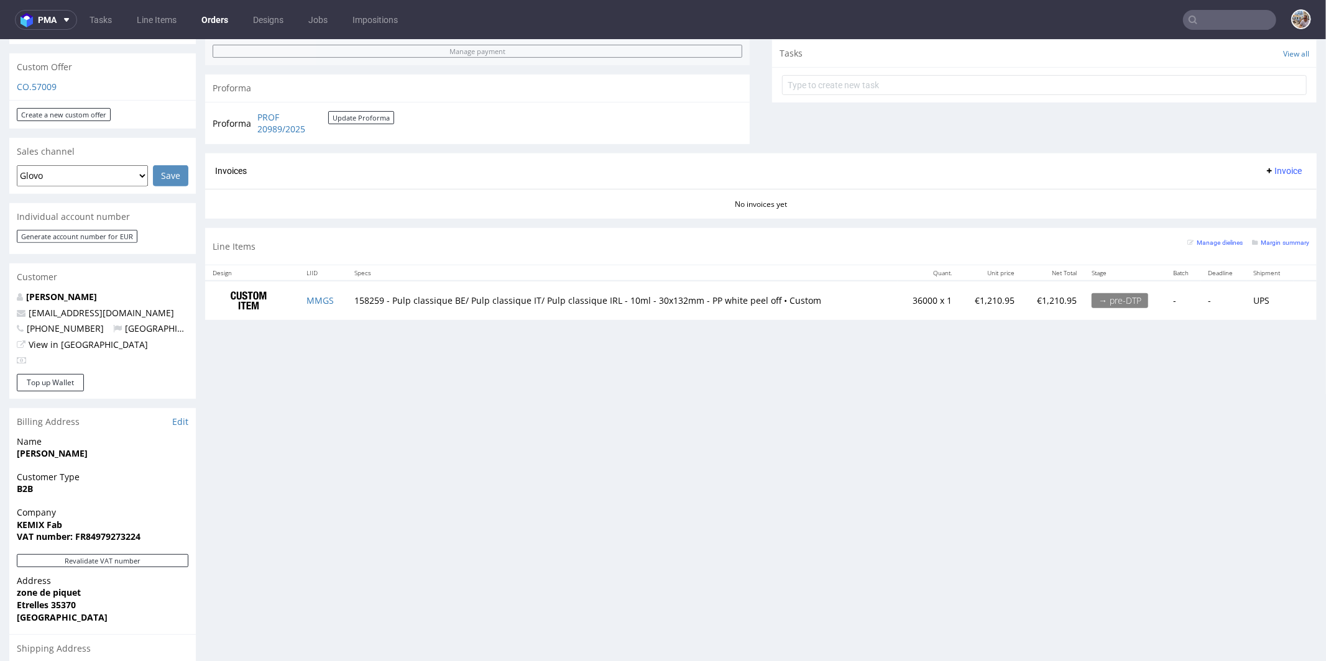
scroll to position [355, 0]
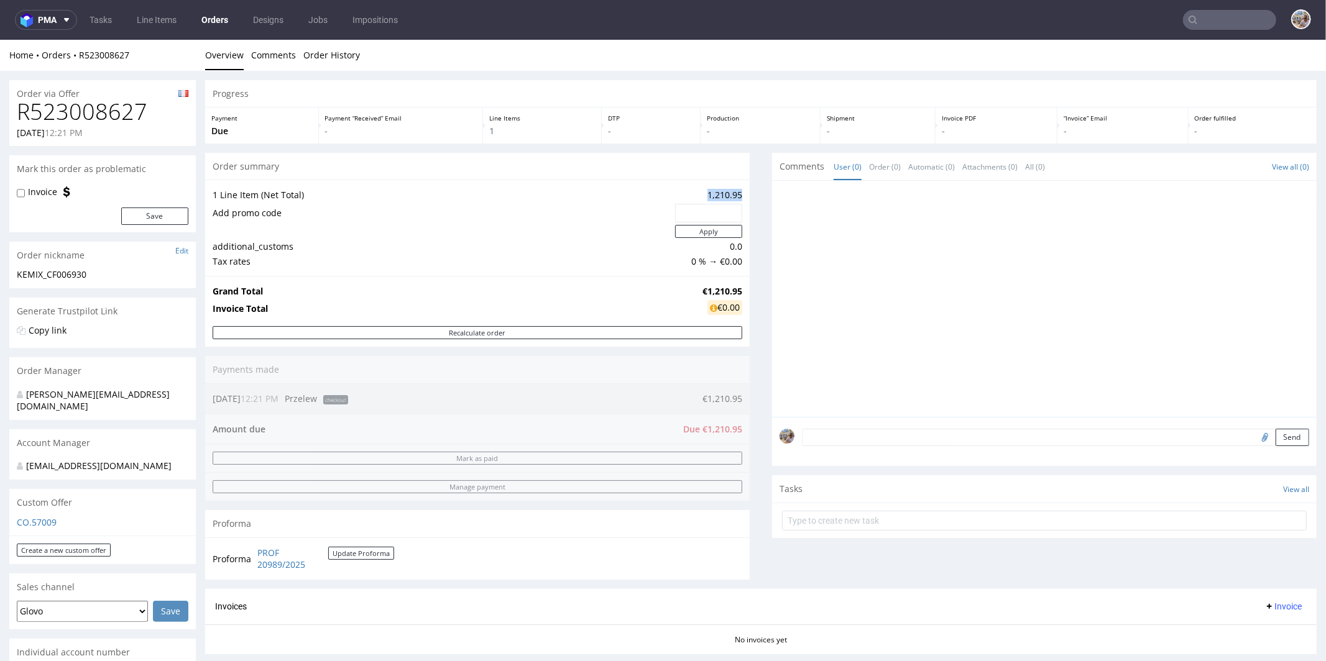
drag, startPoint x: 698, startPoint y: 193, endPoint x: 731, endPoint y: 193, distance: 32.9
click at [731, 193] on td "1,210.95" at bounding box center [707, 194] width 70 height 15
copy td "1,210.95"
drag, startPoint x: 158, startPoint y: 110, endPoint x: 21, endPoint y: 111, distance: 136.7
click at [21, 111] on h1 "R523008627" at bounding box center [103, 111] width 172 height 25
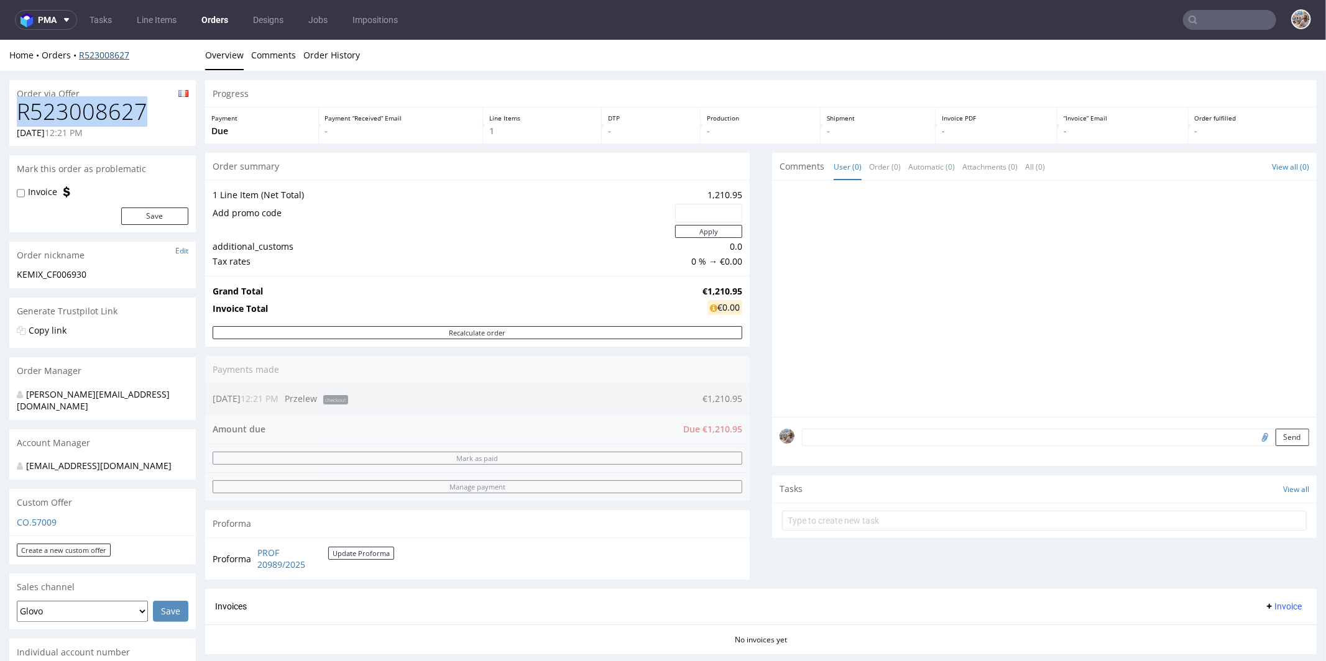
copy h1 "R523008627"
click at [166, 122] on h1 "R523008627" at bounding box center [103, 111] width 172 height 25
drag, startPoint x: 162, startPoint y: 117, endPoint x: 12, endPoint y: 115, distance: 150.4
click at [12, 115] on div "R523008627 [DATE] 12:21 PM" at bounding box center [102, 122] width 186 height 47
copy h1 "R523008627"
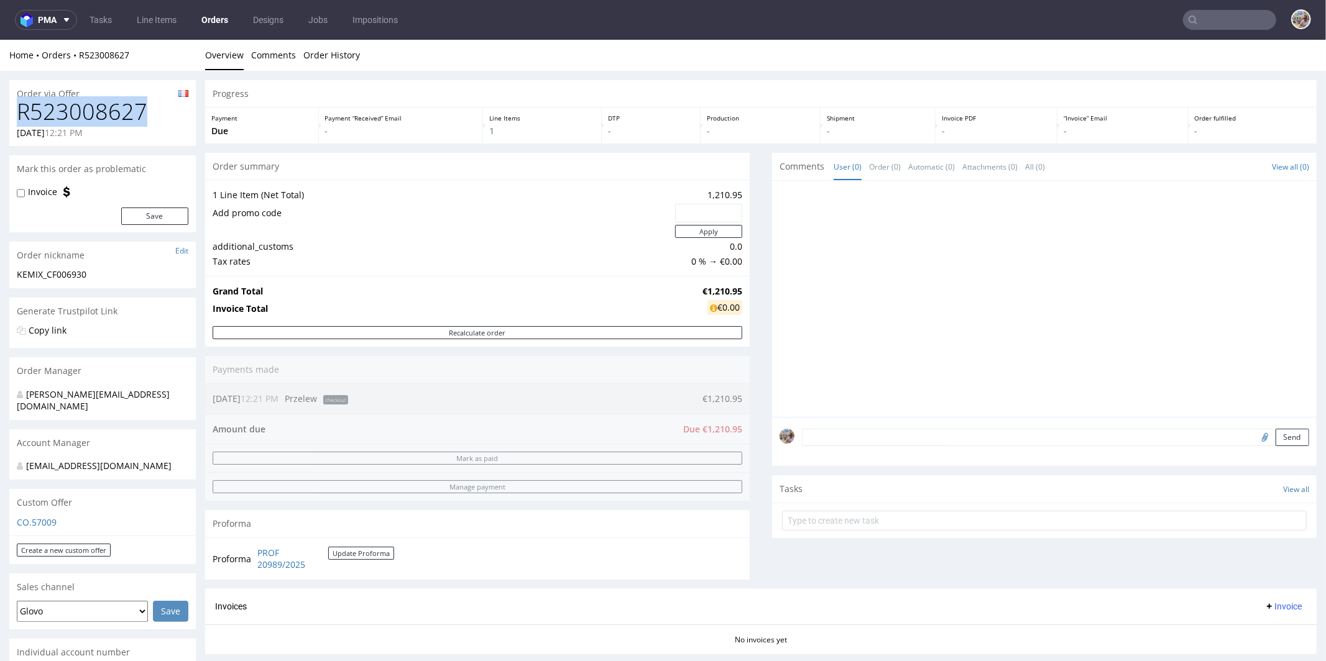
scroll to position [606, 0]
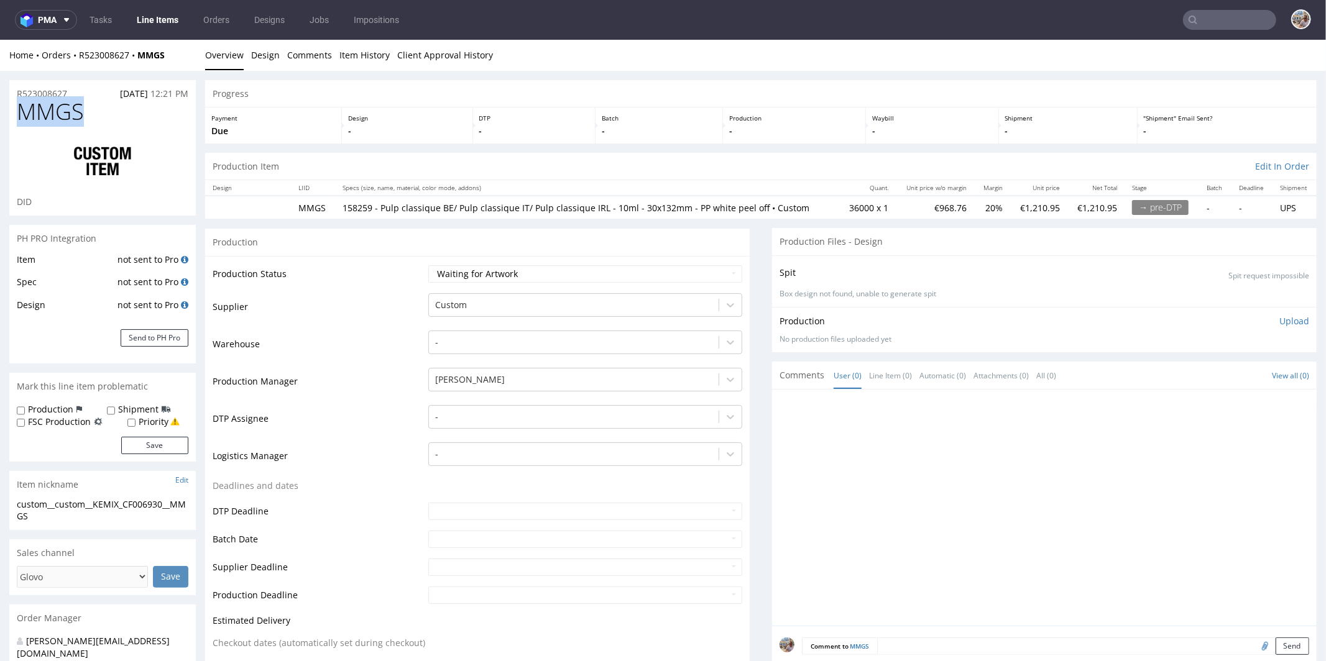
drag, startPoint x: 88, startPoint y: 106, endPoint x: 21, endPoint y: 111, distance: 68.0
click at [21, 111] on h1 "MMGS" at bounding box center [103, 111] width 172 height 25
copy span "MMGS"
click at [500, 265] on select "Waiting for Artwork Waiting for Diecut Waiting for Mockup Waiting for DTP Waiti…" at bounding box center [585, 273] width 314 height 17
select select "production_complete"
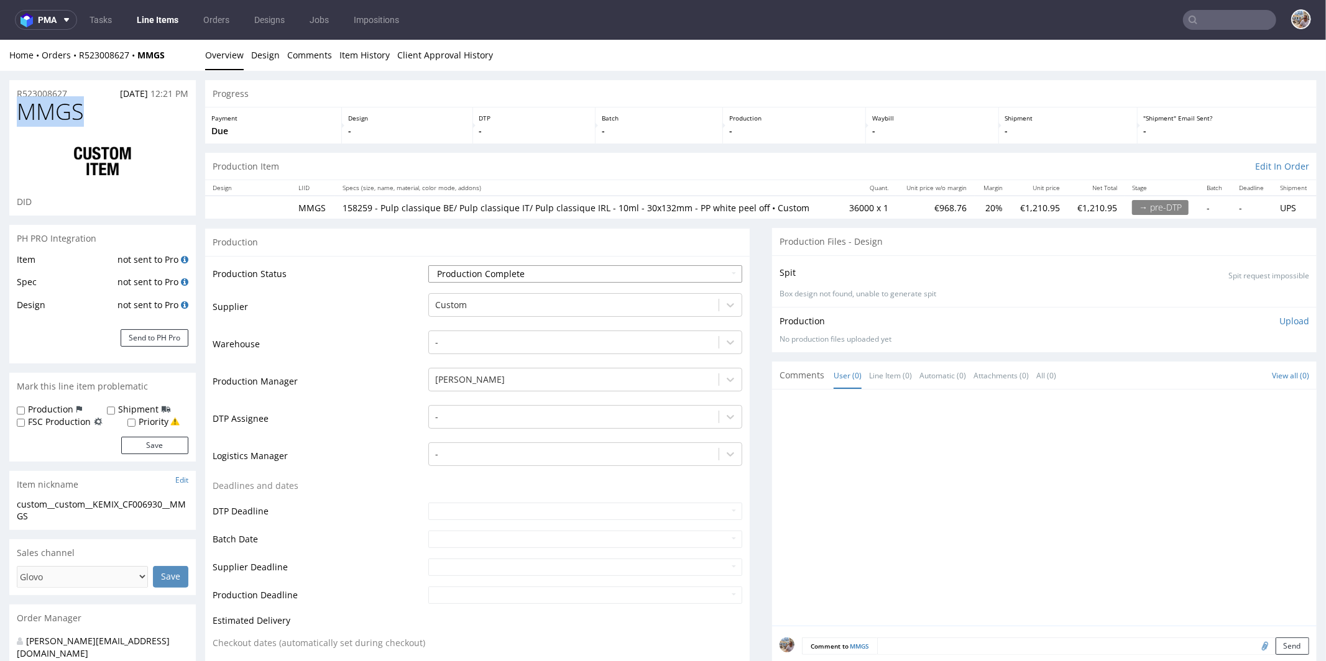
click at [428, 265] on select "Waiting for Artwork Waiting for Diecut Waiting for Mockup Waiting for DTP Waiti…" at bounding box center [585, 273] width 314 height 17
click at [496, 313] on div "Custom" at bounding box center [574, 305] width 290 height 20
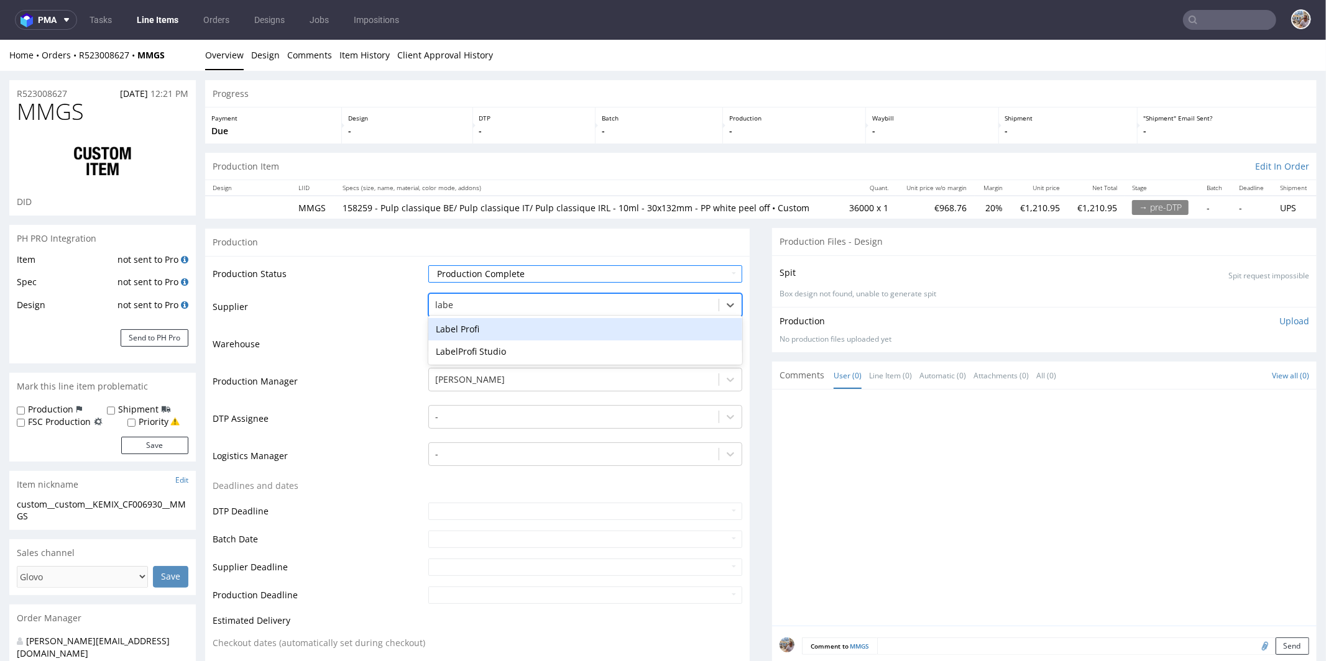
type input "label"
click at [487, 319] on div "Label Profi" at bounding box center [585, 329] width 314 height 22
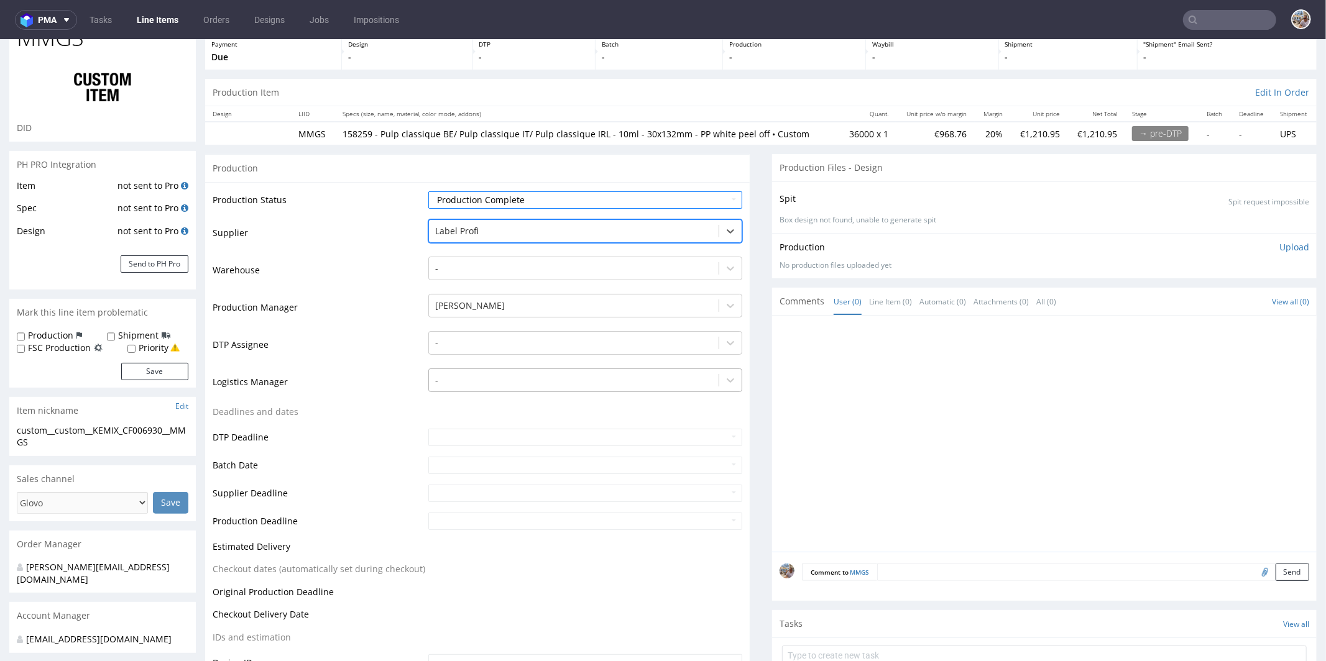
scroll to position [76, 0]
click at [434, 462] on input "text" at bounding box center [585, 462] width 314 height 17
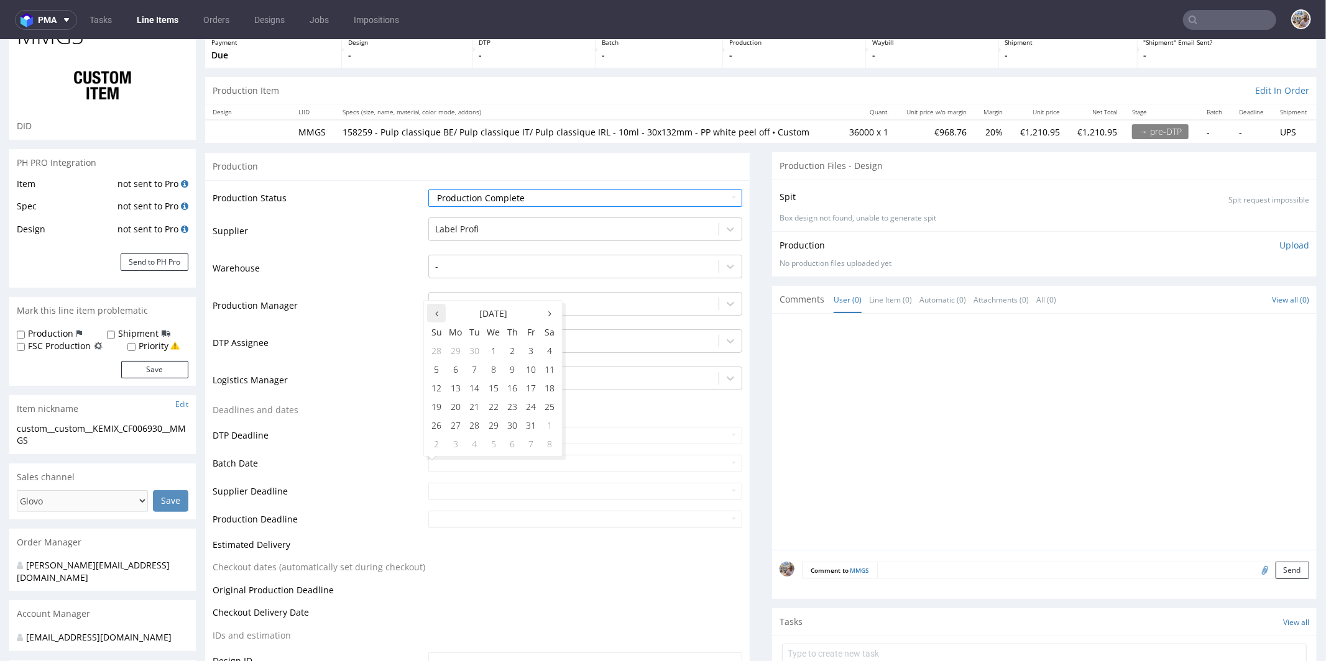
click at [435, 311] on icon at bounding box center [436, 313] width 3 height 9
click at [514, 410] on td "25" at bounding box center [512, 405] width 19 height 19
type input "2025-09-25"
click at [447, 483] on input "text" at bounding box center [585, 490] width 314 height 17
click at [511, 380] on td "2" at bounding box center [512, 378] width 19 height 19
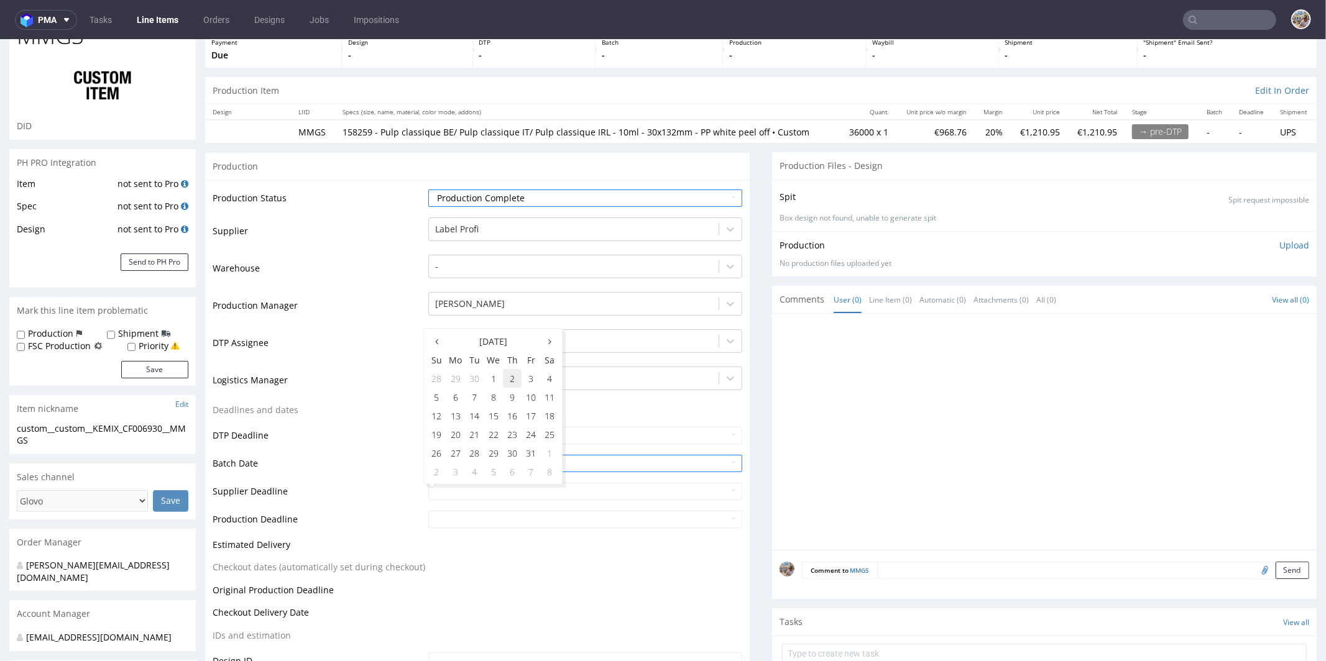
type input "2025-10-02"
click at [472, 518] on input "text" at bounding box center [585, 518] width 314 height 17
click at [513, 401] on td "2" at bounding box center [512, 405] width 19 height 19
type input "2025-10-02"
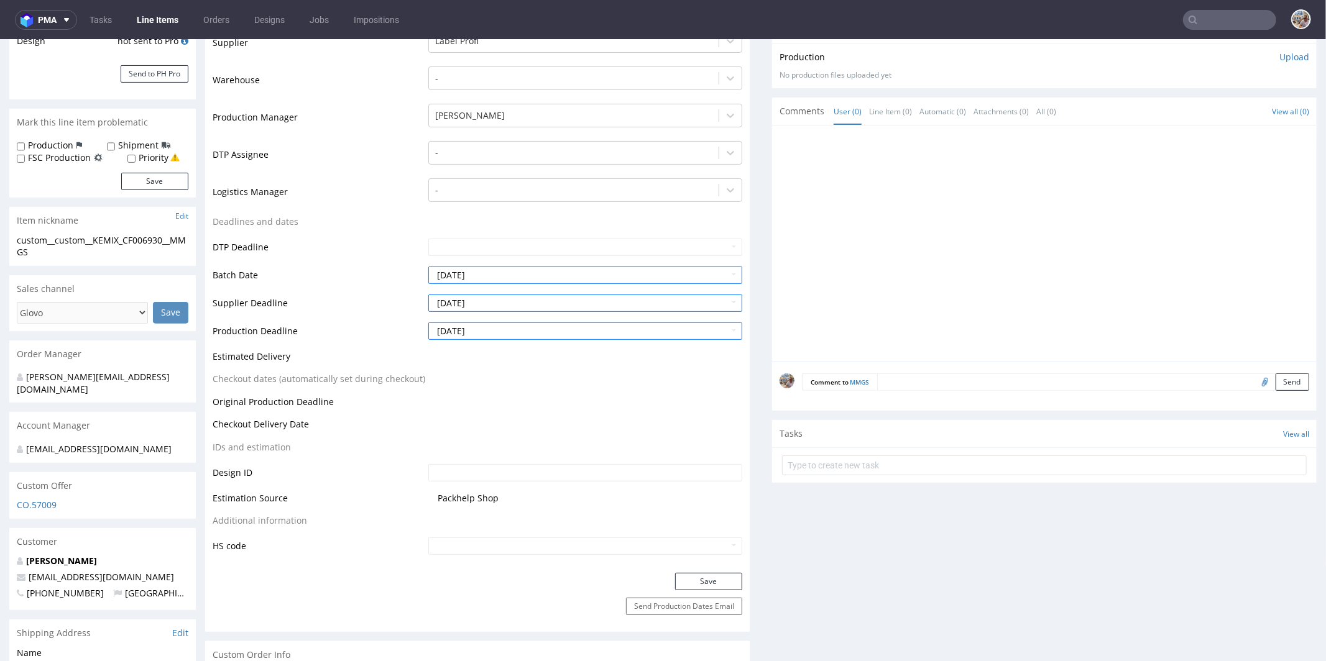
scroll to position [311, 0]
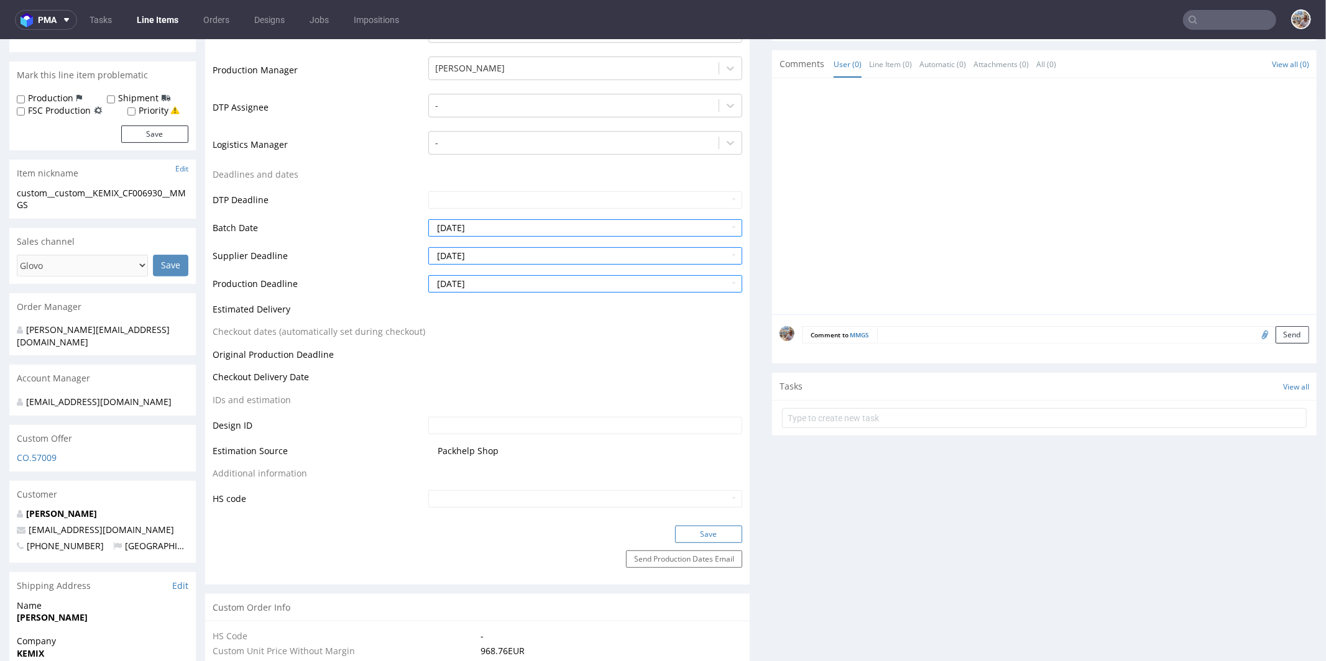
click at [676, 526] on button "Save" at bounding box center [708, 533] width 67 height 17
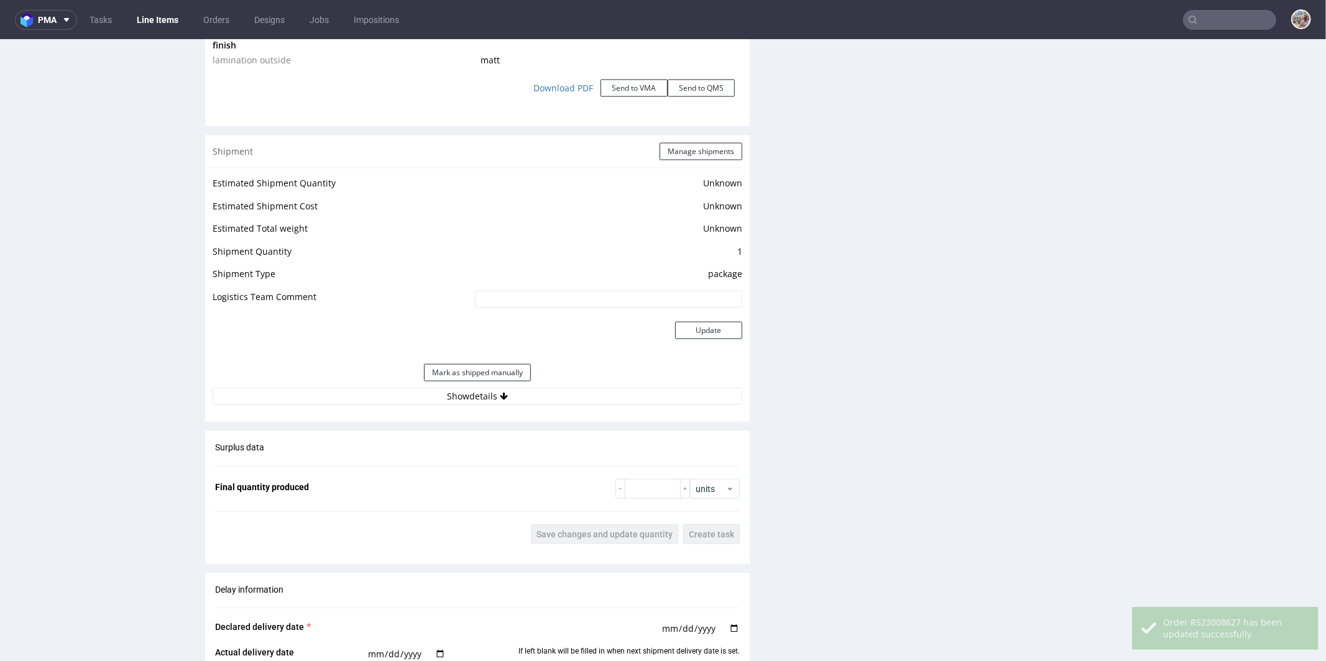
scroll to position [1368, 0]
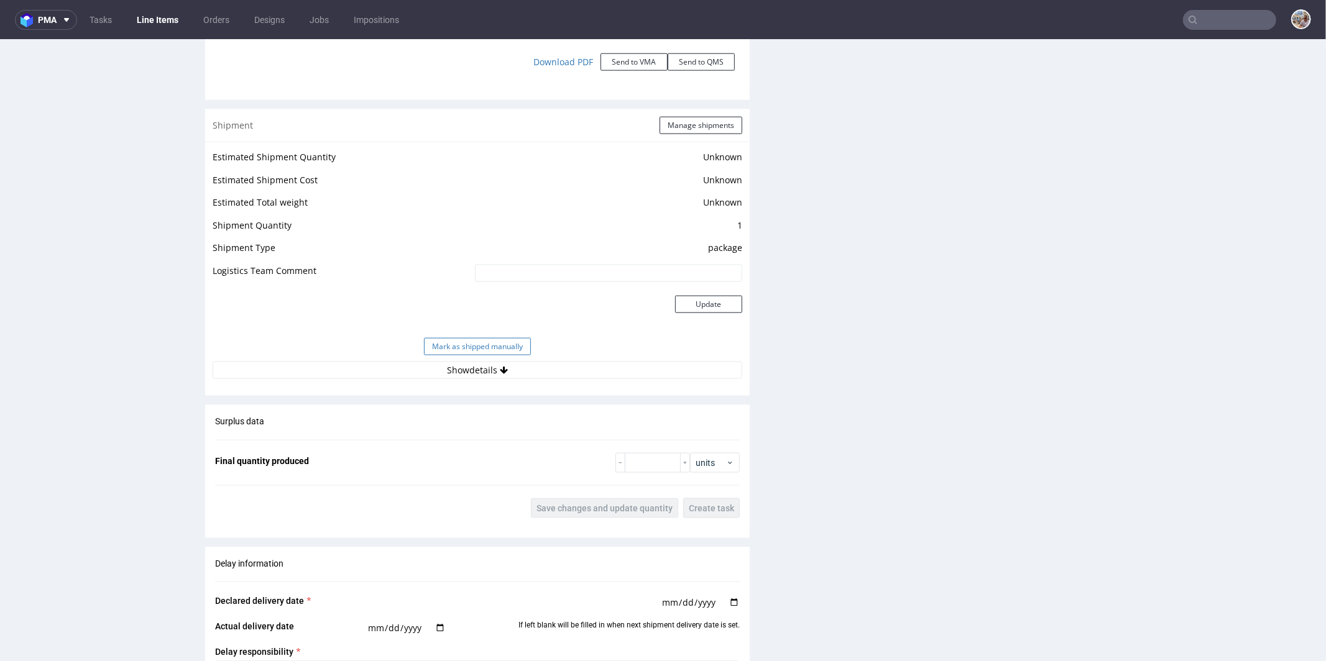
click at [487, 351] on button "Mark as shipped manually" at bounding box center [477, 345] width 107 height 17
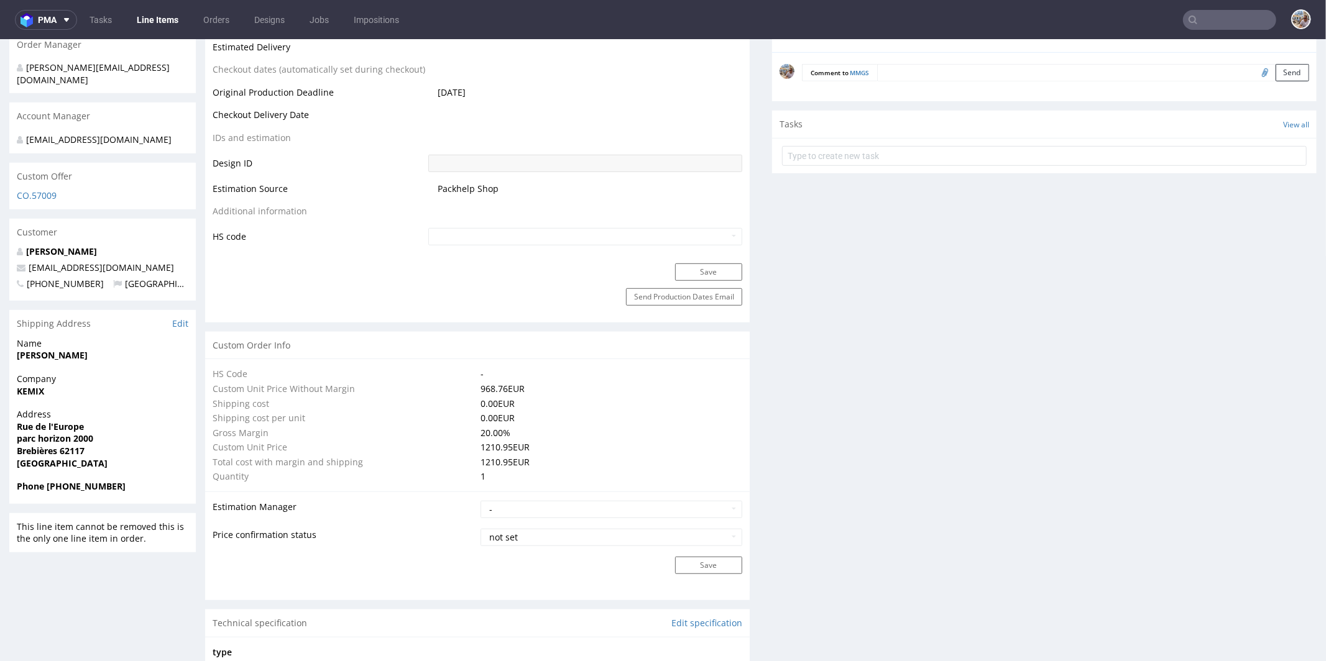
scroll to position [0, 0]
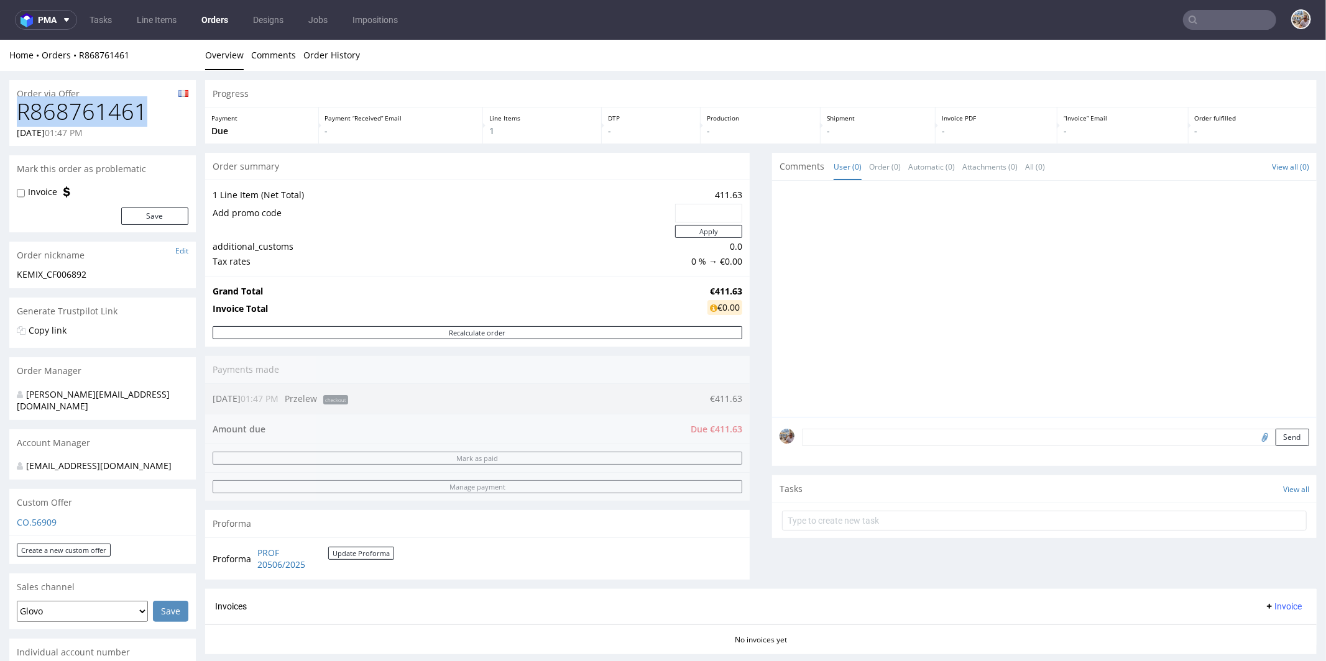
drag, startPoint x: 147, startPoint y: 111, endPoint x: 4, endPoint y: 115, distance: 143.0
click at [4, 115] on div "Order via Offer R868761461 [DATE] 01:47 PM Mark this order as problematic Invoi…" at bounding box center [663, 671] width 1326 height 1203
copy h1 "R868761461"
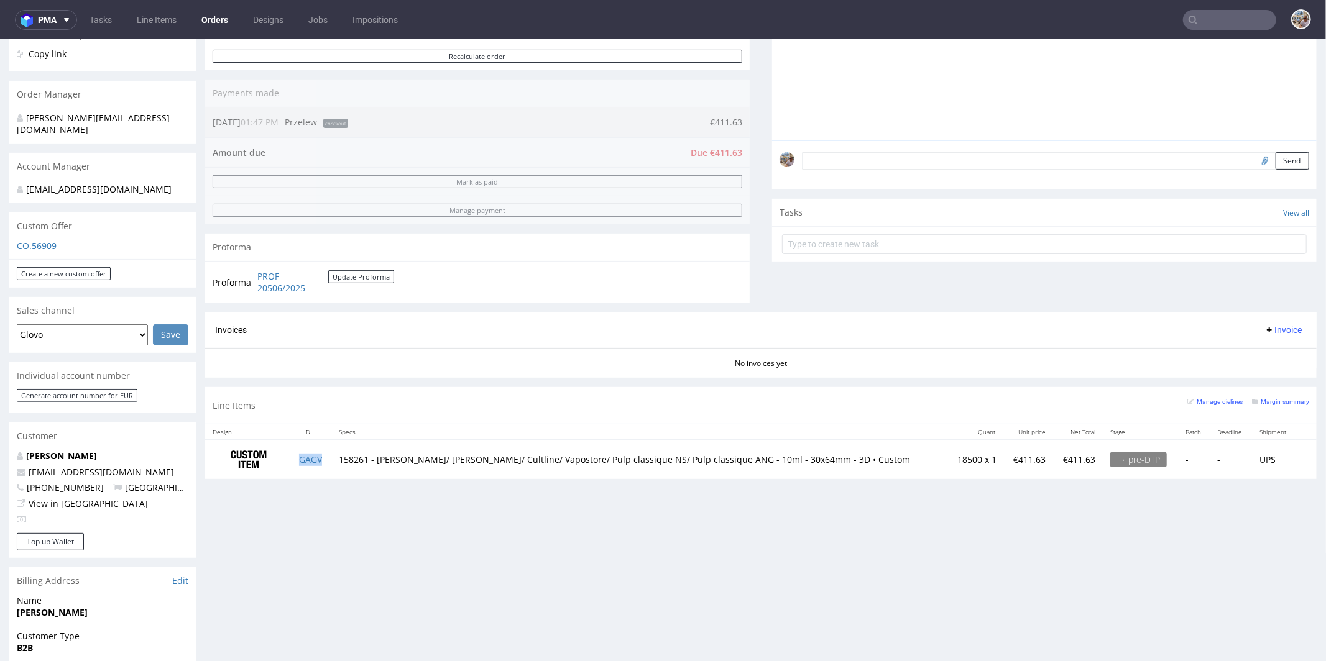
click at [329, 461] on td "GAGV" at bounding box center [311, 458] width 40 height 39
copy link "GAGV"
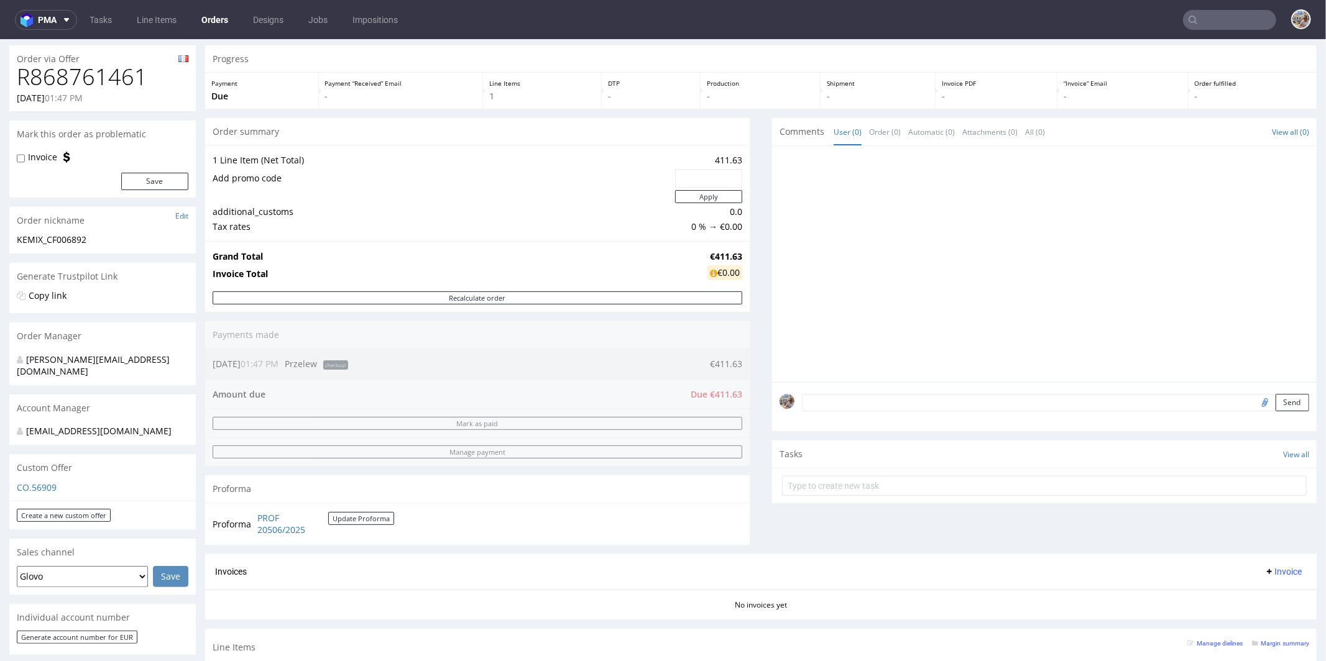
scroll to position [0, 0]
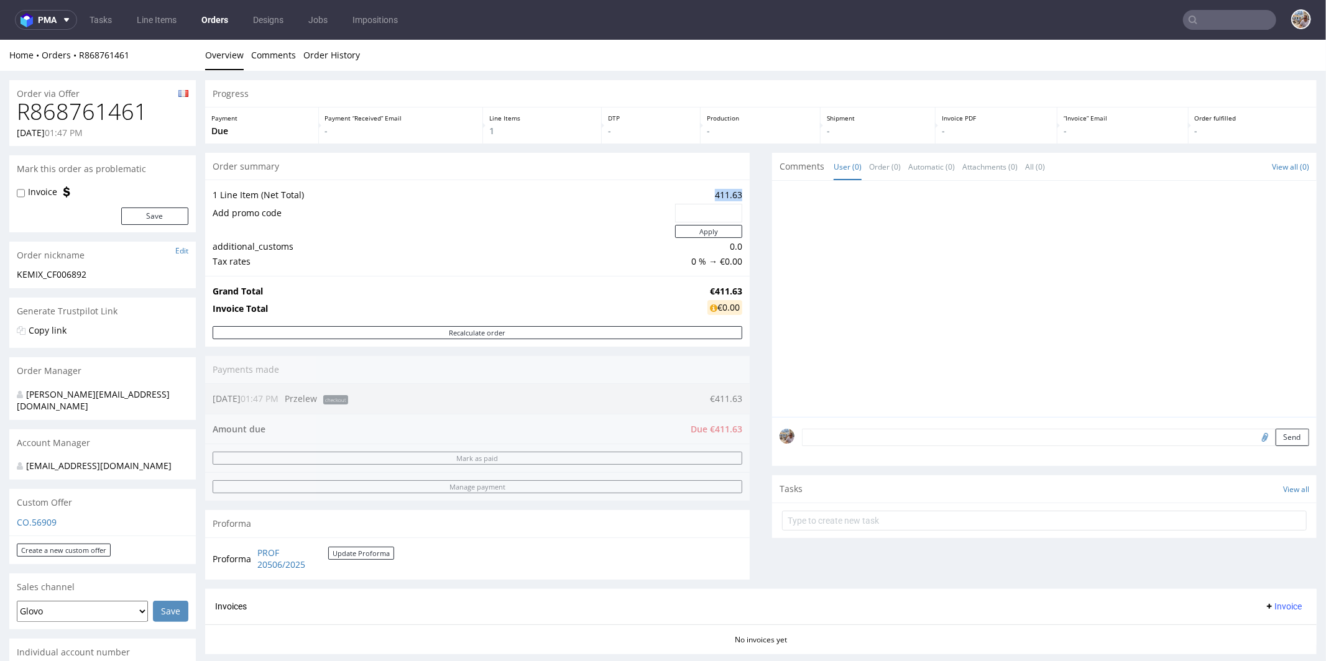
drag, startPoint x: 707, startPoint y: 191, endPoint x: 730, endPoint y: 193, distance: 23.1
click at [730, 193] on td "411.63" at bounding box center [707, 194] width 70 height 15
copy td "411.63"
drag, startPoint x: 151, startPoint y: 116, endPoint x: 19, endPoint y: 114, distance: 131.8
click at [19, 114] on h1 "R868761461" at bounding box center [103, 111] width 172 height 25
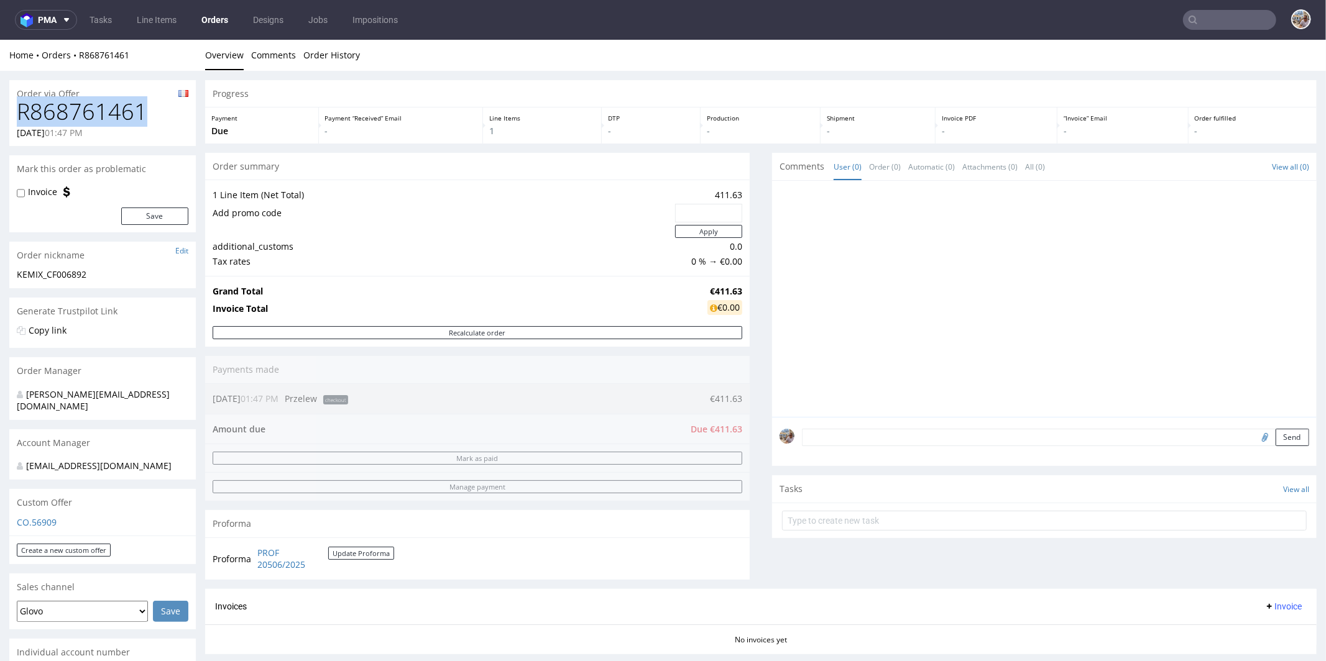
copy h1 "R868761461"
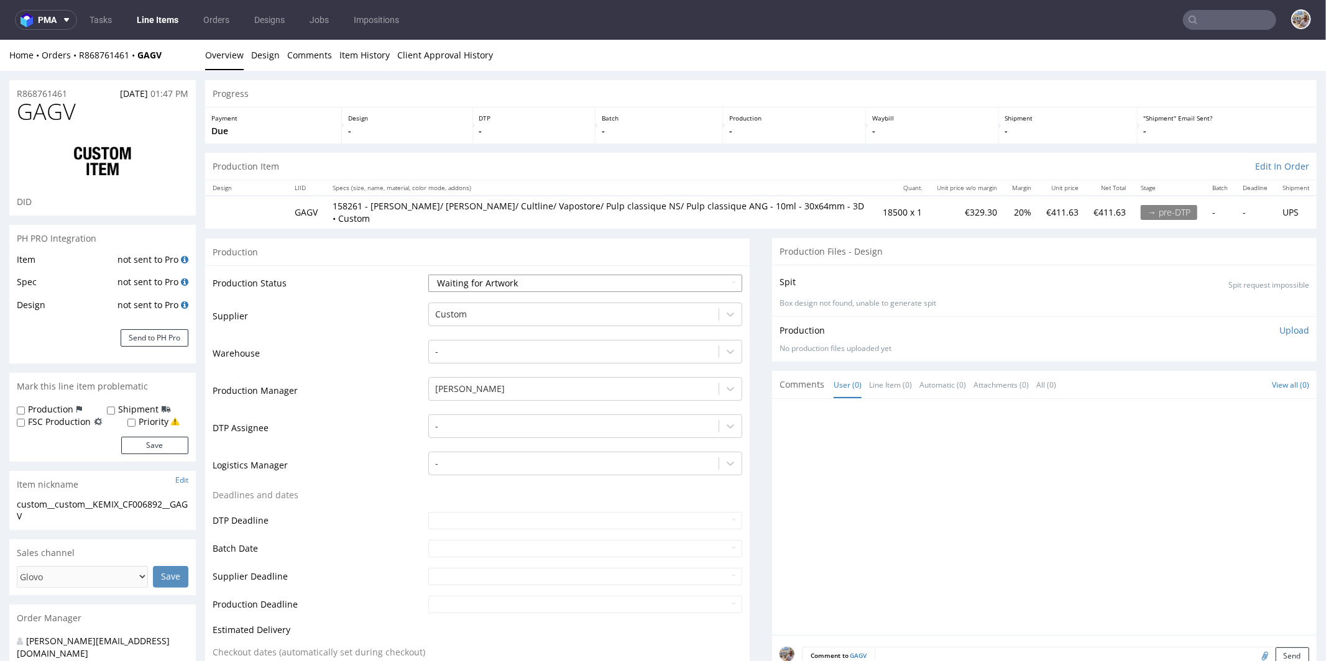
click at [479, 280] on select "Waiting for Artwork Waiting for Diecut Waiting for Mockup Waiting for DTP Waiti…" at bounding box center [585, 282] width 314 height 17
select select "production_complete"
click at [428, 274] on select "Waiting for Artwork Waiting for Diecut Waiting for Mockup Waiting for DTP Waiti…" at bounding box center [585, 282] width 314 height 17
click at [469, 306] on div at bounding box center [573, 313] width 277 height 15
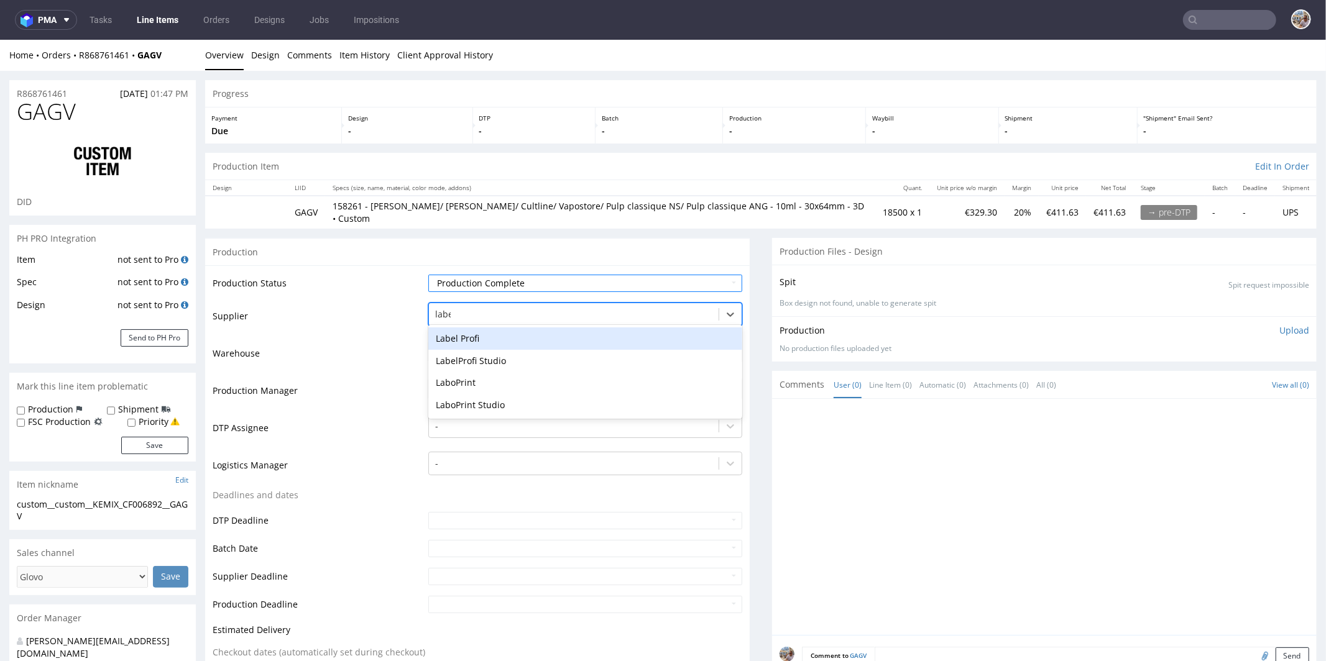
type input "label"
click at [477, 327] on div "Label Profi" at bounding box center [585, 338] width 314 height 22
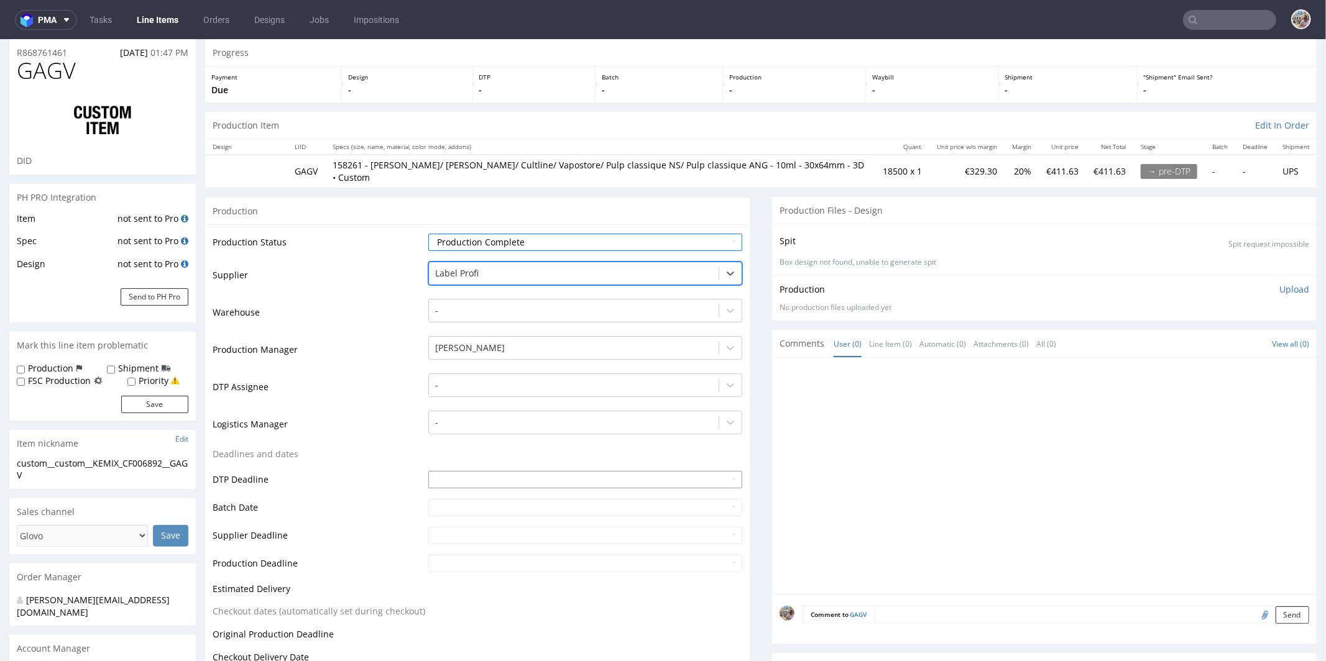
scroll to position [41, 0]
click at [443, 498] on input "text" at bounding box center [585, 506] width 314 height 17
click at [434, 347] on th at bounding box center [436, 347] width 19 height 19
click at [515, 445] on td "25" at bounding box center [512, 440] width 19 height 19
type input "2025-09-25"
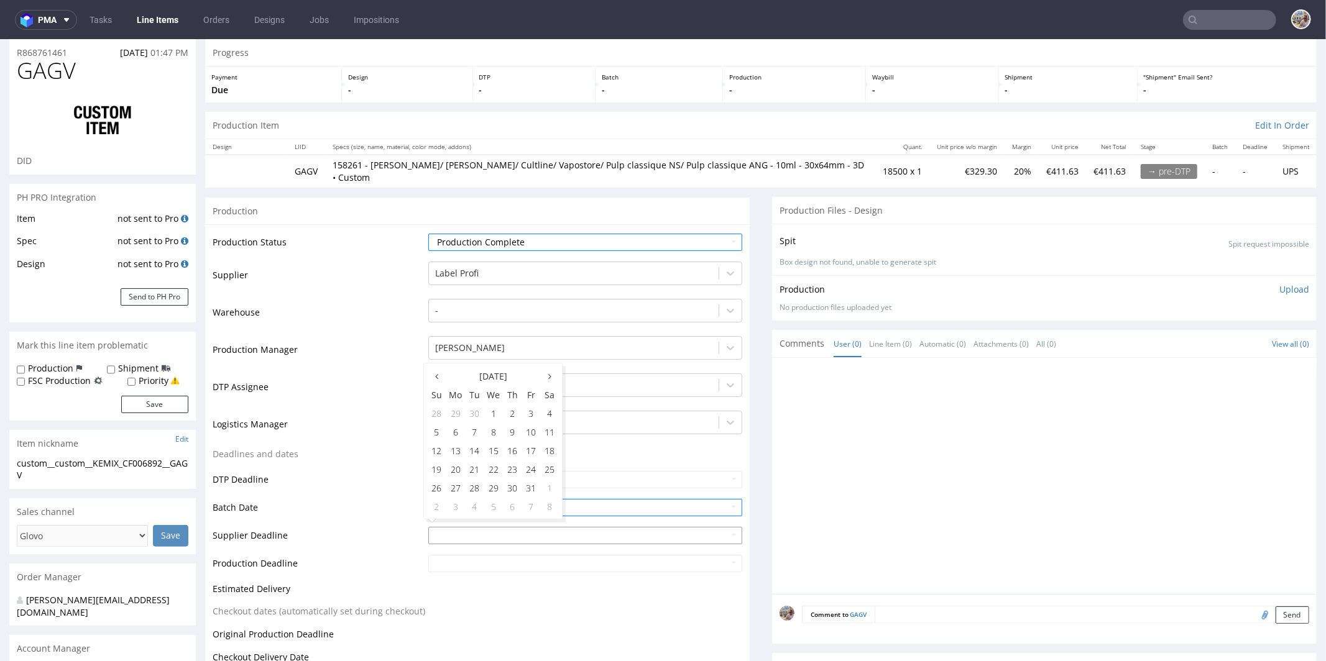
click at [472, 526] on input "text" at bounding box center [585, 534] width 314 height 17
click at [514, 410] on td "2" at bounding box center [512, 412] width 19 height 19
type input "2025-10-02"
click at [473, 554] on input "text" at bounding box center [585, 562] width 314 height 17
click at [515, 438] on td "2" at bounding box center [512, 440] width 19 height 19
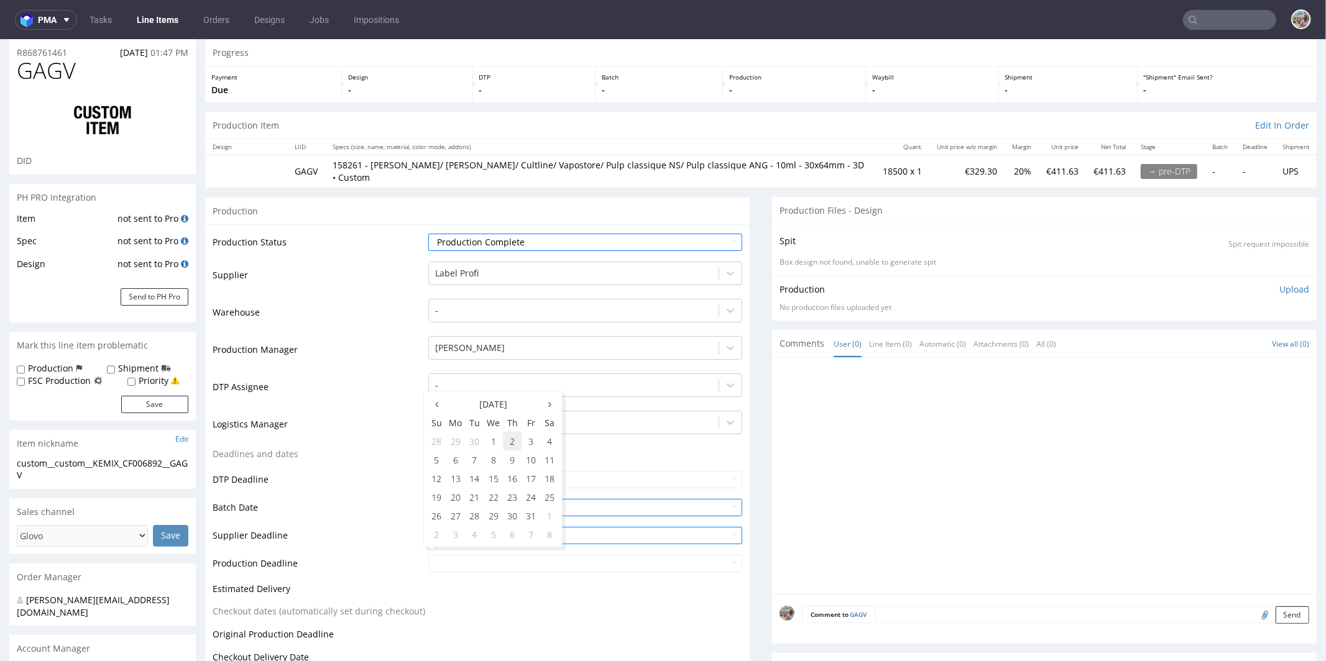
type input "2025-10-02"
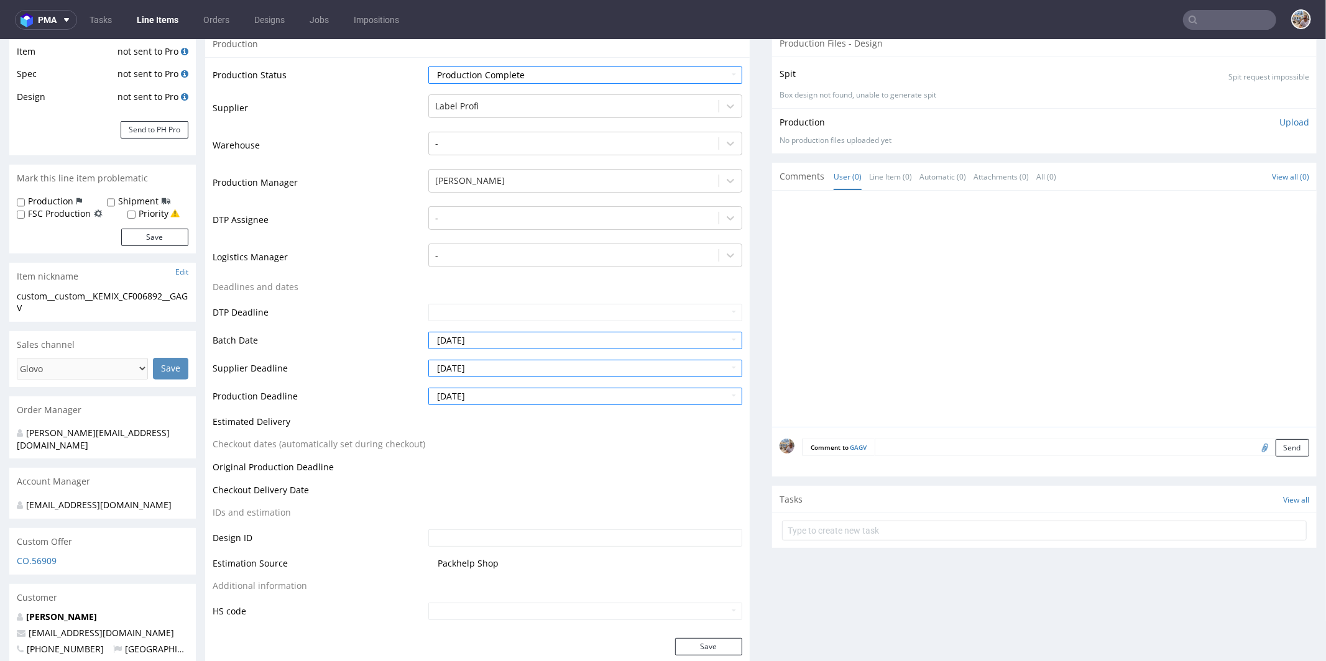
scroll to position [300, 0]
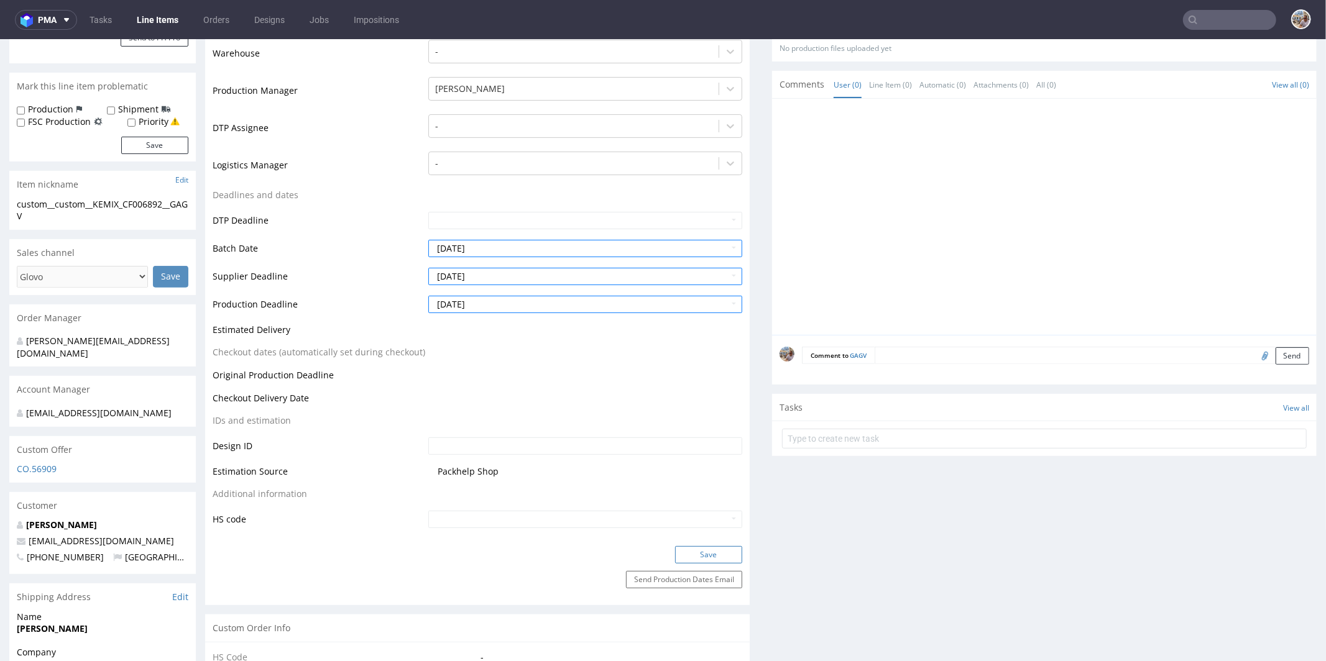
click at [696, 546] on button "Save" at bounding box center [708, 554] width 67 height 17
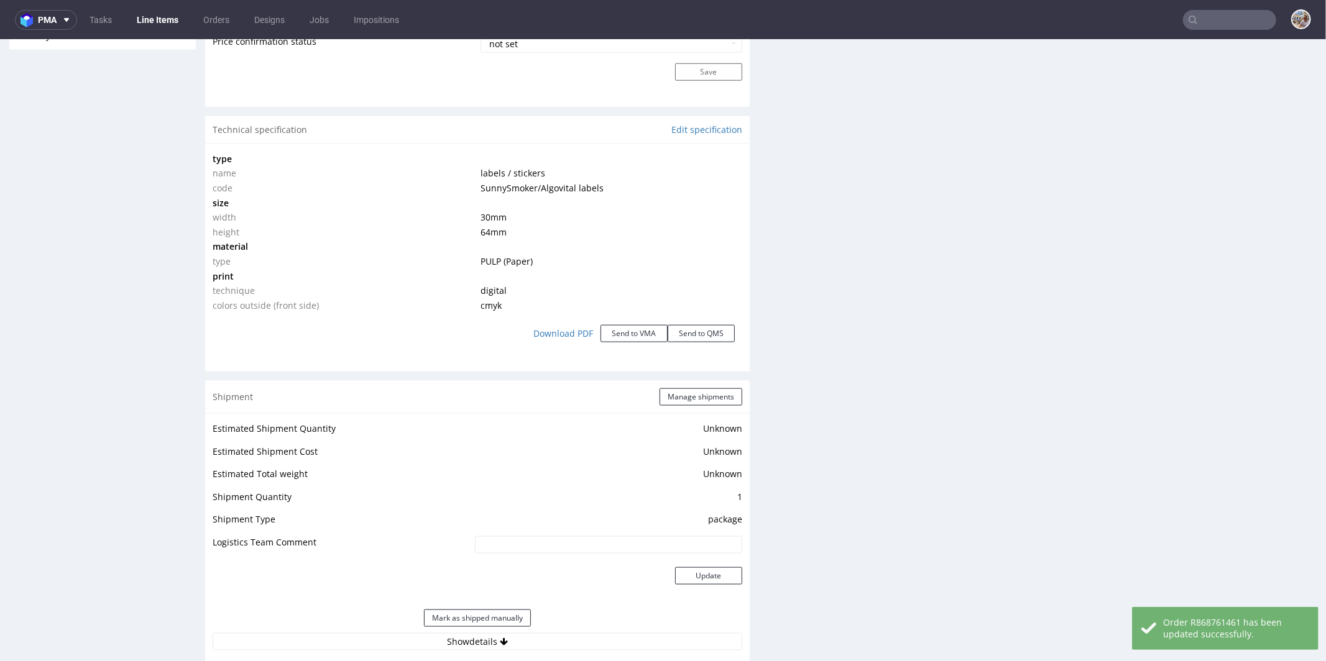
scroll to position [1096, 0]
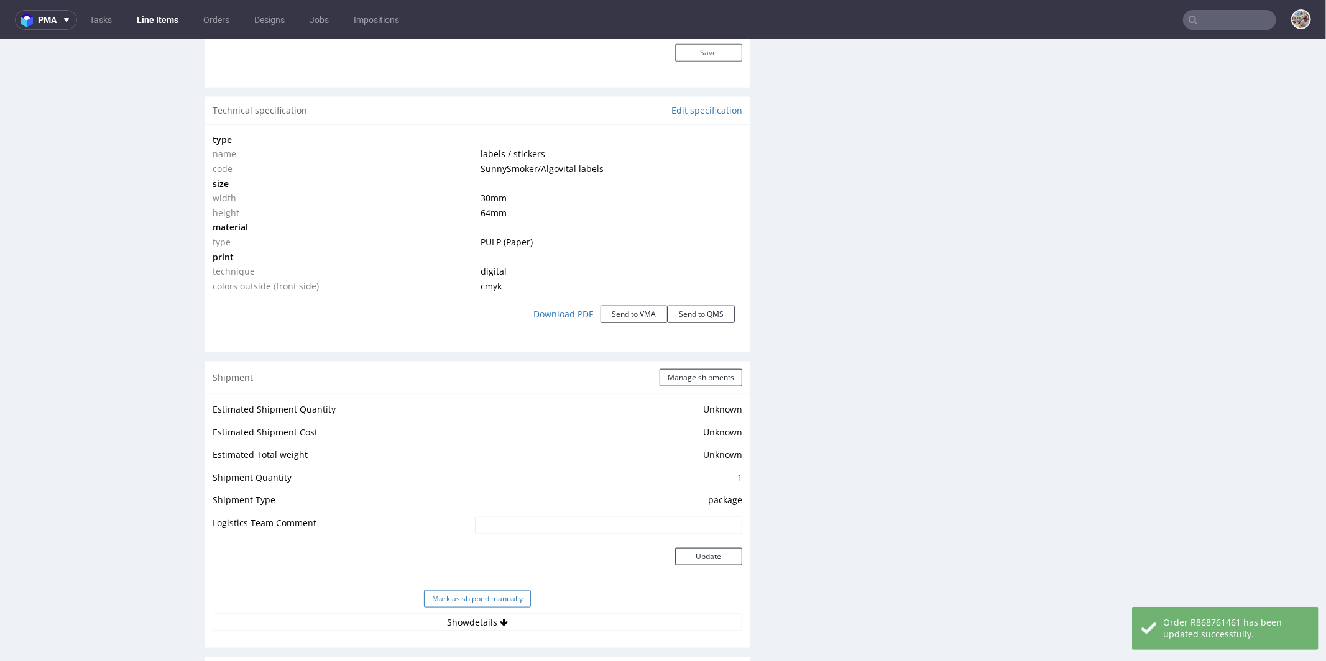
click at [475, 597] on button "Mark as shipped manually" at bounding box center [477, 598] width 107 height 17
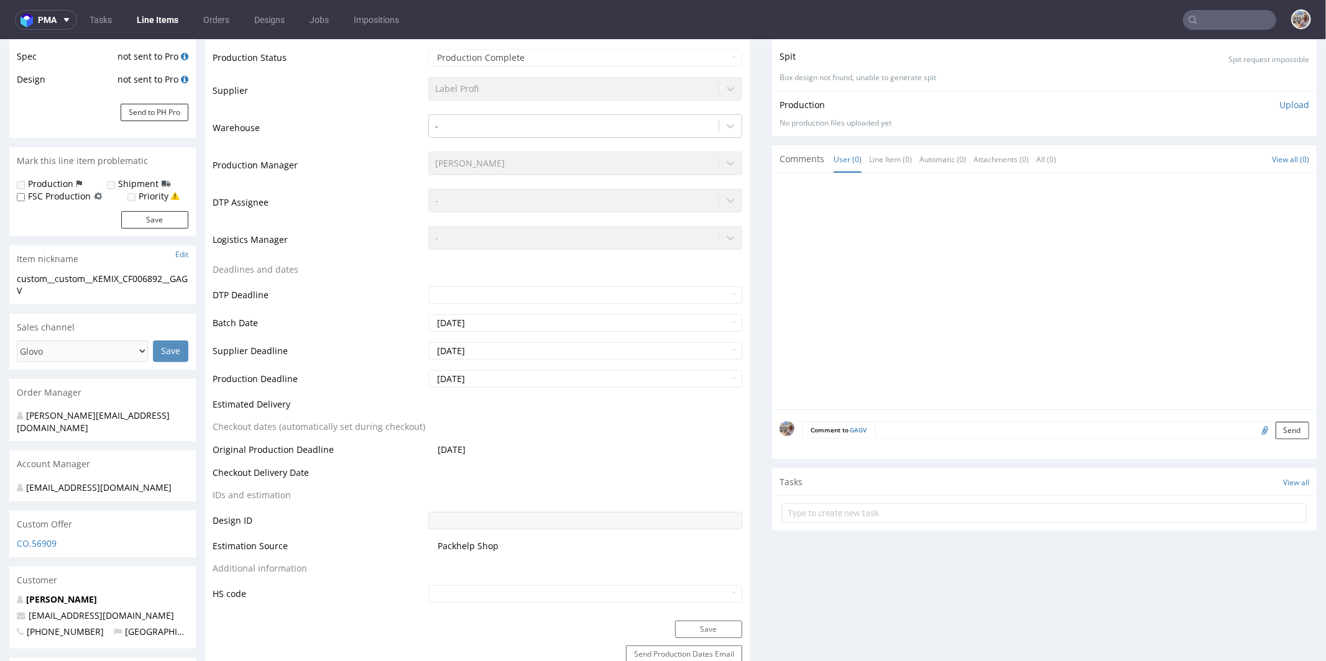
scroll to position [0, 0]
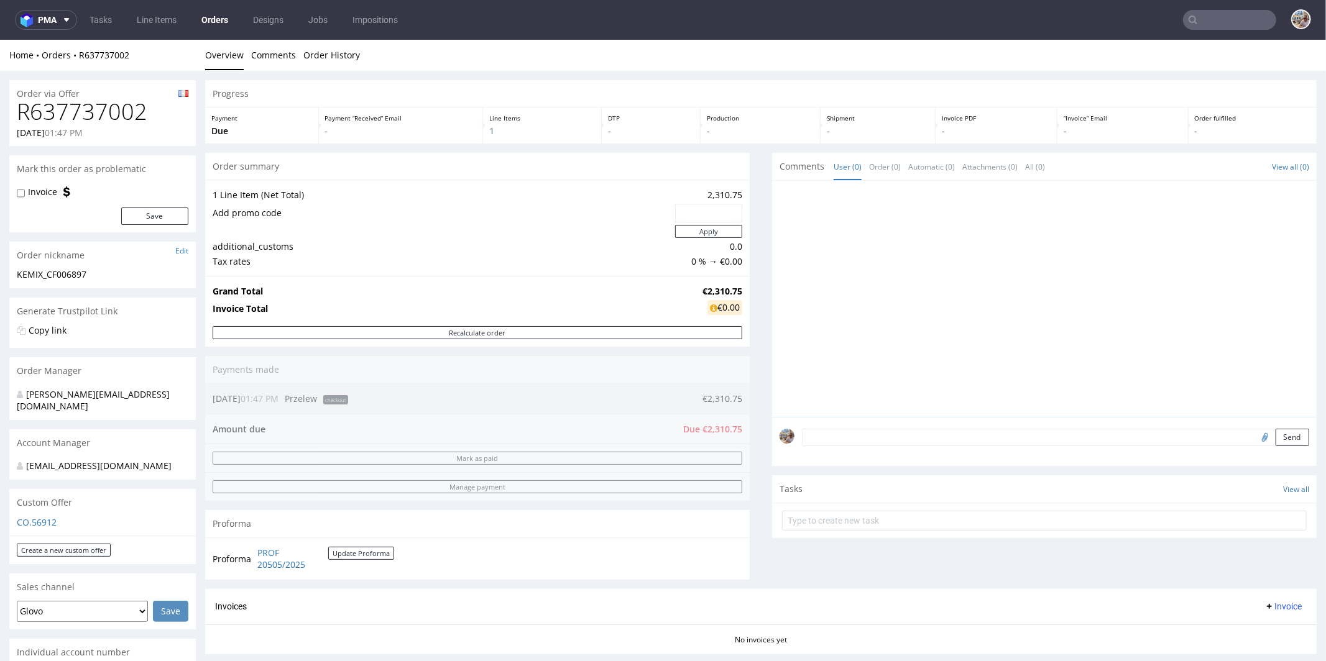
scroll to position [418, 0]
drag, startPoint x: 152, startPoint y: 110, endPoint x: 23, endPoint y: 111, distance: 129.3
click at [23, 111] on h1 "R637737002" at bounding box center [103, 111] width 172 height 25
copy h1 "R637737002"
drag, startPoint x: 697, startPoint y: 193, endPoint x: 731, endPoint y: 196, distance: 33.6
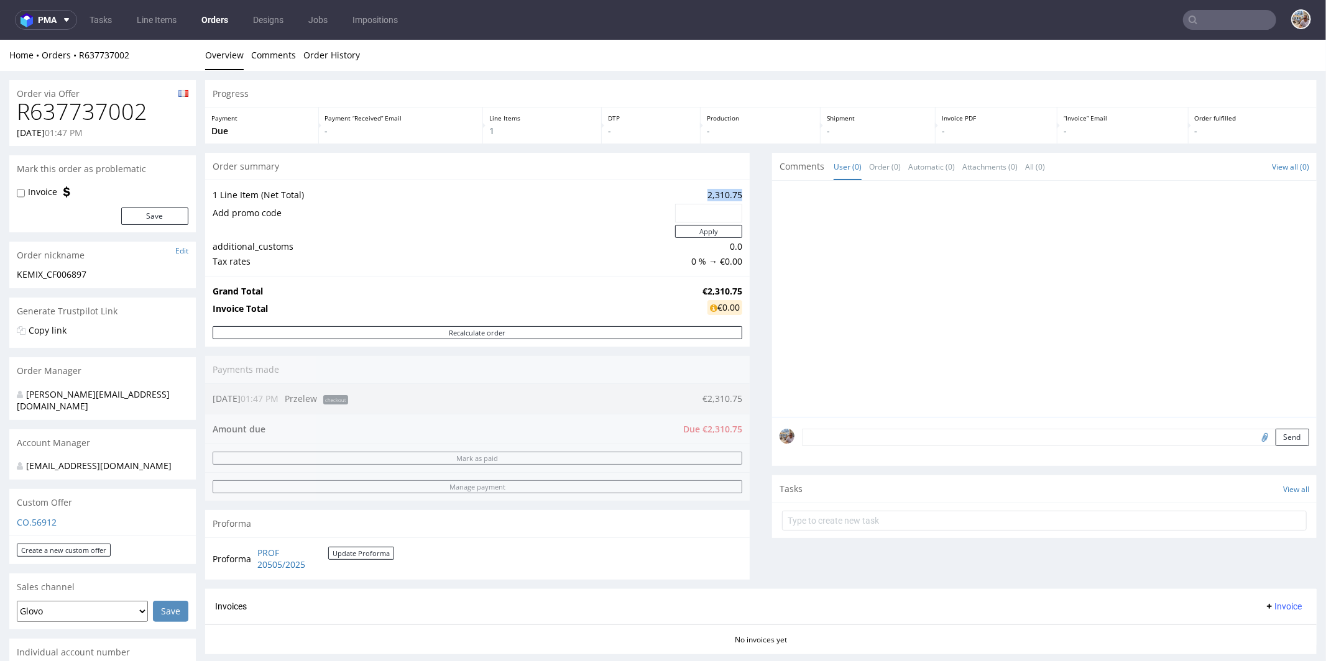
click at [731, 196] on td "2,310.75" at bounding box center [707, 194] width 70 height 15
copy td "2,310.75"
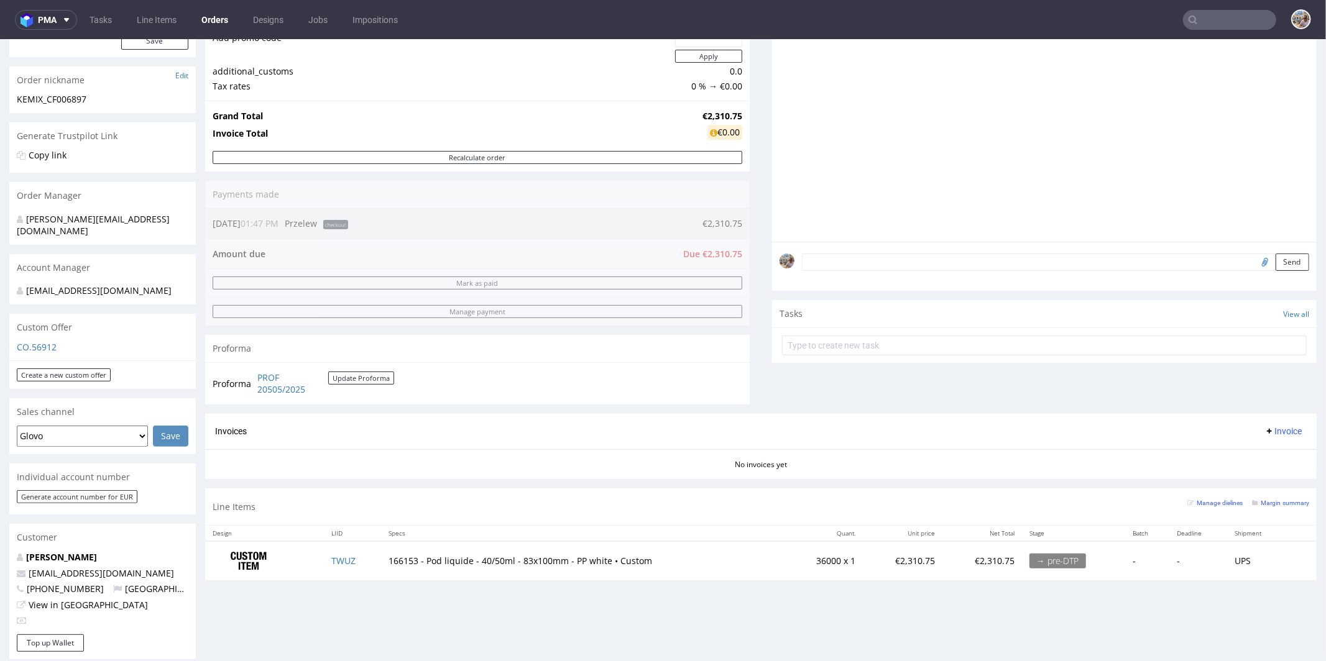
scroll to position [468, 0]
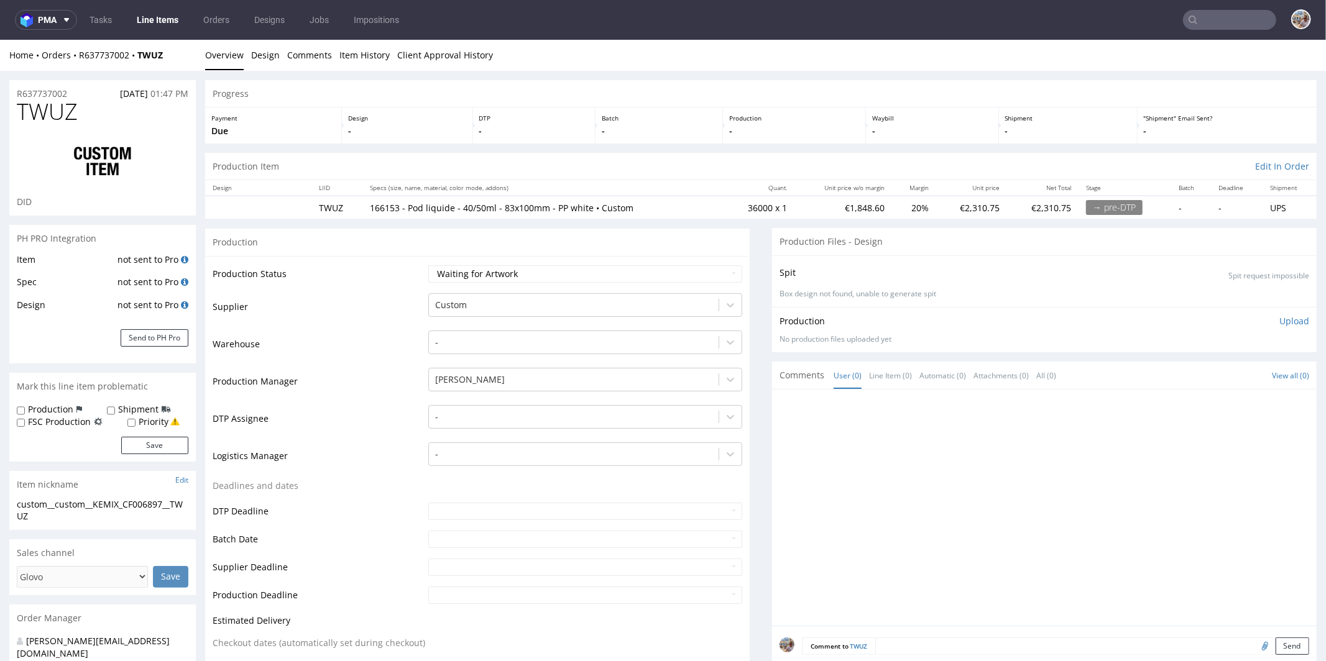
click at [1212, 22] on input "text" at bounding box center [1229, 20] width 93 height 20
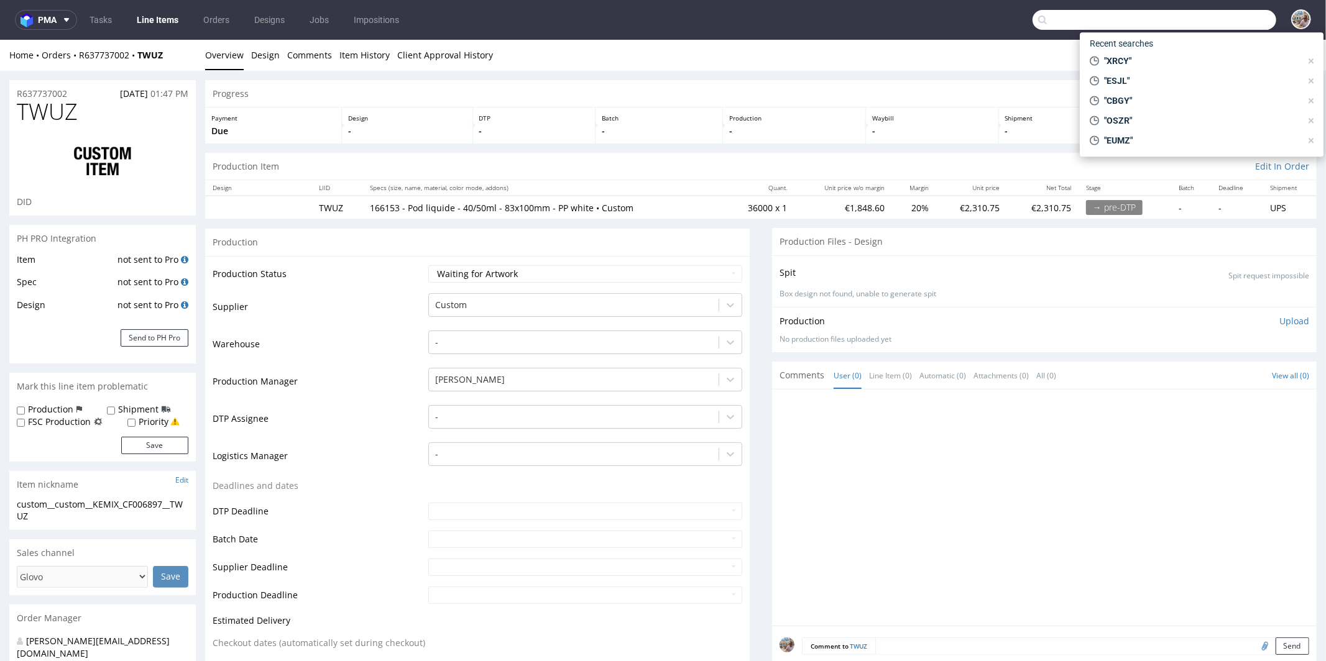
paste input "R907729164"
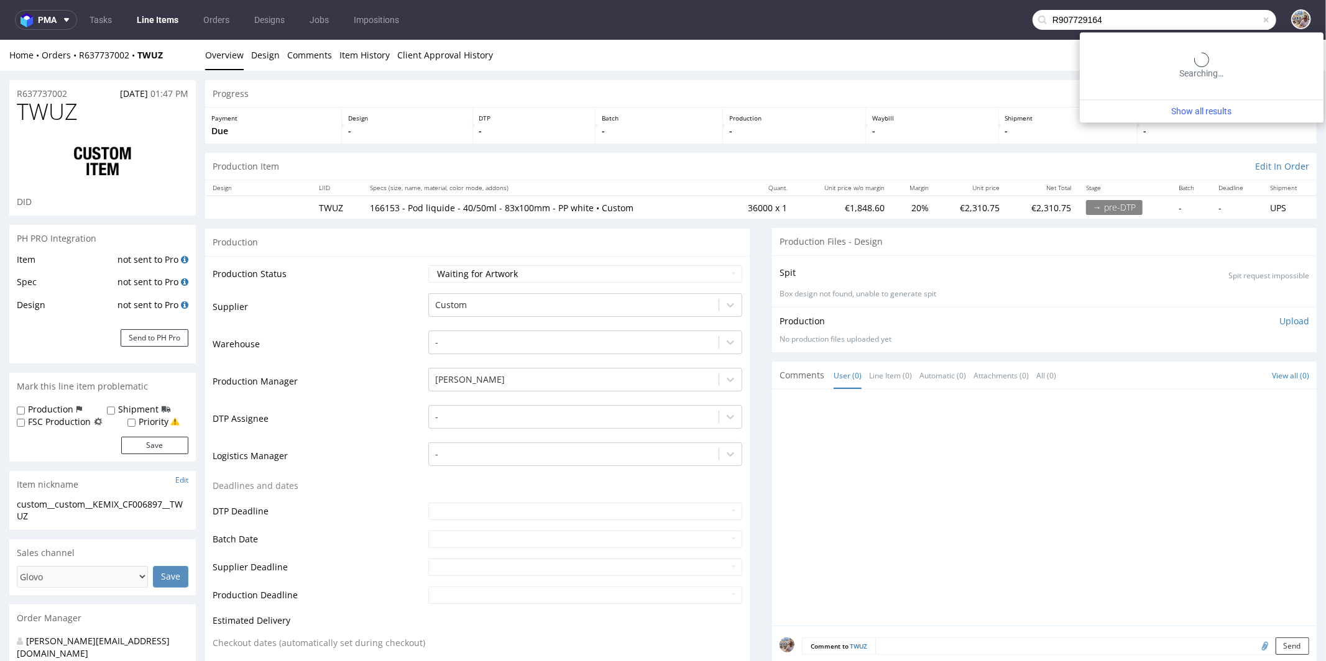
type input "R907729164"
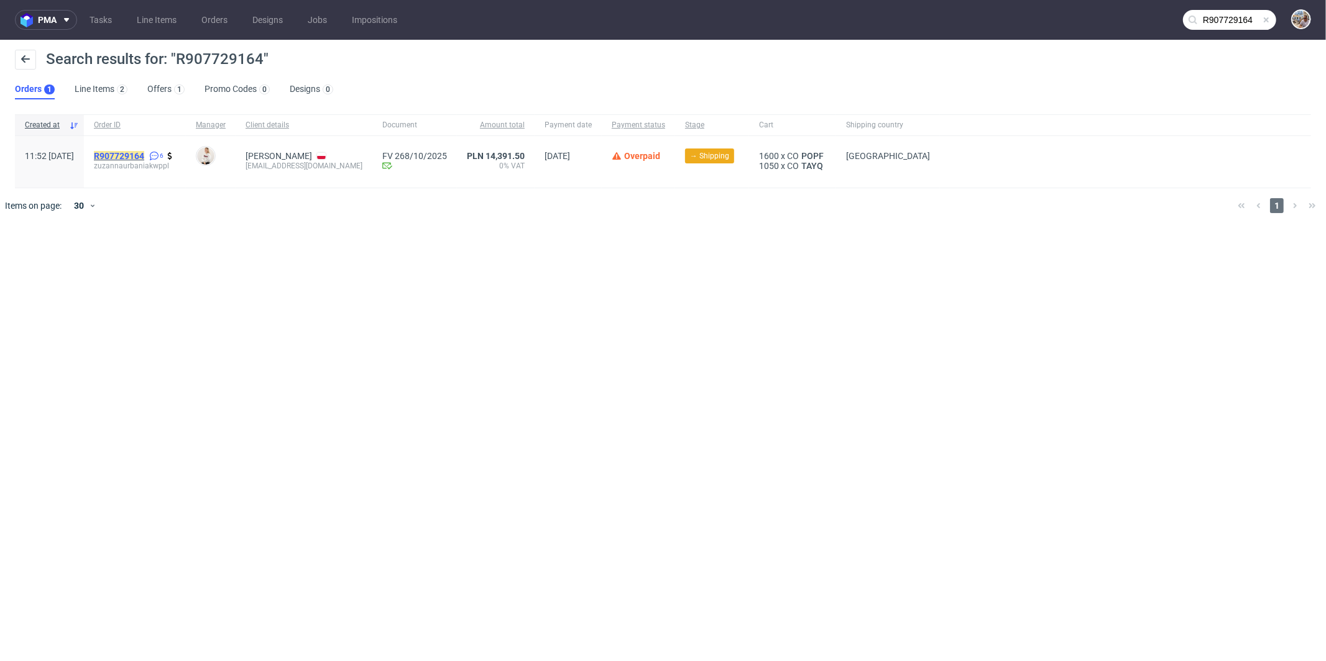
click at [144, 157] on mark "R907729164" at bounding box center [119, 156] width 50 height 10
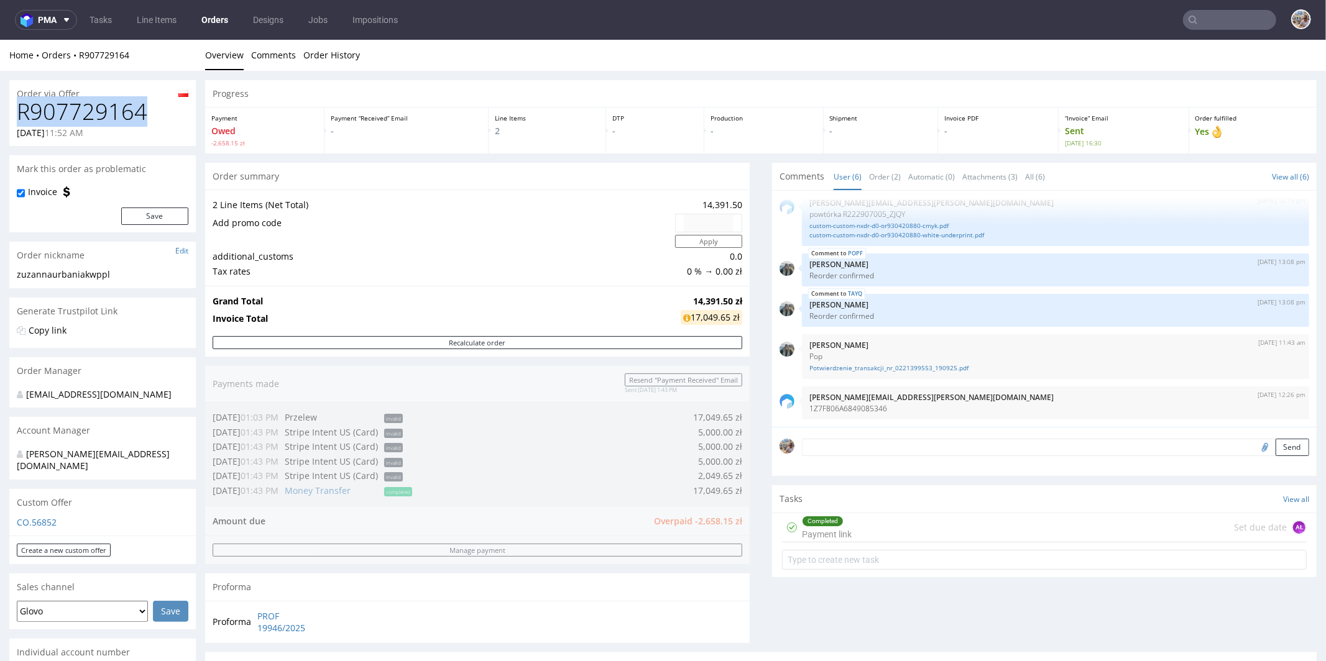
drag, startPoint x: 151, startPoint y: 114, endPoint x: 18, endPoint y: 115, distance: 133.0
click at [18, 115] on h1 "R907729164" at bounding box center [103, 111] width 172 height 25
copy h1 "R907729164"
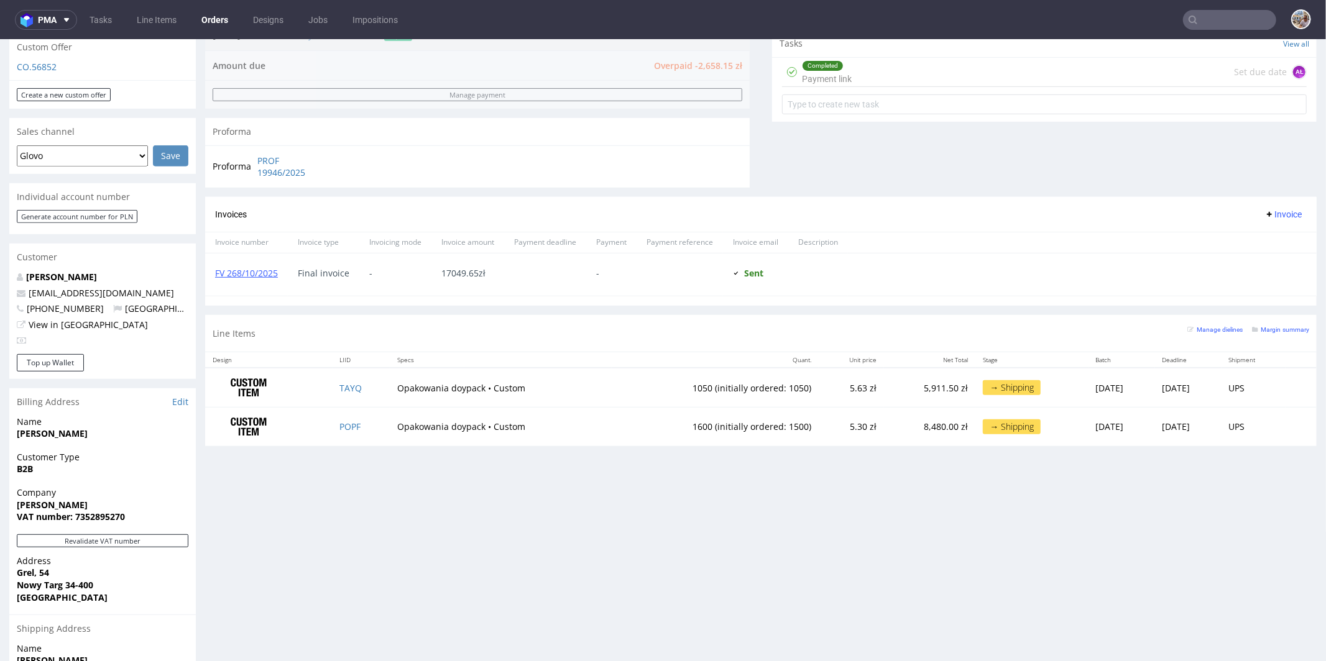
scroll to position [457, 0]
click at [365, 383] on td "TAYQ" at bounding box center [361, 385] width 58 height 39
copy link "TAYQ"
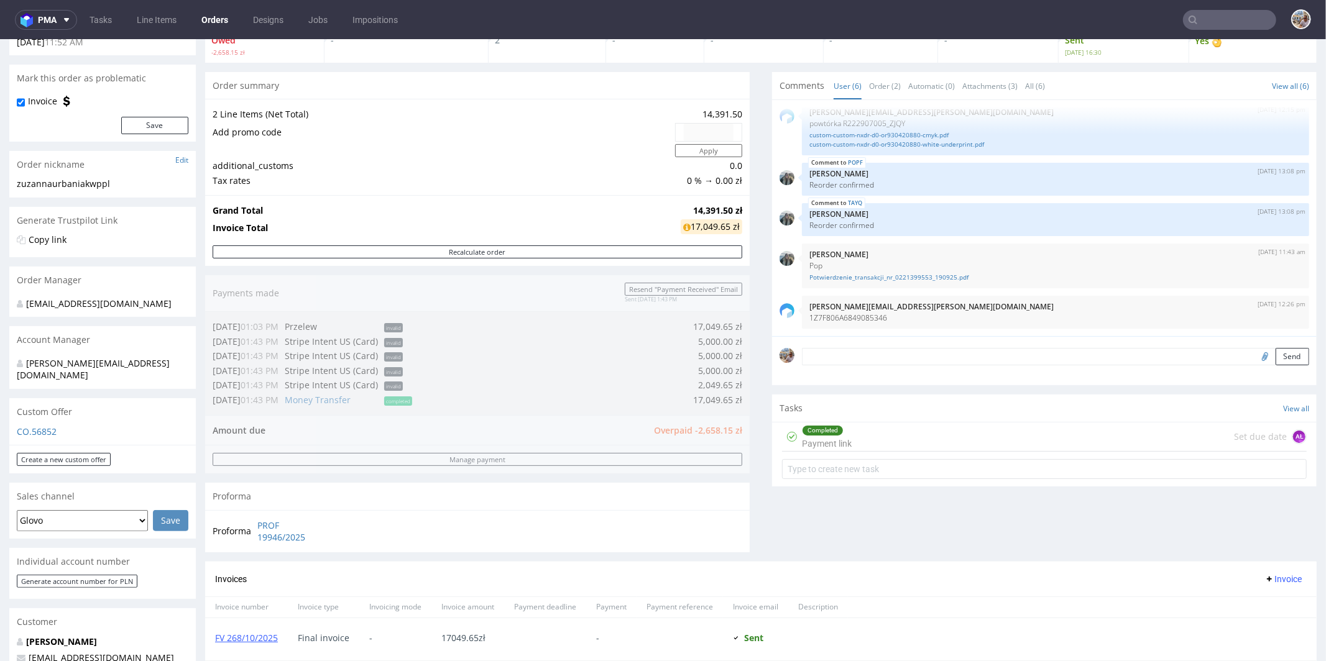
scroll to position [0, 0]
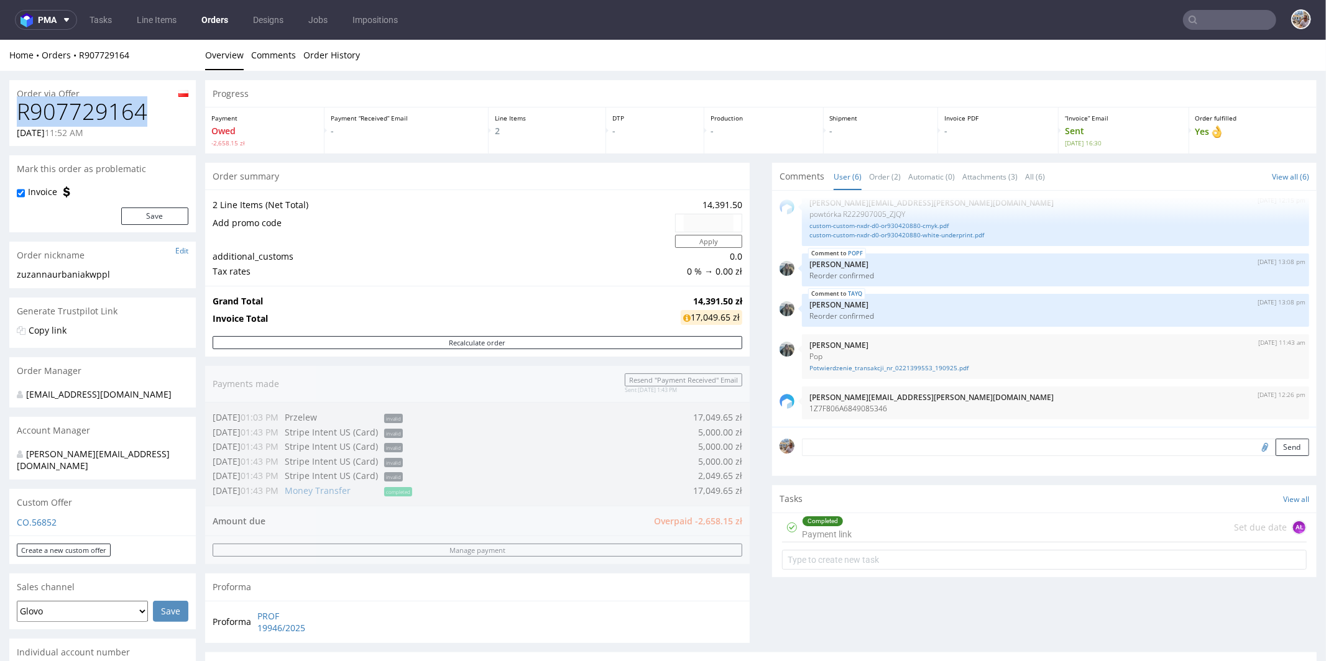
drag, startPoint x: 137, startPoint y: 118, endPoint x: 16, endPoint y: 116, distance: 121.8
click at [16, 116] on div "R907729164 18.09.2025 11:52 AM" at bounding box center [102, 122] width 186 height 47
copy h1 "R907729164"
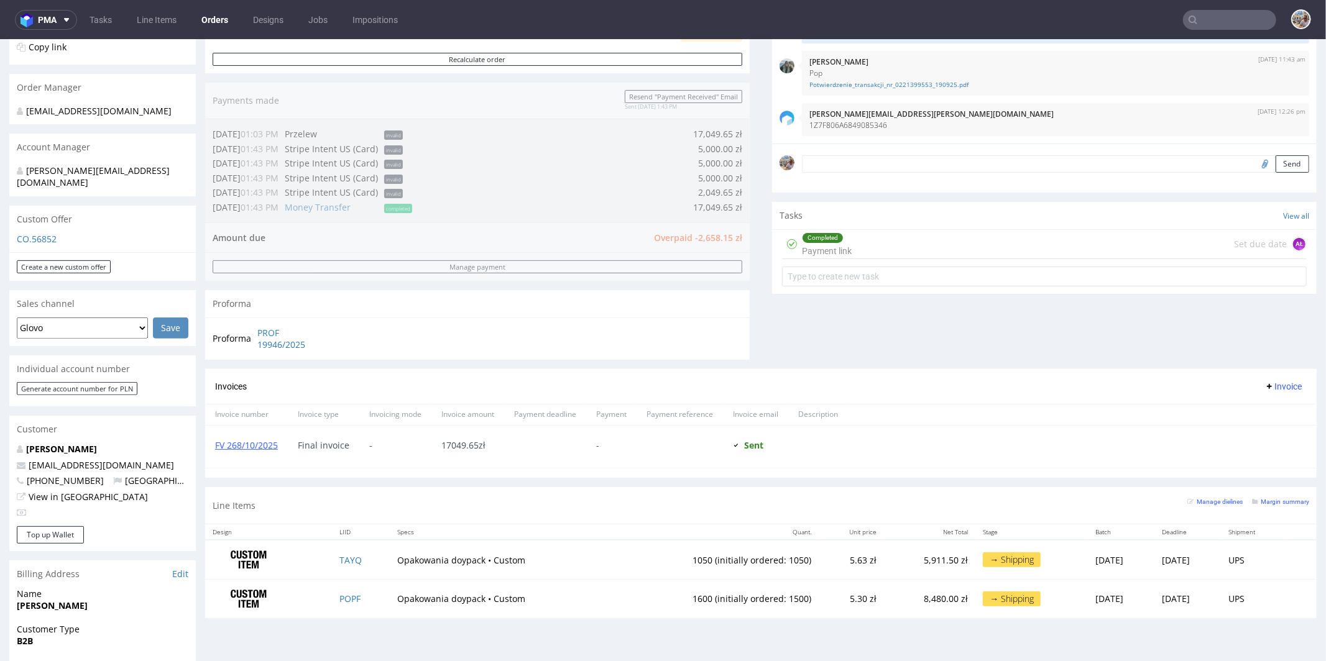
scroll to position [357, 0]
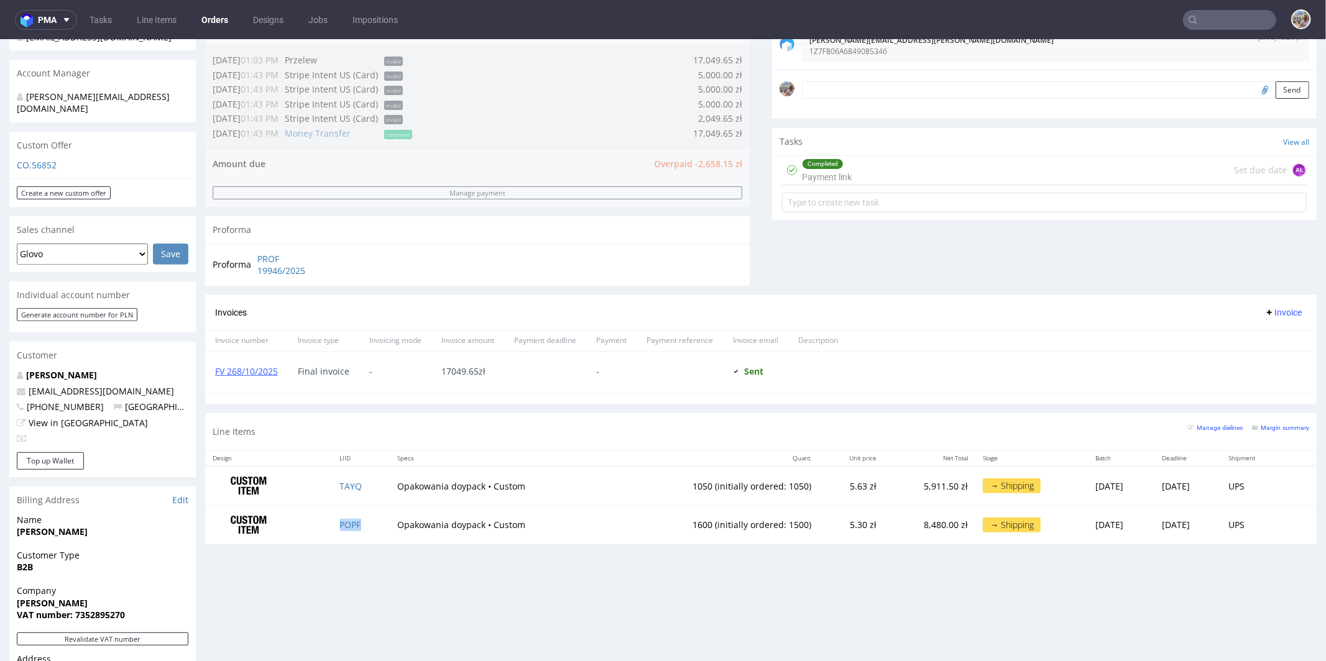
click at [359, 525] on td "POPF" at bounding box center [361, 524] width 58 height 39
copy link "POPF"
click at [357, 482] on td "TAYQ" at bounding box center [361, 484] width 58 height 39
copy link "TAYQ"
click at [1253, 425] on small "Margin summary" at bounding box center [1280, 427] width 57 height 7
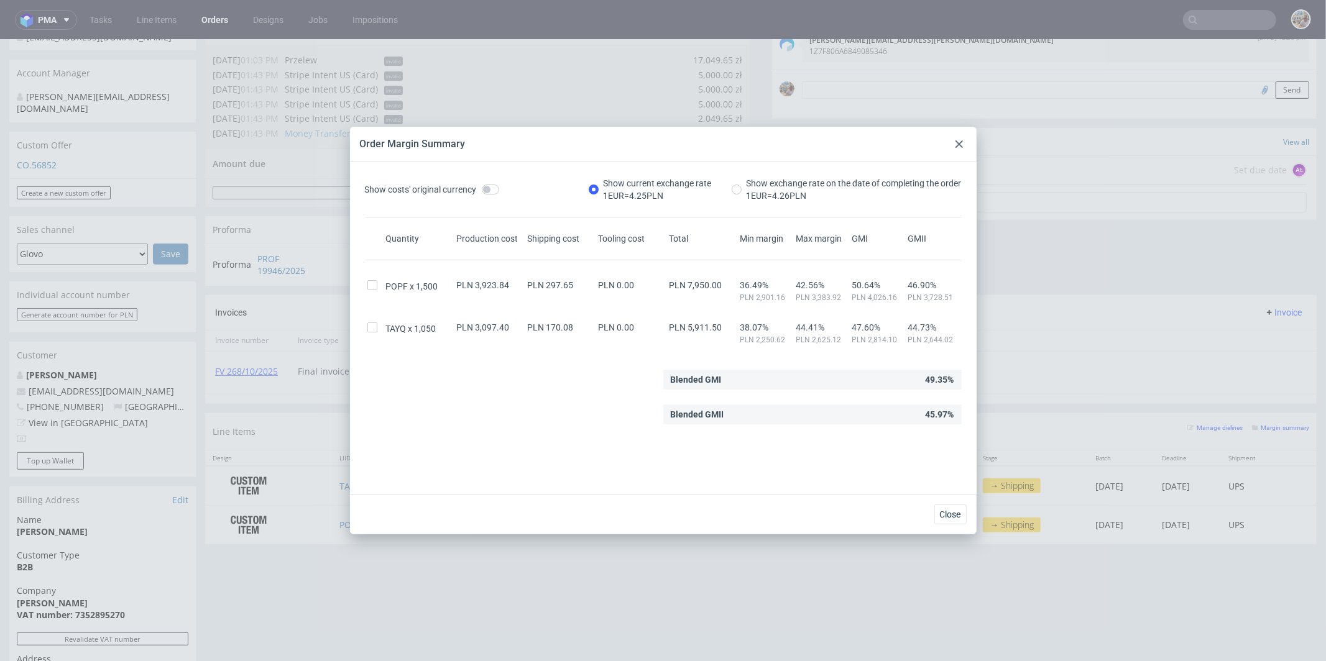
drag, startPoint x: 962, startPoint y: 142, endPoint x: 829, endPoint y: 101, distance: 139.0
click at [962, 142] on icon at bounding box center [958, 143] width 7 height 7
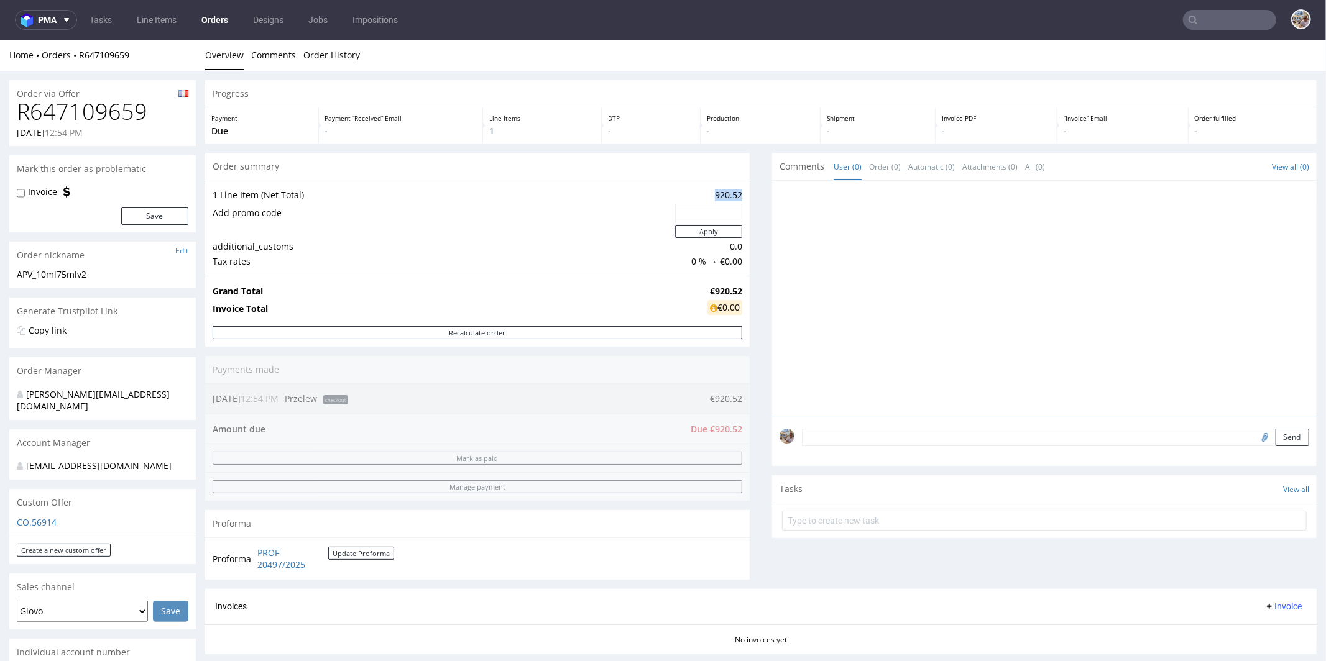
drag, startPoint x: 705, startPoint y: 191, endPoint x: 731, endPoint y: 192, distance: 26.8
click at [731, 192] on td "920.52" at bounding box center [707, 194] width 70 height 15
copy td "920.52"
drag, startPoint x: 124, startPoint y: 109, endPoint x: 19, endPoint y: 112, distance: 105.7
click at [19, 112] on h1 "R647109659" at bounding box center [103, 111] width 172 height 25
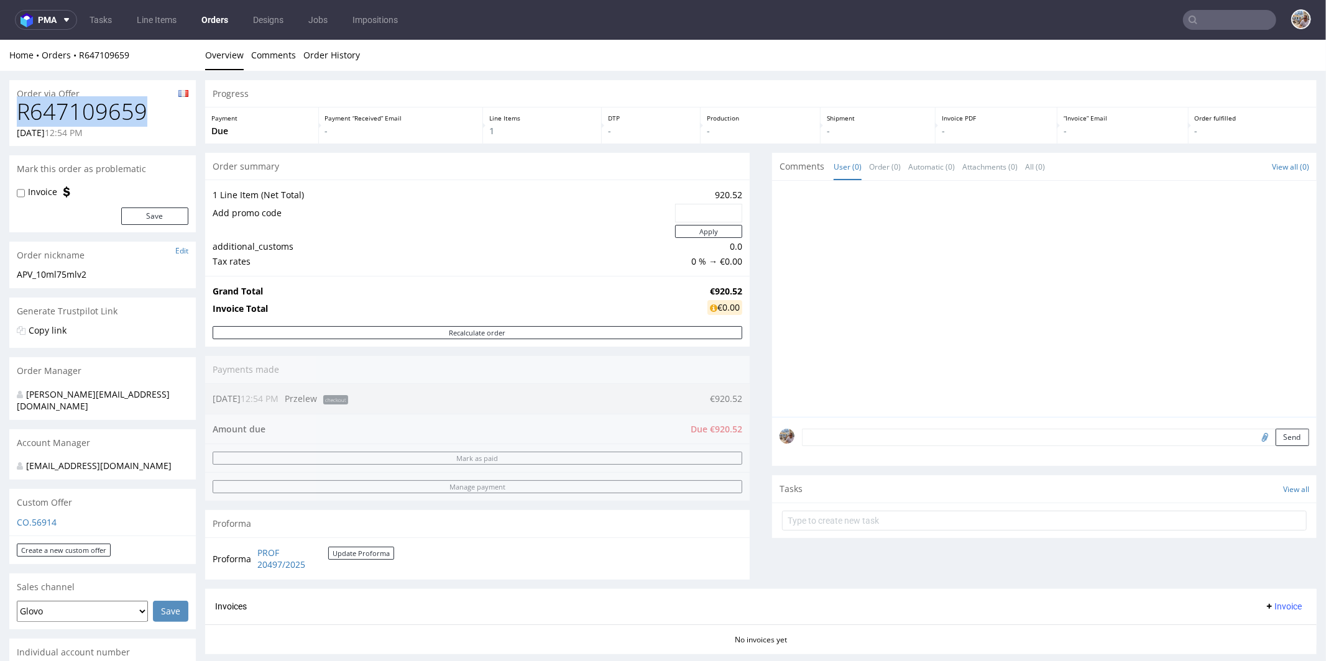
copy h1 "R647109659"
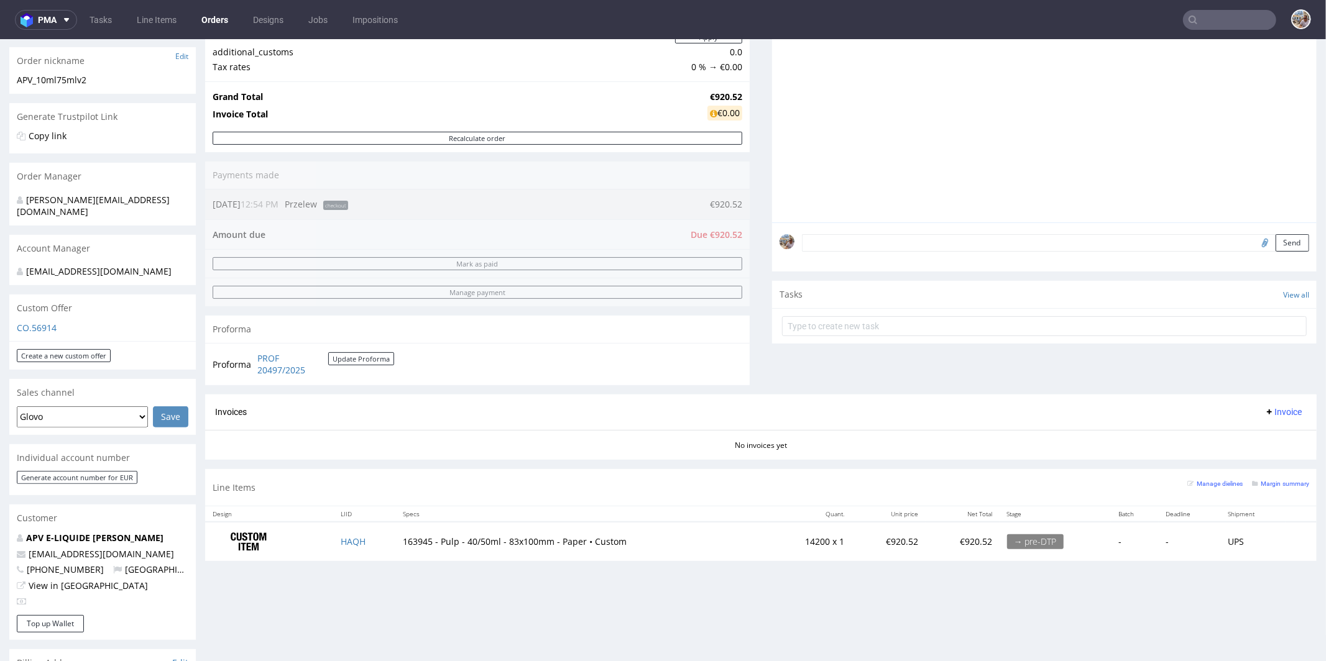
scroll to position [286, 0]
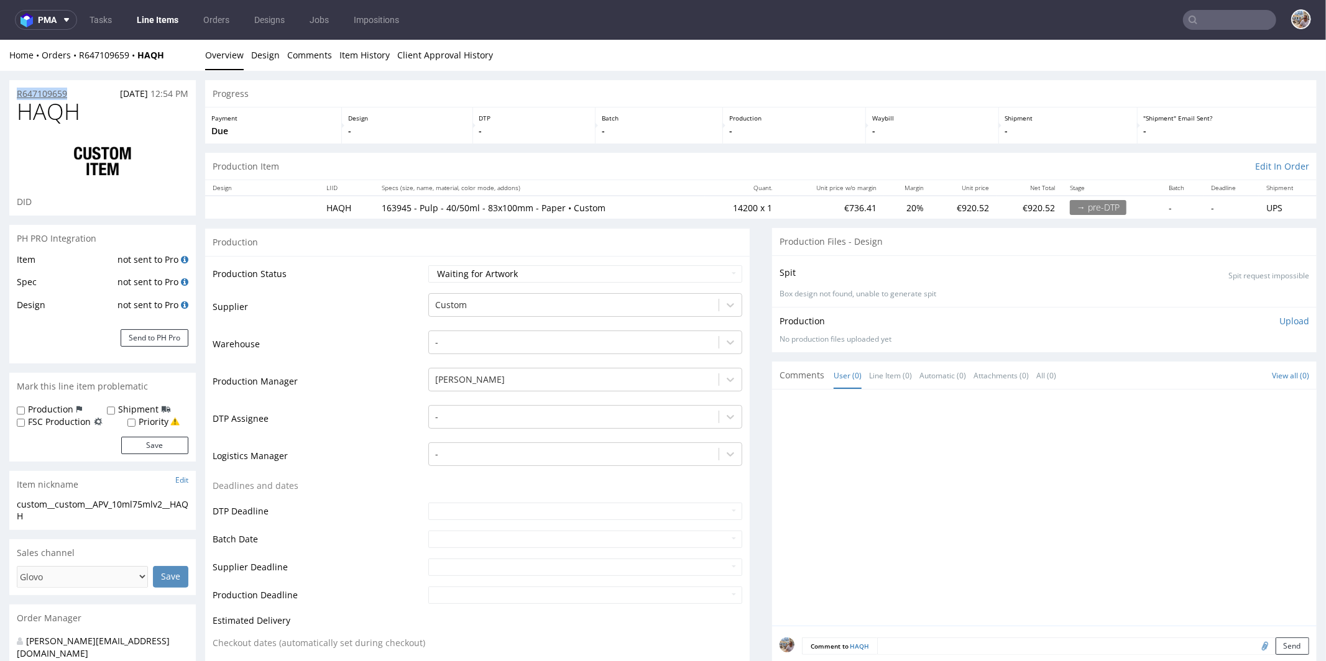
drag, startPoint x: 75, startPoint y: 94, endPoint x: 17, endPoint y: 91, distance: 57.9
click at [17, 91] on div "R647109659 24.09.2025 12:54 PM" at bounding box center [102, 90] width 186 height 20
copy p "R647109659"
drag, startPoint x: 96, startPoint y: 114, endPoint x: 18, endPoint y: 114, distance: 78.3
click at [18, 114] on h1 "HAQH" at bounding box center [103, 111] width 172 height 25
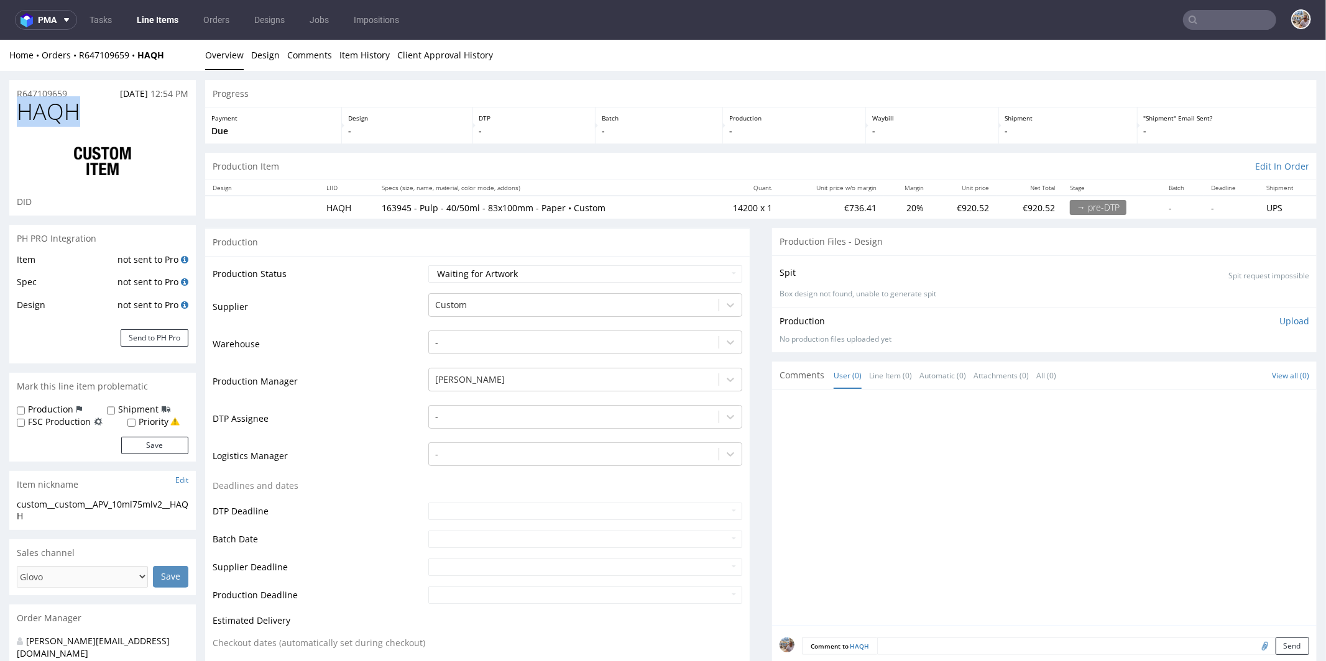
copy span "HAQH"
drag, startPoint x: 715, startPoint y: 208, endPoint x: 732, endPoint y: 208, distance: 16.8
click at [739, 206] on td "14200 x 1" at bounding box center [742, 206] width 75 height 23
copy td "14200"
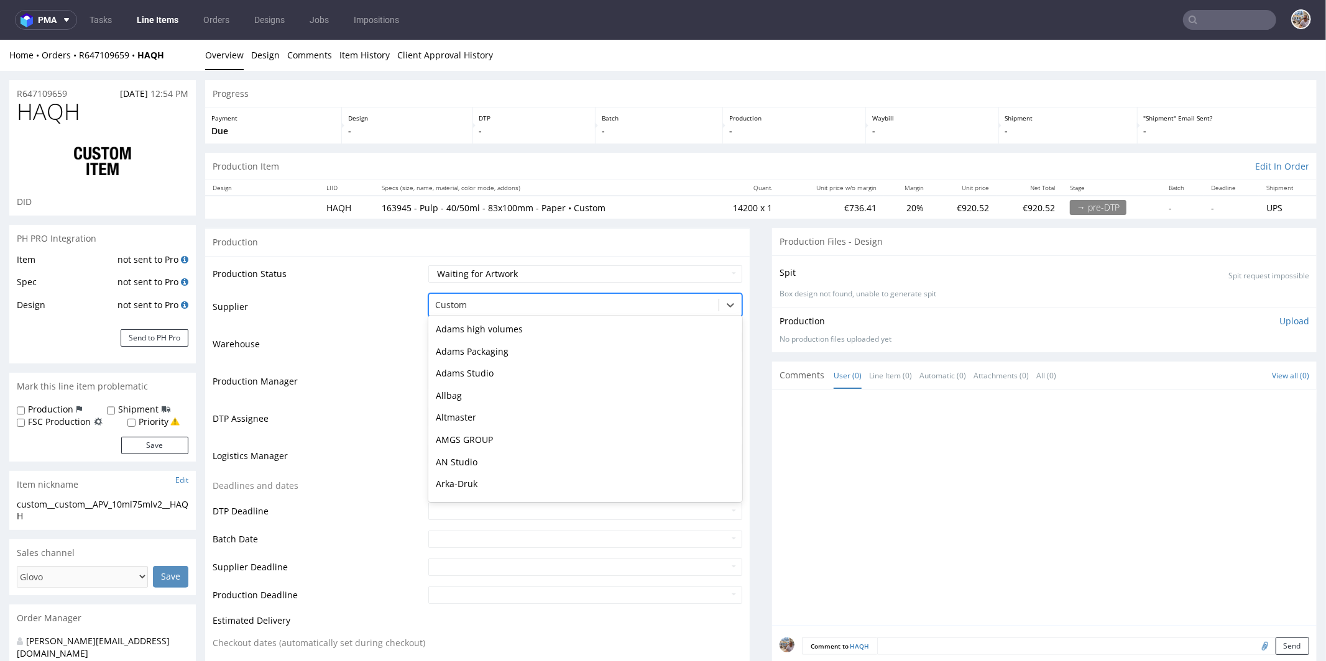
click at [480, 299] on div at bounding box center [573, 304] width 277 height 15
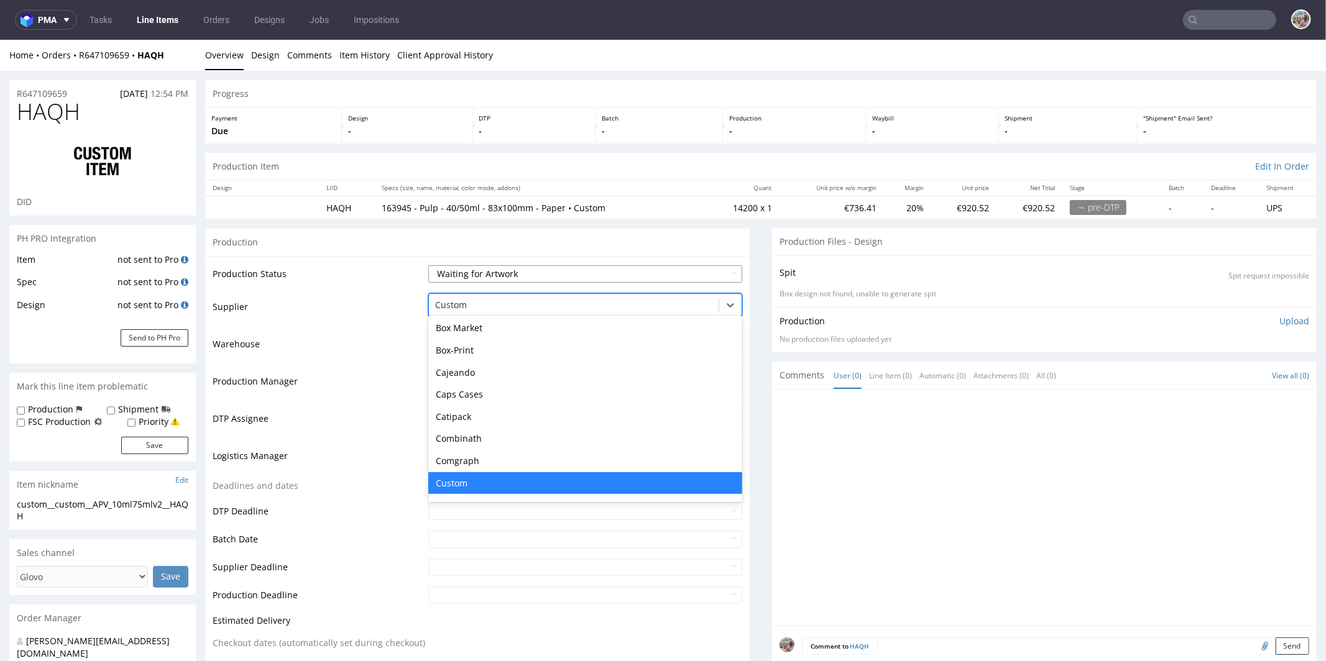
click at [489, 279] on select "Waiting for Artwork Waiting for Diecut Waiting for Mockup Waiting for DTP Waiti…" at bounding box center [585, 273] width 314 height 17
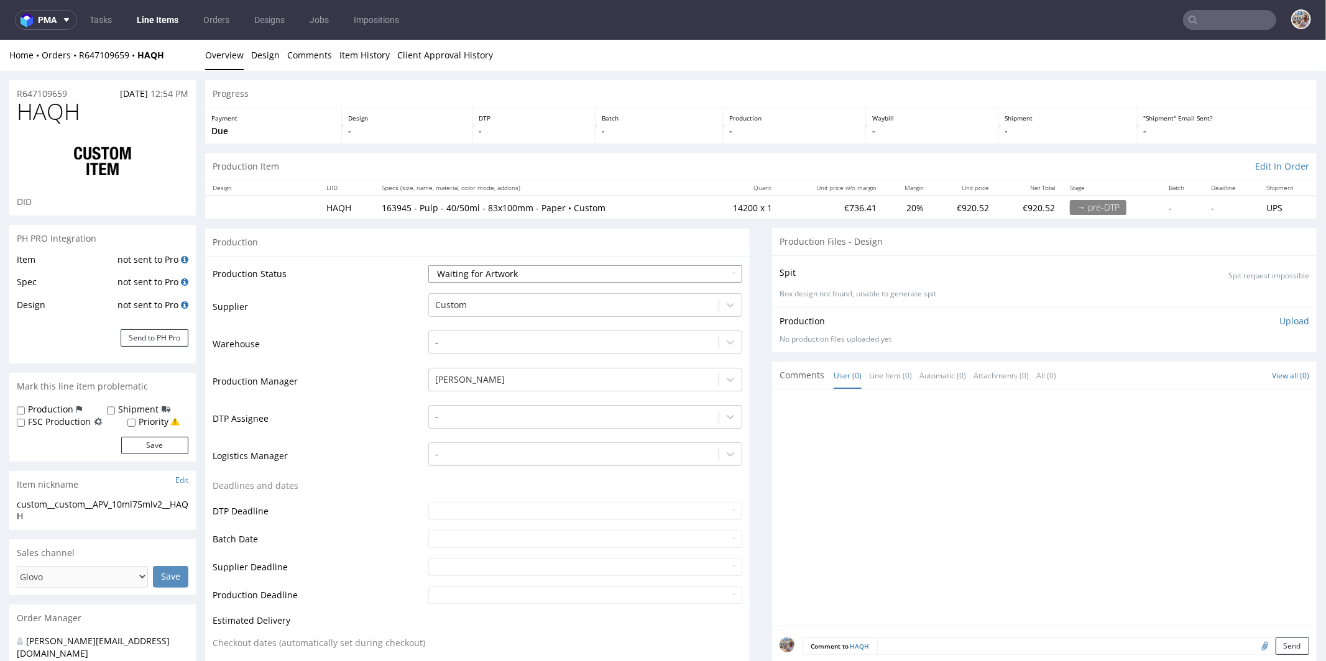
select select "production_complete"
click at [428, 265] on select "Waiting for Artwork Waiting for Diecut Waiting for Mockup Waiting for DTP Waiti…" at bounding box center [585, 273] width 314 height 17
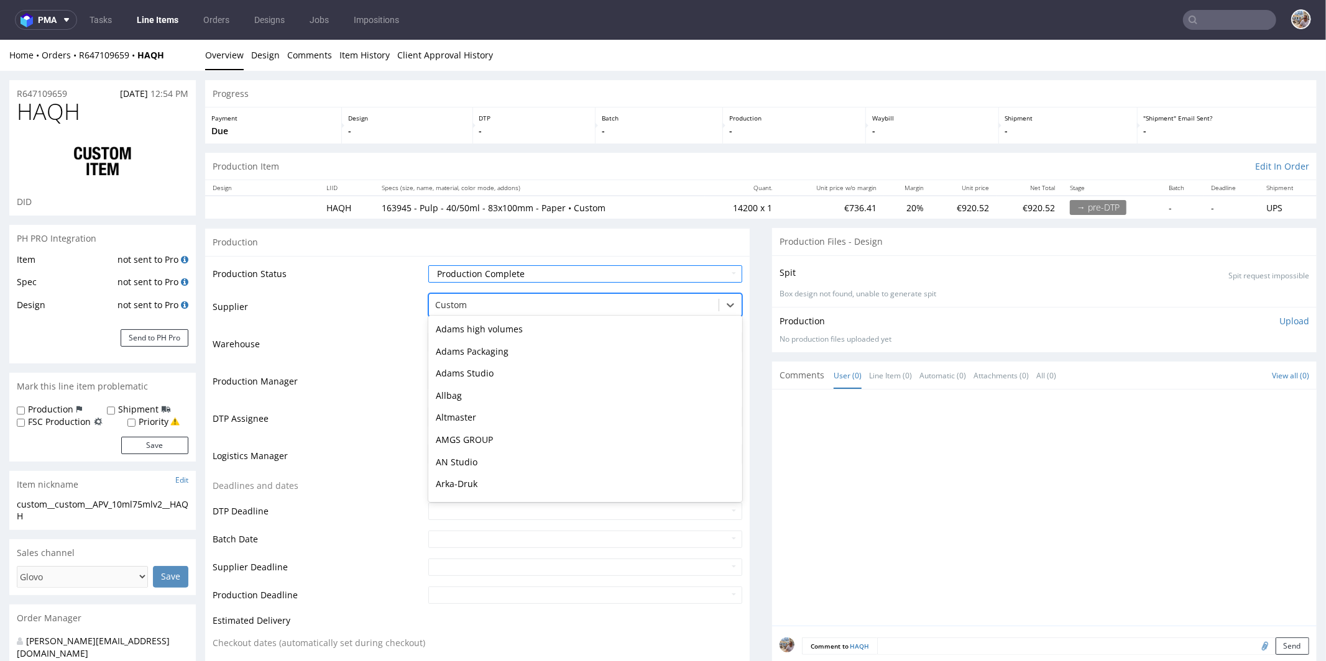
click at [468, 309] on div at bounding box center [573, 304] width 277 height 15
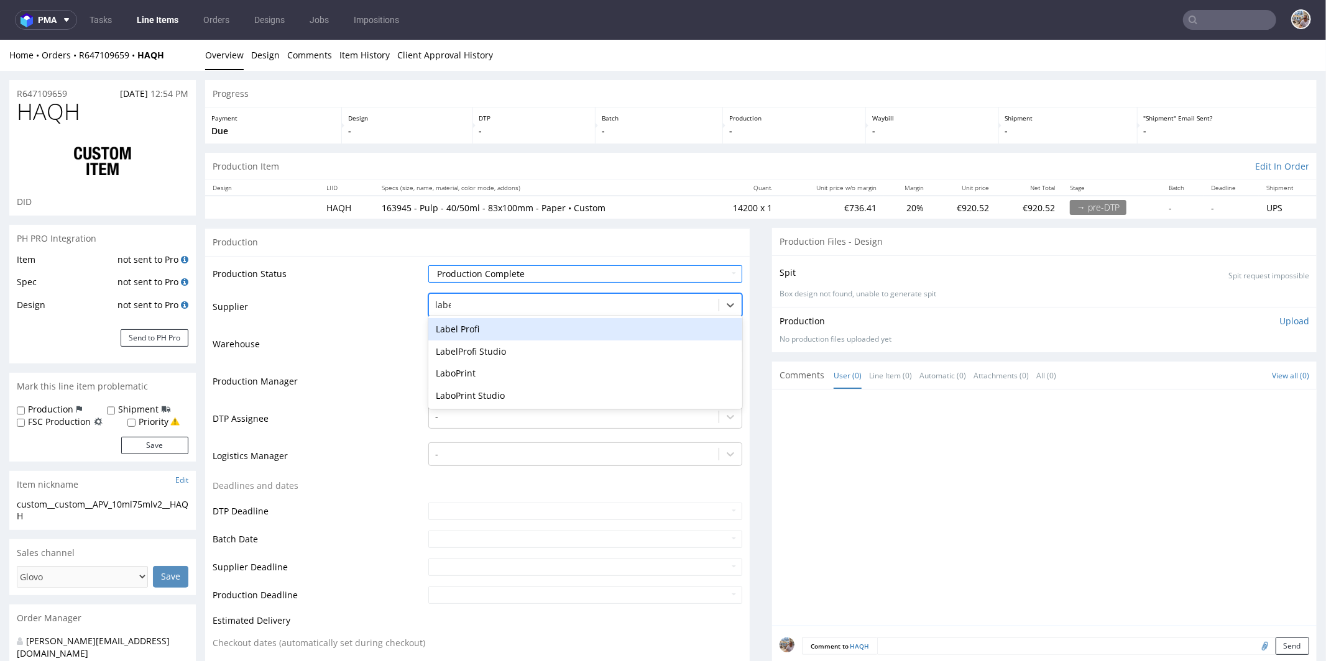
type input "label"
click at [456, 323] on div "Label Profi" at bounding box center [585, 329] width 314 height 22
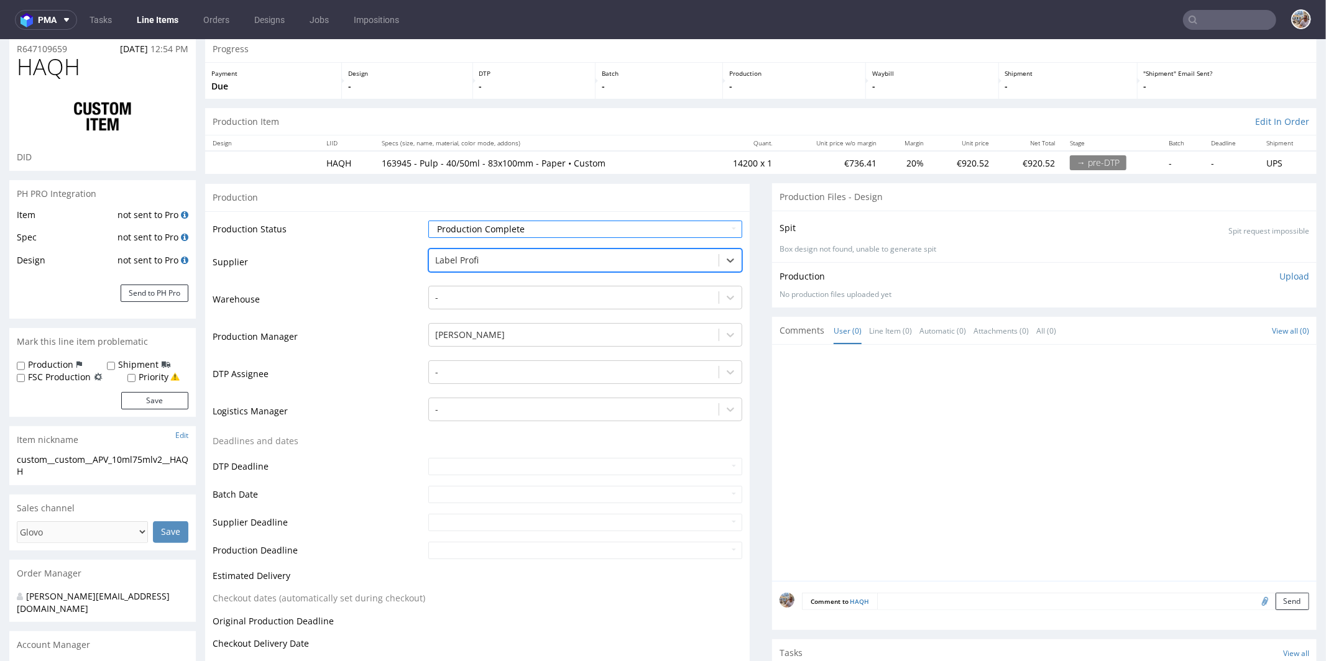
scroll to position [125, 0]
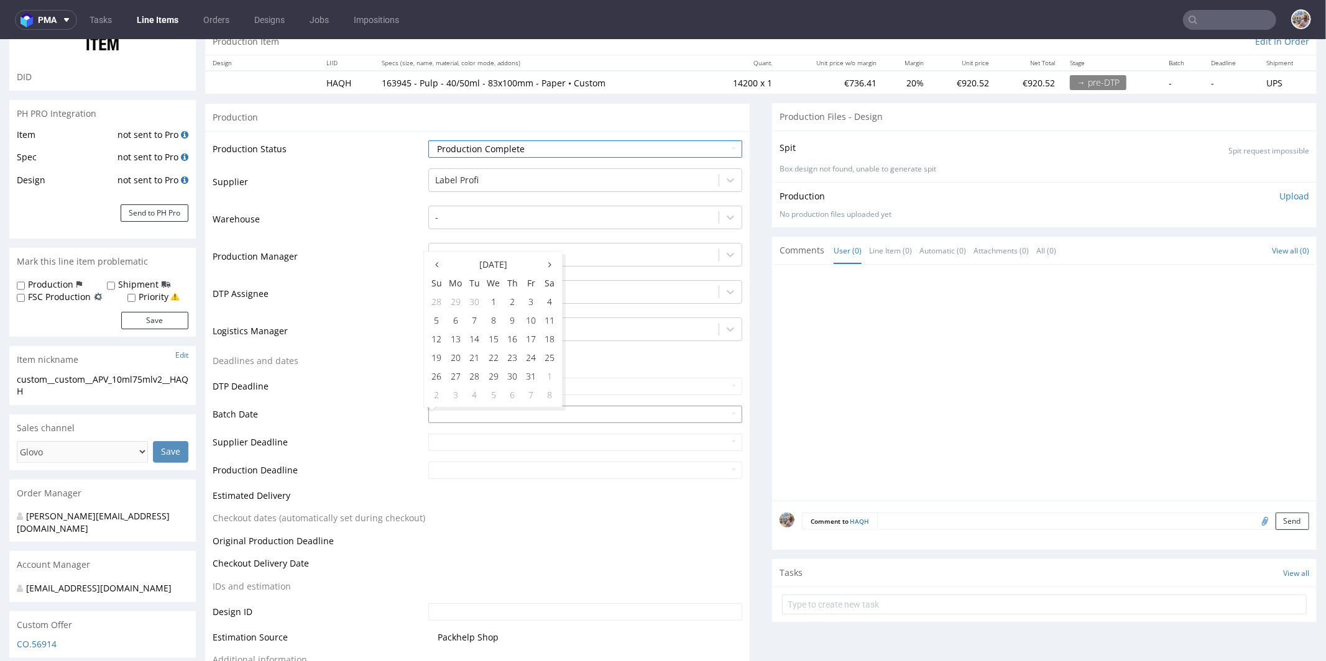
click at [451, 408] on input "text" at bounding box center [585, 413] width 314 height 17
click at [430, 263] on th at bounding box center [436, 263] width 19 height 19
click at [516, 359] on td "25" at bounding box center [512, 356] width 19 height 19
type input "2025-09-25"
click at [463, 442] on input "text" at bounding box center [585, 441] width 314 height 17
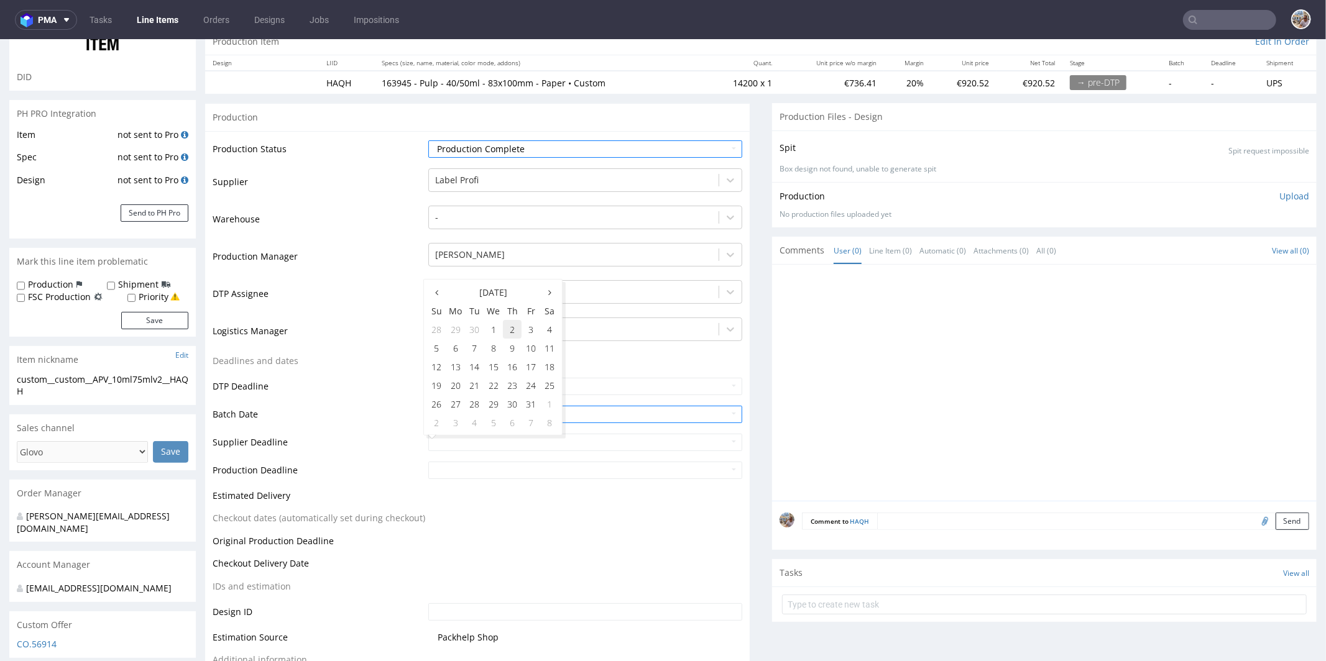
click at [511, 324] on td "2" at bounding box center [512, 328] width 19 height 19
type input "2025-10-02"
click at [489, 462] on input "text" at bounding box center [585, 469] width 314 height 17
click at [516, 358] on td "2" at bounding box center [512, 356] width 19 height 19
type input "2025-10-02"
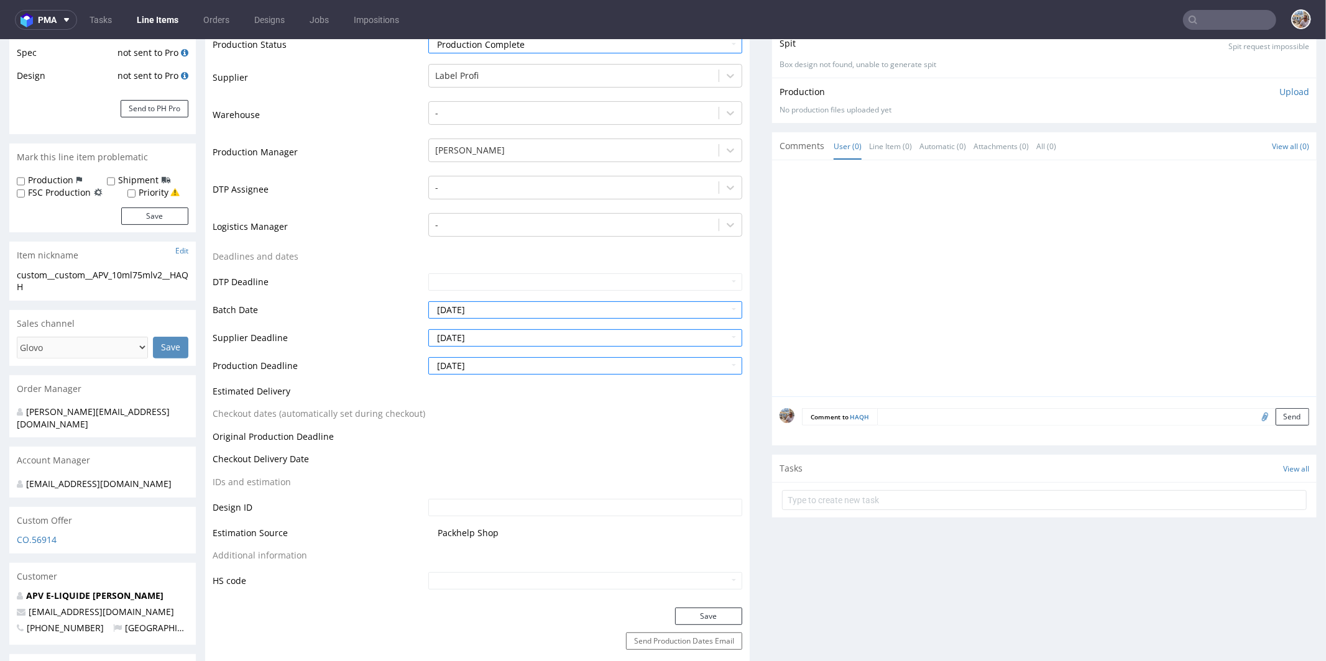
scroll to position [426, 0]
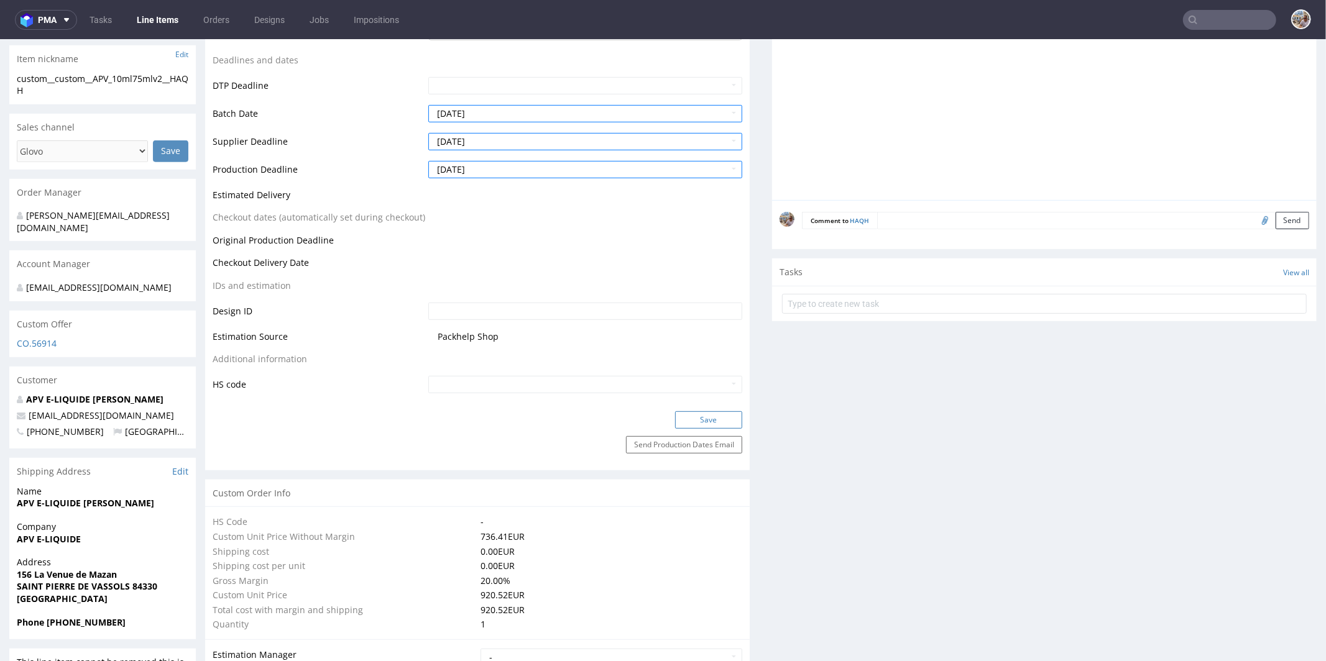
click at [683, 418] on button "Save" at bounding box center [708, 419] width 67 height 17
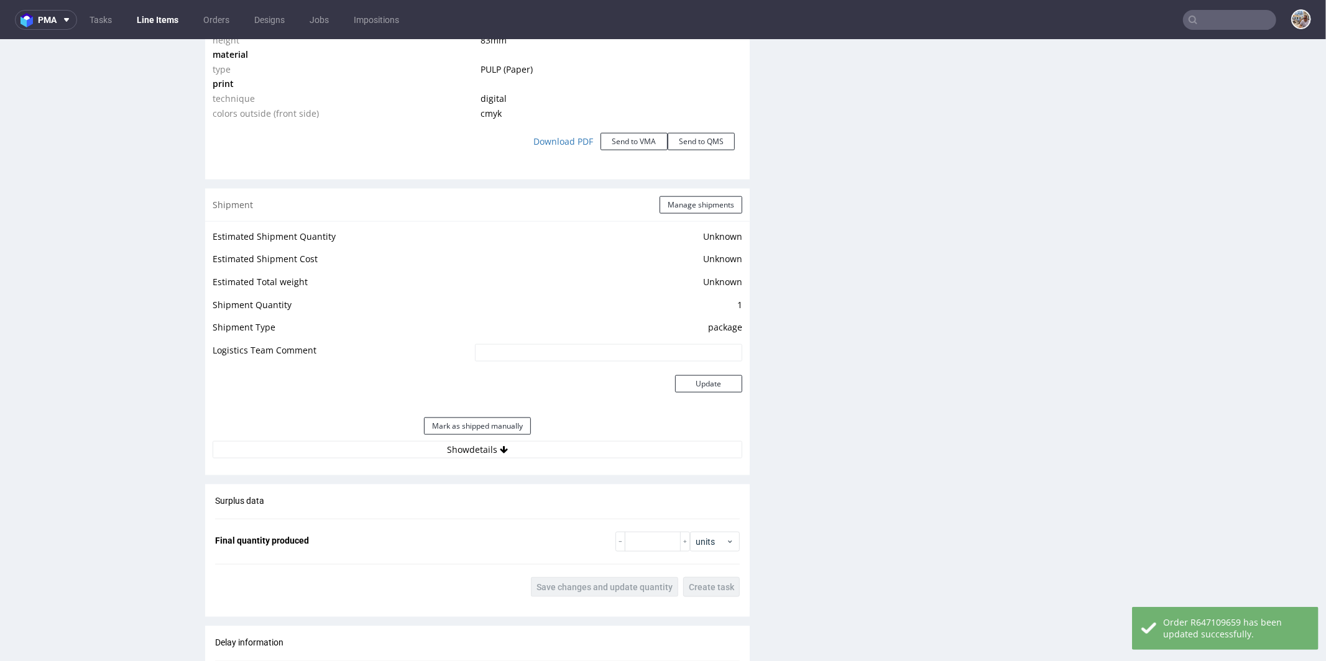
scroll to position [1278, 0]
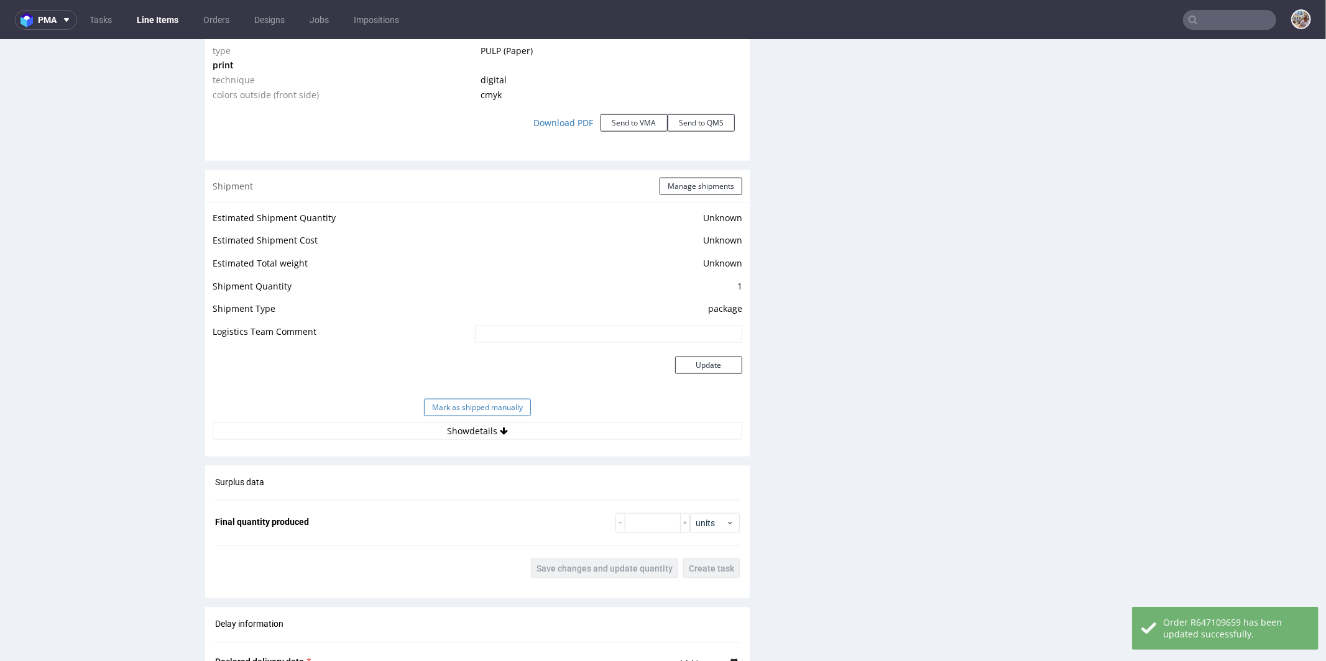
click at [482, 400] on button "Mark as shipped manually" at bounding box center [477, 406] width 107 height 17
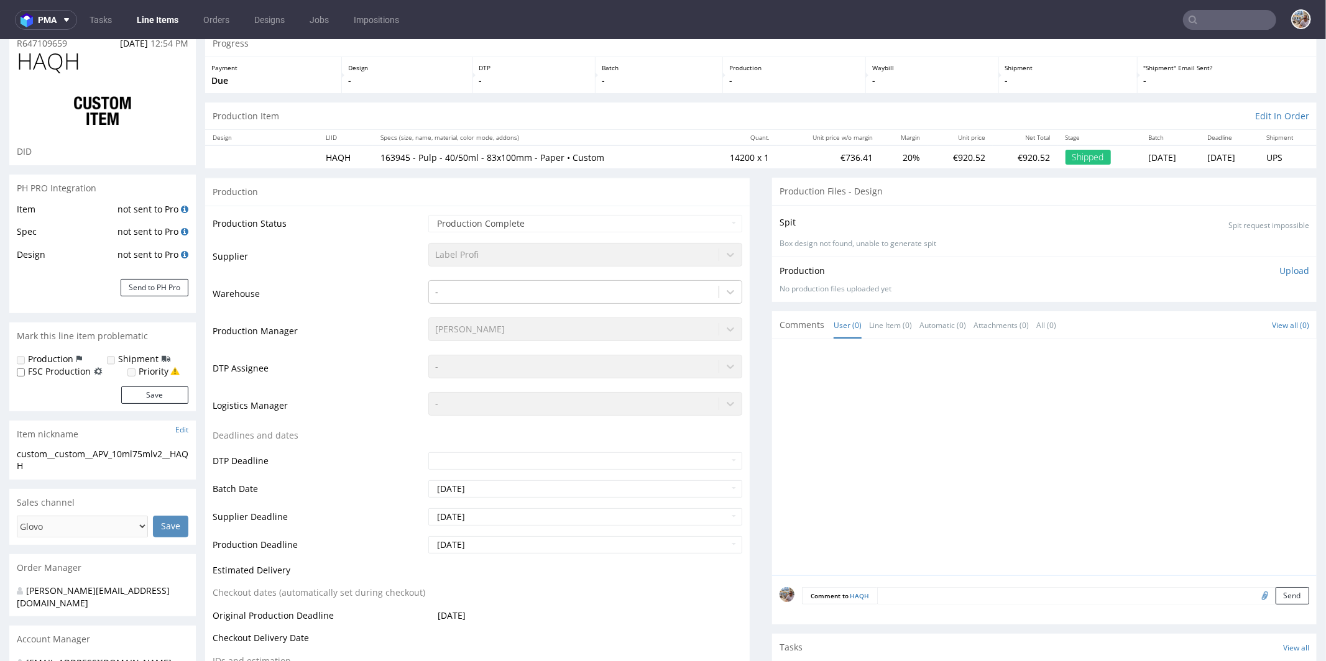
scroll to position [0, 0]
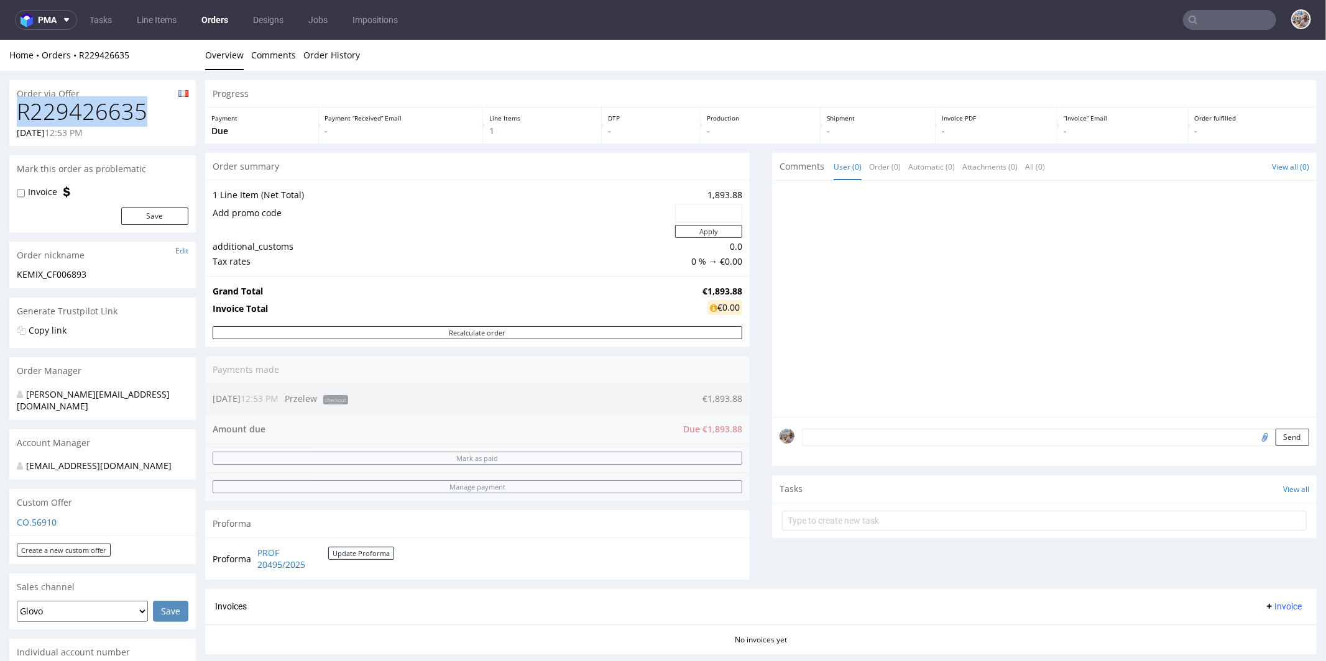
drag, startPoint x: 156, startPoint y: 109, endPoint x: 20, endPoint y: 108, distance: 136.1
click at [20, 108] on h1 "R229426635" at bounding box center [103, 111] width 172 height 25
copy h1 "R229426635"
drag, startPoint x: 701, startPoint y: 193, endPoint x: 728, endPoint y: 194, distance: 27.4
click at [728, 194] on td "1,893.88" at bounding box center [707, 194] width 70 height 15
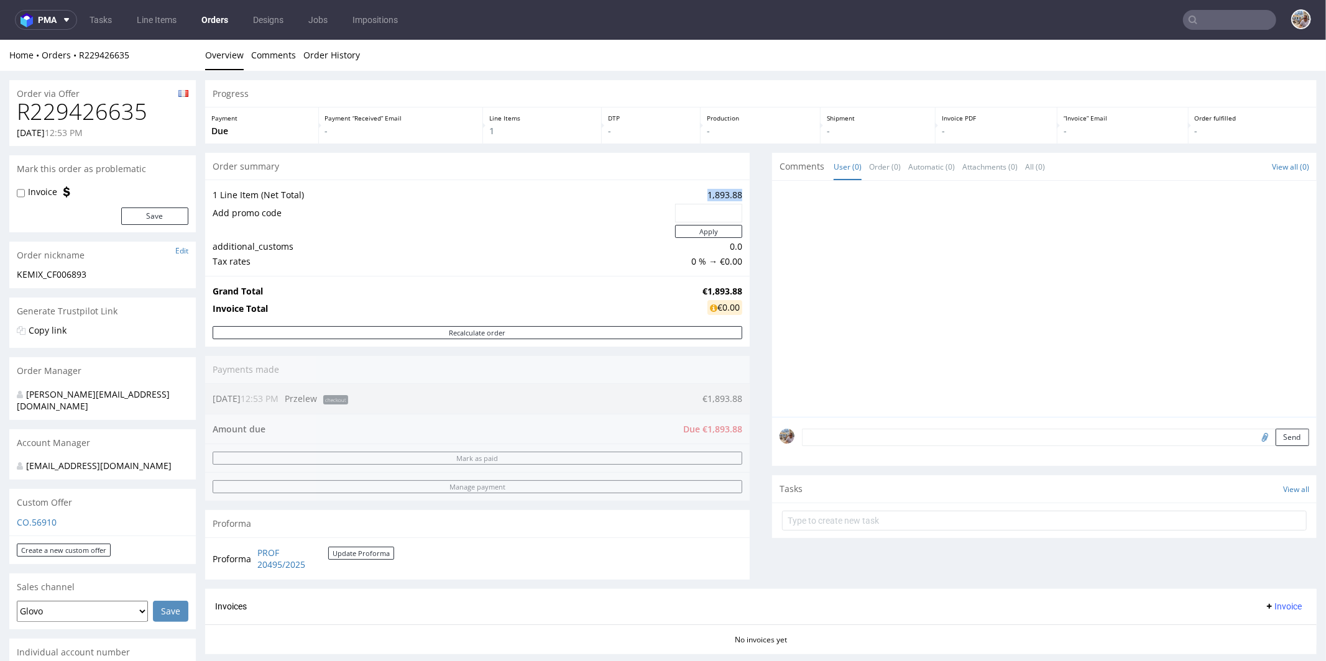
drag, startPoint x: 695, startPoint y: 194, endPoint x: 731, endPoint y: 193, distance: 36.0
click at [731, 193] on td "1,893.88" at bounding box center [707, 194] width 70 height 15
copy td "1,893.88"
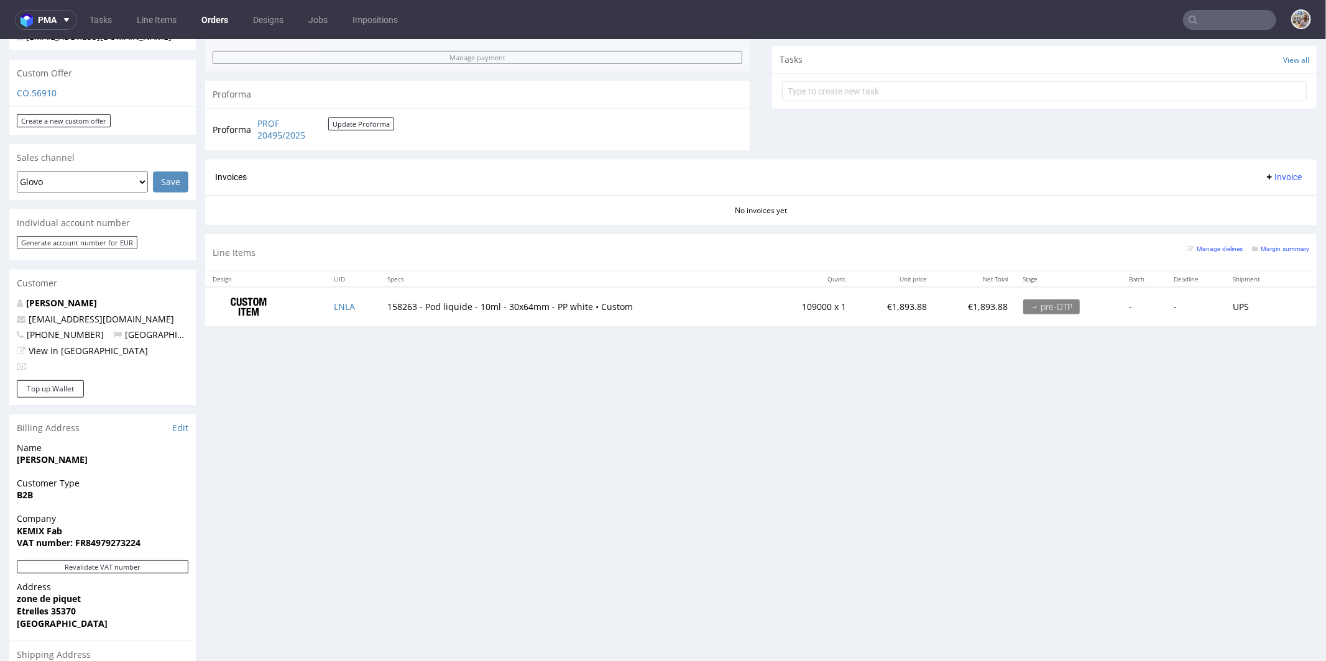
scroll to position [606, 0]
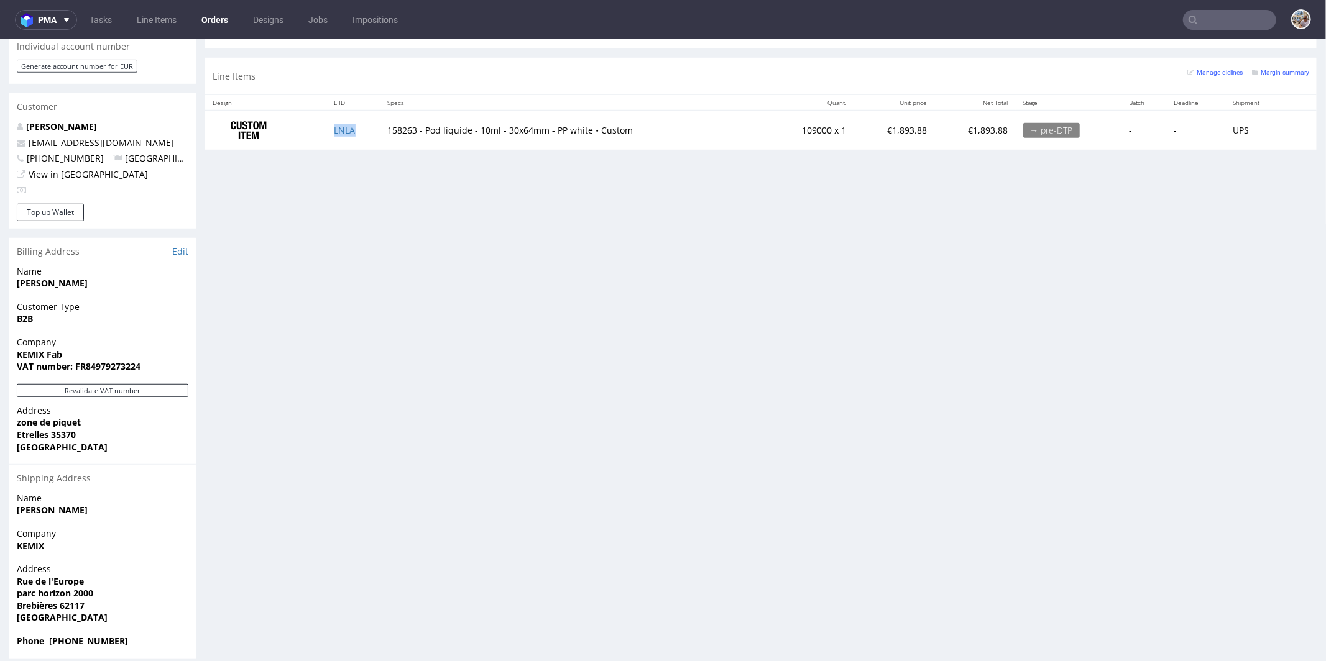
click at [346, 132] on td "LNLA" at bounding box center [353, 129] width 53 height 39
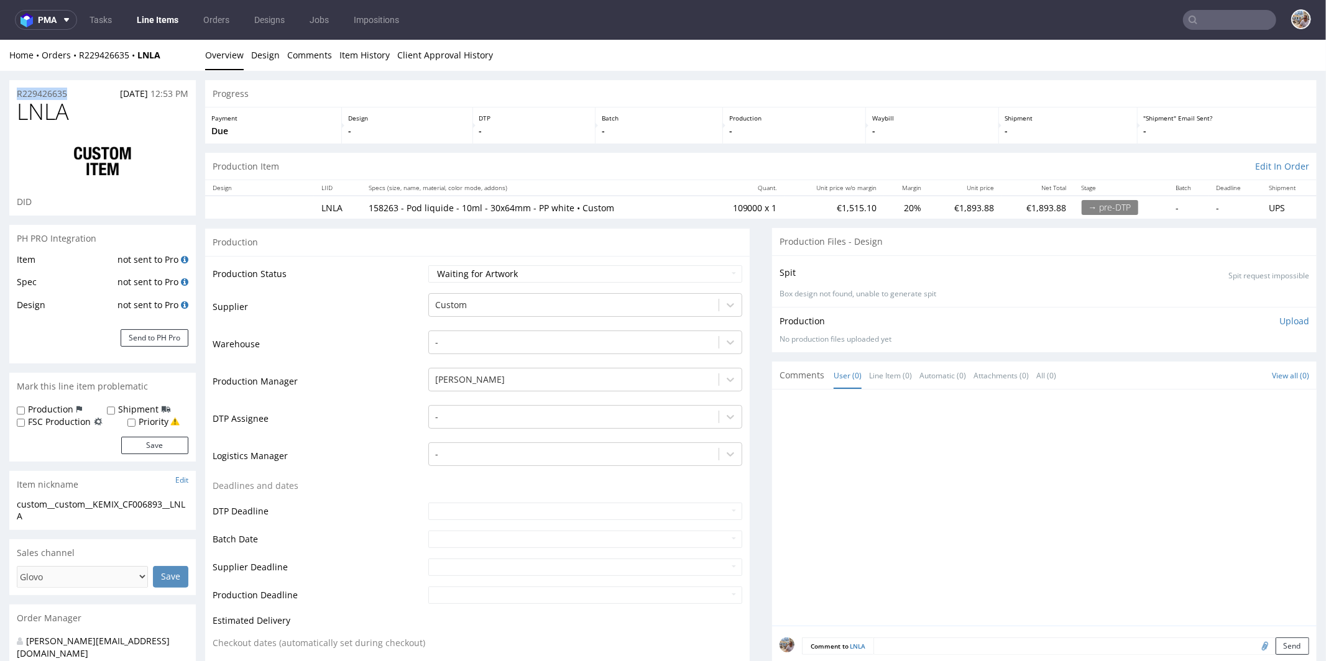
drag, startPoint x: 79, startPoint y: 97, endPoint x: 2, endPoint y: 93, distance: 76.5
copy p "R229426635"
drag, startPoint x: 83, startPoint y: 114, endPoint x: 21, endPoint y: 116, distance: 62.8
click at [19, 116] on h1 "LNLA" at bounding box center [103, 111] width 172 height 25
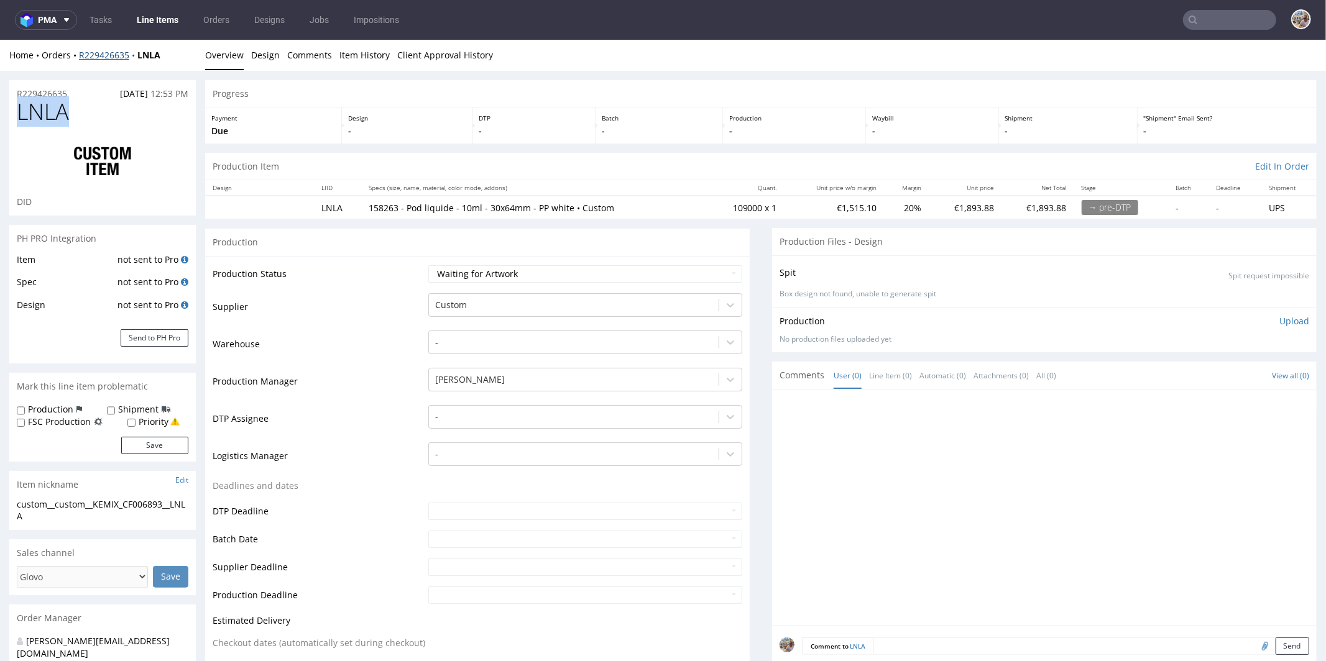
copy span "LNLA"
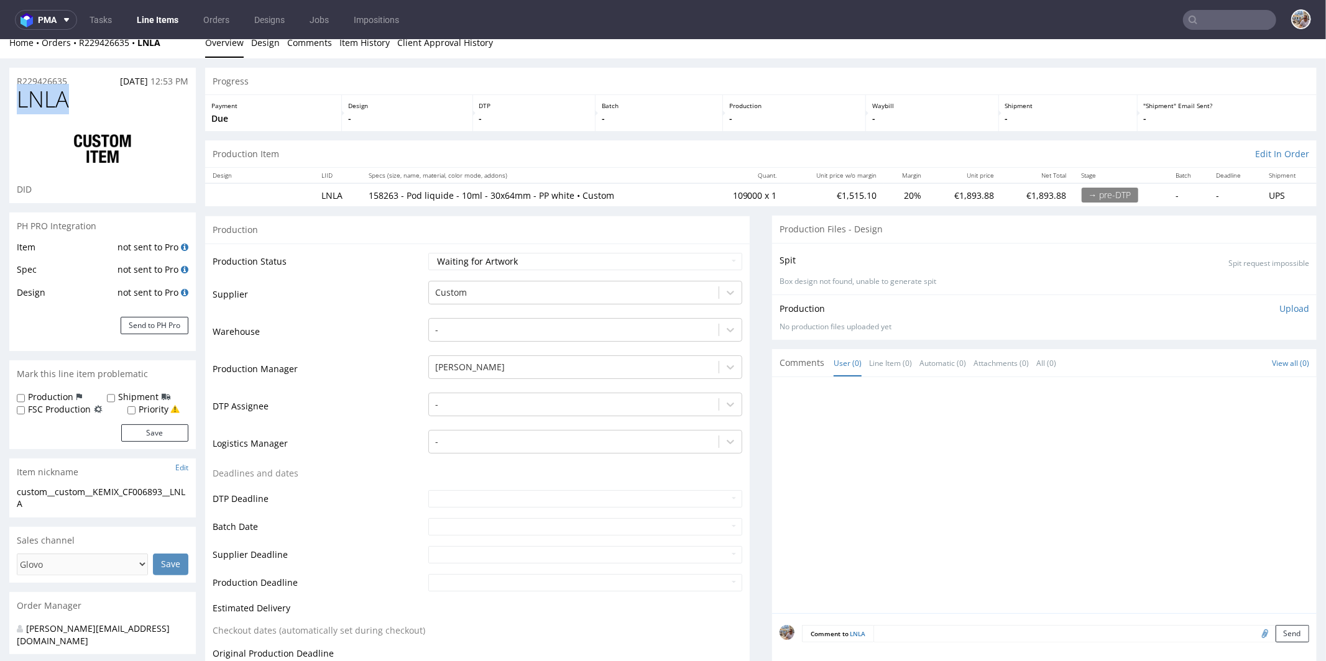
scroll to position [28, 0]
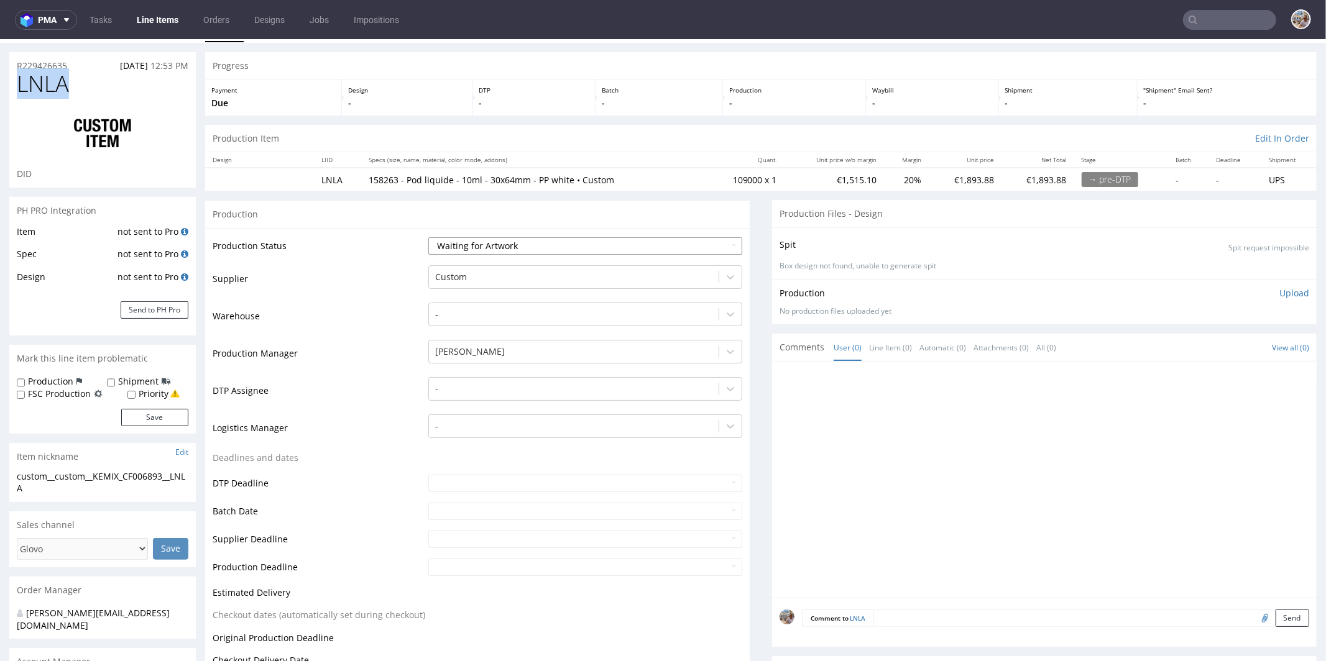
click at [492, 250] on select "Waiting for Artwork Waiting for Diecut Waiting for Mockup Waiting for DTP Waiti…" at bounding box center [585, 245] width 314 height 17
select select "production_complete"
click at [428, 237] on select "Waiting for Artwork Waiting for Diecut Waiting for Mockup Waiting for DTP Waiti…" at bounding box center [585, 245] width 314 height 17
click at [482, 278] on div at bounding box center [573, 276] width 277 height 15
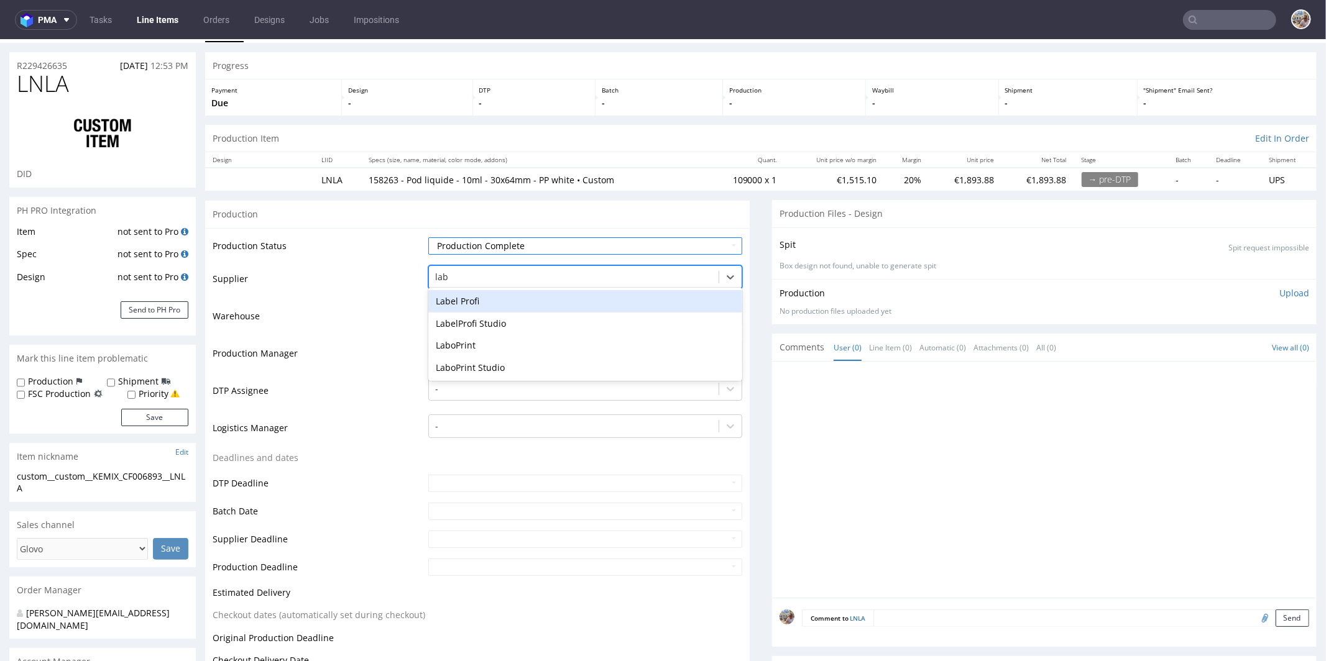
scroll to position [0, 0]
type input "label"
click at [457, 301] on div "Label Profi" at bounding box center [585, 301] width 314 height 22
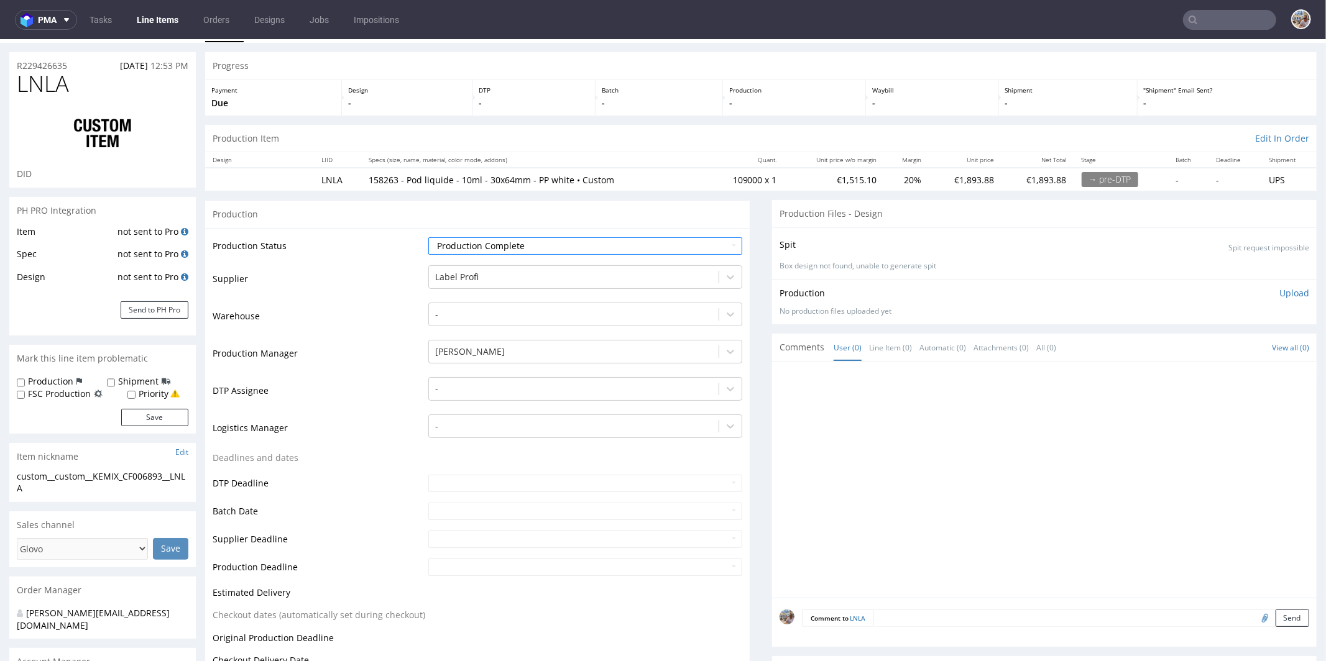
click at [355, 346] on td "Production Manager" at bounding box center [319, 356] width 213 height 37
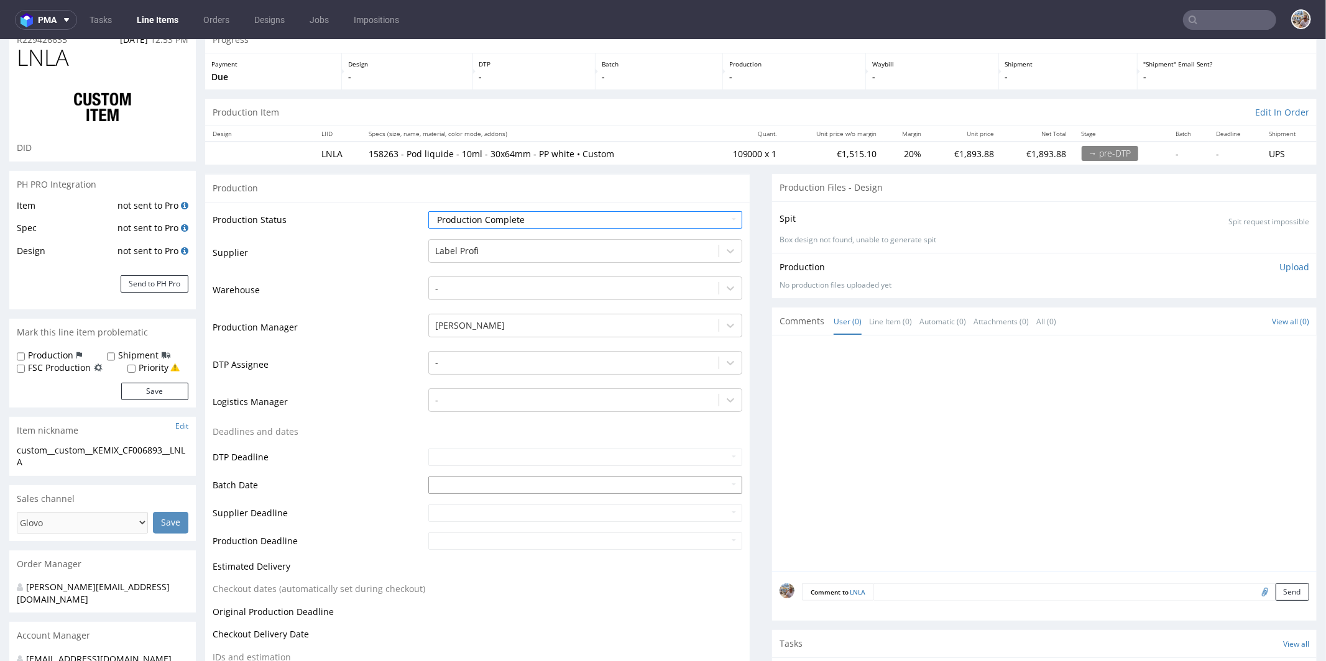
scroll to position [124, 0]
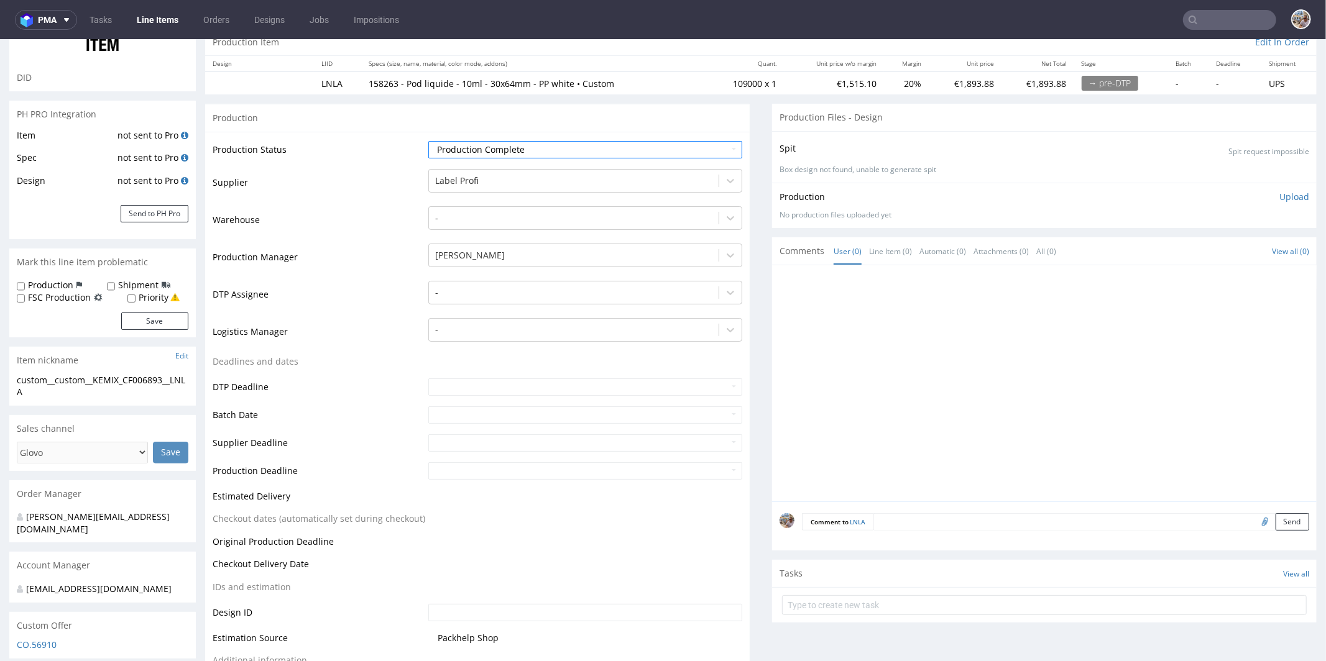
click at [450, 405] on td at bounding box center [583, 419] width 317 height 28
click at [451, 408] on input "text" at bounding box center [585, 414] width 314 height 17
click at [438, 263] on th at bounding box center [436, 264] width 19 height 19
click at [513, 361] on td "25" at bounding box center [512, 357] width 19 height 19
type input "2025-09-25"
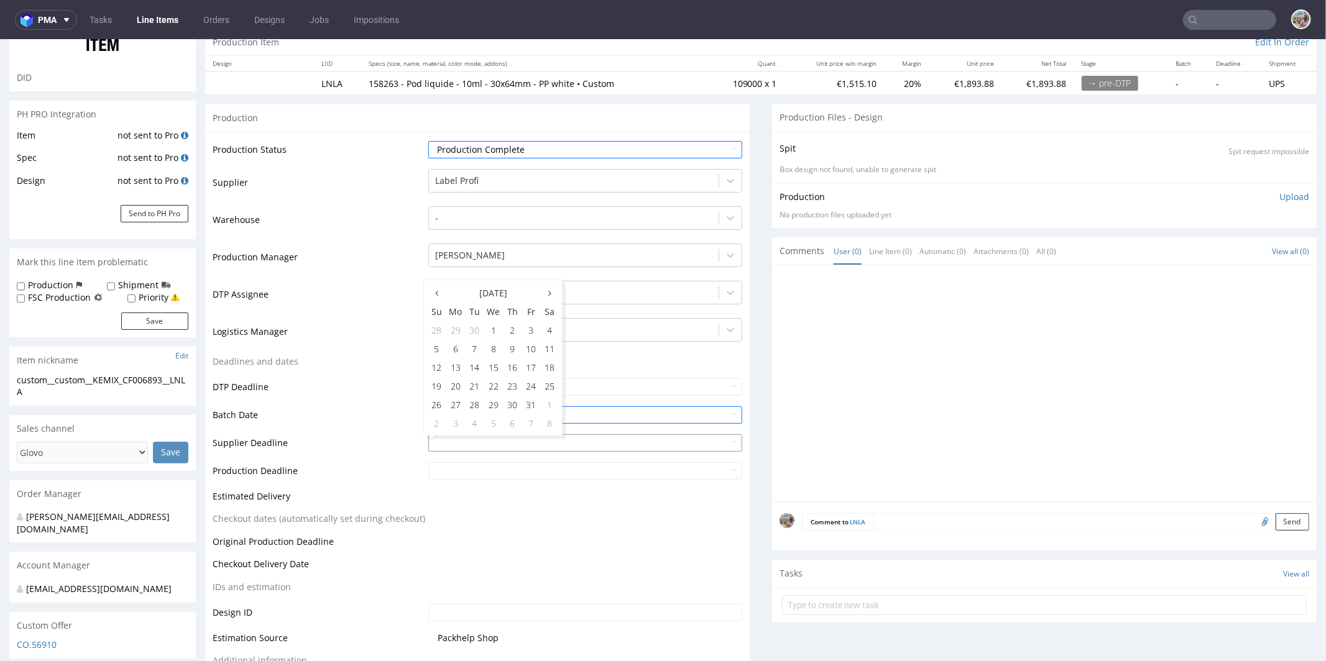
click at [513, 332] on td "2" at bounding box center [512, 329] width 19 height 19
type input "2025-10-02"
click at [472, 470] on input "text" at bounding box center [585, 470] width 314 height 17
click at [510, 356] on td "2" at bounding box center [512, 357] width 19 height 19
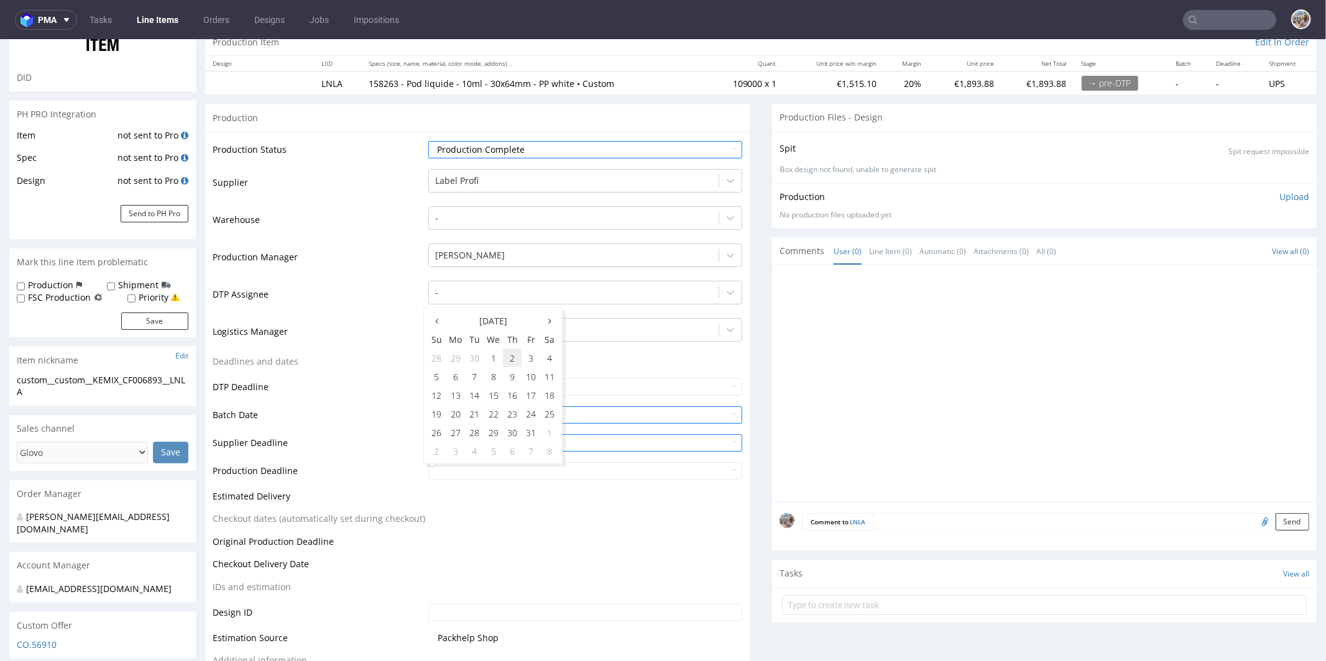
type input "2025-10-02"
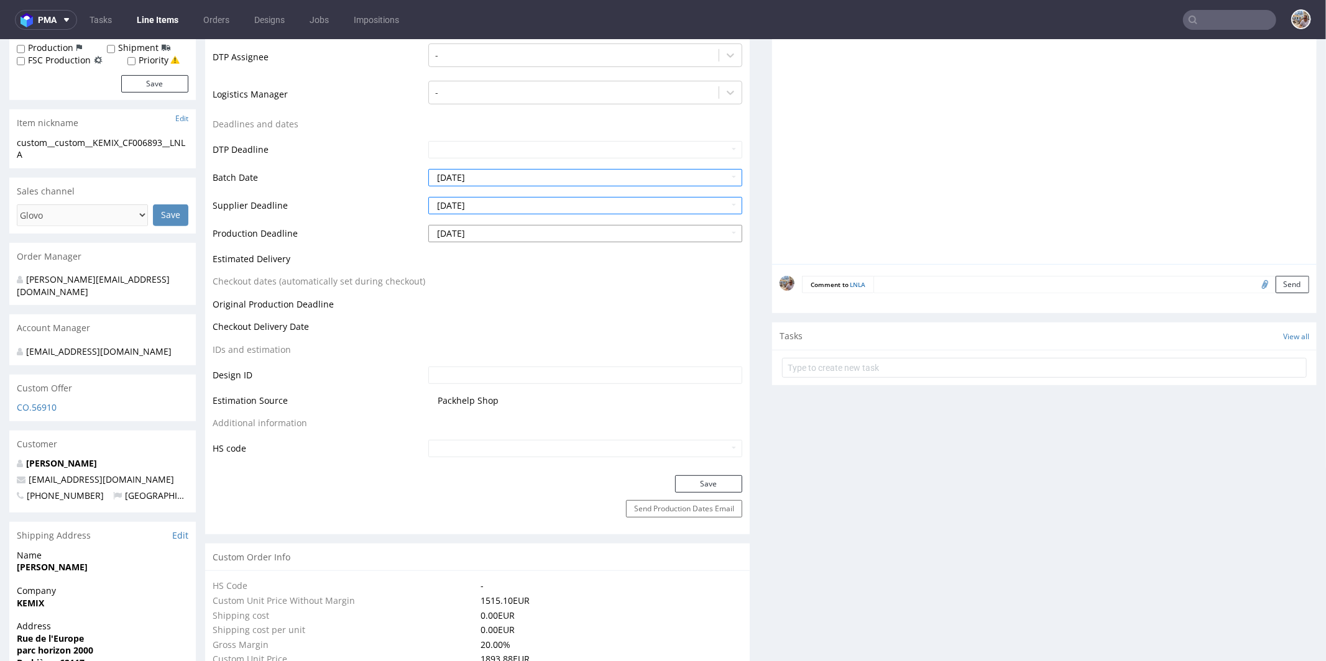
scroll to position [560, 0]
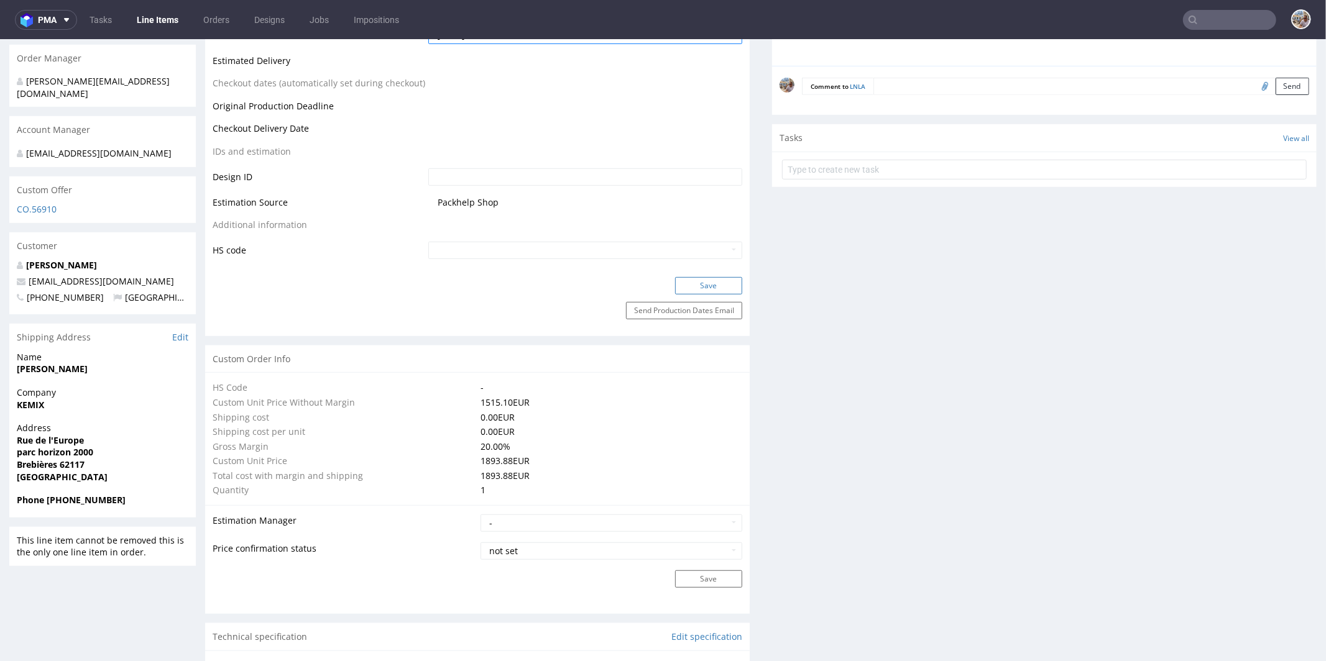
click at [710, 288] on button "Save" at bounding box center [708, 285] width 67 height 17
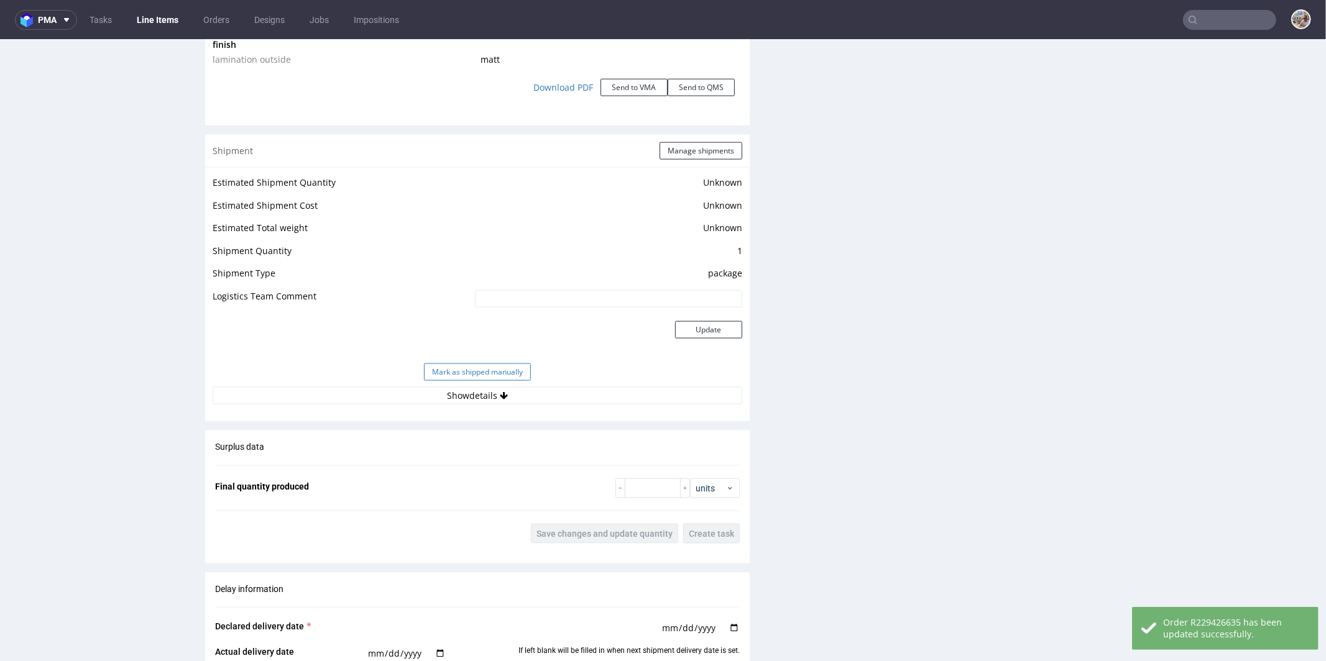
scroll to position [1345, 0]
click at [474, 365] on button "Mark as shipped manually" at bounding box center [477, 368] width 107 height 17
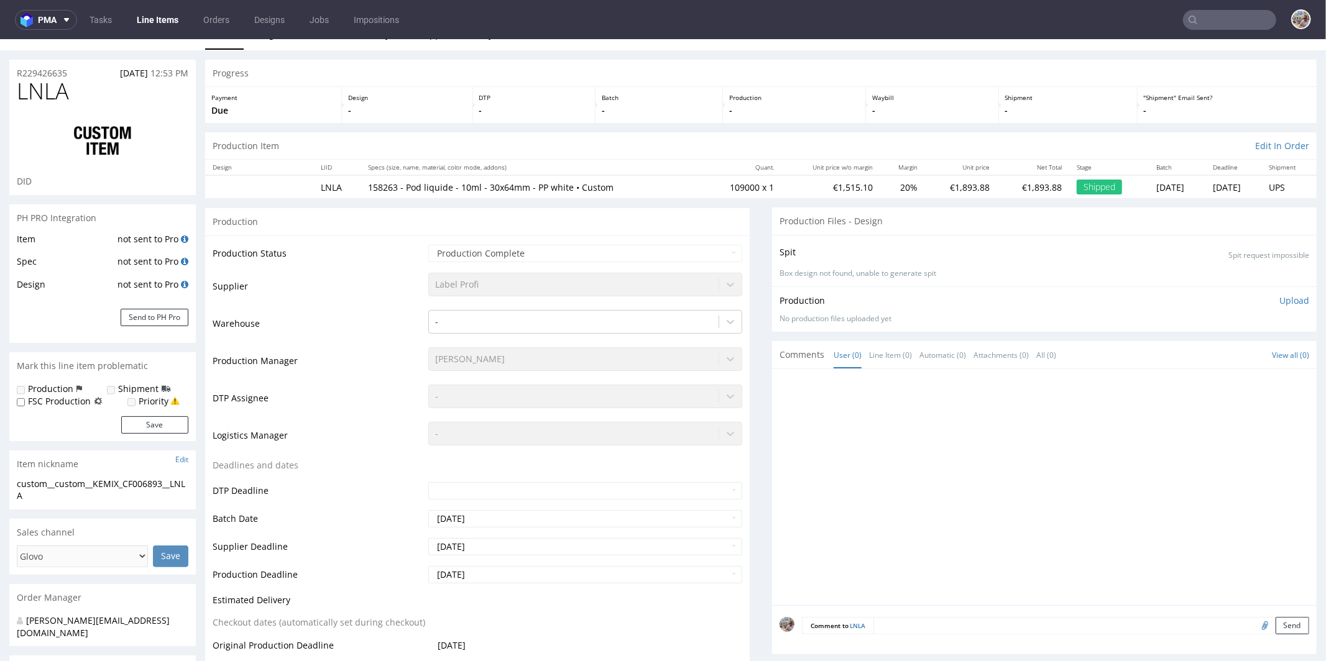
scroll to position [0, 0]
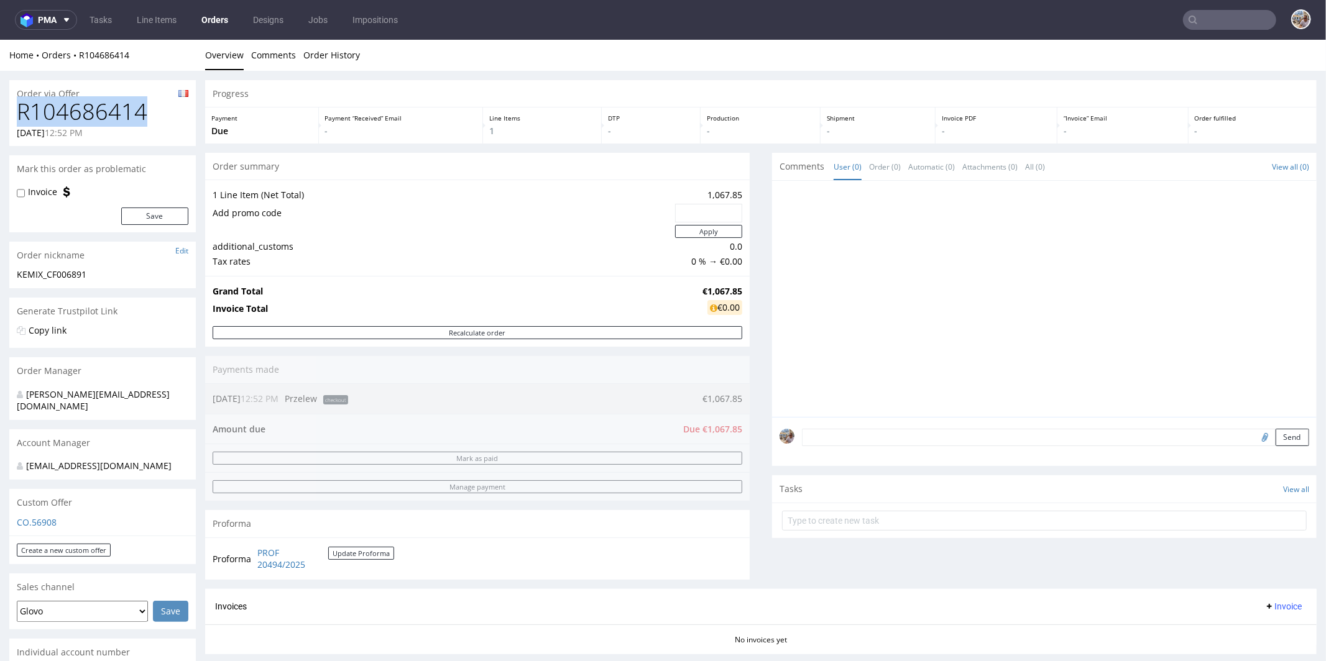
drag, startPoint x: 153, startPoint y: 112, endPoint x: 12, endPoint y: 112, distance: 140.4
click at [12, 112] on div "R104686414 [DATE] 12:52 PM" at bounding box center [102, 122] width 186 height 47
copy h1 "R104686414"
click at [708, 196] on td "1,067.85" at bounding box center [707, 194] width 70 height 15
drag, startPoint x: 697, startPoint y: 191, endPoint x: 733, endPoint y: 192, distance: 36.1
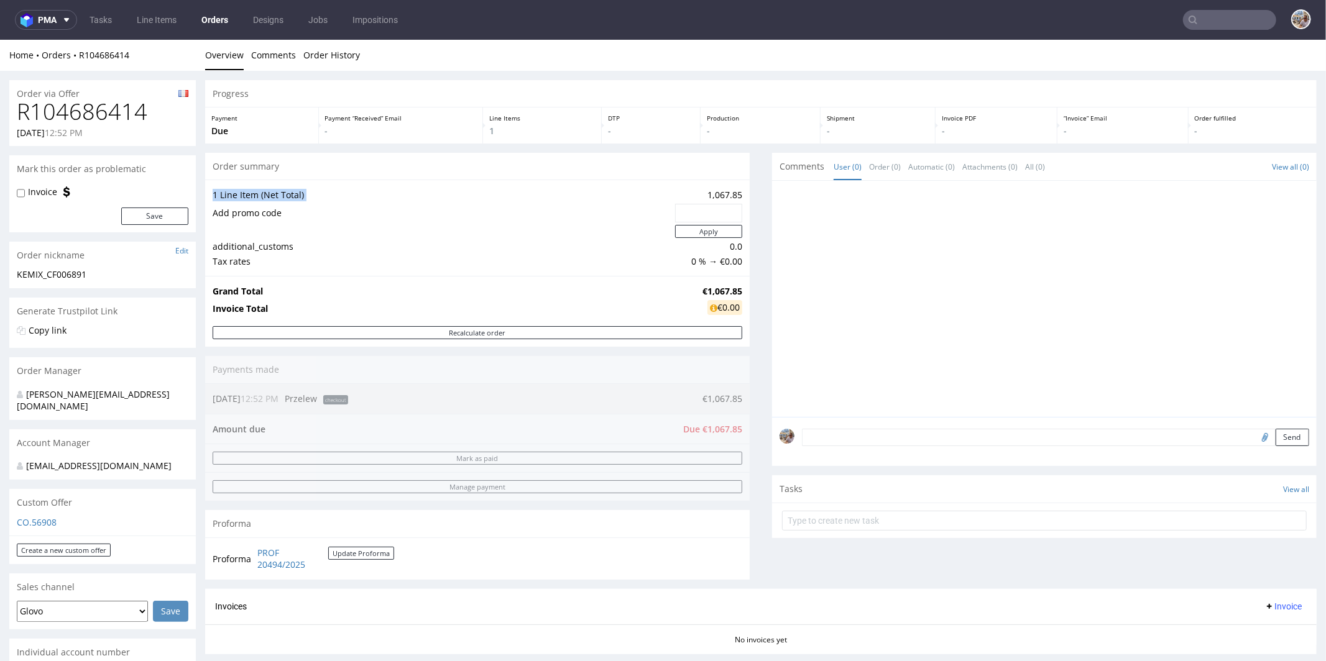
click at [733, 192] on div "1 Line Item (Net Total) 1,067.85 Add promo code Apply additional_customs 0.0 Ta…" at bounding box center [477, 227] width 544 height 96
drag, startPoint x: 732, startPoint y: 195, endPoint x: 696, endPoint y: 194, distance: 36.0
click at [696, 194] on div "1 Line Item (Net Total) 1,067.85 Add promo code Apply additional_customs 0.0 Ta…" at bounding box center [477, 227] width 544 height 96
copy td "1,067.85"
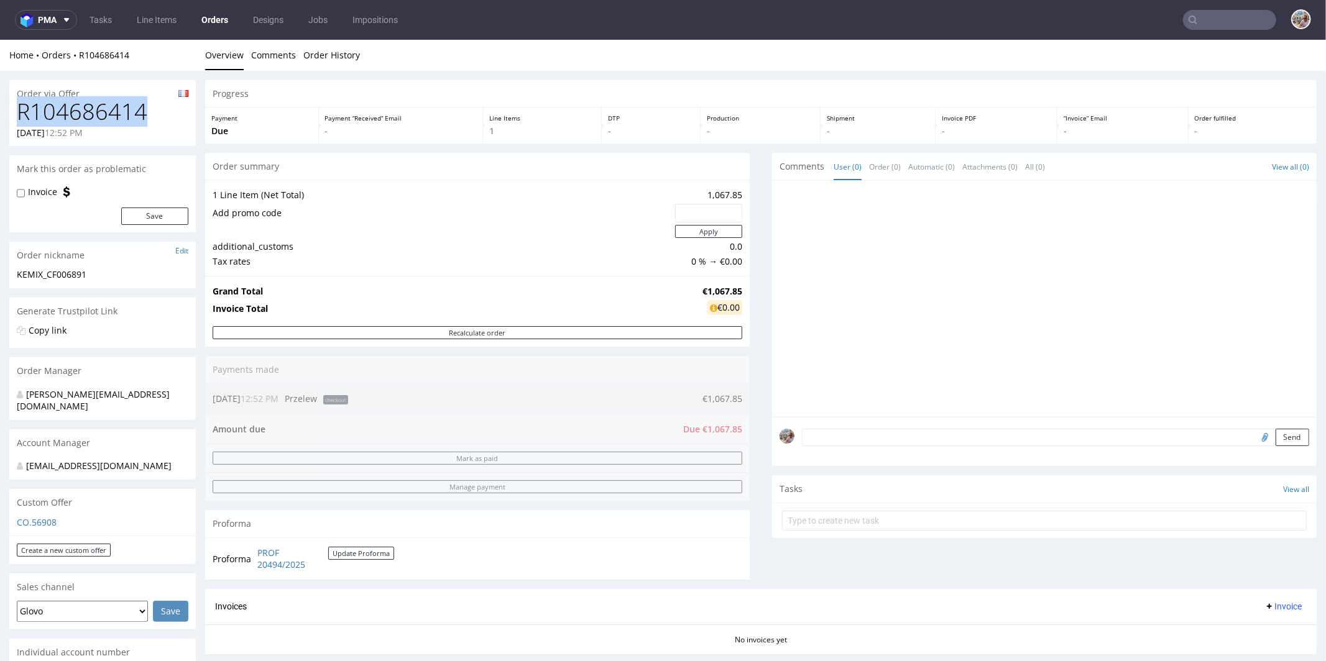
drag, startPoint x: 149, startPoint y: 112, endPoint x: 20, endPoint y: 114, distance: 129.3
click at [20, 114] on h1 "R104686414" at bounding box center [103, 111] width 172 height 25
copy h1 "R104686414"
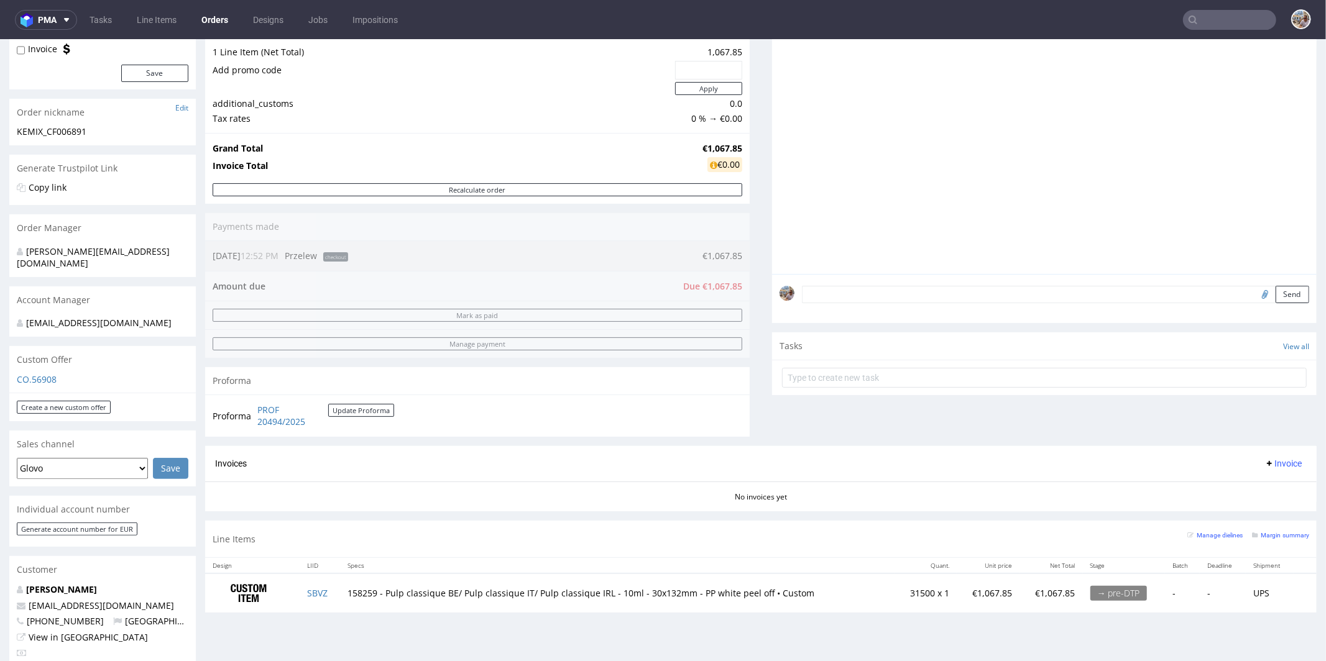
scroll to position [250, 0]
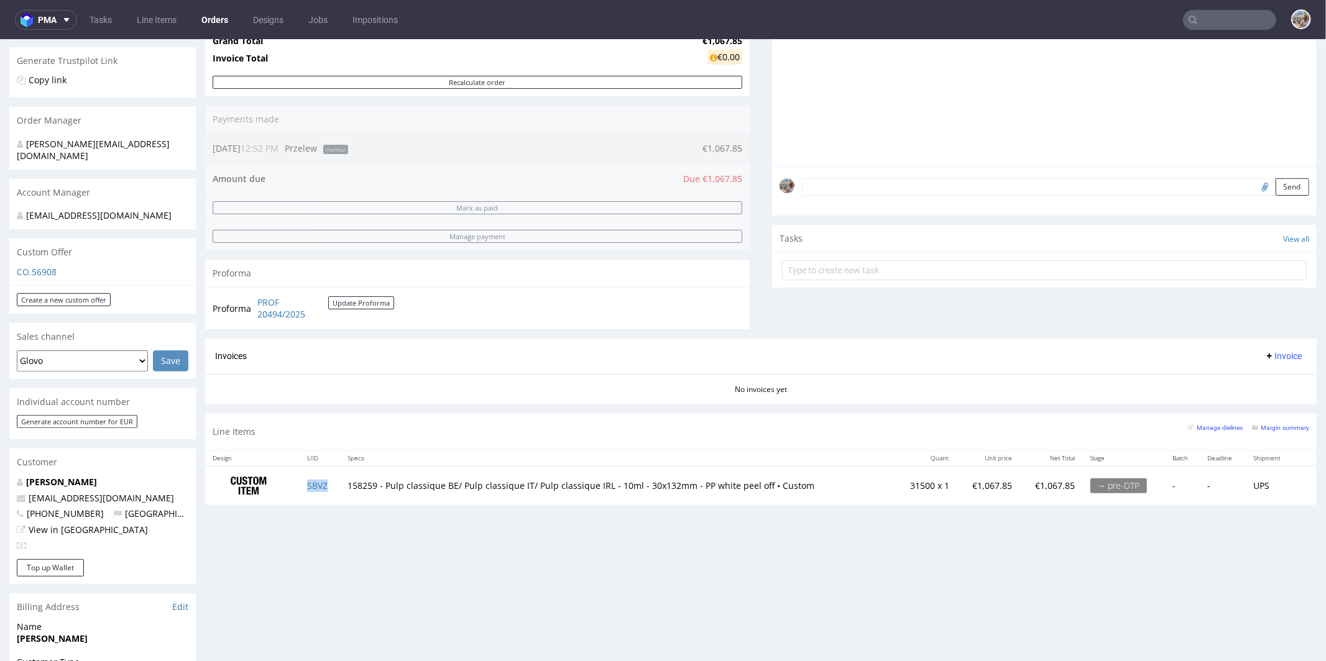
click at [331, 492] on td "SBVZ" at bounding box center [320, 484] width 41 height 39
copy link "SBVZ"
click at [311, 487] on td "SBVZ" at bounding box center [320, 484] width 41 height 39
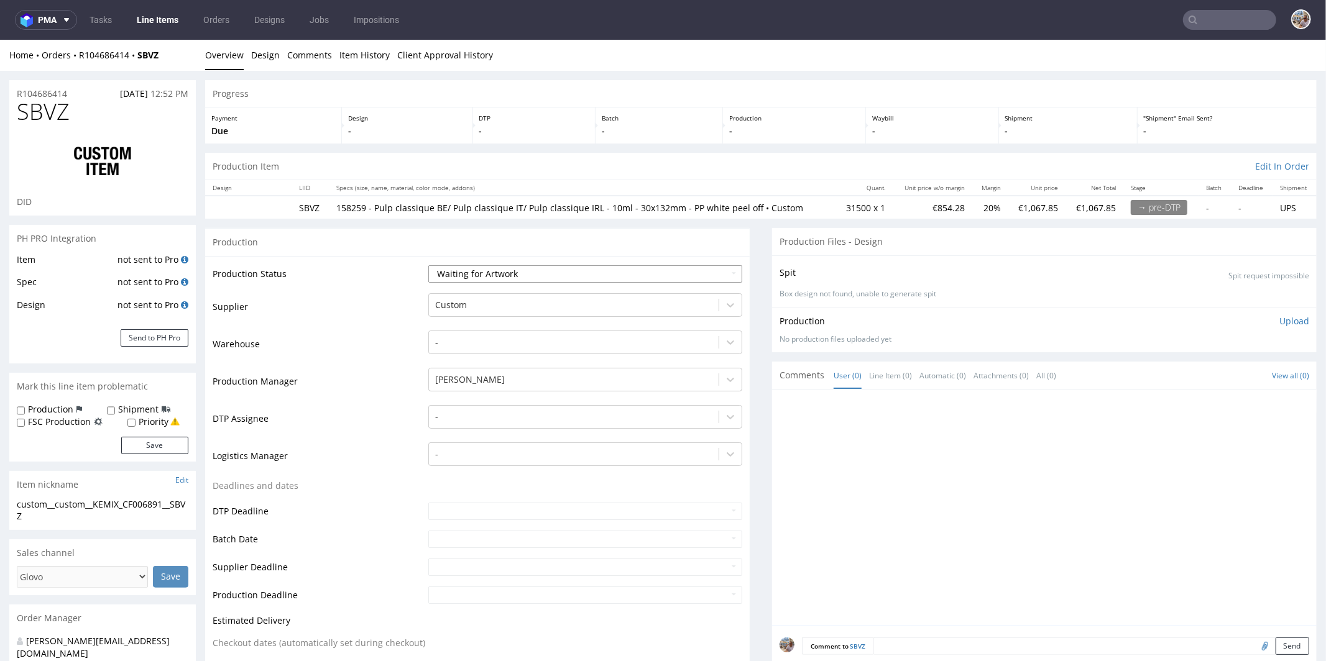
click at [500, 276] on select "Waiting for Artwork Waiting for Diecut Waiting for Mockup Waiting for DTP Waiti…" at bounding box center [585, 273] width 314 height 17
select select "production_complete"
click at [428, 265] on select "Waiting for Artwork Waiting for Diecut Waiting for Mockup Waiting for DTP Waiti…" at bounding box center [585, 273] width 314 height 17
click at [462, 309] on div at bounding box center [573, 304] width 277 height 15
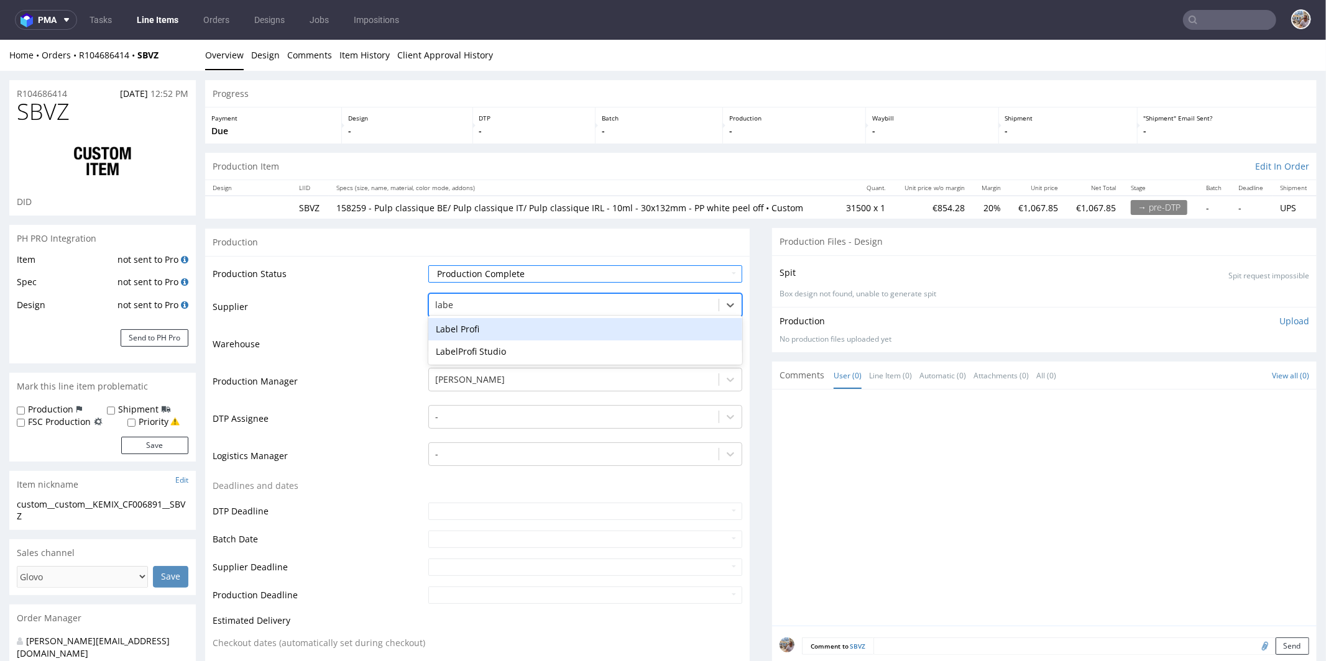
type input "label"
click at [451, 330] on div "Label Profi" at bounding box center [585, 329] width 314 height 22
click at [435, 538] on input "text" at bounding box center [585, 538] width 314 height 17
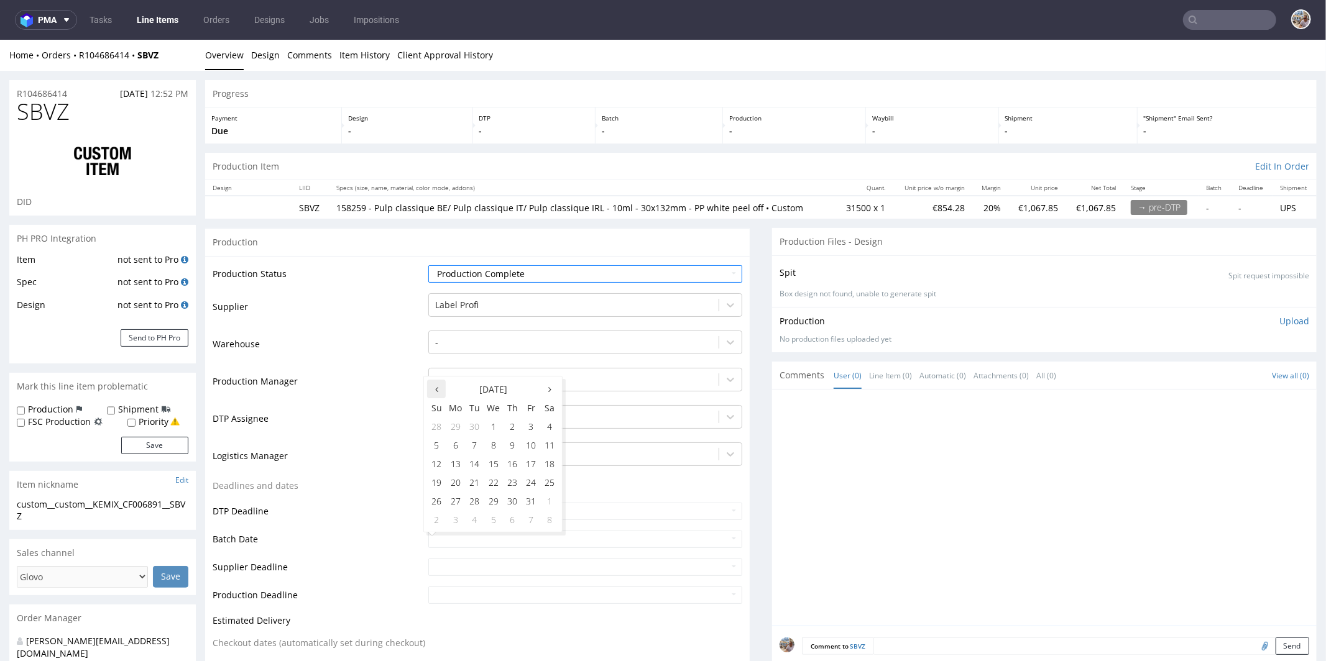
click at [432, 387] on th at bounding box center [436, 388] width 19 height 19
click at [509, 476] on td "25" at bounding box center [512, 481] width 19 height 19
type input "[DATE]"
click at [435, 570] on input "text" at bounding box center [585, 566] width 314 height 17
click at [518, 452] on td "2" at bounding box center [512, 453] width 19 height 19
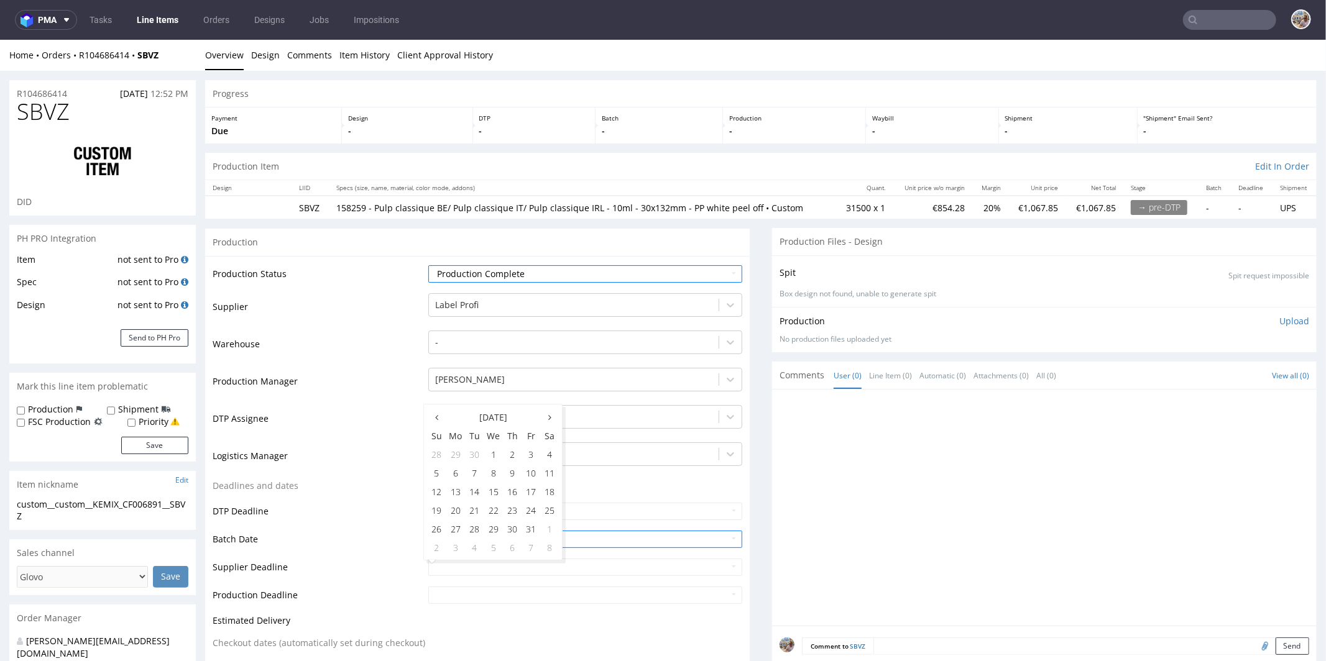
type input "[DATE]"
click at [519, 480] on td "2" at bounding box center [512, 481] width 19 height 19
type input "[DATE]"
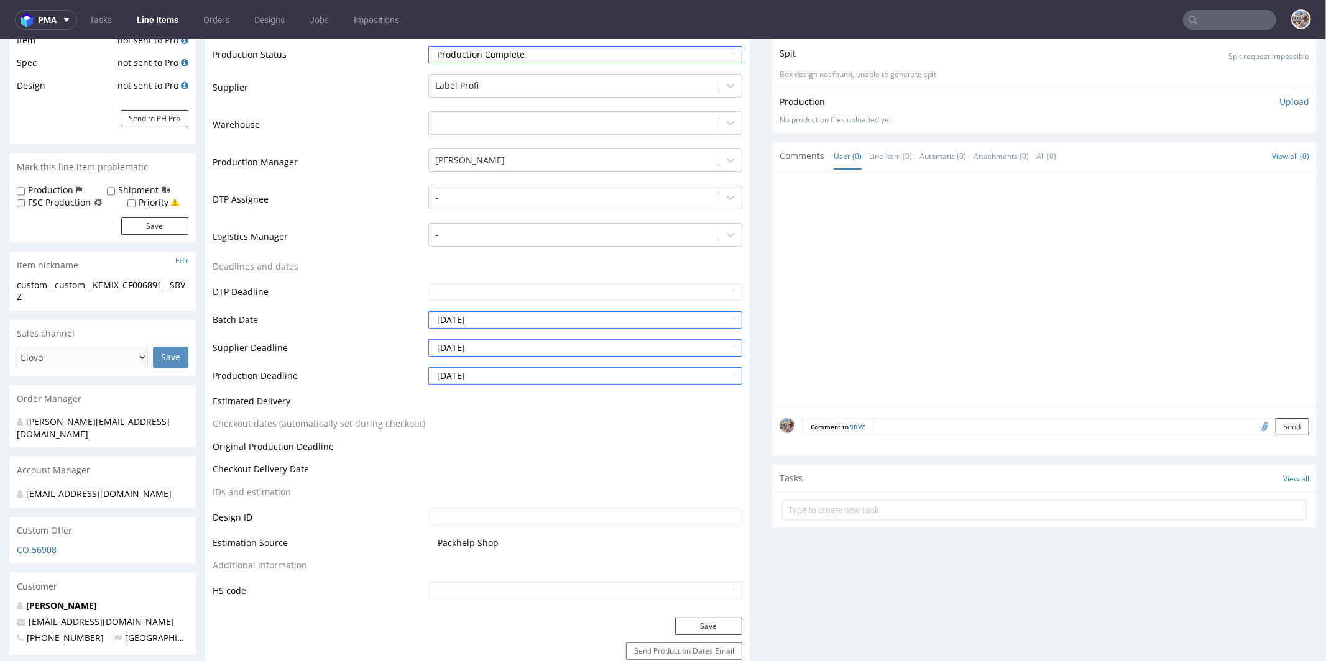
scroll to position [339, 0]
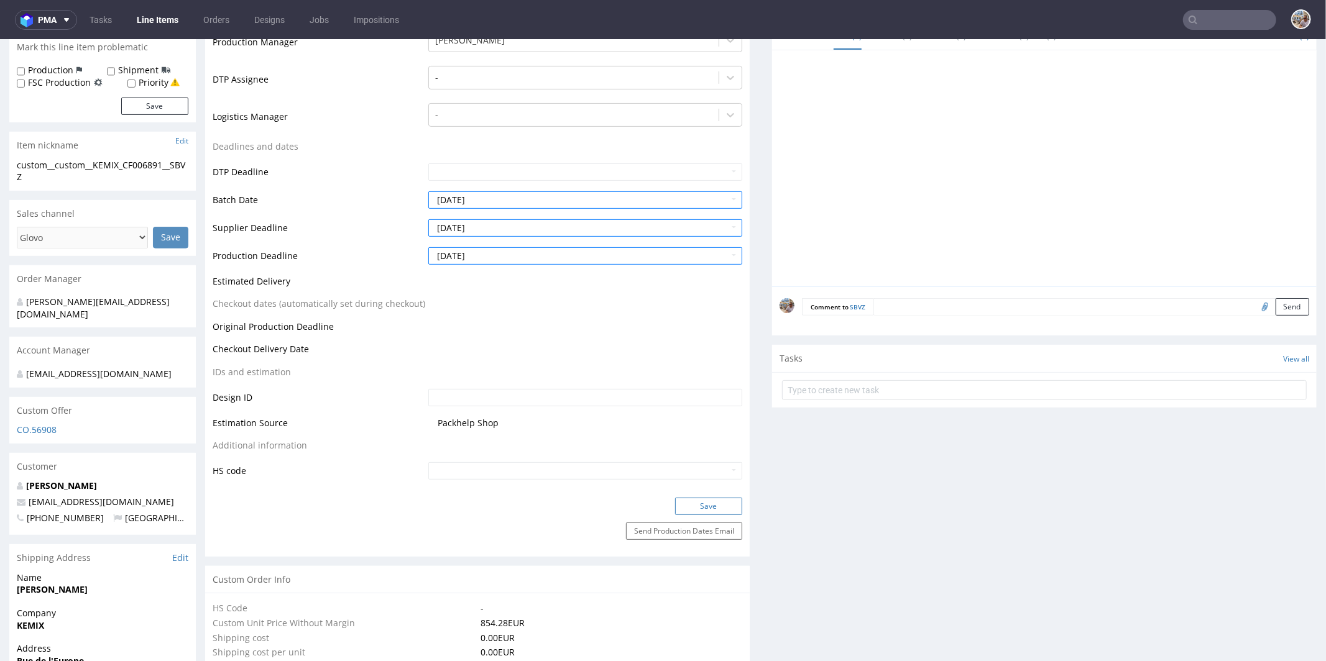
click at [699, 497] on button "Save" at bounding box center [708, 505] width 67 height 17
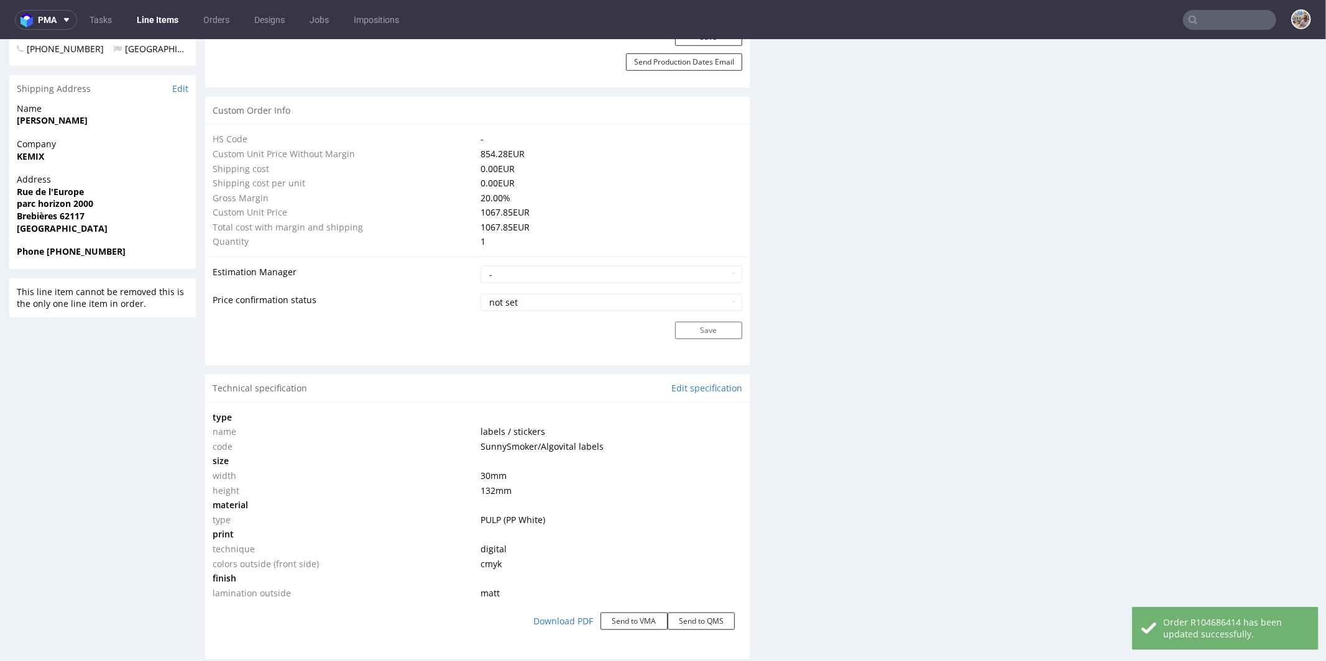
scroll to position [1222, 0]
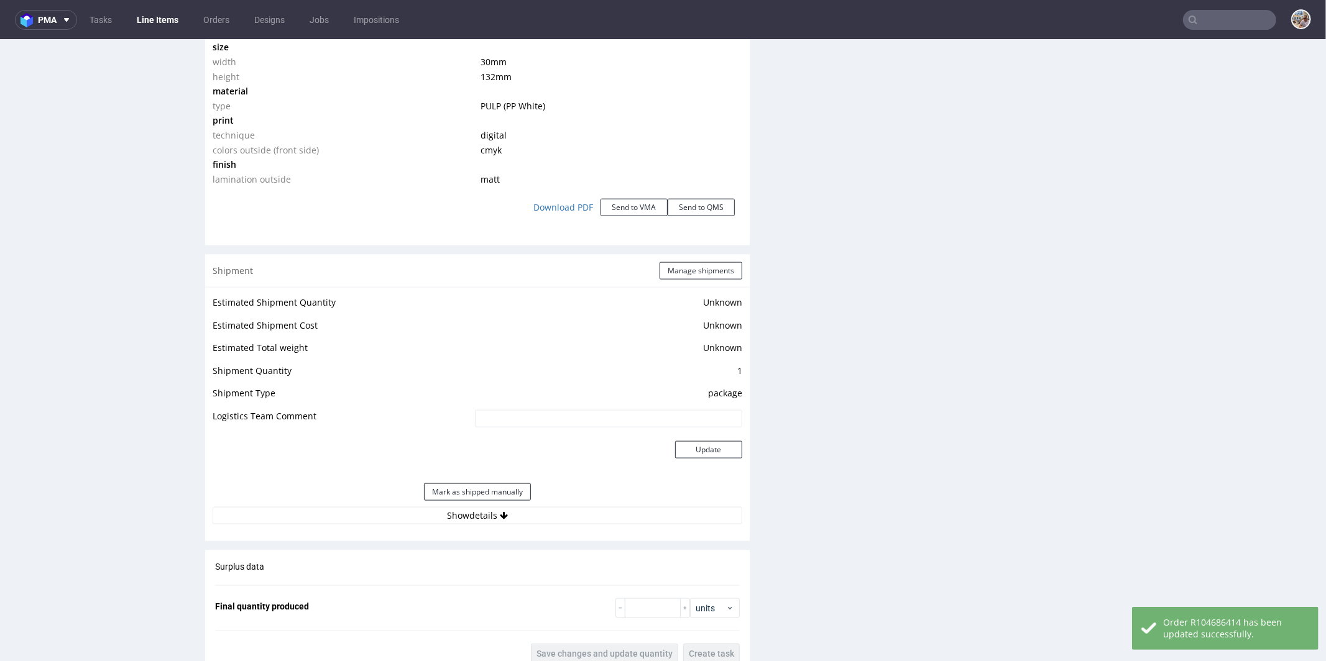
click at [478, 487] on div "Mark as shipped manually" at bounding box center [477, 492] width 529 height 30
click at [477, 493] on button "Mark as shipped manually" at bounding box center [477, 491] width 107 height 17
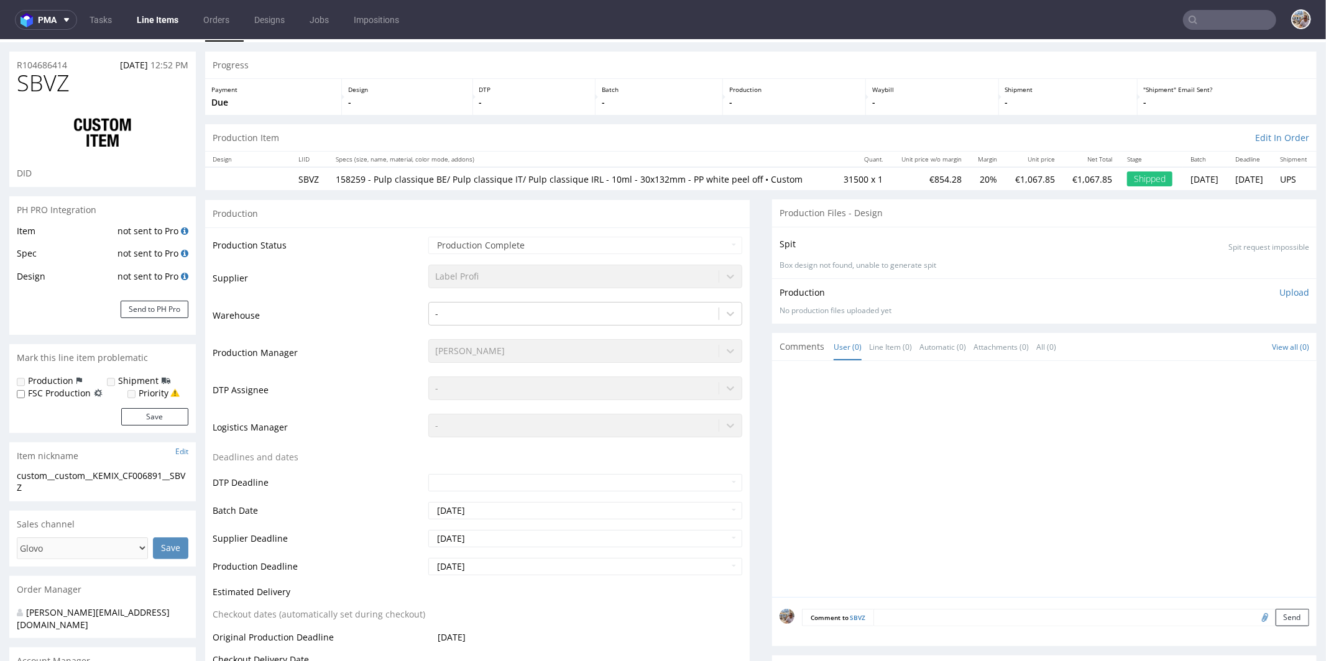
scroll to position [0, 0]
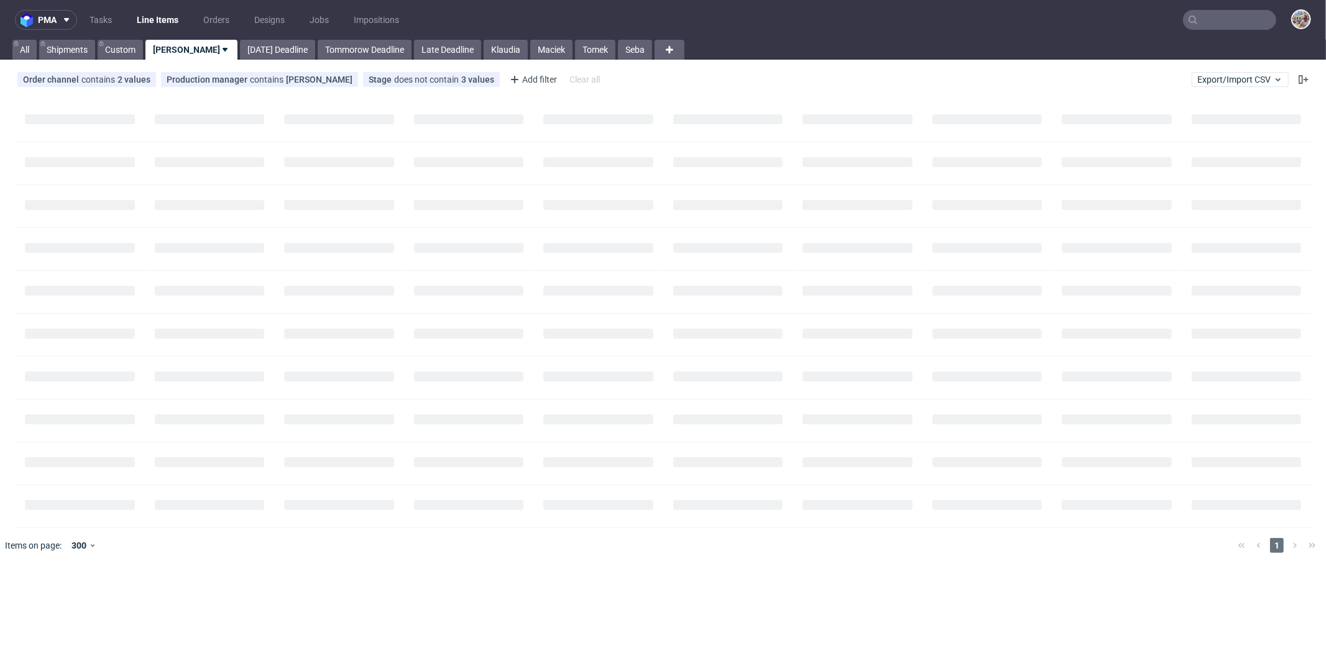
click at [1243, 16] on input "text" at bounding box center [1229, 20] width 93 height 20
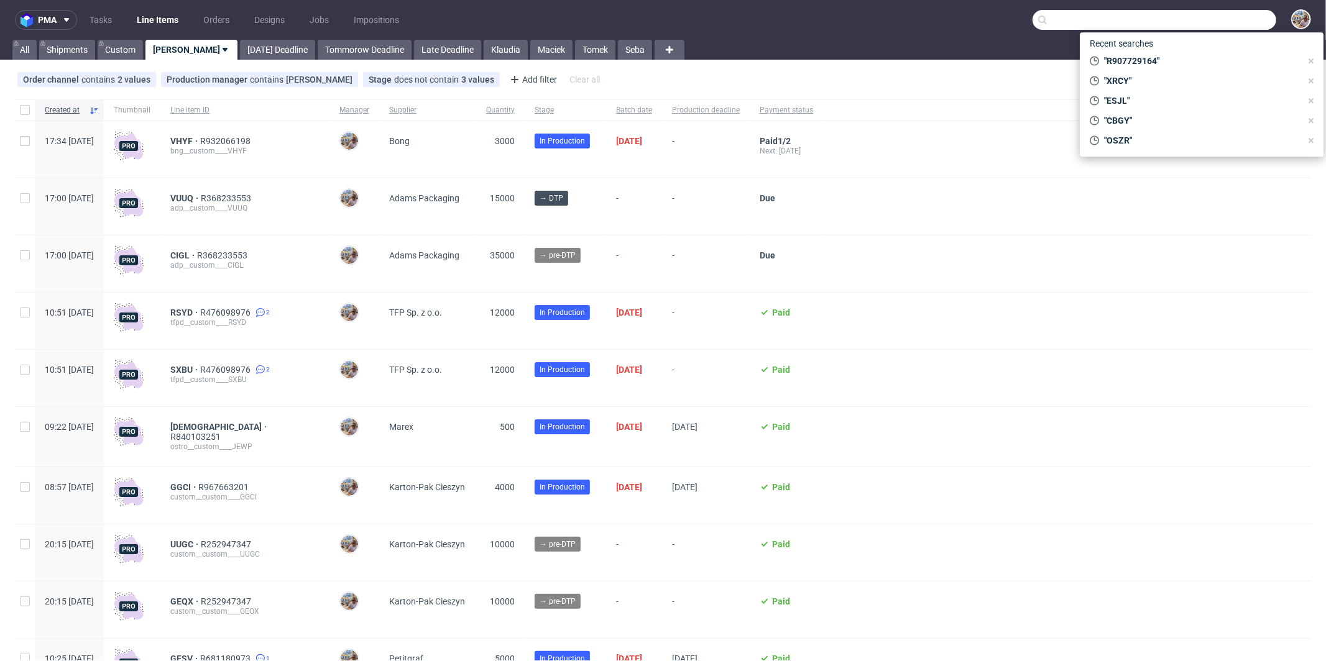
paste input "R692287053"
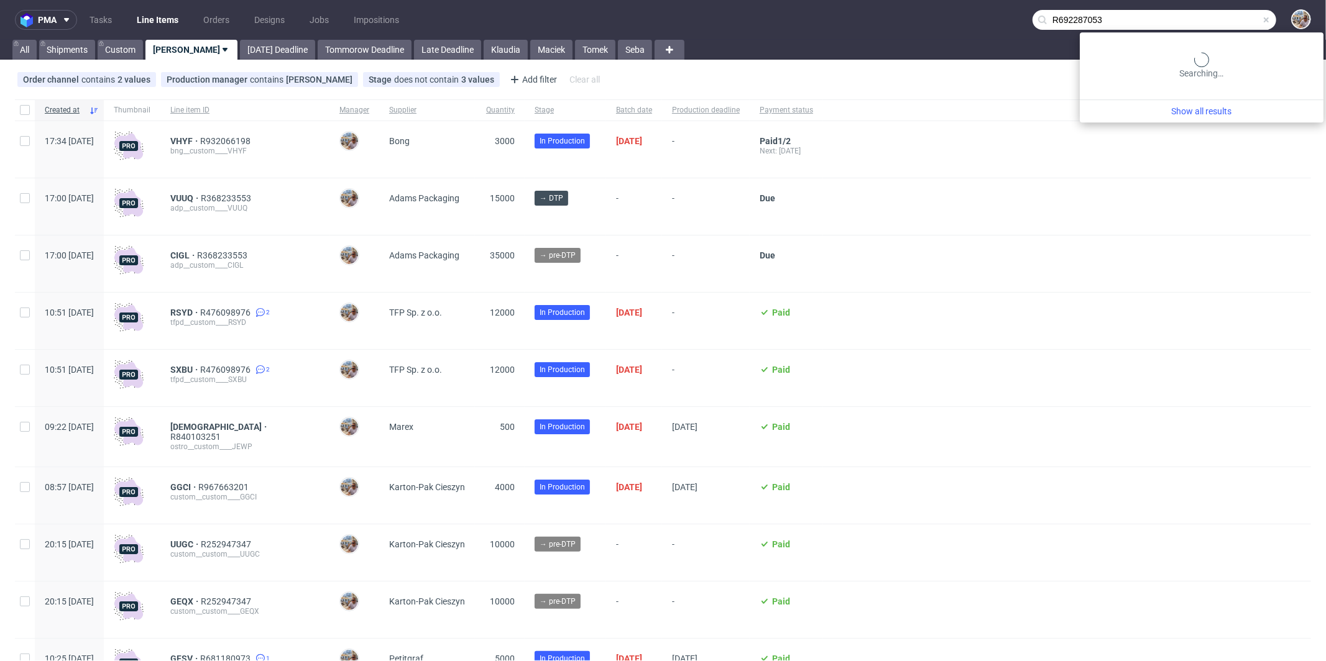
type input "R692287053"
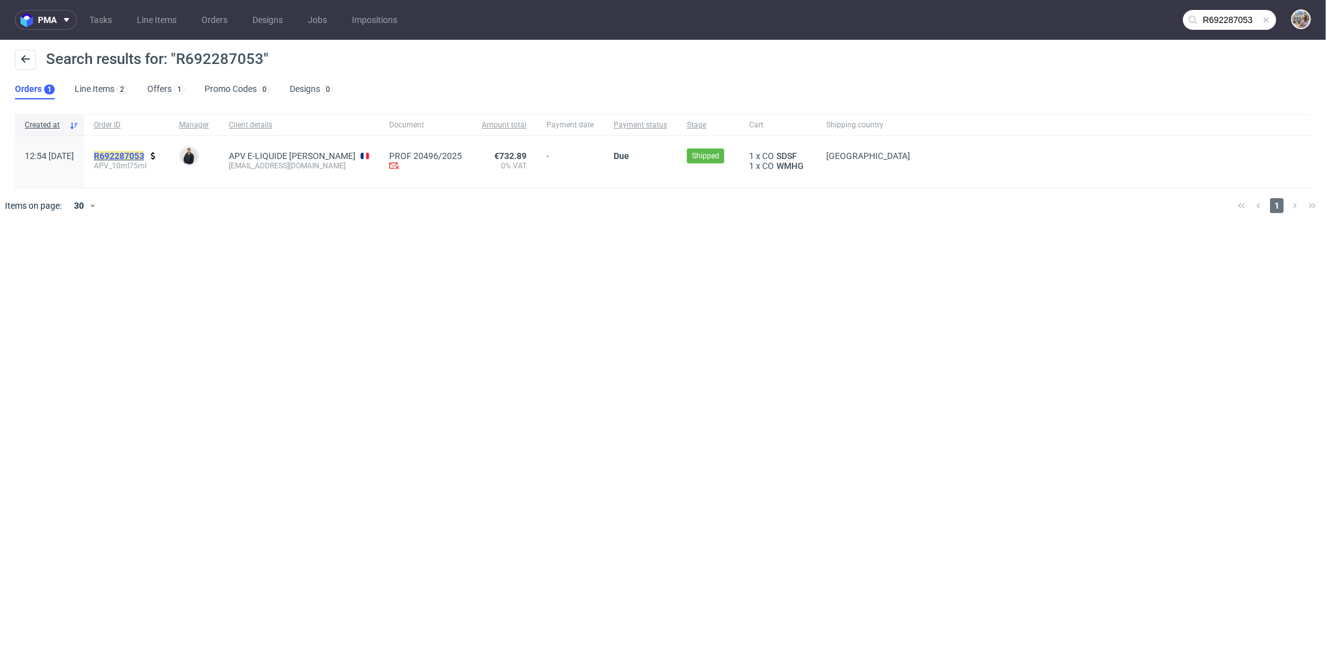
click at [144, 158] on mark "R692287053" at bounding box center [119, 156] width 50 height 10
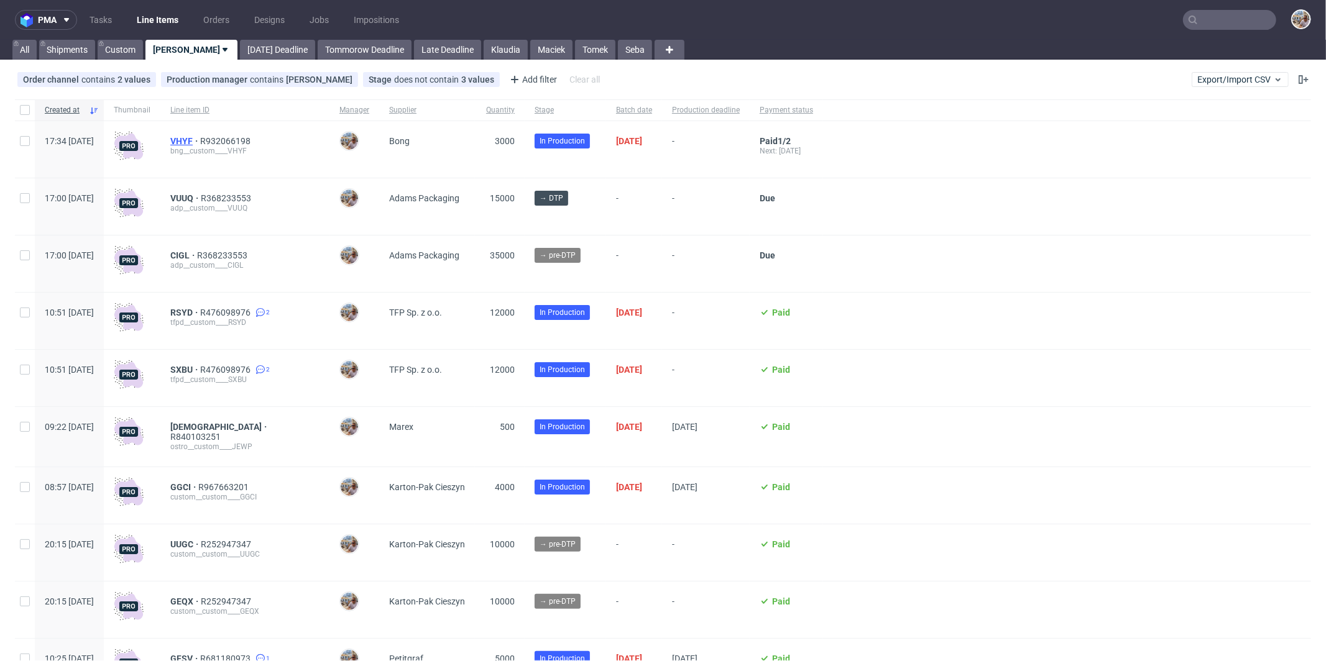
click at [200, 137] on span "VHYF" at bounding box center [185, 141] width 30 height 10
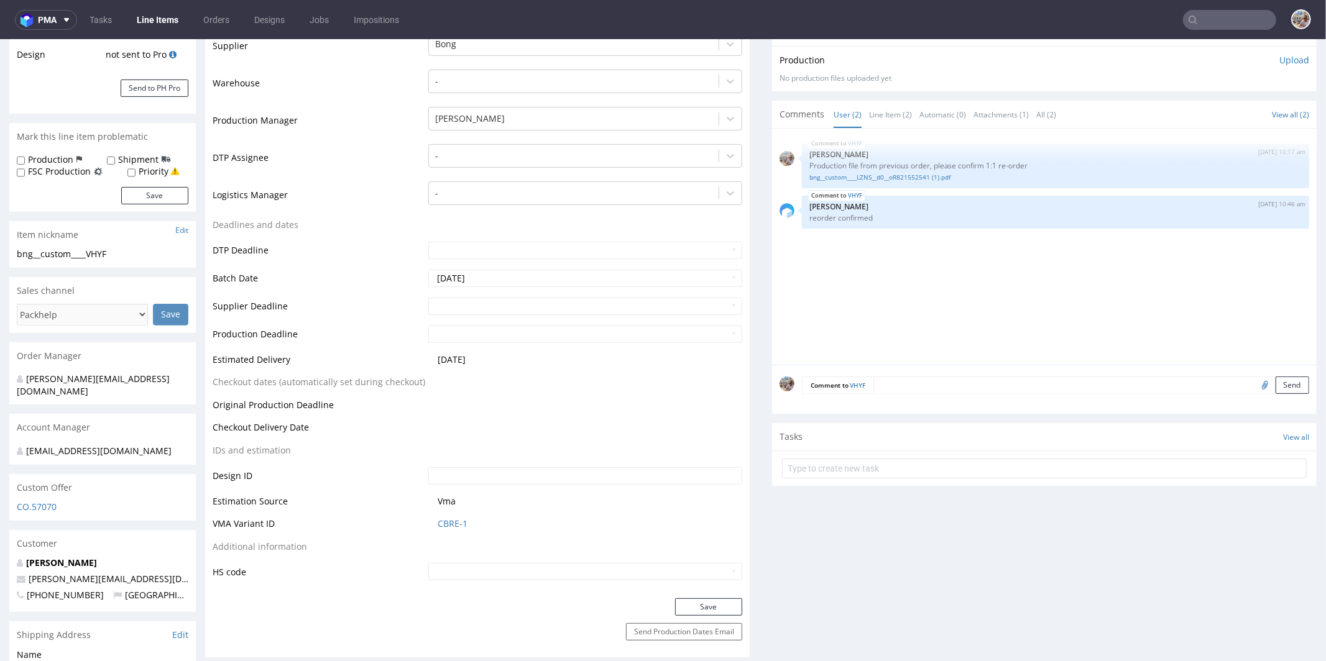
scroll to position [283, 0]
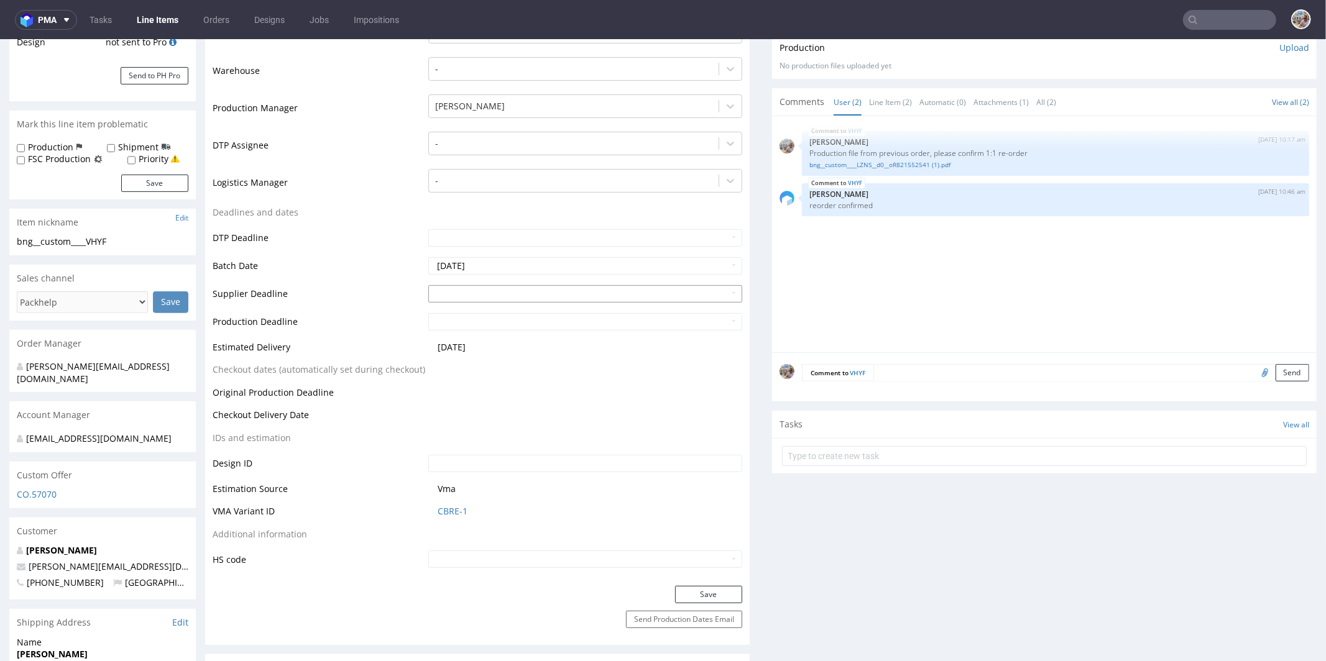
click at [463, 293] on input "text" at bounding box center [585, 293] width 314 height 17
click at [457, 229] on td "20" at bounding box center [455, 236] width 19 height 19
type input "[DATE]"
click at [457, 325] on input "text" at bounding box center [585, 321] width 314 height 17
click at [492, 266] on td "22" at bounding box center [492, 264] width 19 height 19
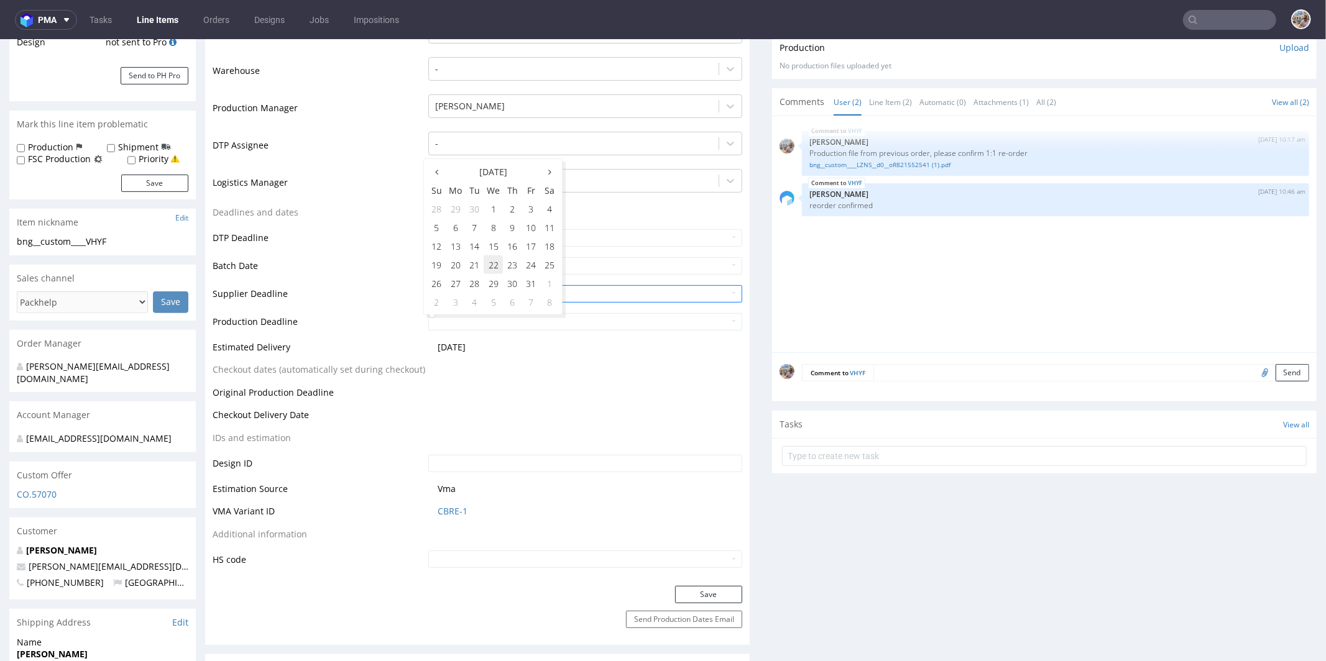
type input "2025-10-22"
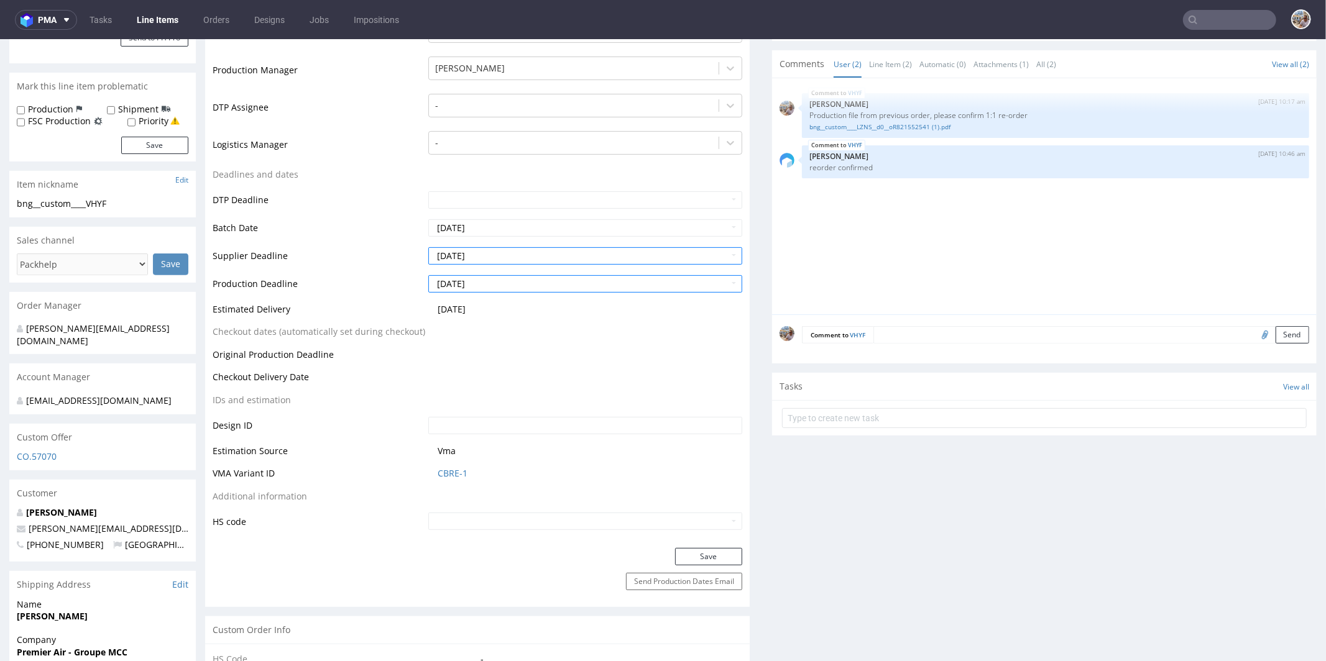
scroll to position [383, 0]
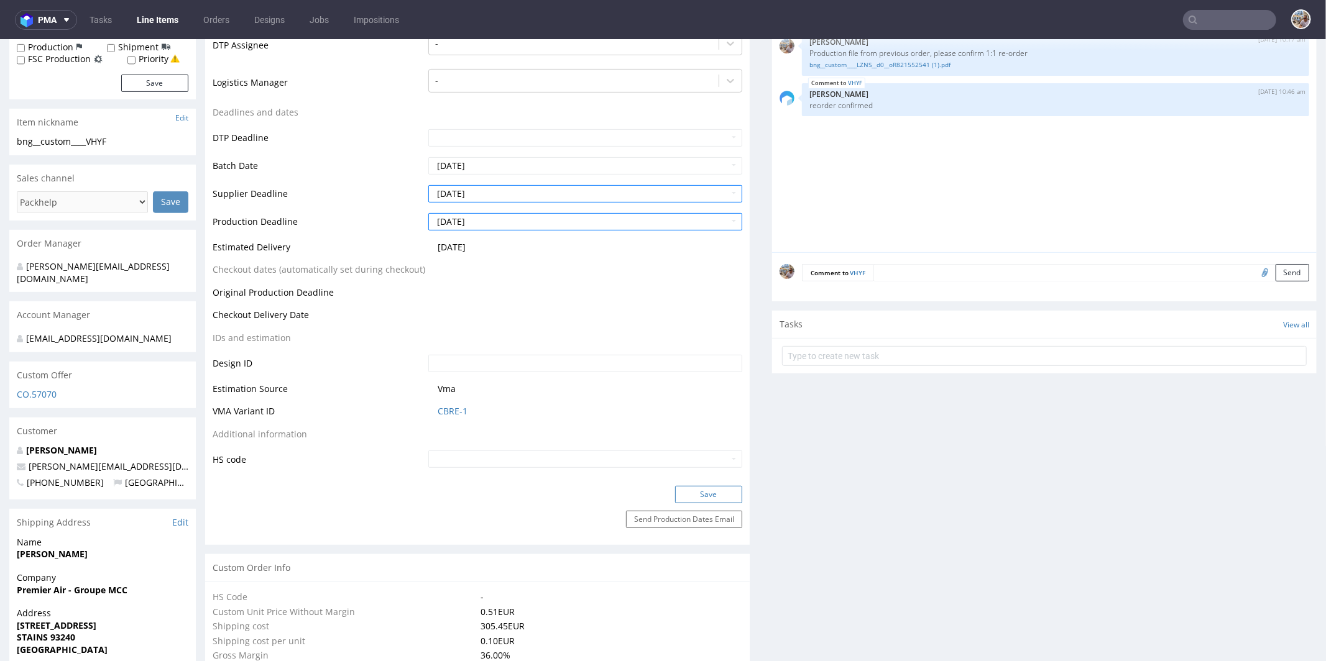
click at [691, 495] on button "Save" at bounding box center [708, 493] width 67 height 17
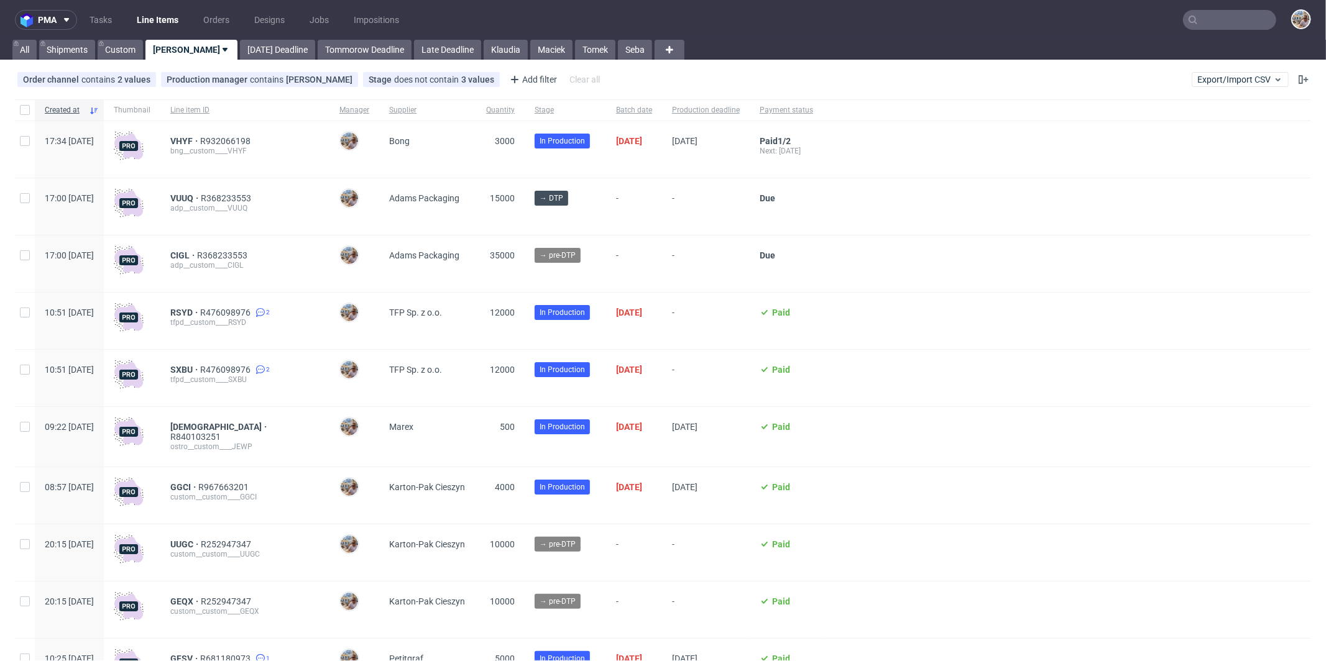
click at [1231, 25] on input "text" at bounding box center [1229, 20] width 93 height 20
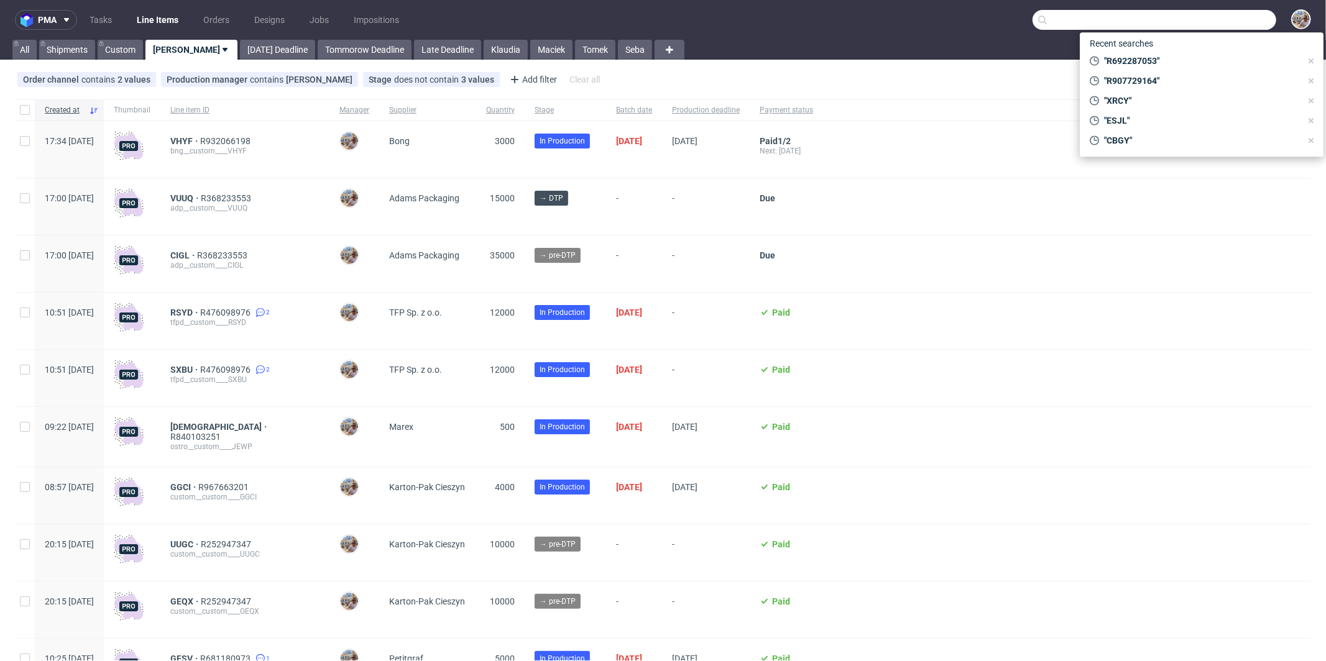
paste input "JMBB"
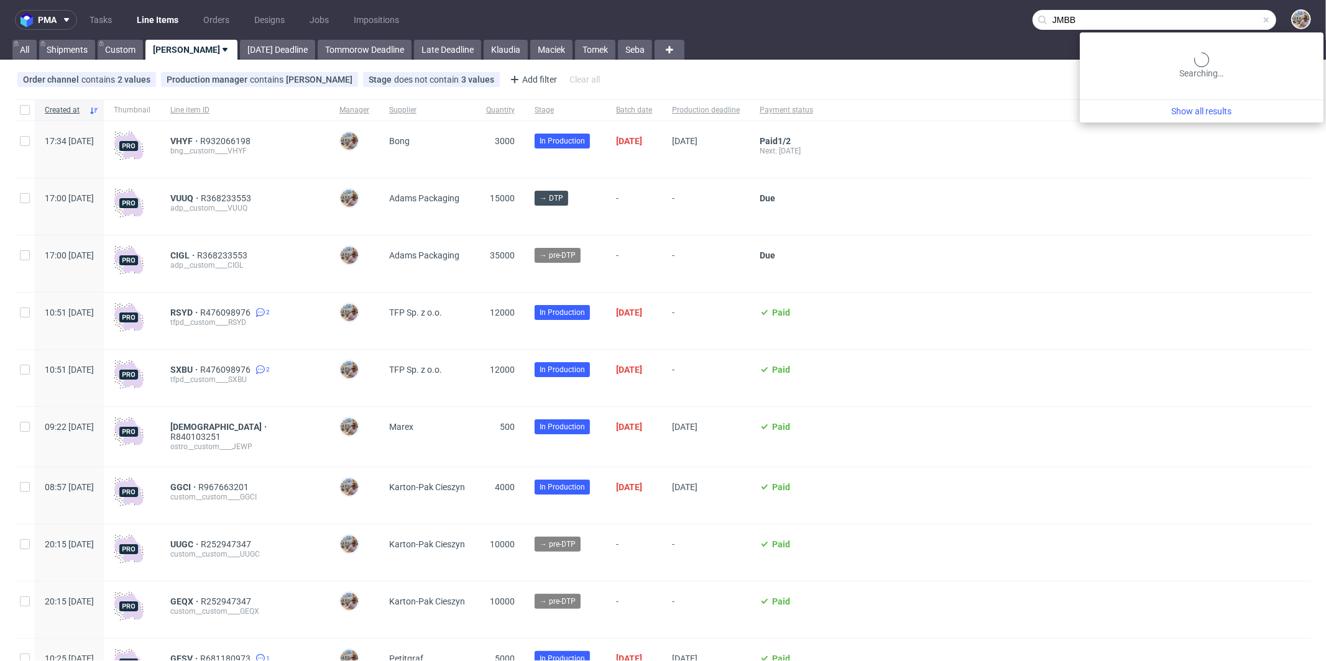
type input "JMBB"
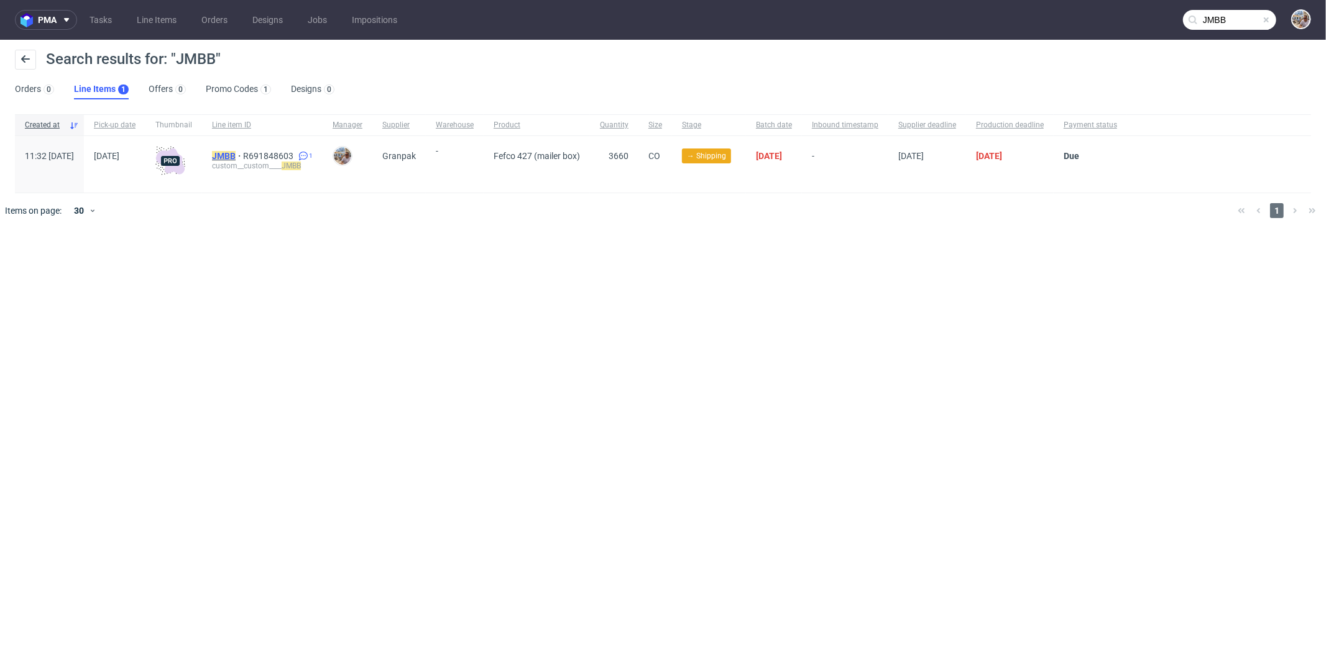
click at [236, 153] on mark "JMBB" at bounding box center [224, 156] width 24 height 10
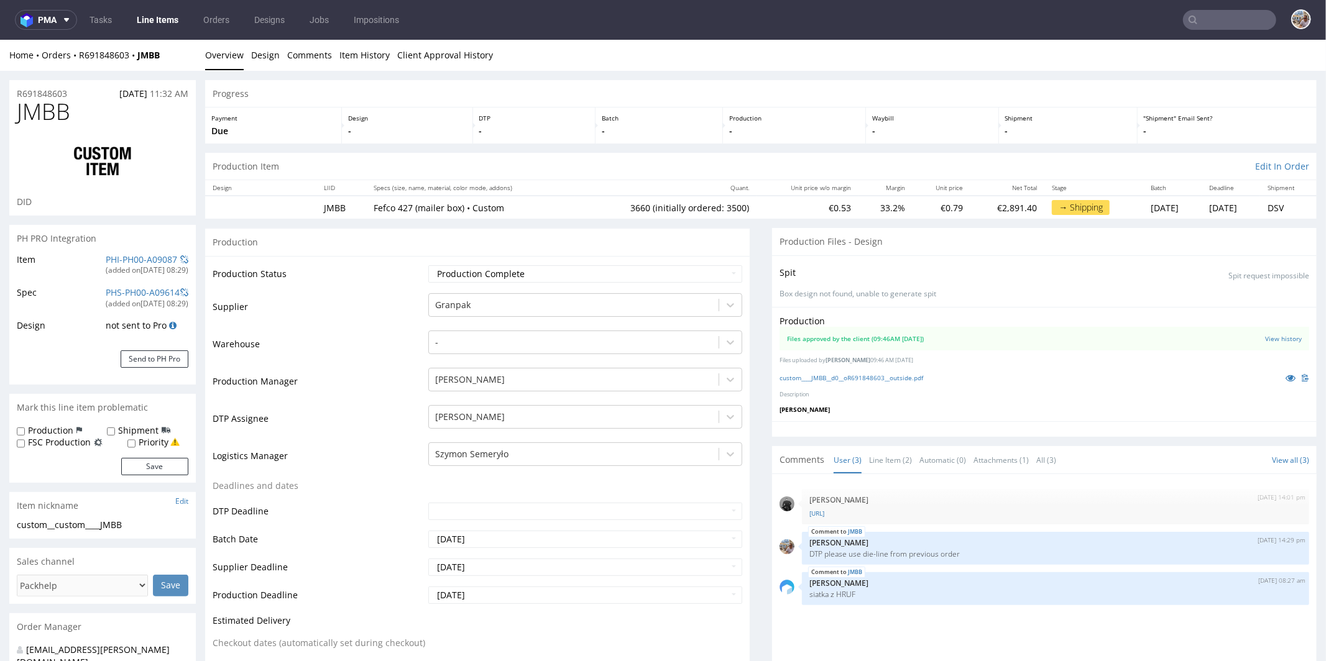
select select "in_progress"
drag, startPoint x: 170, startPoint y: 53, endPoint x: 78, endPoint y: 55, distance: 91.4
click at [78, 55] on div "Home Orders R691848603 JMBB" at bounding box center [102, 54] width 186 height 12
copy div "R691848603 JMBB"
click at [181, 54] on div "Home Orders R691848603 JMBB" at bounding box center [102, 54] width 186 height 12
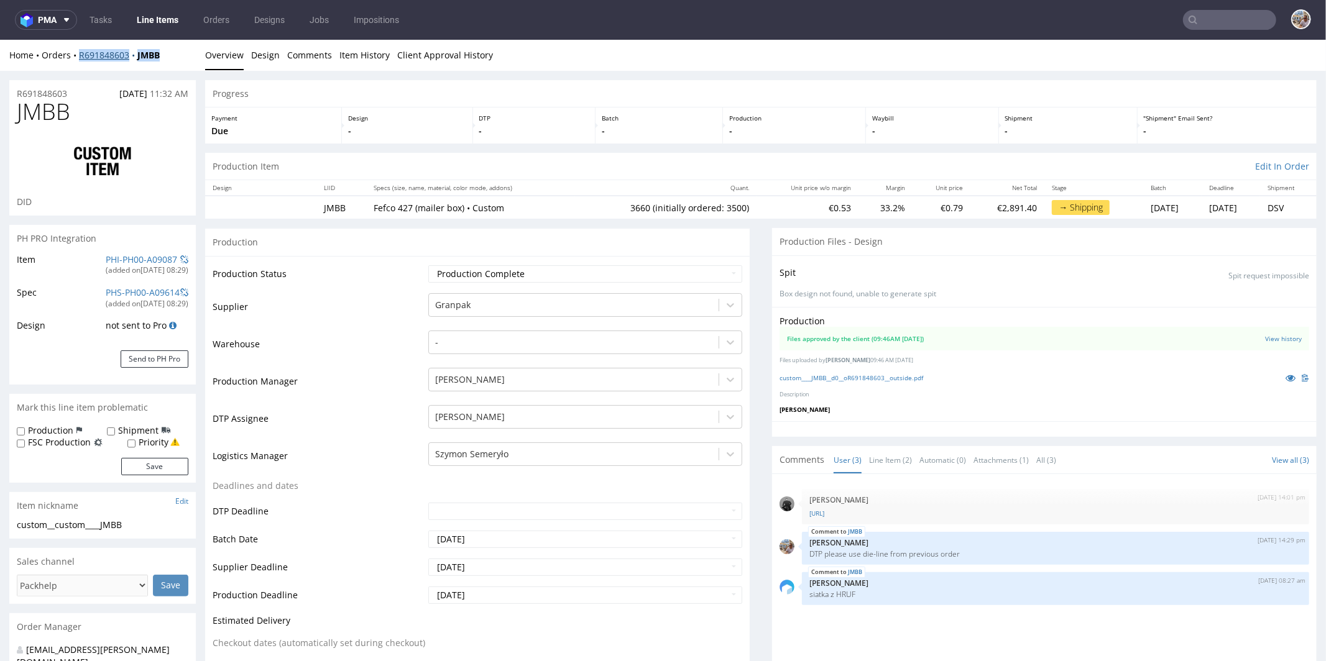
drag, startPoint x: 180, startPoint y: 55, endPoint x: 80, endPoint y: 53, distance: 100.1
click at [80, 53] on div "Home Orders R691848603 JMBB" at bounding box center [102, 54] width 186 height 12
copy div "R691848603 JMBB"
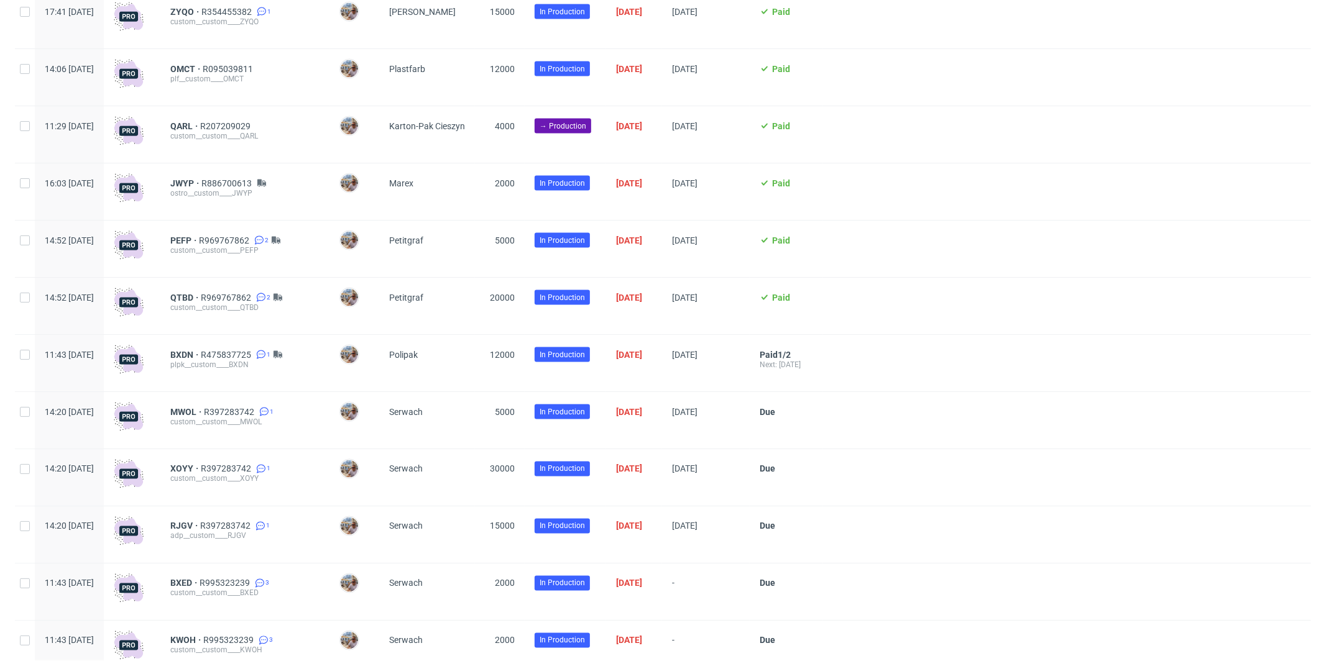
scroll to position [1539, 0]
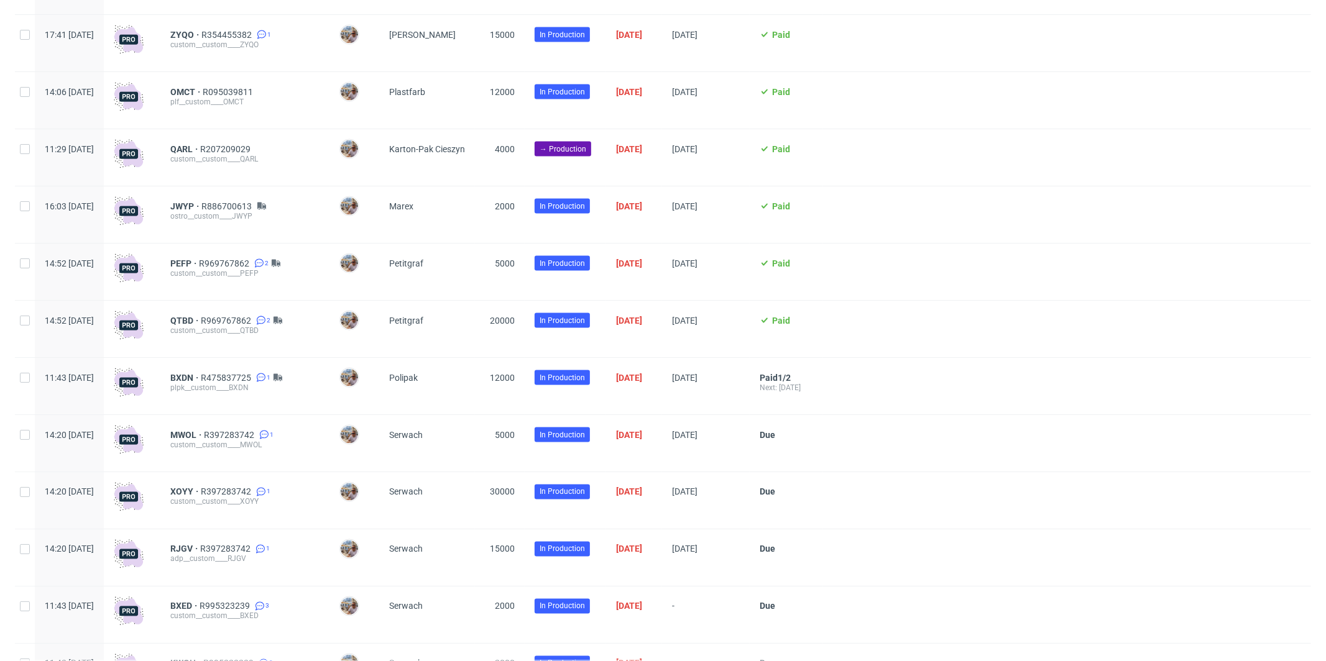
click at [218, 145] on div "QARL R207209029 custom__custom____QARL" at bounding box center [244, 157] width 169 height 57
click at [200, 147] on span "QARL" at bounding box center [185, 149] width 30 height 10
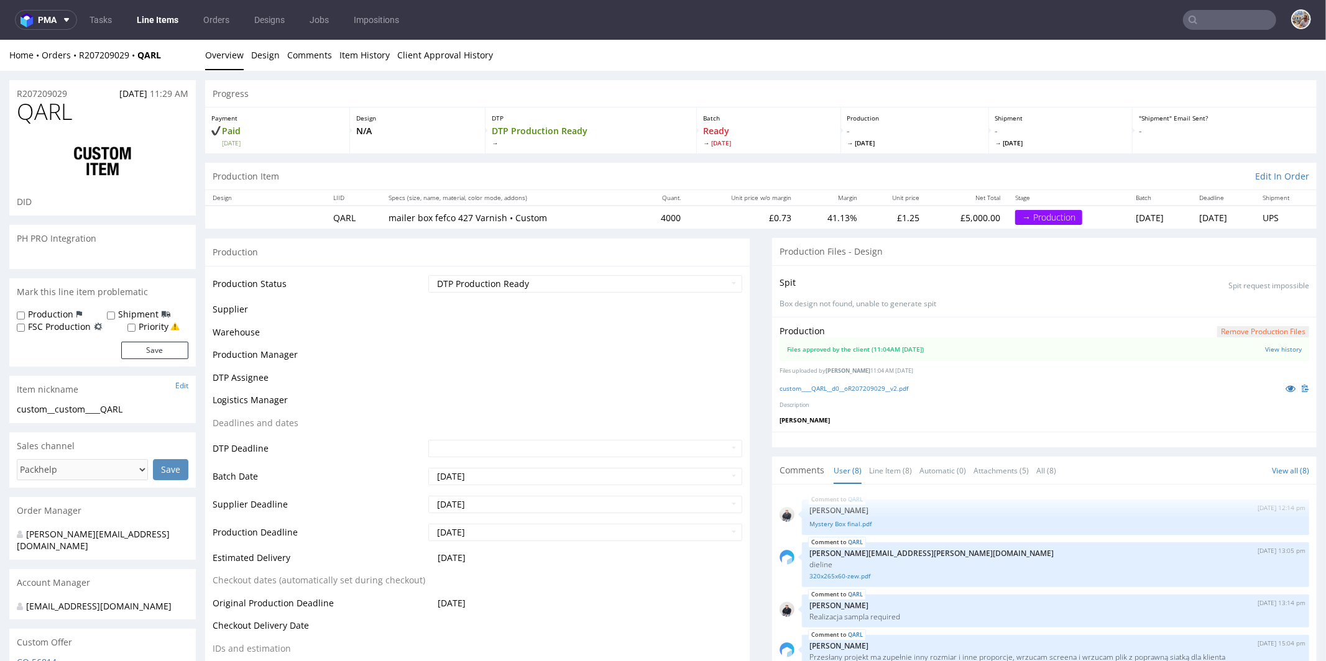
scroll to position [193, 0]
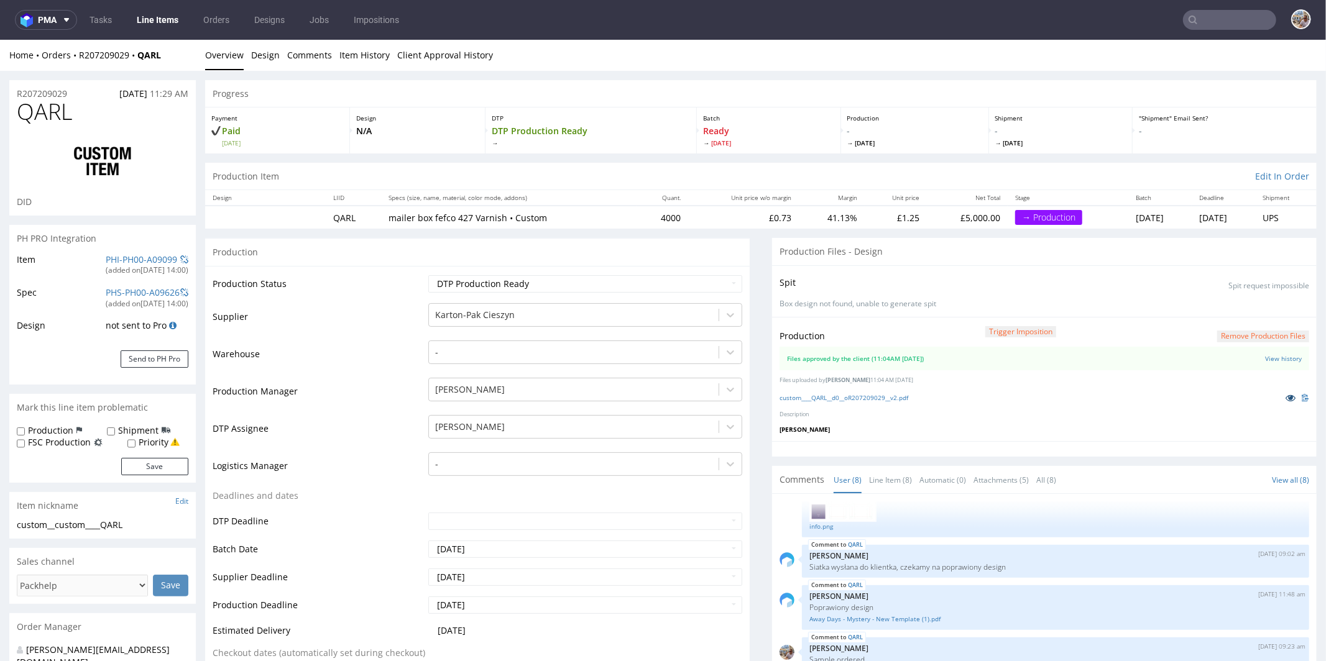
click at [1285, 398] on icon at bounding box center [1290, 397] width 10 height 9
click at [145, 258] on link "PHI-PH00-A09099" at bounding box center [141, 259] width 71 height 12
click at [518, 280] on select "Waiting for Artwork Waiting for Diecut Waiting for Mockup Waiting for DTP Waiti…" at bounding box center [585, 283] width 314 height 17
select select "production_in_process"
click at [428, 275] on select "Waiting for Artwork Waiting for Diecut Waiting for Mockup Waiting for DTP Waiti…" at bounding box center [585, 283] width 314 height 17
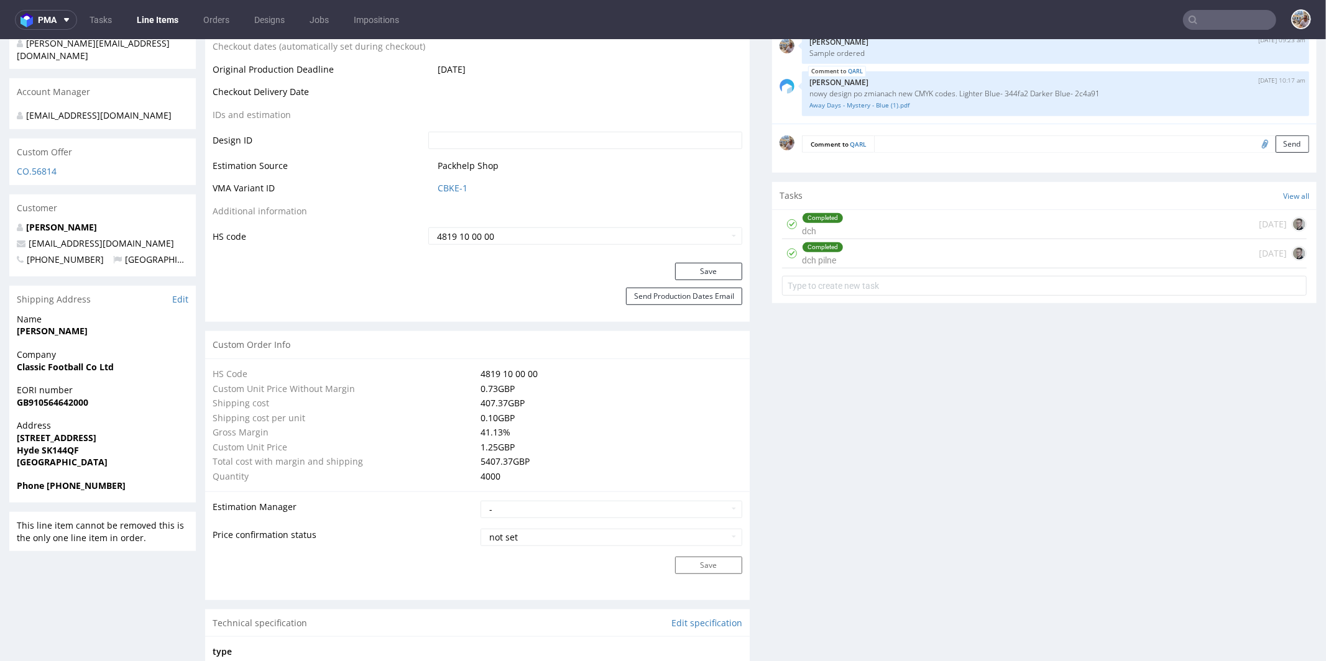
scroll to position [574, 0]
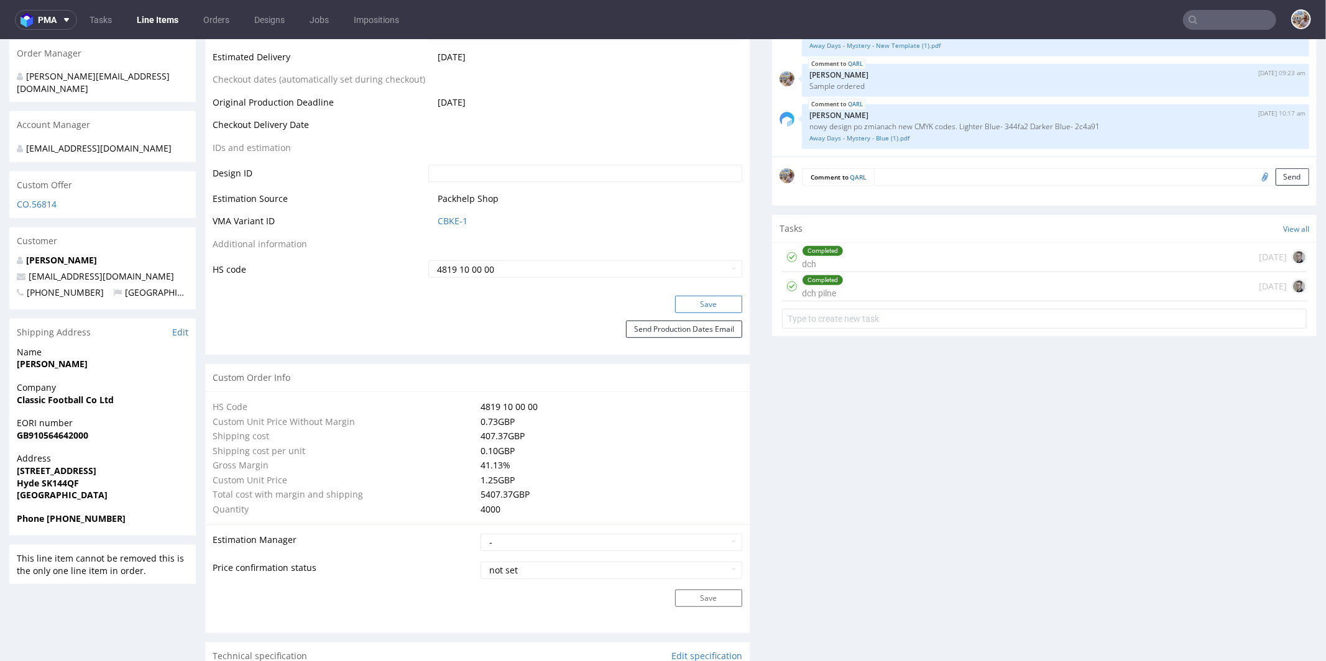
click at [701, 302] on button "Save" at bounding box center [708, 303] width 67 height 17
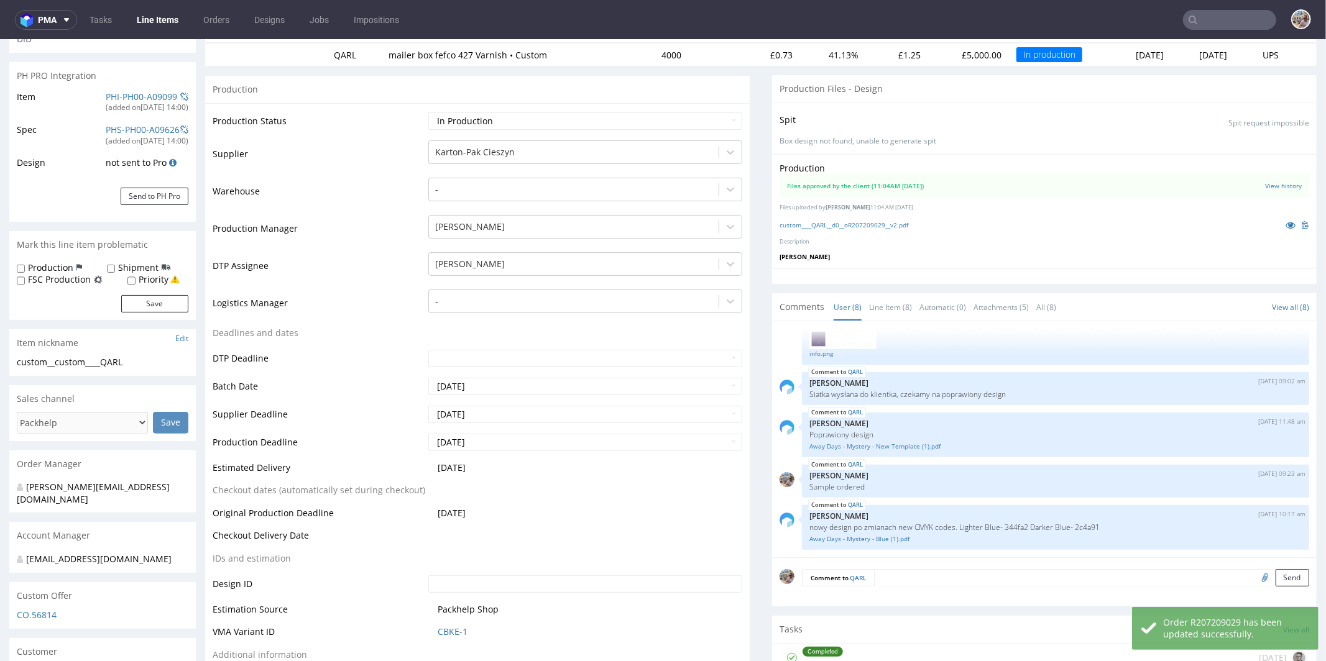
scroll to position [0, 0]
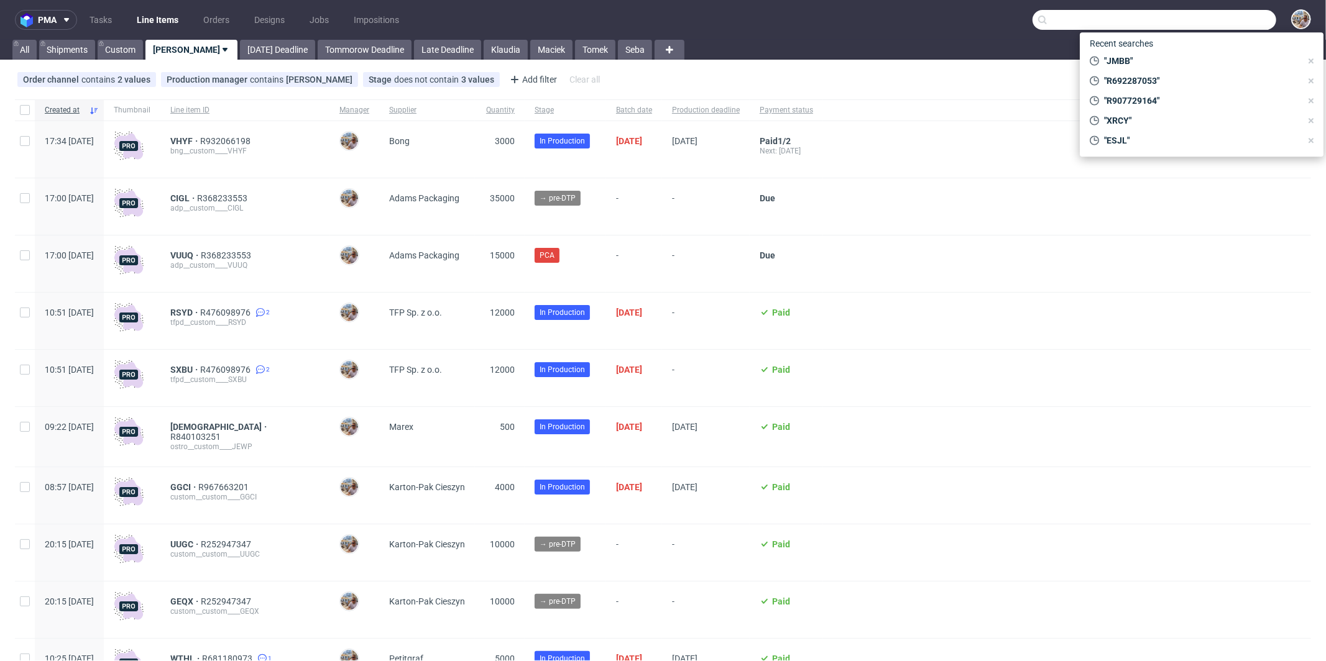
click at [1225, 19] on input "text" at bounding box center [1154, 20] width 244 height 20
paste input "ESJL"
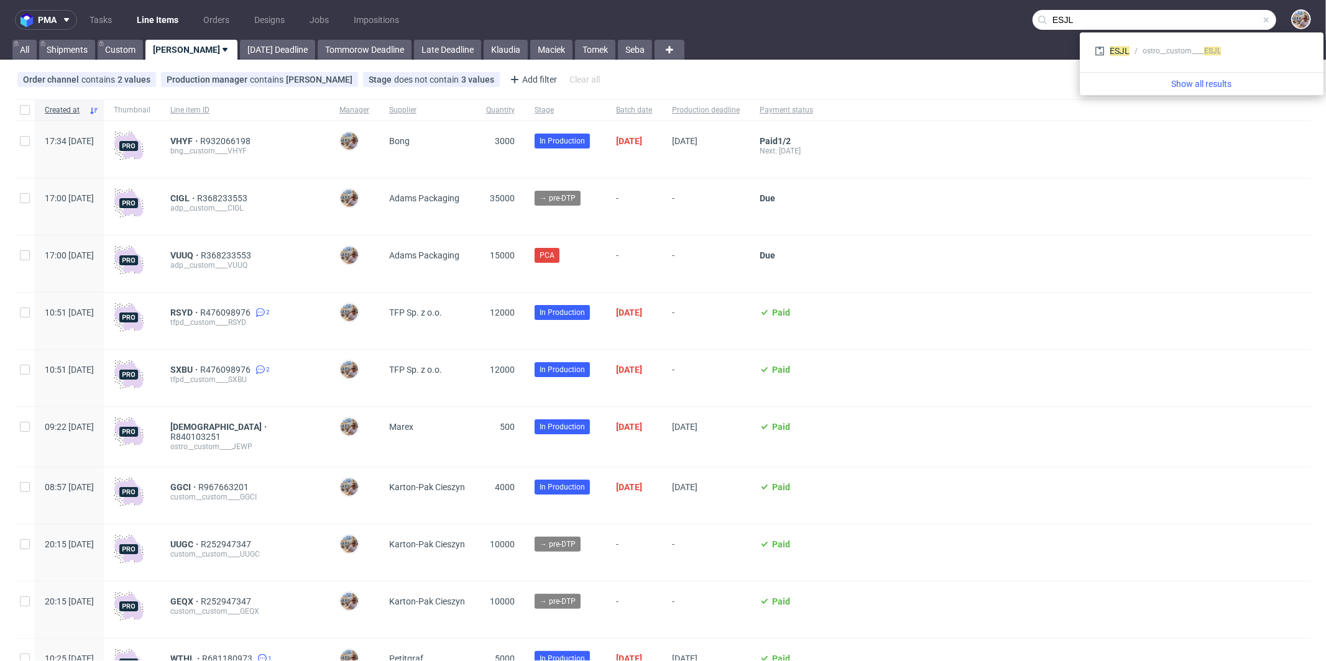
type input "ESJL"
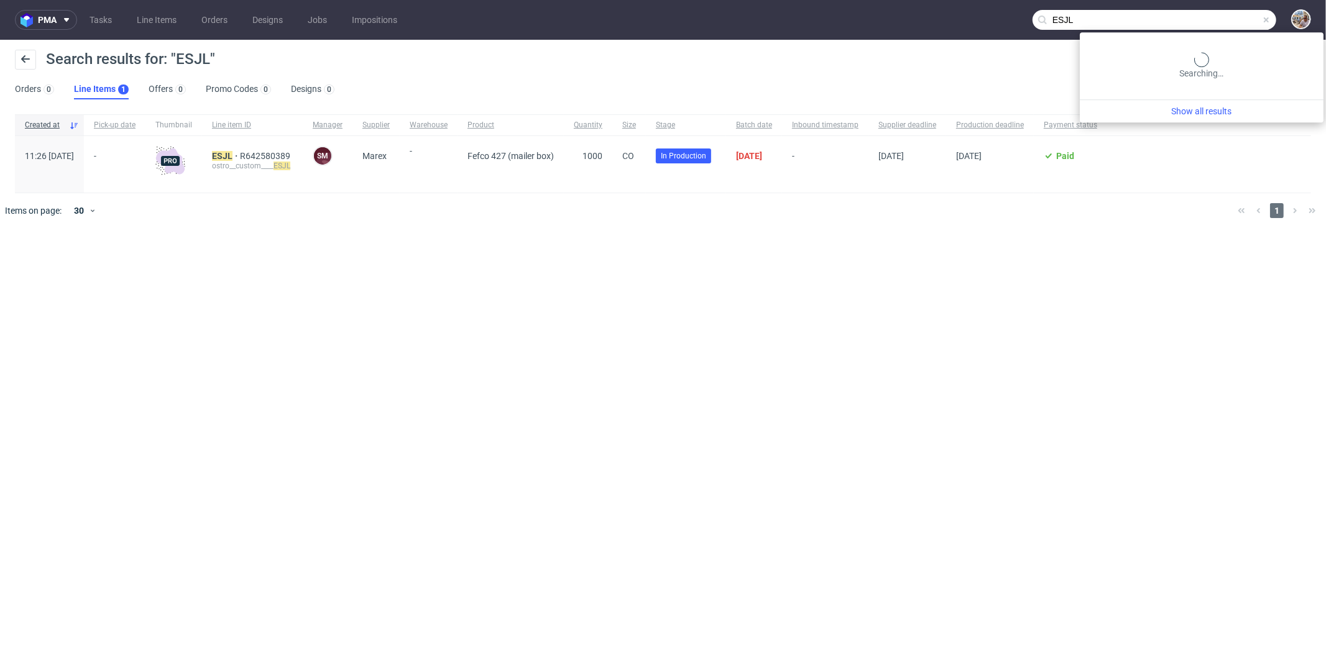
click at [1260, 22] on input "ESJL" at bounding box center [1154, 20] width 244 height 20
click at [1268, 19] on span at bounding box center [1266, 20] width 10 height 10
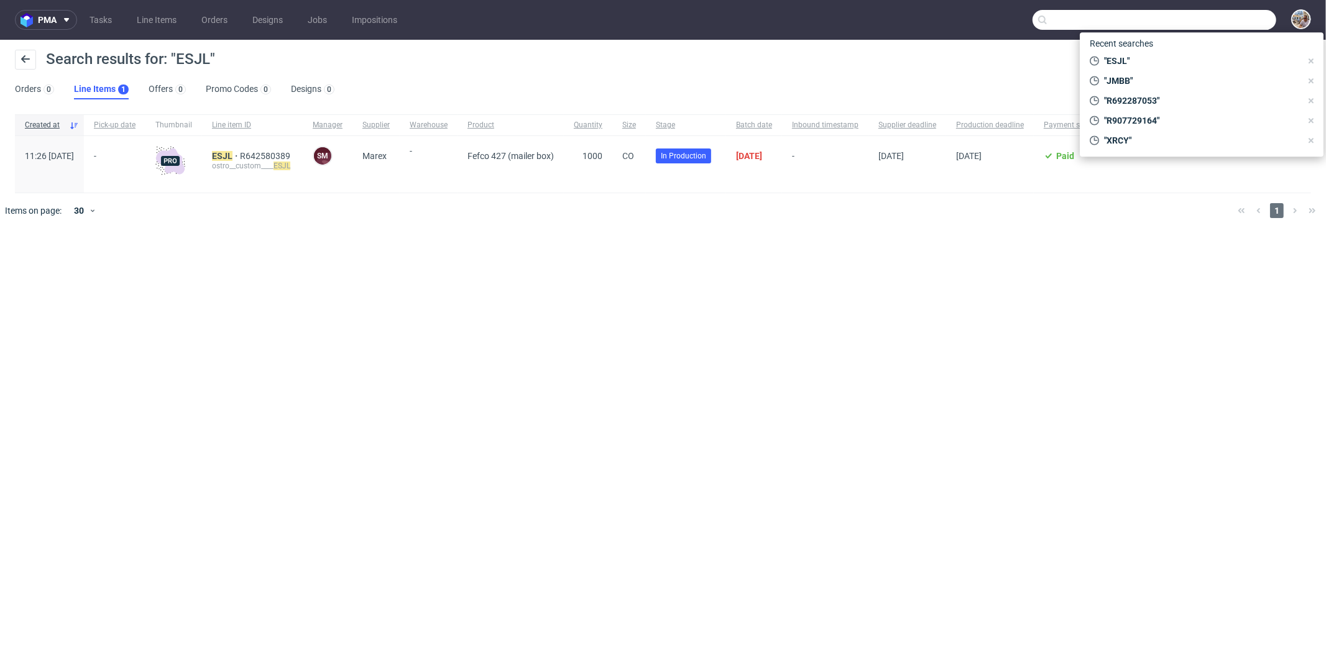
click at [1252, 19] on input "text" at bounding box center [1154, 20] width 244 height 20
paste input "SZKP"
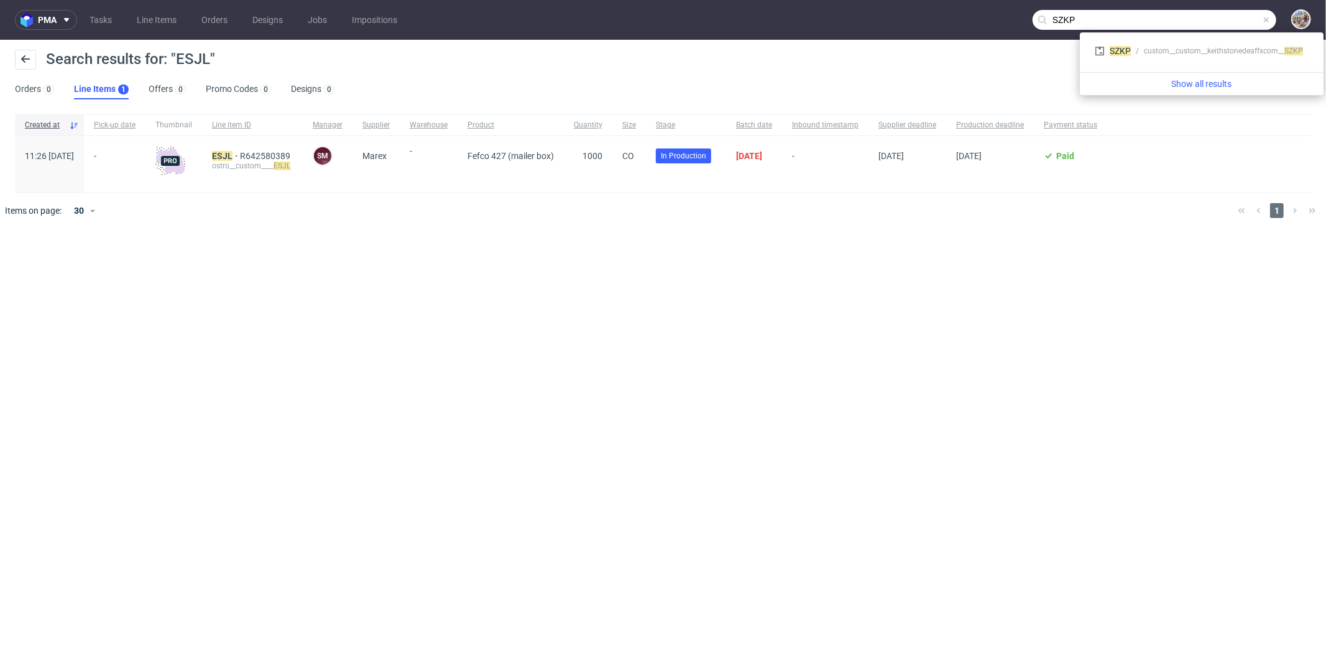
type input "SZKP"
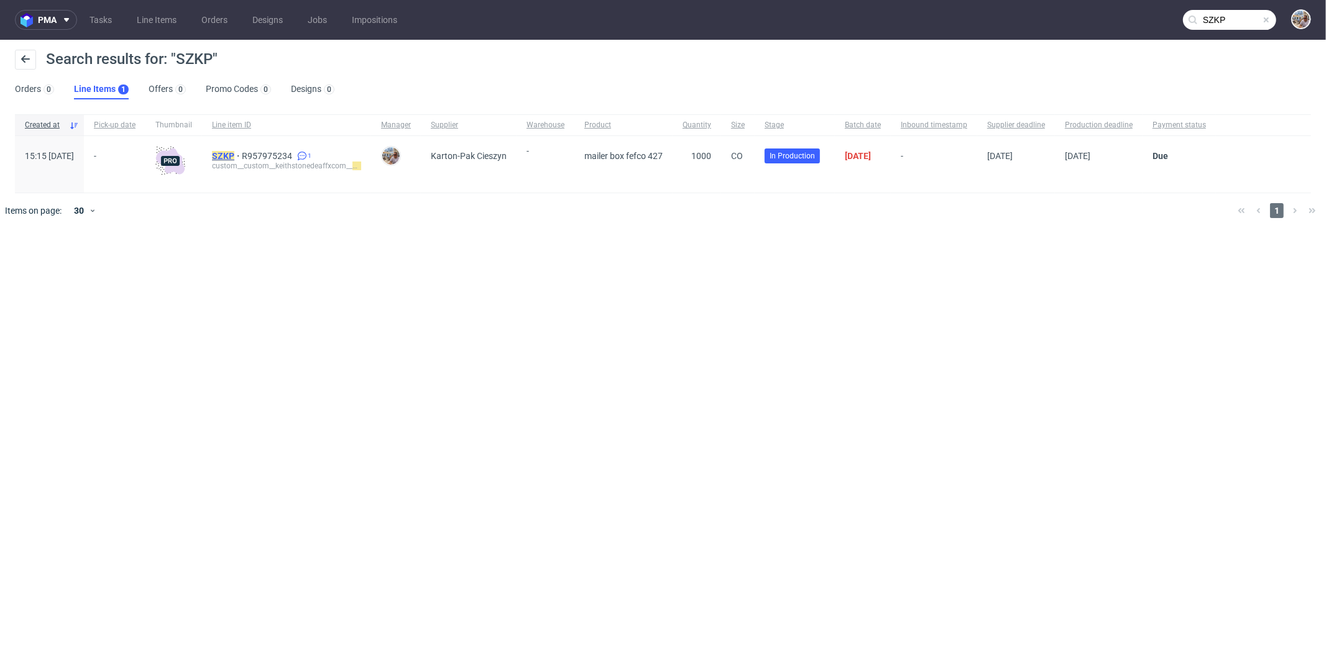
click at [234, 154] on mark "SZKP" at bounding box center [223, 156] width 22 height 10
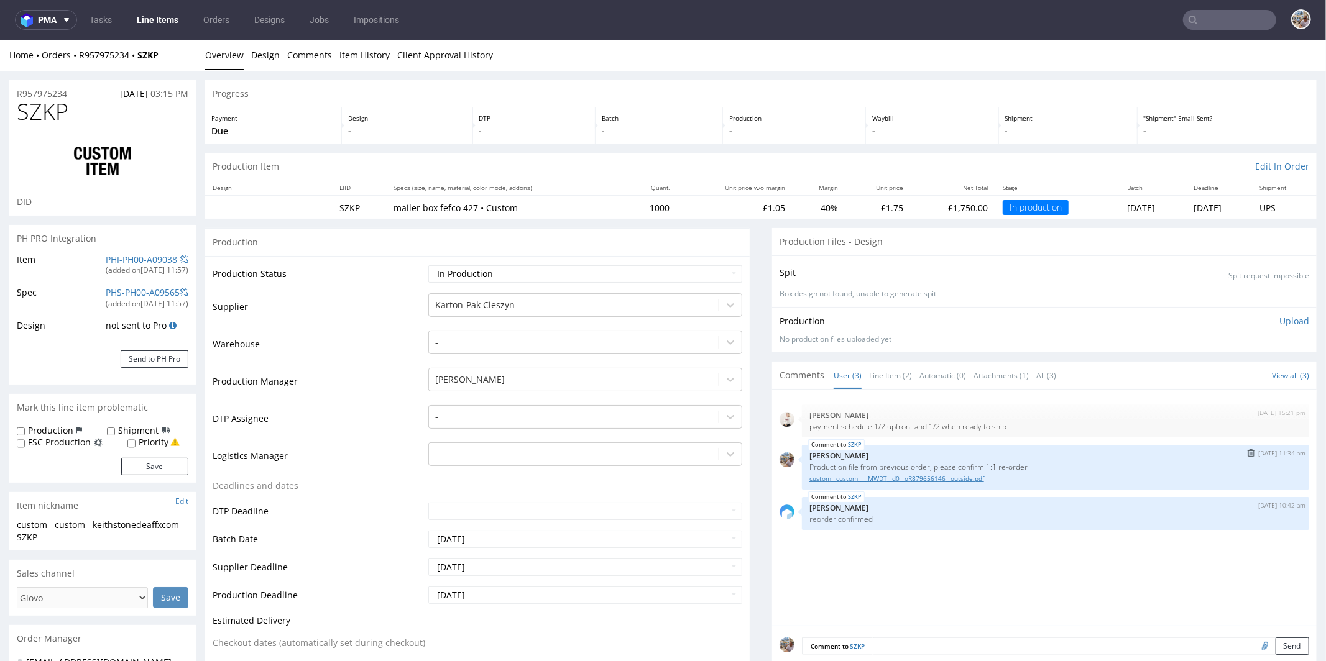
click at [884, 477] on link "custom__custom____MWDT__d0__oR879656146__outside.pdf" at bounding box center [1055, 478] width 492 height 9
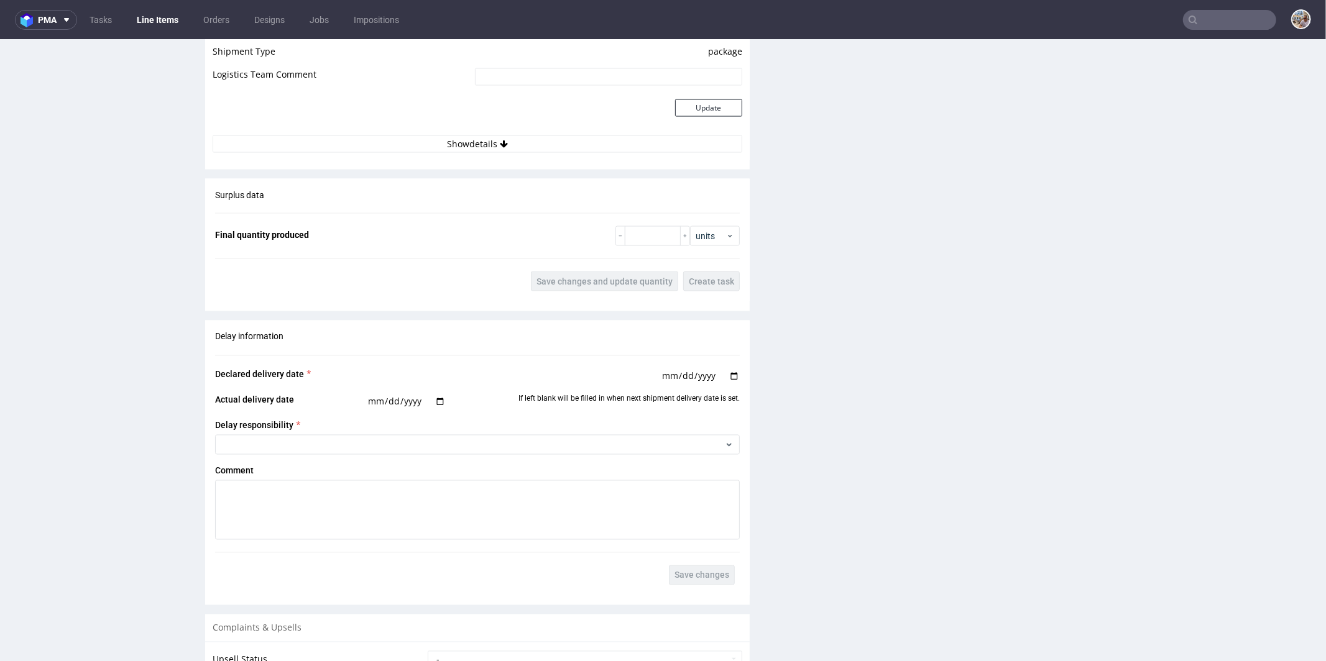
scroll to position [1724, 0]
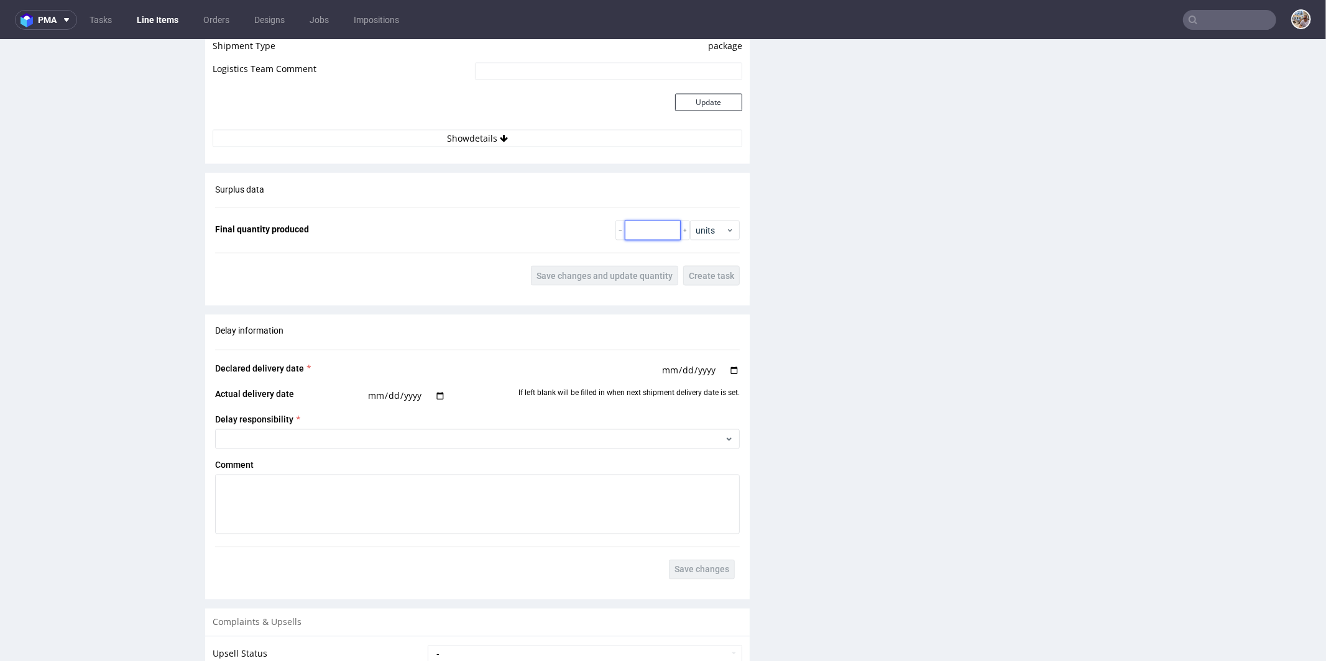
click at [625, 226] on input "number" at bounding box center [653, 230] width 56 height 20
type input "1040"
click at [623, 271] on span "Save changes and update quantity" at bounding box center [604, 275] width 136 height 9
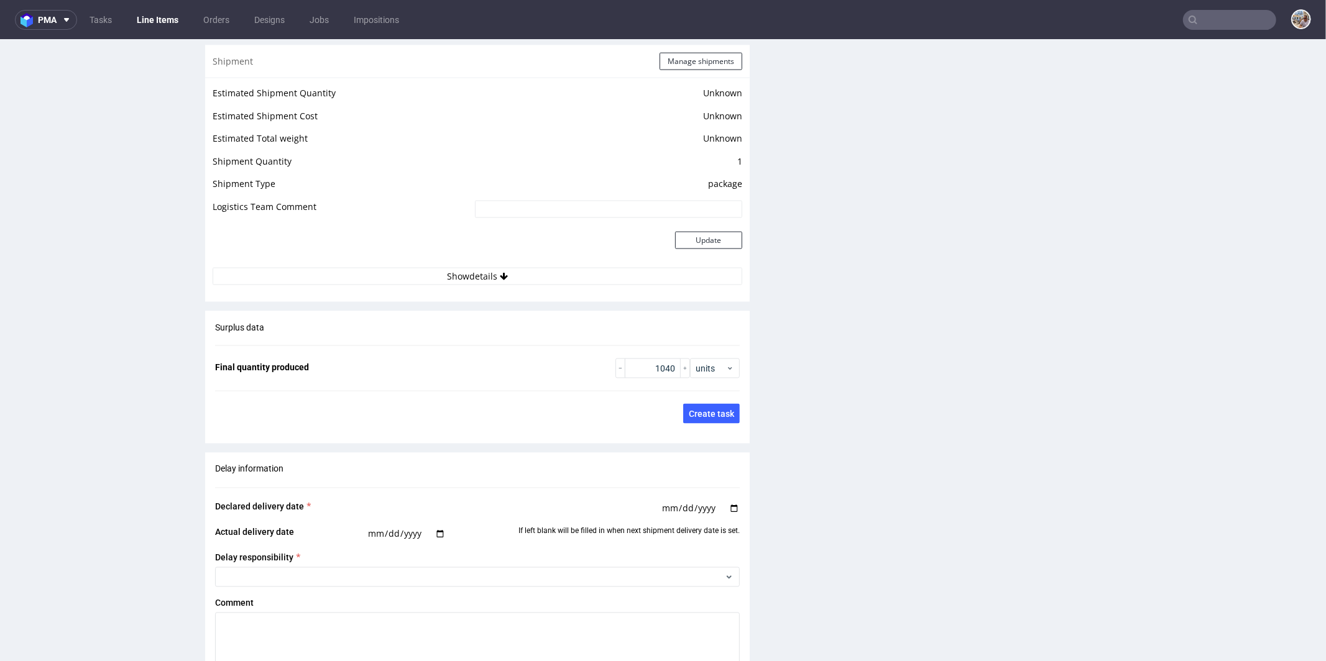
scroll to position [1511, 0]
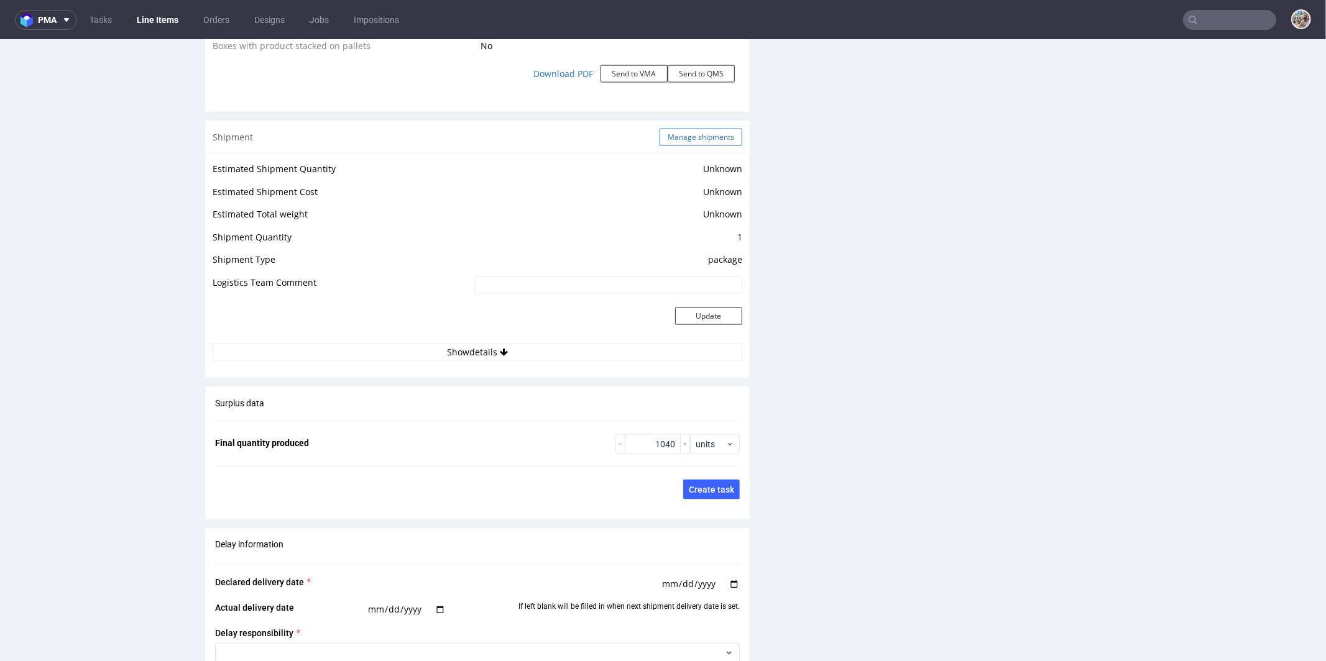
click at [690, 139] on button "Manage shipments" at bounding box center [700, 136] width 83 height 17
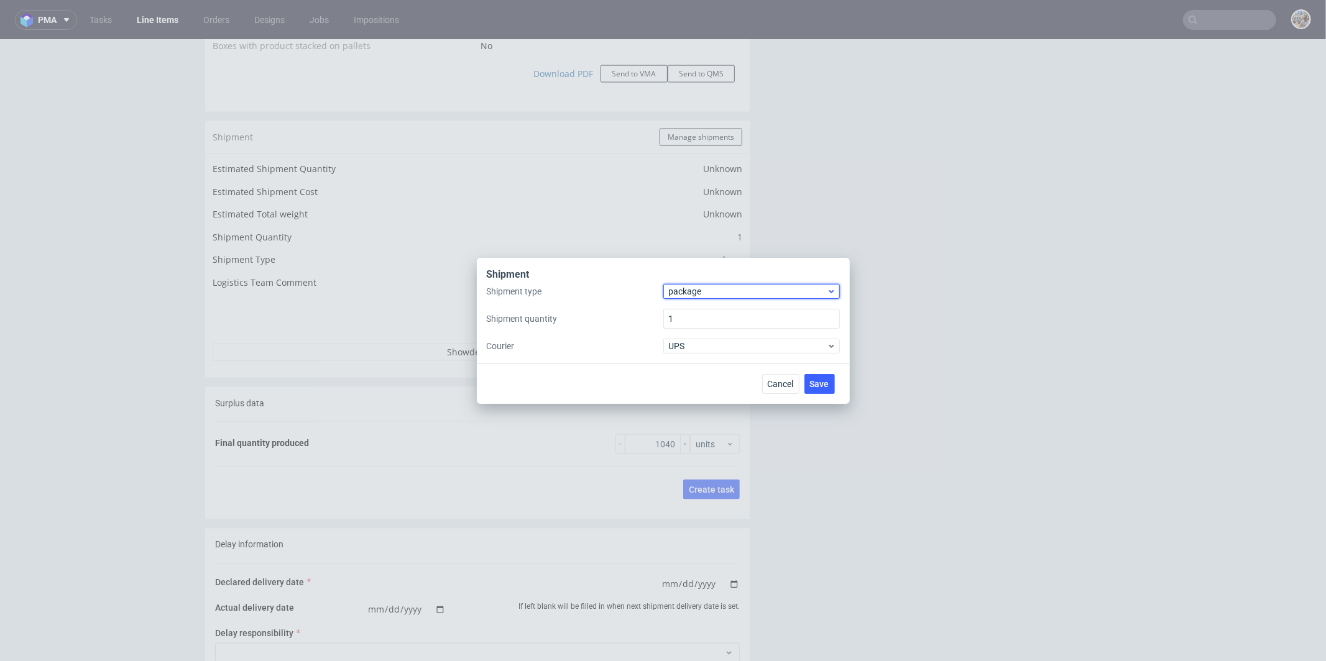
click at [684, 285] on span "package" at bounding box center [748, 291] width 158 height 12
click at [687, 318] on div "pallet" at bounding box center [751, 317] width 167 height 22
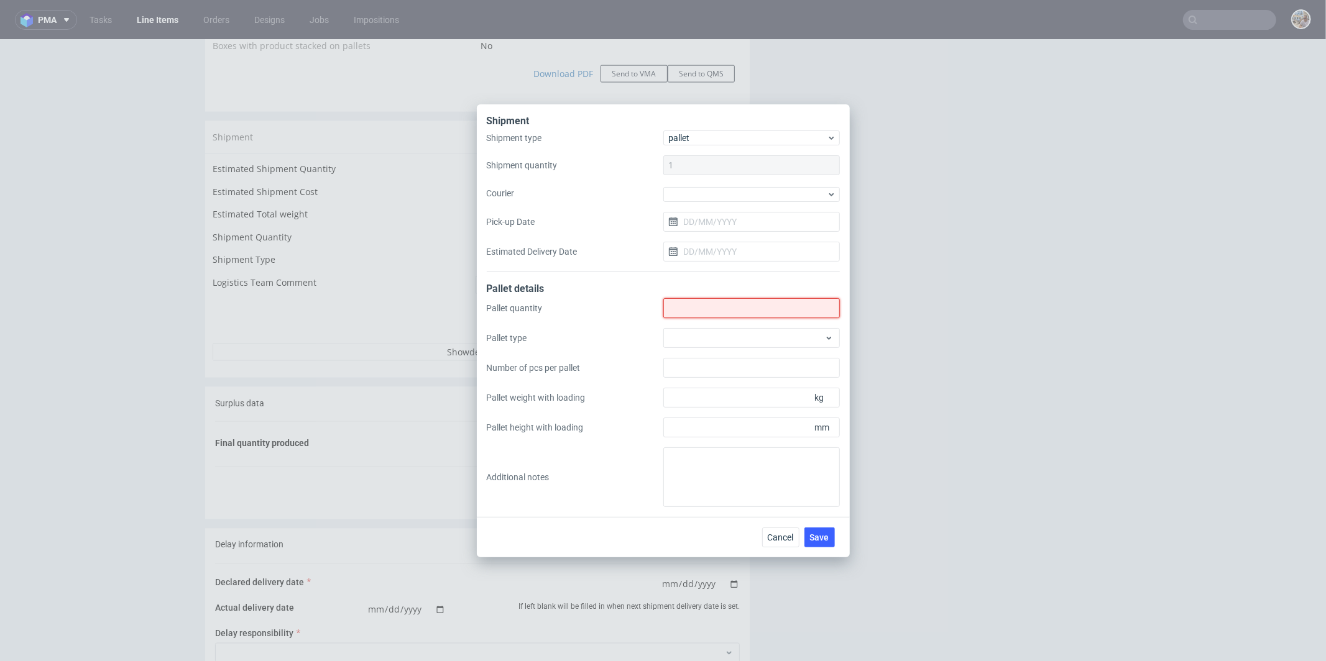
click at [705, 309] on input "Shipment type" at bounding box center [751, 308] width 176 height 20
type input "1"
click at [731, 336] on div at bounding box center [751, 338] width 176 height 20
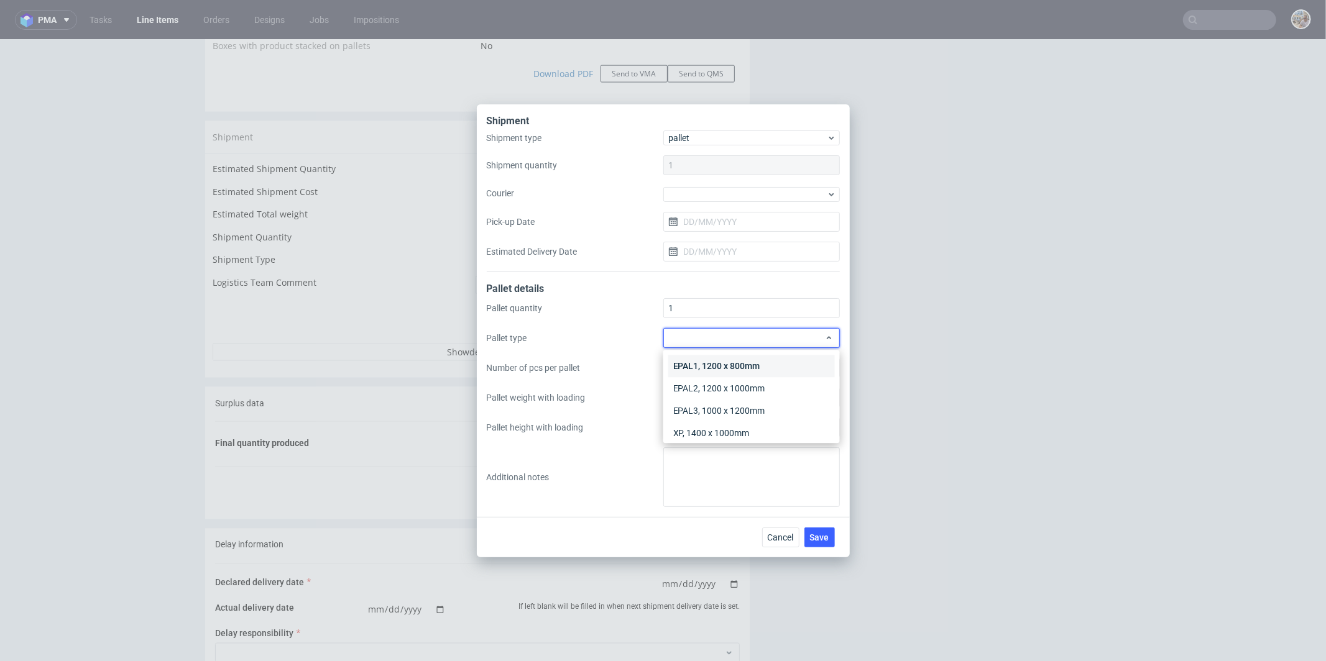
click at [734, 364] on div "EPAL1, 1200 x 800mm" at bounding box center [751, 366] width 167 height 22
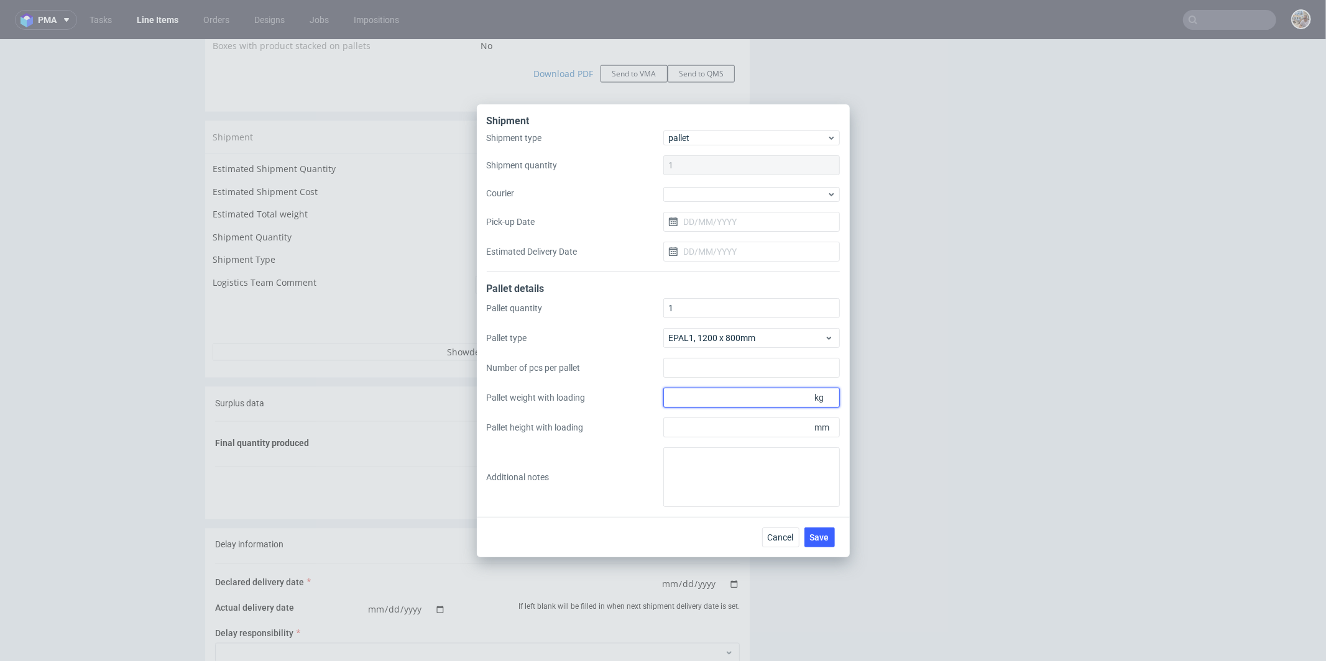
click at [718, 405] on input "Pallet weight with loading" at bounding box center [751, 398] width 176 height 20
type input "150"
click at [734, 433] on input "Pallet height with loading" at bounding box center [751, 428] width 176 height 20
type input "1700"
click at [814, 534] on span "Save" at bounding box center [819, 537] width 19 height 9
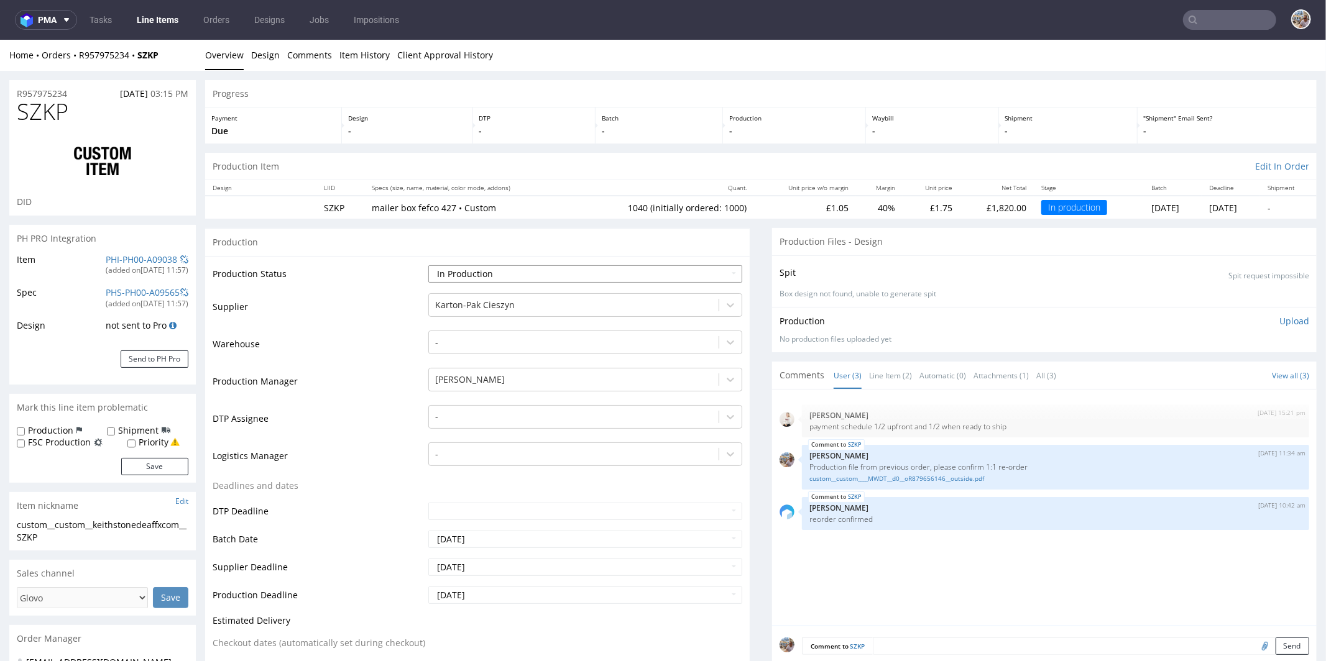
click at [503, 268] on select "Waiting for Artwork Waiting for Diecut Waiting for Mockup Waiting for DTP Waiti…" at bounding box center [585, 273] width 314 height 17
select select "production_complete"
click at [428, 265] on select "Waiting for Artwork Waiting for Diecut Waiting for Mockup Waiting for DTP Waiti…" at bounding box center [585, 273] width 314 height 17
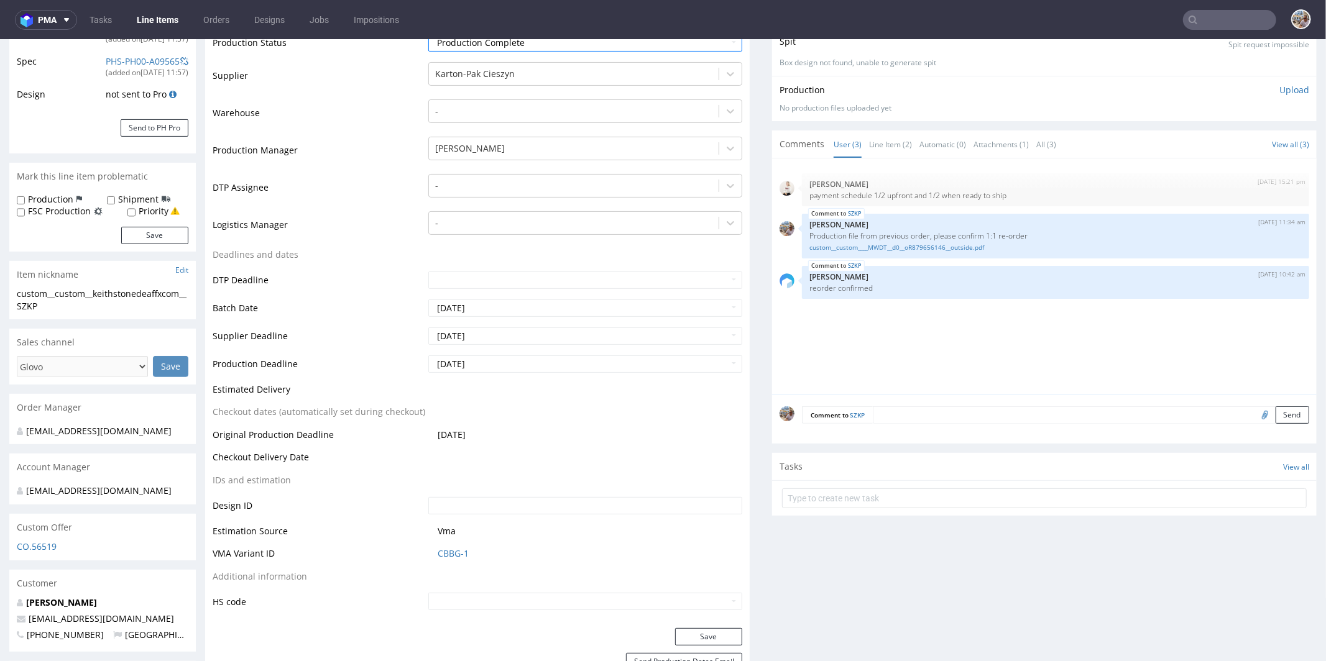
scroll to position [312, 0]
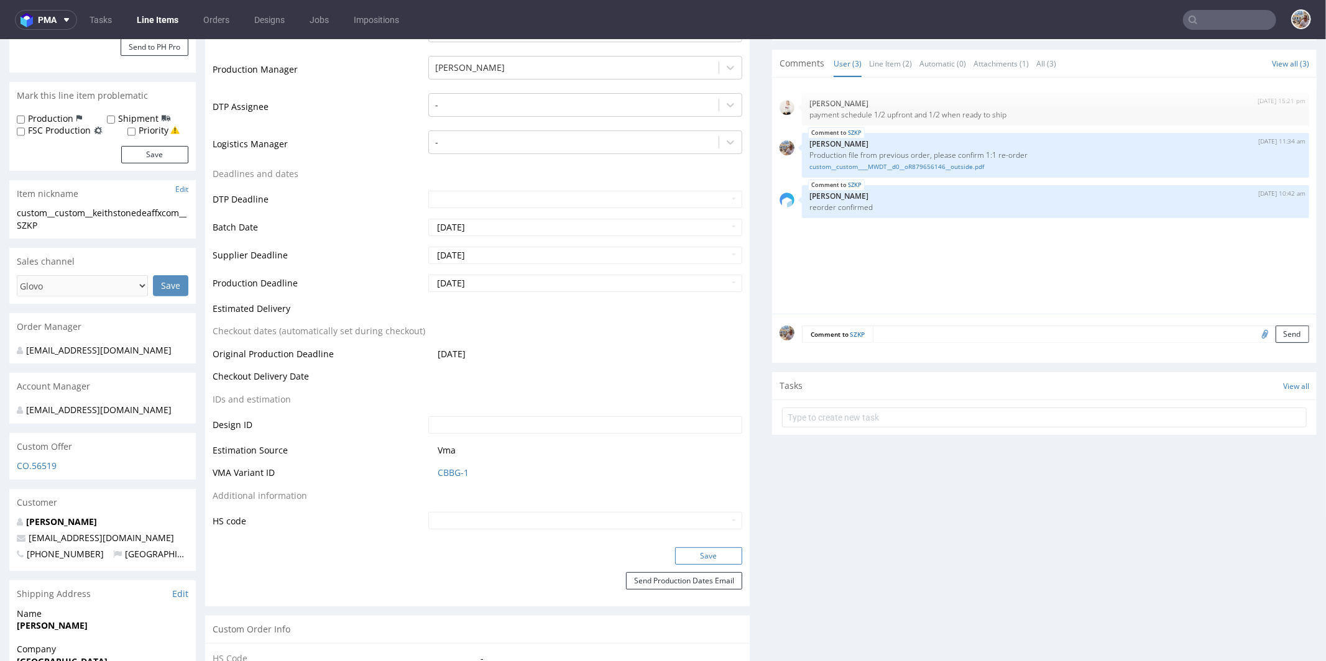
click at [693, 552] on button "Save" at bounding box center [708, 555] width 67 height 17
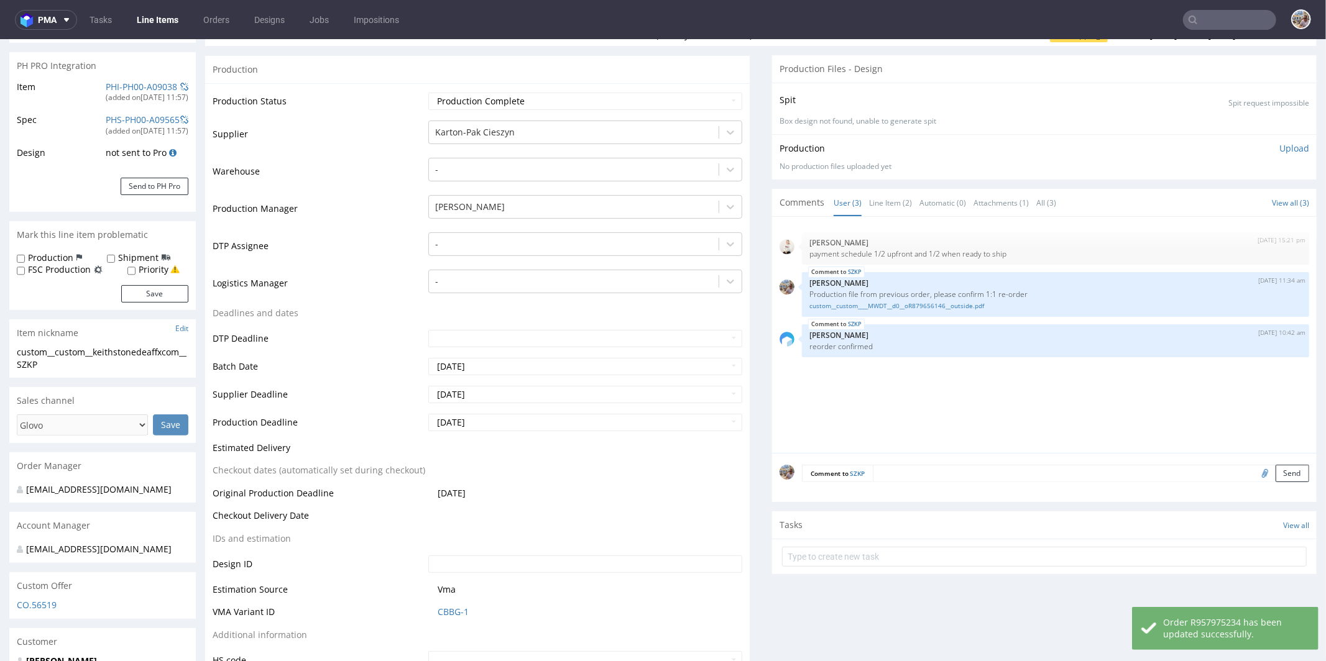
scroll to position [0, 0]
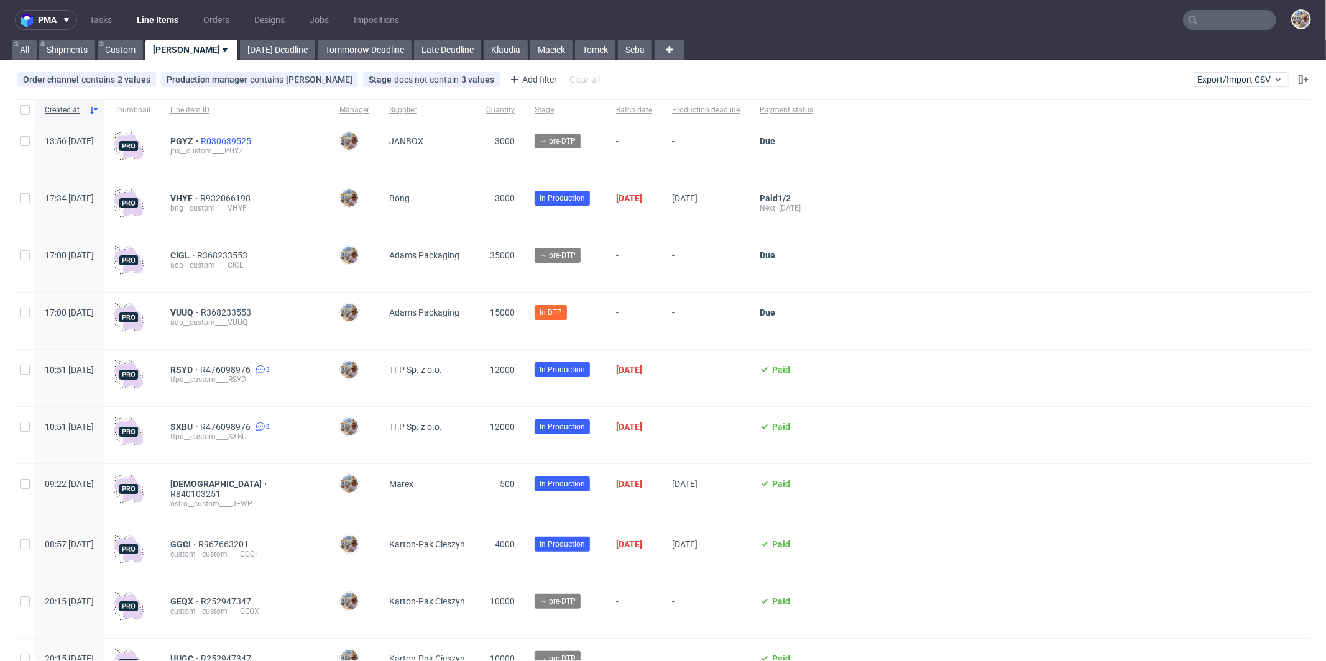
click at [254, 141] on span "R030639525" at bounding box center [227, 141] width 53 height 10
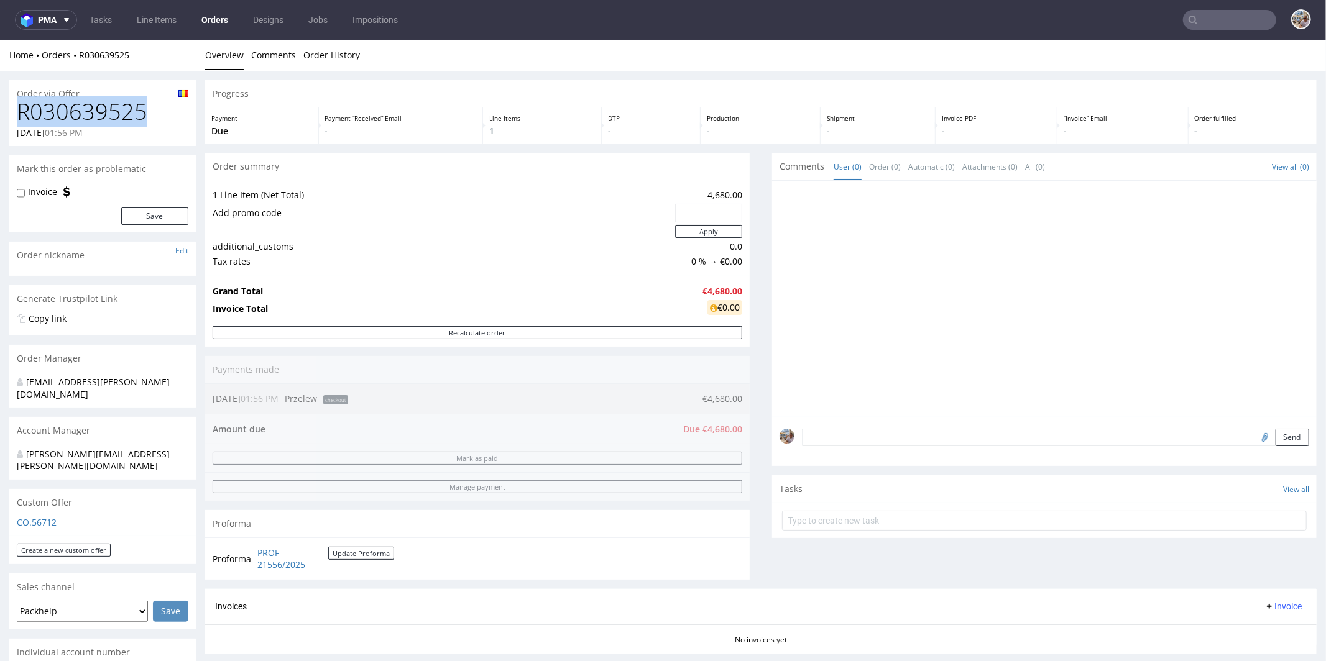
drag, startPoint x: 163, startPoint y: 111, endPoint x: 20, endPoint y: 116, distance: 143.6
click at [20, 116] on h1 "R030639525" at bounding box center [103, 111] width 172 height 25
copy h1 "R030639525"
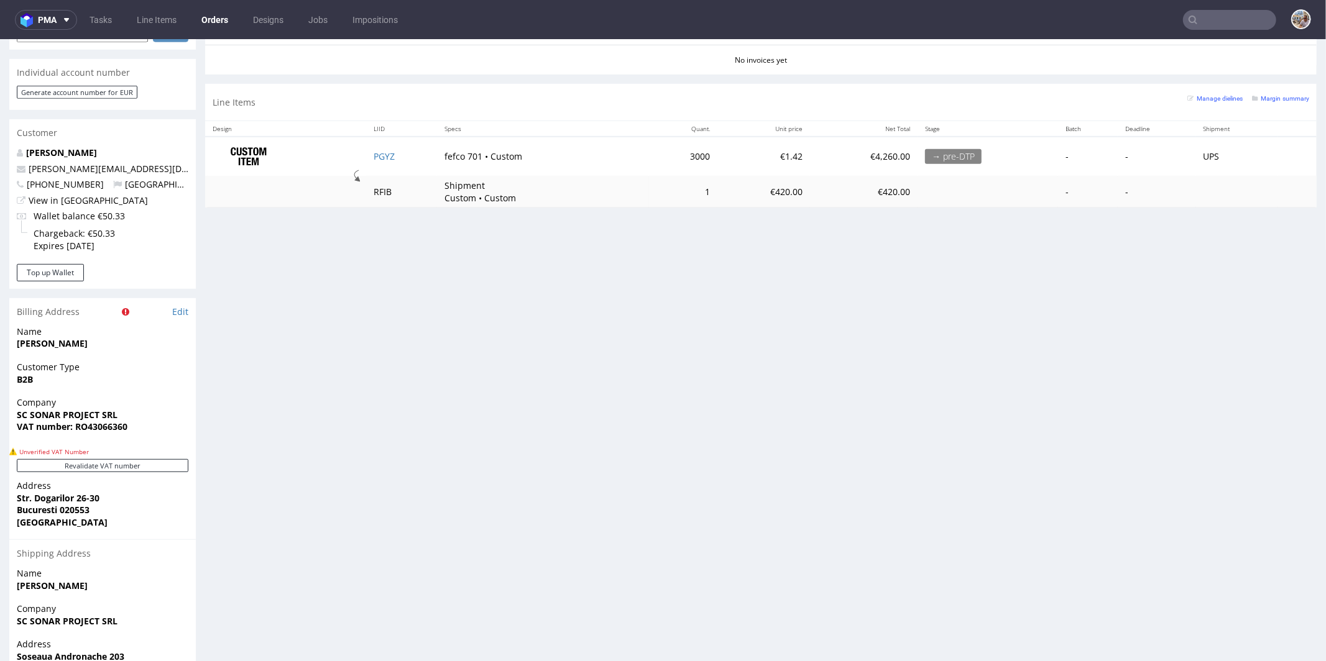
scroll to position [528, 0]
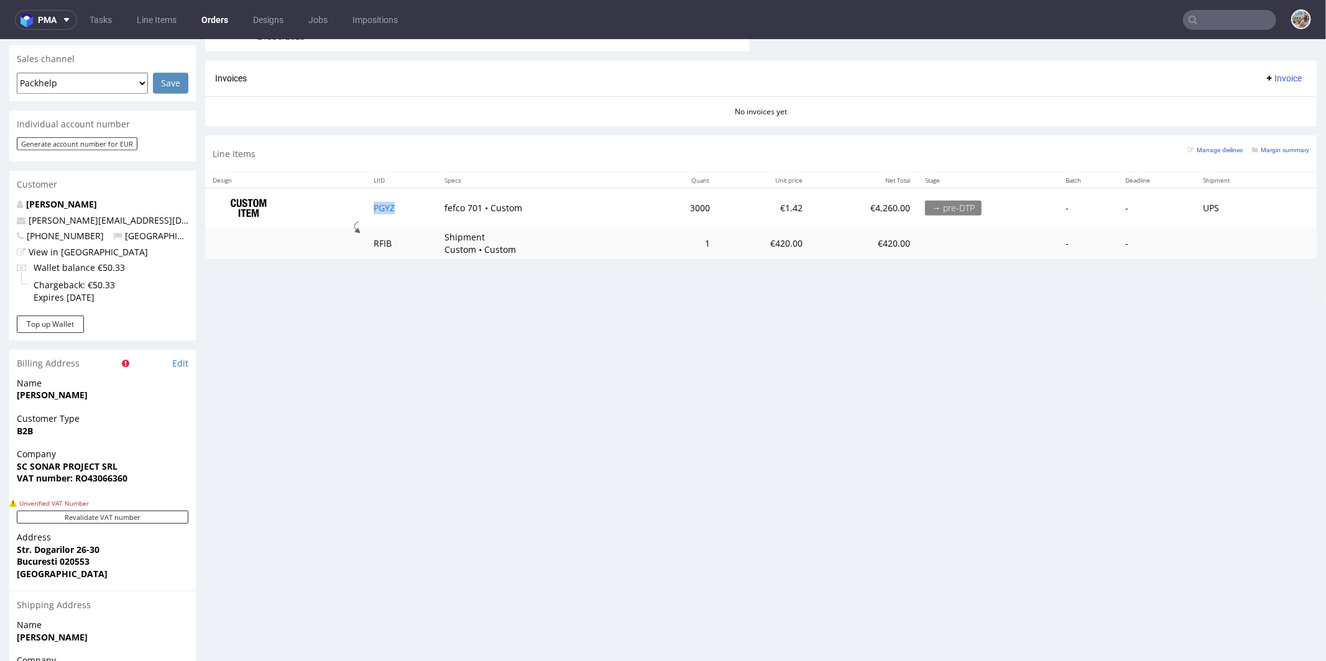
click at [405, 207] on td "PGYZ" at bounding box center [401, 207] width 71 height 39
copy link "PGYZ"
drag, startPoint x: 701, startPoint y: 205, endPoint x: 663, endPoint y: 208, distance: 38.0
click at [663, 208] on td "3000" at bounding box center [683, 207] width 68 height 39
copy td "3000"
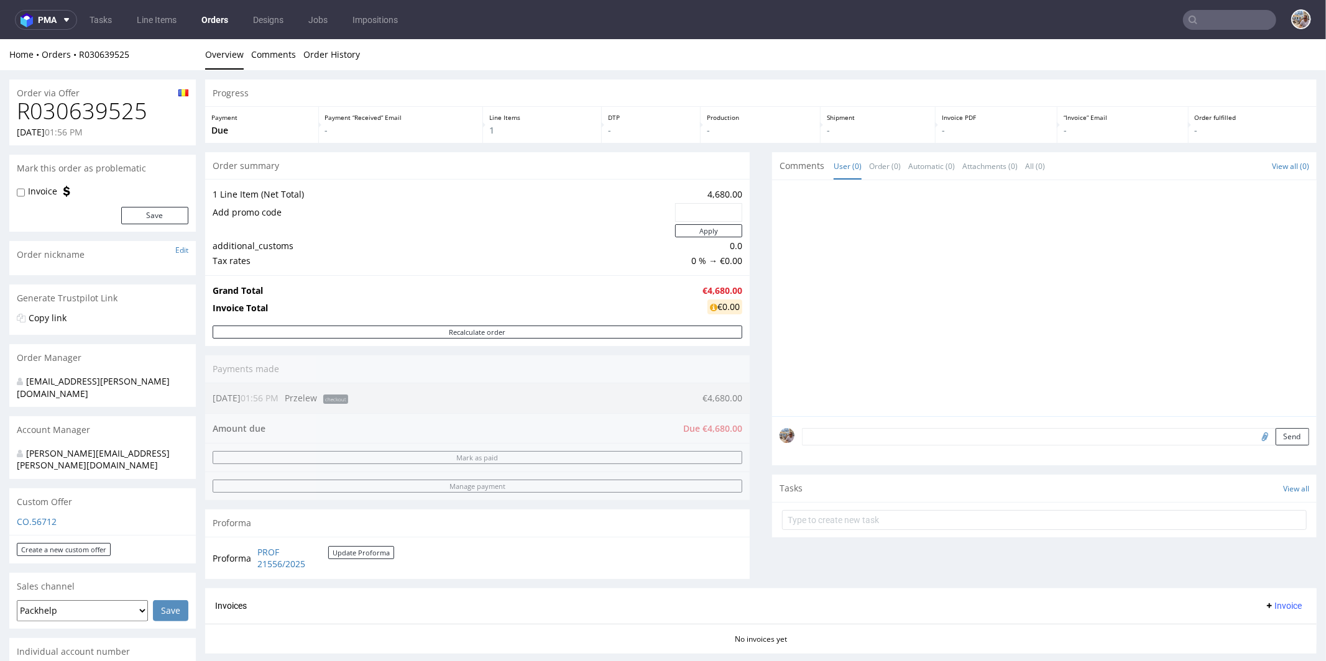
scroll to position [278, 0]
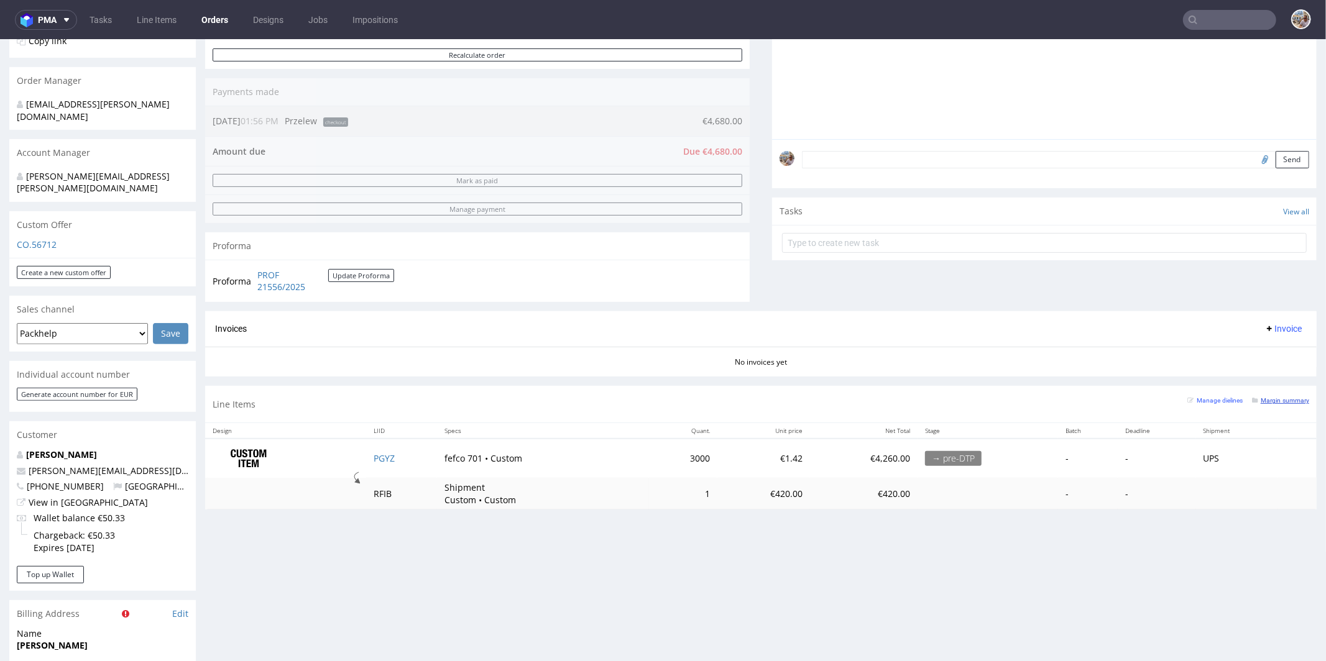
click at [1252, 396] on small "Margin summary" at bounding box center [1280, 399] width 57 height 7
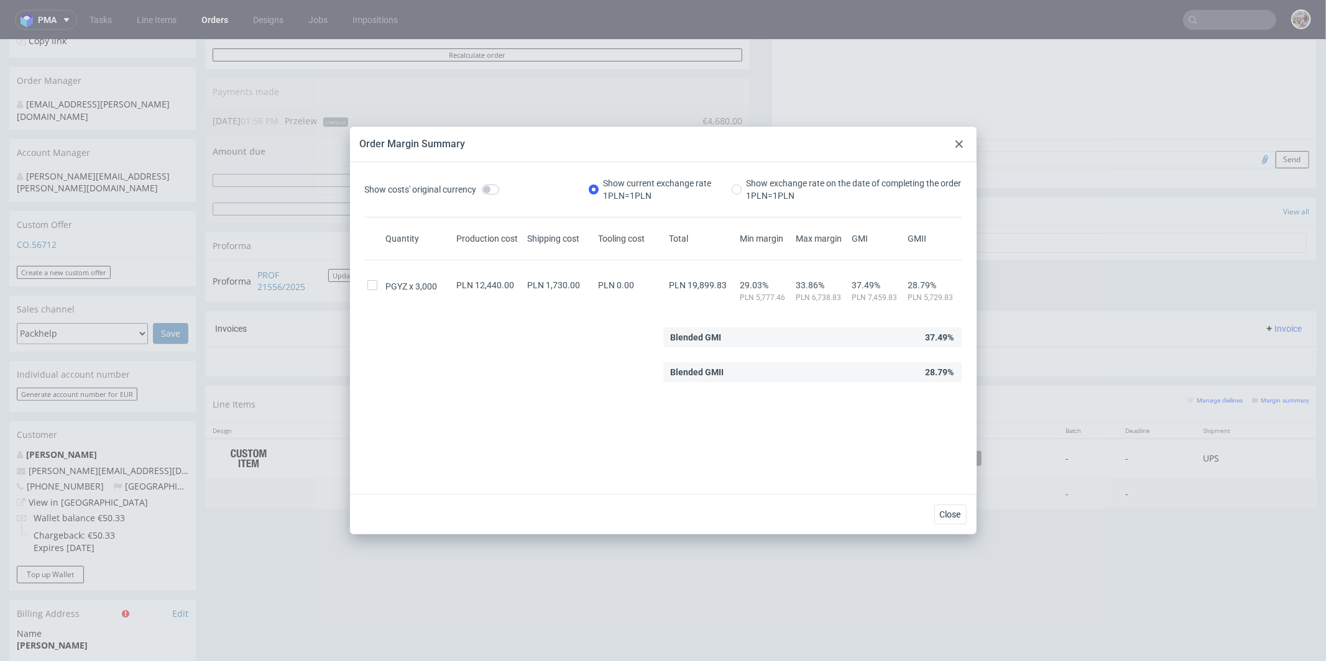
click at [952, 143] on div at bounding box center [958, 144] width 15 height 15
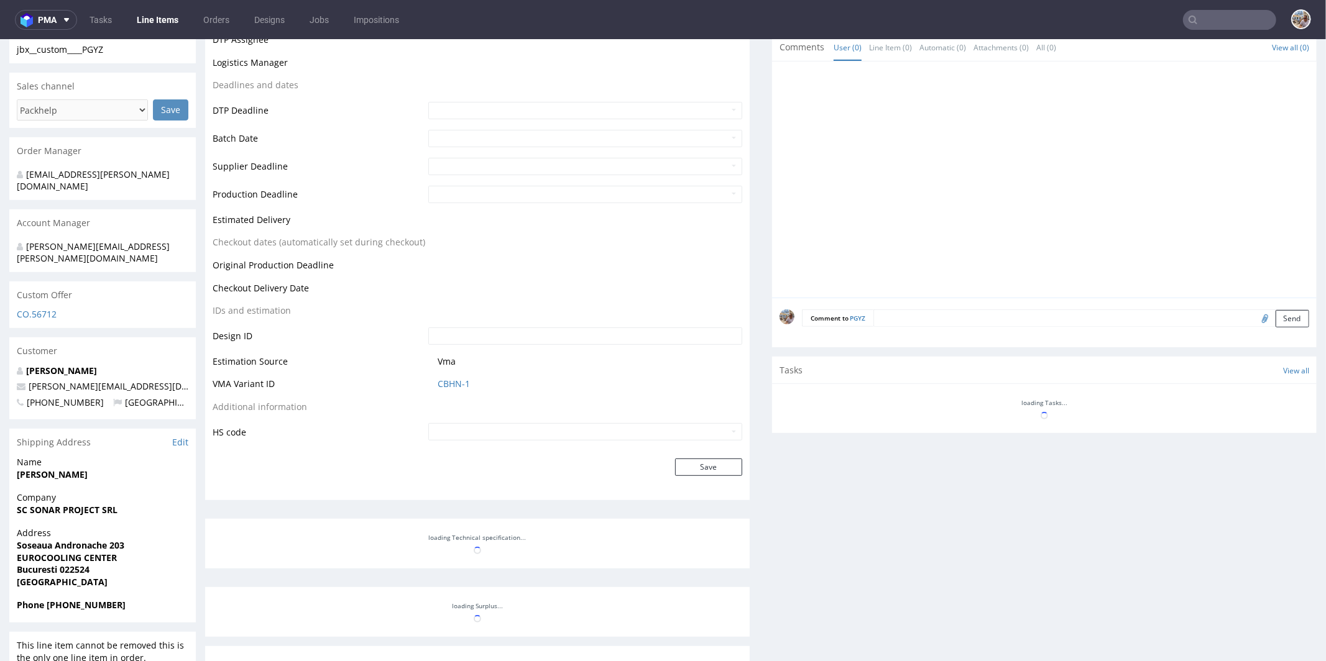
scroll to position [455, 0]
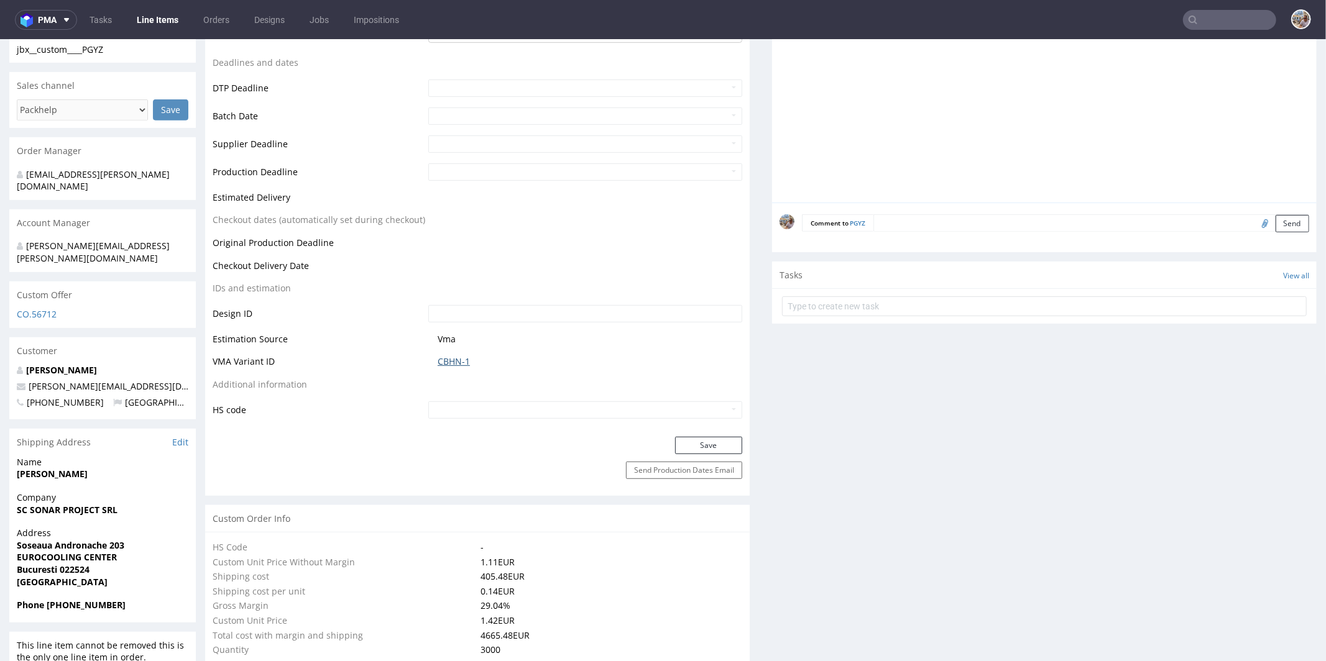
click at [451, 361] on link "CBHN-1" at bounding box center [453, 361] width 32 height 12
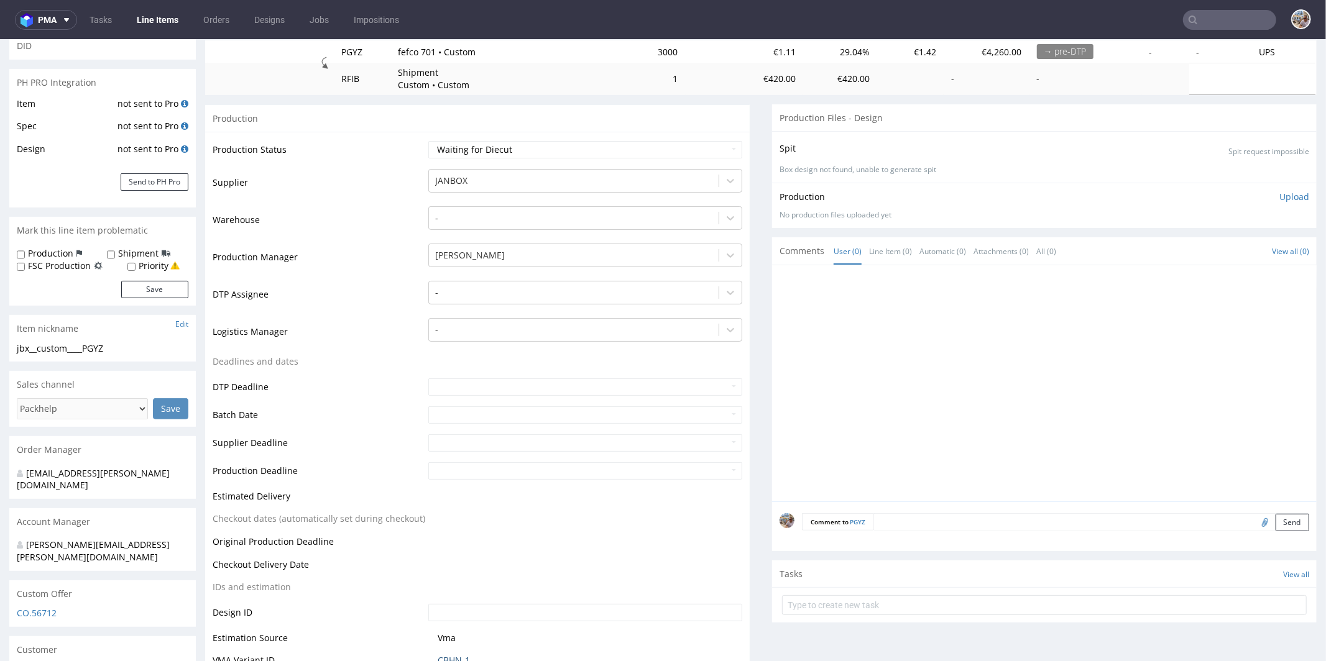
scroll to position [0, 0]
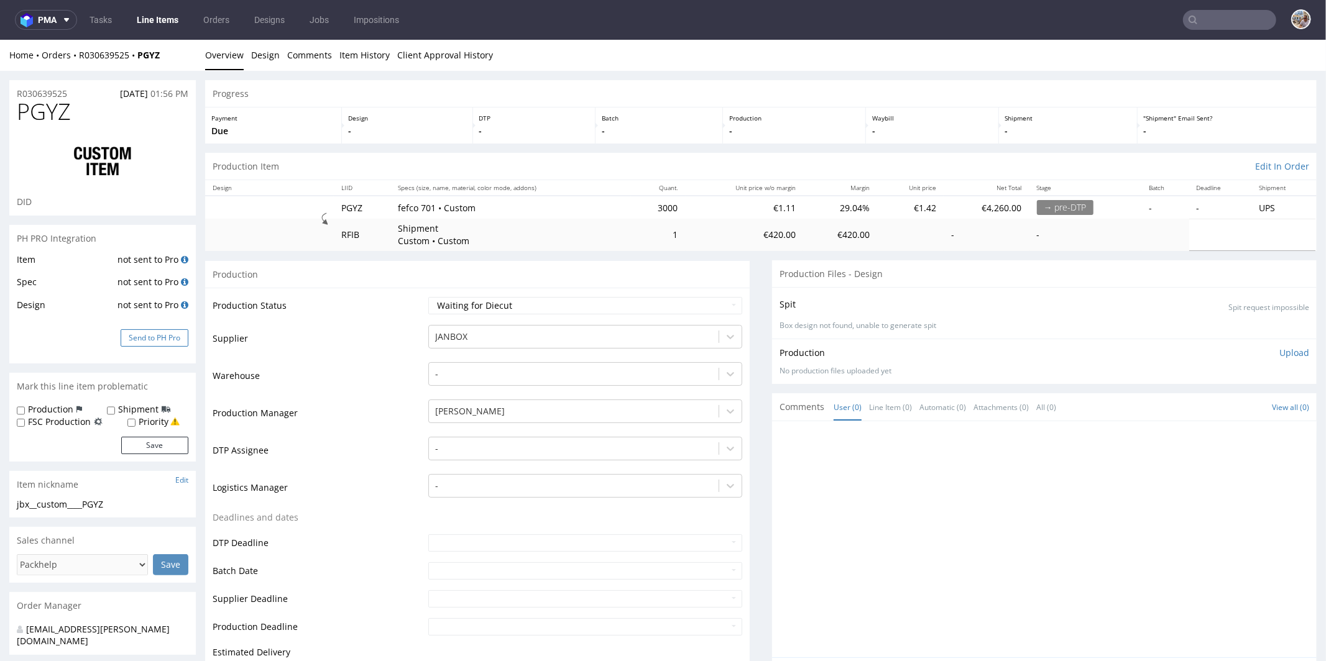
click at [160, 337] on button "Send to PH Pro" at bounding box center [155, 337] width 68 height 17
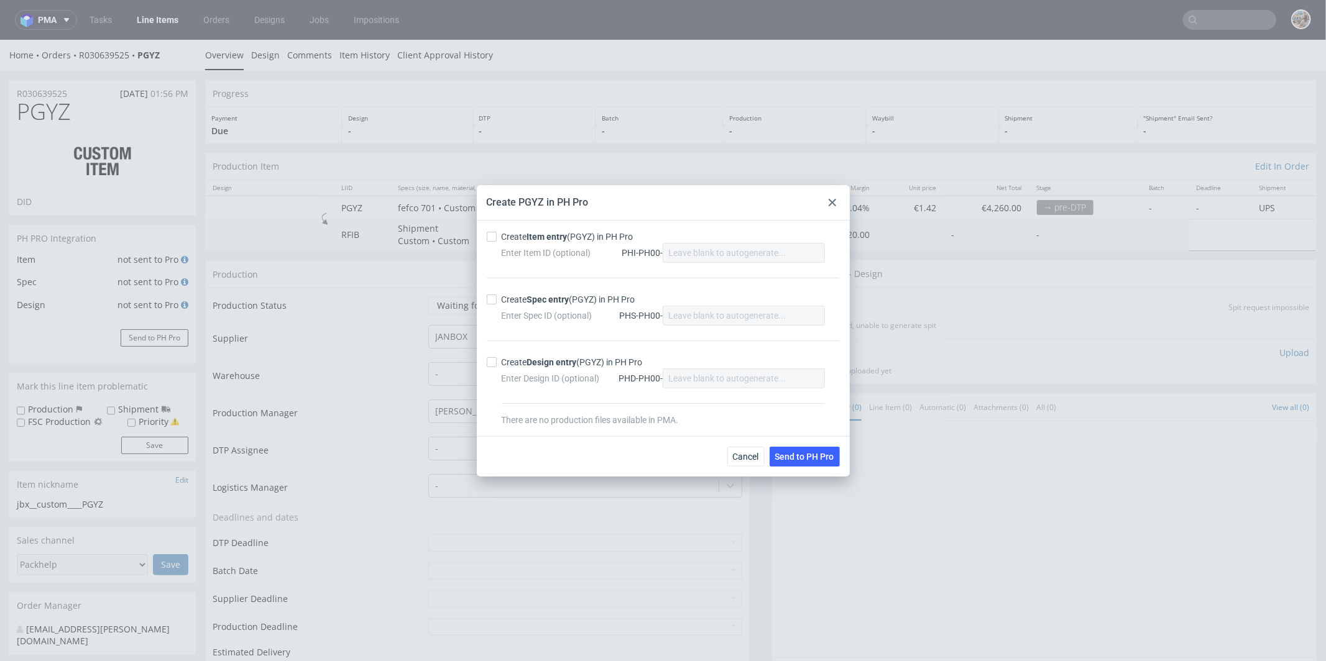
click at [562, 232] on strong "Item entry" at bounding box center [547, 237] width 40 height 10
click at [497, 232] on input "Create Item entry (PGYZ) in PH Pro" at bounding box center [492, 237] width 10 height 10
checkbox input "true"
click at [543, 296] on strong "Spec entry" at bounding box center [548, 300] width 42 height 10
click at [497, 296] on input "Create Spec entry (PGYZ) in PH Pro" at bounding box center [492, 300] width 10 height 10
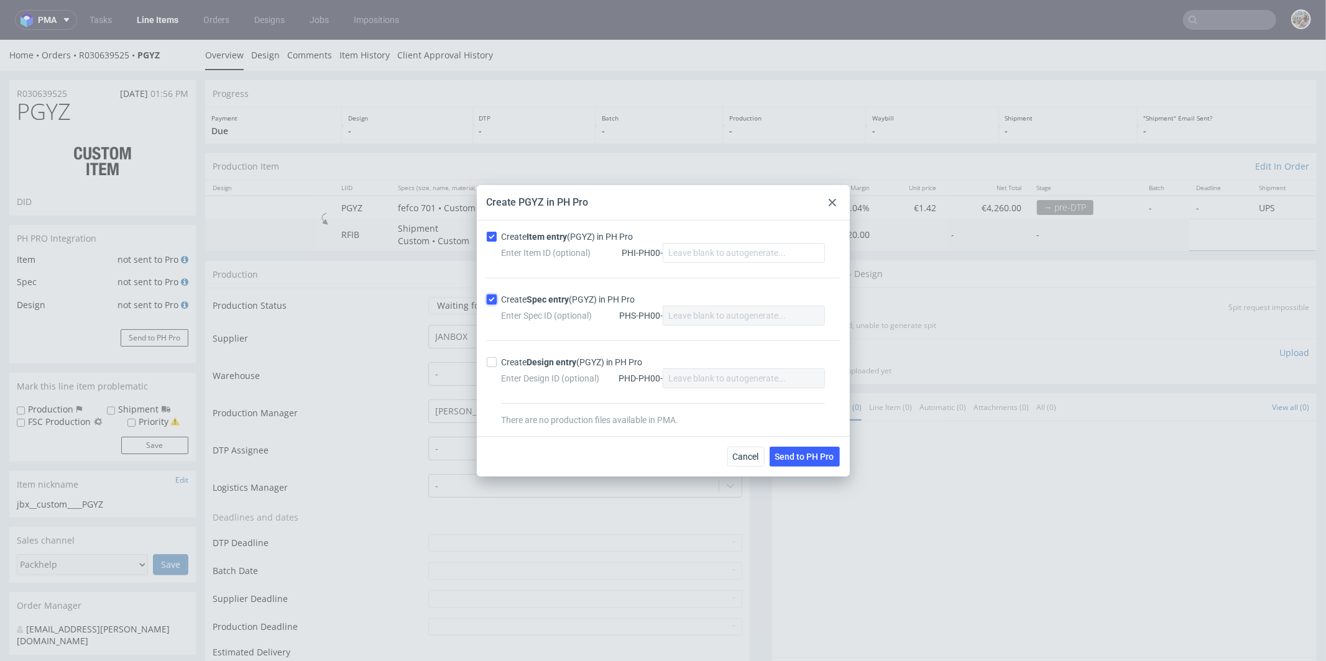
checkbox input "true"
click at [794, 452] on span "Send to PH Pro" at bounding box center [804, 456] width 59 height 9
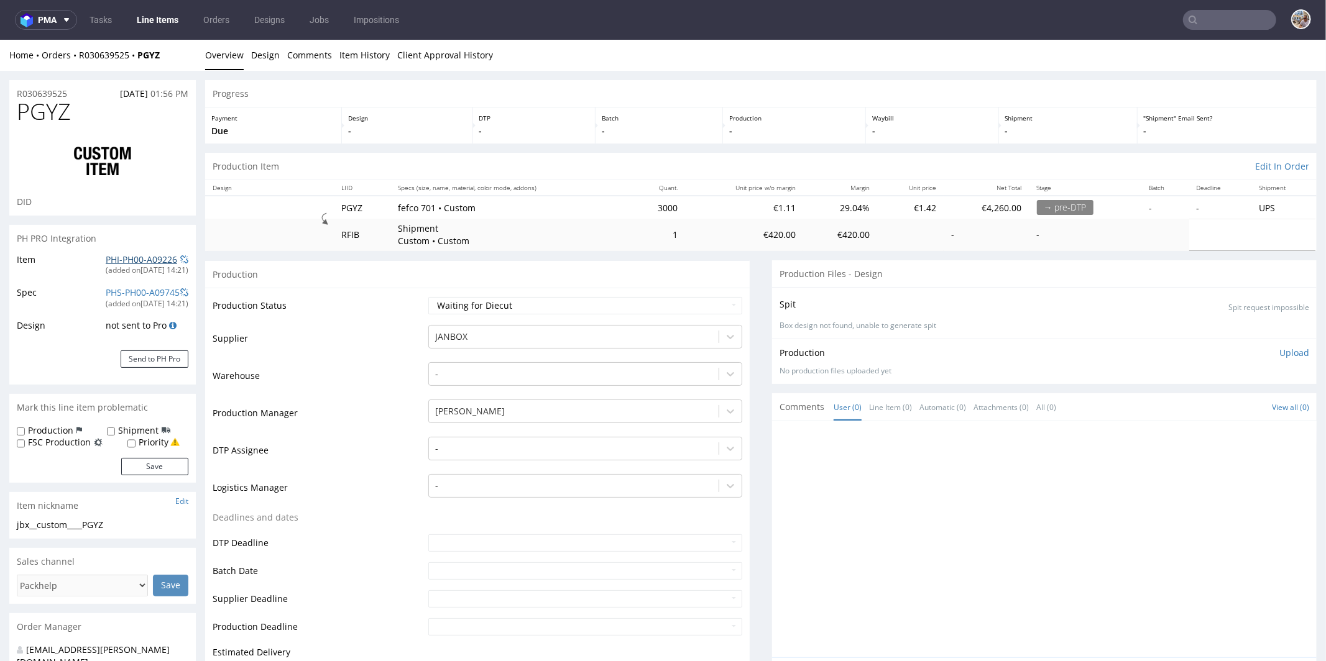
click at [155, 257] on link "PHI-PH00-A09226" at bounding box center [141, 259] width 71 height 12
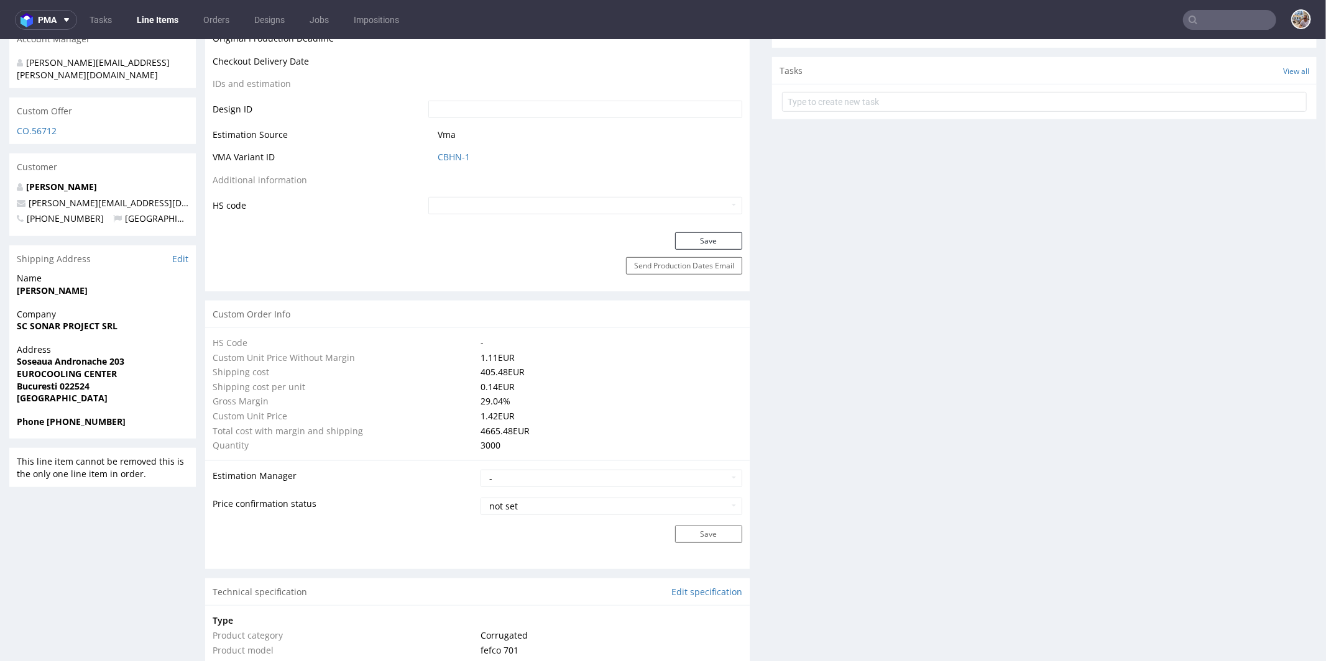
scroll to position [385, 0]
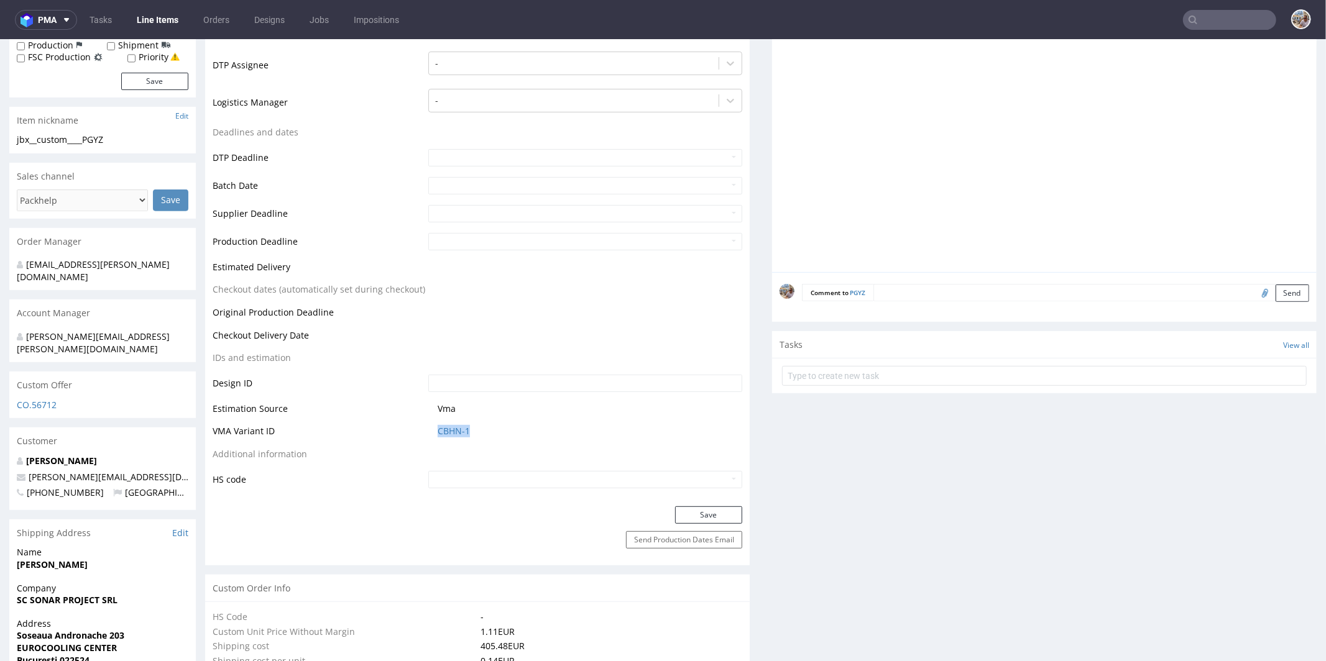
drag, startPoint x: 486, startPoint y: 430, endPoint x: 412, endPoint y: 429, distance: 74.0
click at [412, 429] on tr "VMA Variant ID CBHN-1" at bounding box center [477, 434] width 529 height 23
copy tr "CBHN-1"
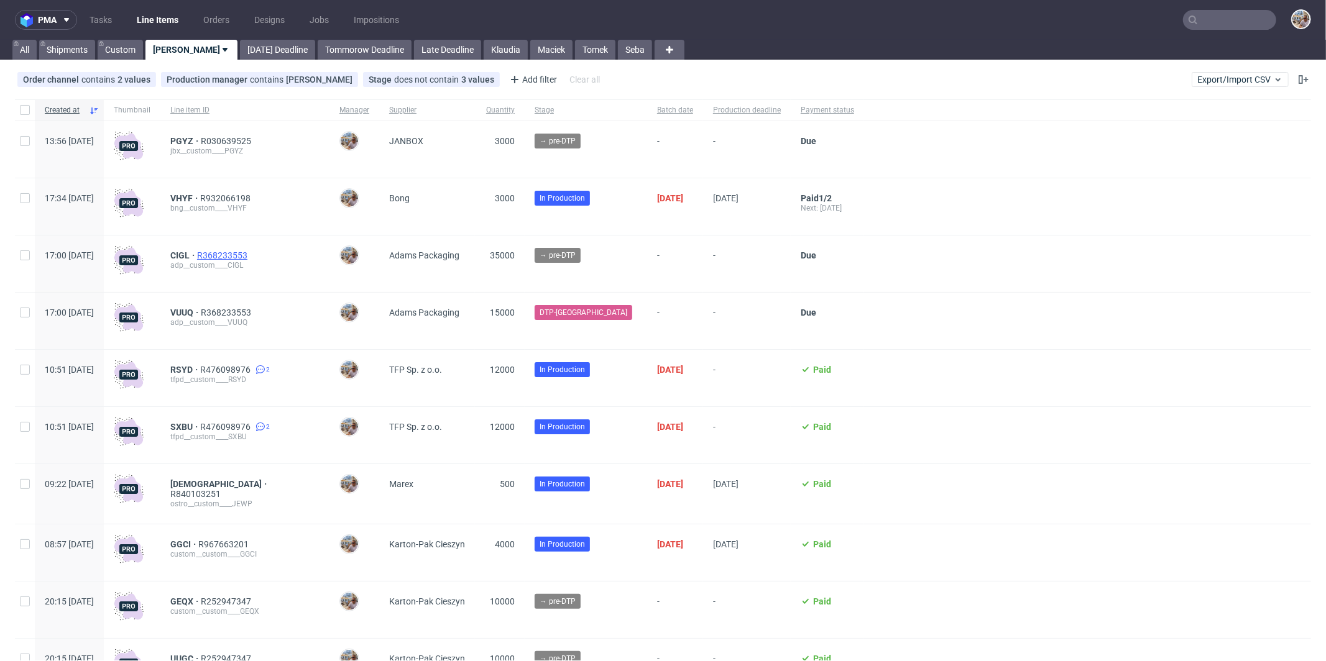
click at [244, 252] on span "R368233553" at bounding box center [223, 255] width 53 height 10
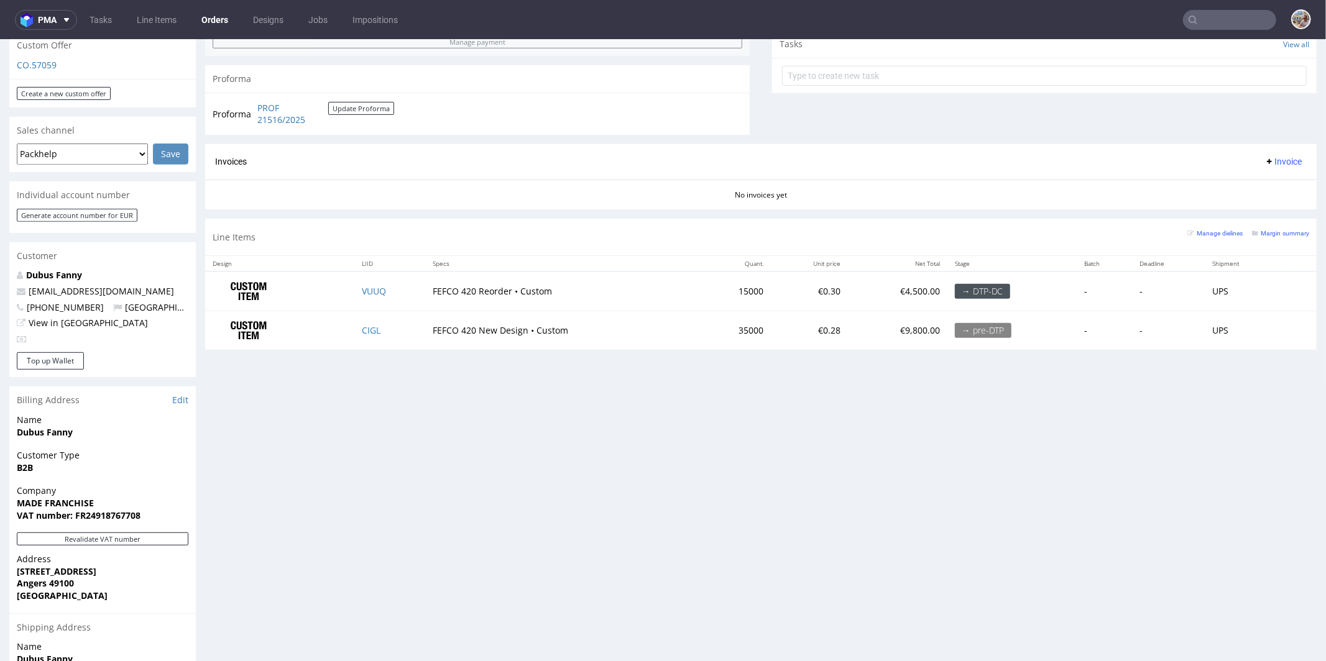
scroll to position [433, 0]
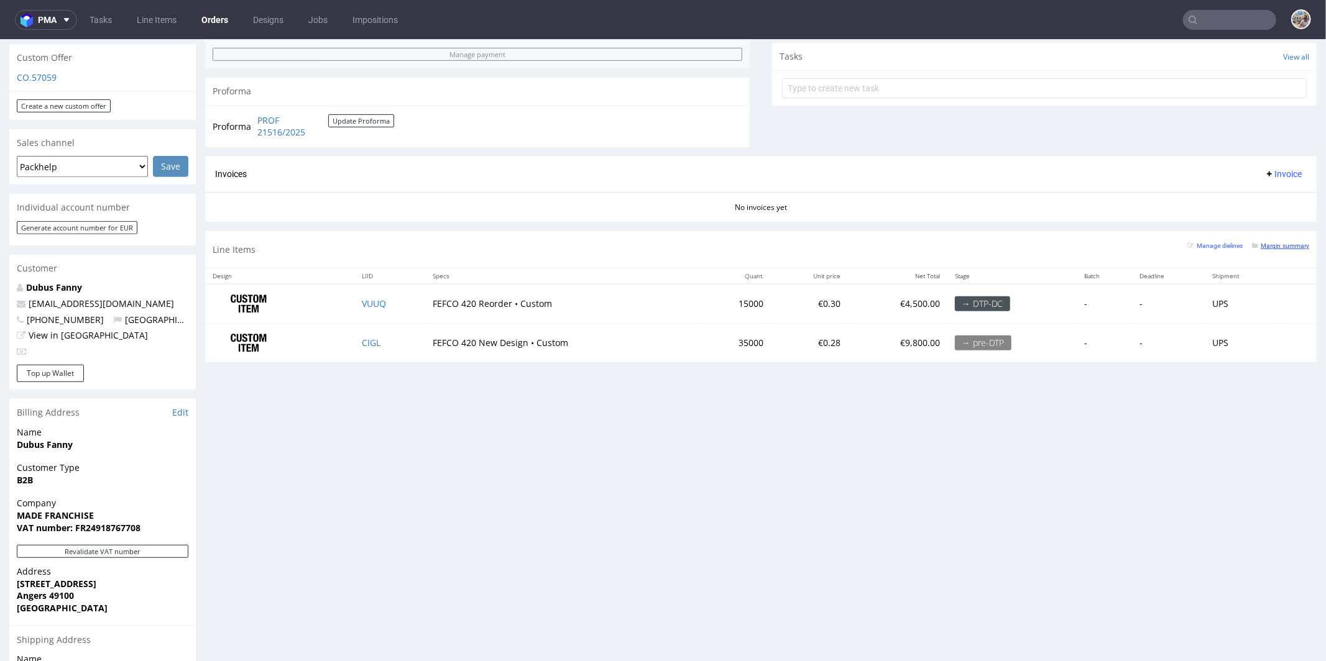
click at [1261, 244] on small "Margin summary" at bounding box center [1280, 245] width 57 height 7
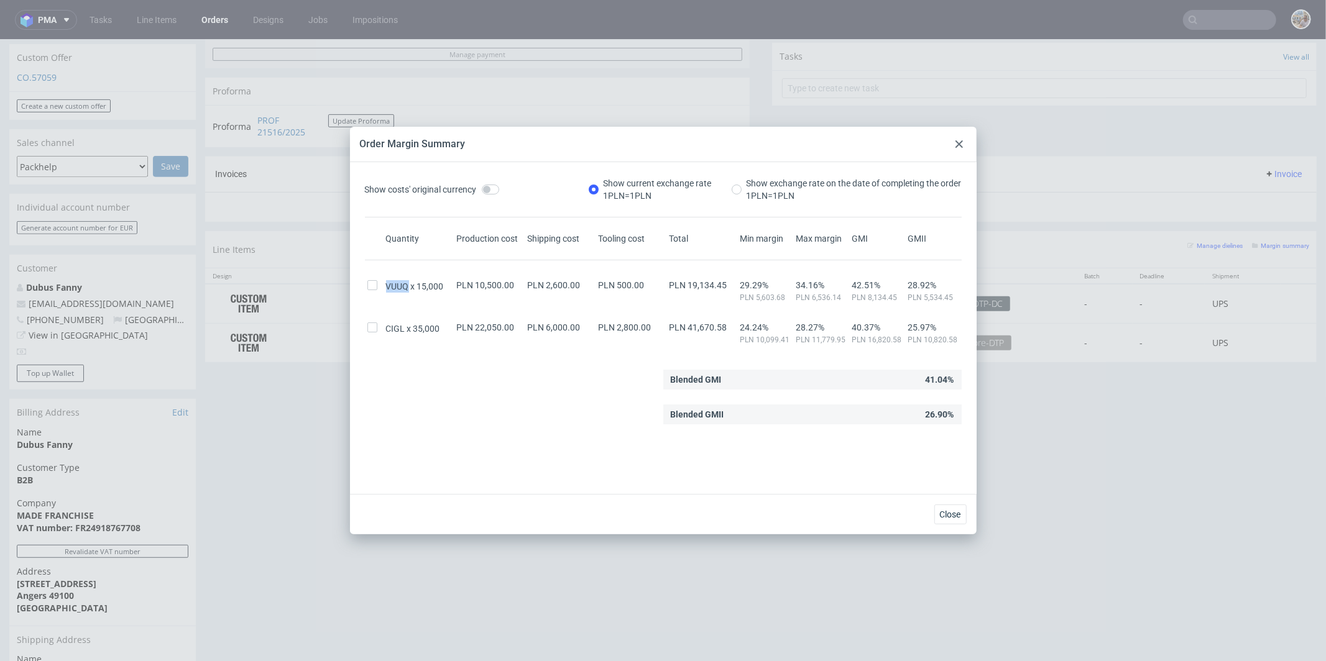
drag, startPoint x: 386, startPoint y: 285, endPoint x: 406, endPoint y: 283, distance: 19.9
click at [406, 283] on span "VUUQ" at bounding box center [401, 286] width 31 height 12
copy span "VUUQ"
click at [960, 147] on icon at bounding box center [958, 143] width 7 height 7
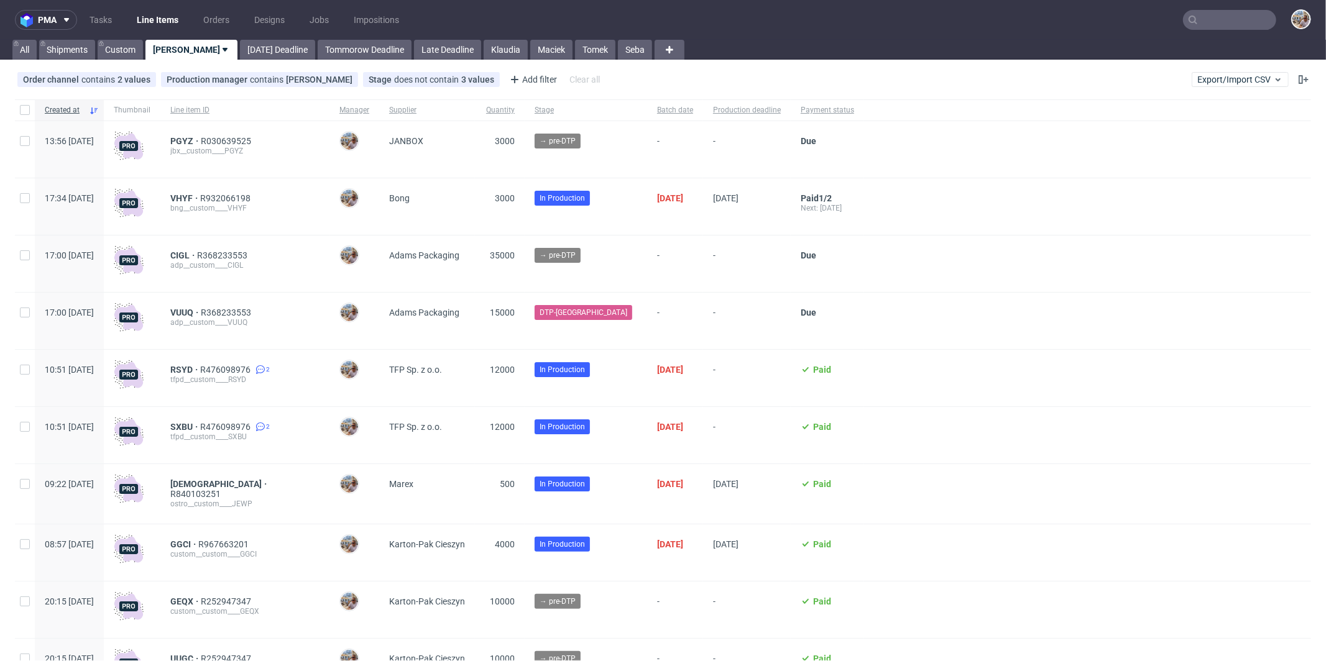
click at [1217, 20] on input "text" at bounding box center [1229, 20] width 93 height 20
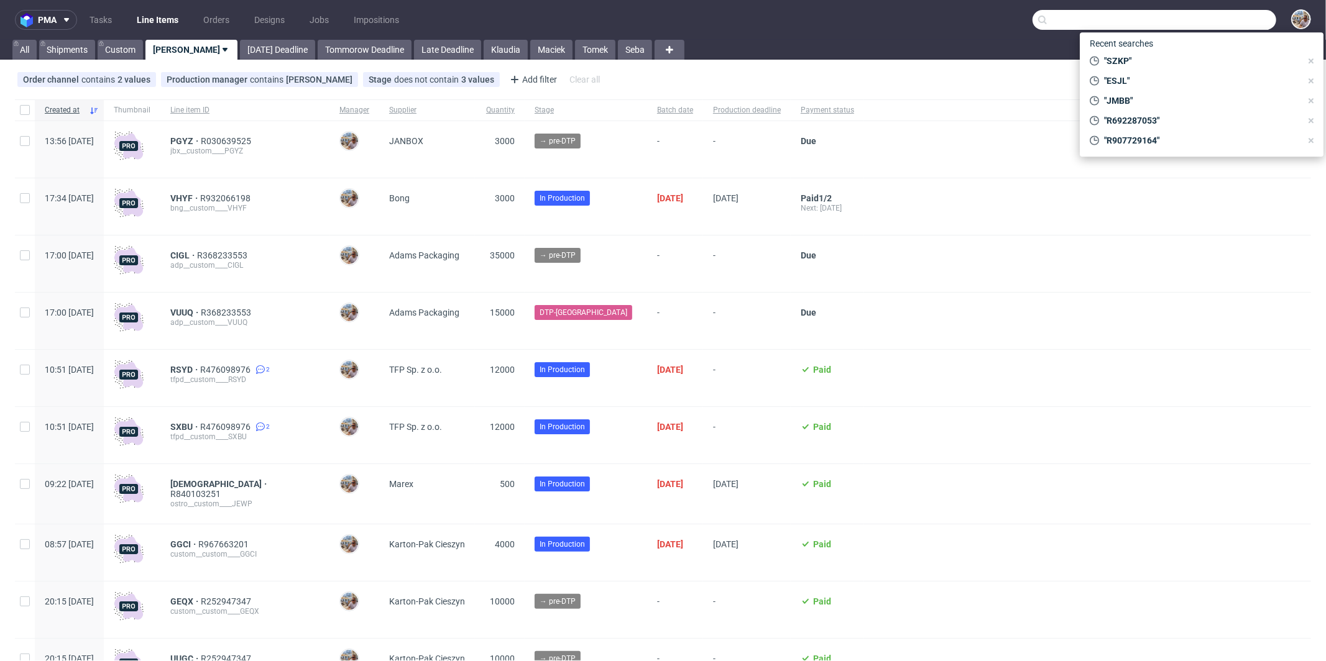
paste input "YRGS"
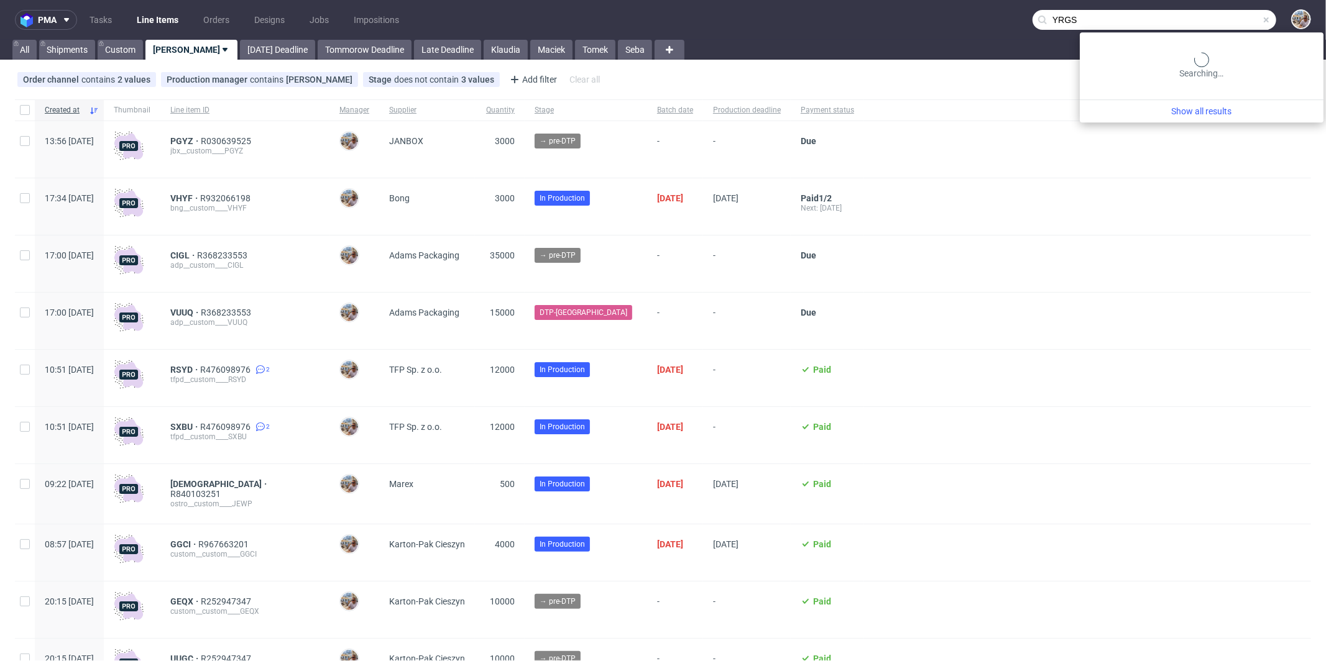
type input "YRGS"
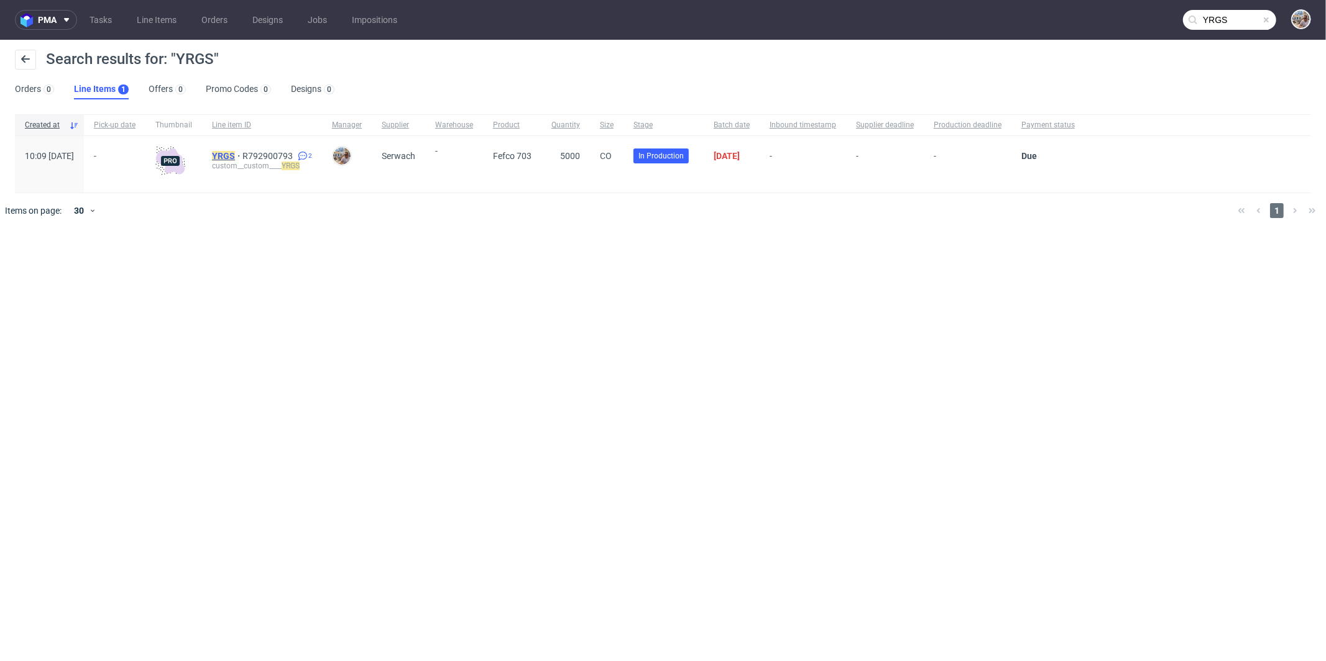
click at [235, 157] on mark "YRGS" at bounding box center [223, 156] width 23 height 10
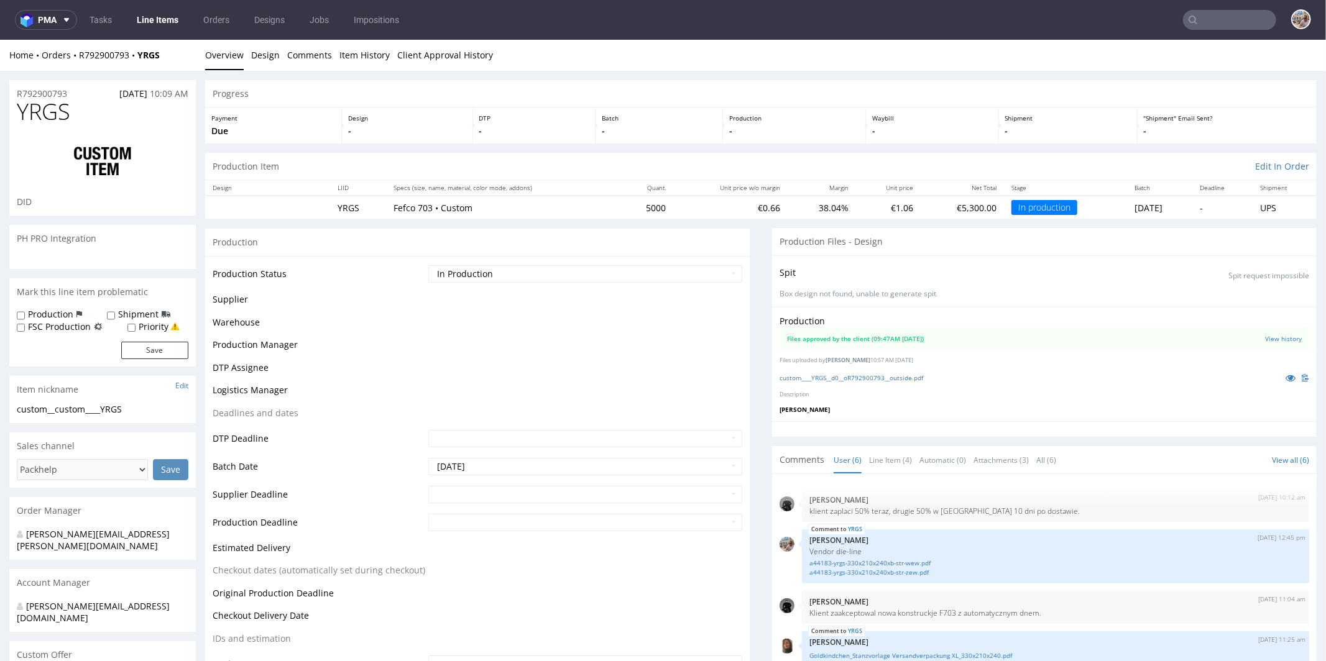
scroll to position [57, 0]
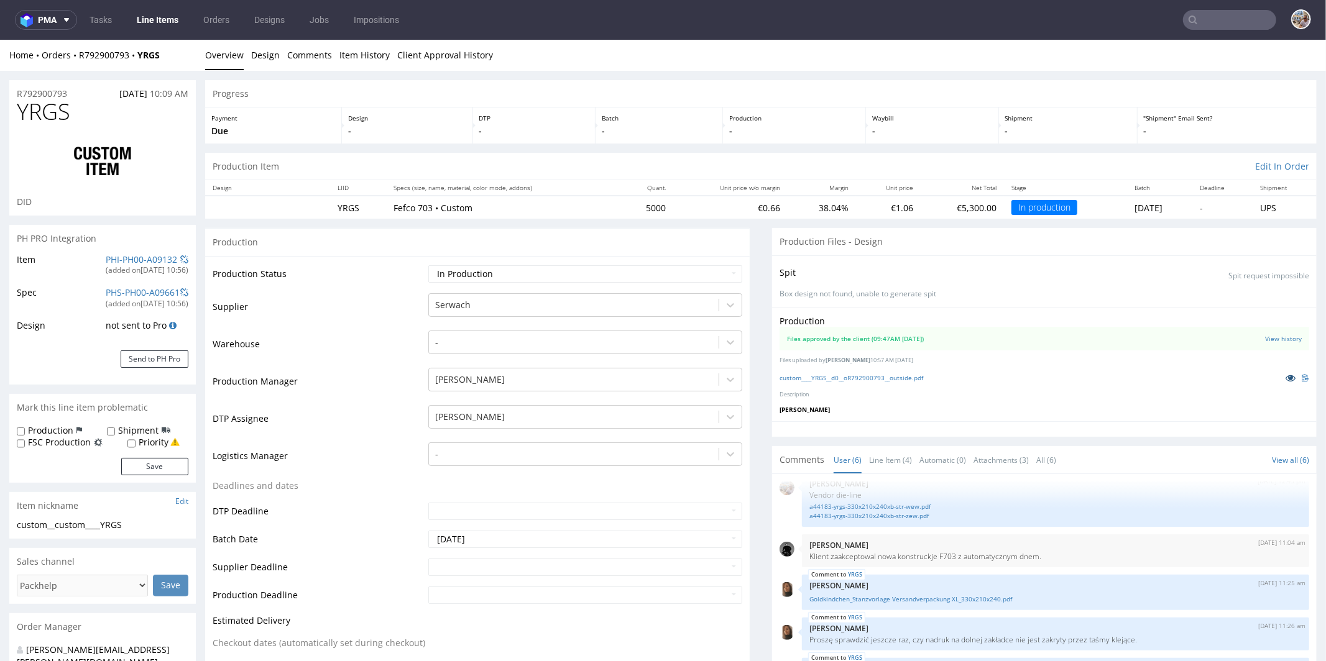
click at [1285, 378] on icon at bounding box center [1290, 377] width 10 height 9
click at [1244, 24] on input "text" at bounding box center [1229, 20] width 93 height 20
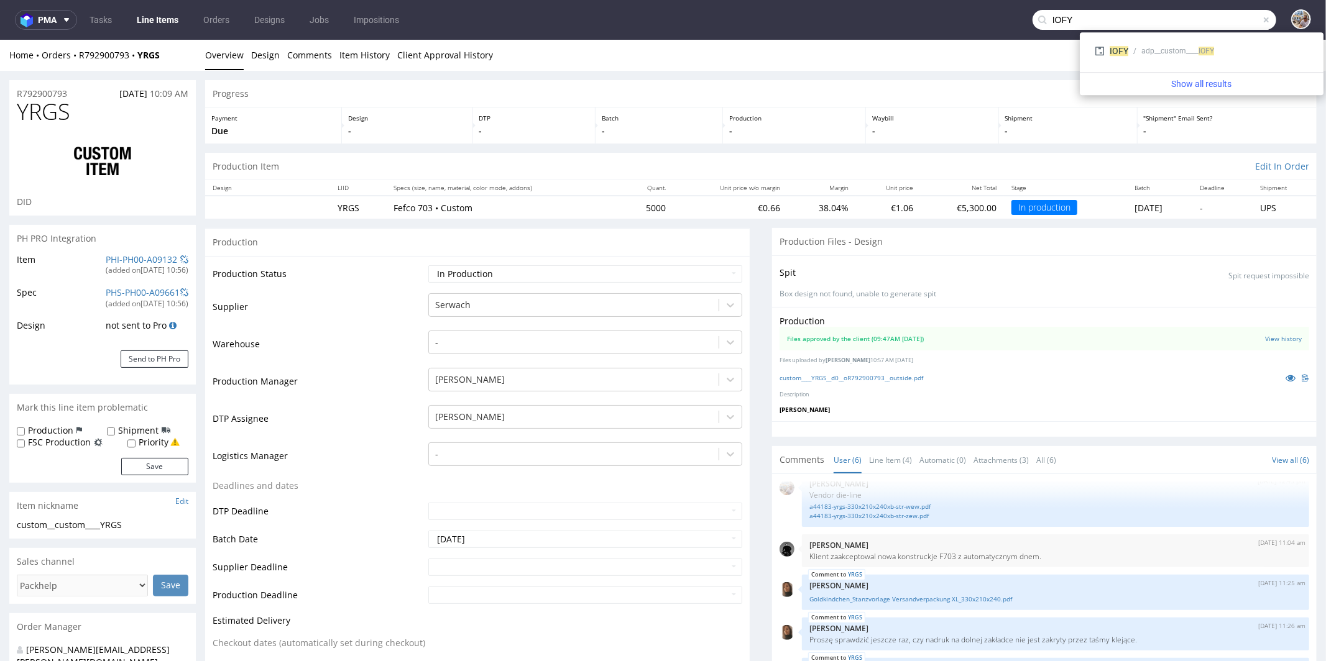
type input "IOFY"
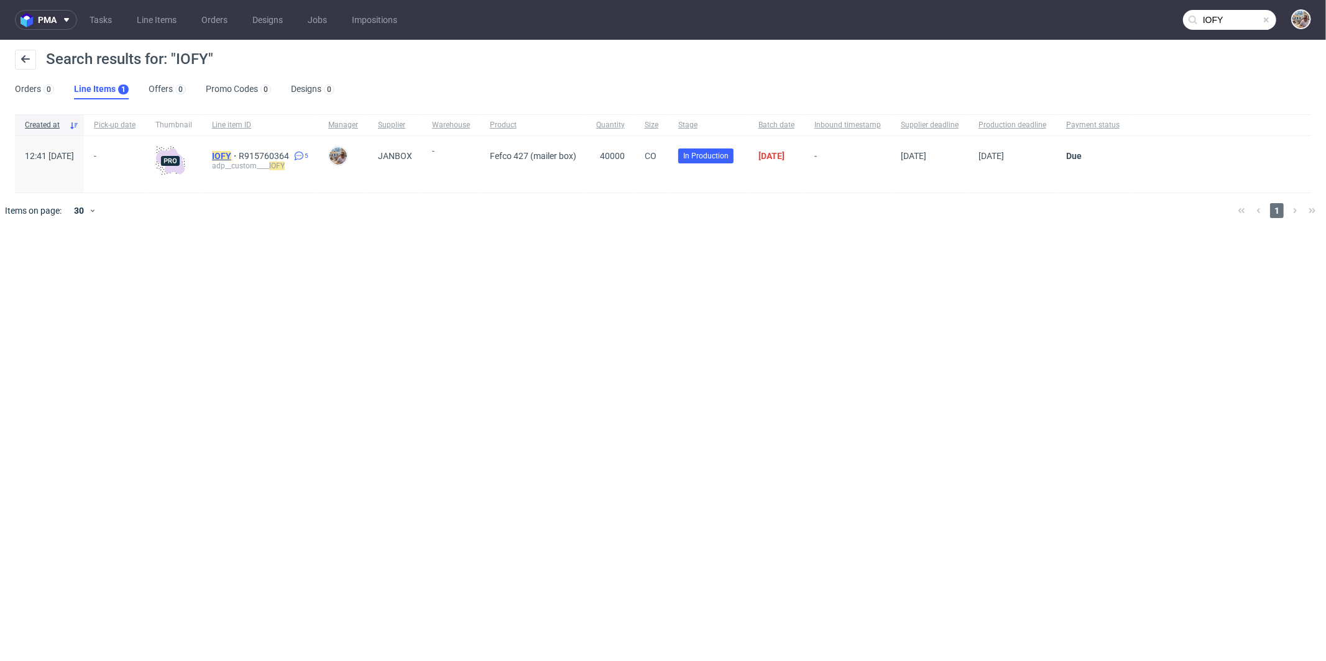
click at [231, 155] on mark "IOFY" at bounding box center [221, 156] width 19 height 10
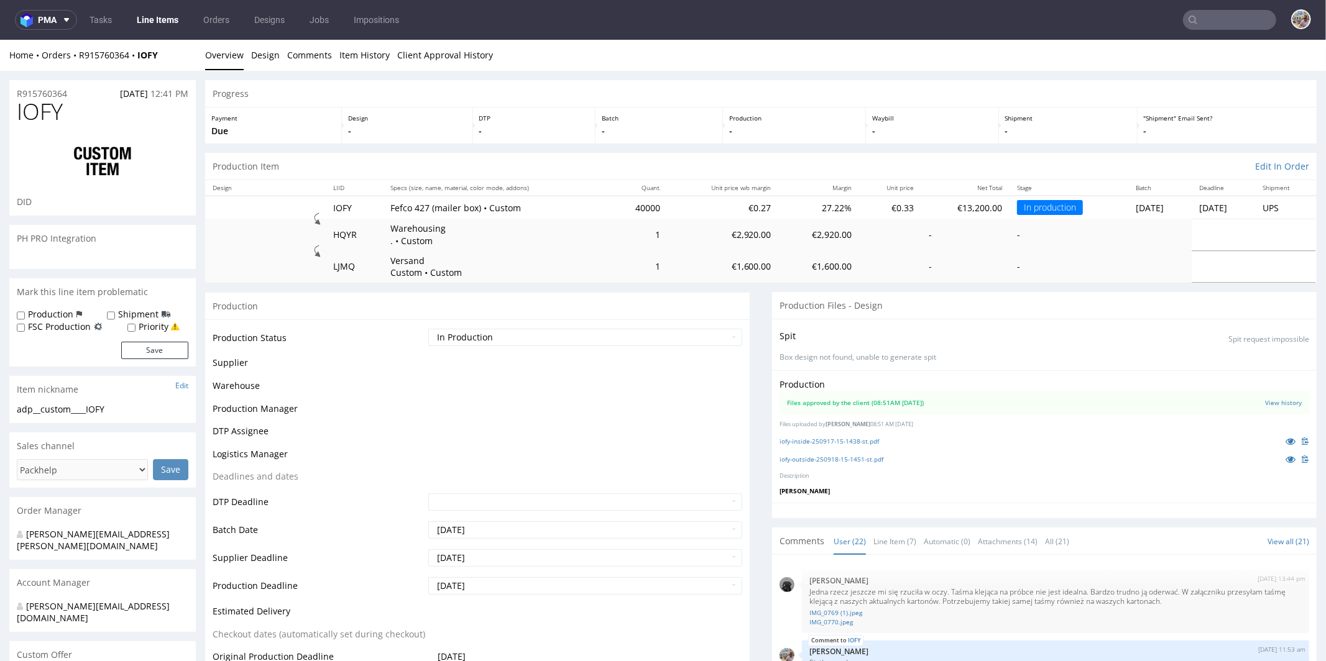
scroll to position [1043, 0]
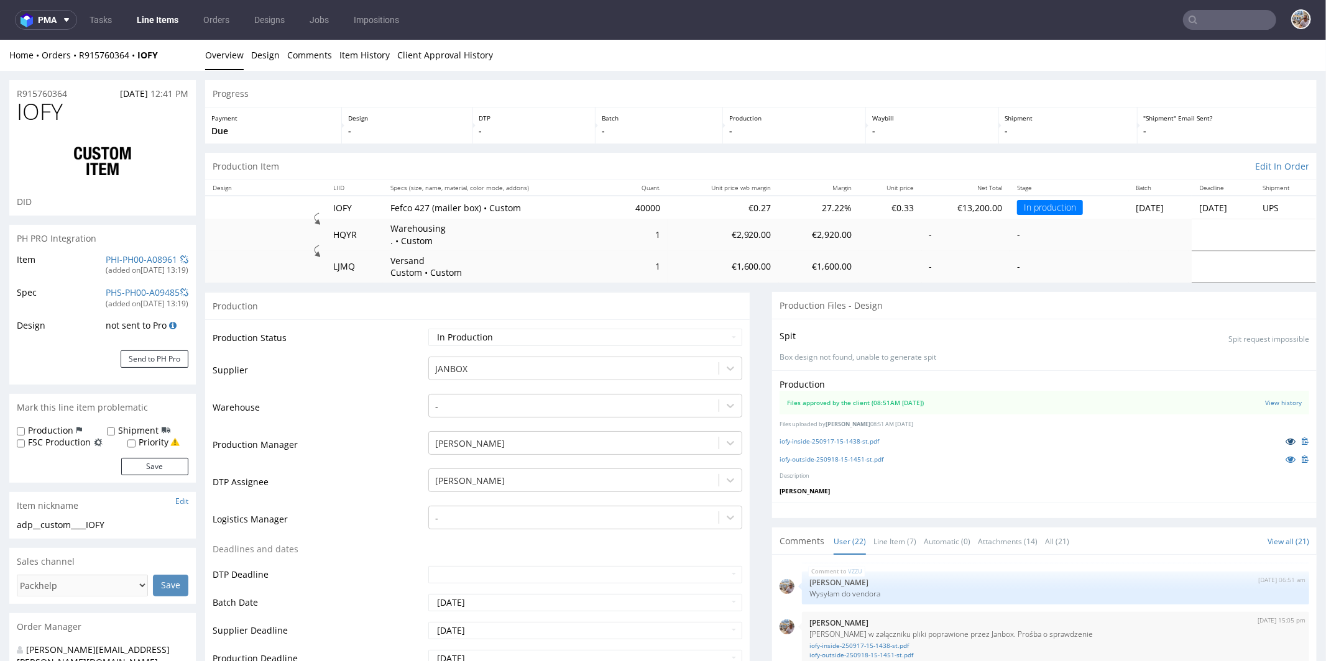
click at [1285, 439] on icon at bounding box center [1290, 440] width 10 height 9
click at [1279, 457] on link at bounding box center [1290, 459] width 22 height 14
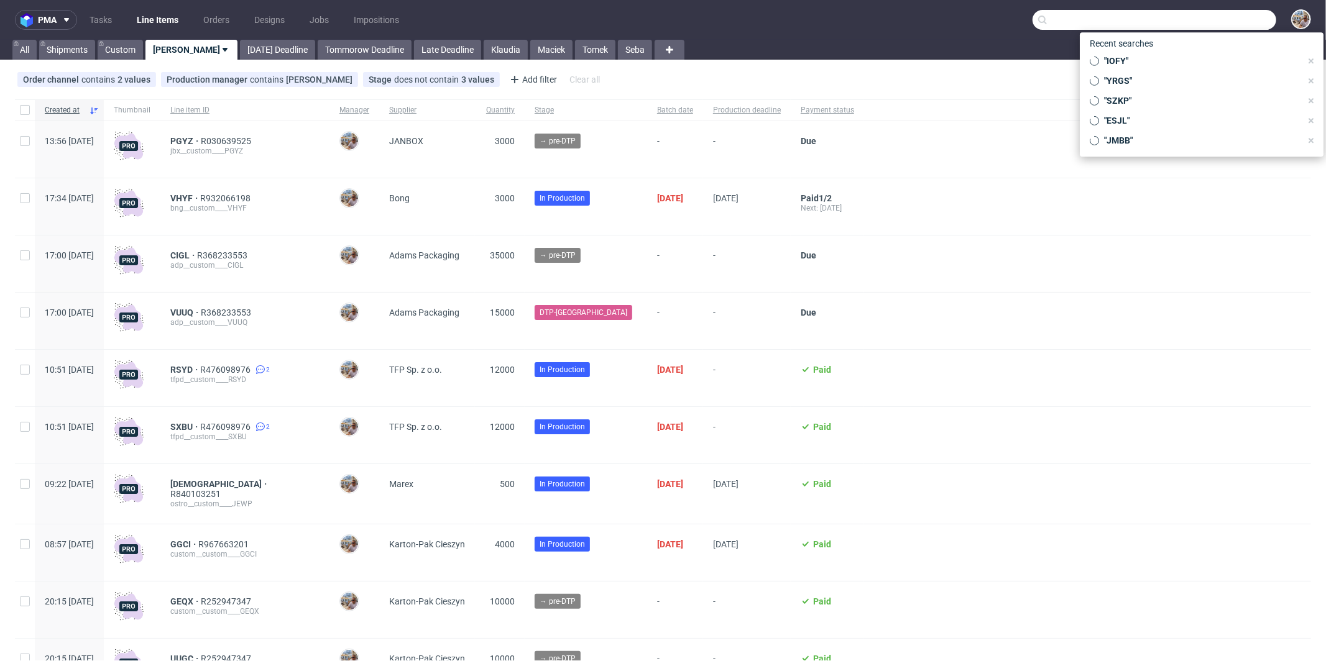
click at [1211, 22] on input "text" at bounding box center [1154, 20] width 244 height 20
paste input "QTBD"
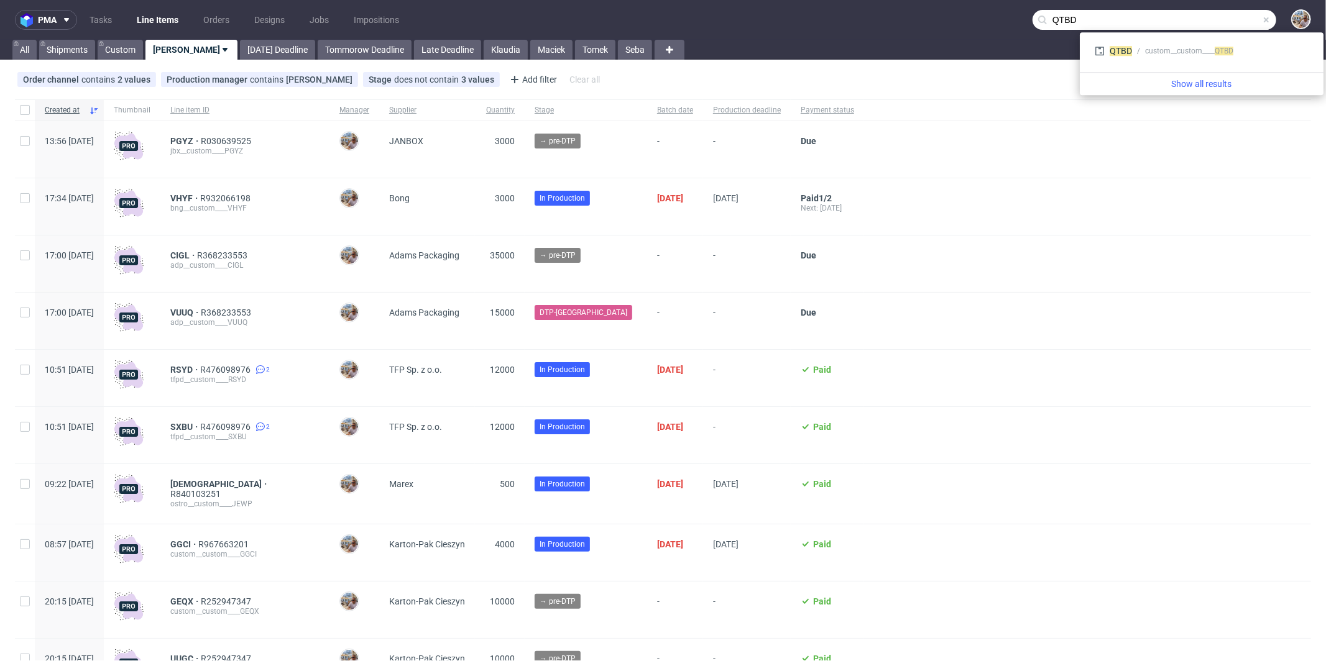
type input "QTBD"
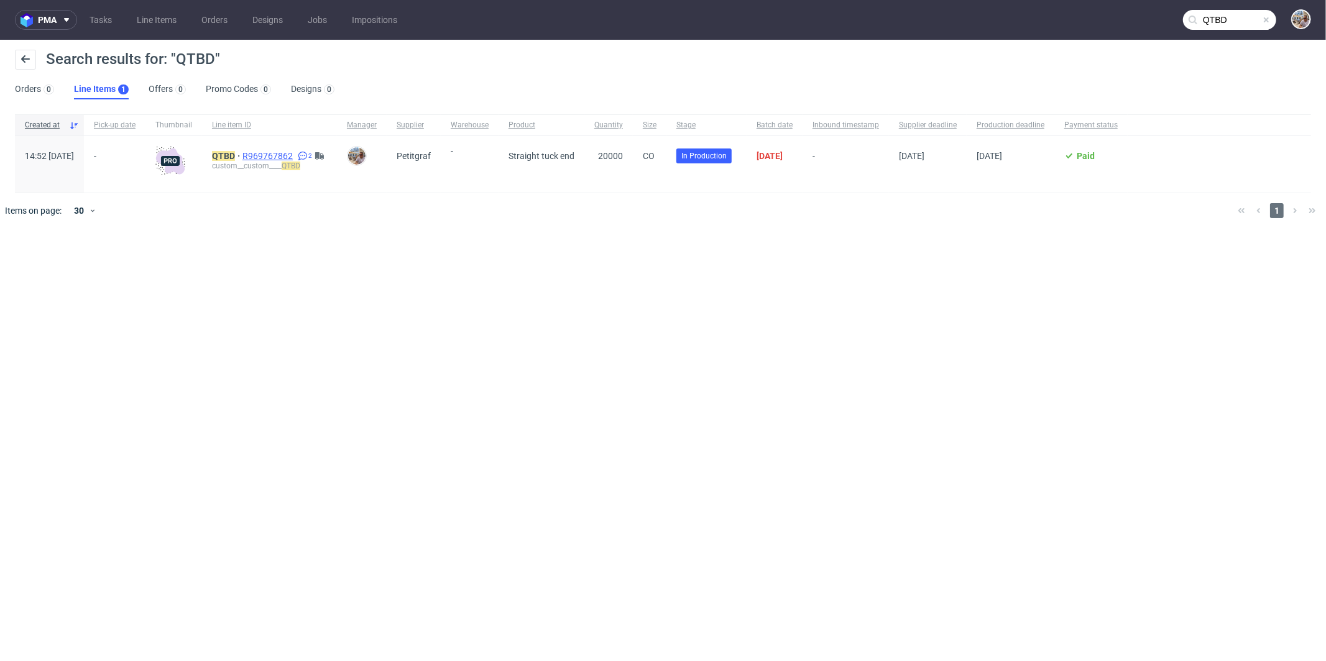
click at [295, 157] on span "R969767862" at bounding box center [268, 156] width 53 height 10
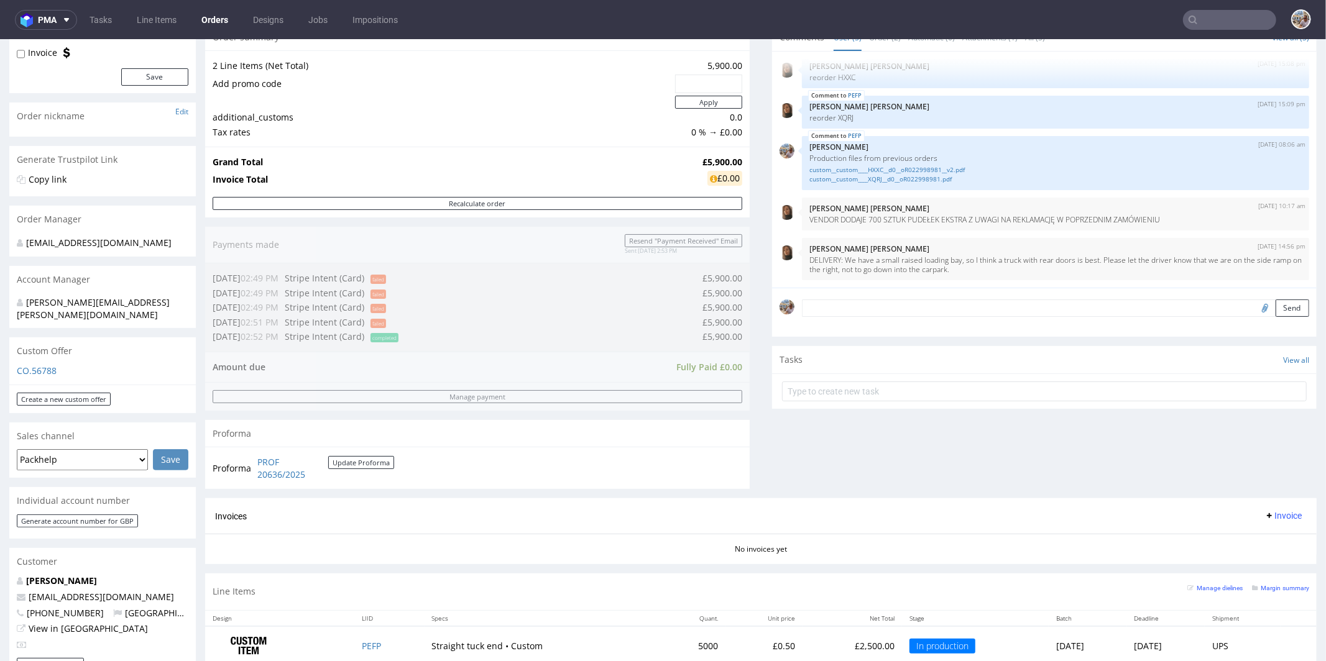
scroll to position [417, 0]
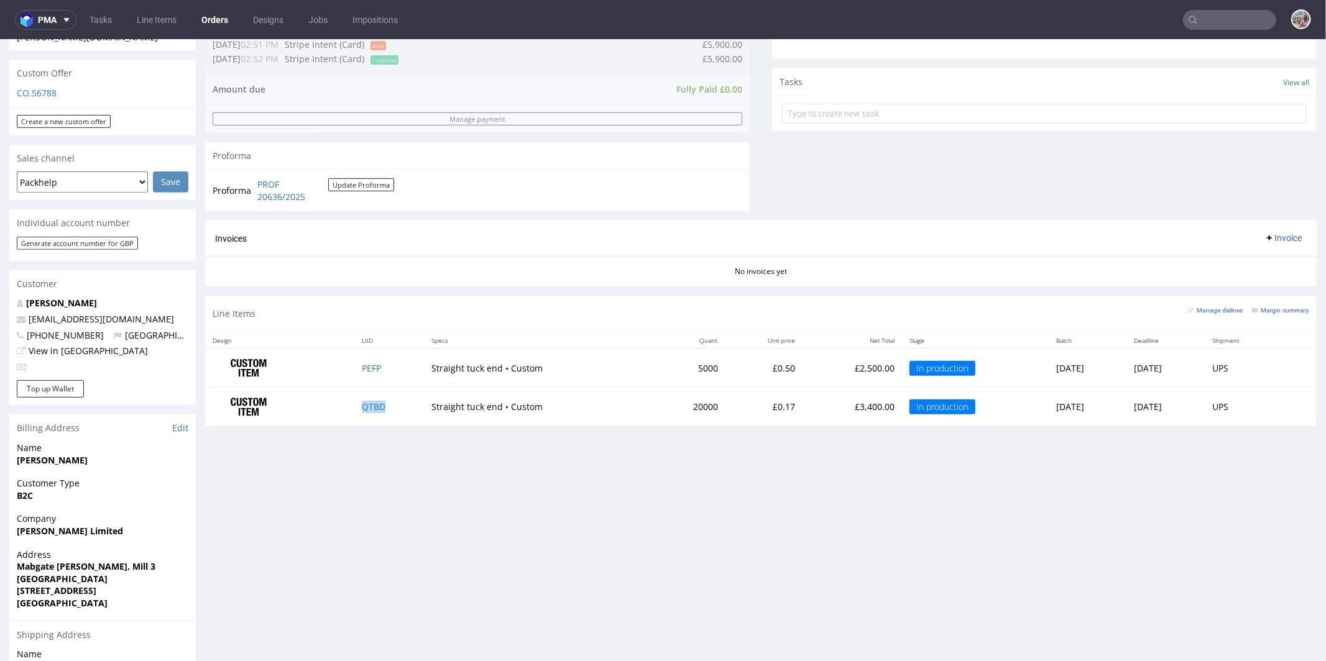
click at [373, 400] on td "QTBD" at bounding box center [389, 406] width 70 height 39
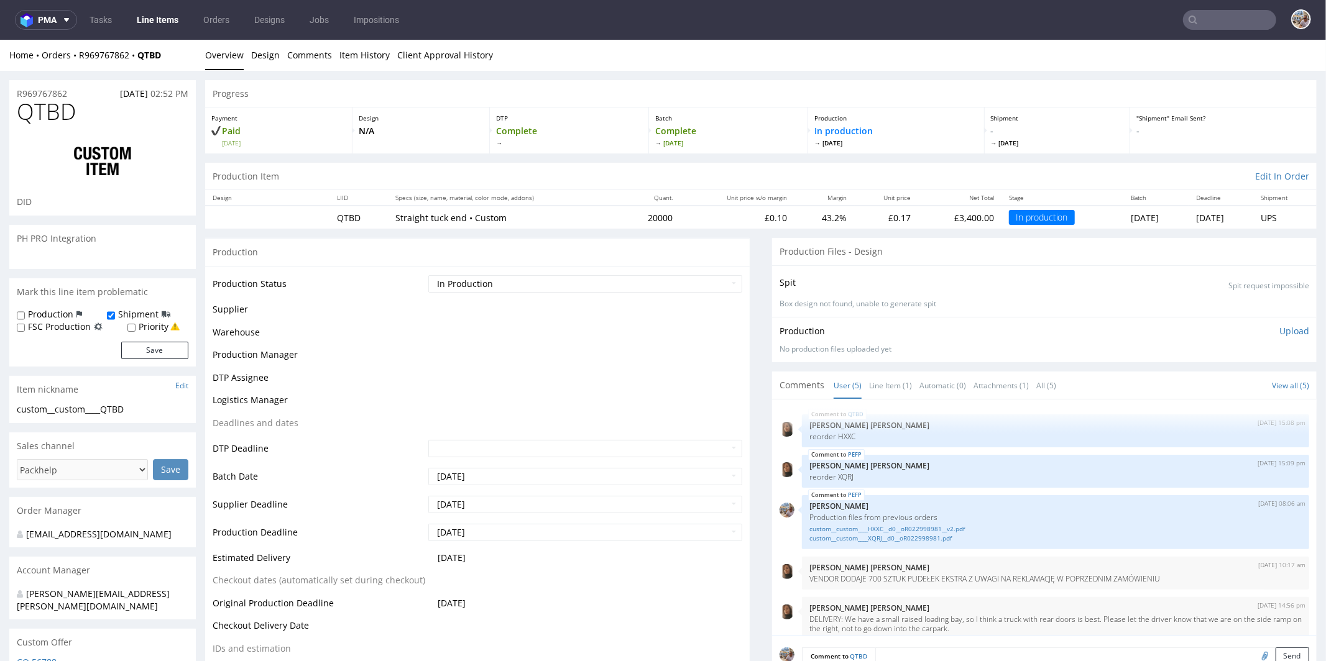
scroll to position [11, 0]
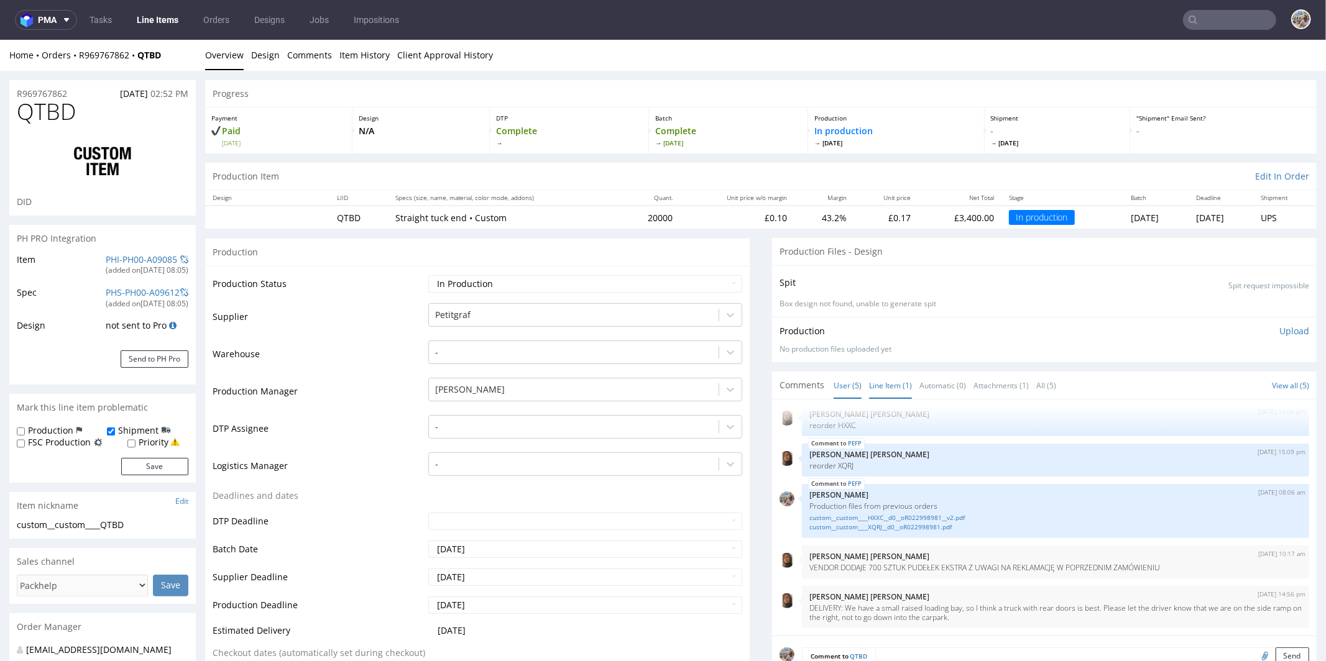
click at [869, 384] on link "Line Item (1)" at bounding box center [890, 385] width 43 height 27
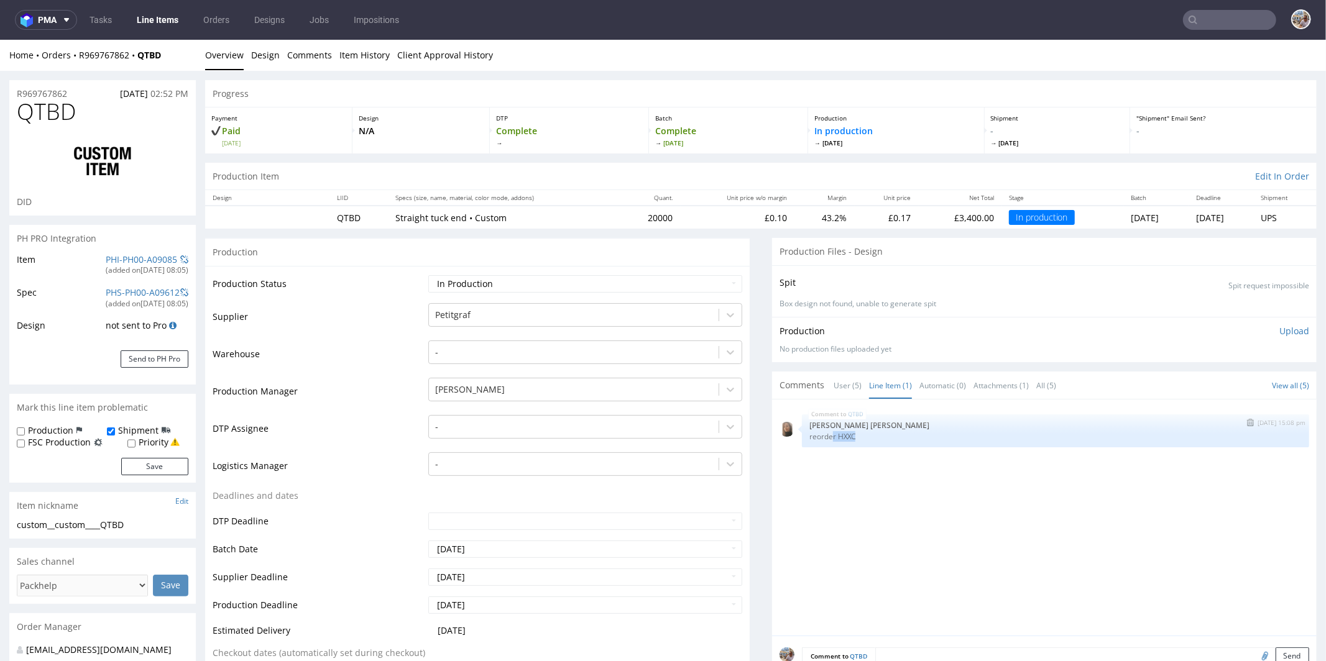
drag, startPoint x: 858, startPoint y: 432, endPoint x: 822, endPoint y: 433, distance: 35.4
click at [822, 433] on p "reorder HXXC" at bounding box center [1055, 435] width 492 height 9
click at [824, 433] on p "reorder HXXC" at bounding box center [1055, 435] width 492 height 9
drag, startPoint x: 858, startPoint y: 429, endPoint x: 831, endPoint y: 432, distance: 26.9
click at [831, 432] on div "QTBD 16th Sep 25 | 15:08 pm Angelina Marć reorder HXXC" at bounding box center [1055, 430] width 507 height 33
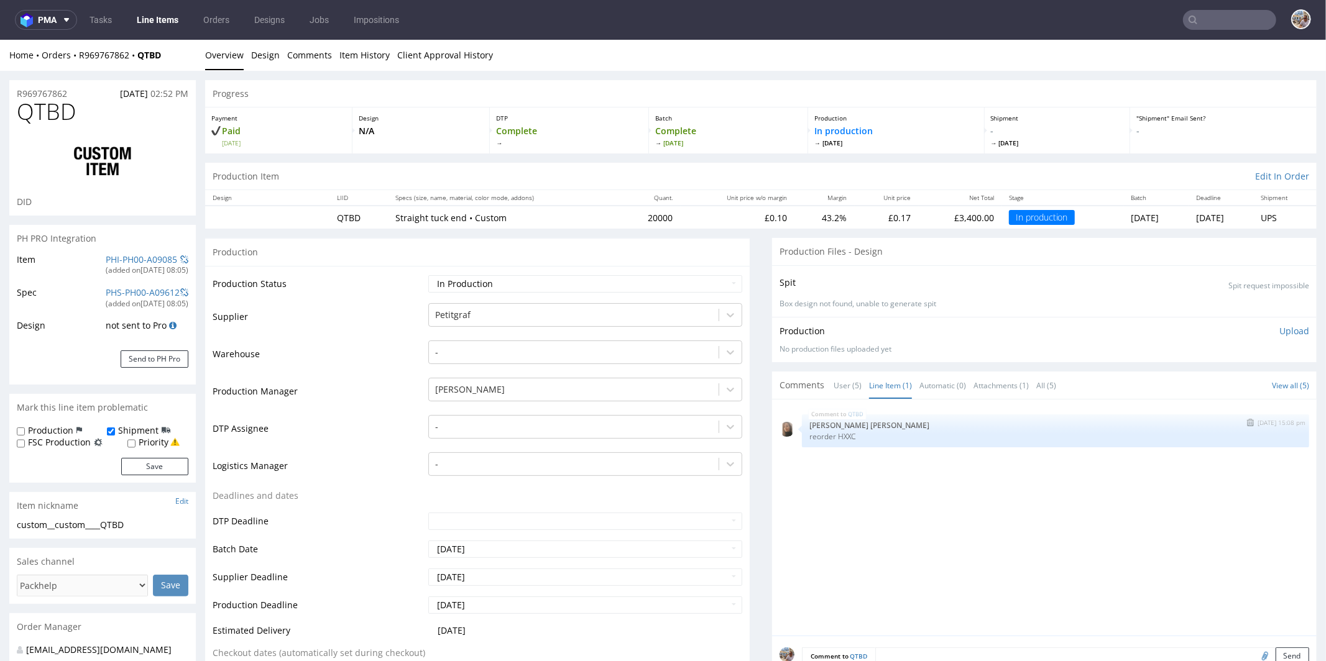
click at [843, 432] on p "reorder HXXC" at bounding box center [1055, 435] width 492 height 9
drag, startPoint x: 845, startPoint y: 434, endPoint x: 828, endPoint y: 434, distance: 16.2
click at [828, 434] on p "reorder HXXC" at bounding box center [1055, 435] width 492 height 9
copy p "HXXC"
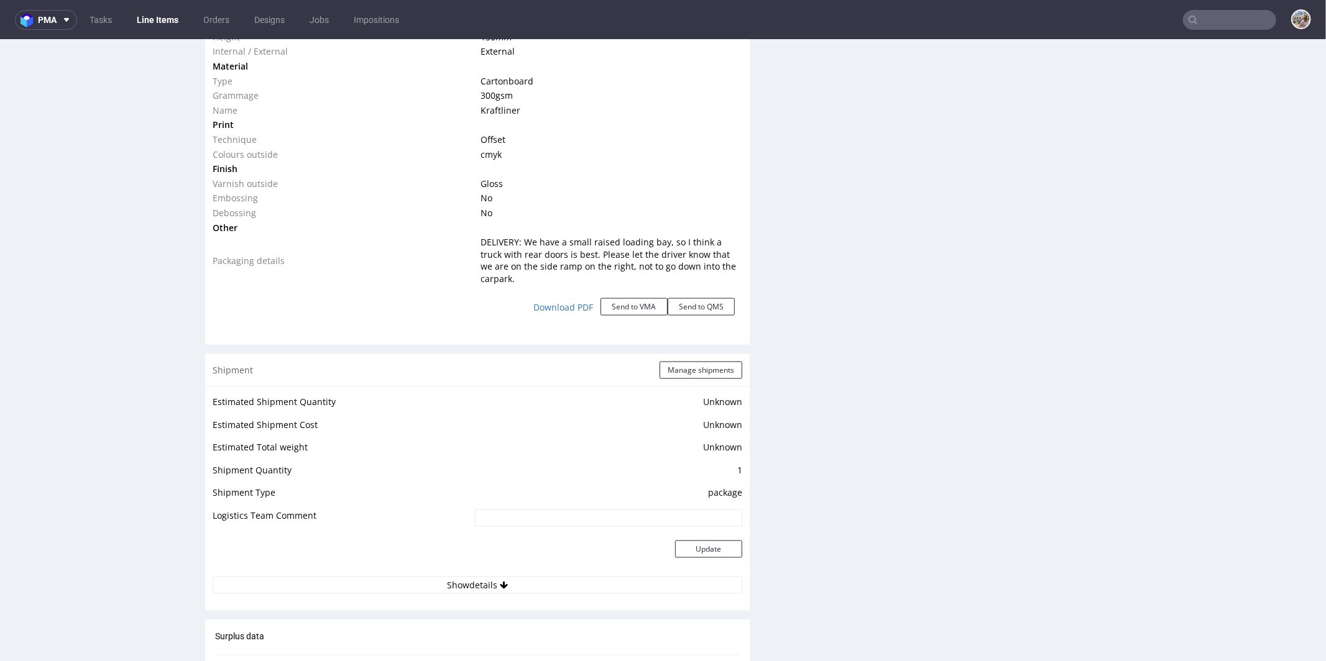
scroll to position [1430, 0]
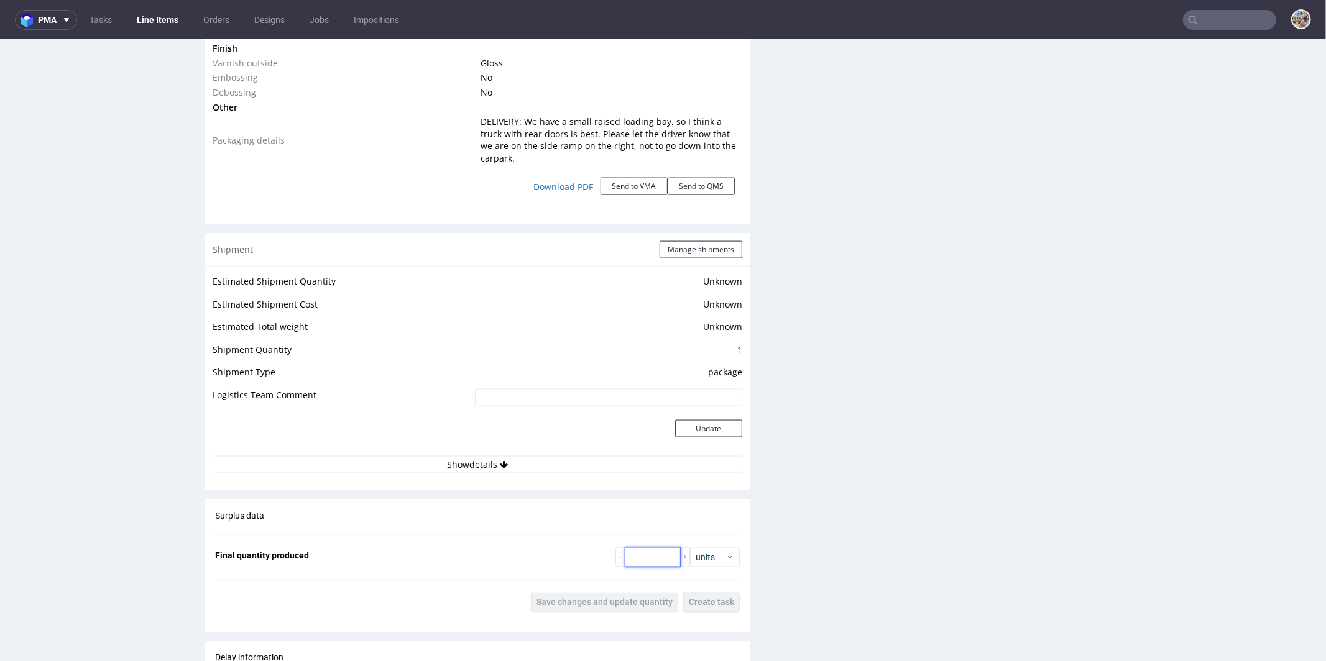
click at [638, 547] on input "number" at bounding box center [653, 557] width 56 height 20
type input "20600"
click at [651, 592] on button "Save changes and update quantity" at bounding box center [604, 602] width 147 height 20
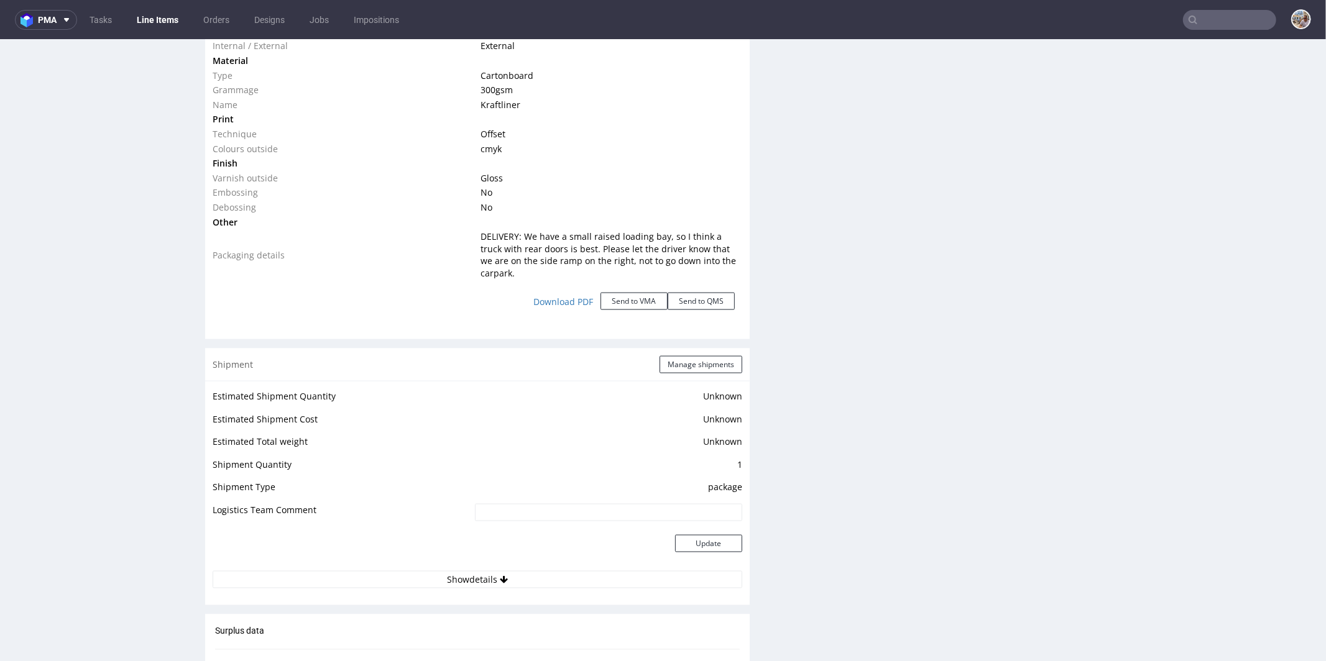
scroll to position [1331, 0]
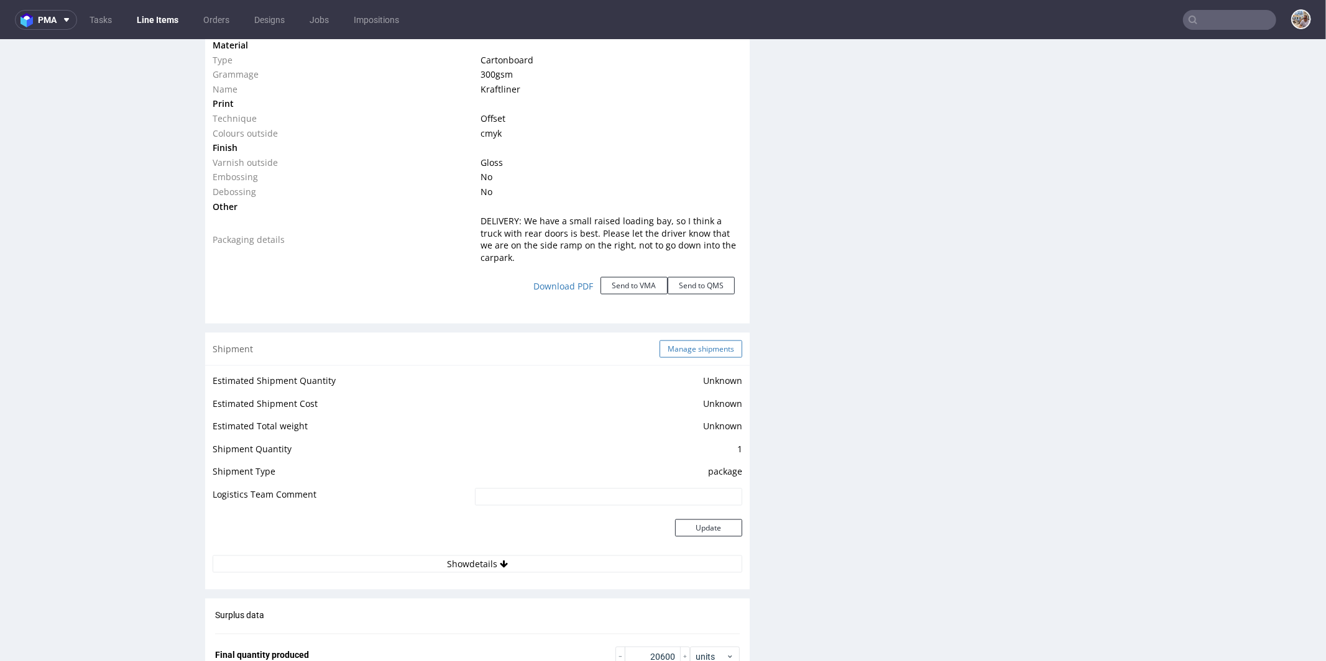
click at [701, 340] on button "Manage shipments" at bounding box center [700, 348] width 83 height 17
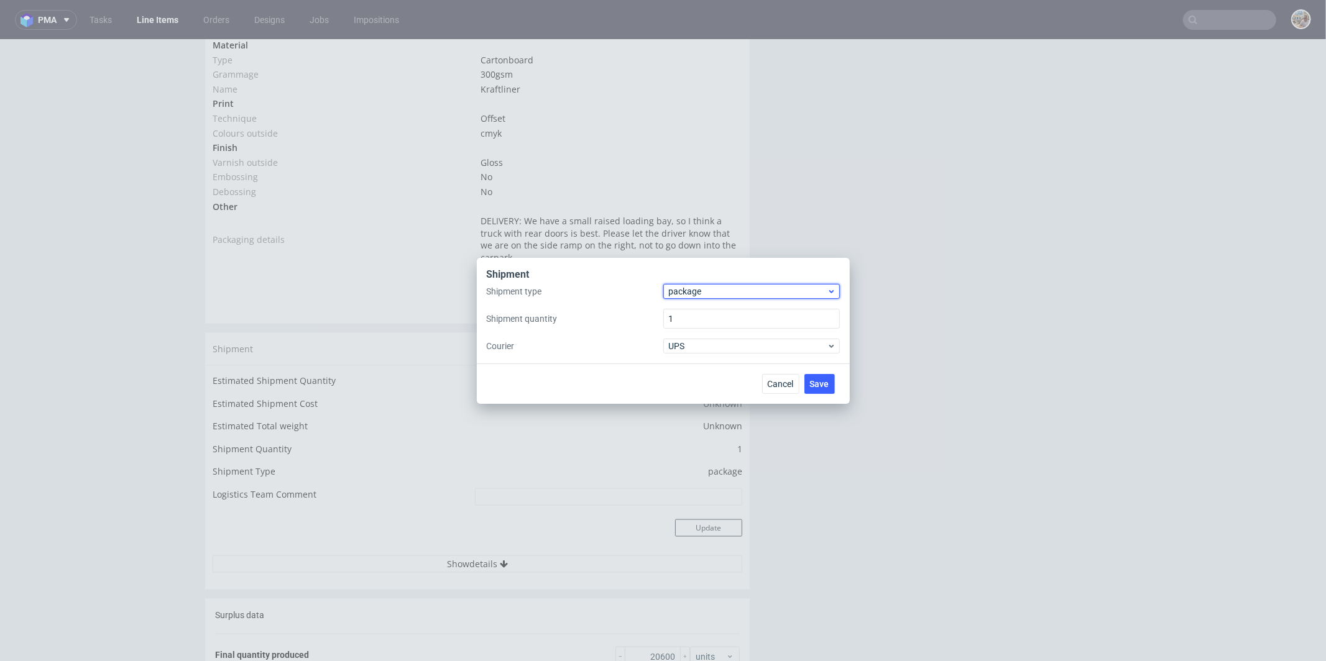
click at [723, 295] on span "package" at bounding box center [748, 291] width 158 height 12
click at [714, 315] on div "pallet" at bounding box center [751, 317] width 167 height 22
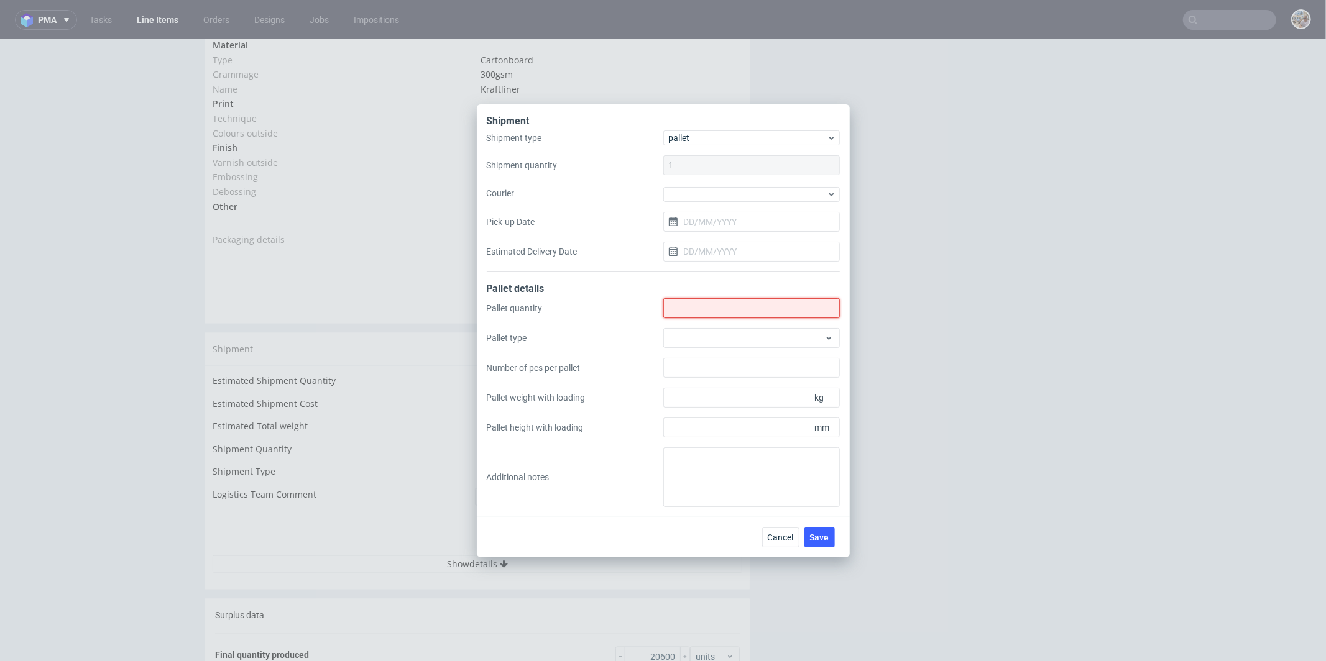
click at [728, 310] on input "Shipment type" at bounding box center [751, 308] width 176 height 20
type input "2"
click at [767, 339] on div at bounding box center [751, 338] width 176 height 20
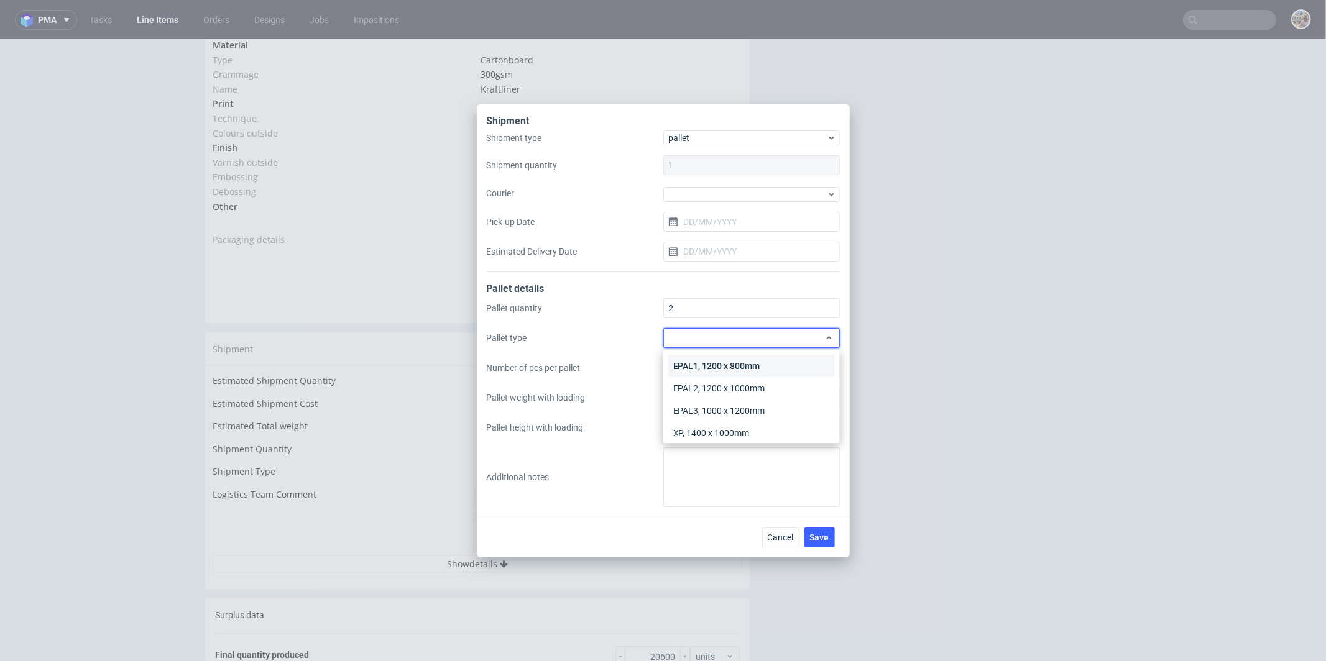
click at [756, 364] on div "EPAL1, 1200 x 800mm" at bounding box center [751, 366] width 167 height 22
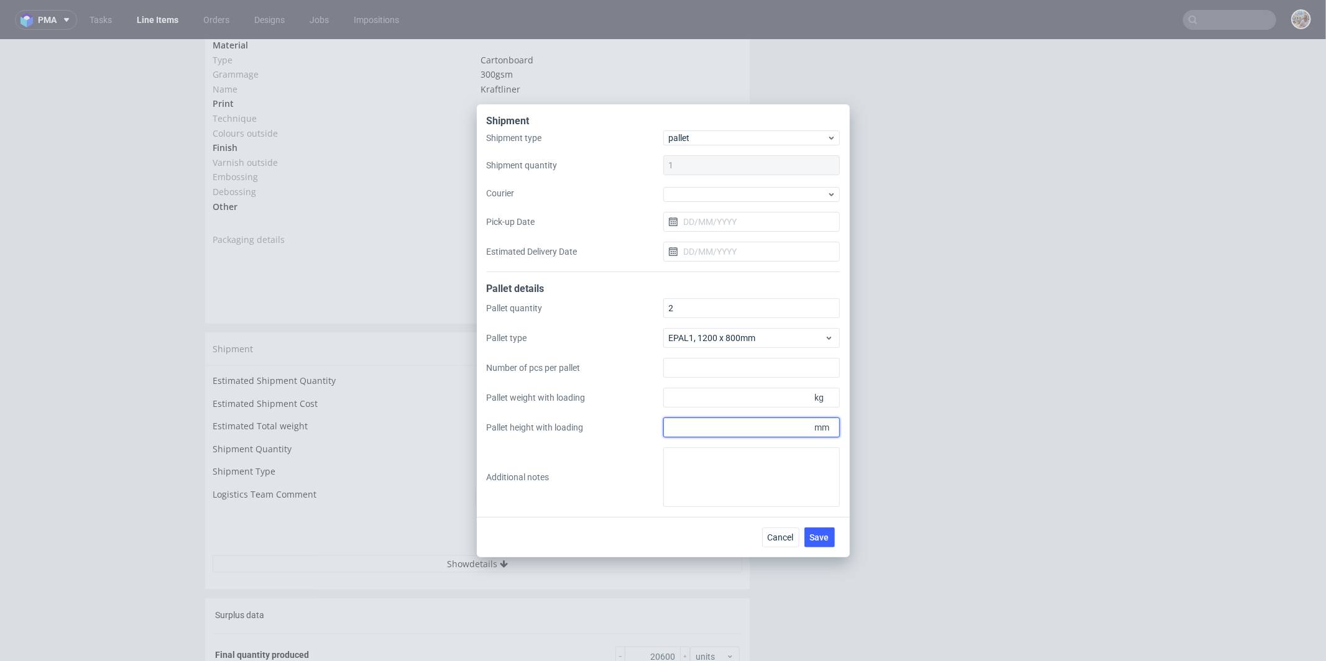
click at [734, 426] on input "Pallet height with loading" at bounding box center [751, 428] width 176 height 20
type input "1500"
click at [756, 390] on input "Pallet weight with loading" at bounding box center [751, 398] width 176 height 20
type input "400"
click at [713, 467] on textarea at bounding box center [751, 477] width 176 height 60
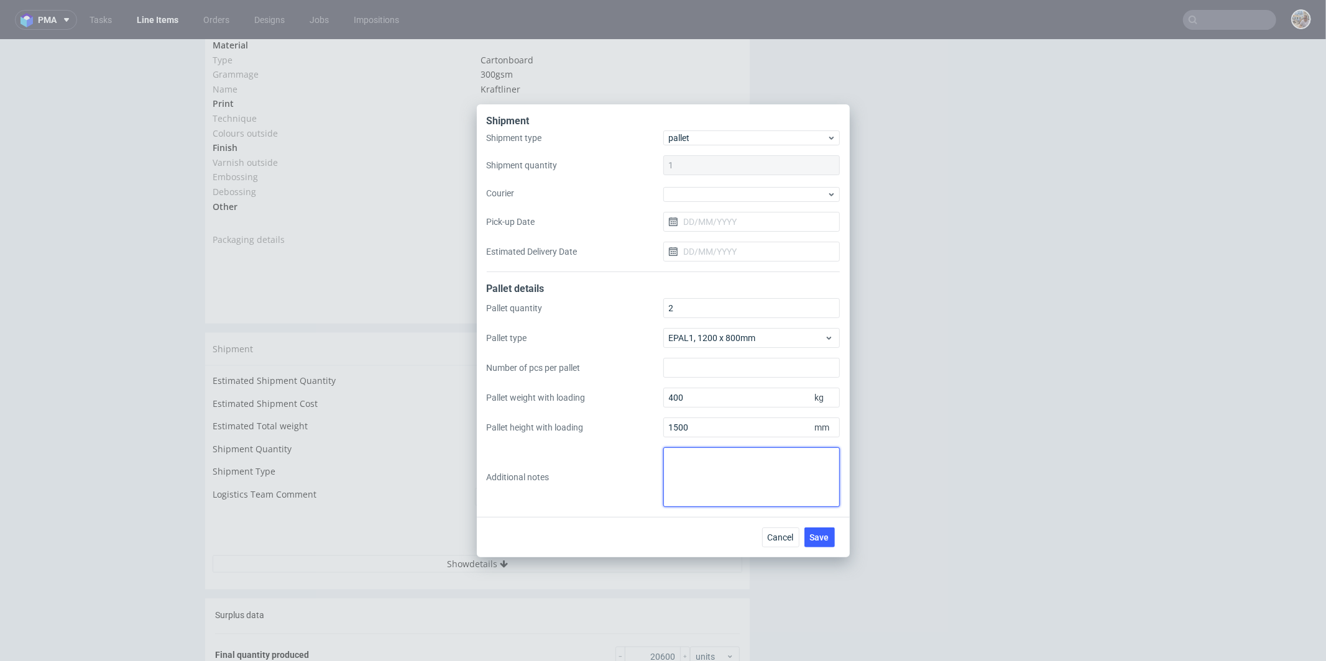
paste textarea "2 palety 80x120x150, 20600szt, waga 400kg"
type textarea "2 palety 80x120x150, 20600szt, waga 400kg"
click at [815, 539] on span "Save" at bounding box center [819, 537] width 19 height 9
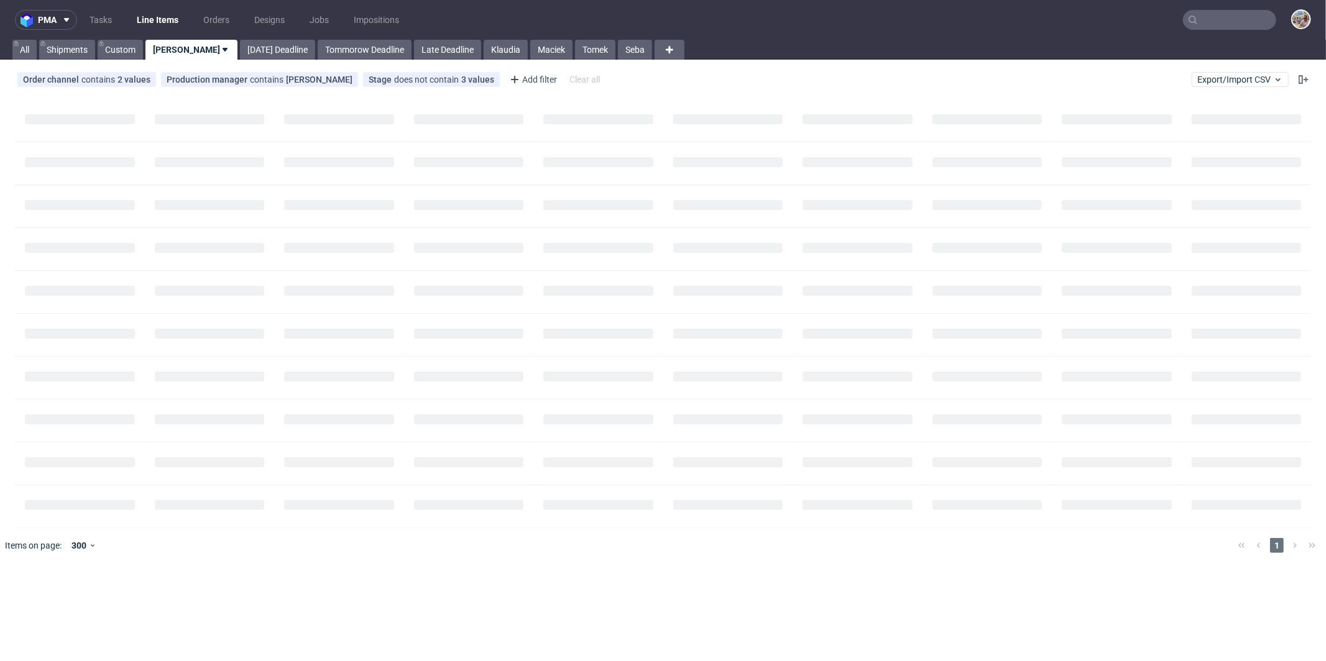
click at [1209, 27] on input "text" at bounding box center [1229, 20] width 93 height 20
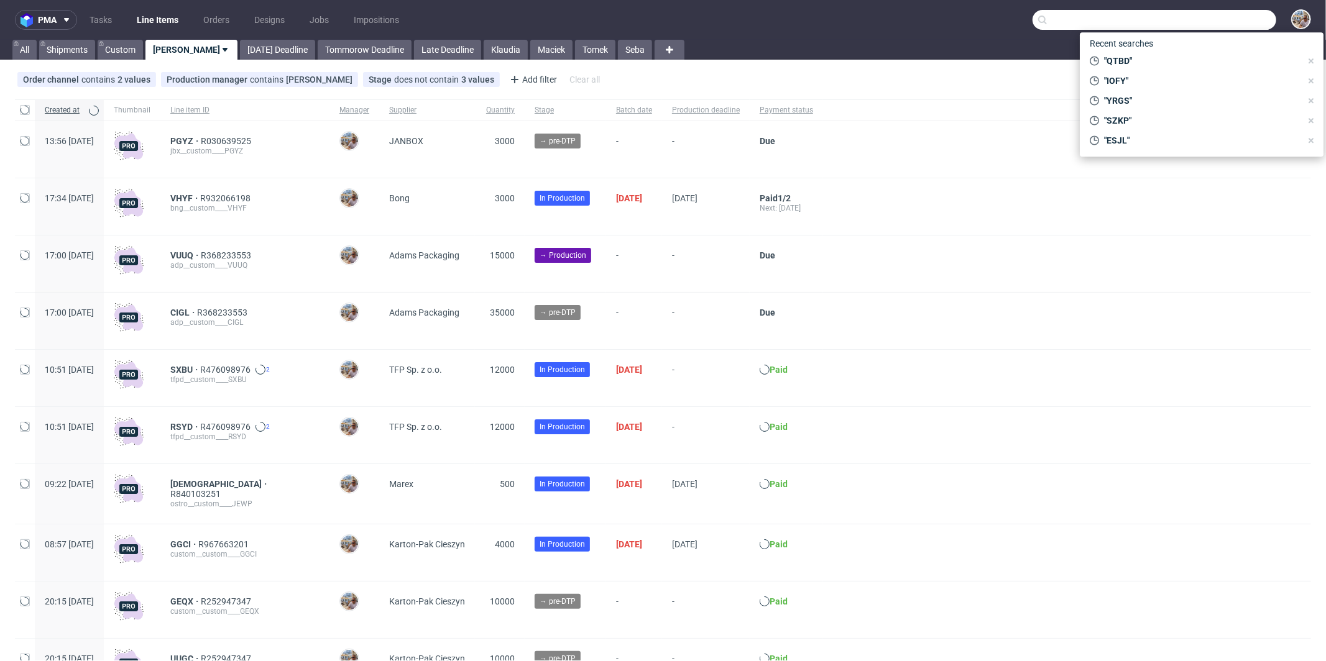
paste input "HXXC"
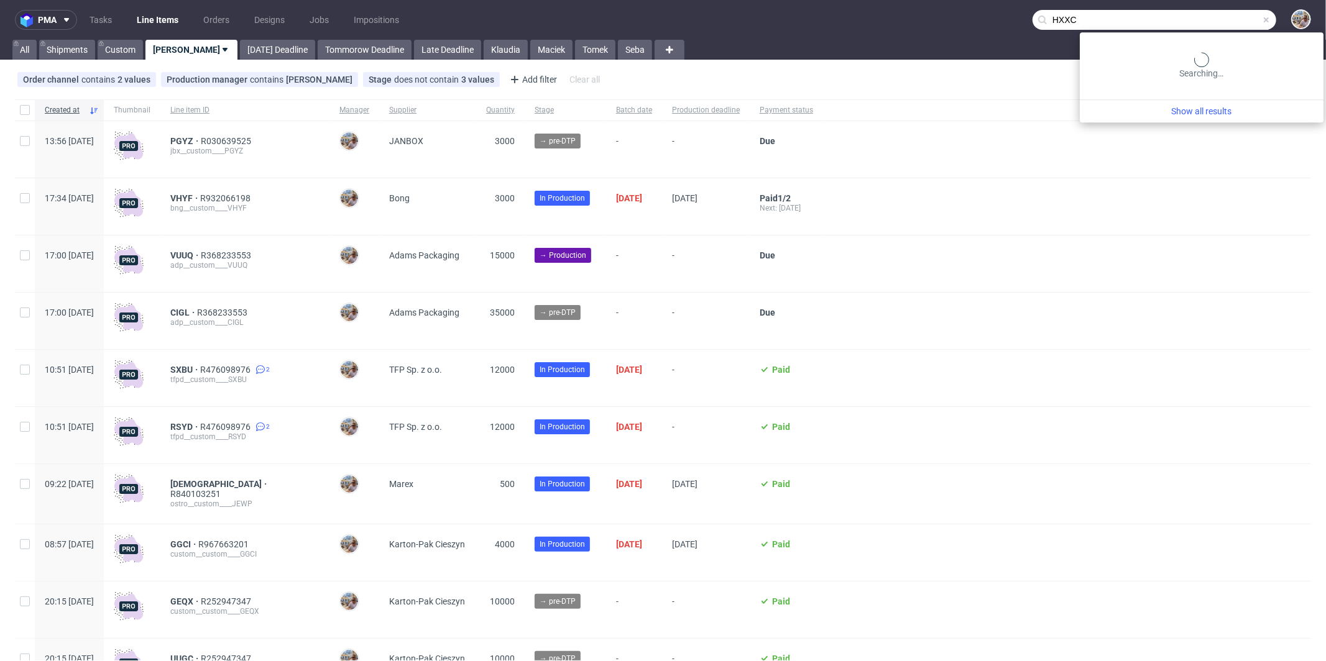
type input "HXXC"
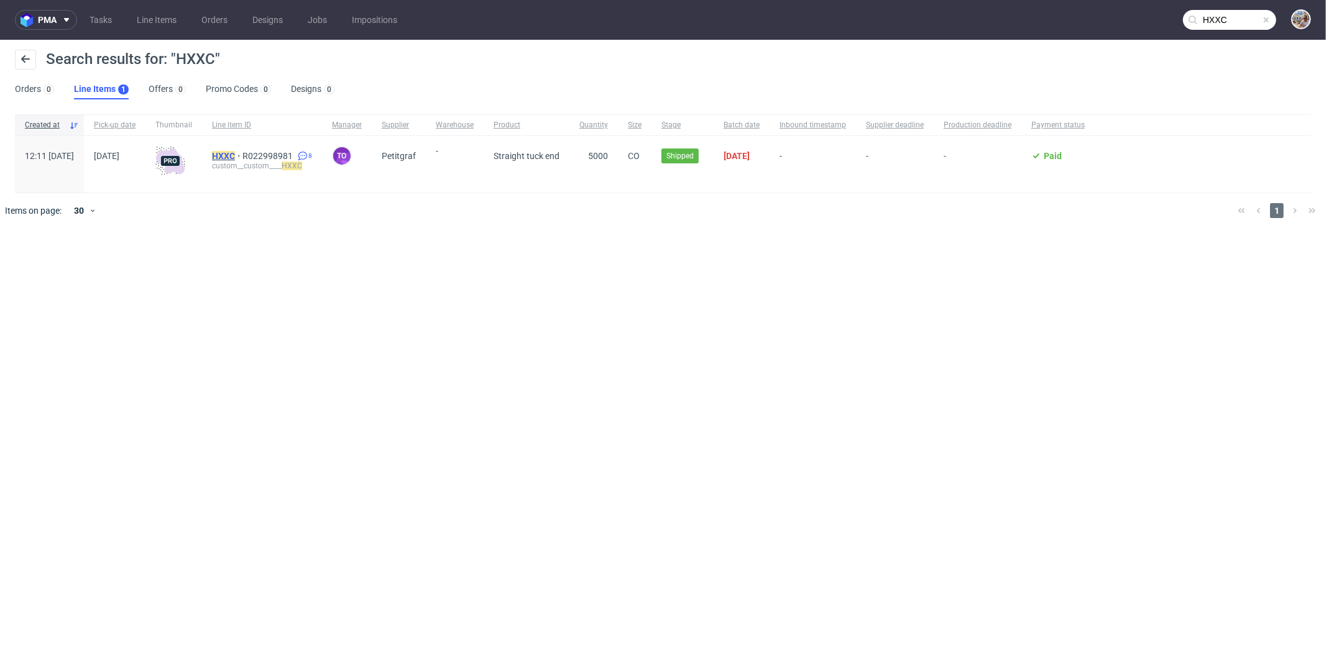
click at [235, 153] on mark "HXXC" at bounding box center [223, 156] width 23 height 10
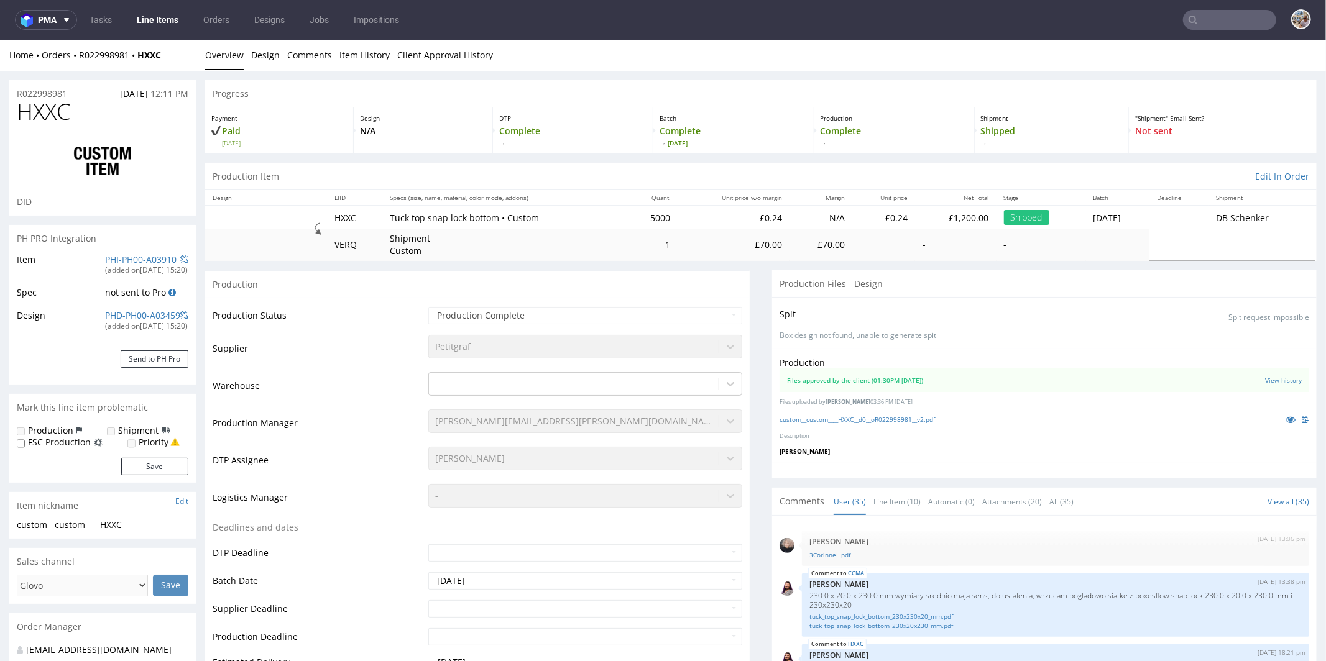
scroll to position [1618, 0]
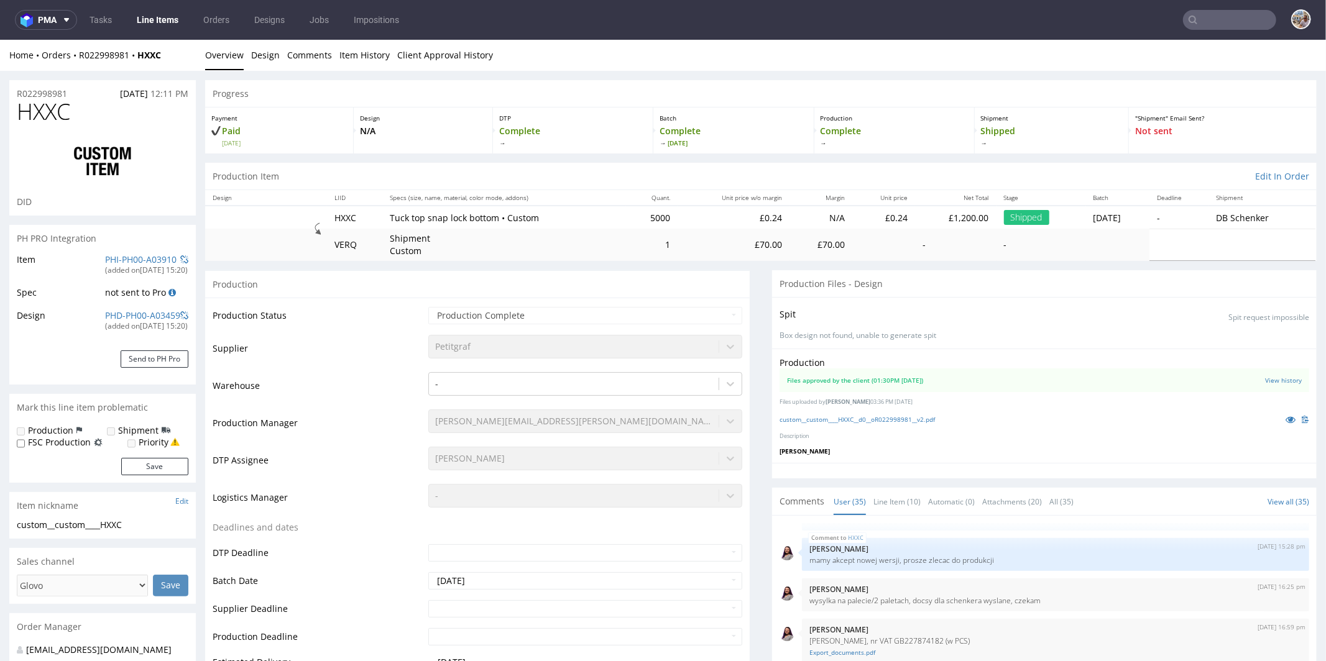
select select "in_progress"
click at [1285, 415] on icon at bounding box center [1290, 418] width 10 height 9
click at [779, 551] on img at bounding box center [786, 552] width 15 height 15
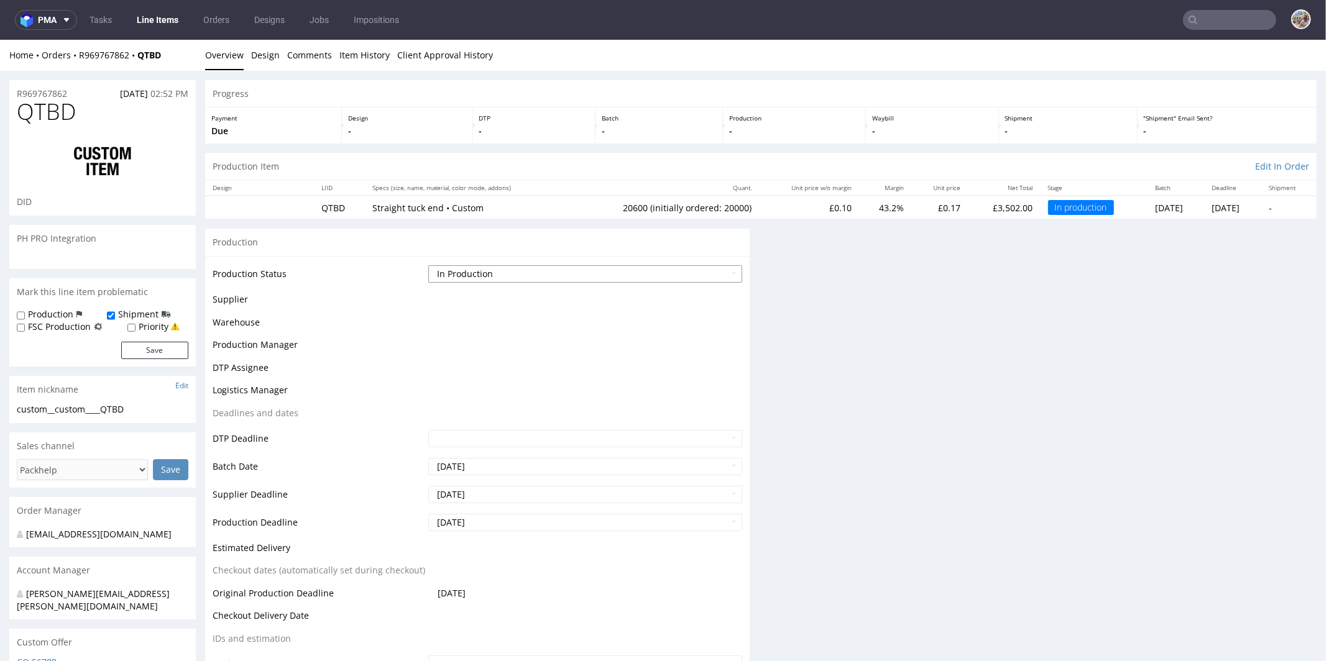
click at [517, 277] on select "Waiting for Artwork Waiting for Diecut Waiting for Mockup Waiting for DTP Waiti…" at bounding box center [585, 273] width 314 height 17
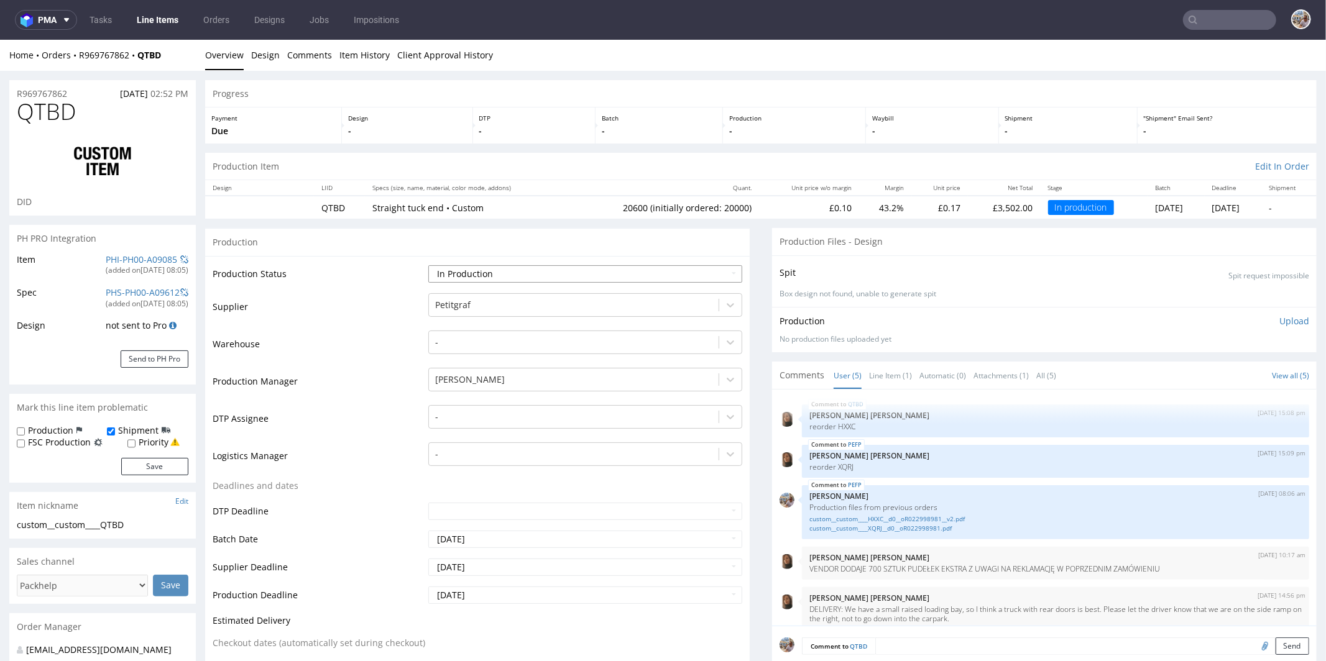
scroll to position [11, 0]
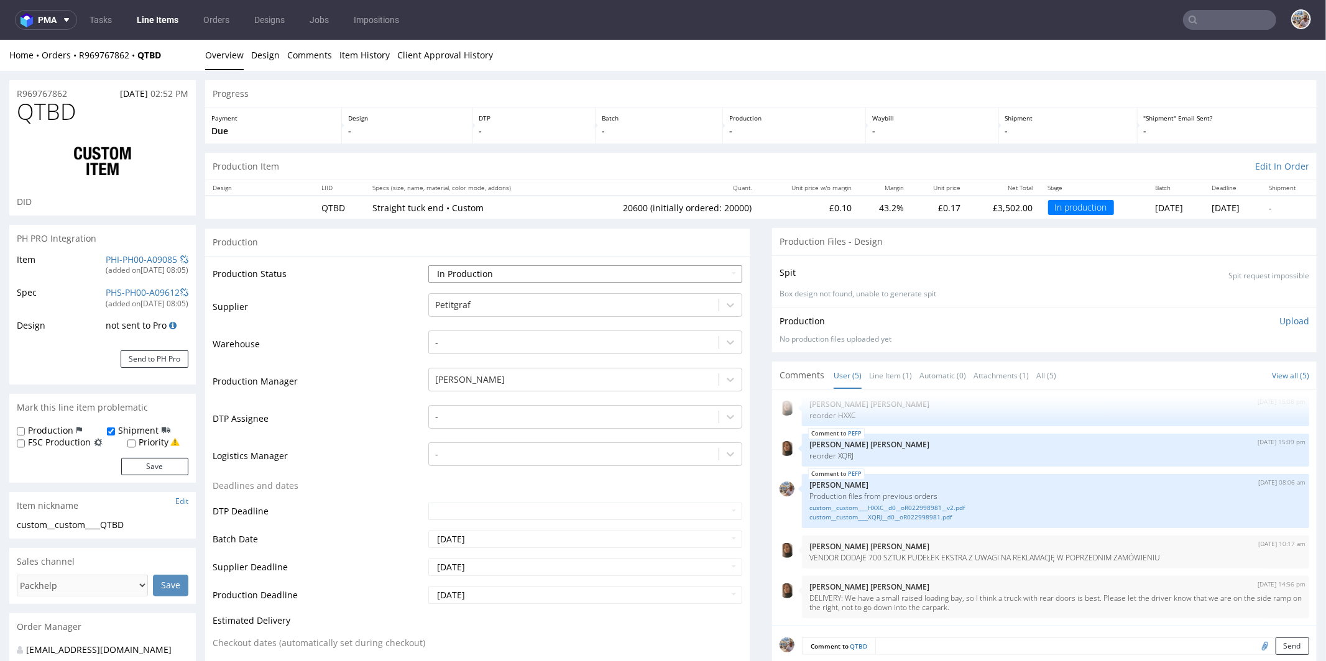
select select "production_complete"
click at [428, 265] on select "Waiting for Artwork Waiting for Diecut Waiting for Mockup Waiting for DTP Waiti…" at bounding box center [585, 273] width 314 height 17
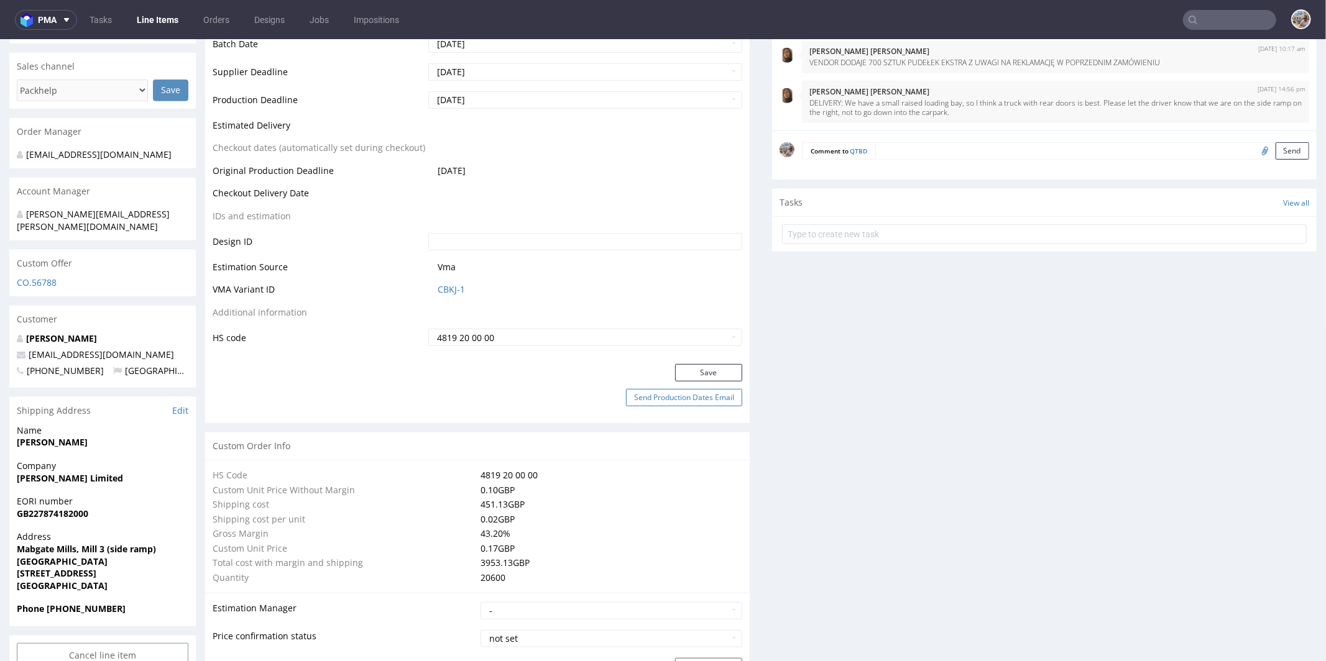
scroll to position [526, 0]
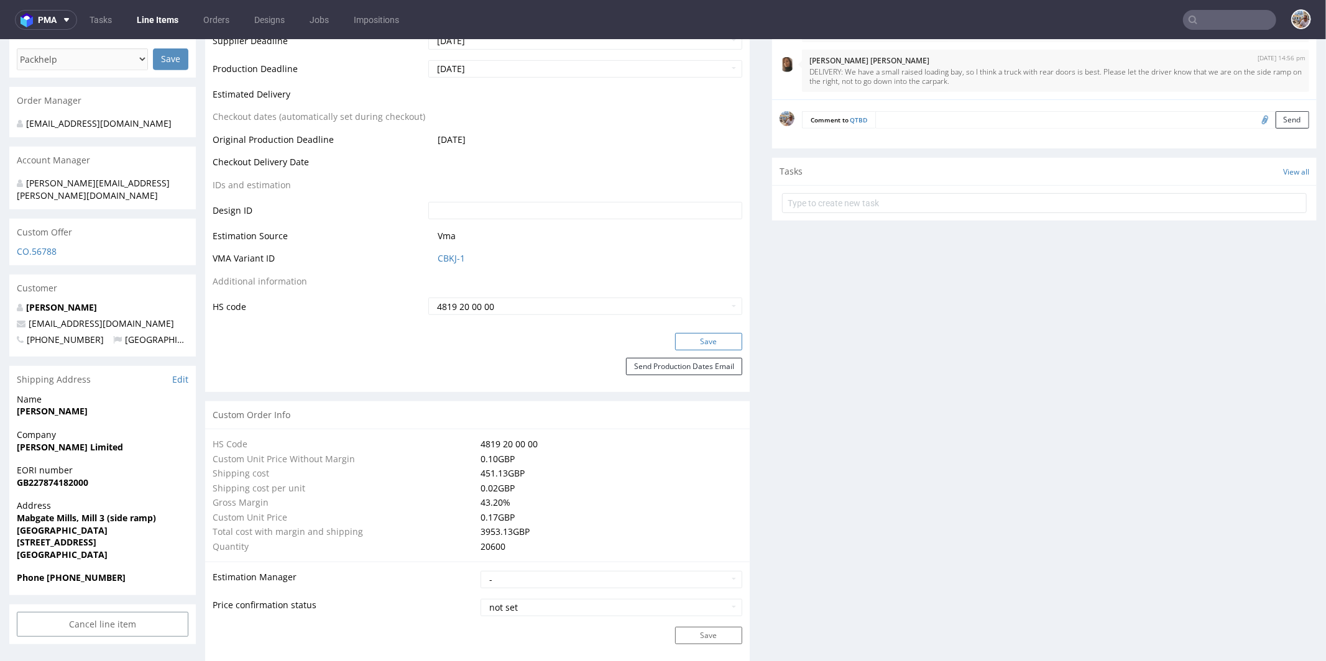
click at [718, 340] on button "Save" at bounding box center [708, 340] width 67 height 17
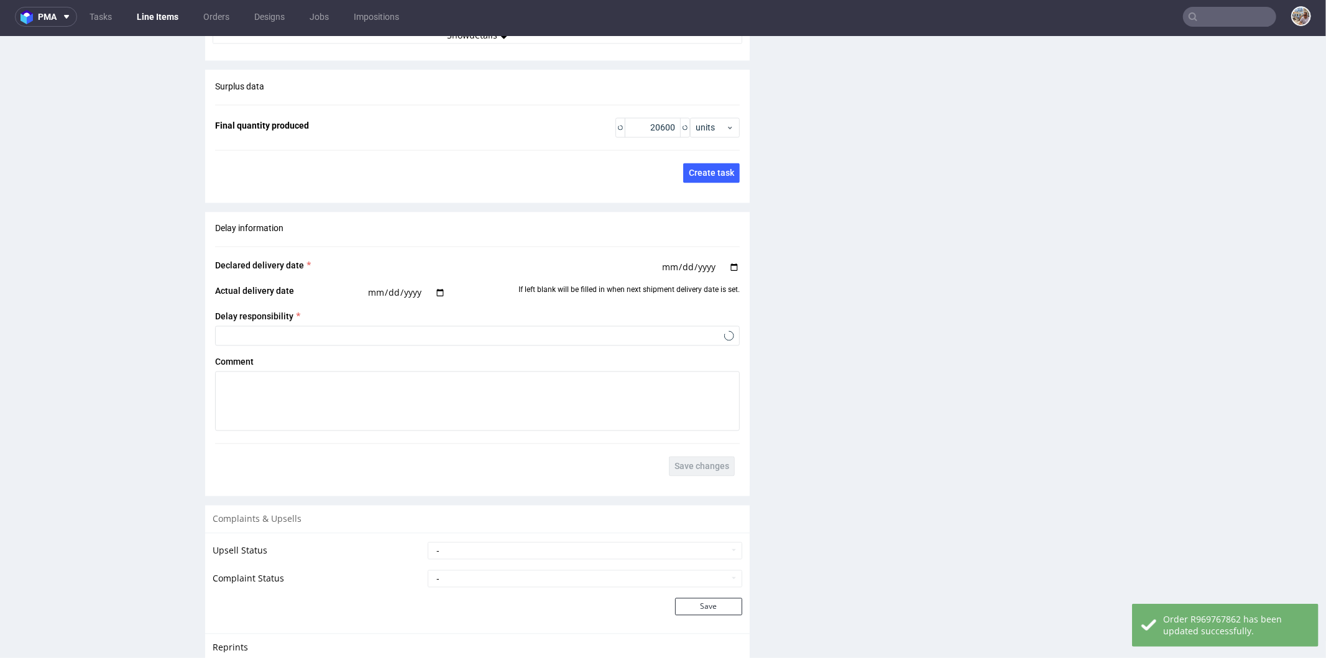
scroll to position [2046, 0]
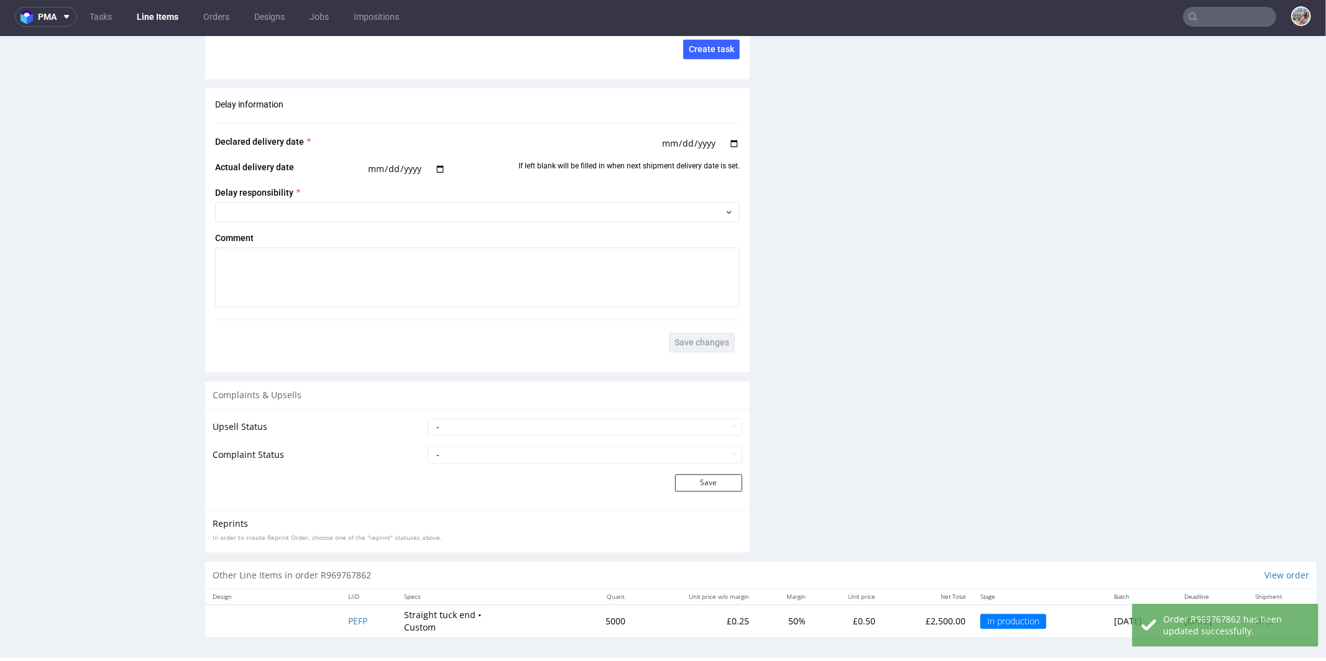
click at [343, 604] on td "PEFP" at bounding box center [369, 620] width 57 height 32
click at [348, 615] on span "PEFP" at bounding box center [357, 621] width 19 height 12
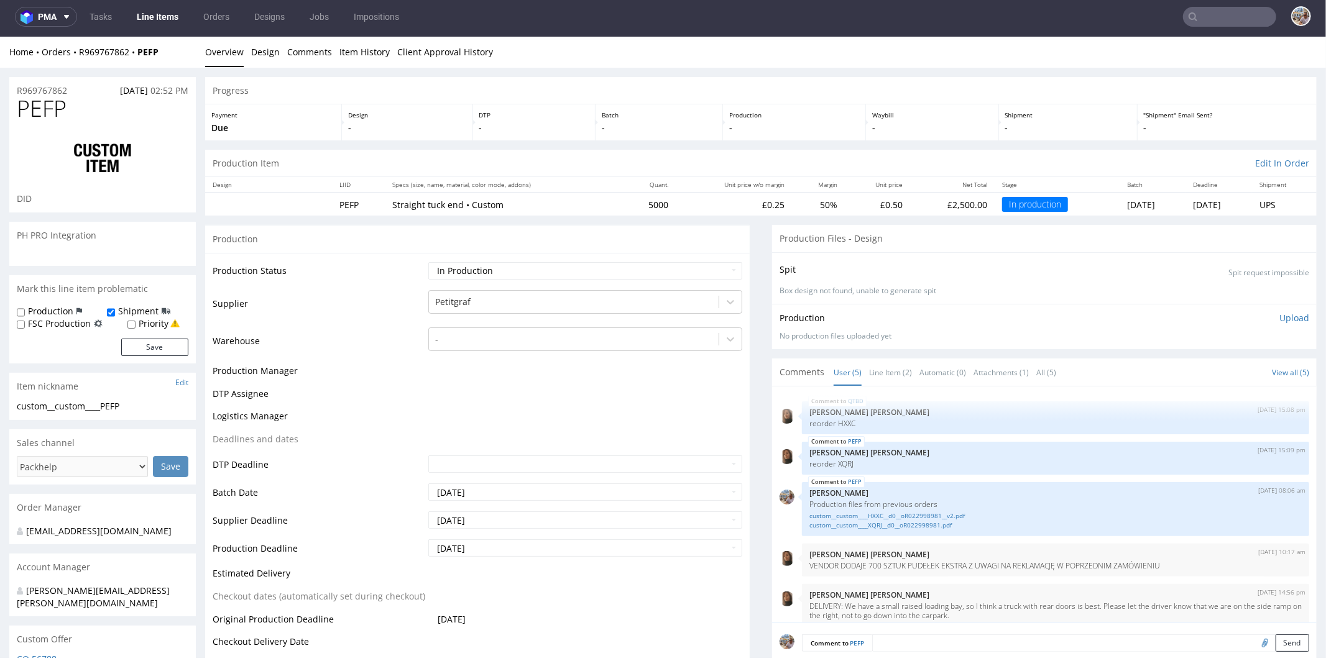
scroll to position [11, 0]
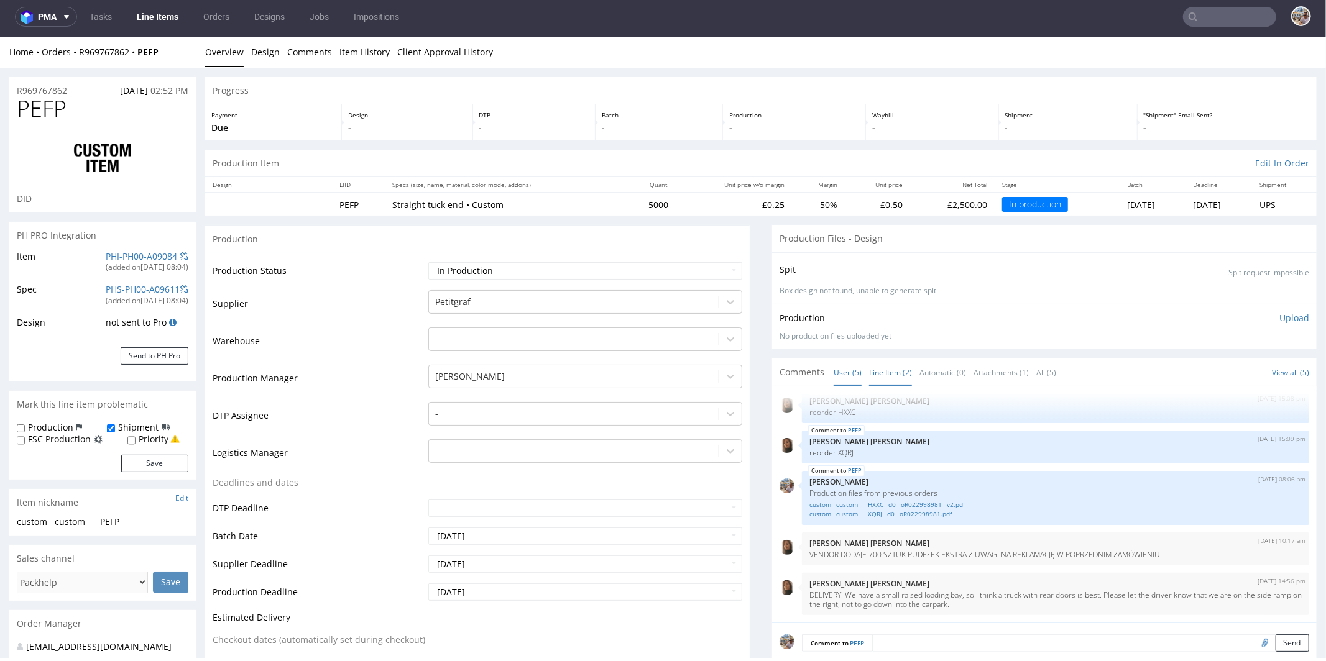
click at [886, 369] on link "Line Item (2)" at bounding box center [890, 372] width 43 height 27
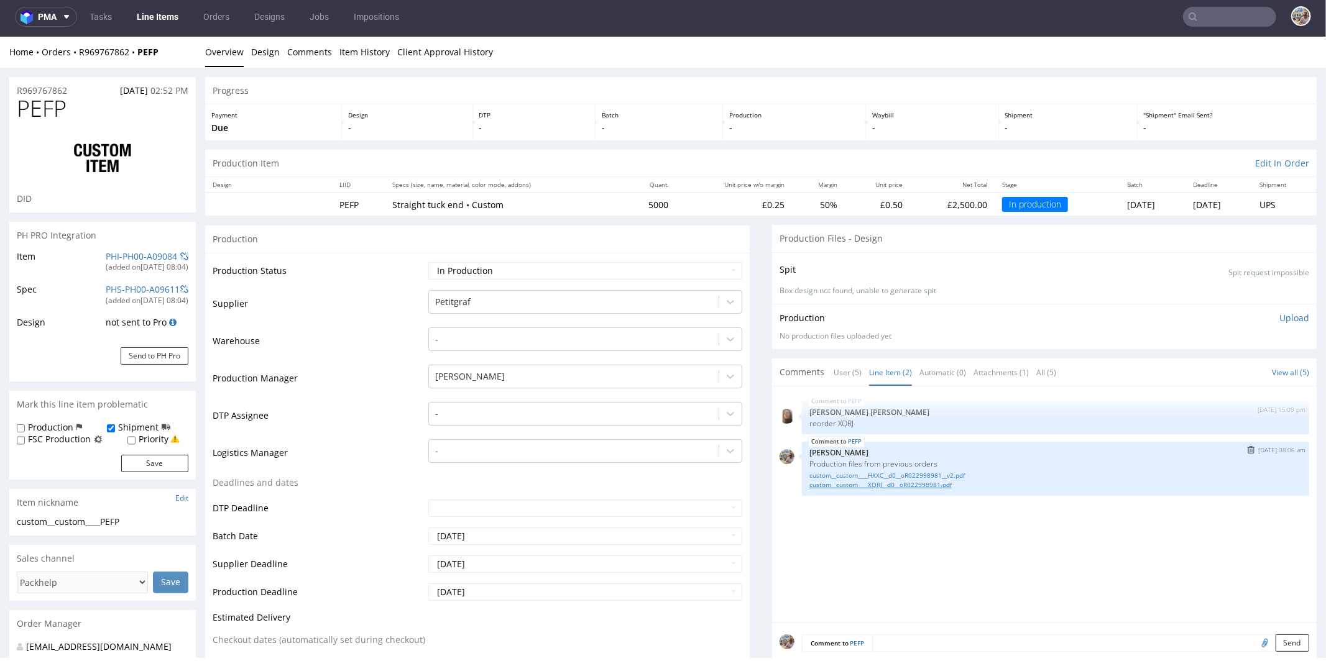
click at [861, 482] on link "custom__custom____XQRJ__d0__oR022998981.pdf" at bounding box center [1055, 484] width 492 height 9
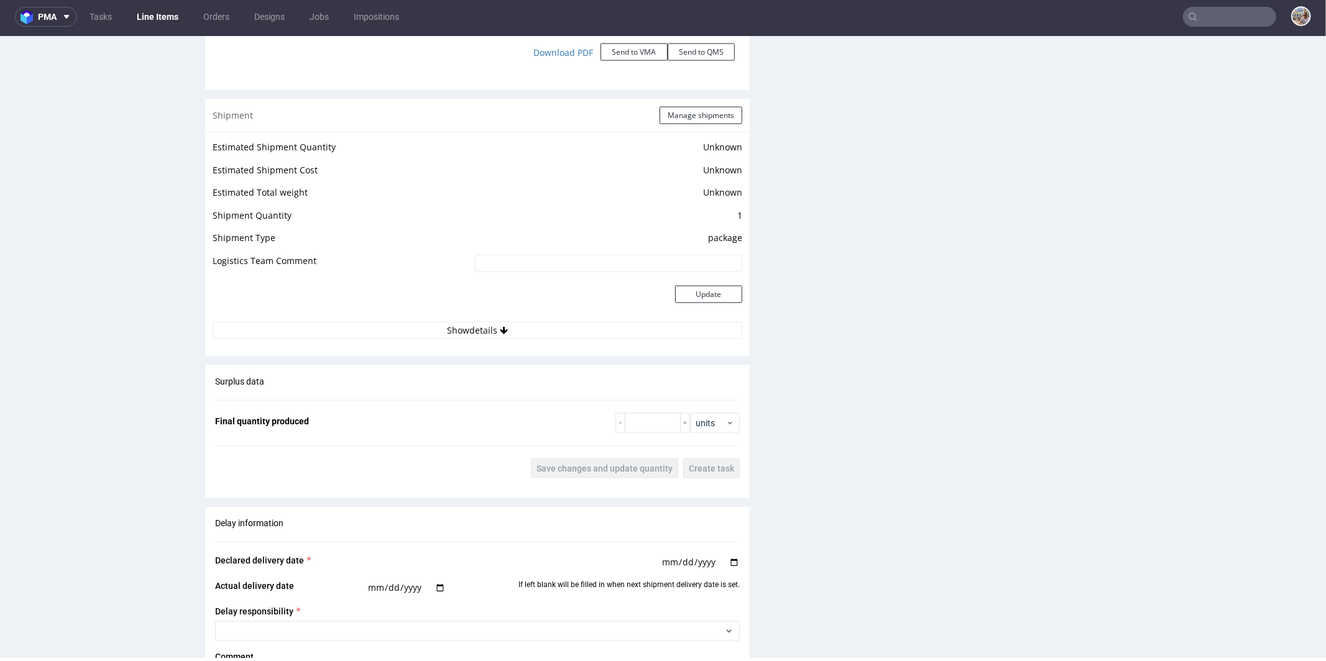
scroll to position [1583, 0]
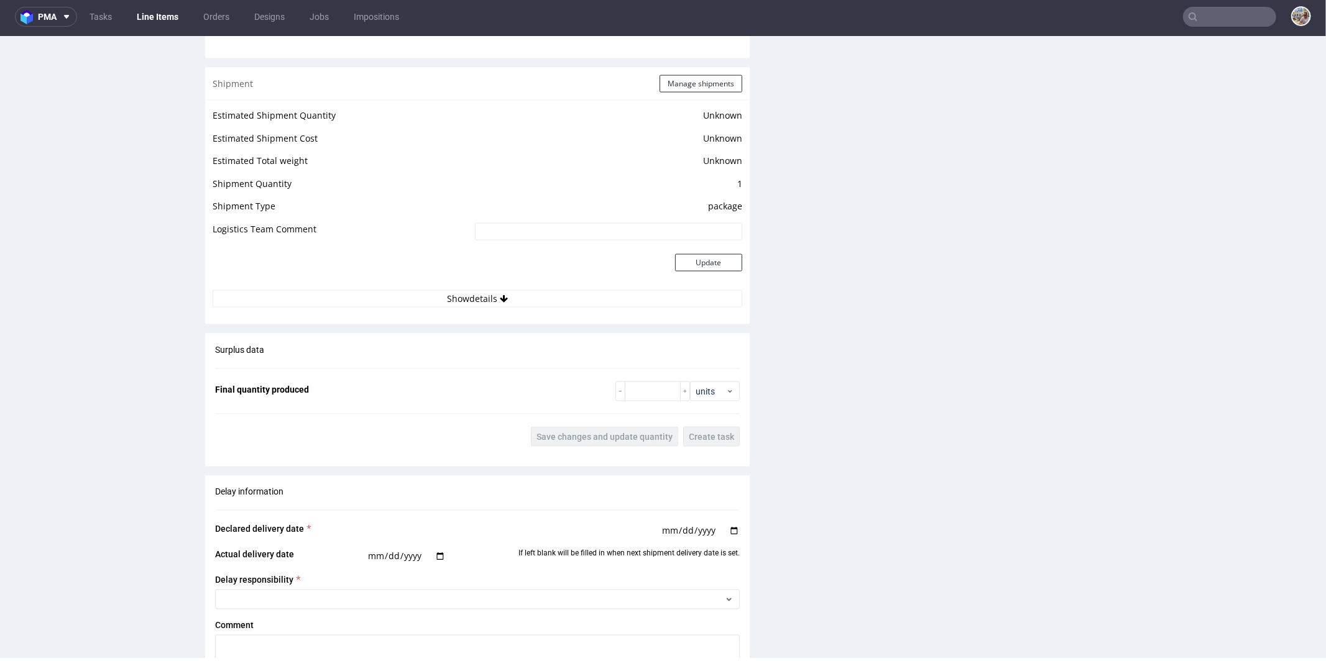
click at [629, 388] on div "Surplus data Final quantity produced units Save changes and update quantity Cre…" at bounding box center [477, 394] width 544 height 123
click at [634, 381] on input "number" at bounding box center [653, 391] width 56 height 20
type input "5250"
click at [588, 426] on button "Save changes and update quantity" at bounding box center [604, 436] width 147 height 20
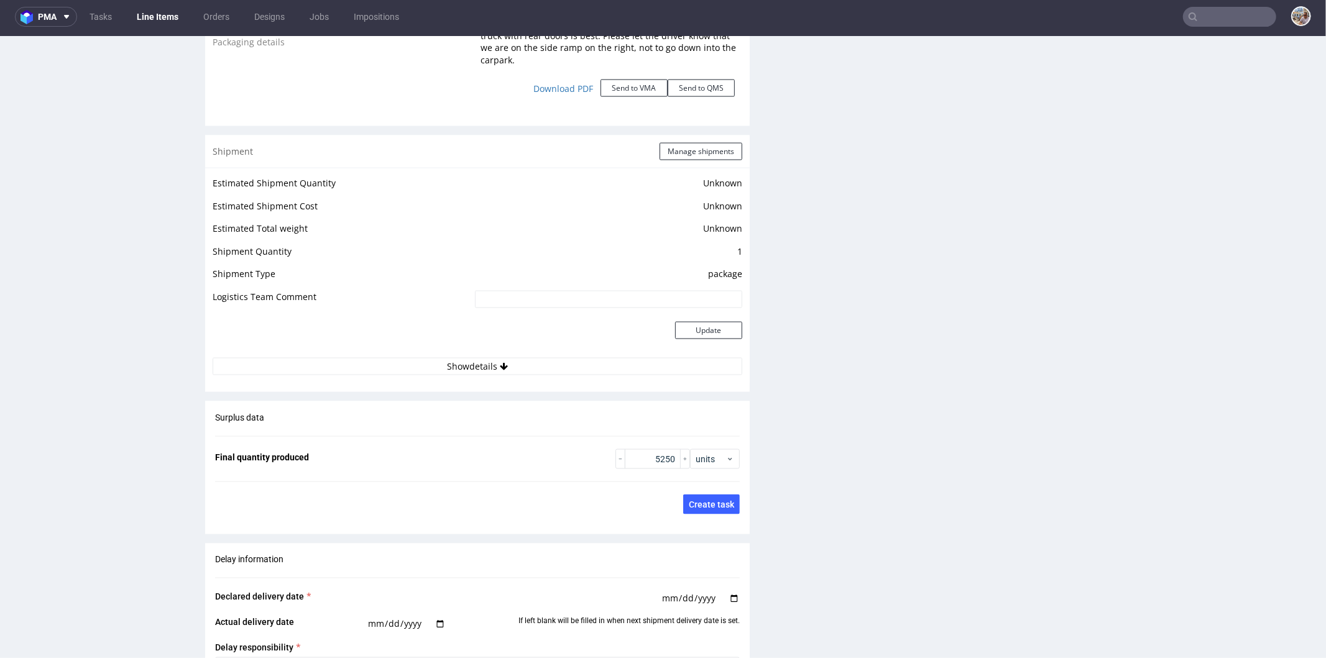
scroll to position [1464, 0]
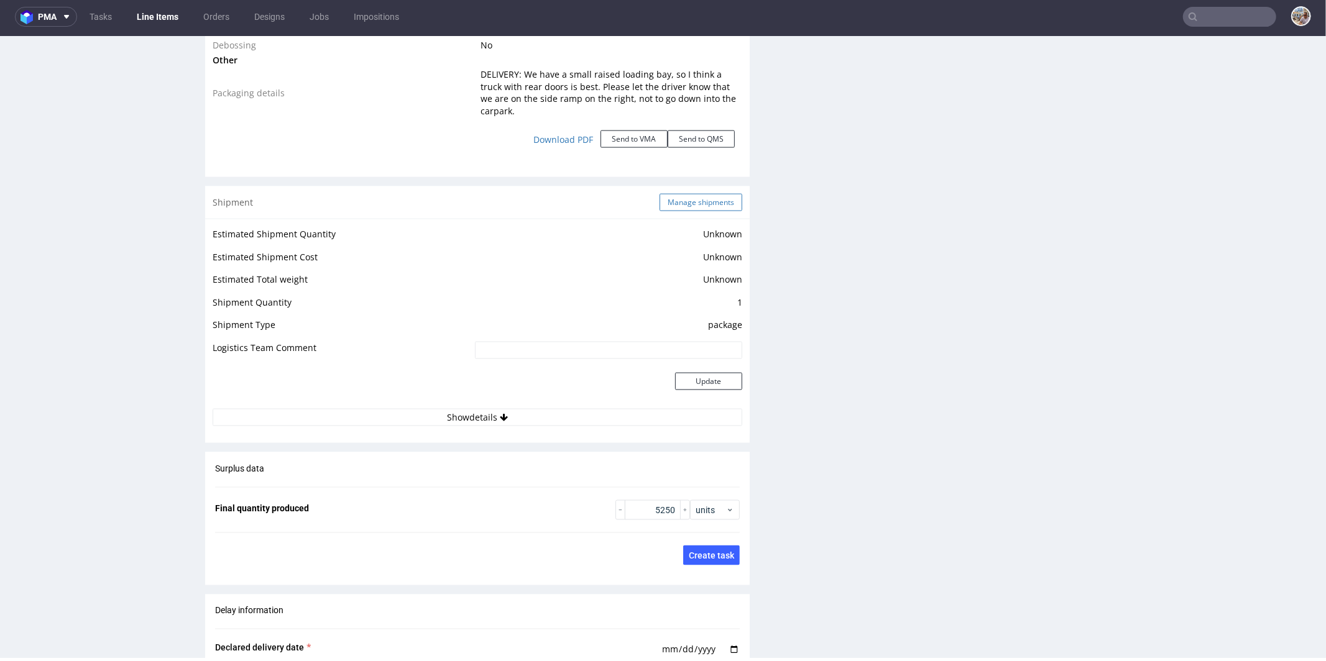
click at [674, 193] on button "Manage shipments" at bounding box center [700, 201] width 83 height 17
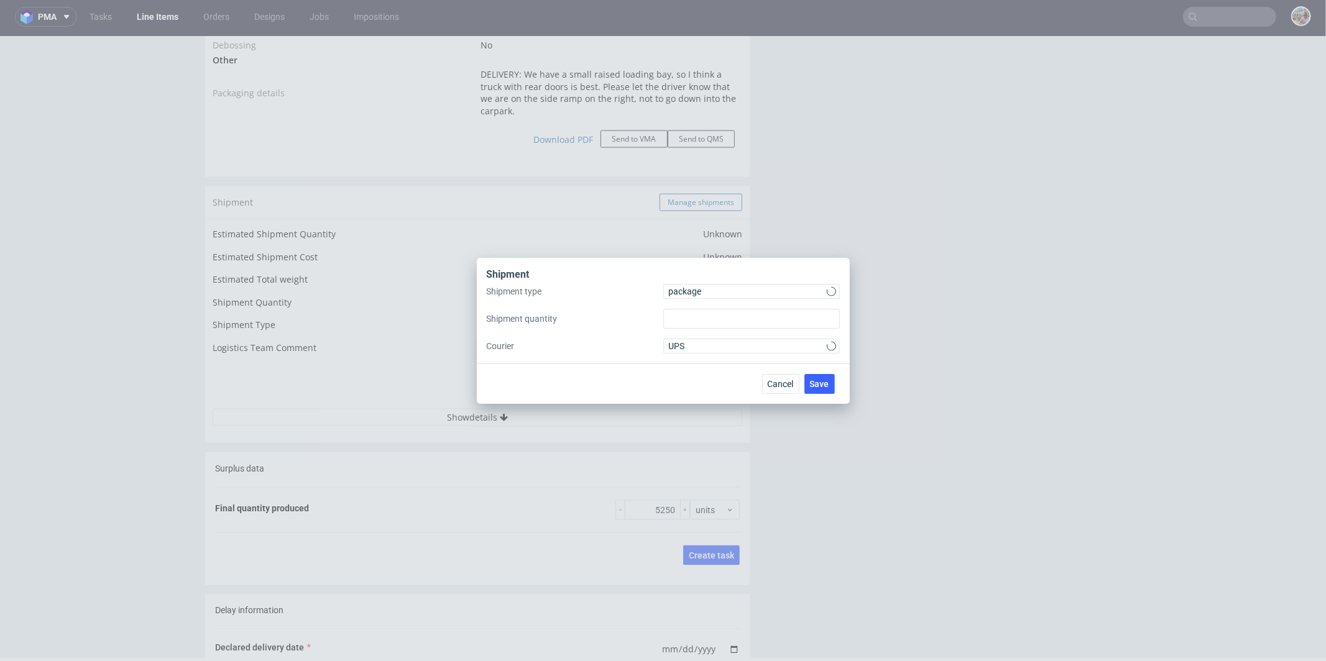
type input "1"
click at [696, 289] on span "package" at bounding box center [748, 291] width 158 height 12
click at [697, 307] on div "pallet" at bounding box center [751, 317] width 167 height 22
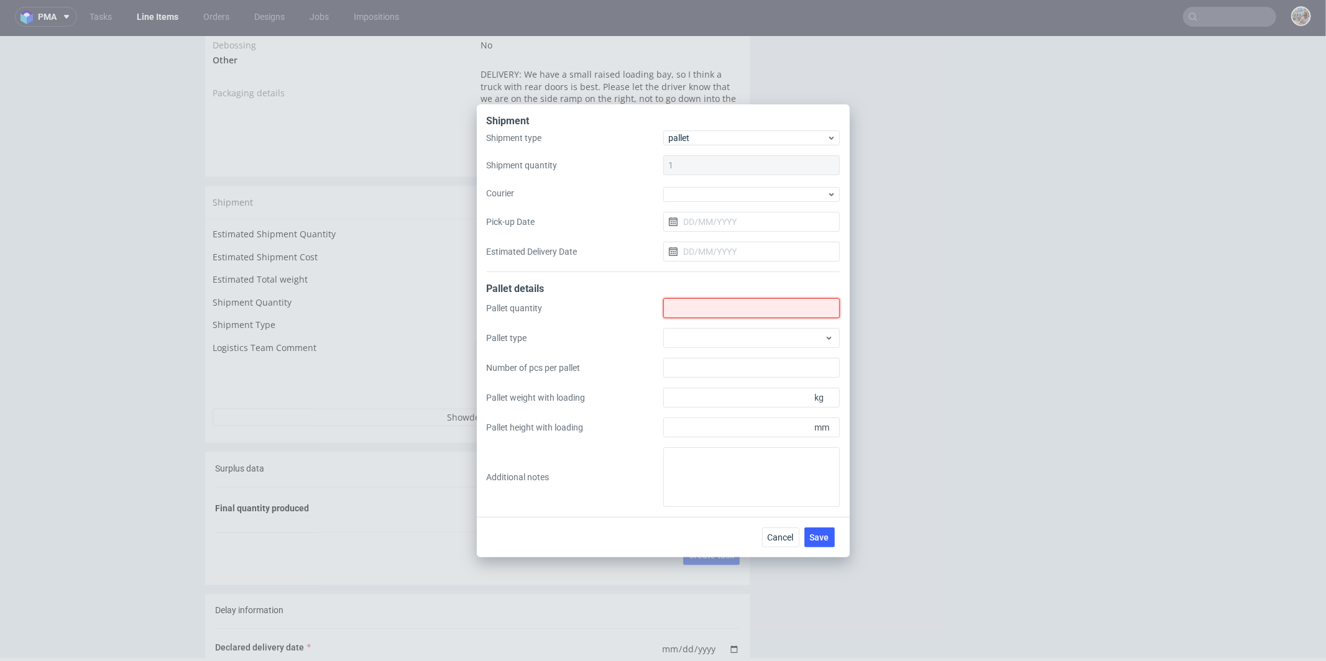
click at [708, 304] on input "Shipment type" at bounding box center [751, 308] width 176 height 20
type input "1"
click at [713, 332] on div at bounding box center [751, 338] width 176 height 20
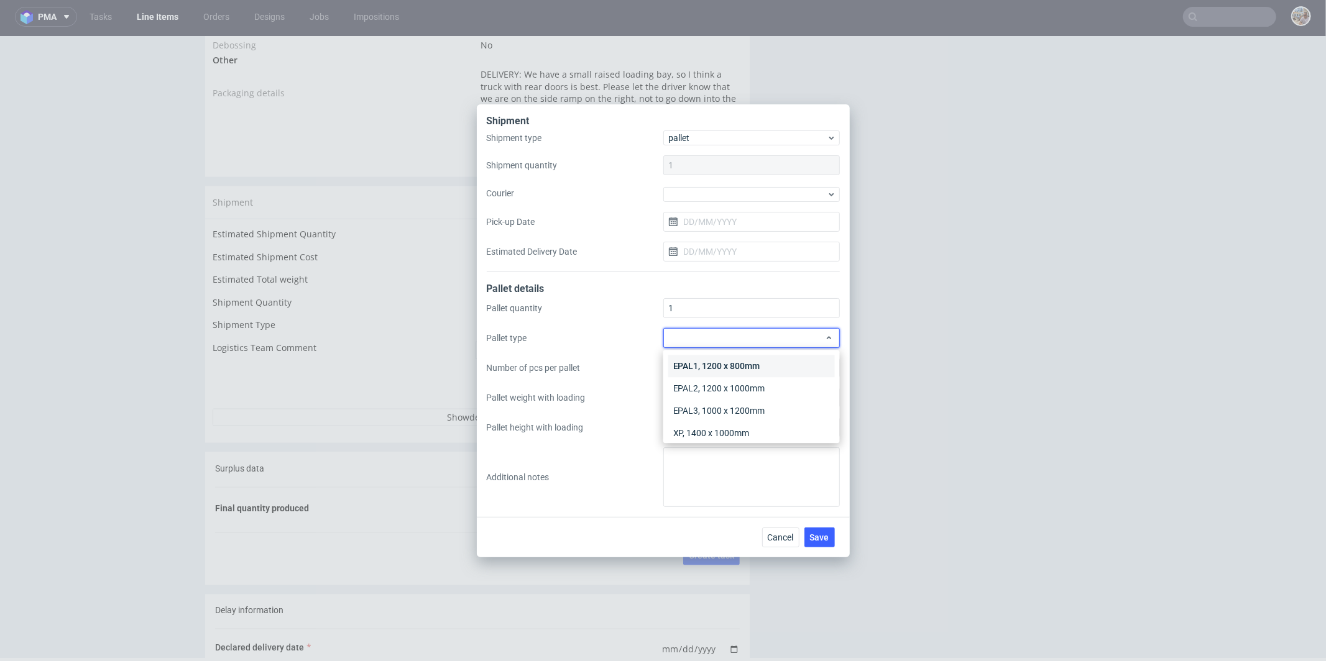
click at [710, 371] on div "EPAL1, 1200 x 800mm" at bounding box center [751, 366] width 167 height 22
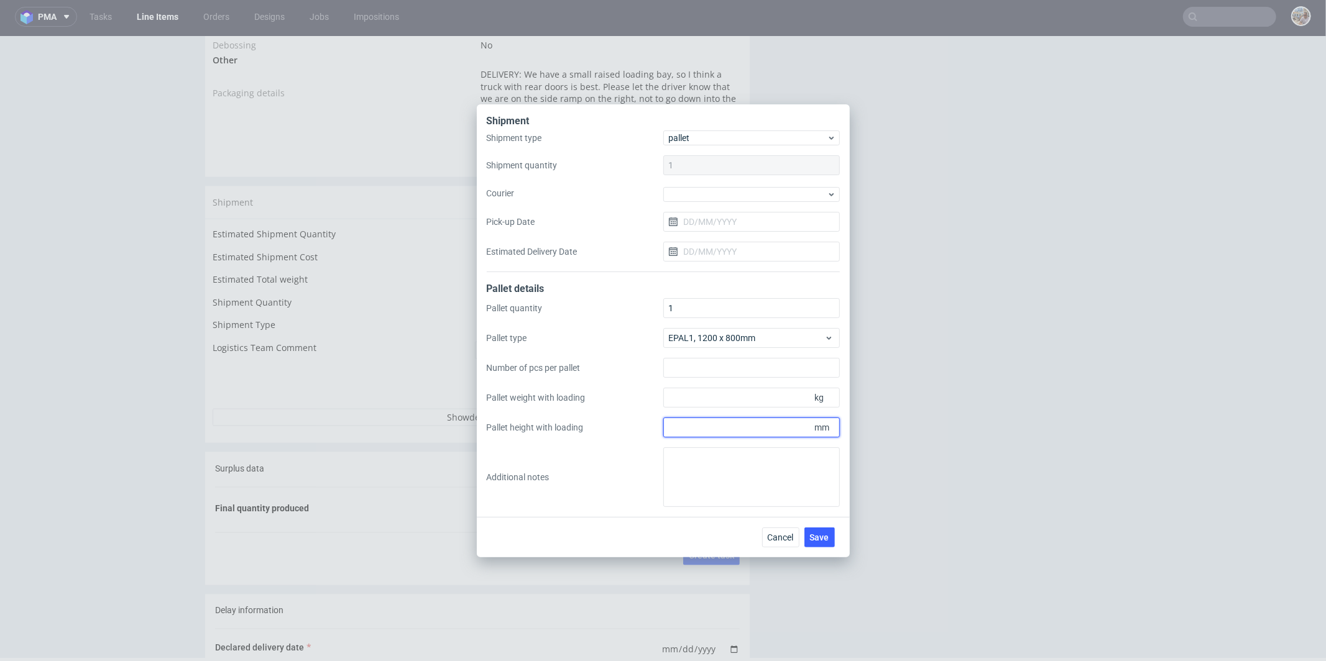
click at [731, 430] on input "Pallet height with loading" at bounding box center [751, 428] width 176 height 20
type input "1500"
click at [754, 401] on input "Pallet weight with loading" at bounding box center [751, 398] width 176 height 20
type input "250"
click at [817, 547] on div "Cancel Save" at bounding box center [663, 537] width 373 height 40
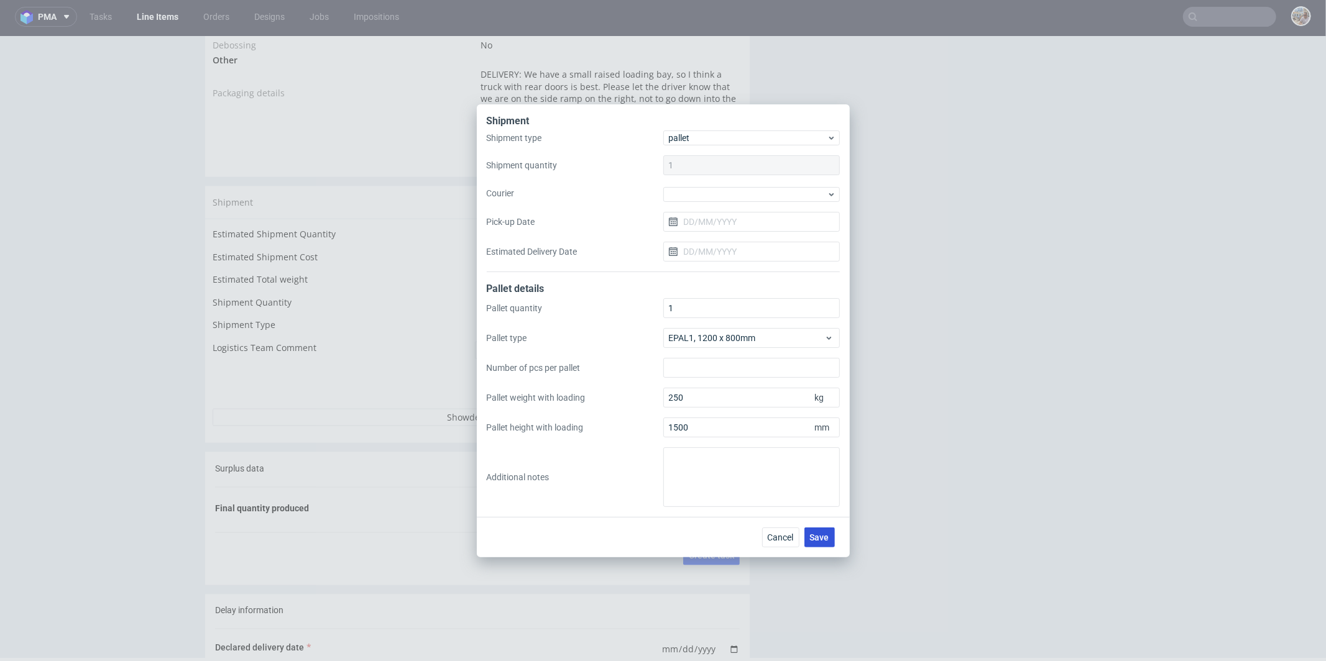
click at [816, 542] on button "Save" at bounding box center [819, 538] width 30 height 20
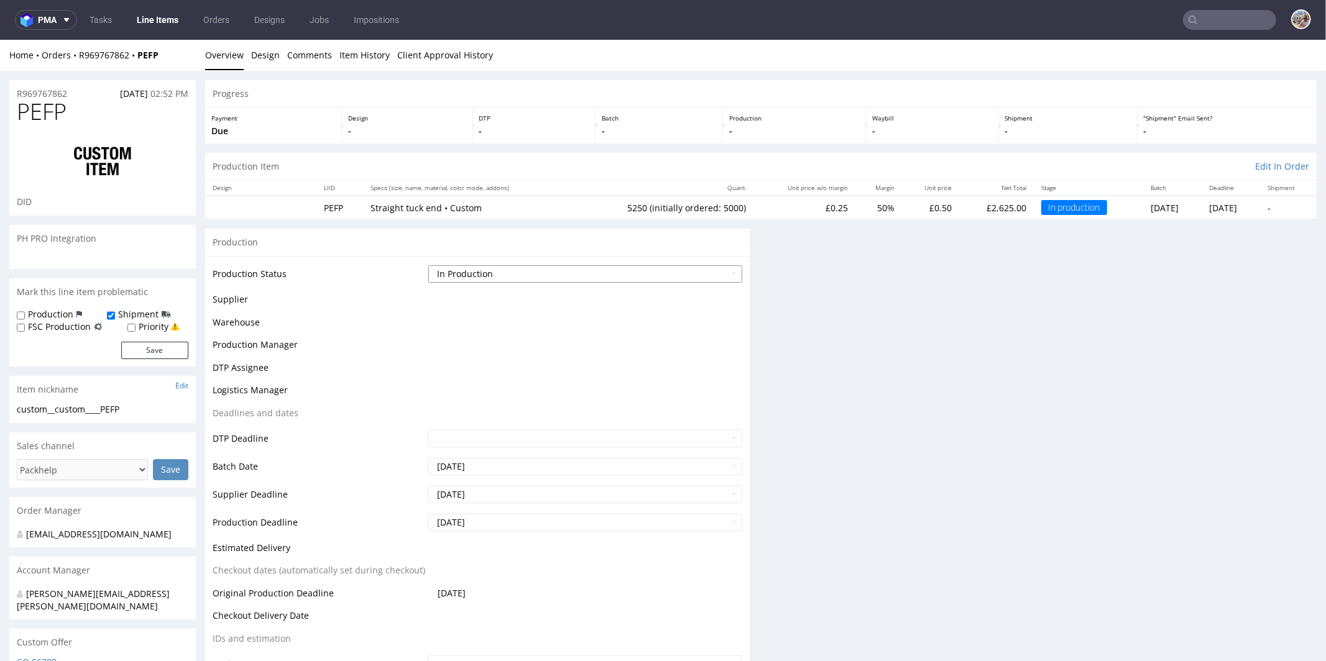
click at [507, 275] on select "Waiting for Artwork Waiting for Diecut Waiting for Mockup Waiting for DTP Waiti…" at bounding box center [585, 273] width 314 height 17
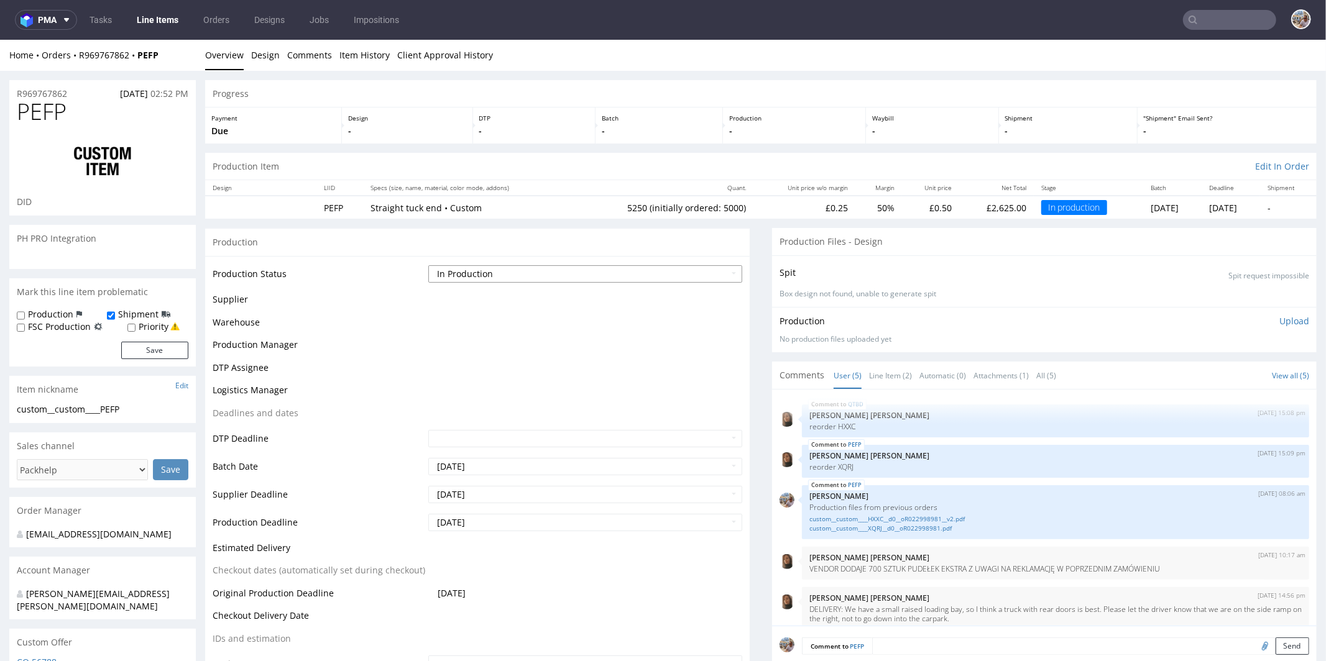
scroll to position [11, 0]
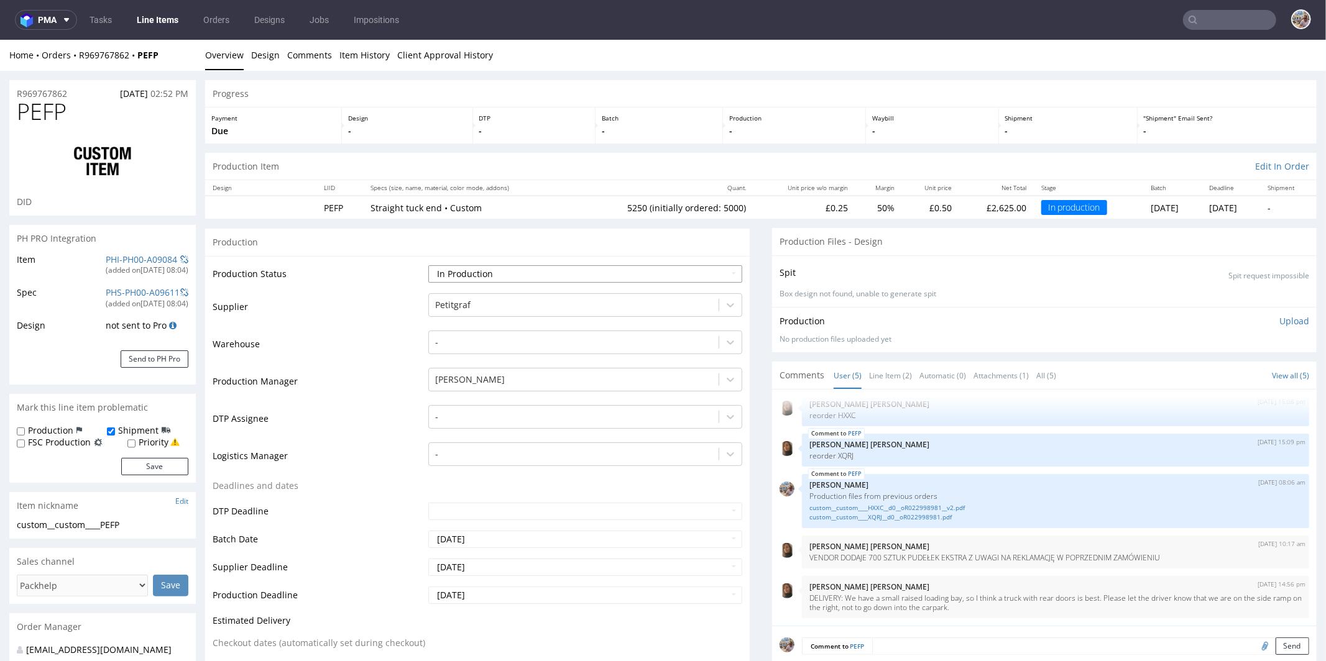
select select "production_complete"
click at [428, 265] on select "Waiting for Artwork Waiting for Diecut Waiting for Mockup Waiting for DTP Waiti…" at bounding box center [585, 273] width 314 height 17
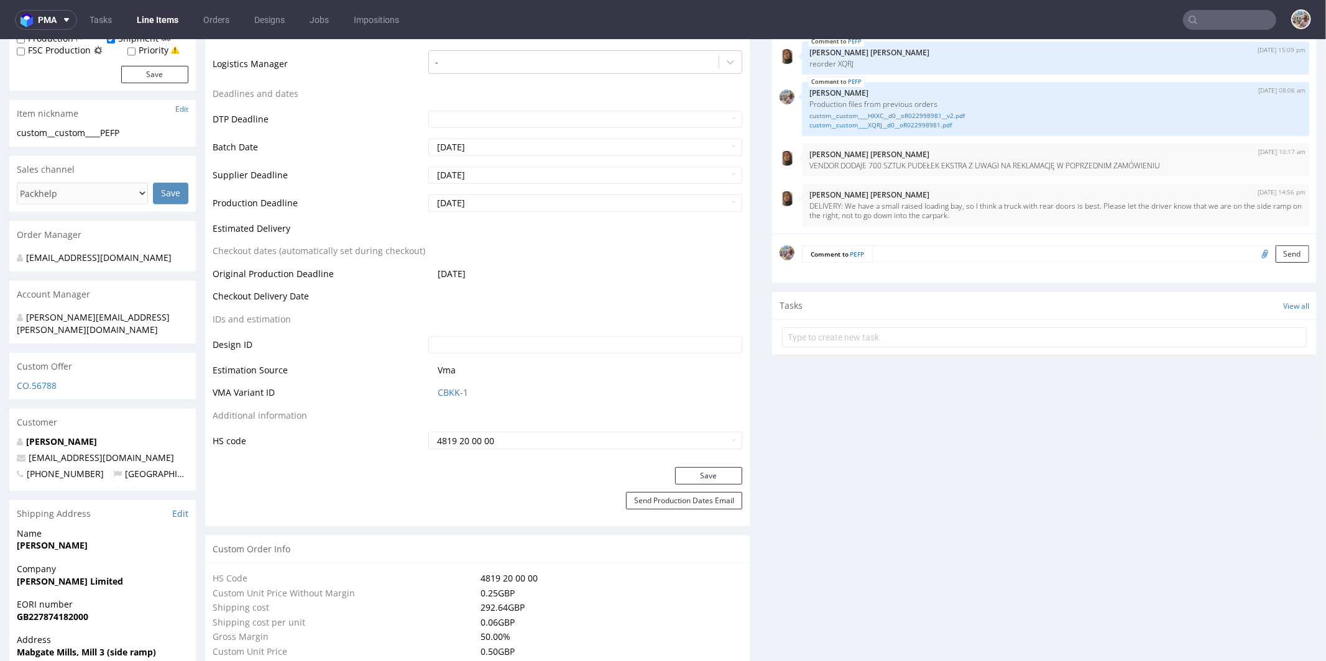
scroll to position [439, 0]
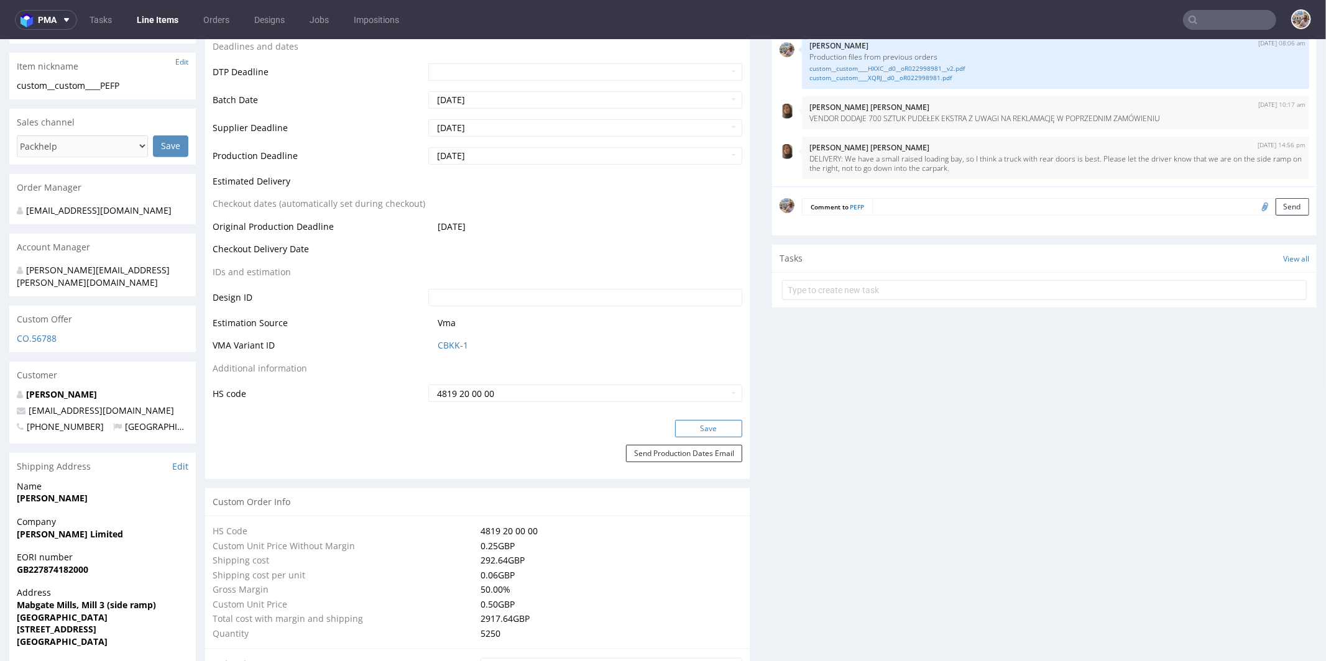
click at [683, 422] on button "Save" at bounding box center [708, 427] width 67 height 17
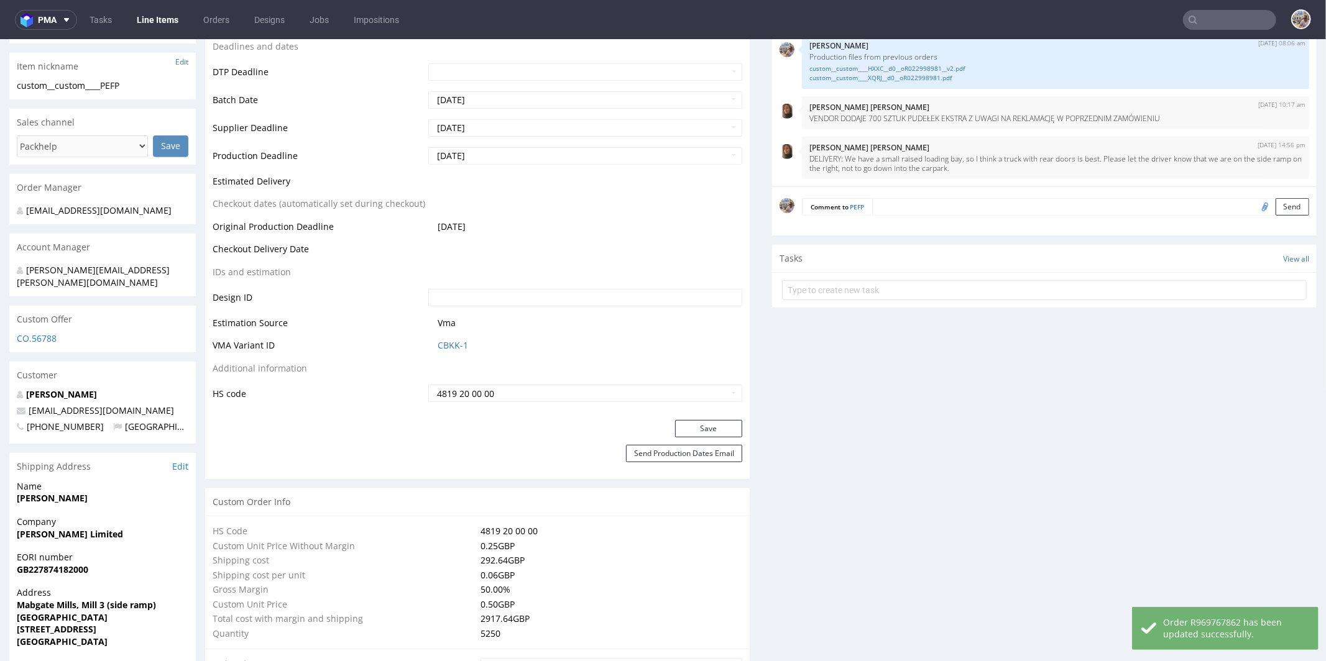
scroll to position [0, 0]
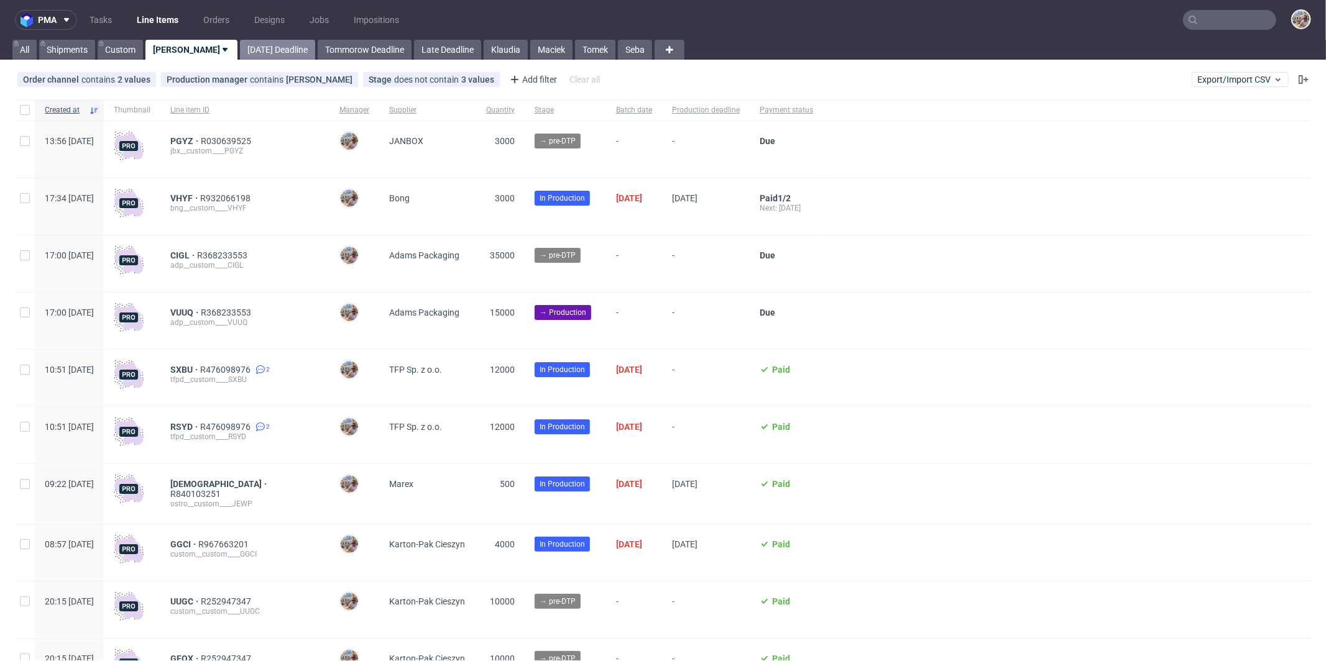
click at [260, 57] on link "[DATE] Deadline" at bounding box center [277, 50] width 75 height 20
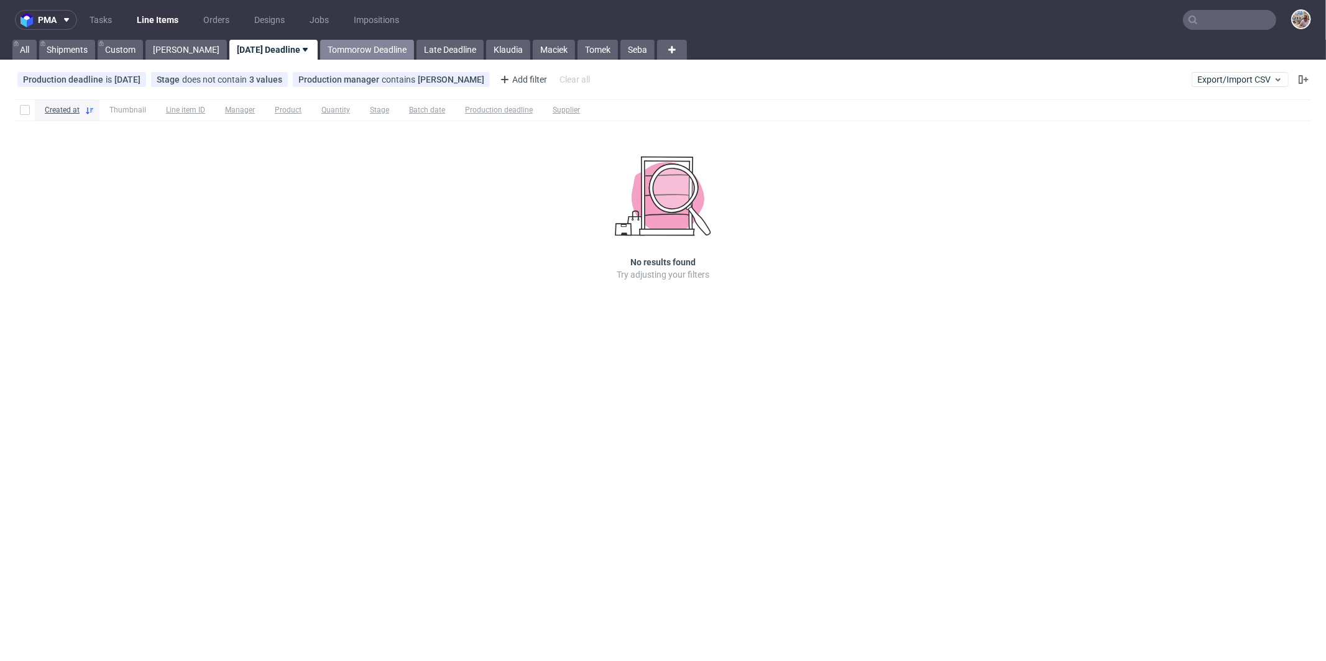
click at [323, 54] on link "Tommorow Deadline" at bounding box center [367, 50] width 94 height 20
click at [416, 53] on link "Late Deadline" at bounding box center [449, 50] width 67 height 20
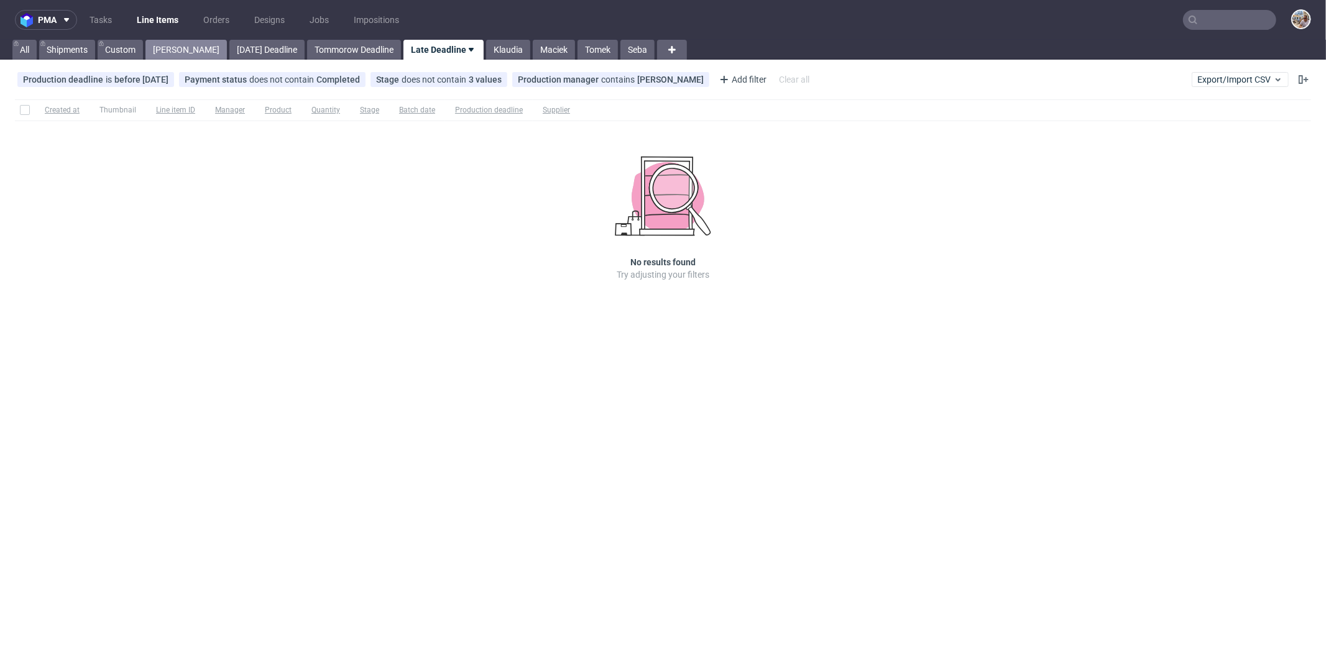
click at [165, 52] on link "[PERSON_NAME]" at bounding box center [185, 50] width 81 height 20
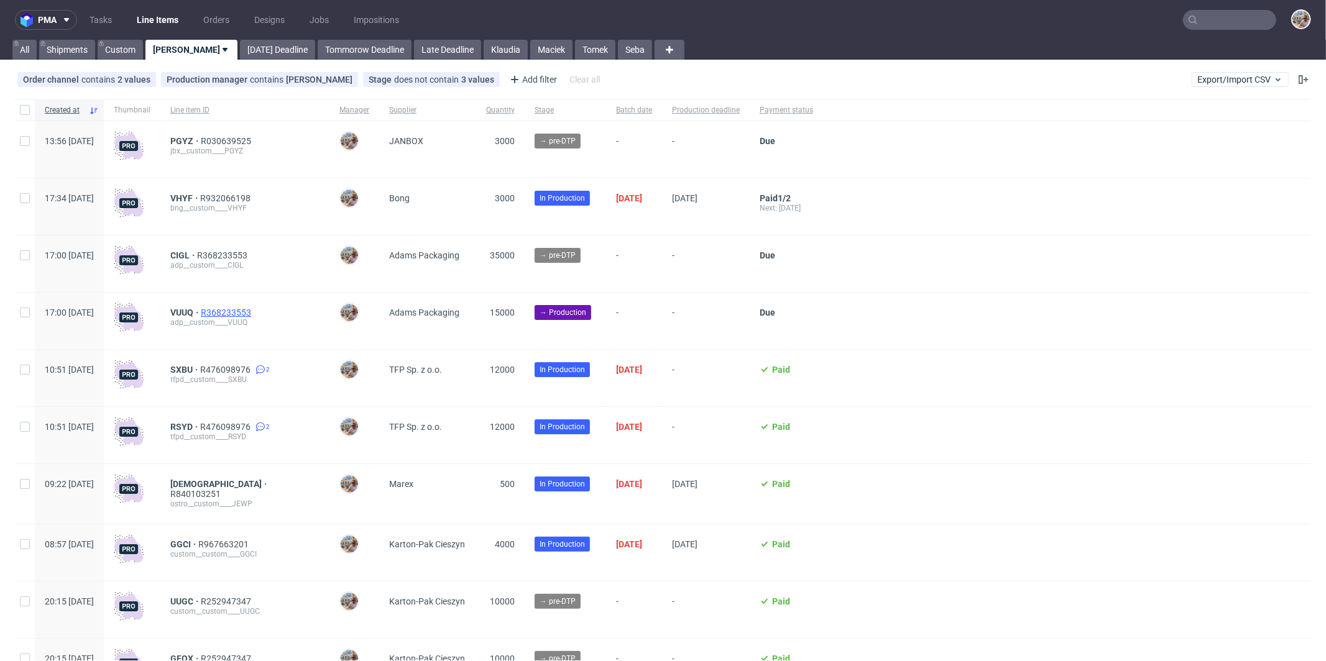
click at [254, 313] on span "R368233553" at bounding box center [227, 313] width 53 height 10
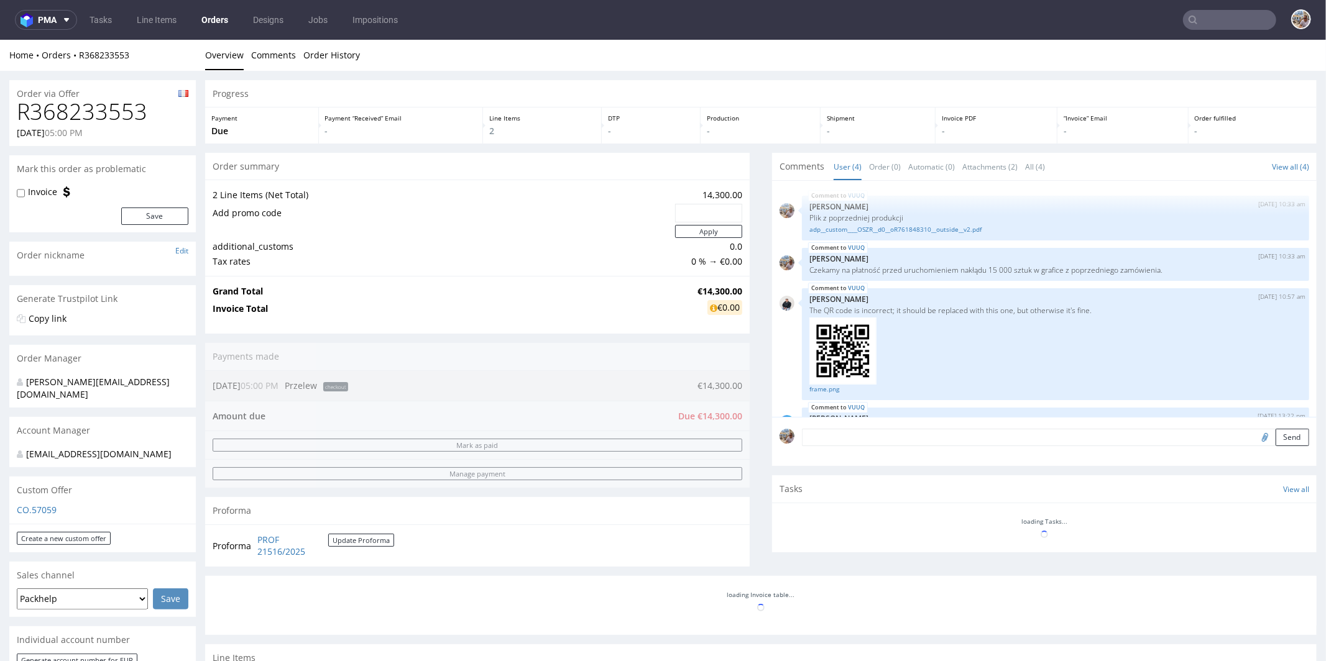
scroll to position [31, 0]
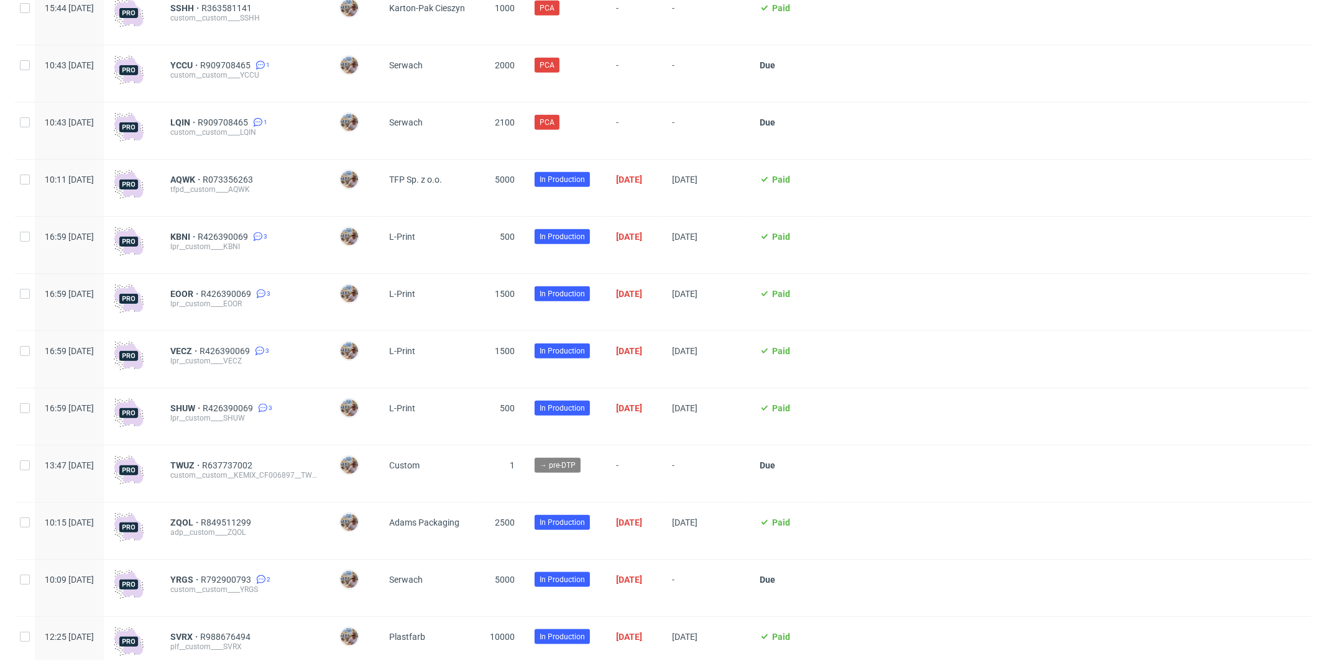
scroll to position [771, 0]
